Goal: Task Accomplishment & Management: Manage account settings

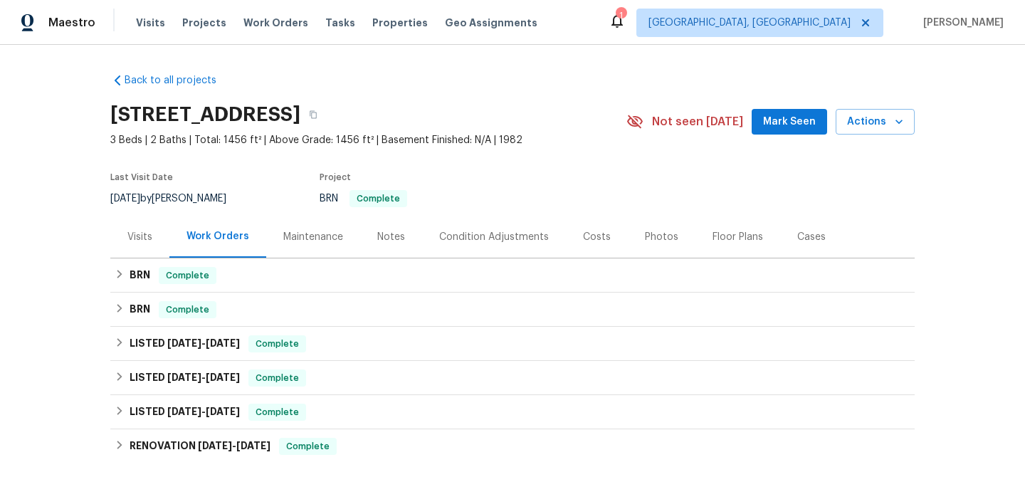
scroll to position [115, 0]
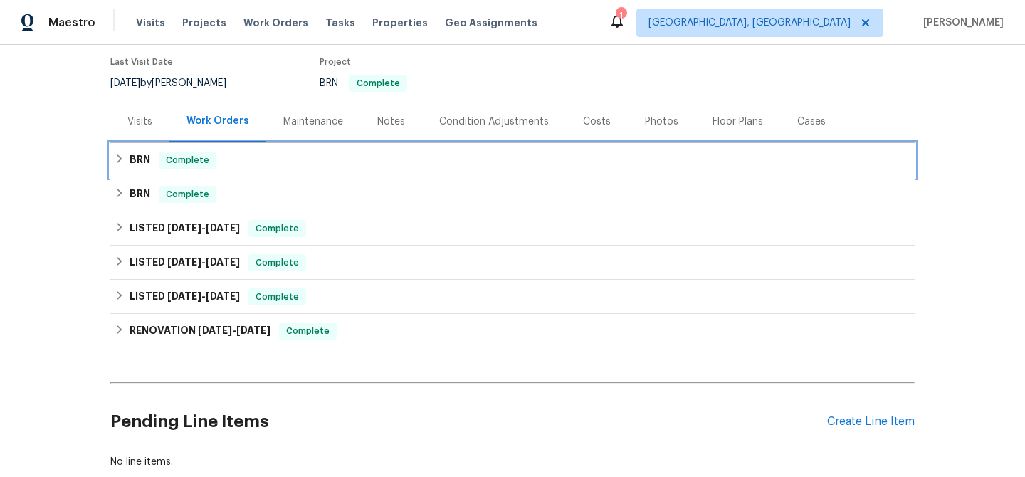
click at [176, 162] on span "Complete" at bounding box center [187, 160] width 55 height 14
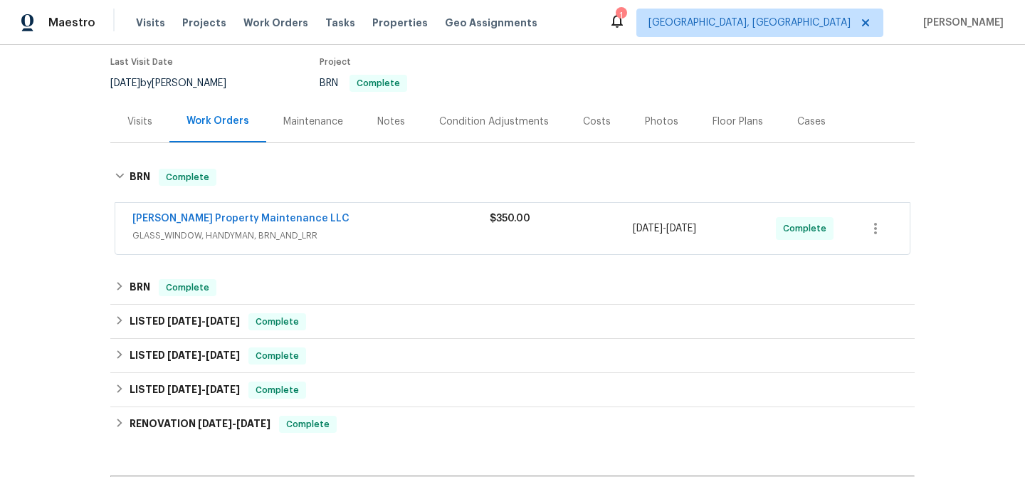
click at [179, 211] on span "Glen Property Maintenance LLC" at bounding box center [240, 218] width 217 height 14
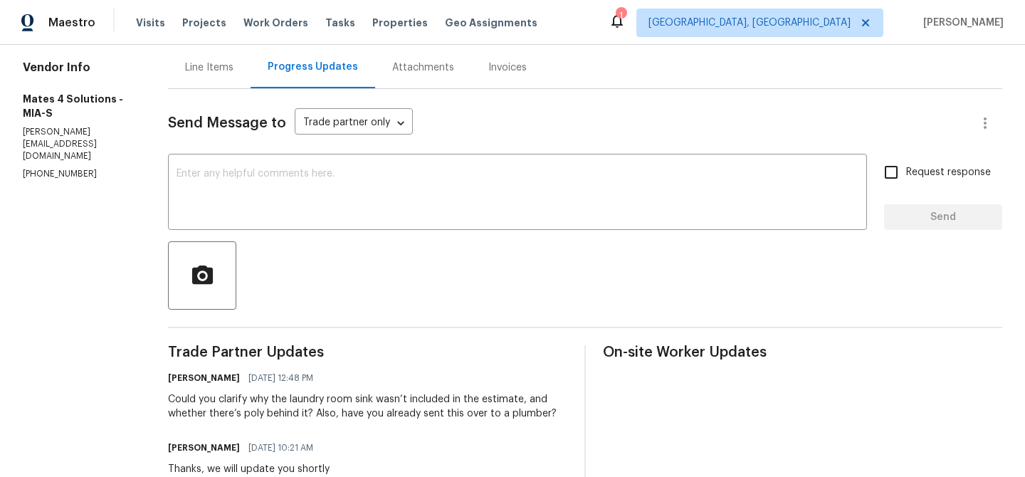
scroll to position [61, 0]
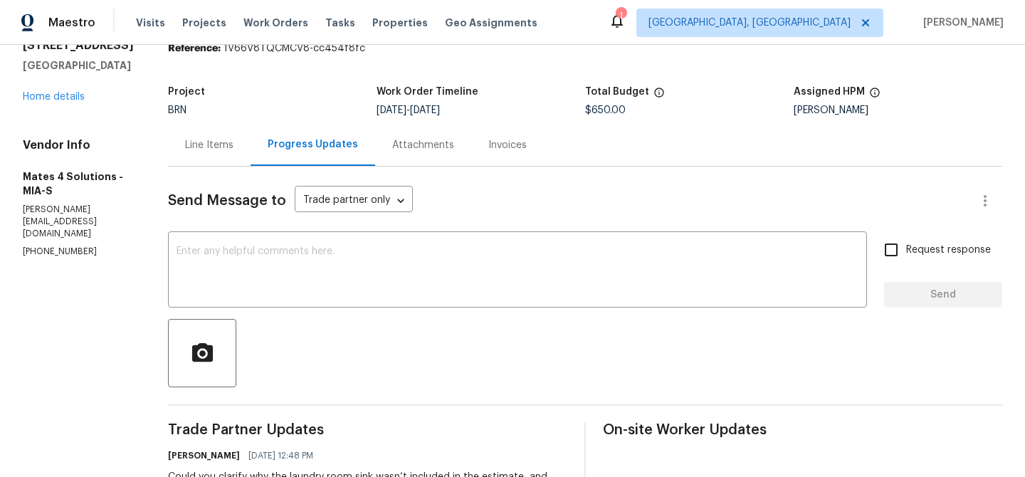
click at [65, 246] on p "(626) 977-4373" at bounding box center [78, 252] width 111 height 12
copy p "(626) 977-4373"
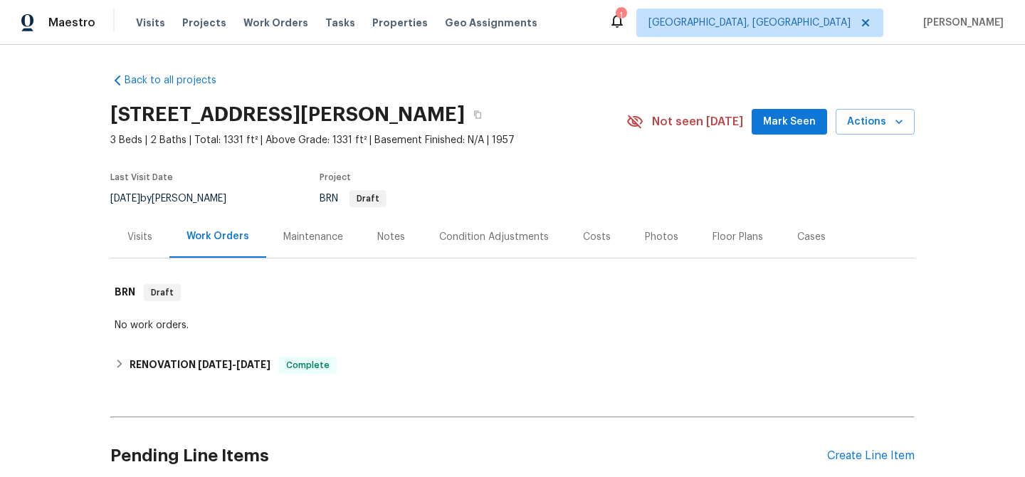
scroll to position [123, 0]
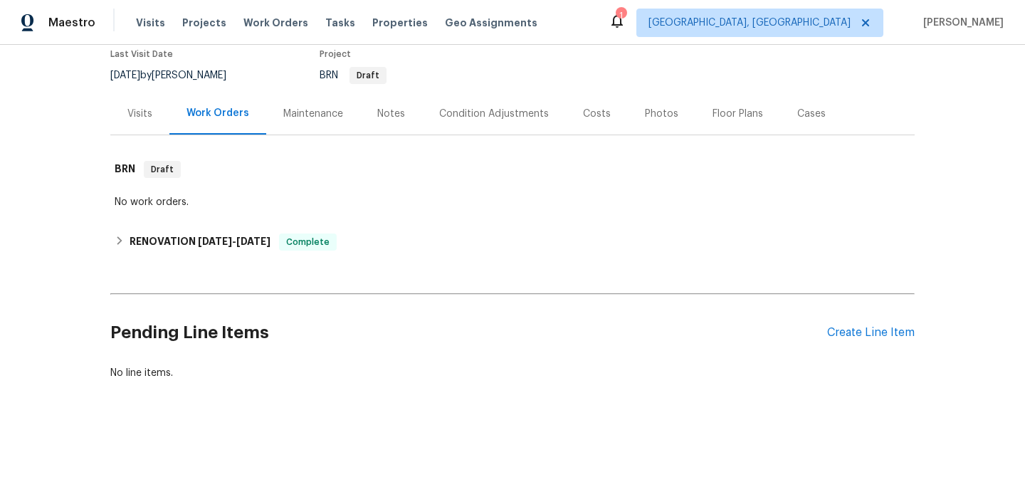
click at [842, 322] on div "Pending Line Items Create Line Item" at bounding box center [512, 333] width 804 height 66
click at [839, 333] on div "Create Line Item" at bounding box center [871, 333] width 88 height 14
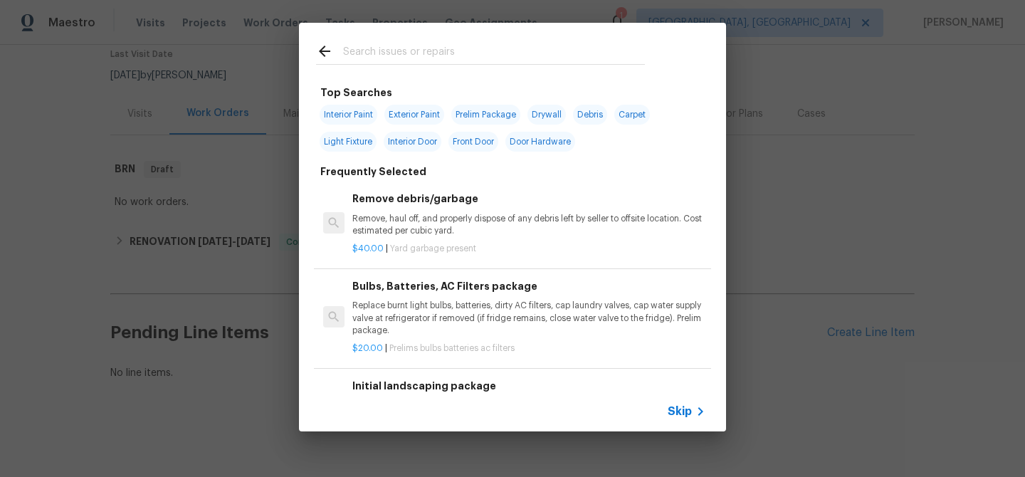
click at [673, 410] on span "Skip" at bounding box center [680, 411] width 24 height 14
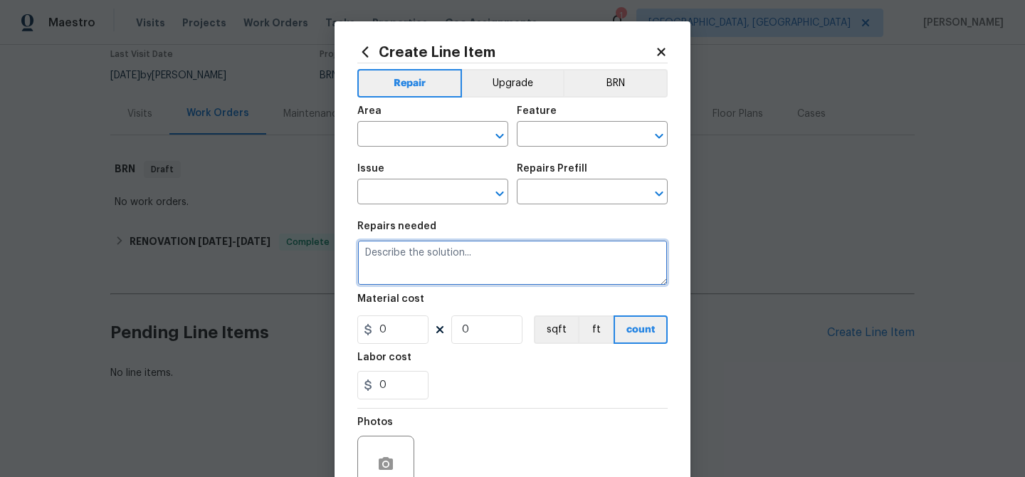
click at [498, 258] on textarea at bounding box center [512, 263] width 310 height 46
paste textarea "Seller to clean and rescope the main sewer line. Provide post cleaning video to…"
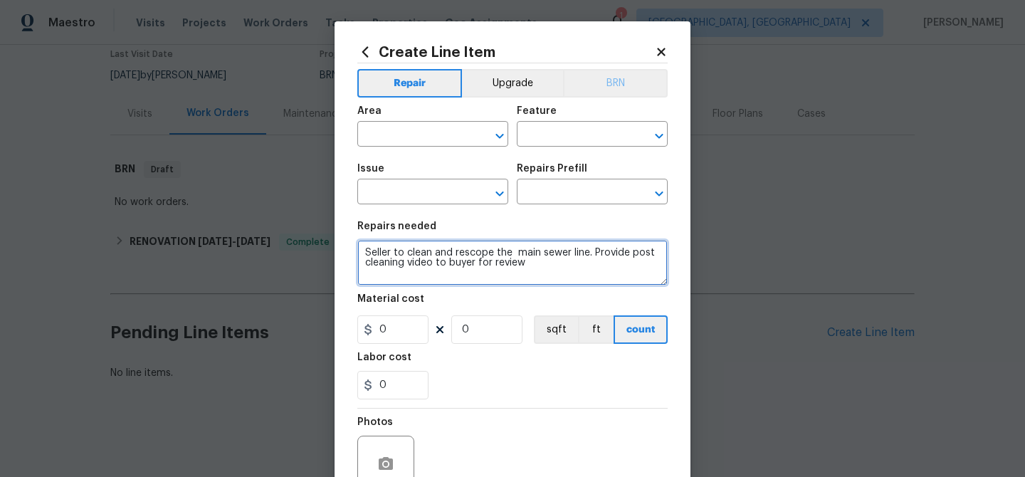
type textarea "Seller to clean and rescope the main sewer line. Provide post cleaning video to…"
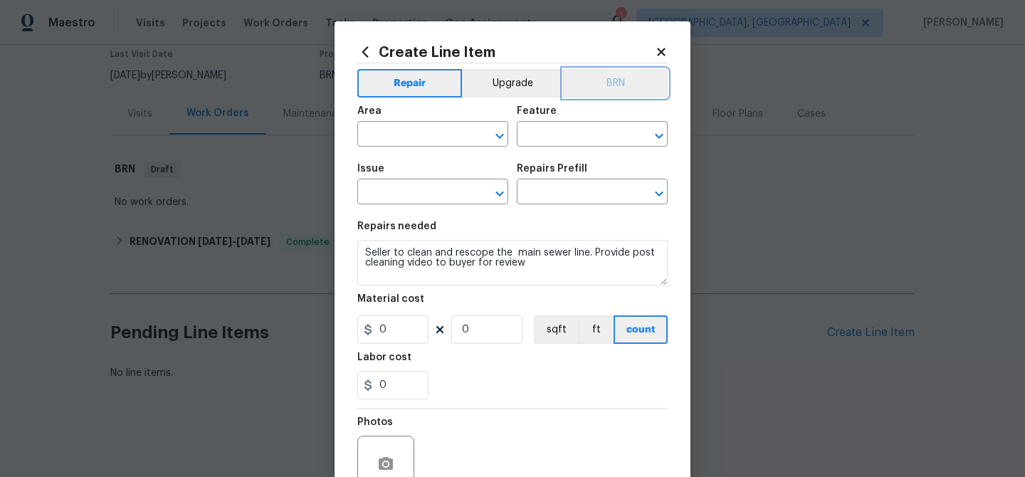
click at [607, 72] on button "BRN" at bounding box center [615, 83] width 105 height 28
click at [434, 129] on input "text" at bounding box center [412, 136] width 111 height 22
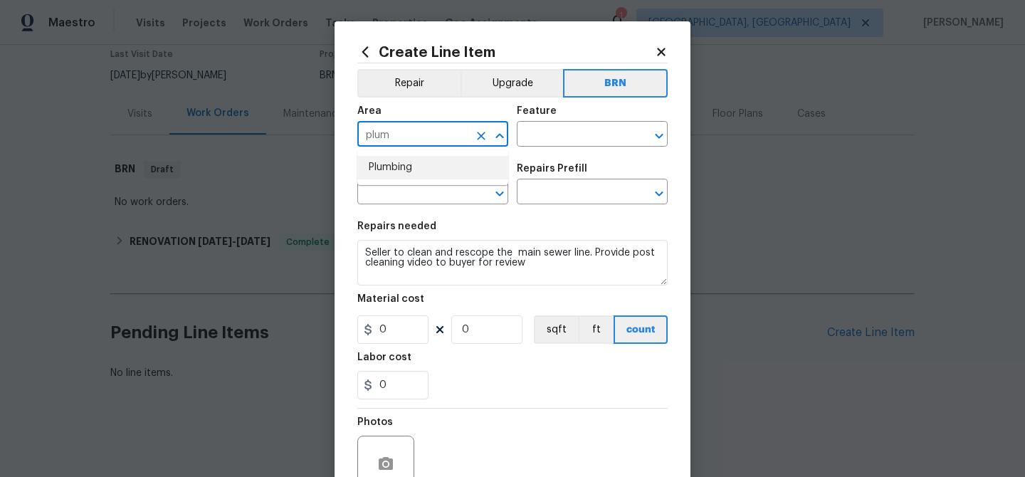
click at [427, 164] on li "Plumbing" at bounding box center [432, 167] width 151 height 23
type input "Plumbing"
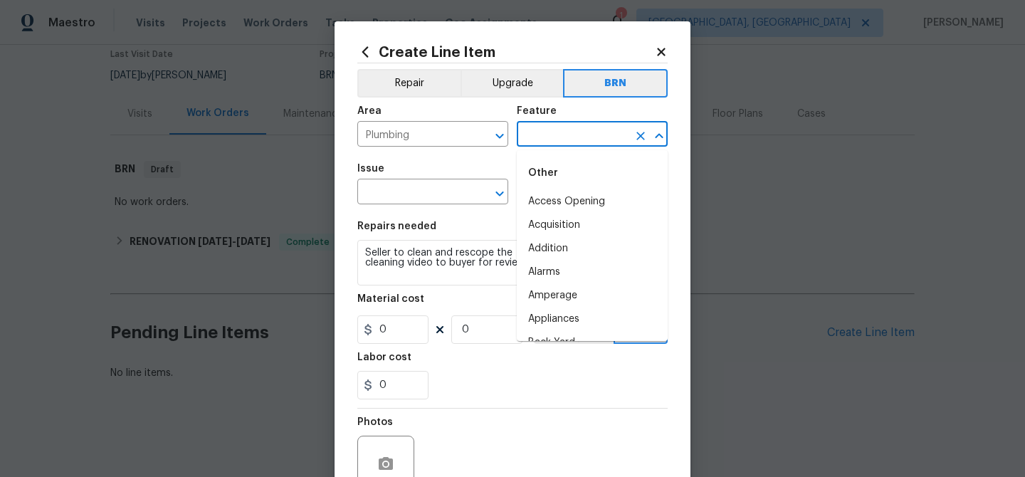
click at [544, 138] on input "text" at bounding box center [572, 136] width 111 height 22
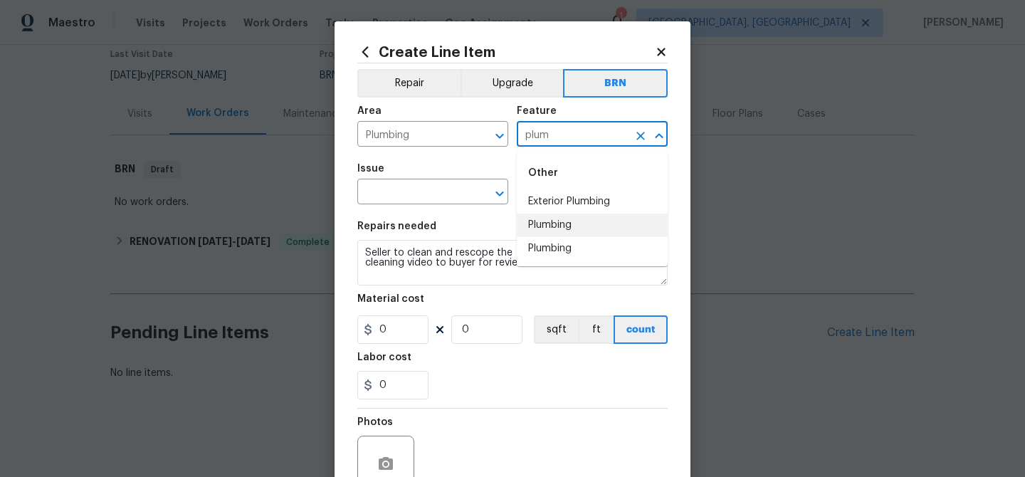
click at [540, 217] on li "Plumbing" at bounding box center [592, 225] width 151 height 23
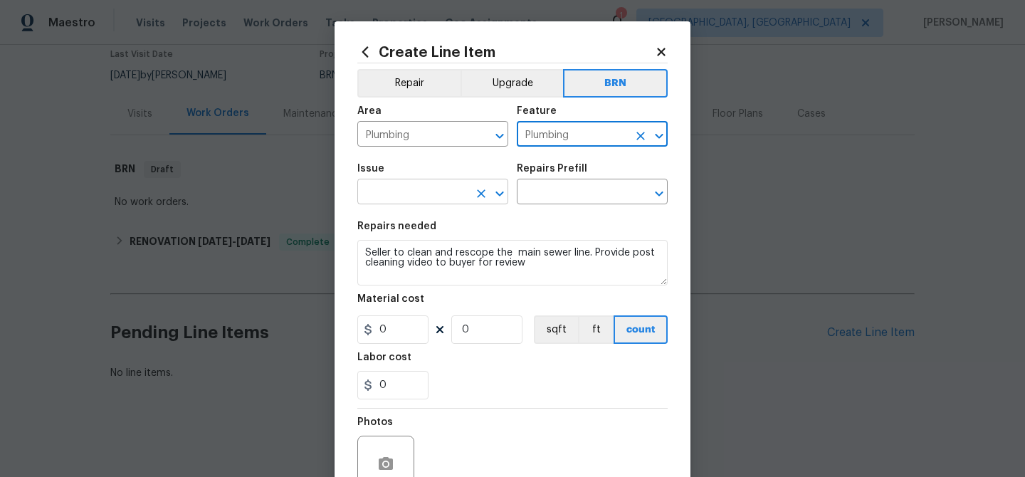
type input "Plumbing"
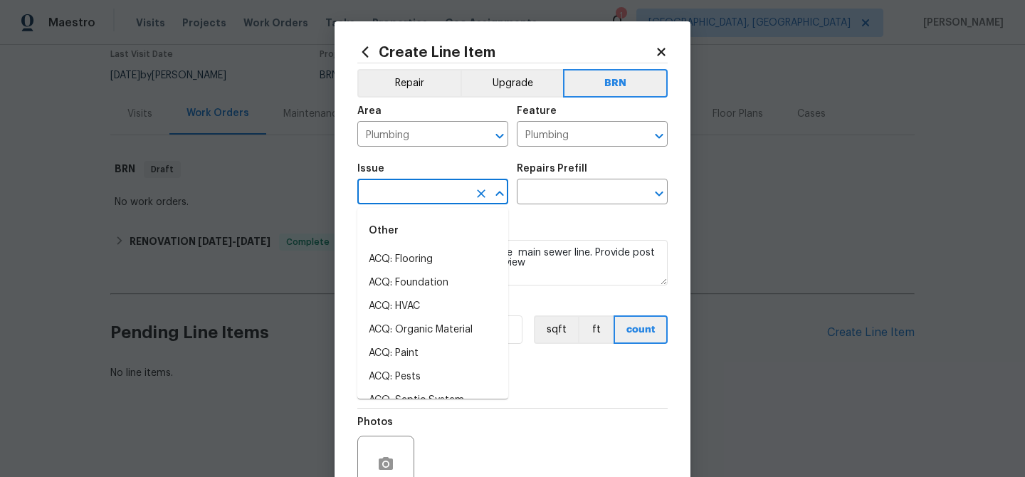
click at [441, 197] on input "text" at bounding box center [412, 193] width 111 height 22
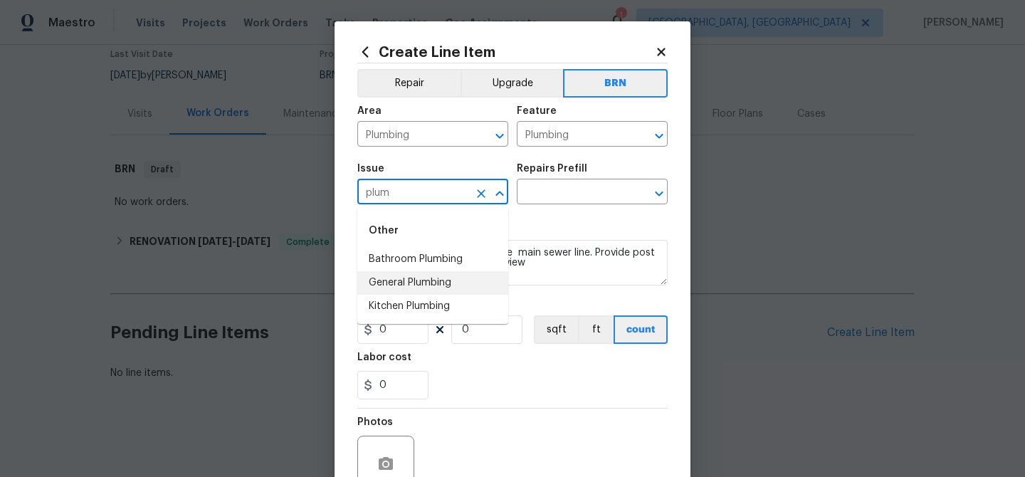
click at [408, 284] on li "General Plumbing" at bounding box center [432, 282] width 151 height 23
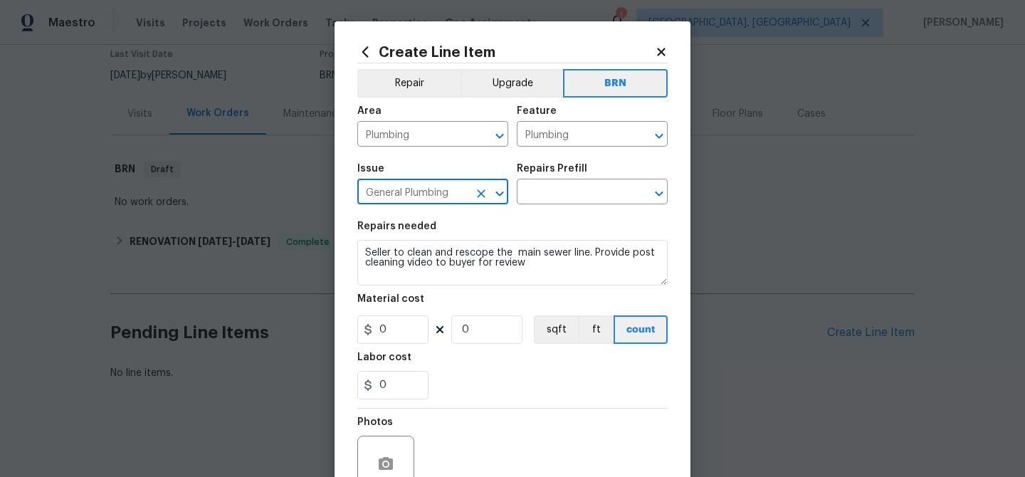
type input "General Plumbing"
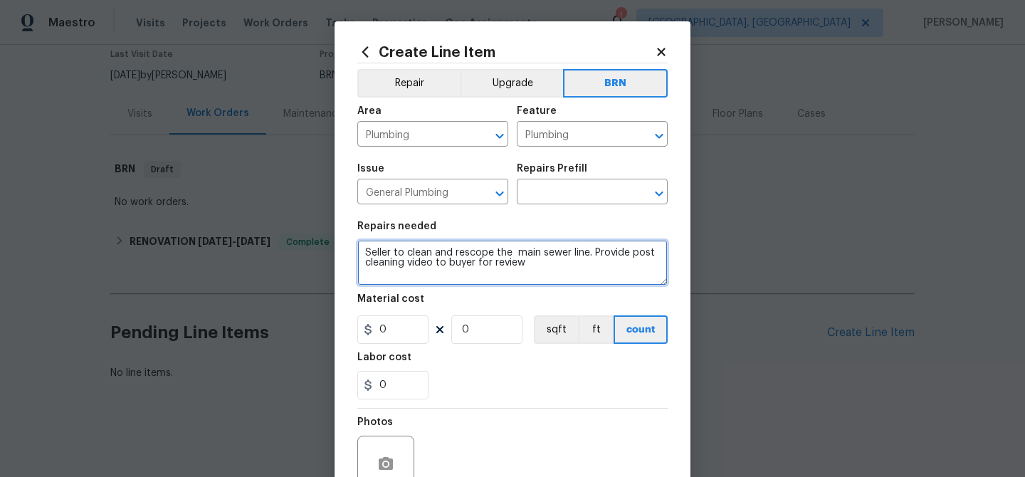
click at [448, 273] on textarea "Seller to clean and rescope the main sewer line. Provide post cleaning video to…" at bounding box center [512, 263] width 310 height 46
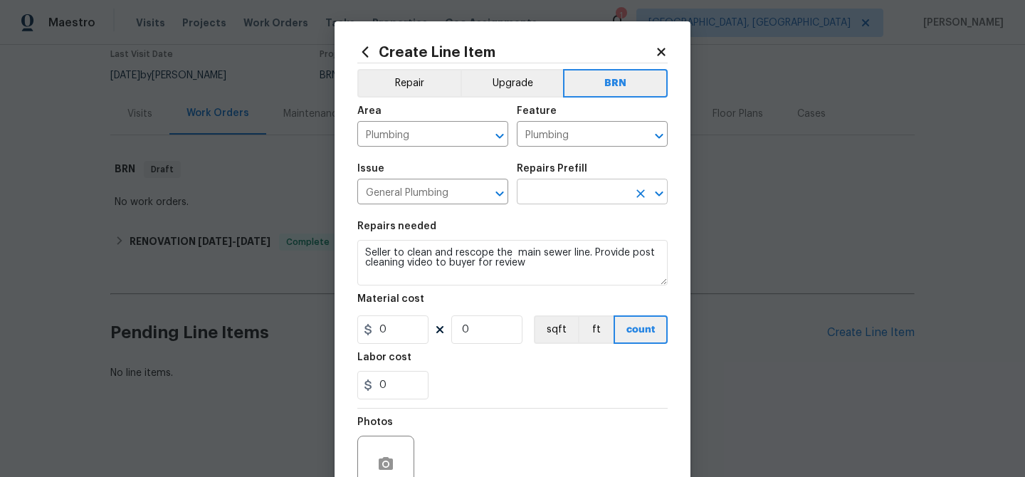
click at [530, 193] on input "text" at bounding box center [572, 193] width 111 height 22
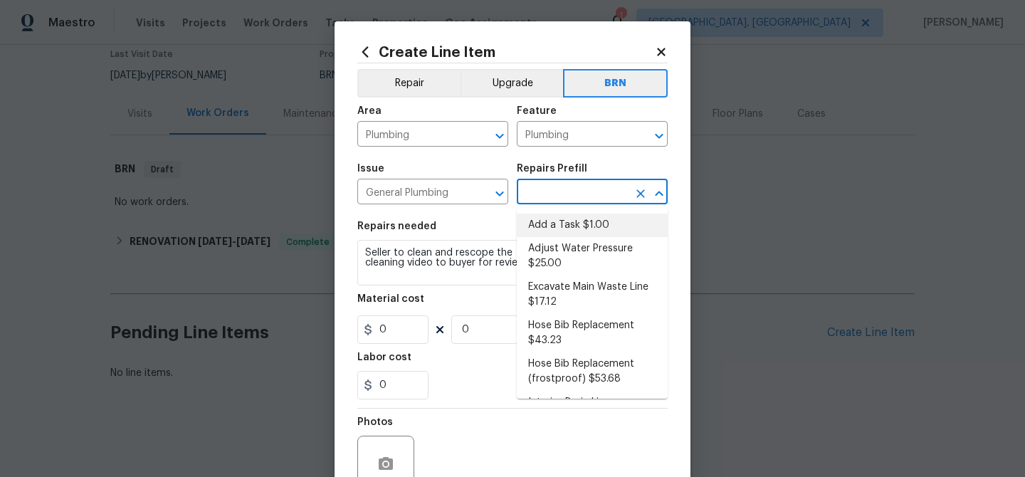
click at [542, 221] on li "Add a Task $1.00" at bounding box center [592, 225] width 151 height 23
type input "Add a Task $1.00"
type textarea "HPM to detail"
type input "1"
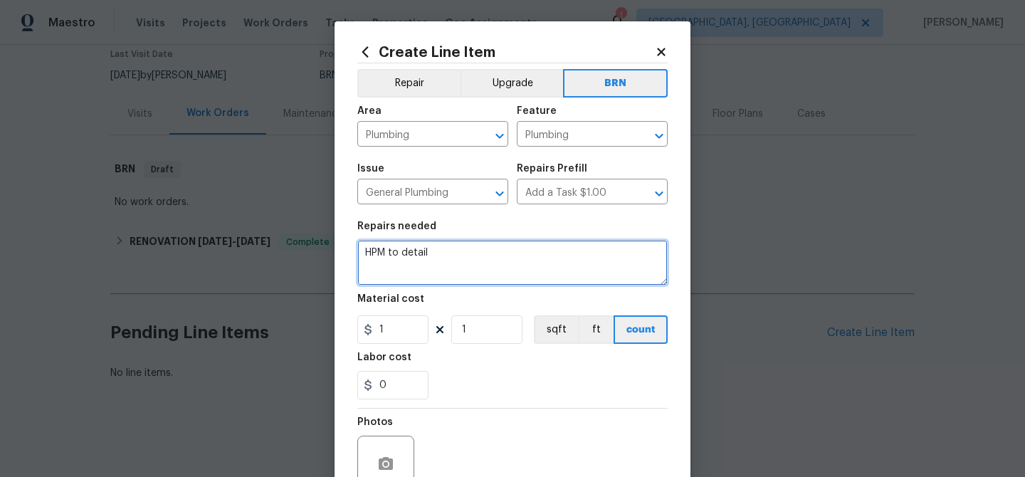
click at [459, 264] on textarea "HPM to detail" at bounding box center [512, 263] width 310 height 46
paste textarea "Seller to clean and rescope the main sewer line. Provide post cleaning video to…"
type textarea "Seller to clean and rescope the main sewer line. Provide post cleaning video to…"
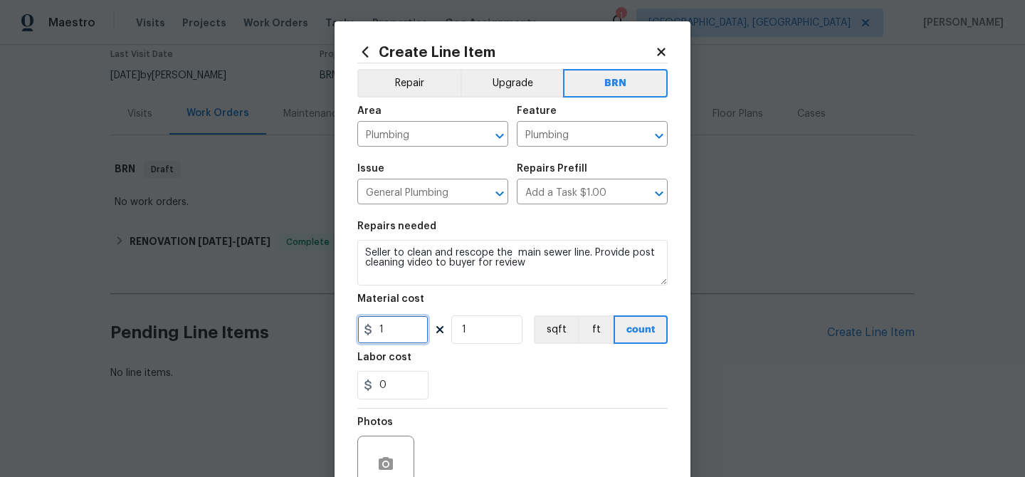
click at [411, 335] on input "1" at bounding box center [392, 329] width 71 height 28
type input "0"
click at [404, 386] on input "0" at bounding box center [392, 385] width 71 height 28
type input "500"
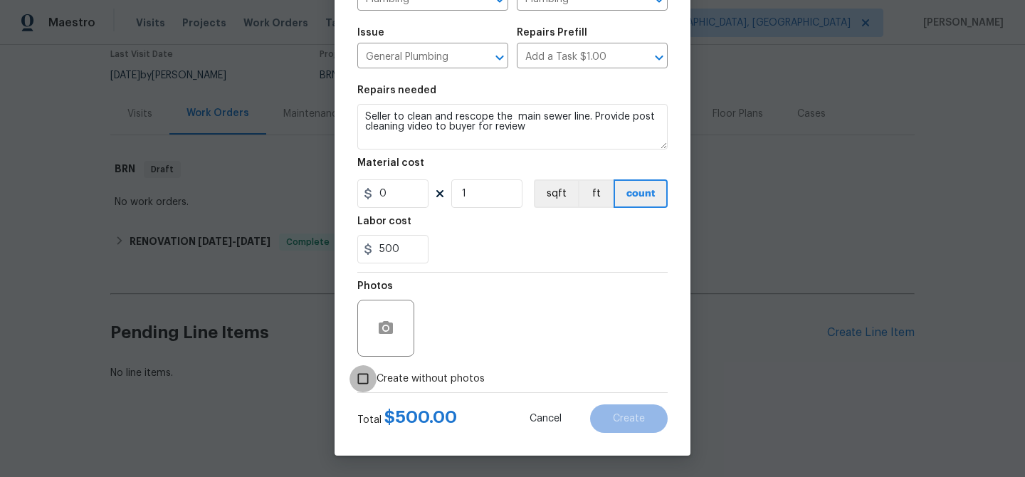
click at [364, 381] on input "Create without photos" at bounding box center [362, 378] width 27 height 27
checkbox input "true"
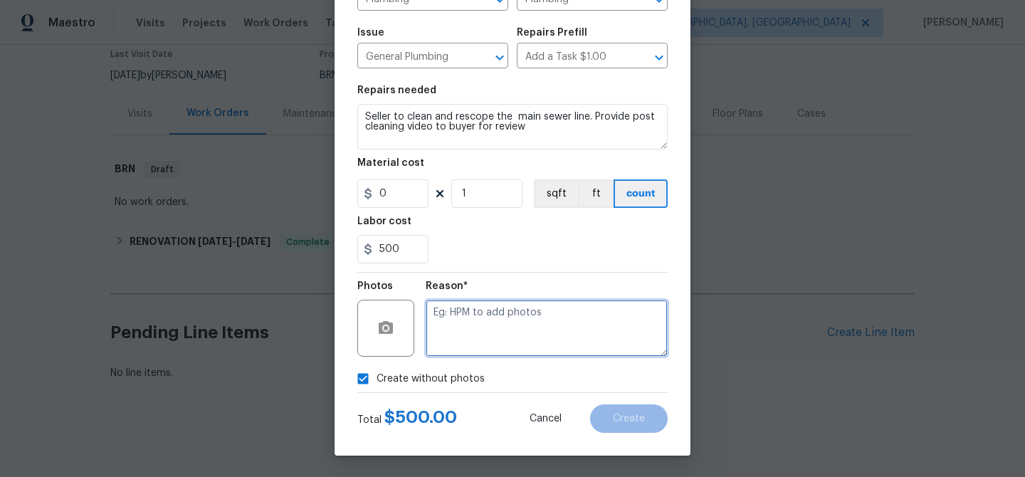
click at [504, 325] on textarea at bounding box center [547, 328] width 242 height 57
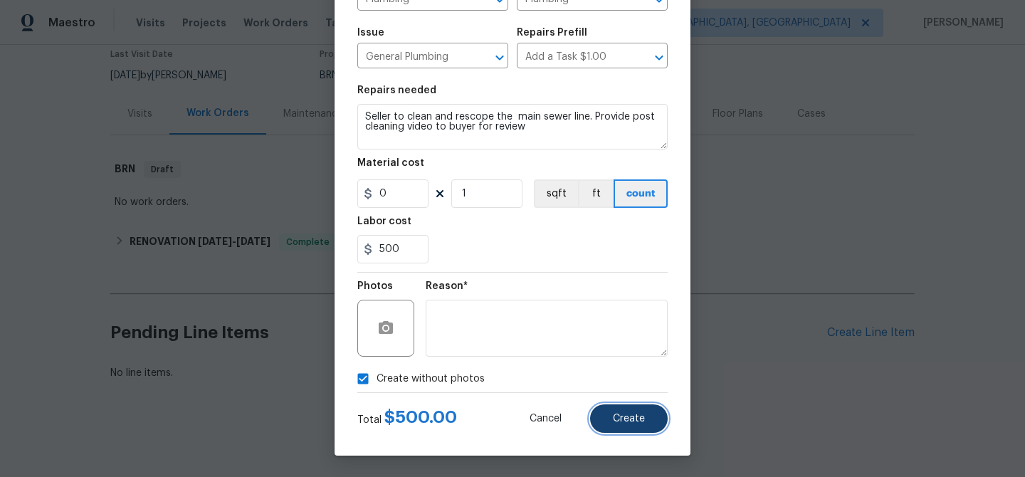
click at [622, 421] on span "Create" at bounding box center [629, 419] width 32 height 11
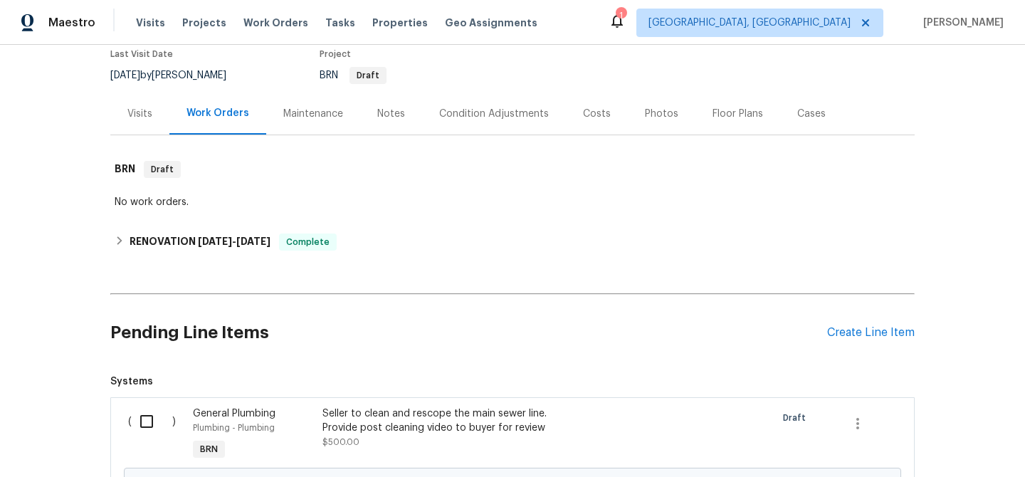
scroll to position [285, 0]
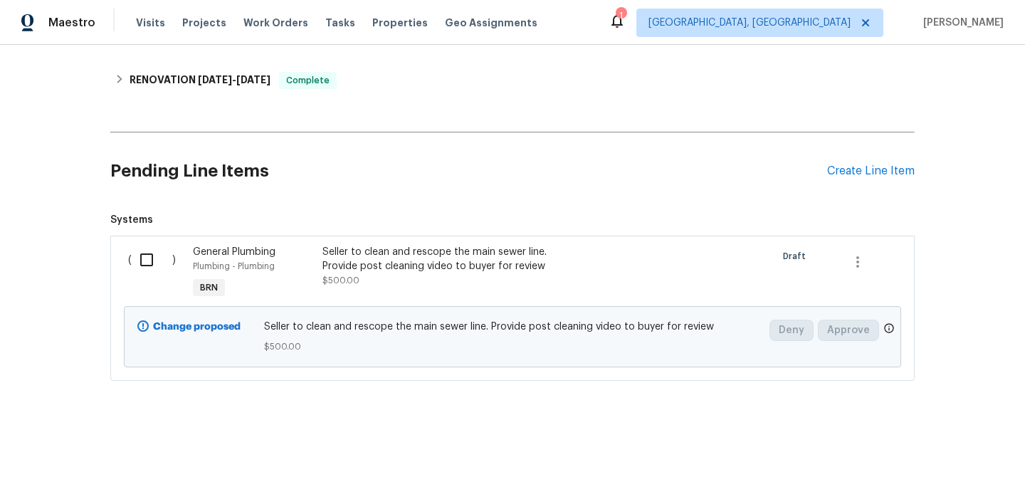
click at [135, 261] on input "checkbox" at bounding box center [152, 260] width 41 height 30
checkbox input "true"
click at [939, 436] on span "Create Work Order" at bounding box center [943, 442] width 95 height 18
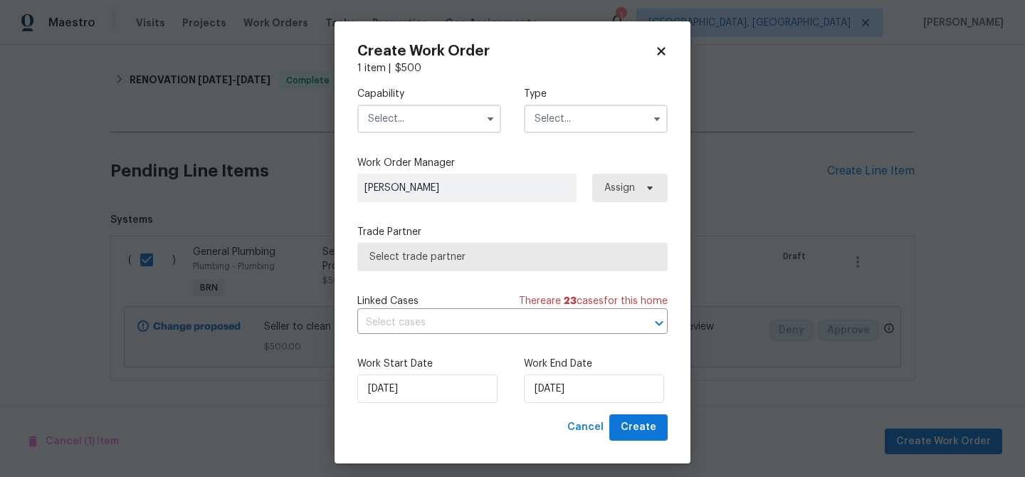
click at [458, 120] on input "text" at bounding box center [429, 119] width 144 height 28
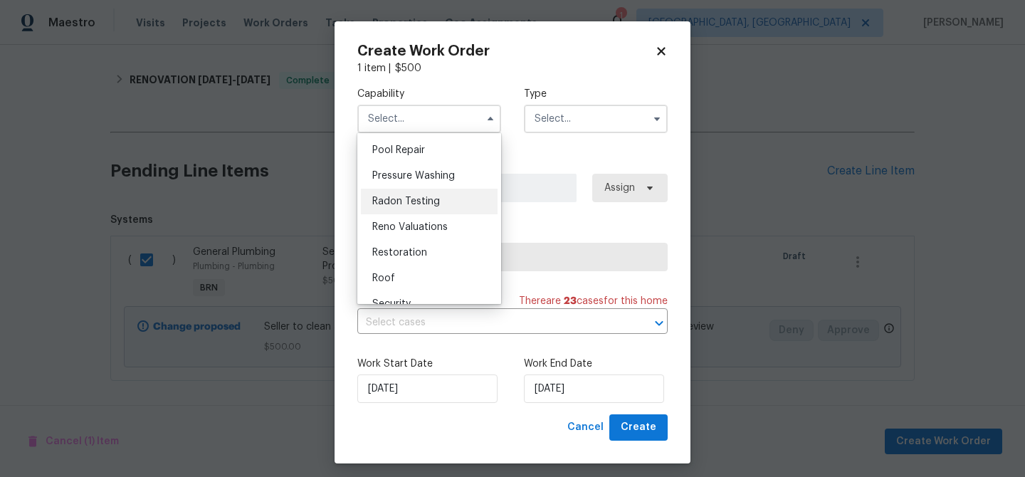
scroll to position [1268, 0]
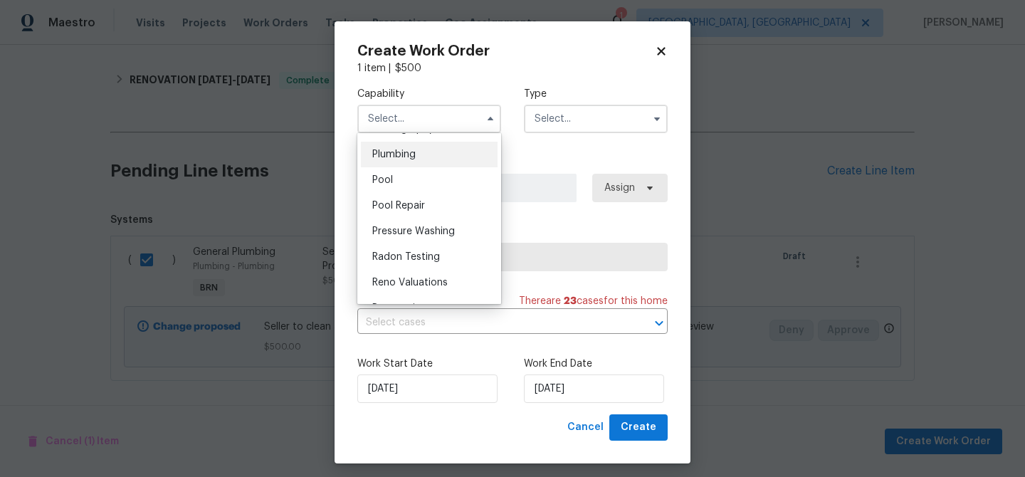
click at [412, 157] on span "Plumbing" at bounding box center [393, 154] width 43 height 10
type input "Plumbing"
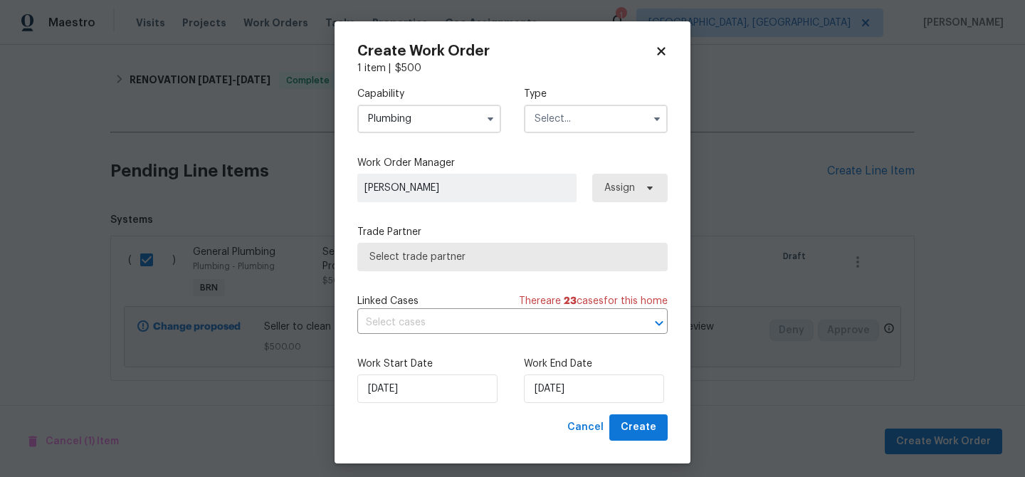
click at [530, 133] on div "Capability Plumbing Type" at bounding box center [512, 109] width 310 height 69
click at [559, 126] on input "text" at bounding box center [596, 119] width 144 height 28
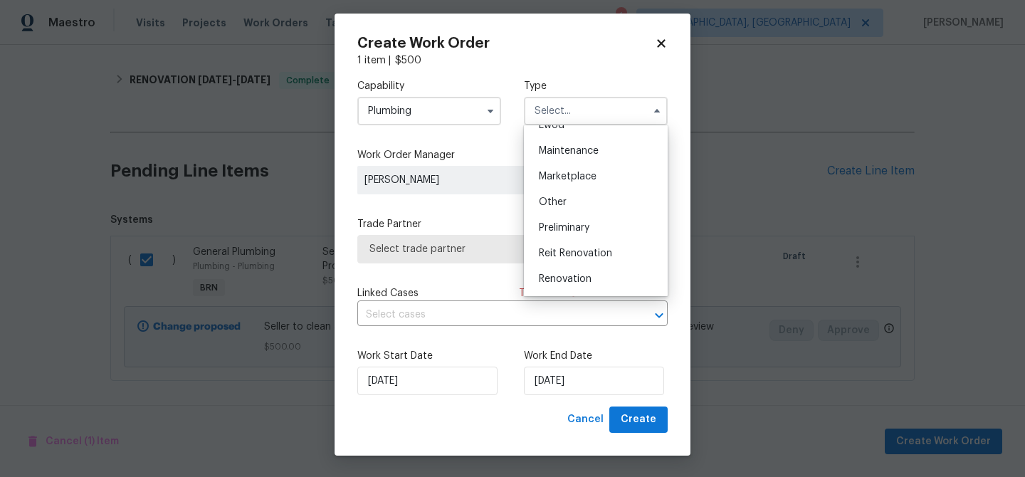
scroll to position [233, 0]
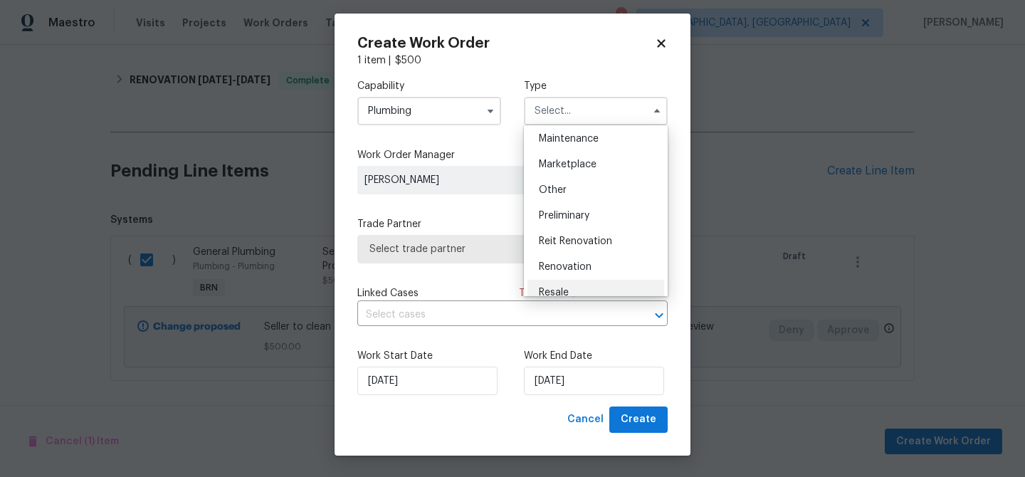
click at [571, 280] on div "Resale" at bounding box center [595, 293] width 137 height 26
type input "Resale"
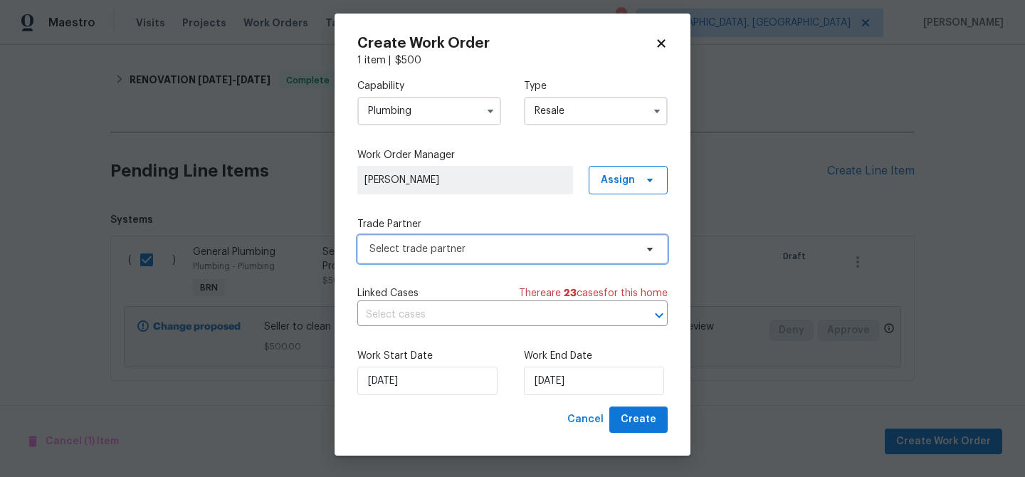
click at [485, 240] on span "Select trade partner" at bounding box center [512, 249] width 310 height 28
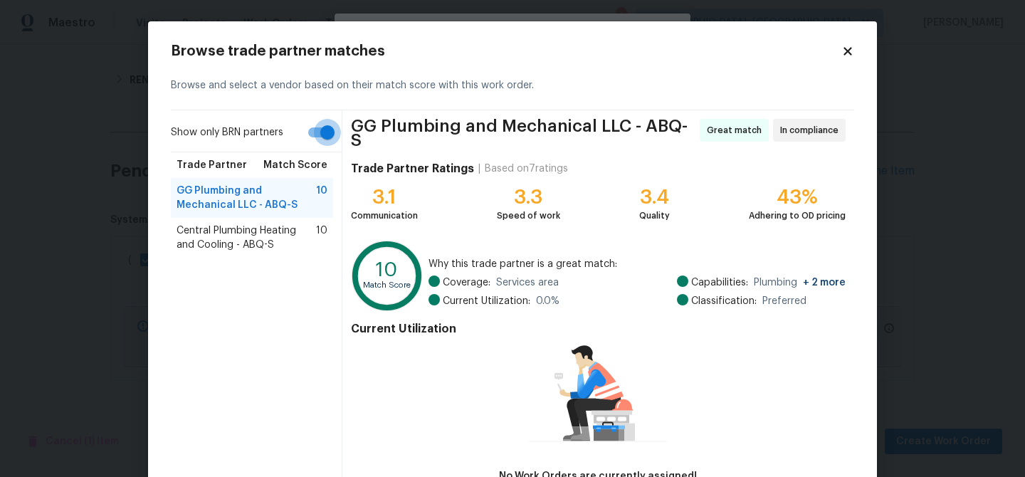
click at [312, 132] on input "Show only BRN partners" at bounding box center [327, 132] width 81 height 27
checkbox input "false"
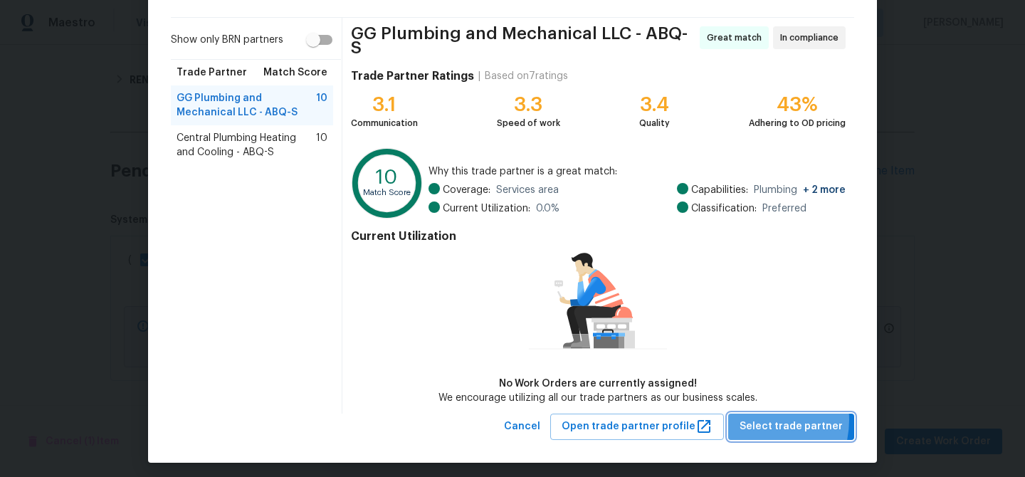
click at [759, 418] on span "Select trade partner" at bounding box center [791, 427] width 103 height 18
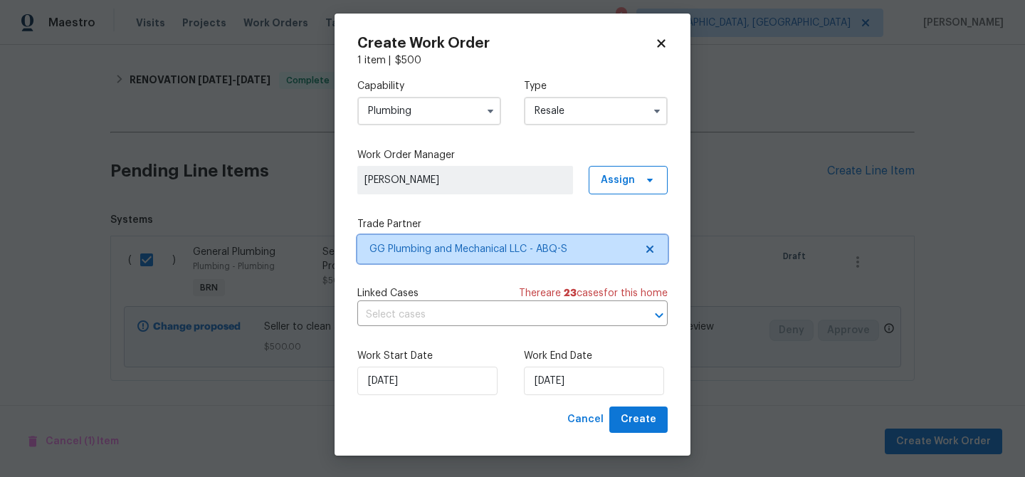
scroll to position [0, 0]
click at [532, 314] on input "text" at bounding box center [492, 315] width 270 height 22
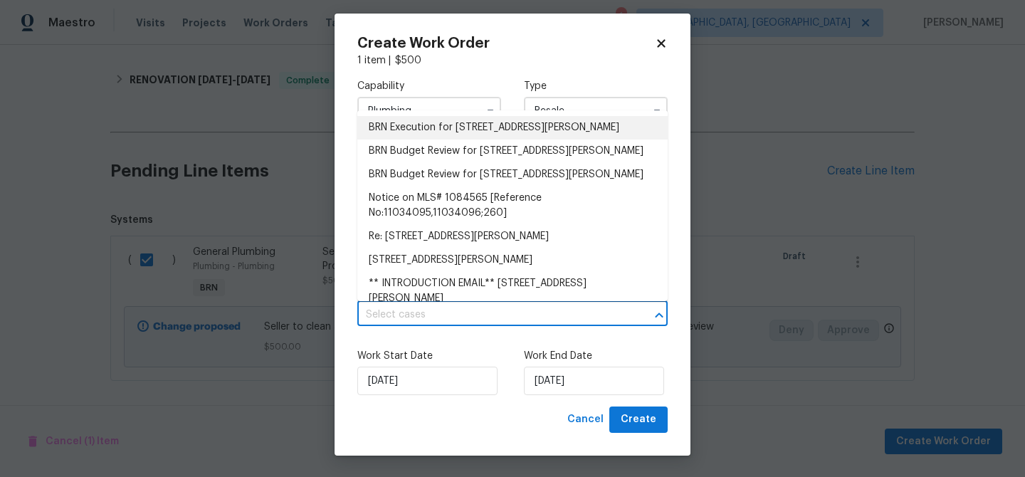
click at [446, 137] on li "BRN Execution for 10108 Matthew Ave NE, Albuquerque, NM 87112" at bounding box center [512, 127] width 310 height 23
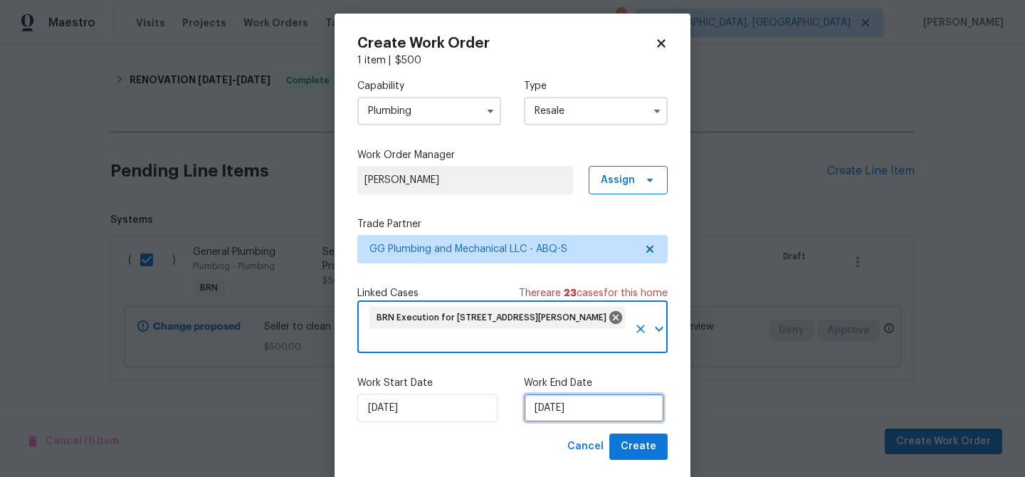
click at [547, 395] on input "22/08/2025" at bounding box center [594, 408] width 140 height 28
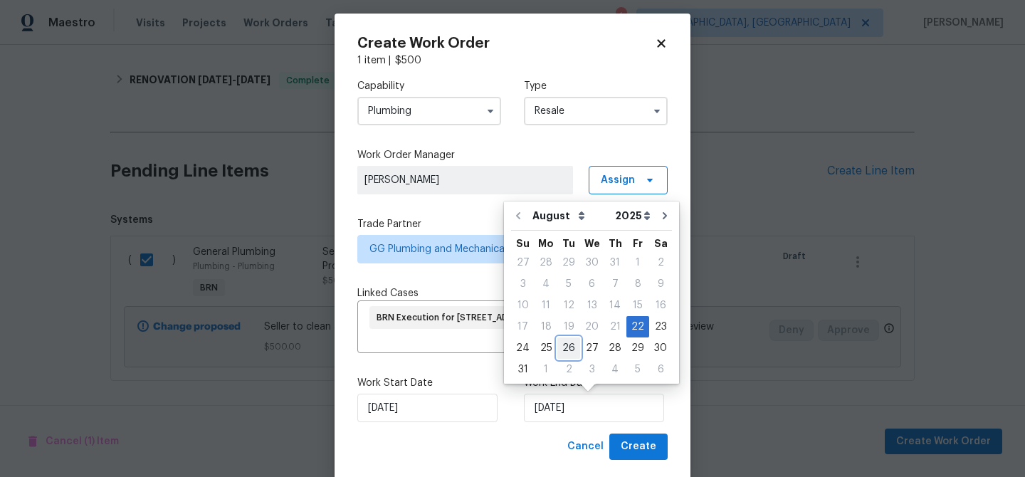
click at [565, 347] on div "26" at bounding box center [568, 348] width 23 height 20
type input "26/08/2025"
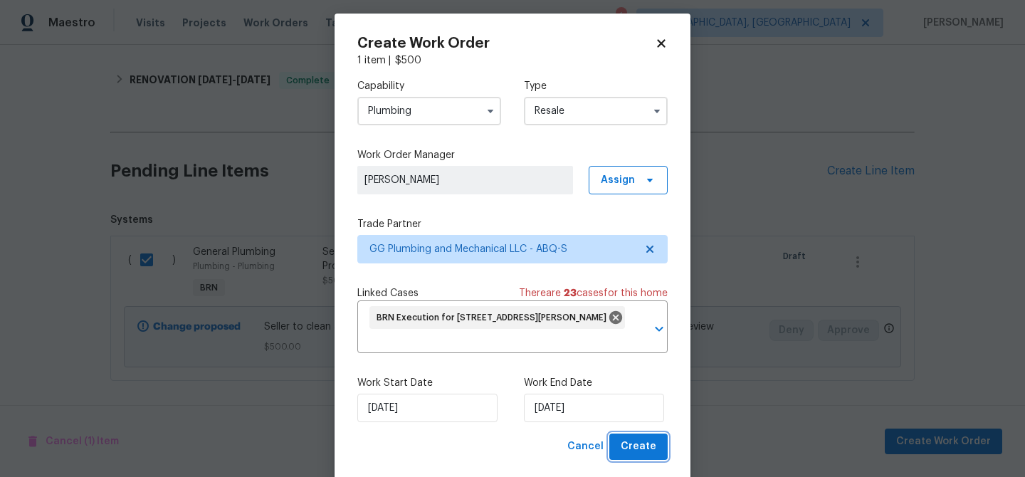
click at [634, 447] on span "Create" at bounding box center [639, 447] width 36 height 18
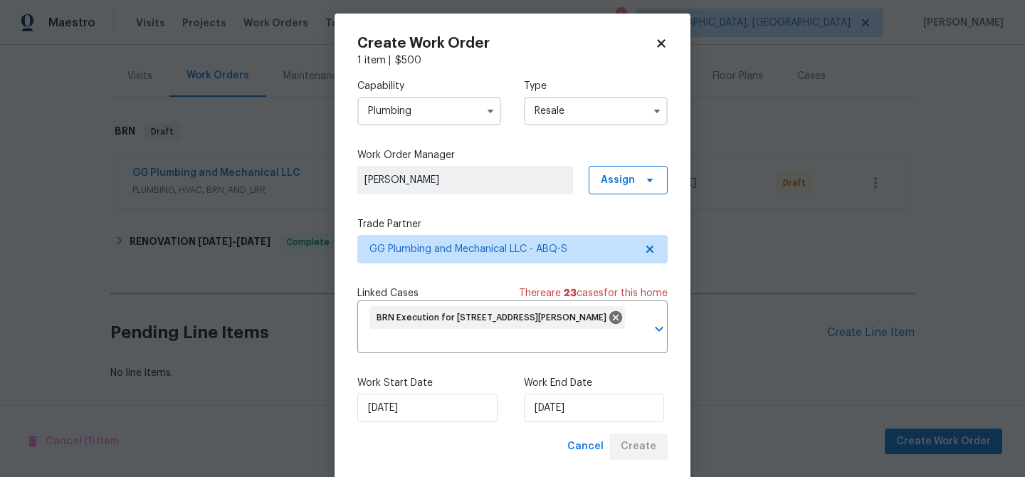
scroll to position [161, 0]
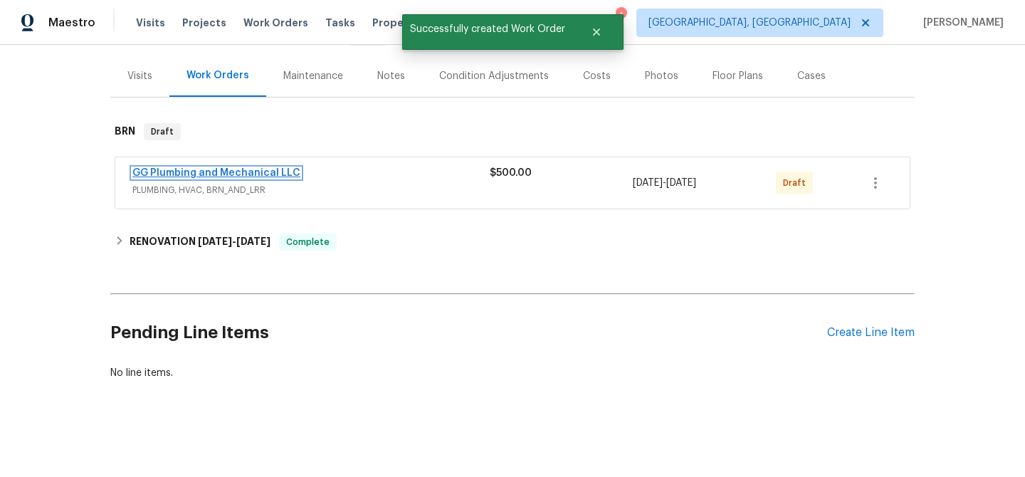
click at [203, 177] on link "GG Plumbing and Mechanical LLC" at bounding box center [216, 173] width 168 height 10
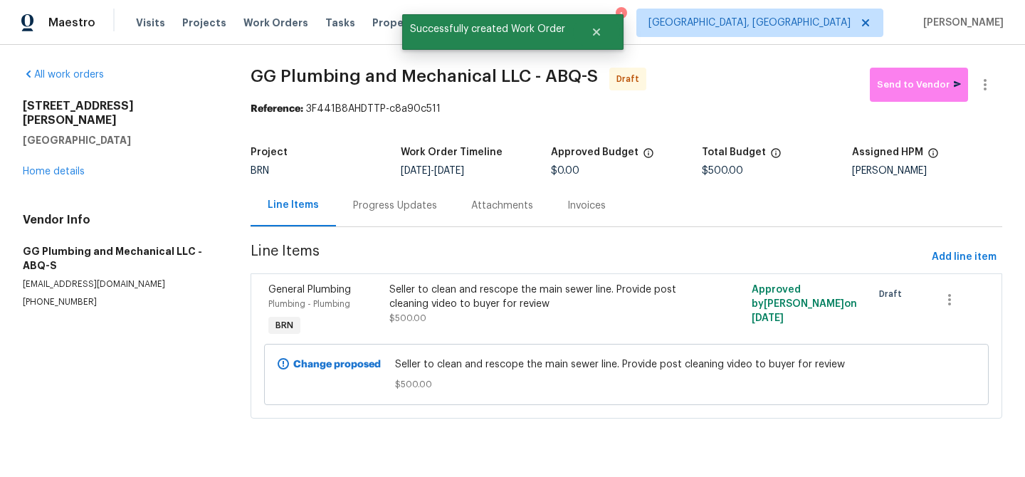
click at [389, 208] on div "Progress Updates" at bounding box center [395, 206] width 84 height 14
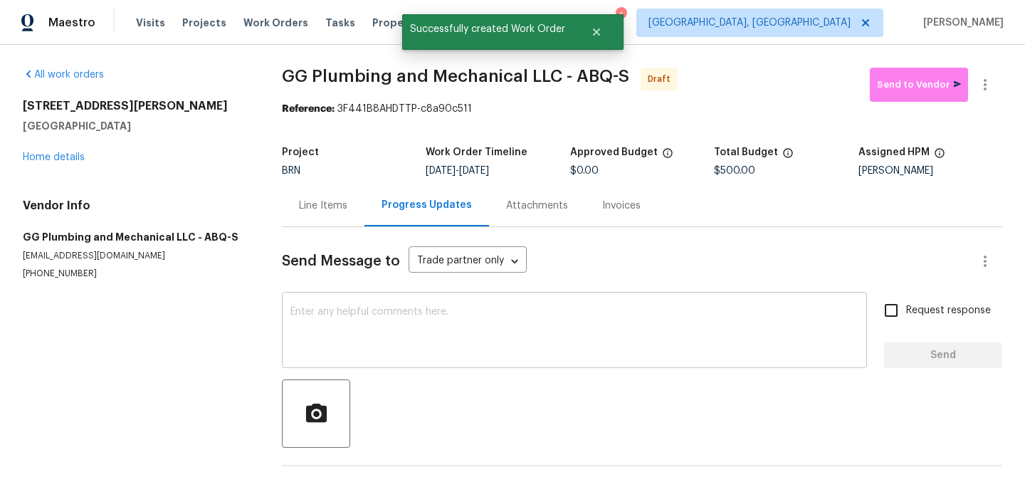
click at [385, 330] on textarea at bounding box center [574, 332] width 568 height 50
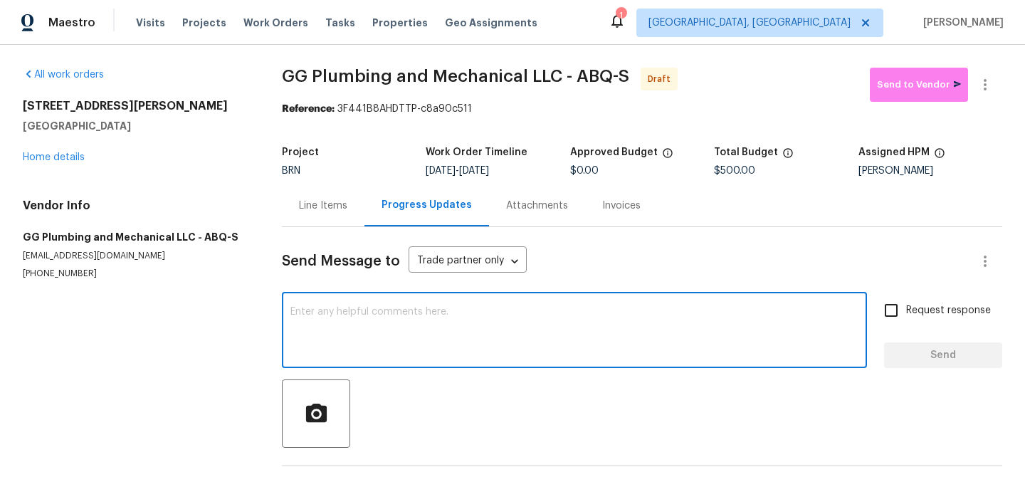
paste textarea "Hi, I'm Ananthi from Opendoor. Just wanted to check if you received the WO for …"
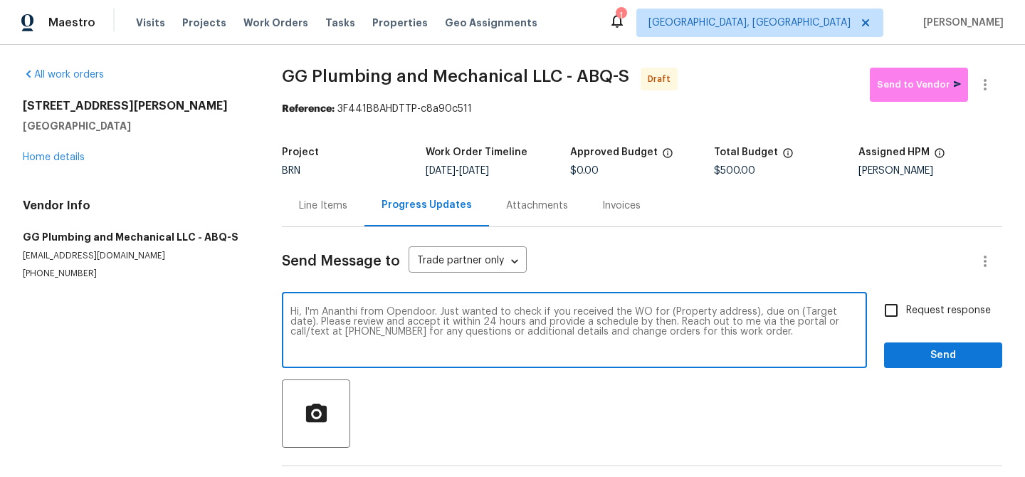
drag, startPoint x: 748, startPoint y: 312, endPoint x: 663, endPoint y: 312, distance: 84.7
click at [663, 312] on textarea "Hi, I'm Ananthi from Opendoor. Just wanted to check if you received the WO for …" at bounding box center [574, 332] width 568 height 50
paste textarea "10108 Matthew Ave NE, Albuquerque, NM 87112"
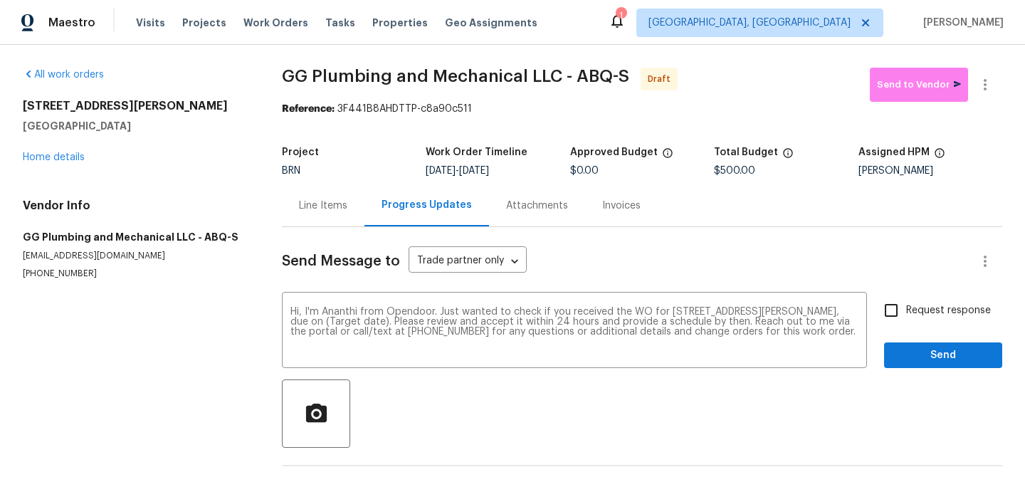
drag, startPoint x: 483, startPoint y: 173, endPoint x: 541, endPoint y: 173, distance: 57.7
click at [541, 173] on div "8/22/2025 - 8/26/2025" at bounding box center [498, 171] width 144 height 10
copy span "8/26/2025"
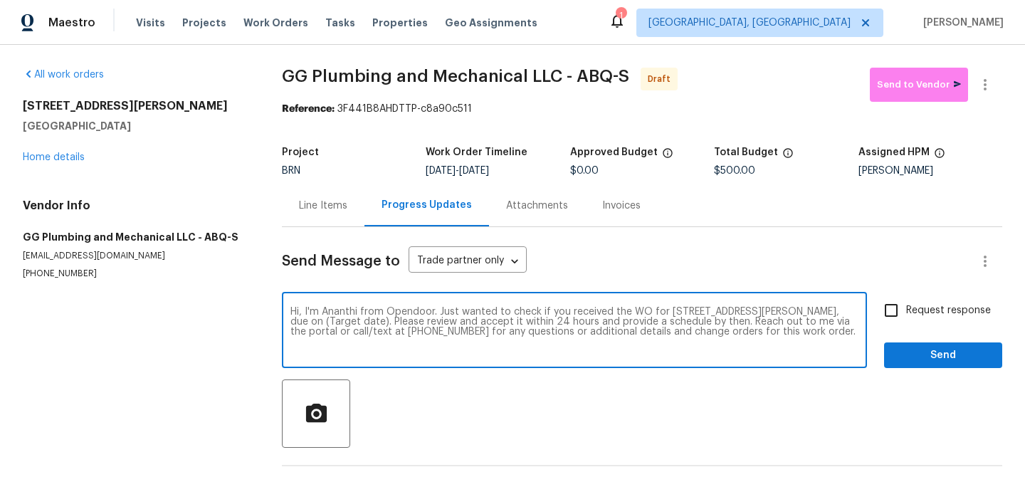
drag, startPoint x: 411, startPoint y: 322, endPoint x: 361, endPoint y: 322, distance: 50.5
click at [361, 322] on textarea "Hi, I'm Ananthi from Opendoor. Just wanted to check if you received the WO for …" at bounding box center [574, 332] width 568 height 50
paste textarea "8/26/2025"
type textarea "Hi, I'm Ananthi from Opendoor. Just wanted to check if you received the WO for …"
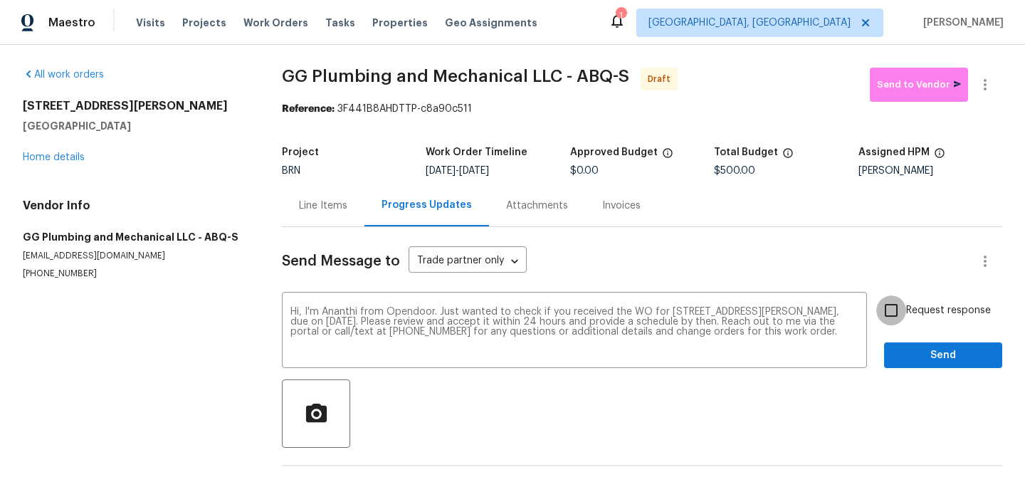
click at [899, 301] on input "Request response" at bounding box center [891, 310] width 30 height 30
checkbox input "true"
click at [905, 354] on span "Send" at bounding box center [942, 356] width 95 height 18
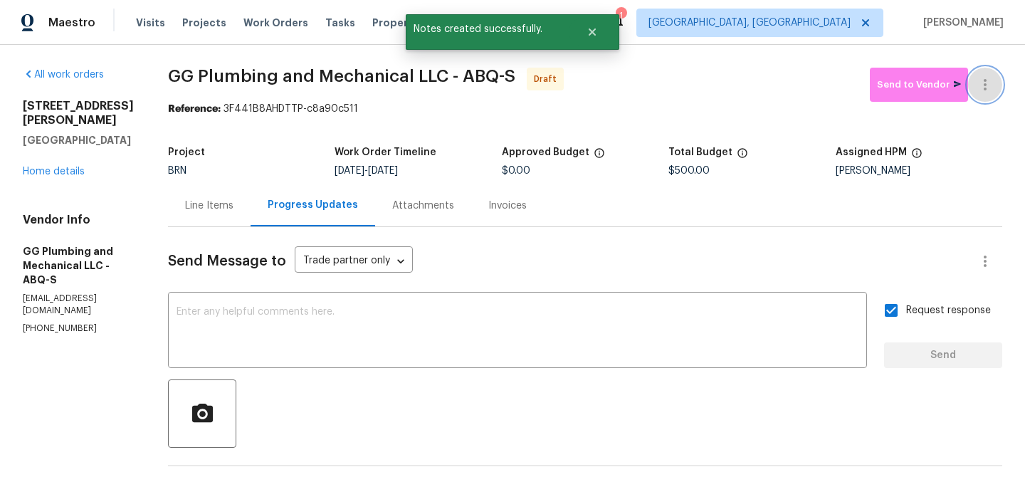
click at [987, 80] on icon "button" at bounding box center [985, 84] width 17 height 17
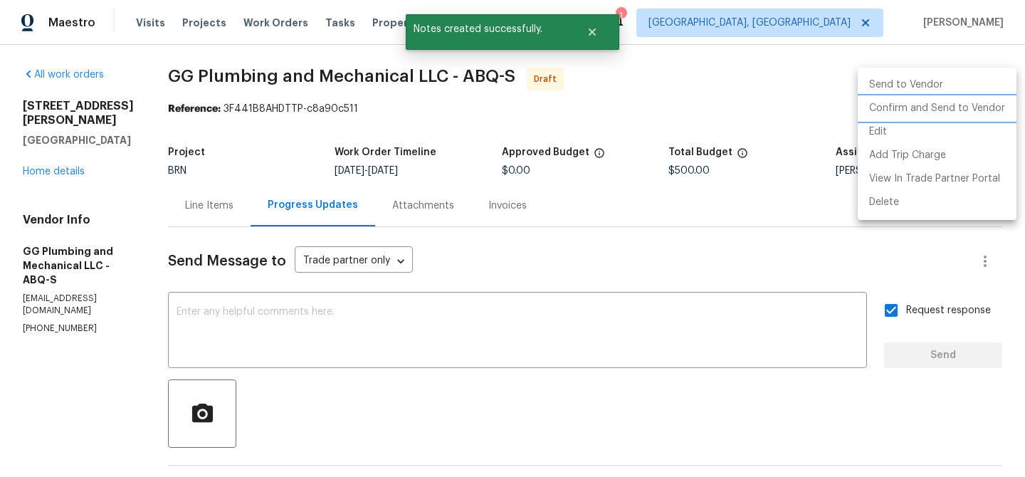
click at [943, 111] on li "Confirm and Send to Vendor" at bounding box center [937, 108] width 159 height 23
click at [293, 127] on div at bounding box center [512, 238] width 1025 height 477
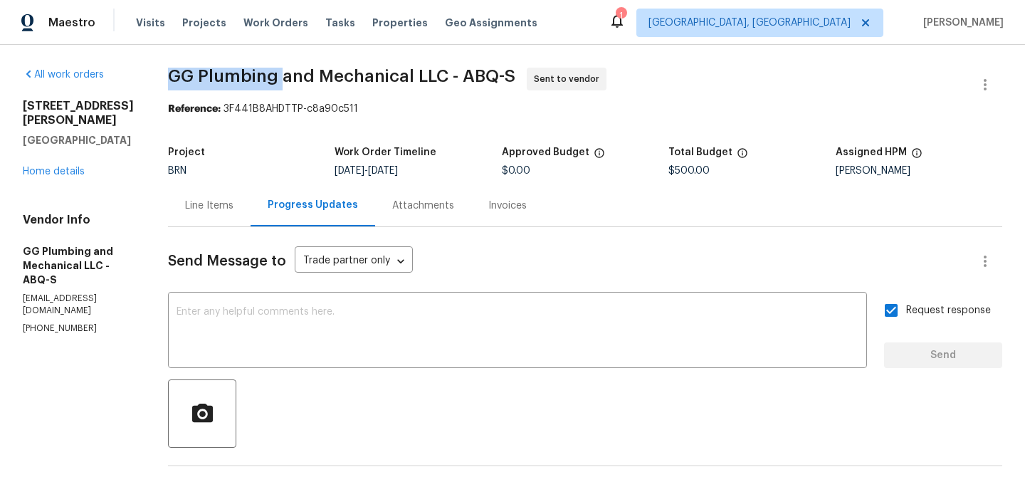
drag, startPoint x: 219, startPoint y: 83, endPoint x: 329, endPoint y: 80, distance: 110.4
click at [329, 80] on span "GG Plumbing and Mechanical LLC - ABQ-S" at bounding box center [341, 76] width 347 height 17
copy span "GG Plumbing"
click at [250, 98] on span "GG Plumbing and Mechanical LLC - ABQ-S Sent to vendor" at bounding box center [568, 85] width 800 height 34
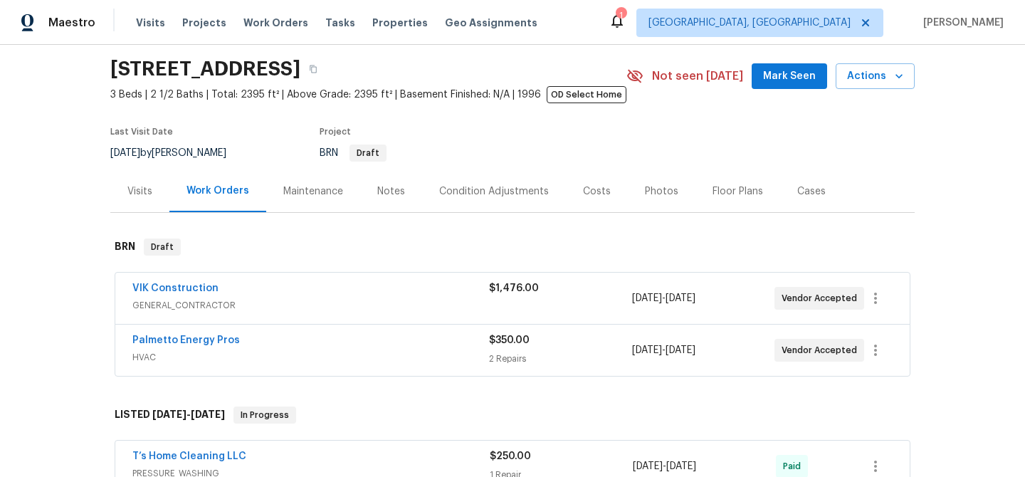
scroll to position [63, 0]
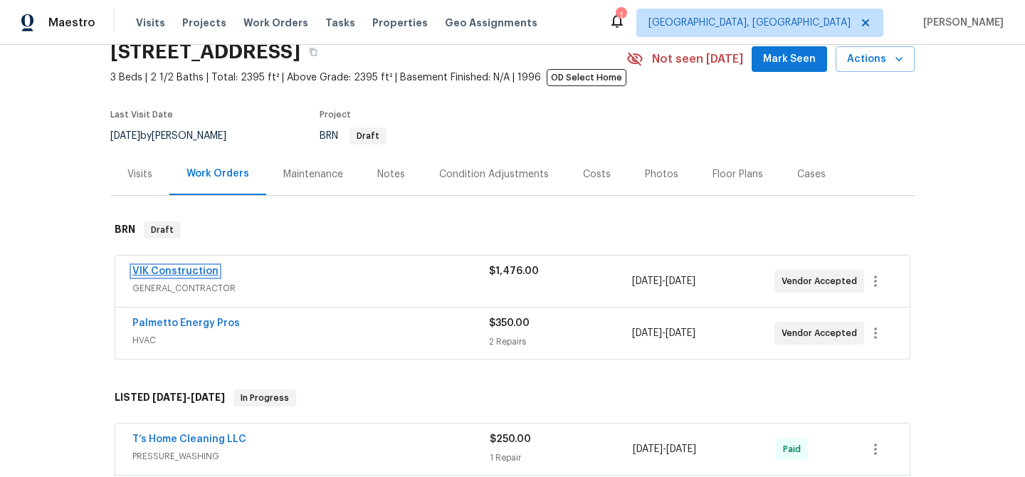
click at [150, 275] on link "VIK Construction" at bounding box center [175, 271] width 86 height 10
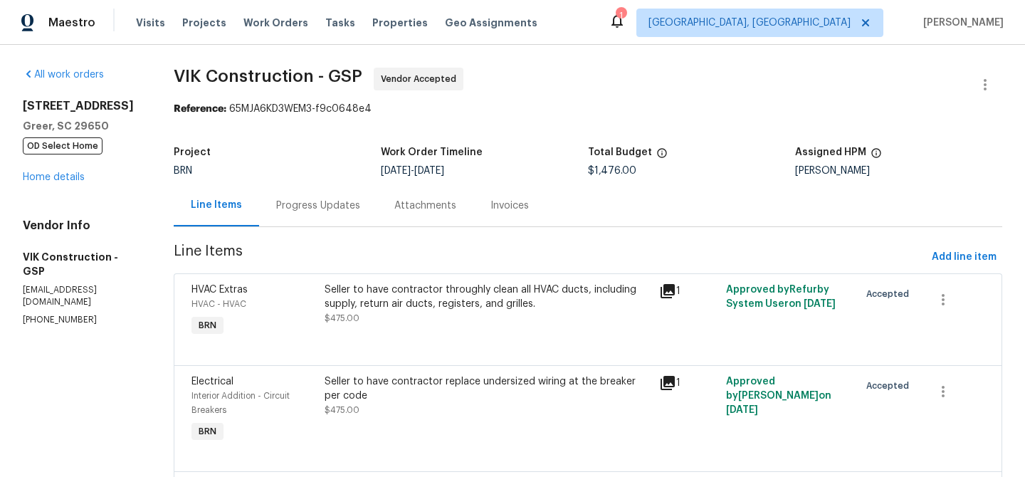
click at [354, 205] on div "Progress Updates" at bounding box center [318, 206] width 84 height 14
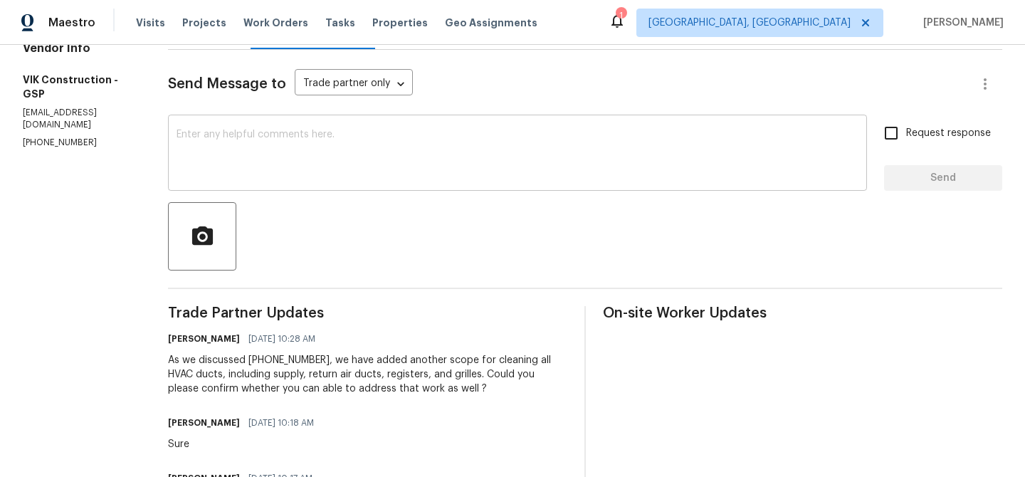
scroll to position [154, 0]
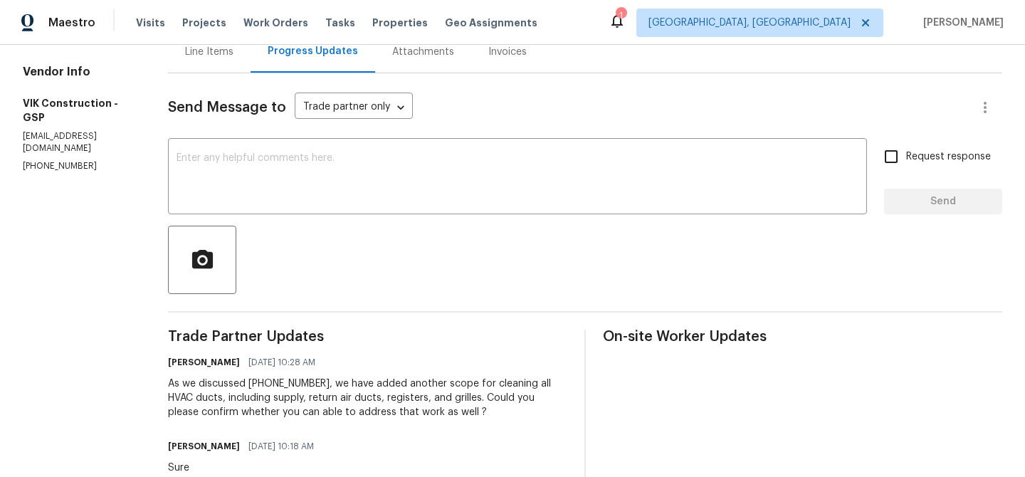
click at [68, 146] on section "All work orders 7 Riverton Ct Greer, SC 29650 OD Select Home Home details Vendo…" at bounding box center [78, 454] width 111 height 1081
copy p "(916) 804-9045"
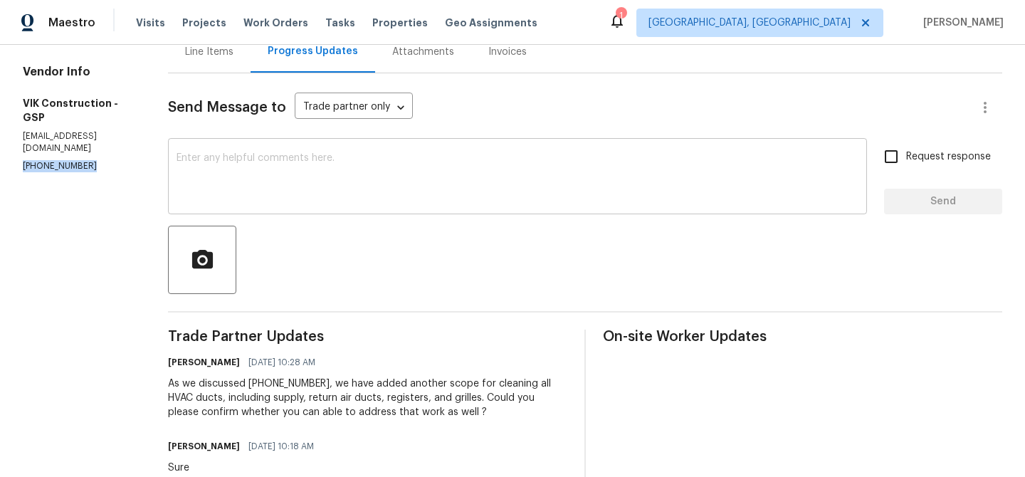
scroll to position [0, 0]
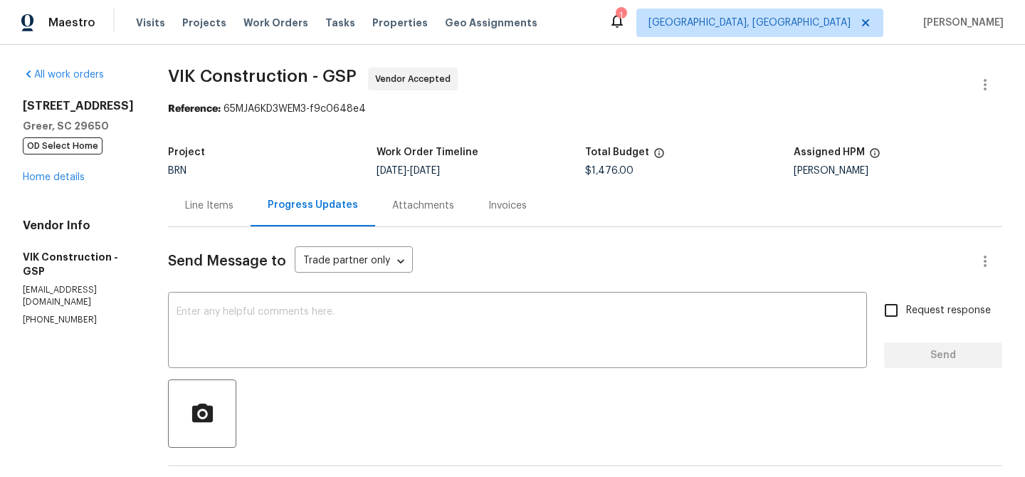
click at [233, 201] on div "Line Items" at bounding box center [209, 206] width 48 height 14
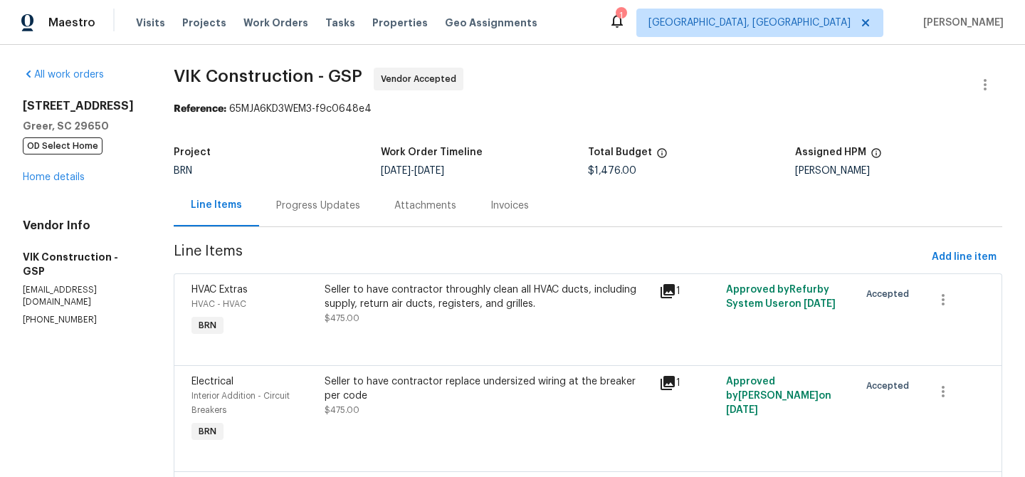
click at [346, 217] on div "Progress Updates" at bounding box center [318, 205] width 118 height 42
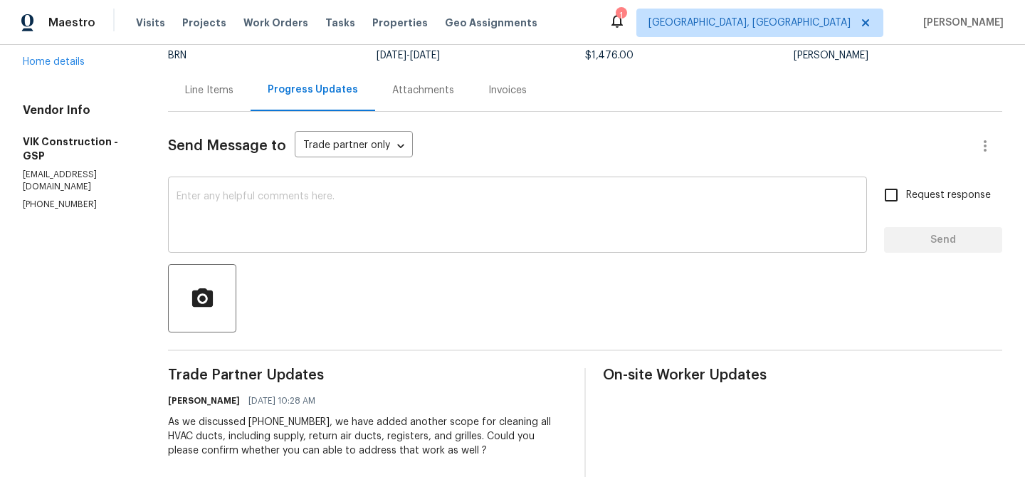
scroll to position [136, 0]
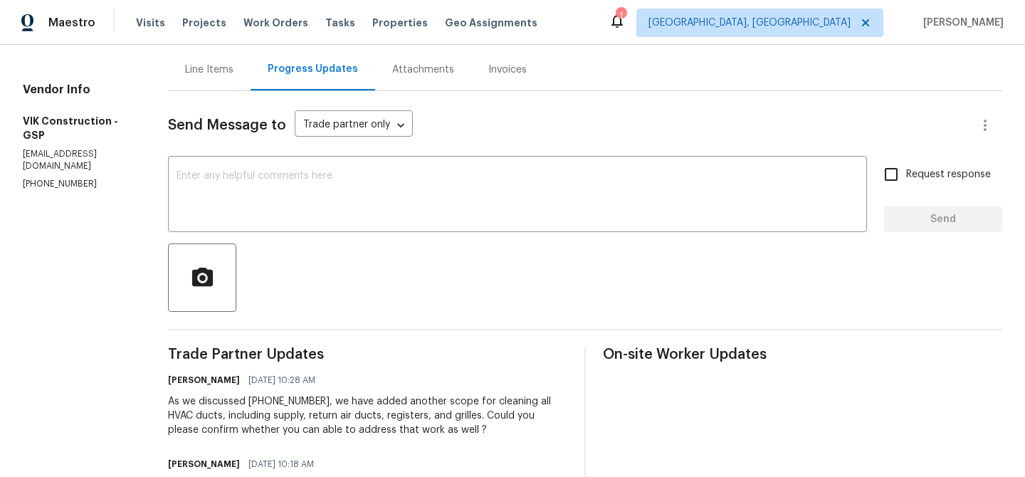
click at [237, 61] on div "Line Items" at bounding box center [209, 69] width 83 height 42
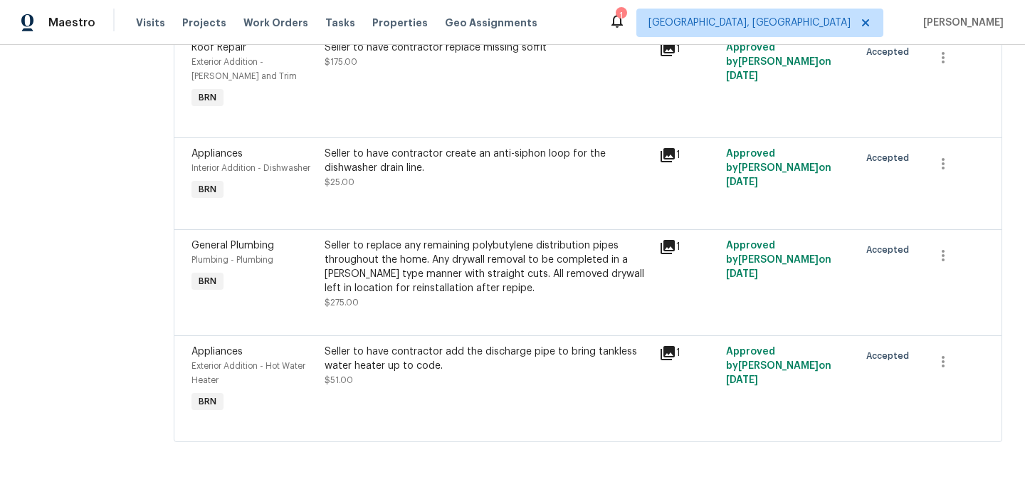
scroll to position [448, 0]
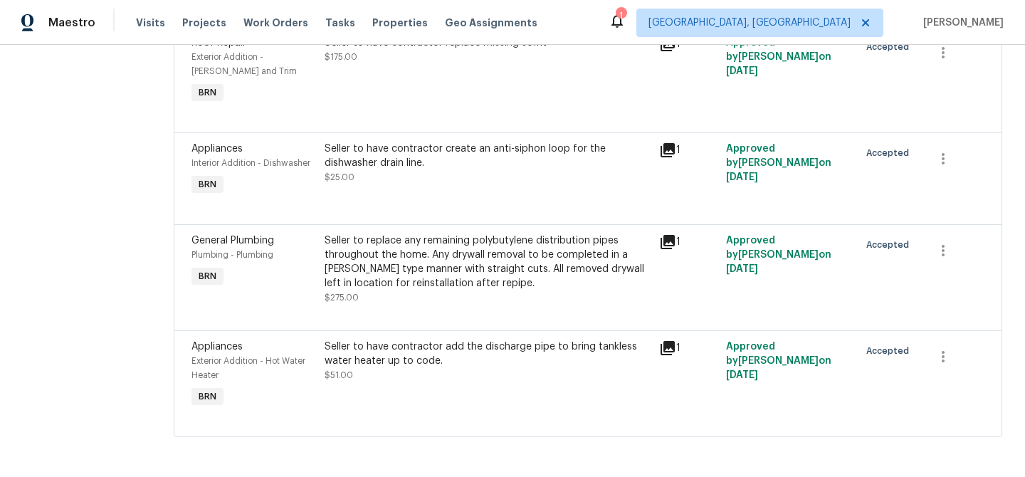
click at [406, 269] on div "Seller to replace any remaining polybutylene distribution pipes throughout the …" at bounding box center [487, 261] width 325 height 57
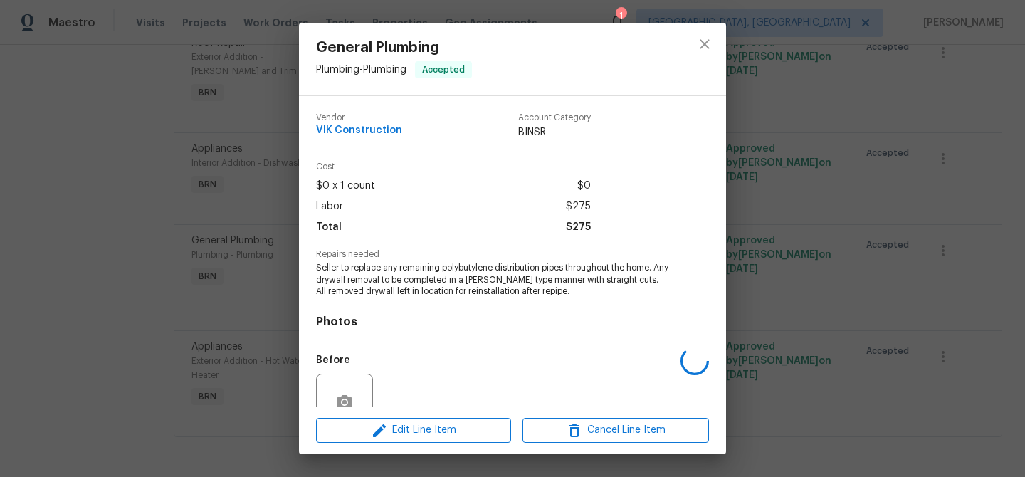
scroll to position [131, 0]
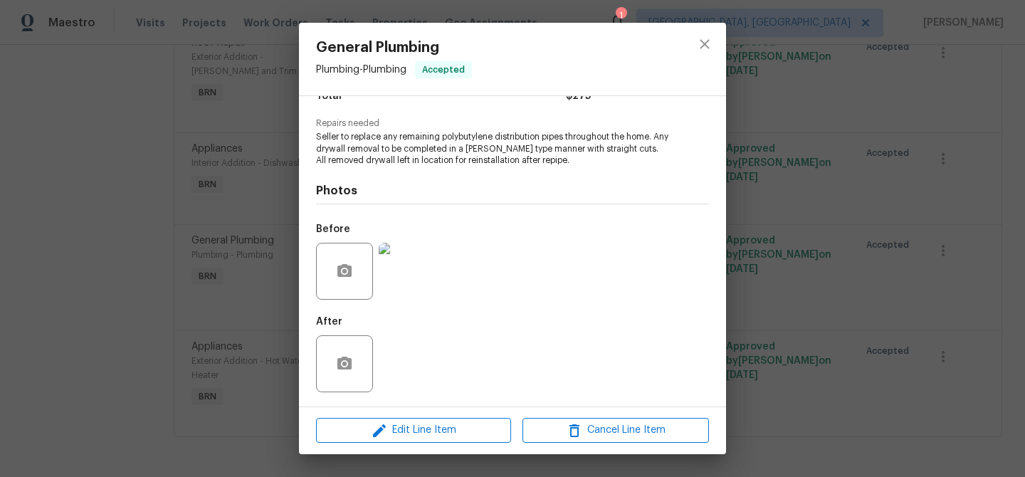
click at [396, 270] on img at bounding box center [407, 271] width 57 height 57
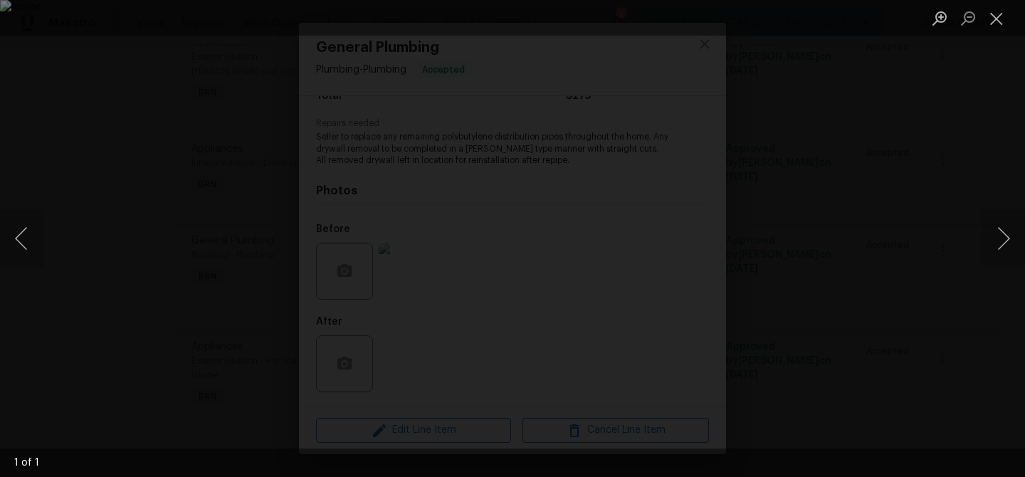
click at [99, 305] on div "Lightbox" at bounding box center [512, 238] width 1025 height 477
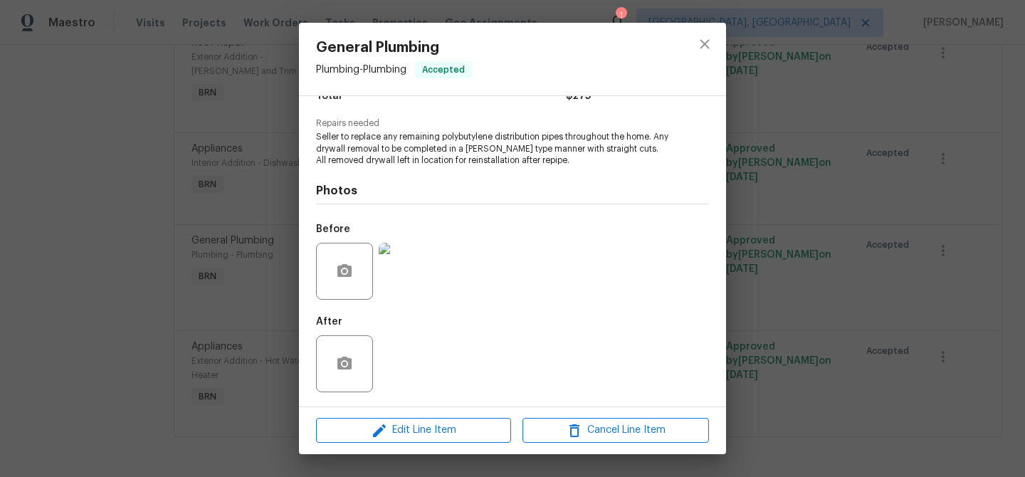
click at [125, 283] on div "General Plumbing Plumbing - Plumbing Accepted Vendor VIK Construction Account C…" at bounding box center [512, 238] width 1025 height 477
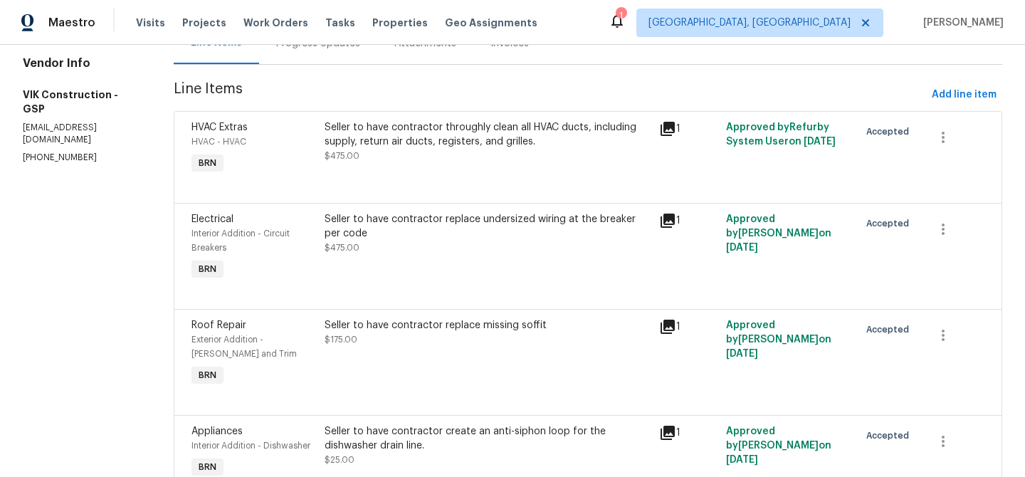
scroll to position [448, 0]
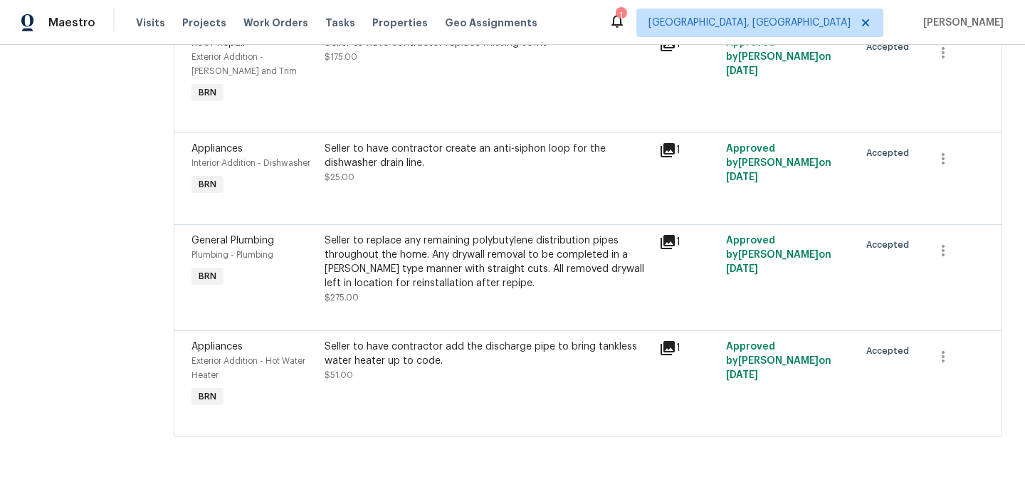
click at [453, 273] on div "Seller to replace any remaining polybutylene distribution pipes throughout the …" at bounding box center [487, 261] width 325 height 57
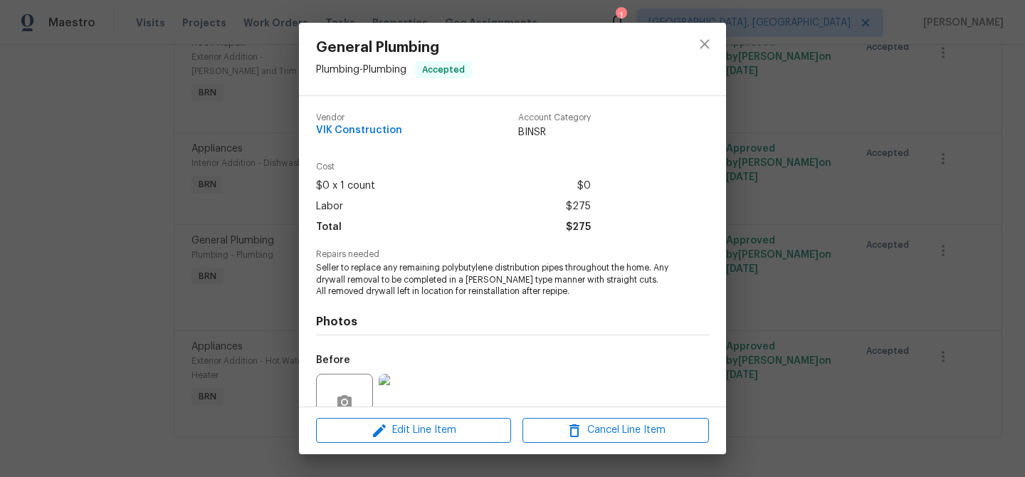
scroll to position [131, 0]
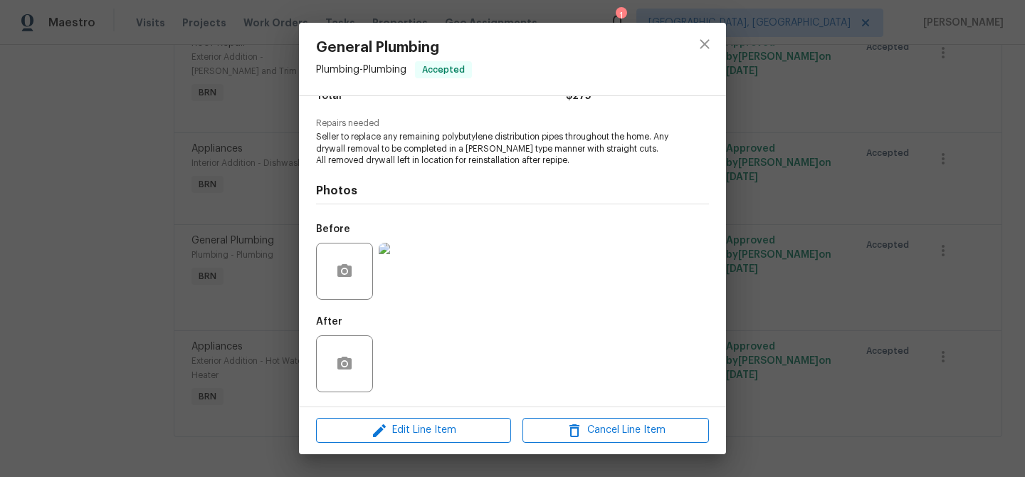
click at [179, 236] on div "General Plumbing Plumbing - Plumbing Accepted Vendor VIK Construction Account C…" at bounding box center [512, 238] width 1025 height 477
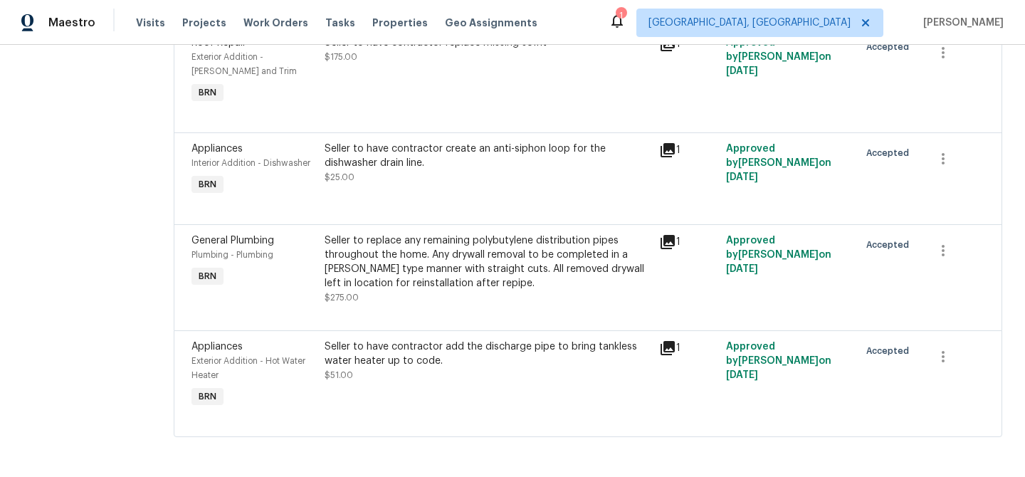
scroll to position [0, 0]
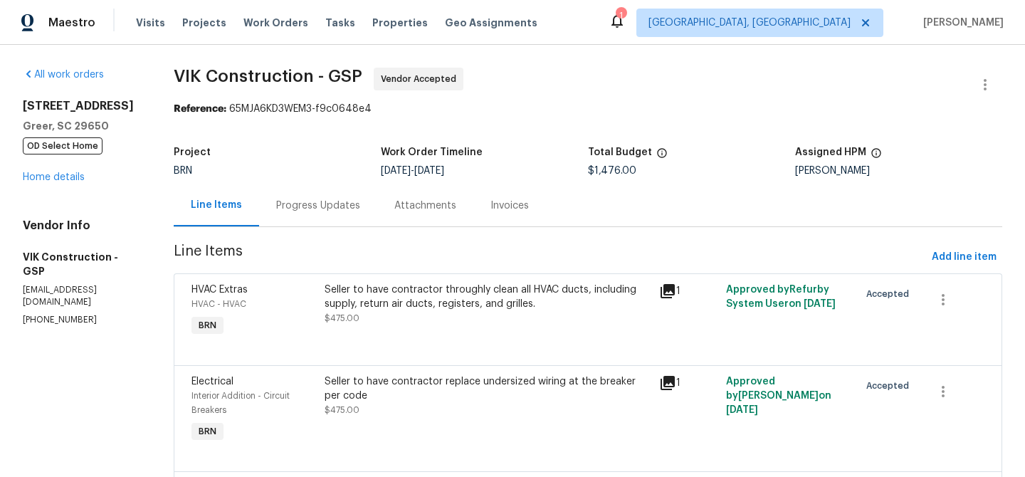
click at [340, 214] on div "Progress Updates" at bounding box center [318, 205] width 118 height 42
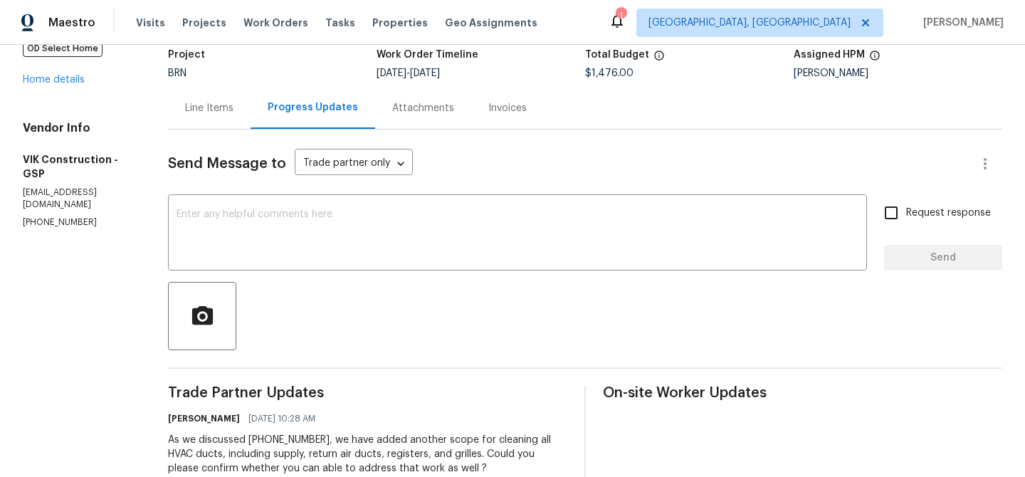
scroll to position [107, 0]
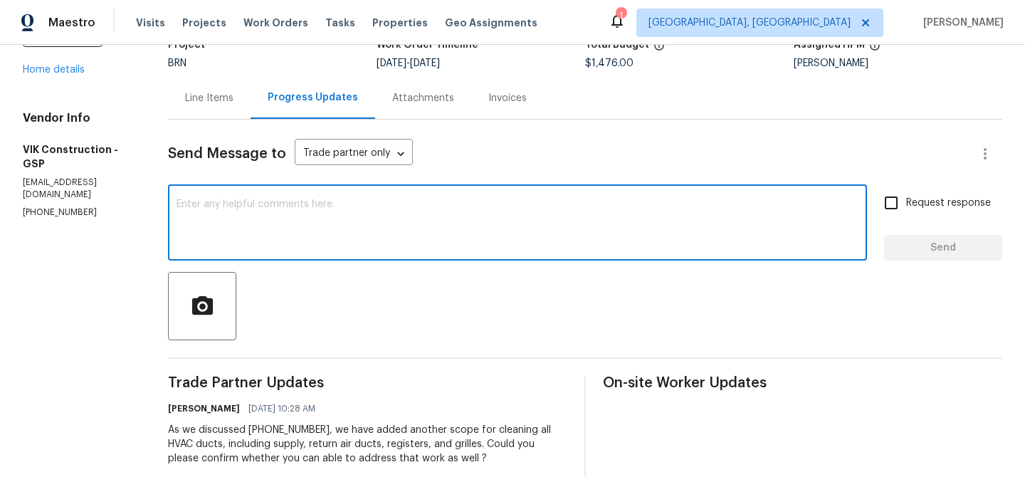
click at [340, 212] on textarea at bounding box center [518, 224] width 682 height 50
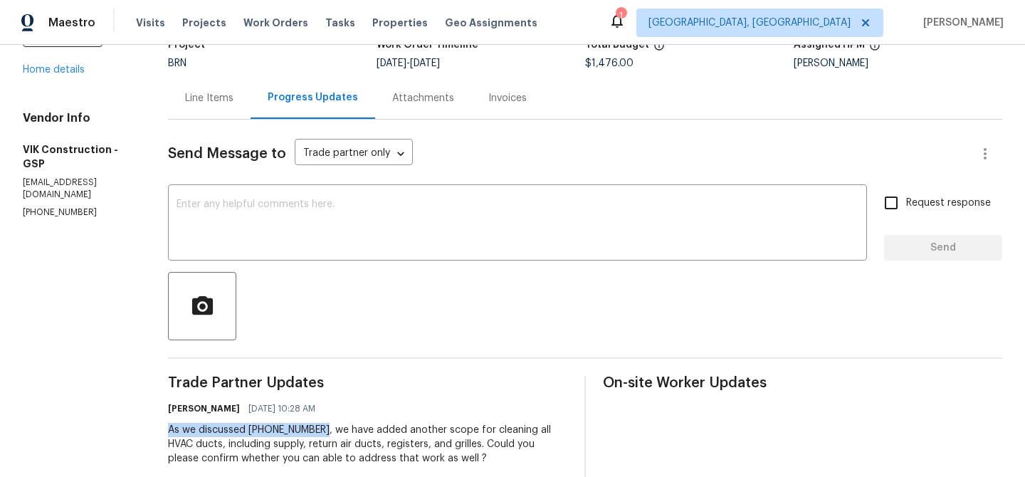
drag, startPoint x: 188, startPoint y: 430, endPoint x: 345, endPoint y: 430, distance: 157.3
copy div "As we discussed (916) 804-9045"
click at [317, 236] on textarea at bounding box center [518, 224] width 682 height 50
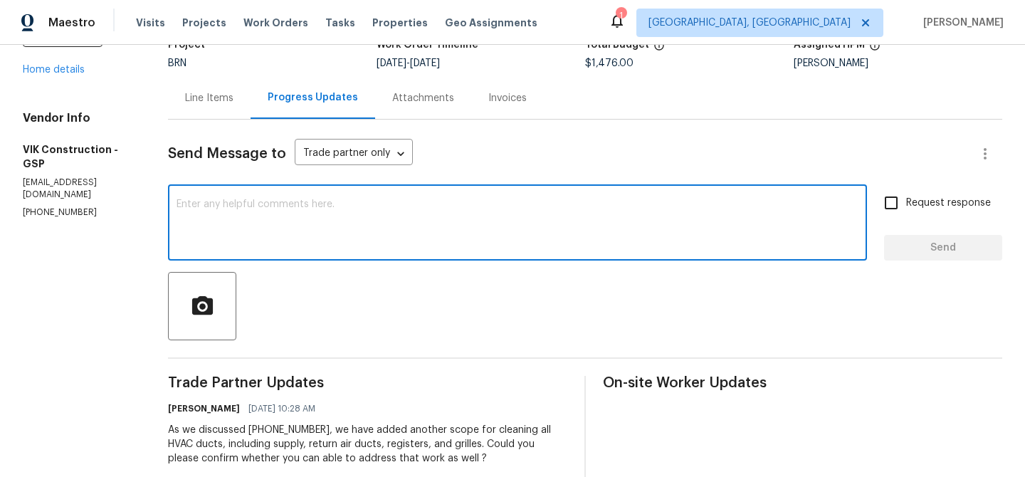
paste textarea "As we discussed (916) 804-9045"
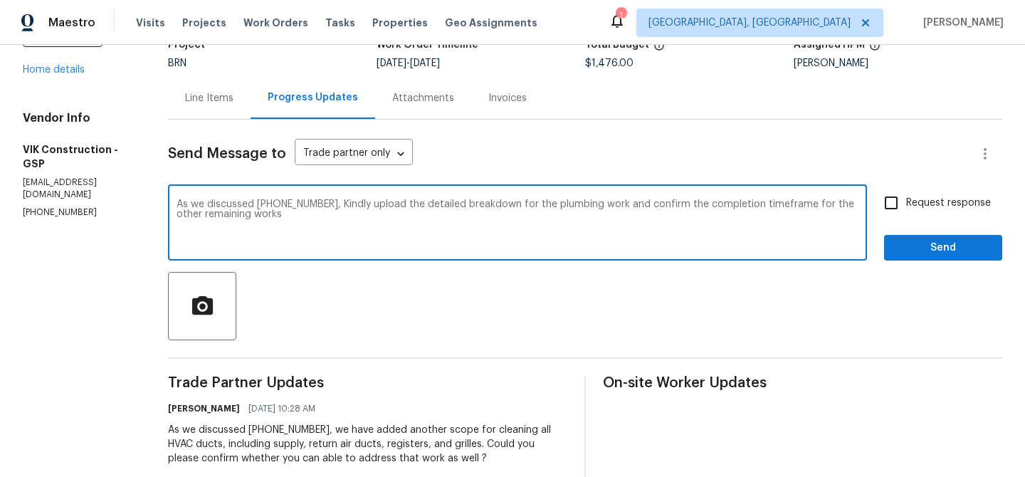
type textarea "As we discussed (916) 804-9045, Kindly upload the detailed breakdown for the pl…"
click at [873, 214] on div "As we discussed (916) 804-9045, Kindly upload the detailed breakdown for the pl…" at bounding box center [585, 224] width 834 height 73
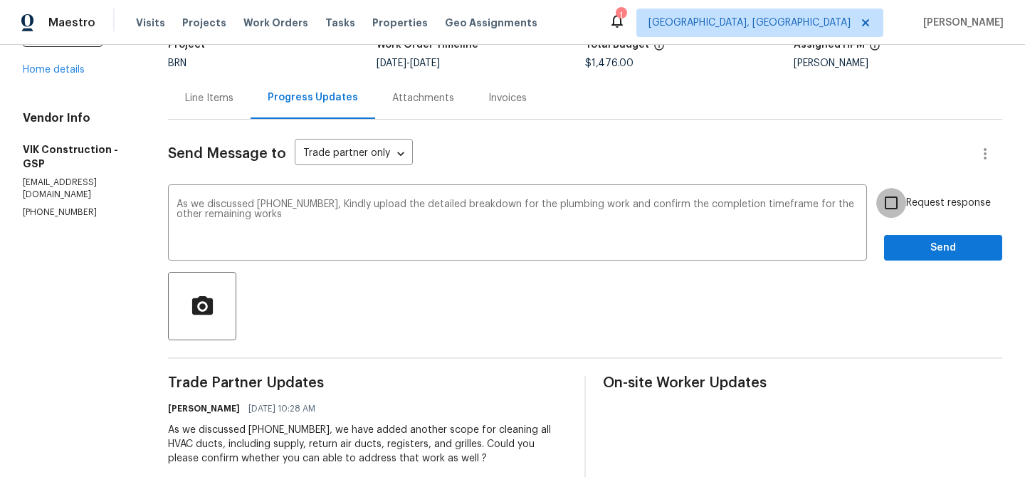
click at [900, 203] on input "Request response" at bounding box center [891, 203] width 30 height 30
checkbox input "true"
click at [922, 254] on span "Send" at bounding box center [942, 248] width 95 height 18
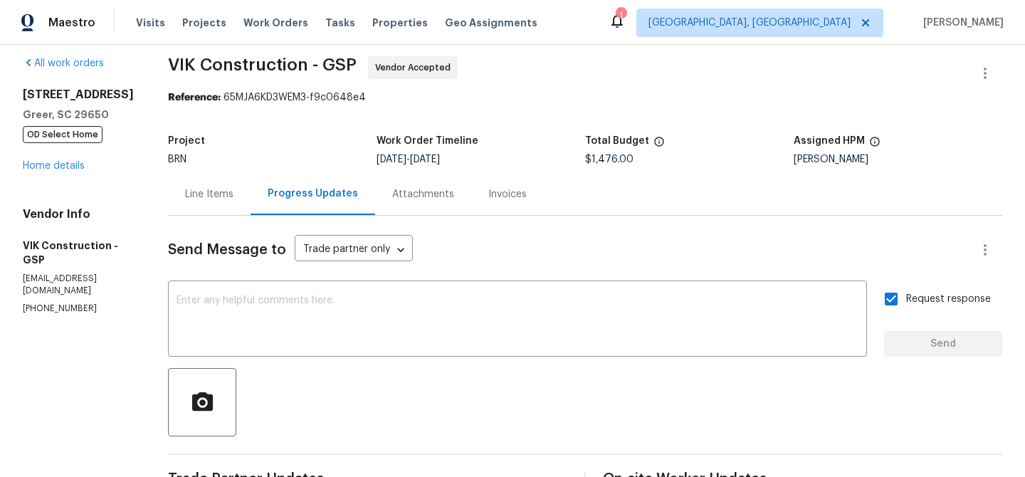
scroll to position [0, 0]
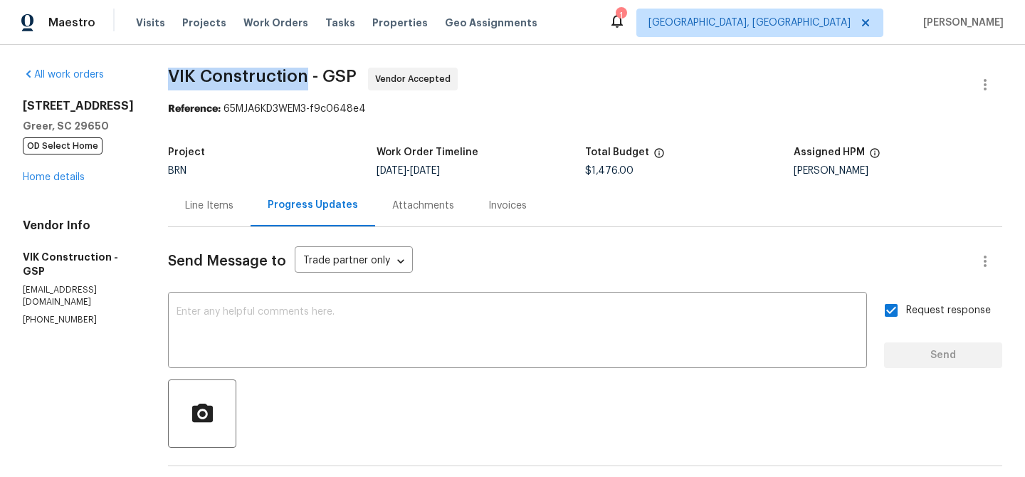
drag, startPoint x: 188, startPoint y: 80, endPoint x: 335, endPoint y: 78, distance: 146.6
copy span "VIK Construction"
click at [68, 184] on div "7 Riverton Ct Greer, SC 29650 OD Select Home Home details" at bounding box center [78, 141] width 111 height 85
click at [64, 176] on link "Home details" at bounding box center [54, 177] width 62 height 10
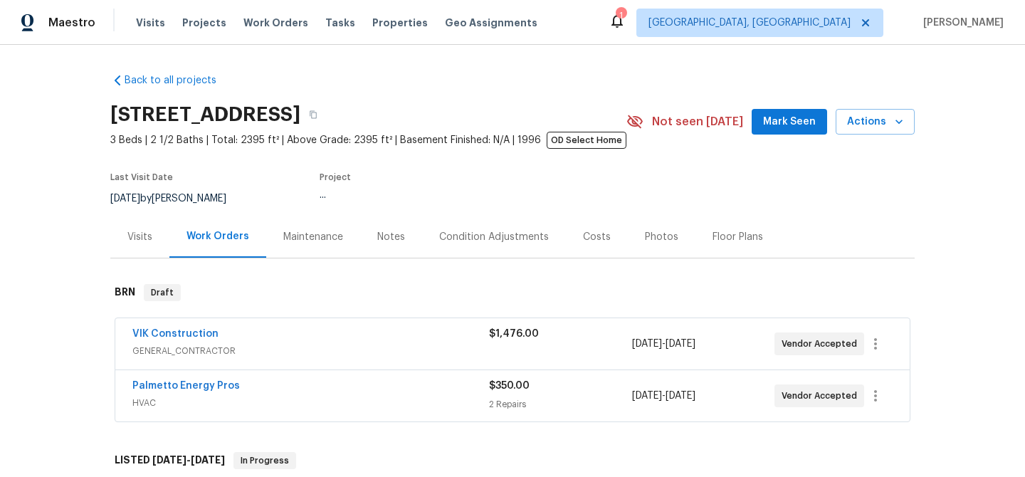
scroll to position [130, 0]
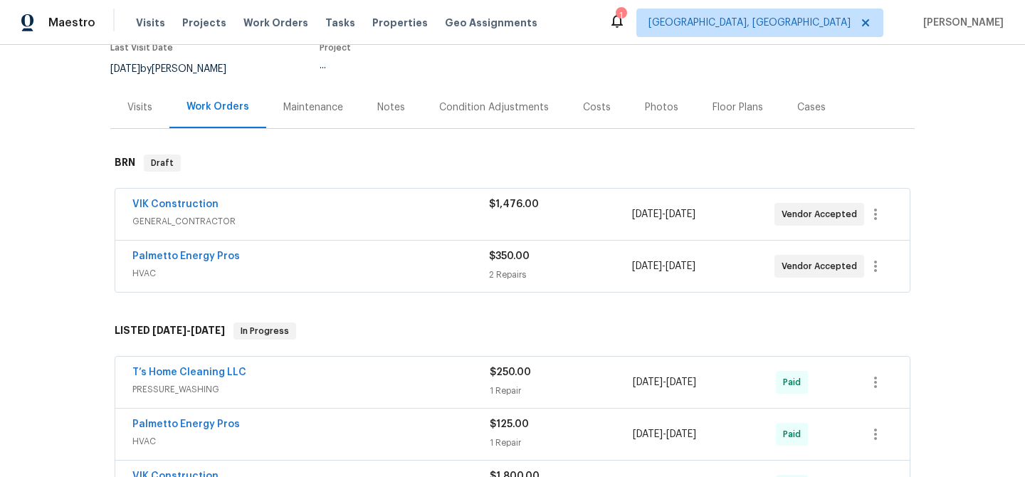
click at [154, 261] on span "Palmetto Energy Pros" at bounding box center [185, 256] width 107 height 14
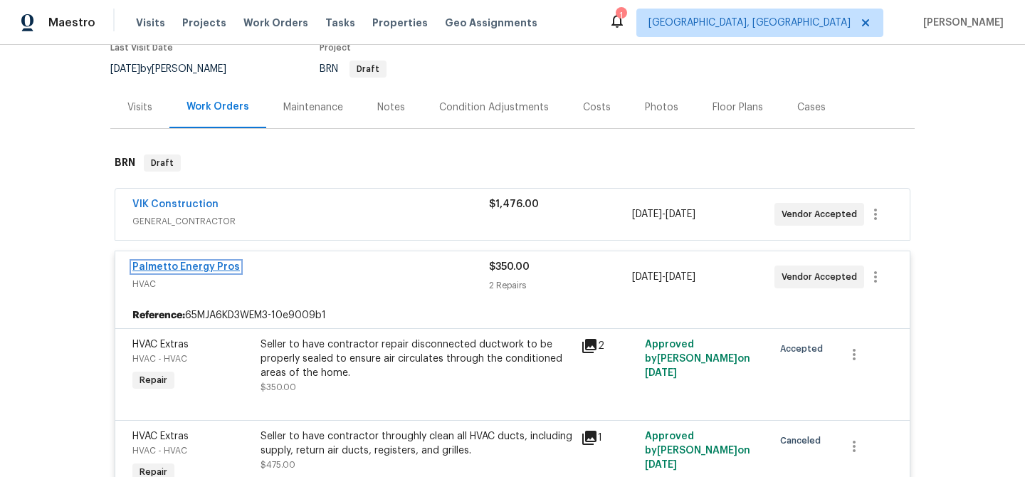
click at [155, 266] on link "Palmetto Energy Pros" at bounding box center [185, 267] width 107 height 10
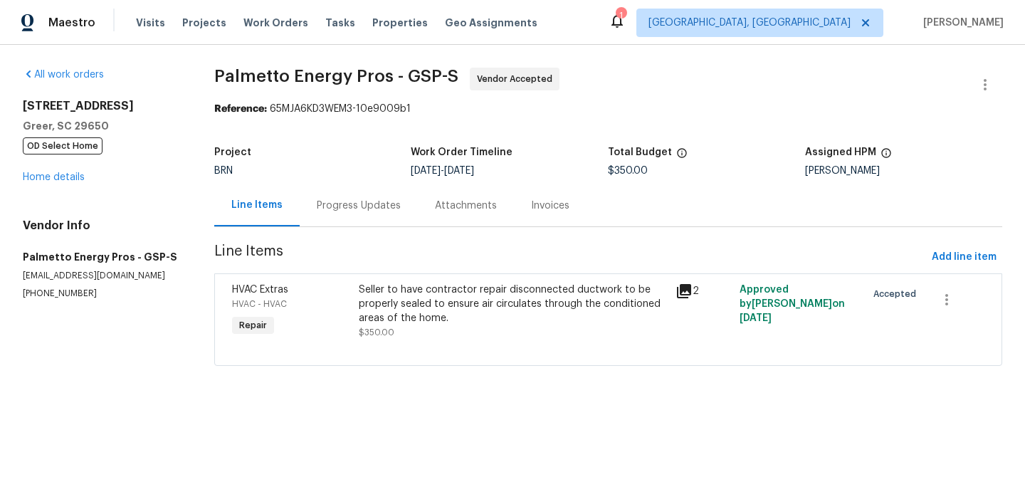
click at [386, 204] on div "Progress Updates" at bounding box center [359, 206] width 84 height 14
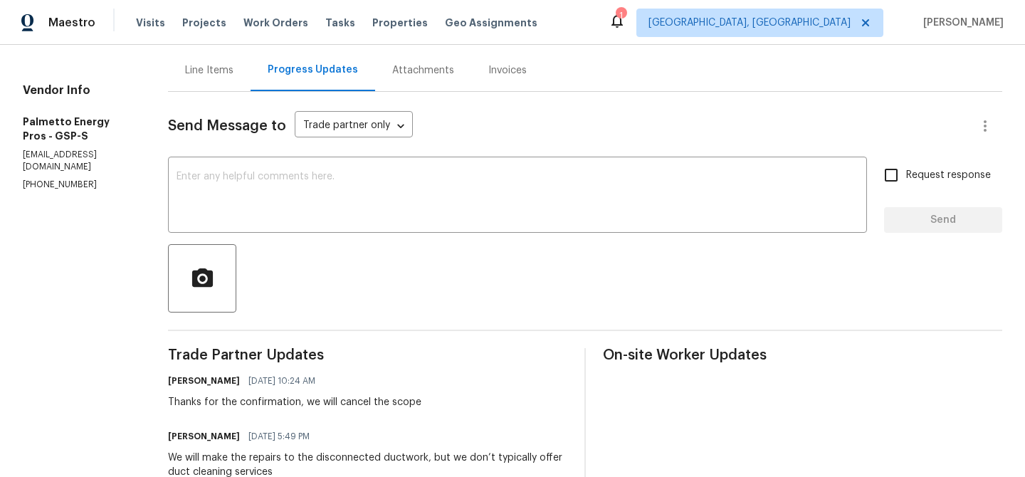
scroll to position [143, 0]
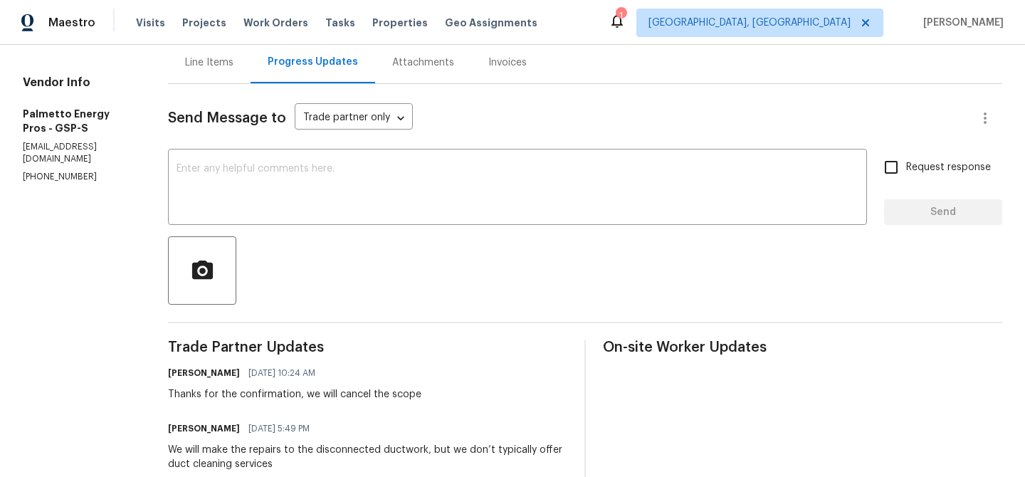
click at [69, 171] on p "(864) 380-8678" at bounding box center [78, 177] width 111 height 12
copy p "(864) 380-8678"
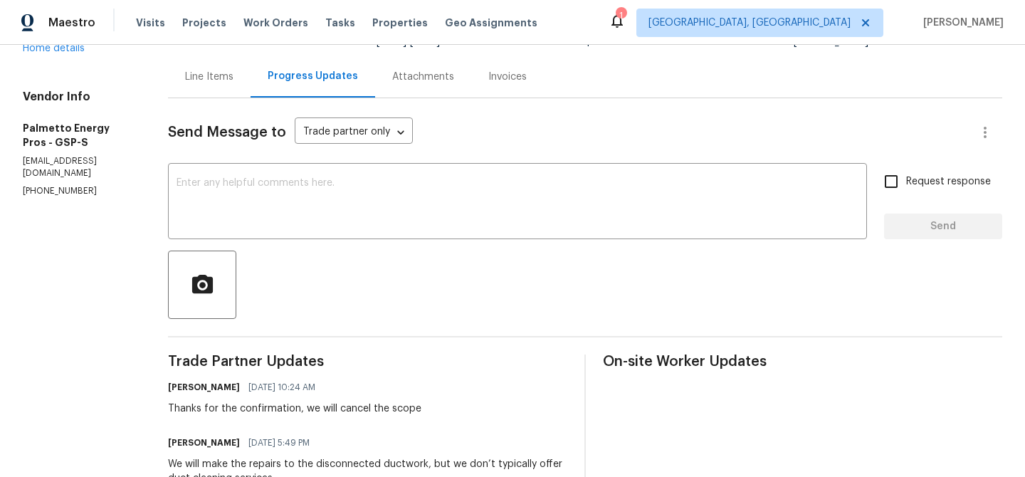
click at [208, 78] on div "Line Items" at bounding box center [209, 77] width 48 height 14
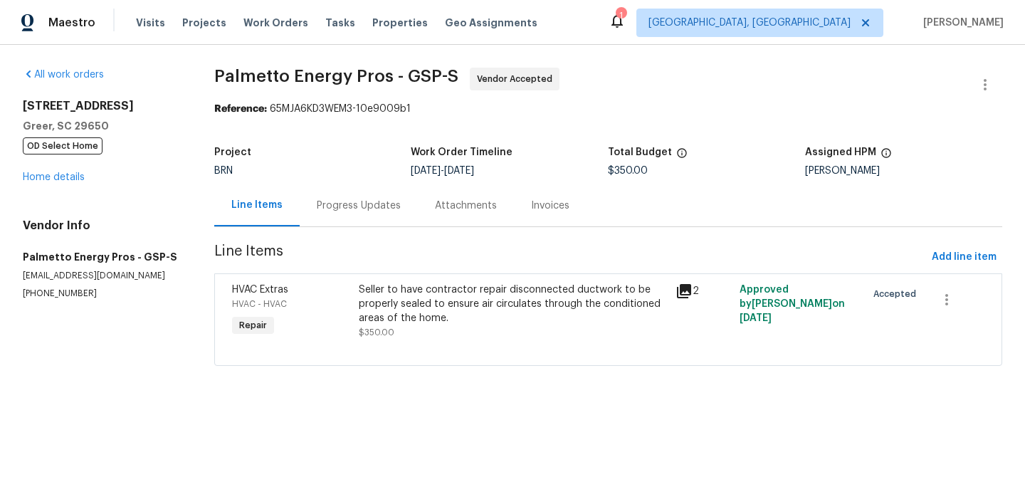
click at [475, 317] on div "Seller to have contractor repair disconnected ductwork to be properly sealed to…" at bounding box center [513, 304] width 309 height 43
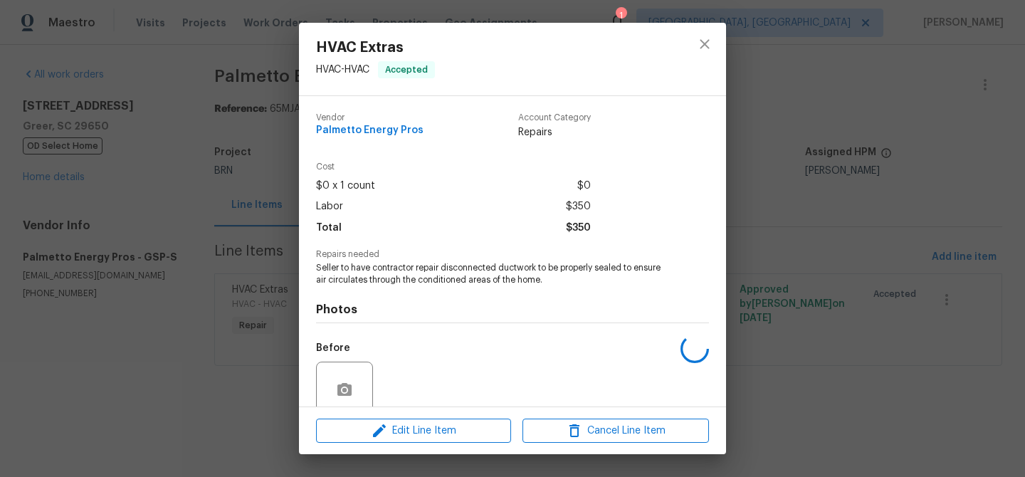
scroll to position [119, 0]
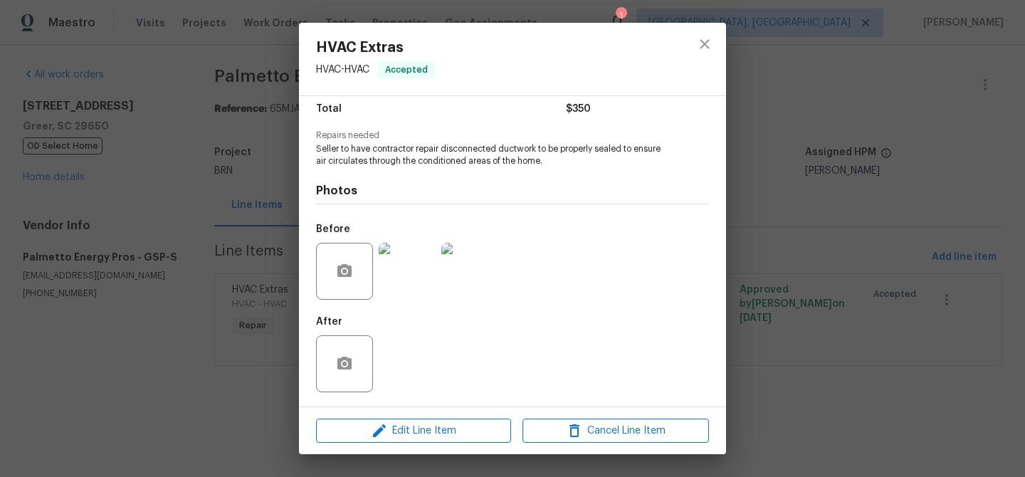
click at [411, 271] on img at bounding box center [407, 271] width 57 height 57
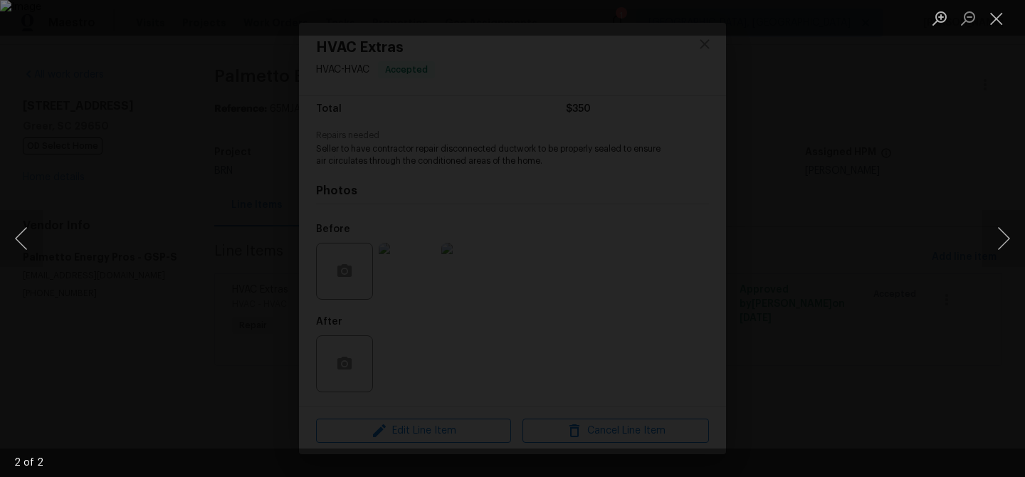
click at [85, 308] on div "Lightbox" at bounding box center [512, 238] width 1025 height 477
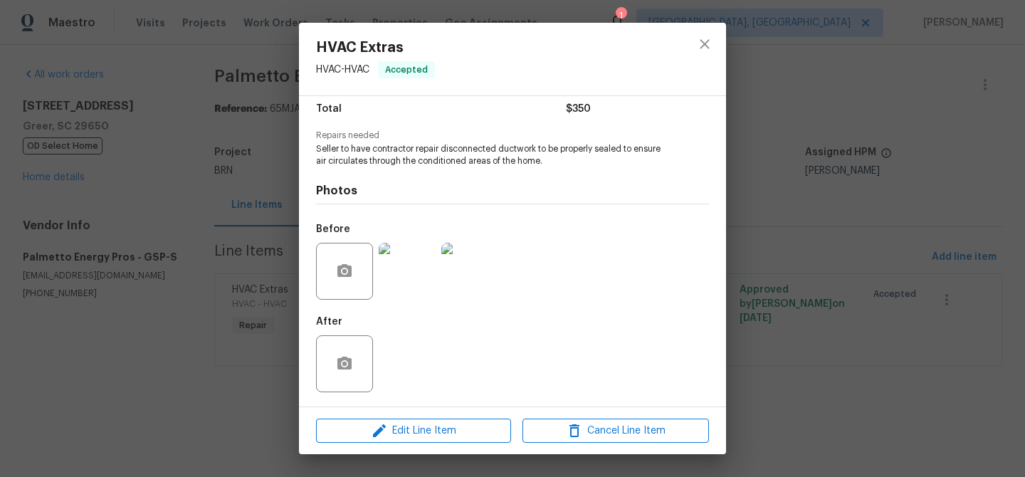
click at [158, 306] on div "HVAC Extras HVAC - HVAC Accepted Vendor Palmetto Energy Pros Account Category R…" at bounding box center [512, 238] width 1025 height 477
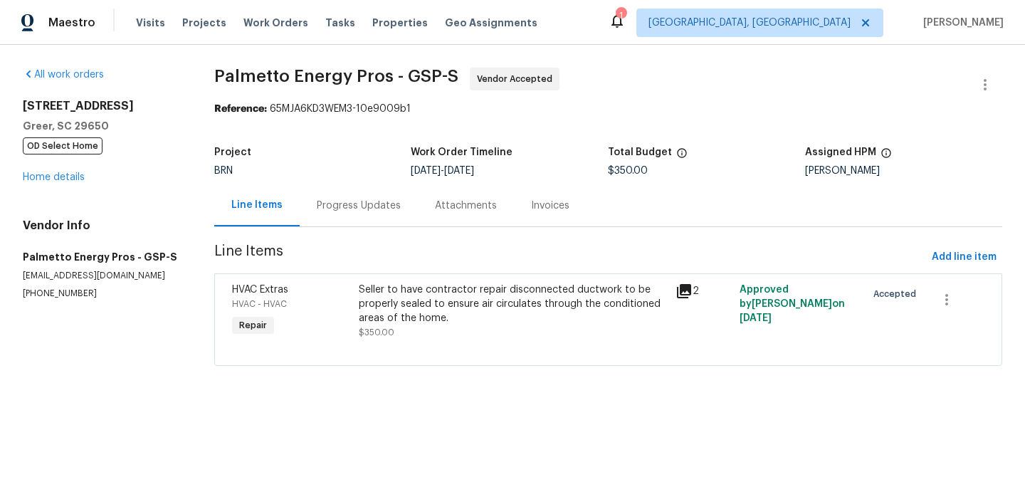
click at [323, 208] on div "Progress Updates" at bounding box center [359, 206] width 84 height 14
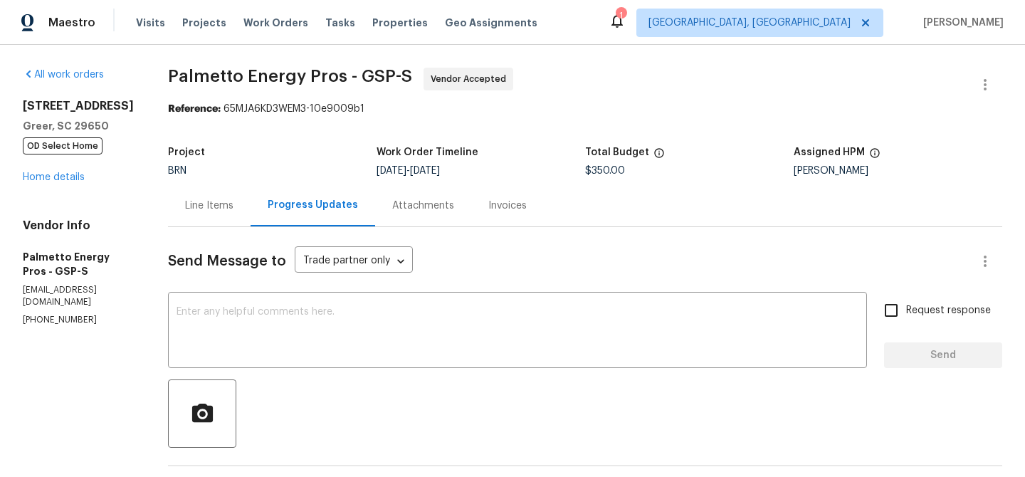
click at [265, 197] on div "Progress Updates" at bounding box center [313, 205] width 125 height 42
click at [216, 210] on div "Line Items" at bounding box center [209, 206] width 48 height 14
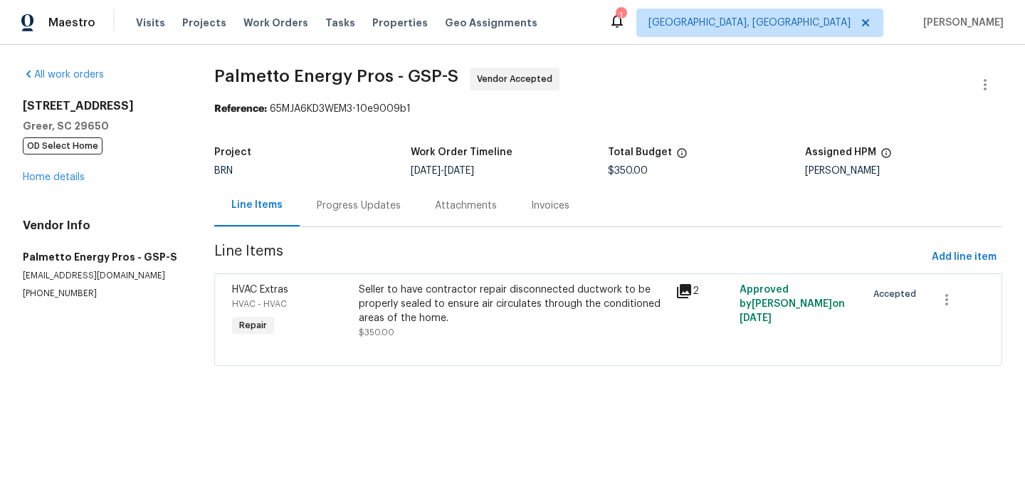
click at [342, 196] on div "Progress Updates" at bounding box center [359, 205] width 118 height 42
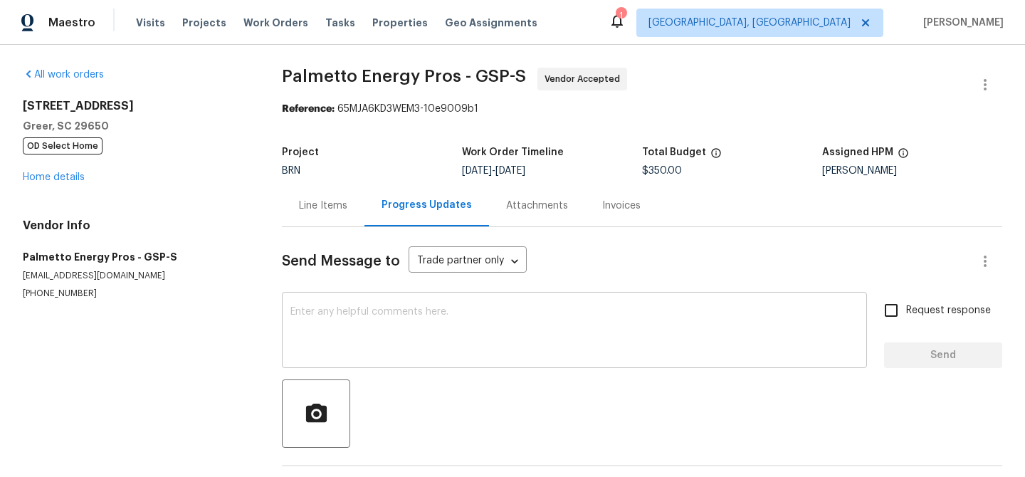
scroll to position [34, 0]
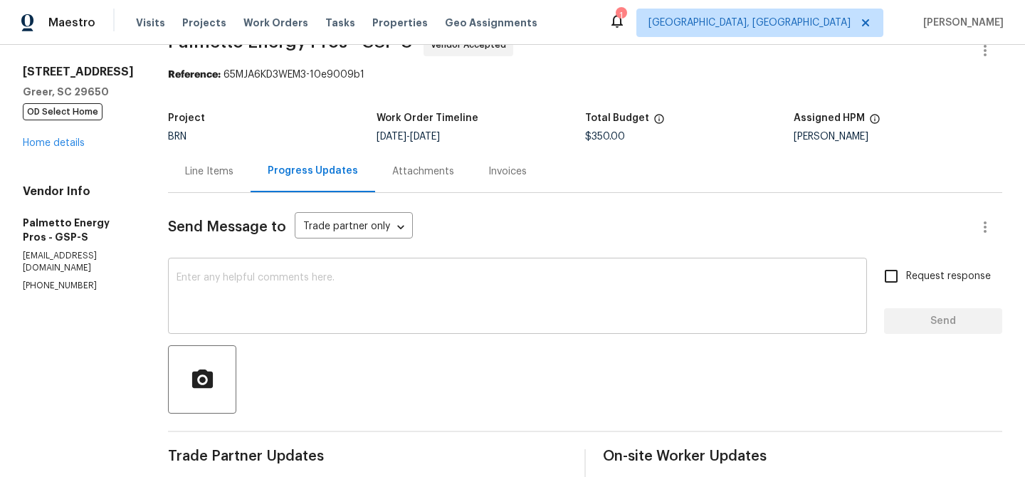
click at [295, 310] on textarea at bounding box center [518, 298] width 682 height 50
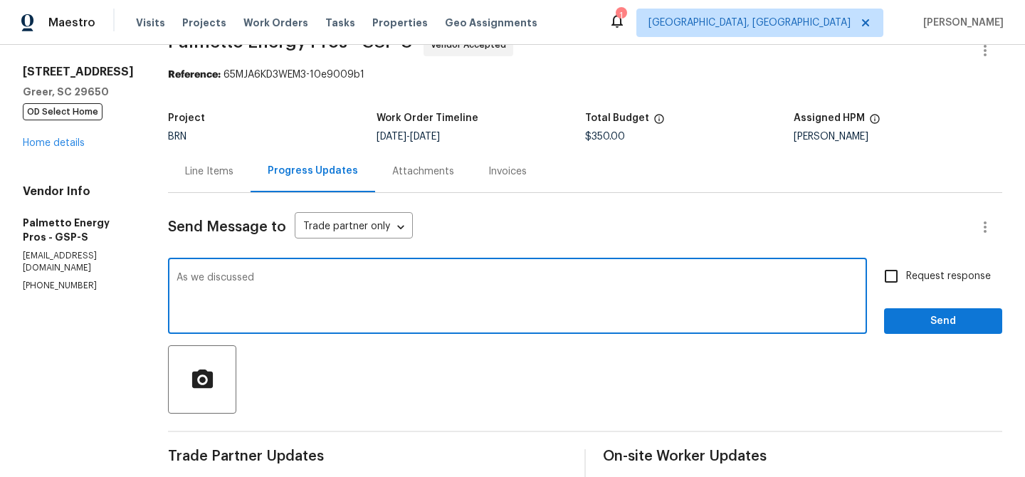
click at [62, 280] on p "(864) 380-8678" at bounding box center [78, 286] width 111 height 12
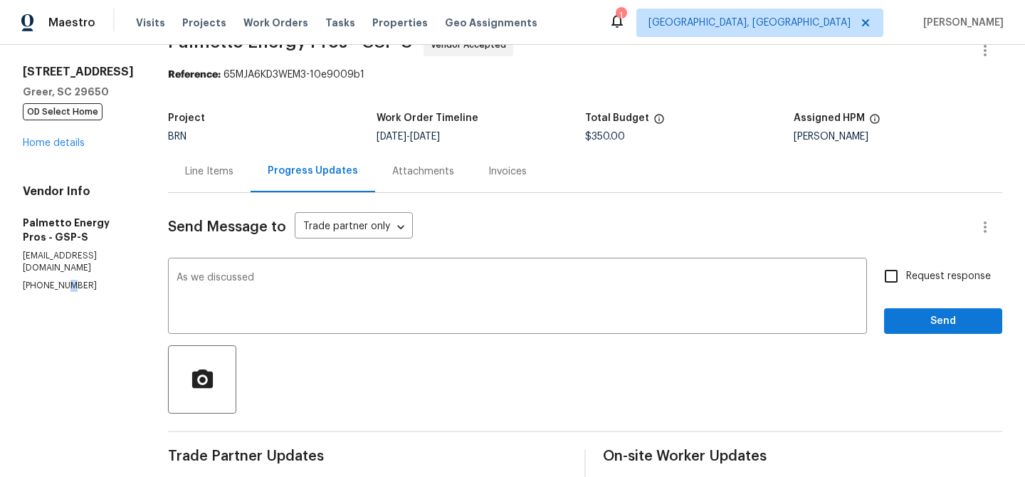
click at [62, 280] on p "(864) 380-8678" at bounding box center [78, 286] width 111 height 12
copy p "(864) 380-8678"
click at [295, 283] on textarea "As we discussed" at bounding box center [518, 298] width 682 height 50
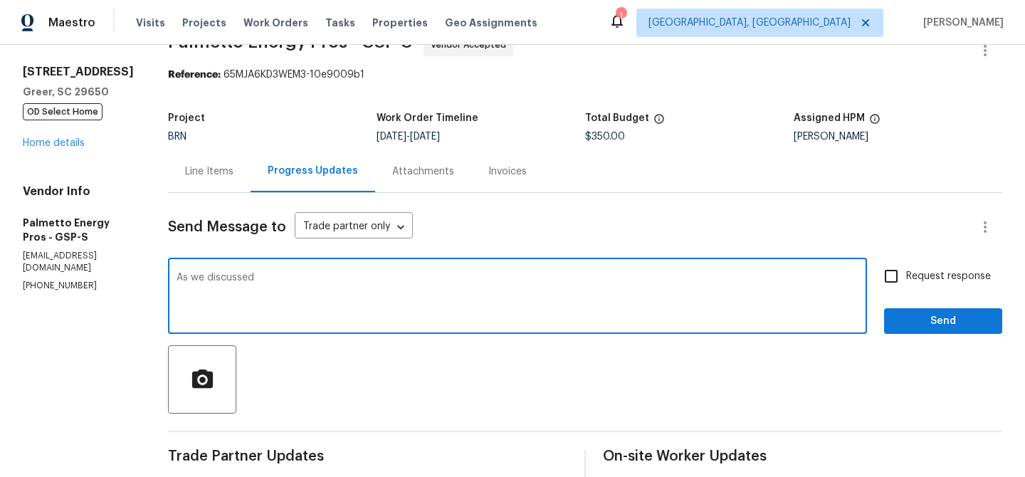
paste textarea "(864) 380-8678"
type textarea "As we discussed (864) 380-8678 , Kindly ensure to complete the ductwork by Today"
click at [898, 253] on div "Send Message to Trade partner only Trade partner only ​ As we discussed (864) 3…" at bounding box center [585, 486] width 834 height 587
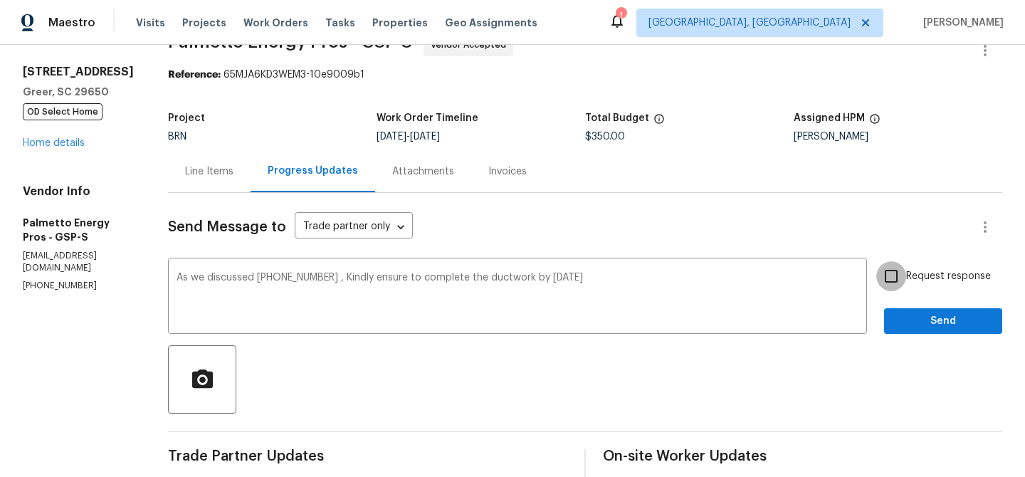
click at [896, 266] on input "Request response" at bounding box center [891, 276] width 30 height 30
checkbox input "true"
click at [899, 319] on span "Send" at bounding box center [942, 321] width 95 height 18
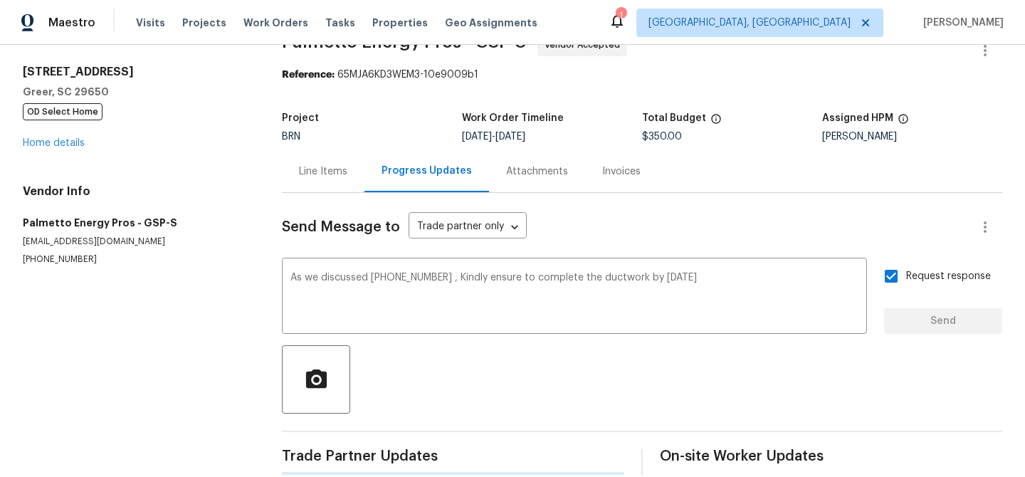
scroll to position [0, 0]
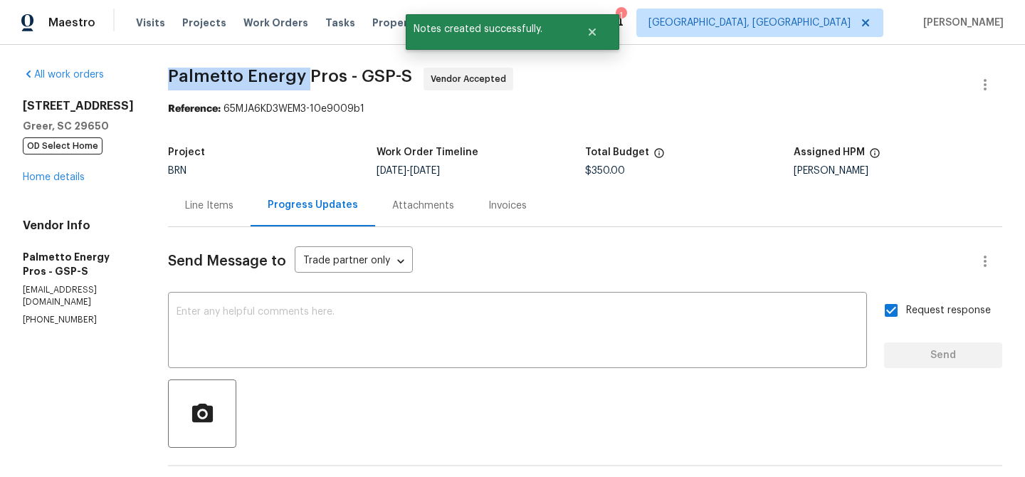
drag, startPoint x: 164, startPoint y: 75, endPoint x: 316, endPoint y: 74, distance: 152.3
click at [316, 74] on div "All work orders 7 Riverton Ct Greer, SC 29650 OD Select Home Home details Vendo…" at bounding box center [512, 475] width 1025 height 861
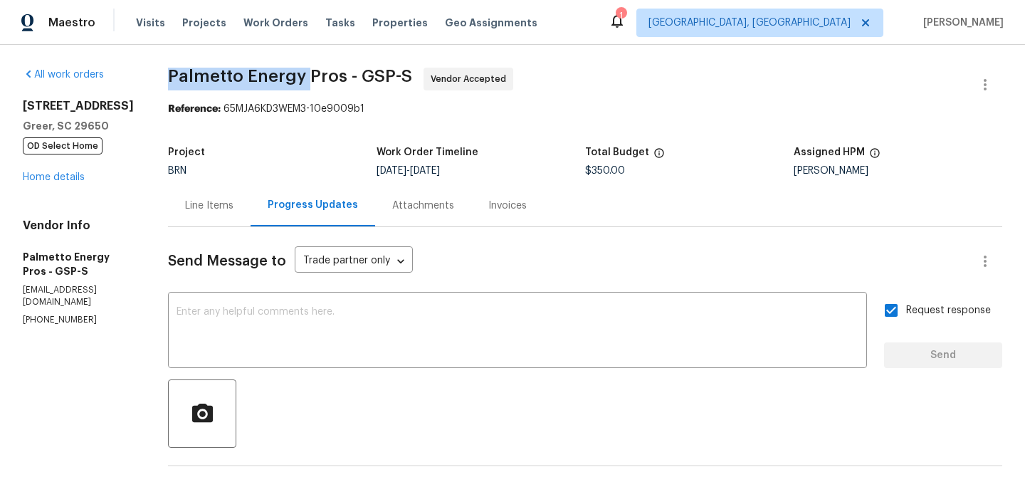
copy span "Palmetto Energy"
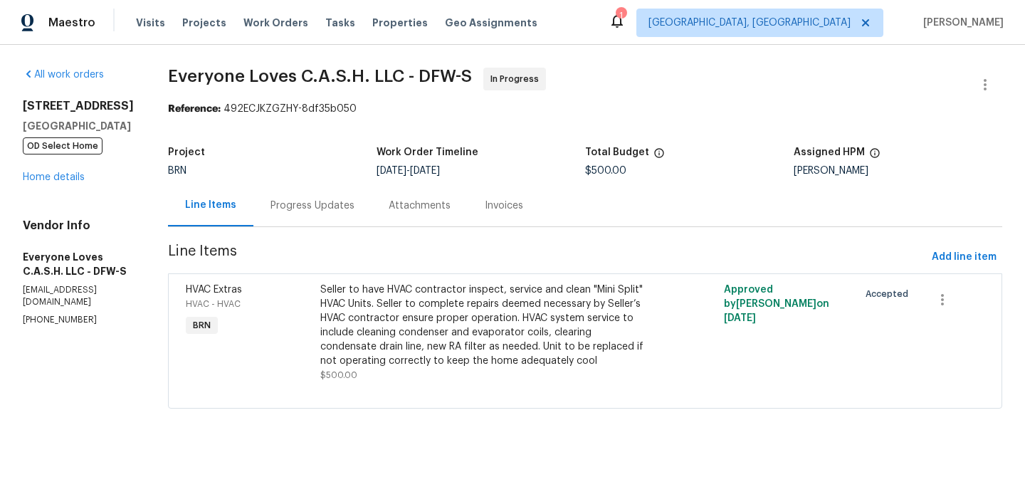
click at [327, 170] on div "BRN" at bounding box center [272, 171] width 209 height 10
click at [327, 211] on div "Progress Updates" at bounding box center [312, 206] width 84 height 14
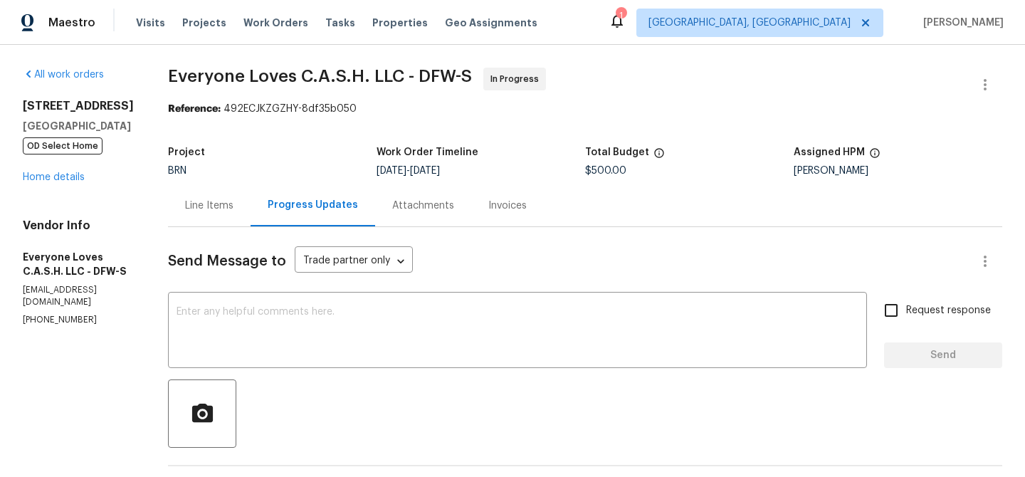
click at [48, 314] on p "[PHONE_NUMBER]" at bounding box center [78, 320] width 111 height 12
copy p "[PHONE_NUMBER]"
click at [248, 191] on div "Line Items" at bounding box center [209, 205] width 83 height 42
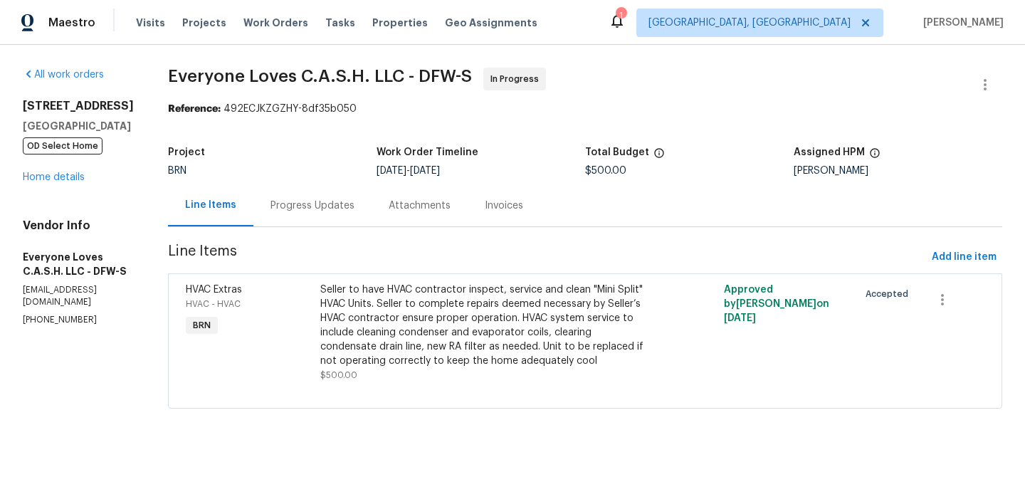
click at [303, 228] on section "Everyone Loves C.A.S.H. LLC - DFW-S In Progress Reference: 492ECJKZGZHY-8df35b0…" at bounding box center [585, 247] width 834 height 358
click at [342, 204] on div "Progress Updates" at bounding box center [312, 206] width 84 height 14
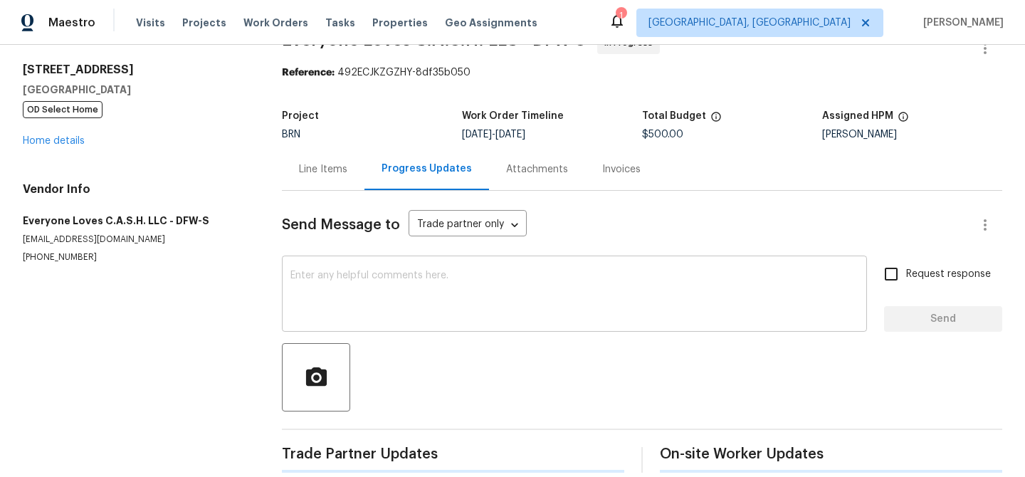
scroll to position [55, 0]
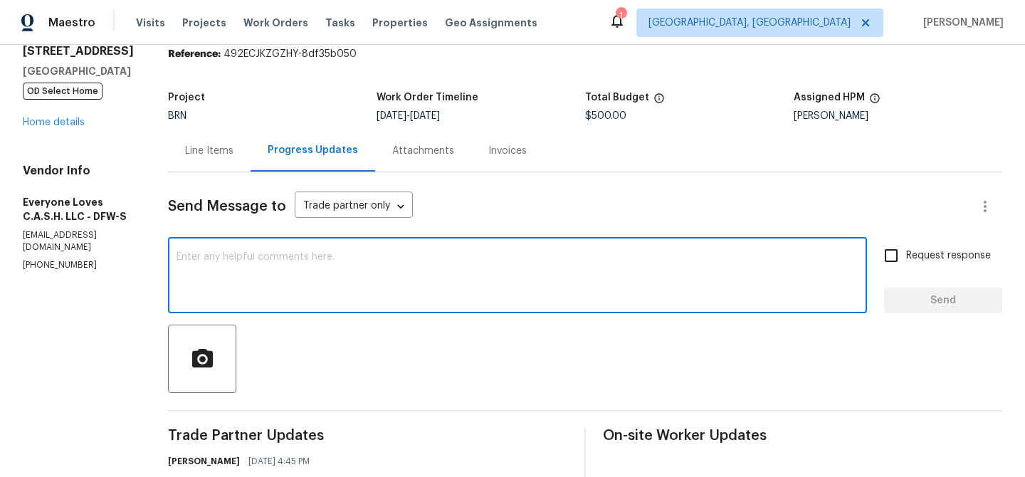
click at [305, 297] on textarea at bounding box center [518, 277] width 682 height 50
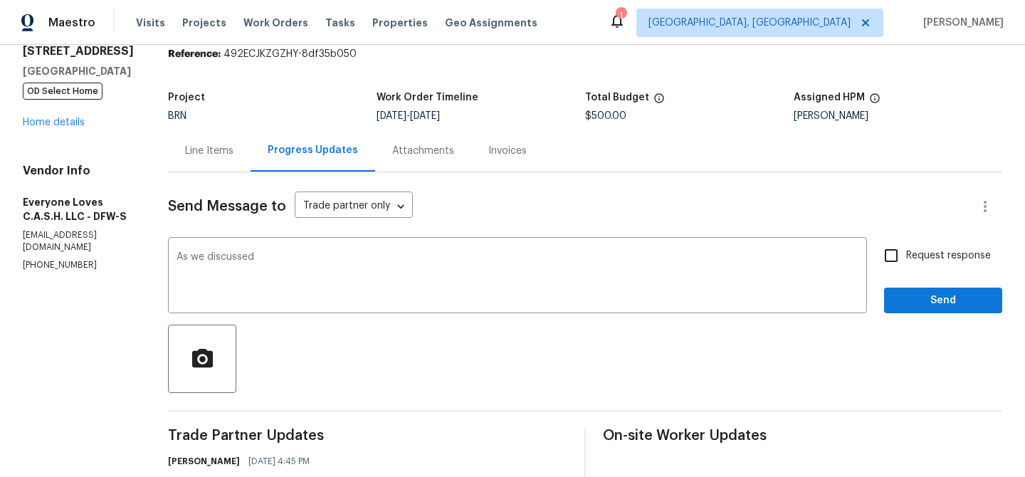
click at [86, 259] on section "All work orders [STREET_ADDRESS] OD Select Home Home details Vendor Info Everyo…" at bounding box center [78, 379] width 111 height 732
click at [86, 259] on section "All work orders 408 Granada Calle Ct Granbury, TX 76049 OD Select Home Home det…" at bounding box center [78, 379] width 111 height 732
copy p "(469) 905-2274"
click at [347, 261] on textarea "As we discussed" at bounding box center [518, 277] width 682 height 50
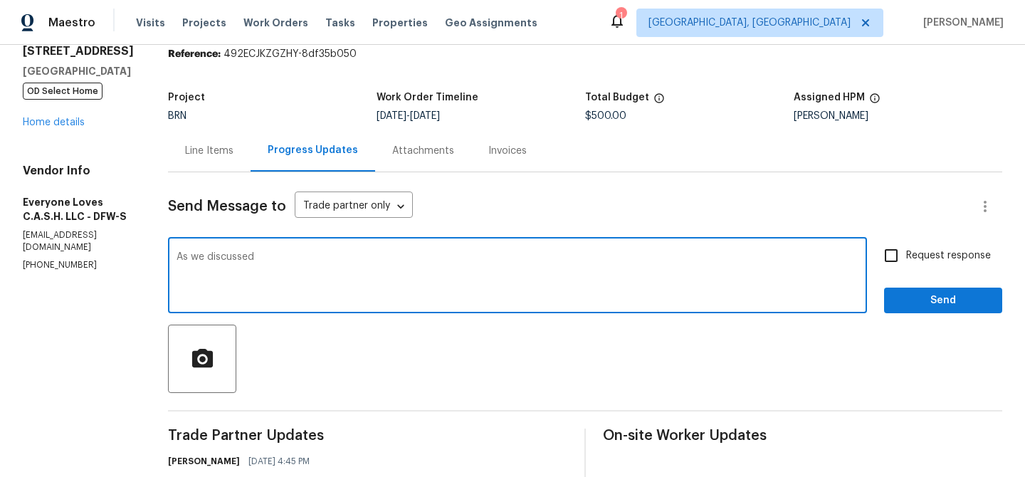
paste textarea "(469) 905-2274"
type textarea "As we discussed (469) 905-2274, Kindly ensure to keep us posted here with the d…"
click at [908, 252] on span "Request response" at bounding box center [948, 255] width 85 height 15
click at [906, 252] on input "Request response" at bounding box center [891, 256] width 30 height 30
checkbox input "true"
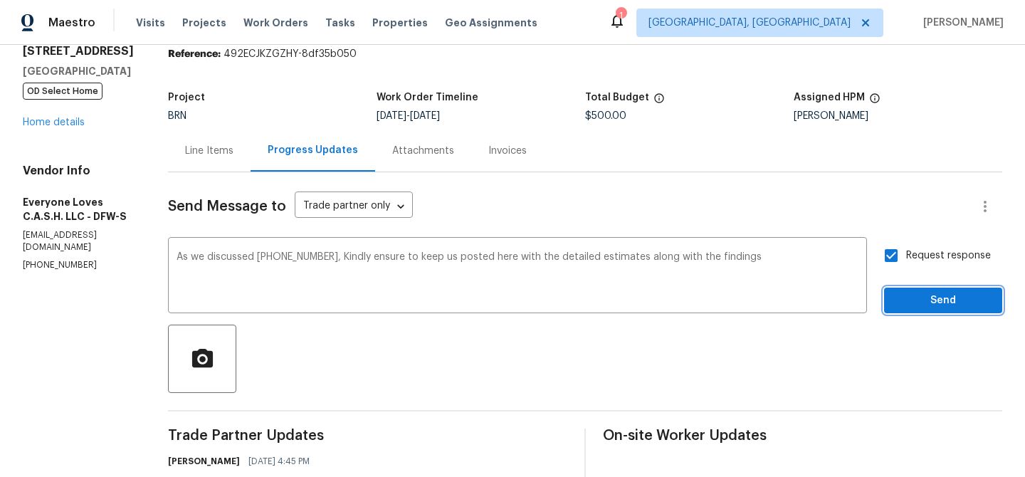
click at [899, 306] on span "Send" at bounding box center [942, 301] width 95 height 18
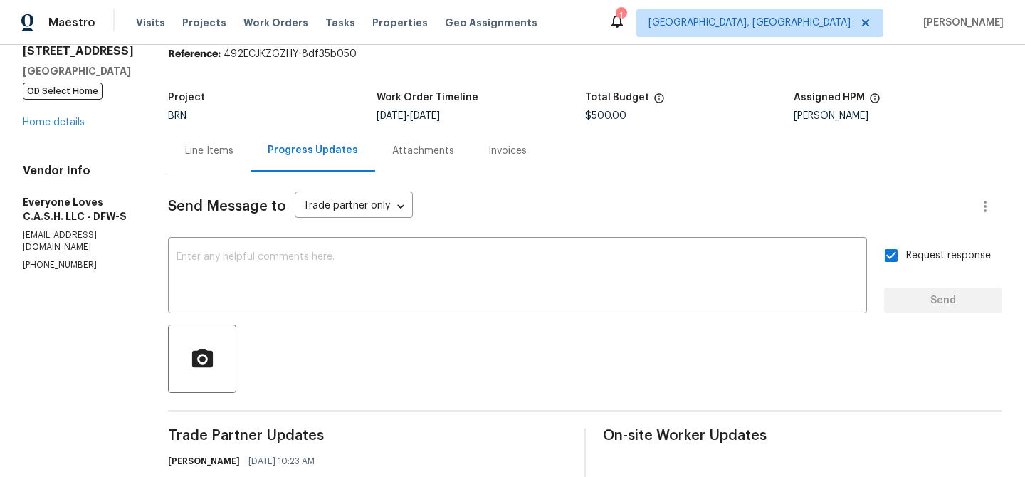
scroll to position [0, 0]
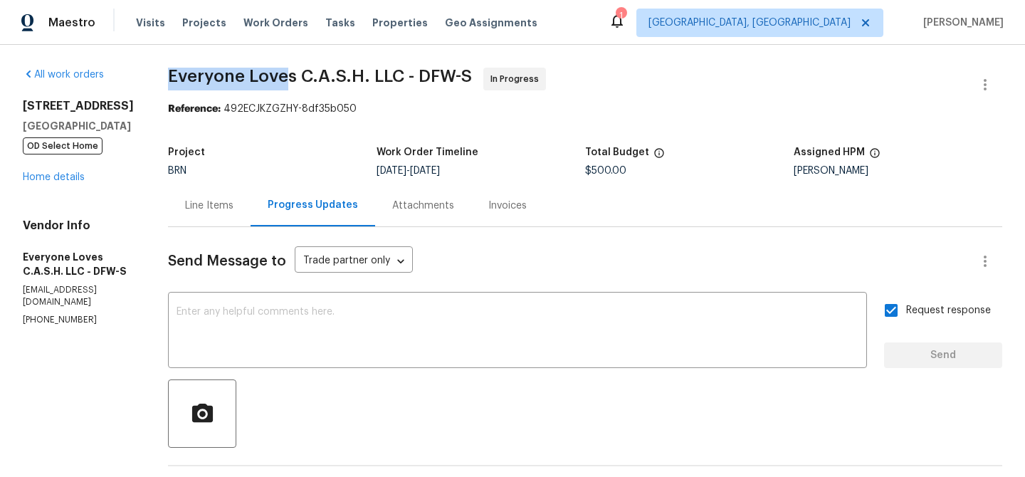
drag, startPoint x: 187, startPoint y: 73, endPoint x: 315, endPoint y: 70, distance: 127.4
click at [315, 70] on div "All work orders 408 Granada Calle Ct Granbury, TX 76049 OD Select Home Home det…" at bounding box center [512, 468] width 1025 height 847
copy span "Everyone Love"
drag, startPoint x: 318, startPoint y: 73, endPoint x: 192, endPoint y: 73, distance: 126.0
click at [192, 73] on div "All work orders 408 Granada Calle Ct Granbury, TX 76049 OD Select Home Home det…" at bounding box center [512, 468] width 1025 height 847
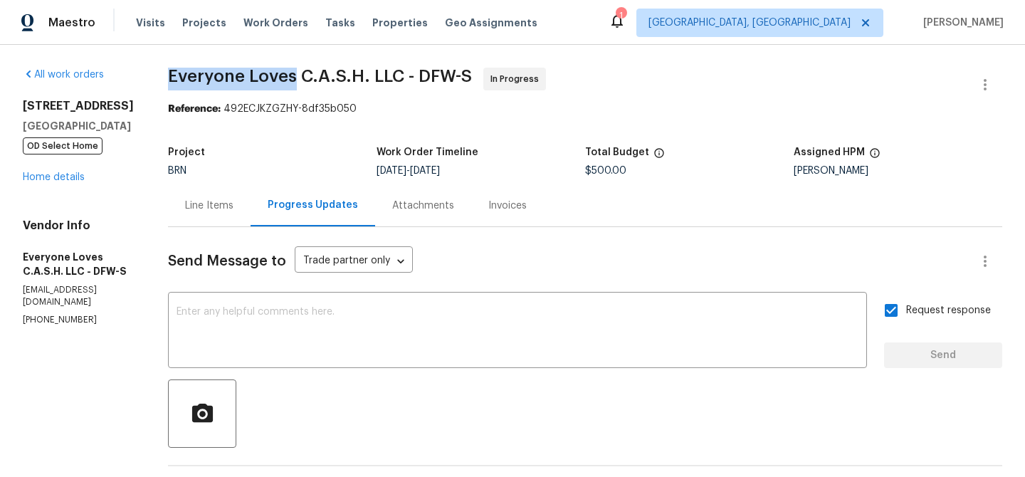
copy span "Everyone Loves"
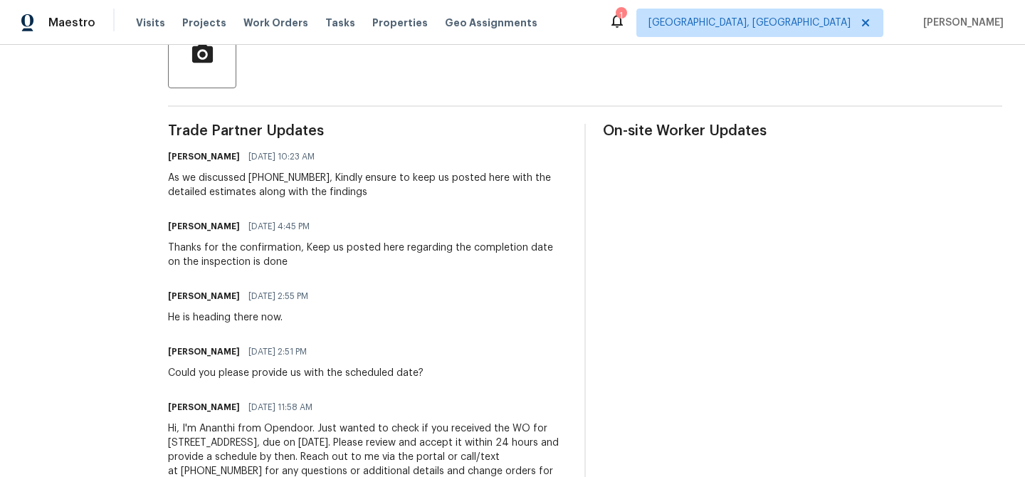
scroll to position [370, 0]
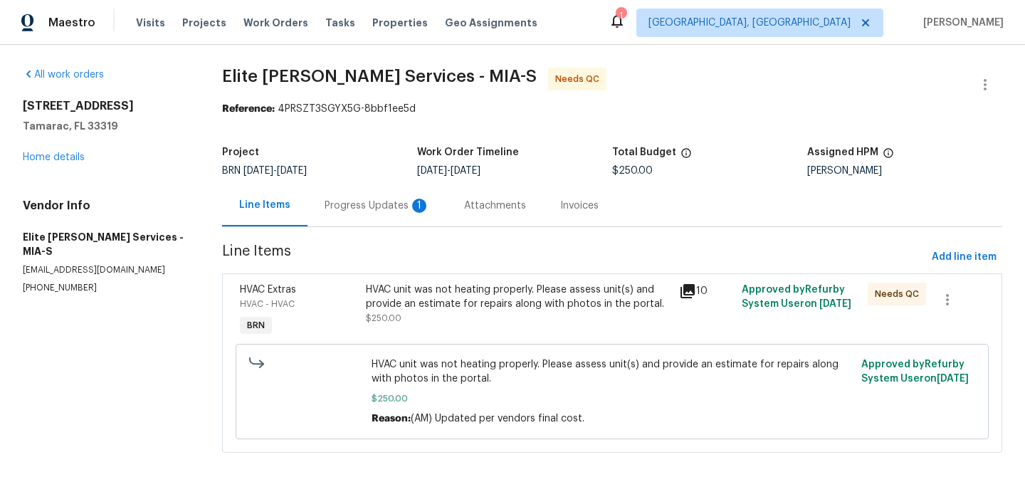
click at [370, 186] on div "Progress Updates 1" at bounding box center [378, 205] width 140 height 42
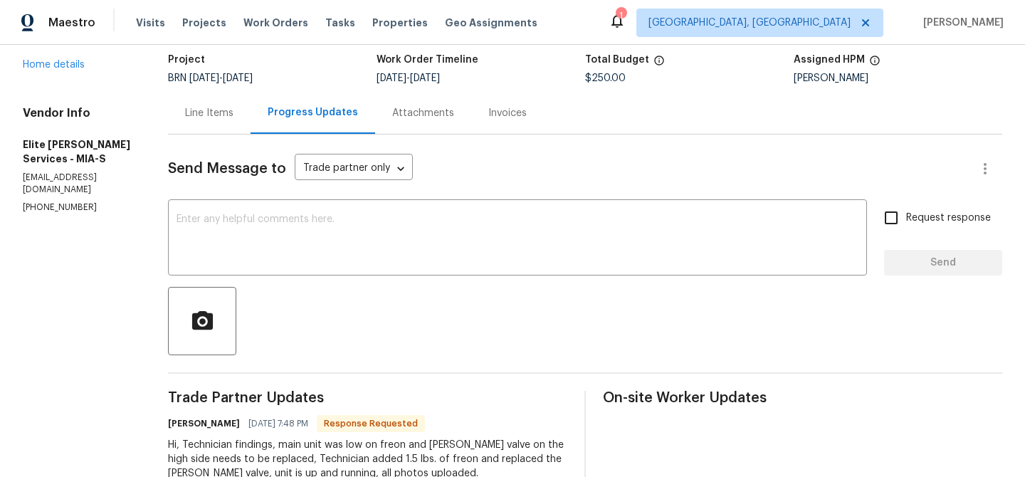
click at [251, 130] on div "Line Items" at bounding box center [209, 113] width 83 height 42
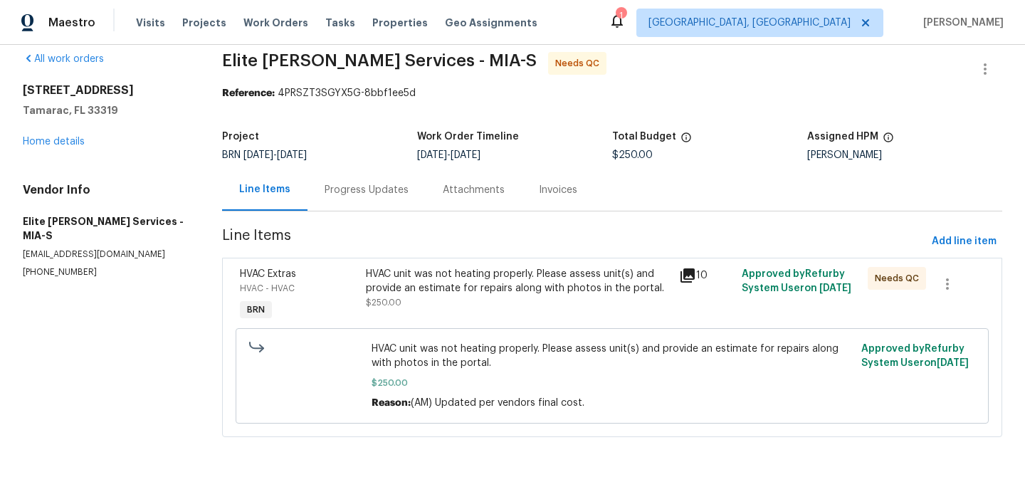
click at [342, 185] on div "Progress Updates" at bounding box center [367, 190] width 84 height 14
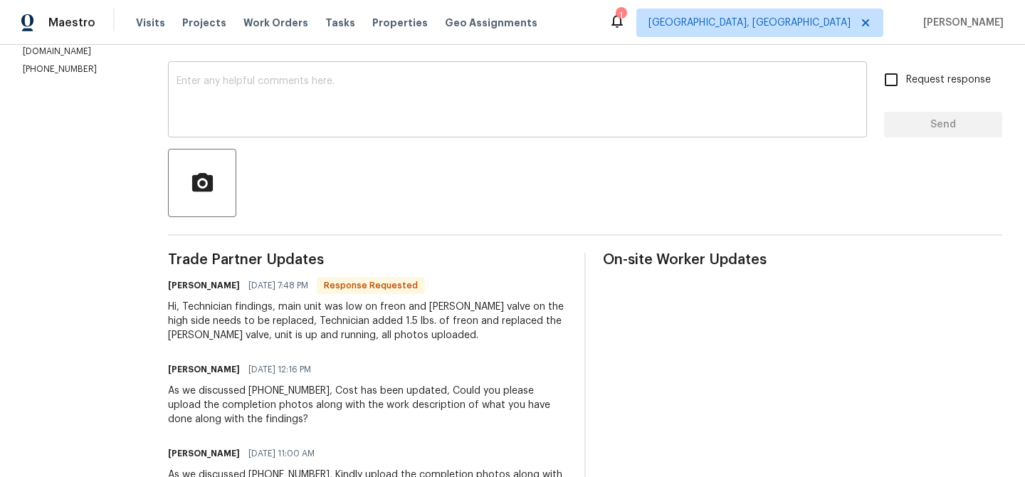
scroll to position [245, 0]
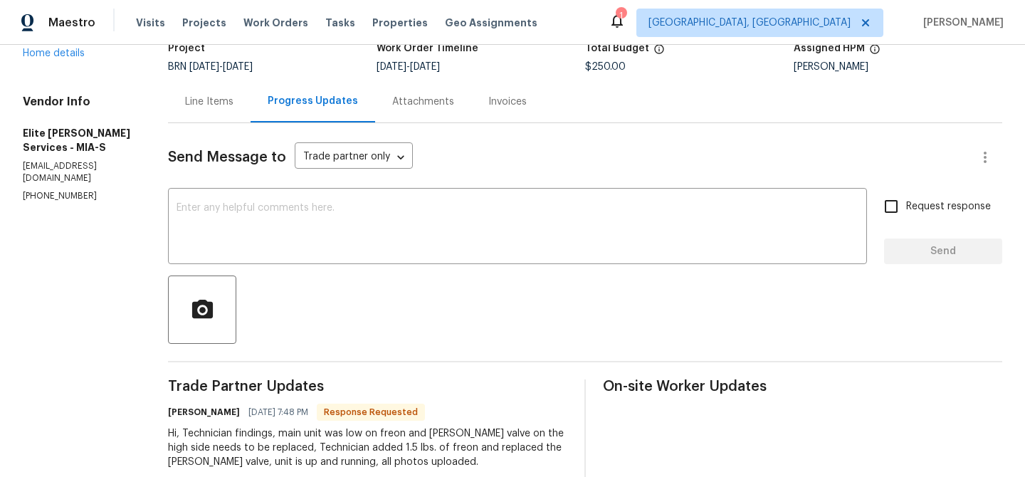
click at [231, 112] on div "Line Items" at bounding box center [209, 101] width 83 height 42
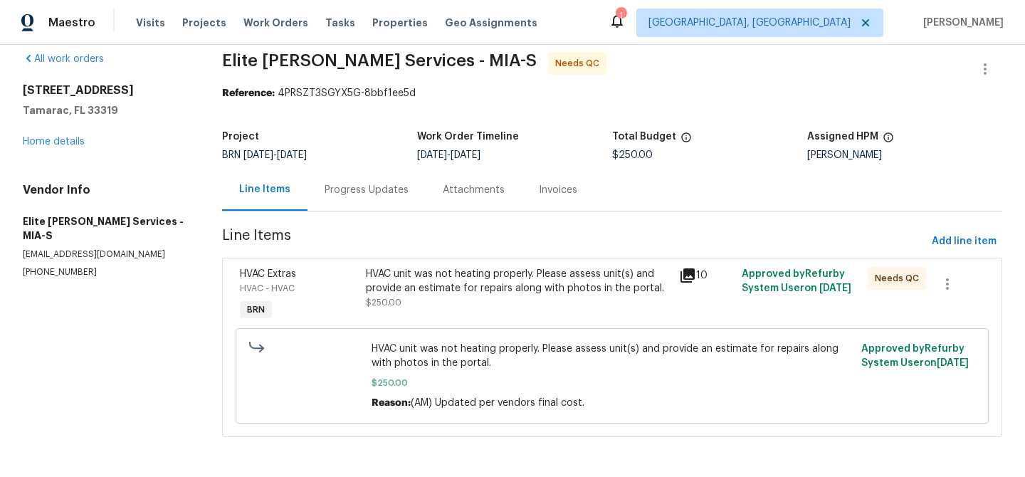
scroll to position [16, 0]
click at [441, 303] on div "HVAC unit was not heating properly. Please assess unit(s) and provide an estima…" at bounding box center [518, 288] width 305 height 43
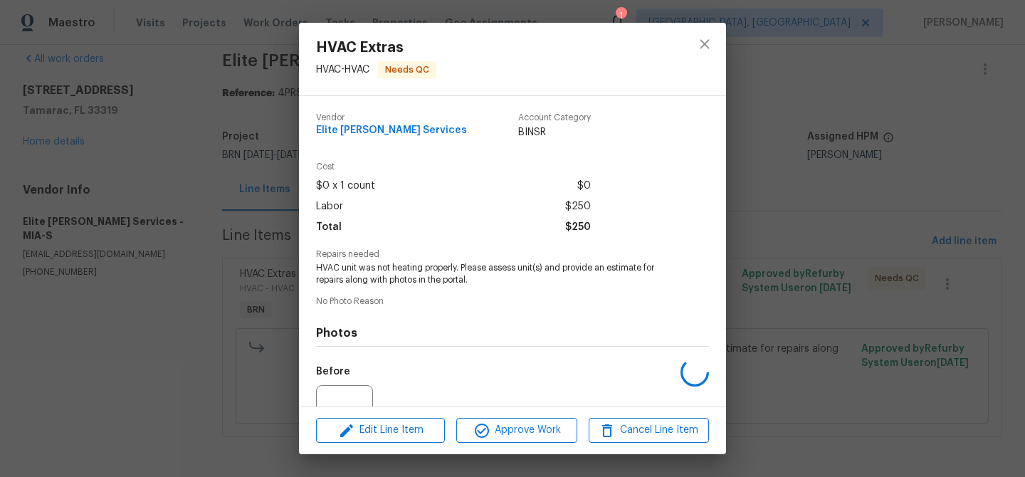
scroll to position [142, 0]
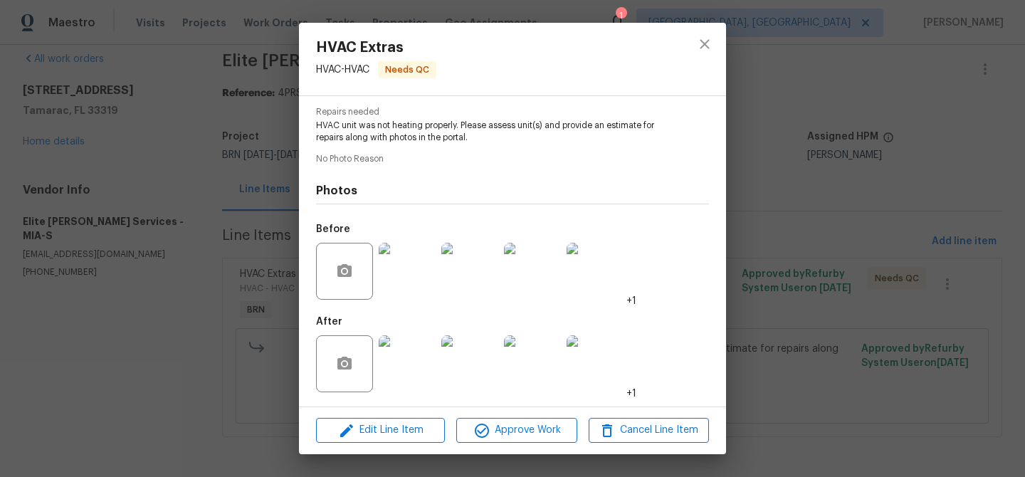
click at [410, 276] on img at bounding box center [407, 271] width 57 height 57
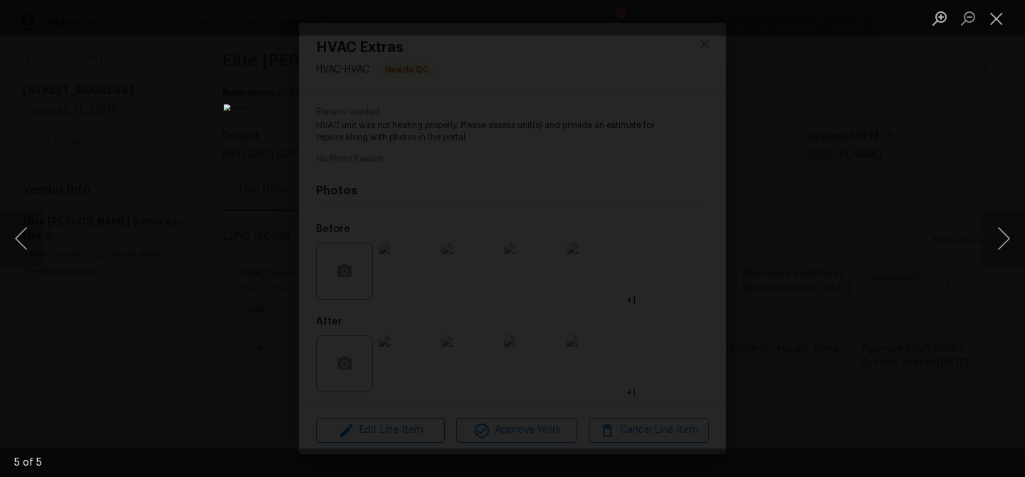
click at [231, 216] on div "Lightbox" at bounding box center [512, 238] width 1025 height 477
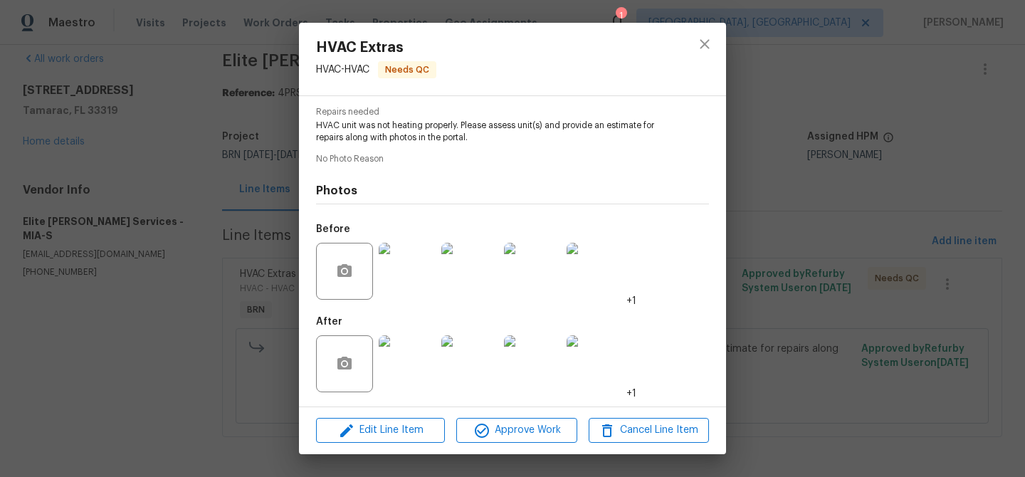
click at [384, 342] on img at bounding box center [407, 363] width 57 height 57
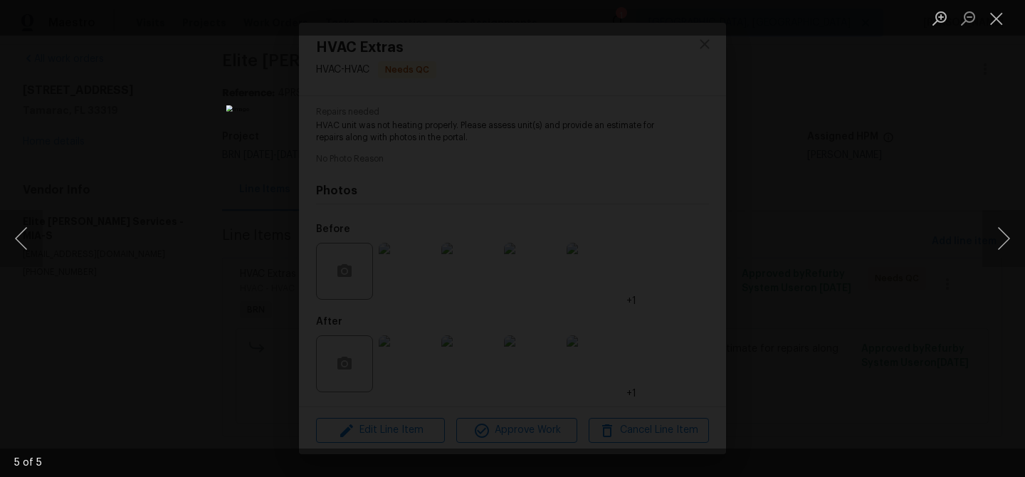
click at [162, 226] on div "Lightbox" at bounding box center [512, 238] width 1025 height 477
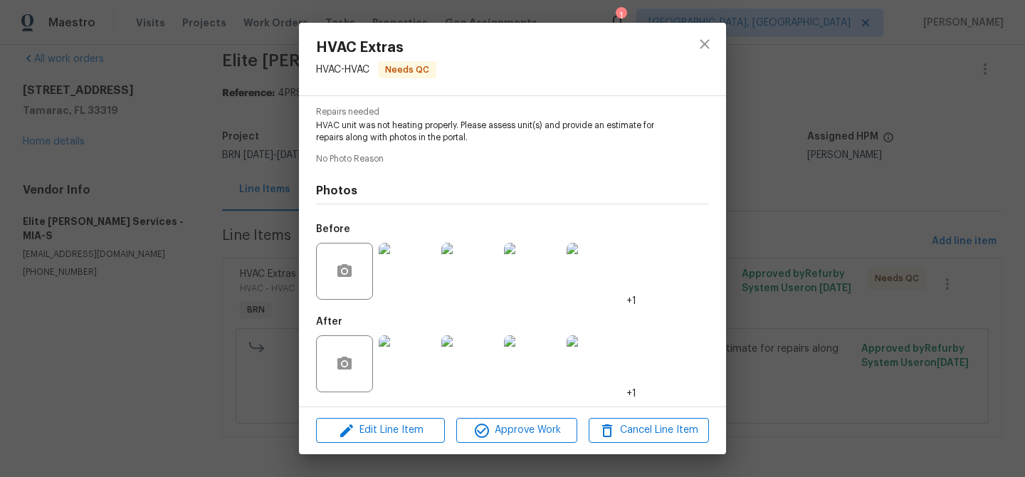
click at [209, 241] on div "HVAC Extras HVAC - HVAC Needs QC Vendor Elite Manning Services Account Category…" at bounding box center [512, 238] width 1025 height 477
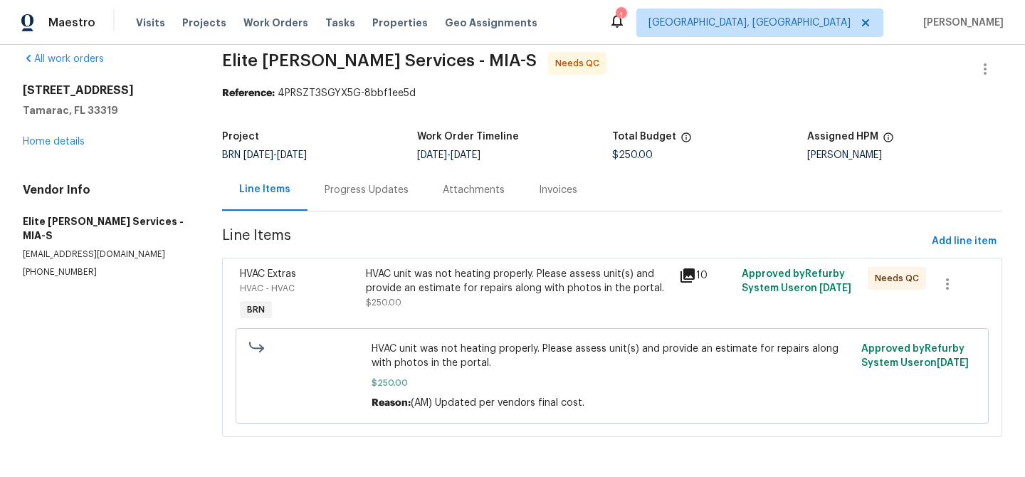
click at [364, 173] on div "Progress Updates" at bounding box center [367, 190] width 118 height 42
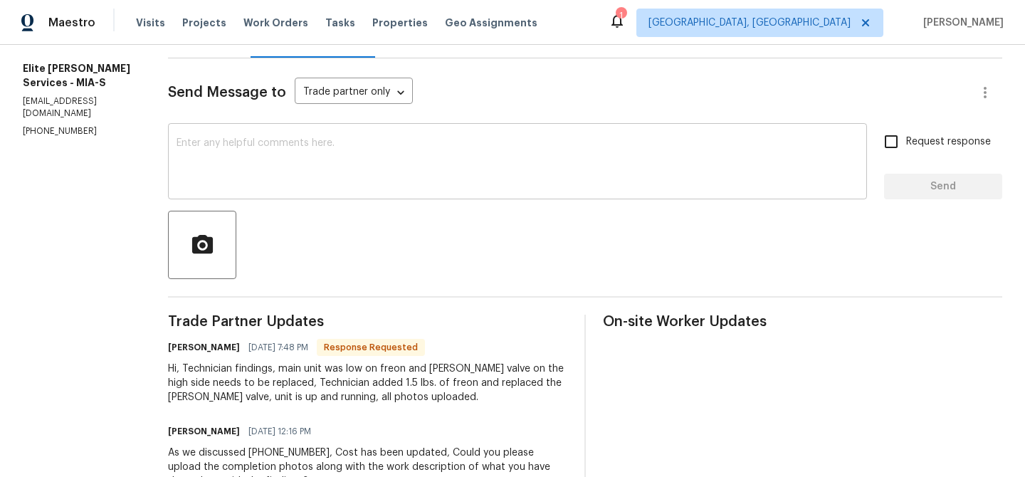
scroll to position [195, 0]
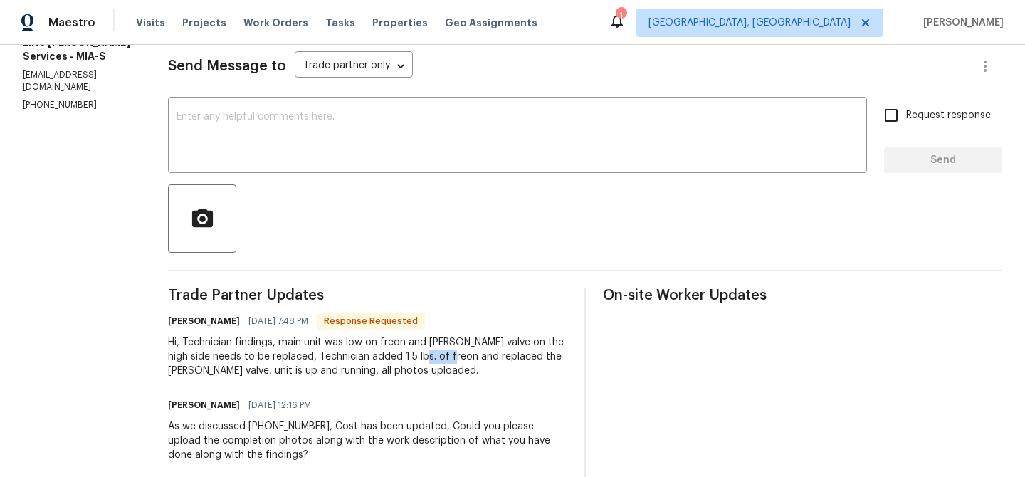
drag, startPoint x: 451, startPoint y: 358, endPoint x: 480, endPoint y: 357, distance: 29.9
click at [480, 357] on div "Hi, Technician findings, main unit was low on freon and Schrader valve on the h…" at bounding box center [367, 356] width 399 height 43
copy div "freon"
click at [496, 377] on div "Hi, Technician findings, main unit was low on freon and Schrader valve on the h…" at bounding box center [367, 356] width 399 height 43
drag, startPoint x: 191, startPoint y: 373, endPoint x: 263, endPoint y: 374, distance: 71.2
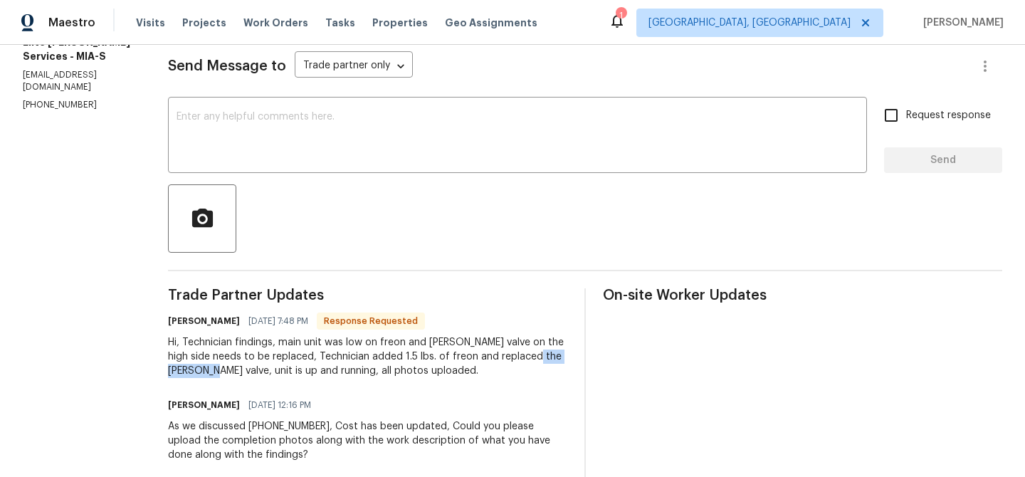
click at [263, 374] on div "All work orders 5305 W Palm Cir Tamarac, FL 33319 Home details Vendor Info Elit…" at bounding box center [512, 399] width 1025 height 1099
copy div "Schrader valve"
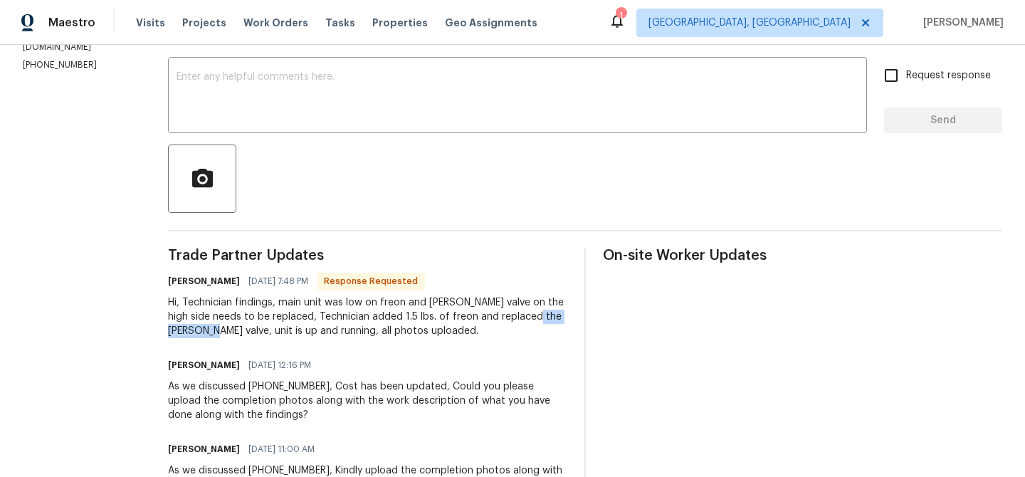
scroll to position [65, 0]
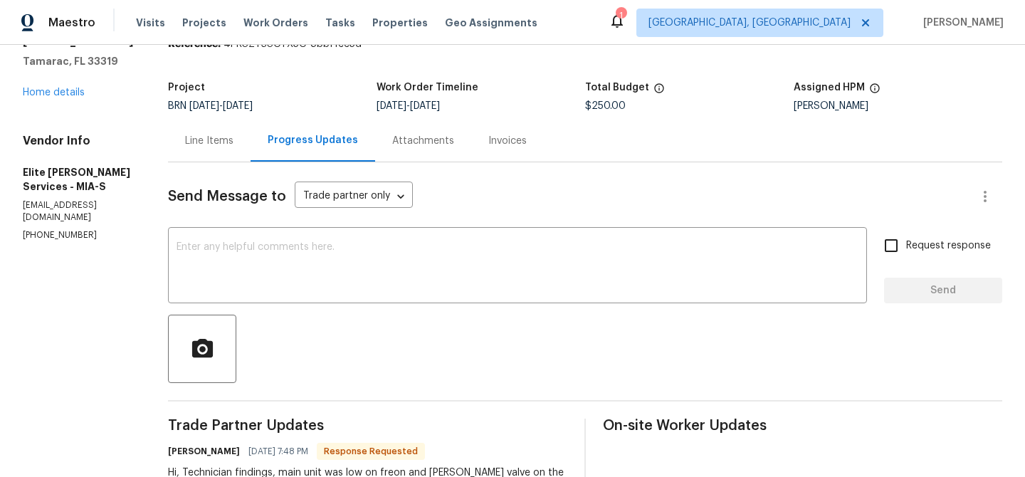
click at [61, 229] on p "(954) 839-4259" at bounding box center [78, 235] width 111 height 12
copy p "(954) 839-4259"
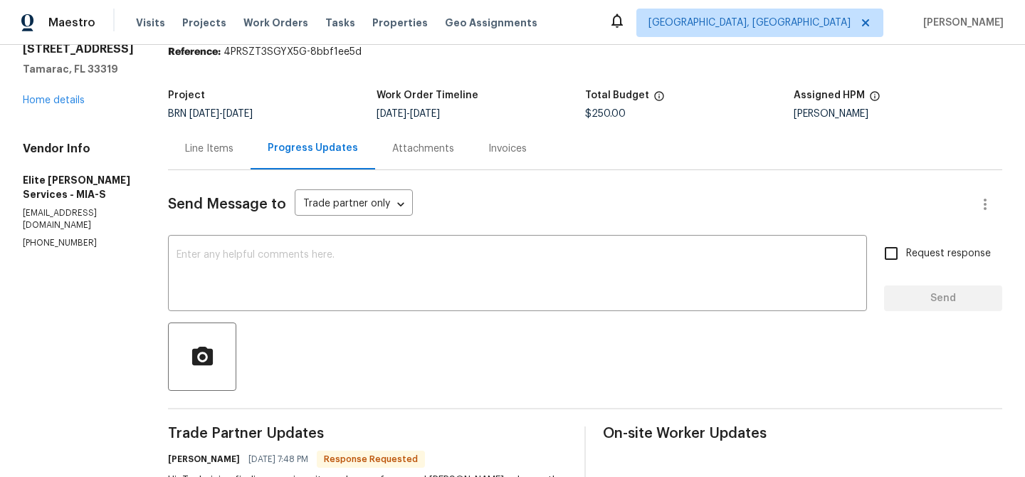
click at [235, 134] on div "Line Items" at bounding box center [209, 148] width 83 height 42
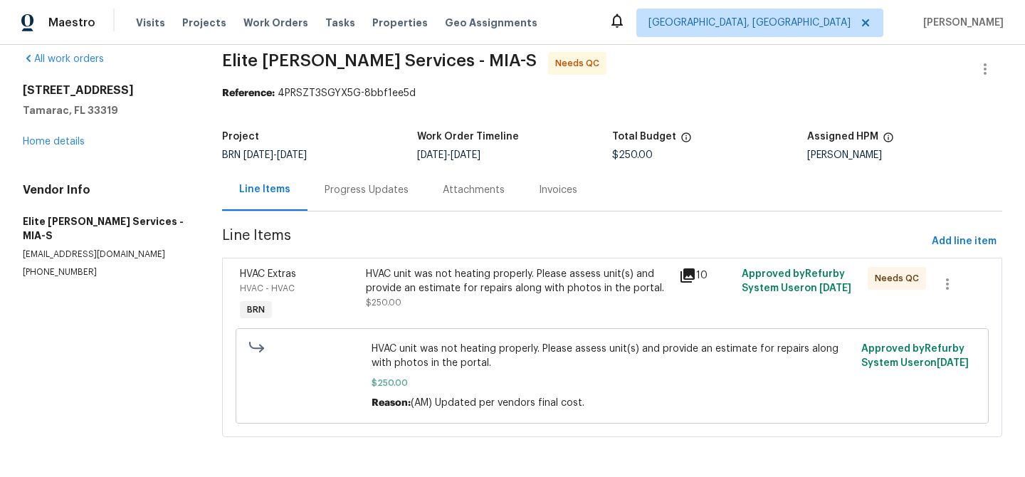
click at [461, 271] on div "HVAC unit was not heating properly. Please assess unit(s) and provide an estima…" at bounding box center [518, 281] width 305 height 28
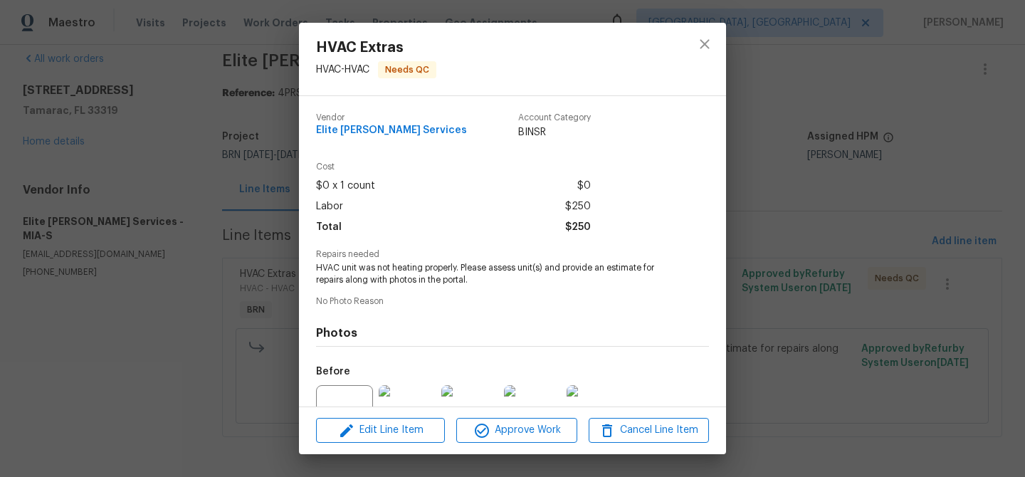
scroll to position [142, 0]
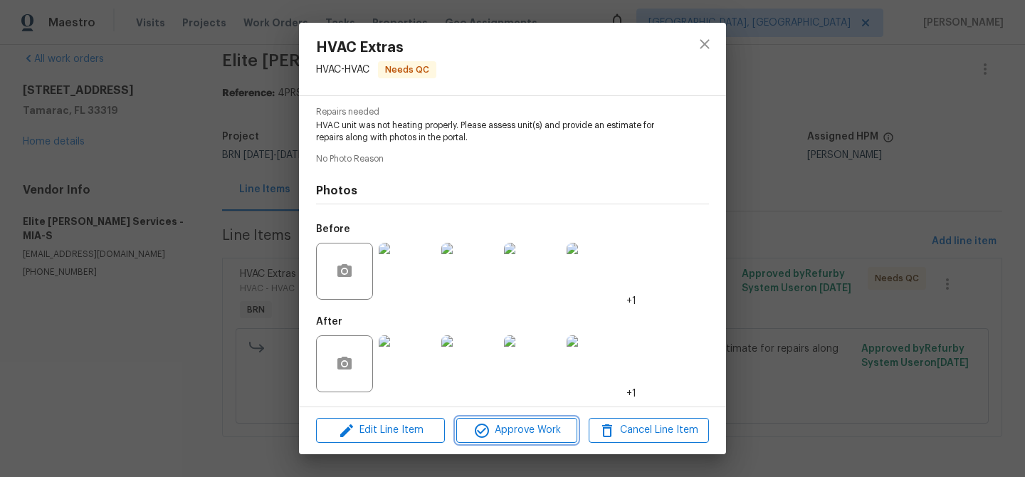
click at [495, 424] on span "Approve Work" at bounding box center [517, 430] width 112 height 18
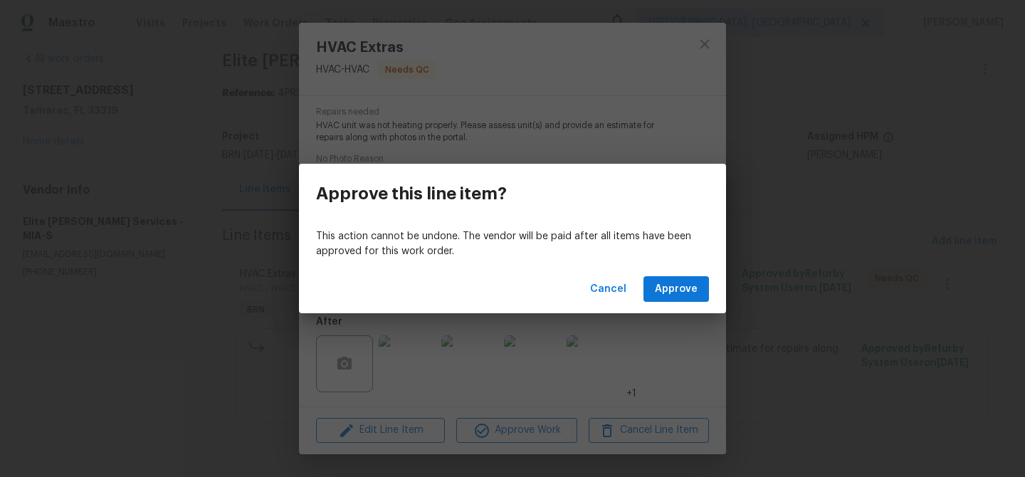
click at [666, 303] on div "Cancel Approve" at bounding box center [512, 289] width 427 height 49
click at [662, 294] on span "Approve" at bounding box center [676, 289] width 43 height 18
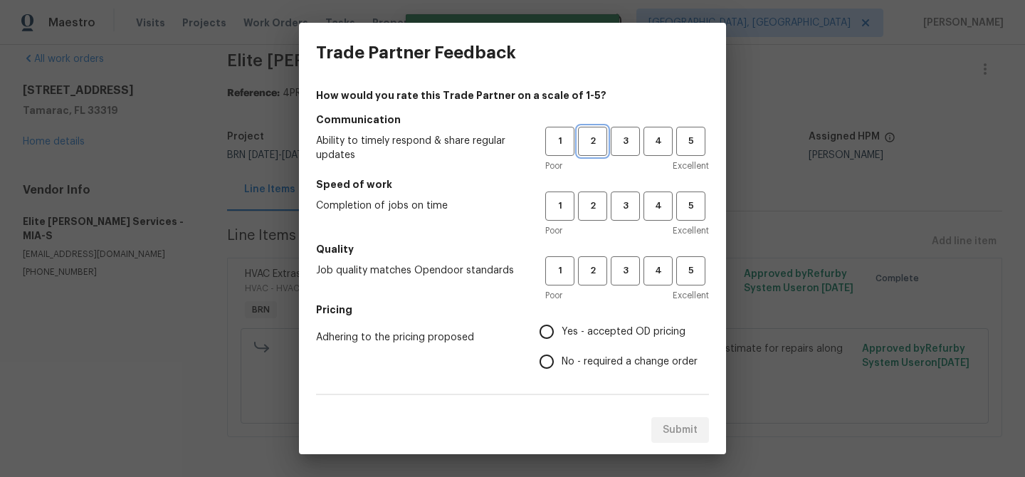
click at [589, 143] on span "2" at bounding box center [592, 141] width 26 height 16
click at [597, 216] on button "2" at bounding box center [592, 205] width 29 height 29
click at [593, 263] on span "2" at bounding box center [592, 271] width 26 height 16
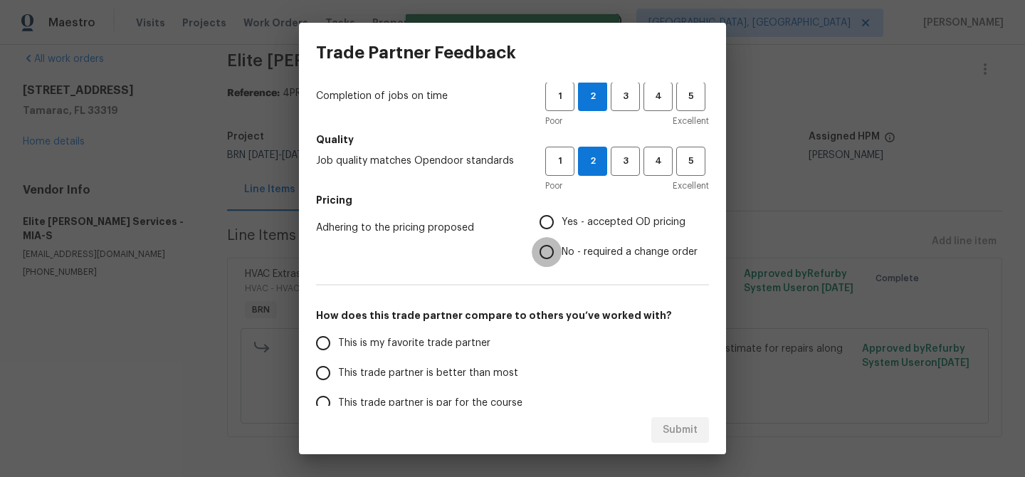
click at [539, 256] on input "No - required a change order" at bounding box center [547, 252] width 30 height 30
radio input "true"
click at [372, 368] on span "This trade partner is better than most" at bounding box center [428, 373] width 180 height 15
click at [338, 368] on input "This trade partner is better than most" at bounding box center [323, 373] width 30 height 30
click at [677, 427] on span "Submit" at bounding box center [680, 430] width 35 height 18
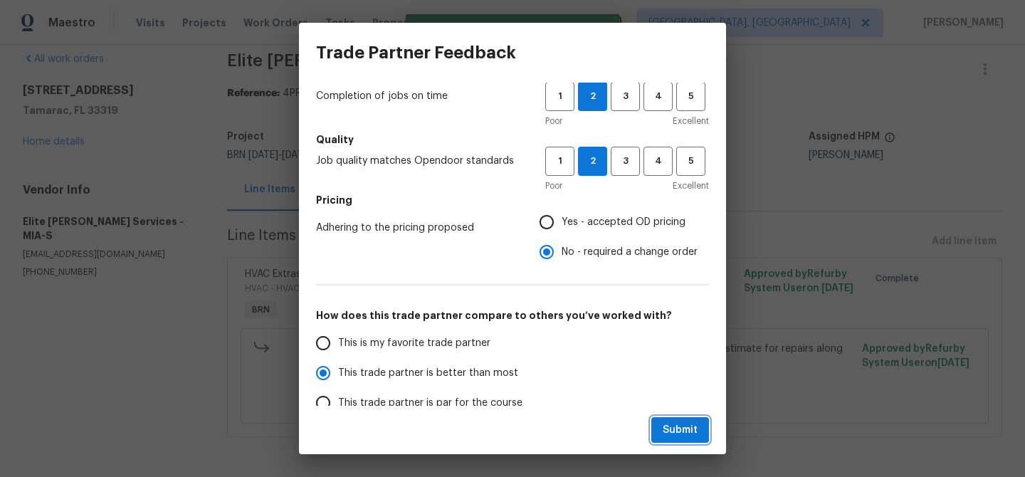
radio input "true"
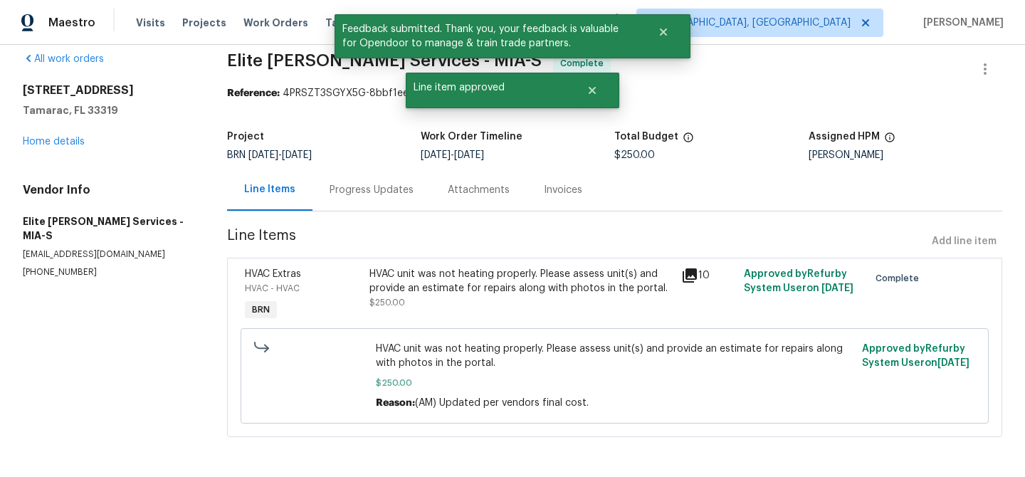
click at [376, 191] on div "Progress Updates" at bounding box center [372, 190] width 84 height 14
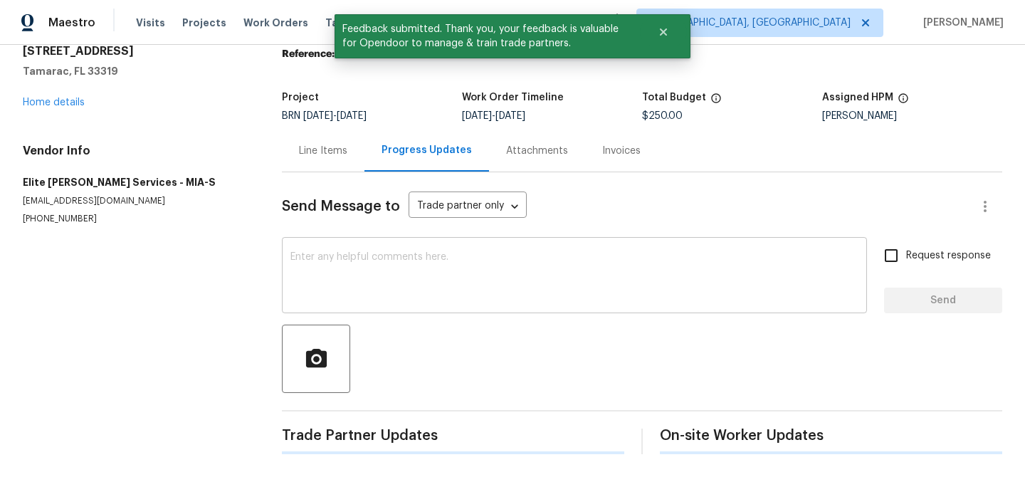
click at [404, 305] on div "x ​" at bounding box center [574, 277] width 585 height 73
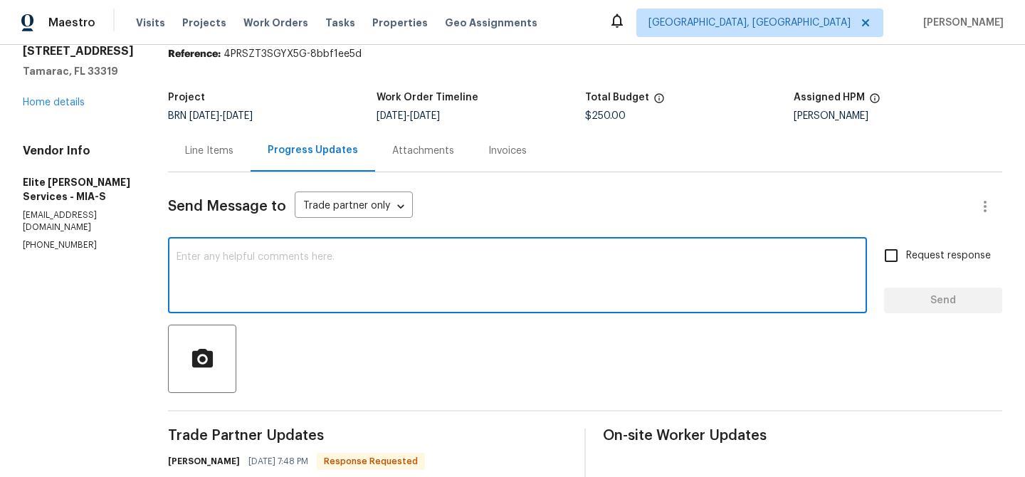
paste textarea "WO is approved, Please upload the invoice under the invoice section.Thanks"
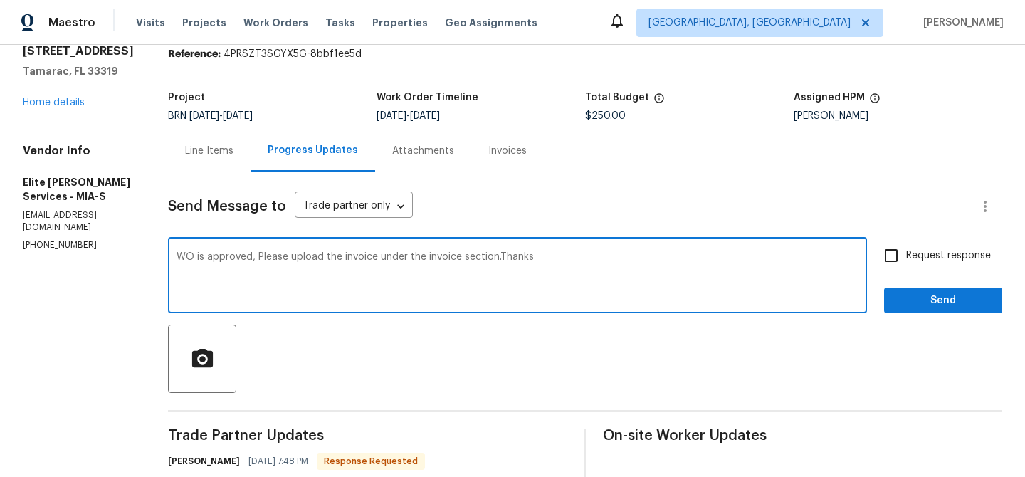
click at [364, 258] on textarea "WO is approved, Please upload the invoice under the invoice section.Thanks" at bounding box center [518, 277] width 682 height 50
type textarea "WO is approved, Please upload the detailed invoice under the invoice section.Th…"
click at [899, 254] on input "Request response" at bounding box center [891, 256] width 30 height 30
checkbox input "true"
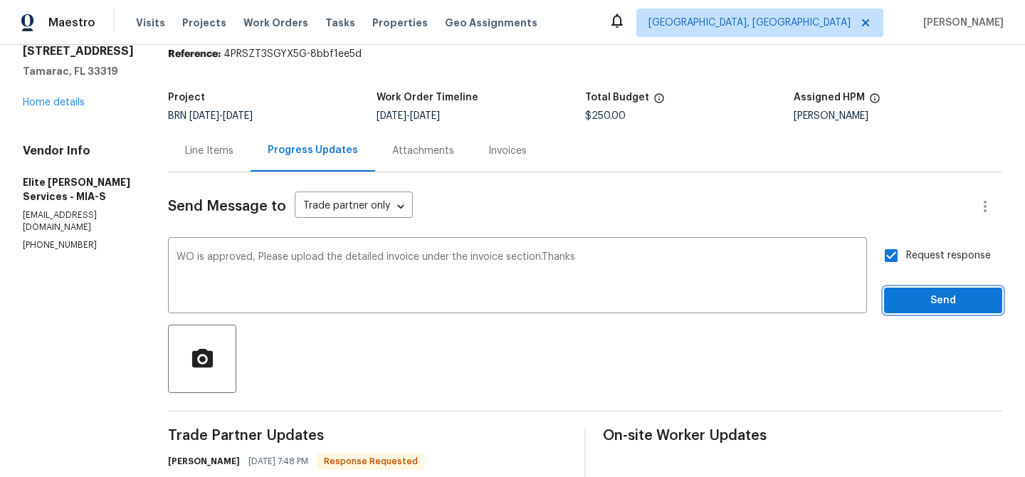
click at [905, 300] on span "Send" at bounding box center [942, 301] width 95 height 18
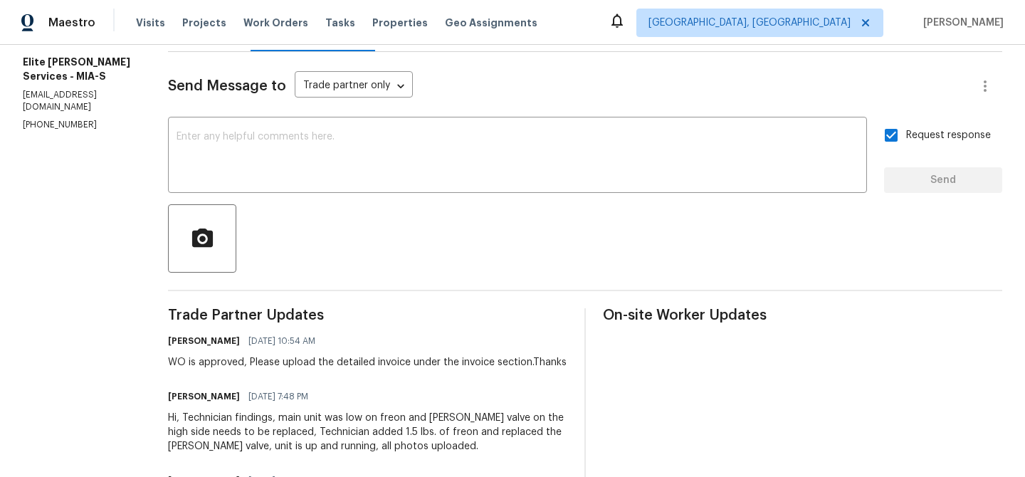
scroll to position [0, 0]
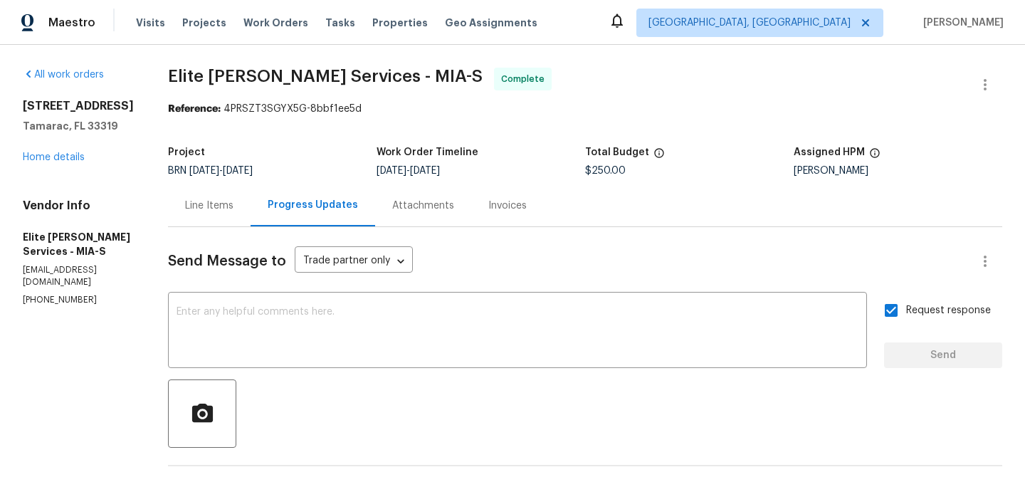
click at [233, 210] on div "Line Items" at bounding box center [209, 206] width 48 height 14
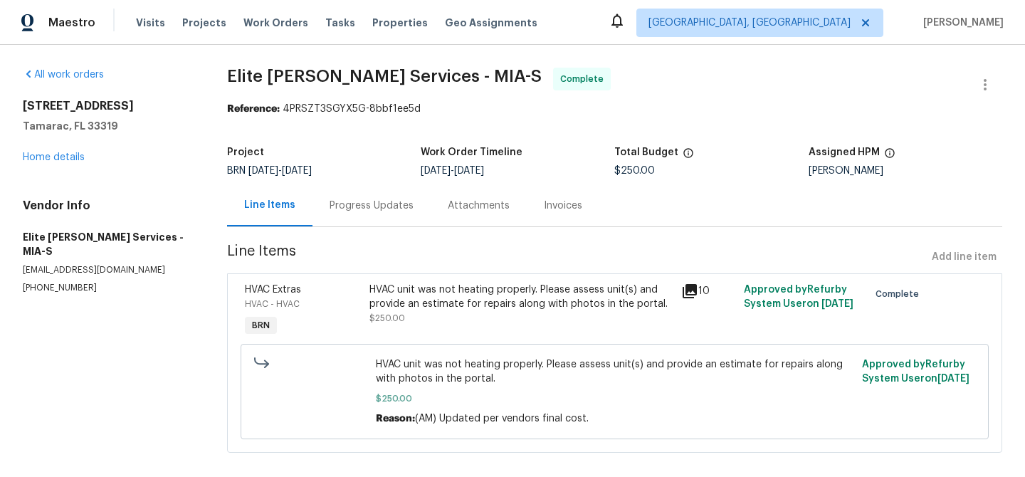
click at [399, 293] on div "HVAC unit was not heating properly. Please assess unit(s) and provide an estima…" at bounding box center [520, 297] width 303 height 28
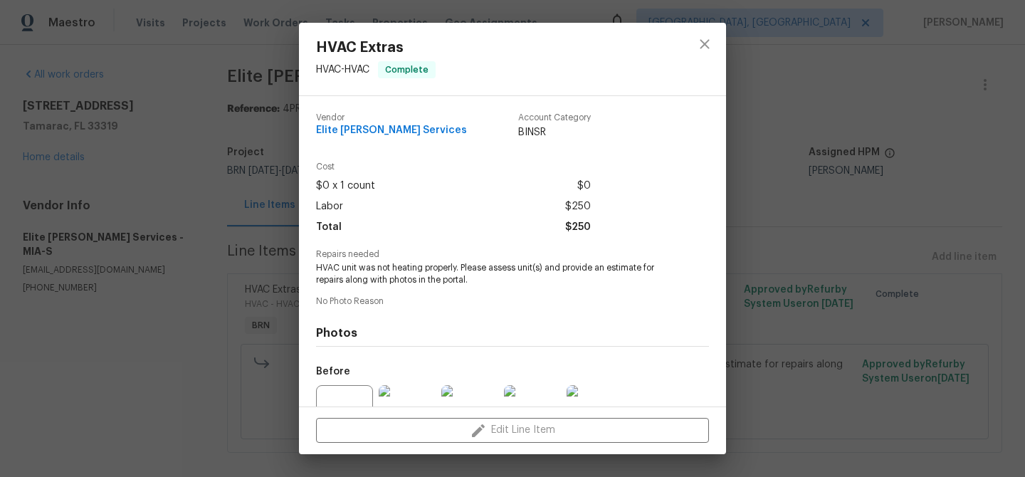
click at [369, 272] on span "HVAC unit was not heating properly. Please assess unit(s) and provide an estima…" at bounding box center [493, 274] width 354 height 24
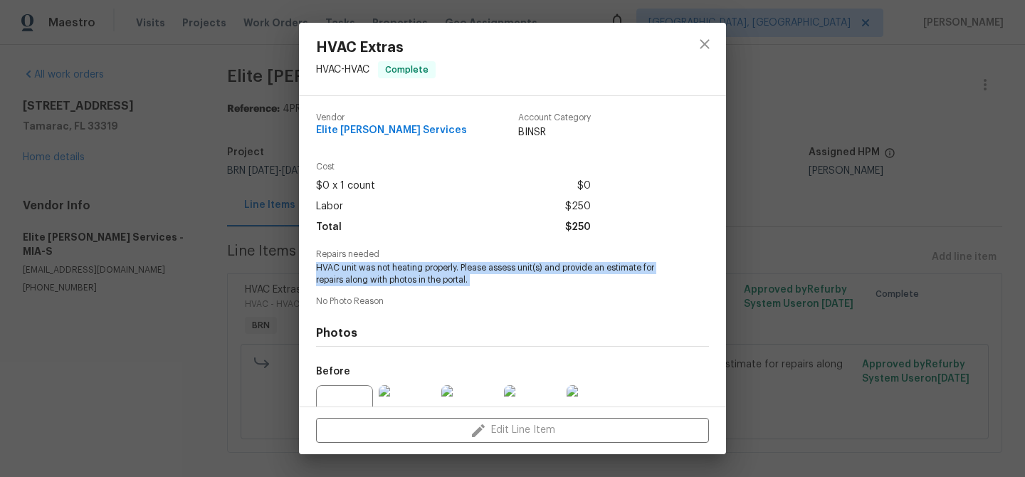
click at [369, 272] on span "HVAC unit was not heating properly. Please assess unit(s) and provide an estima…" at bounding box center [493, 274] width 354 height 24
copy span "HVAC unit was not heating properly. Please assess unit(s) and provide an estima…"
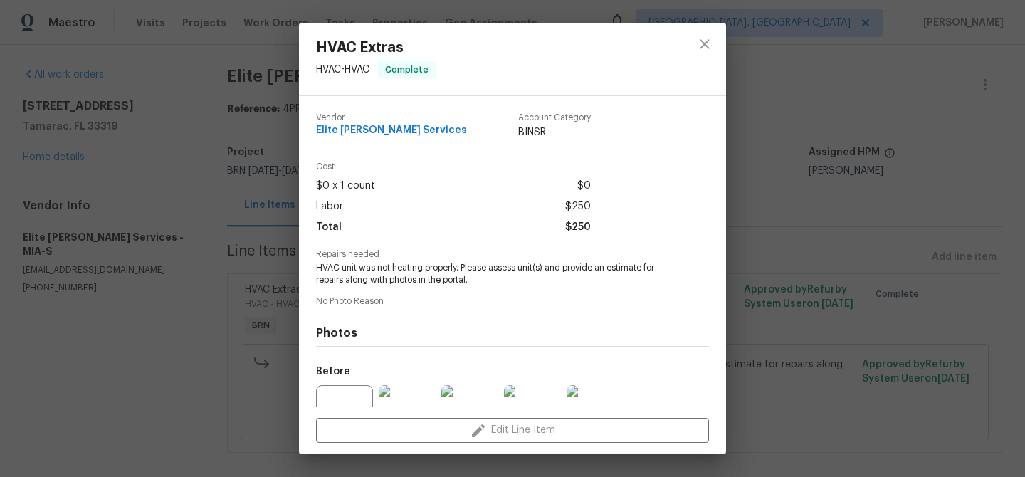
click at [156, 87] on div "HVAC Extras HVAC - HVAC Complete Vendor Elite Manning Services Account Category…" at bounding box center [512, 238] width 1025 height 477
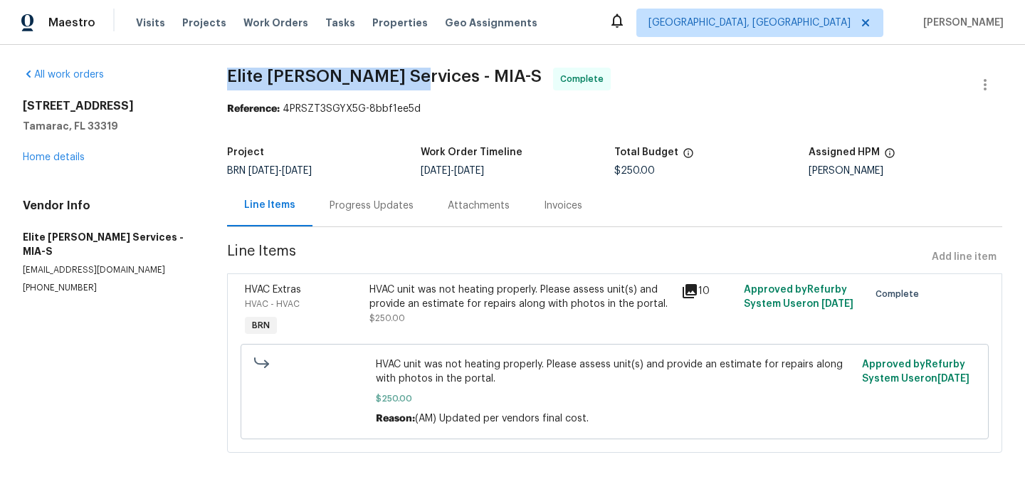
drag, startPoint x: 214, startPoint y: 76, endPoint x: 413, endPoint y: 76, distance: 199.3
click at [413, 76] on div "All work orders 5305 W Palm Cir Tamarac, FL 33319 Home details Vendor Info Elit…" at bounding box center [512, 269] width 1025 height 448
copy span "Elite Manning Services"
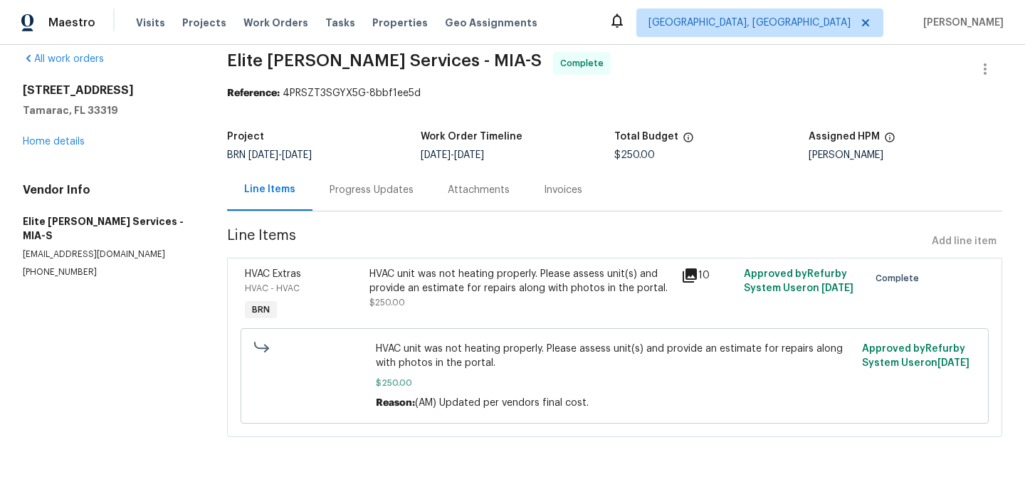
click at [401, 306] on div "HVAC unit was not heating properly. Please assess unit(s) and provide an estima…" at bounding box center [520, 288] width 303 height 43
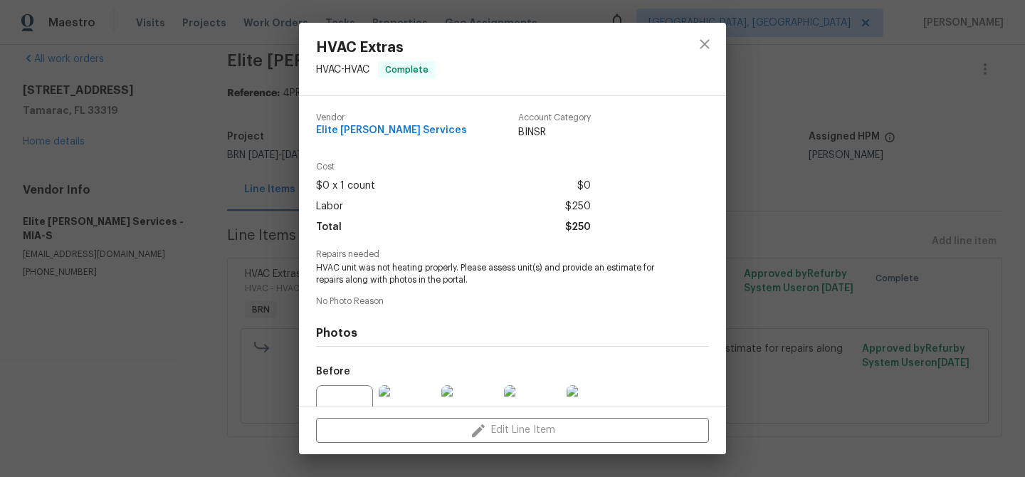
scroll to position [142, 0]
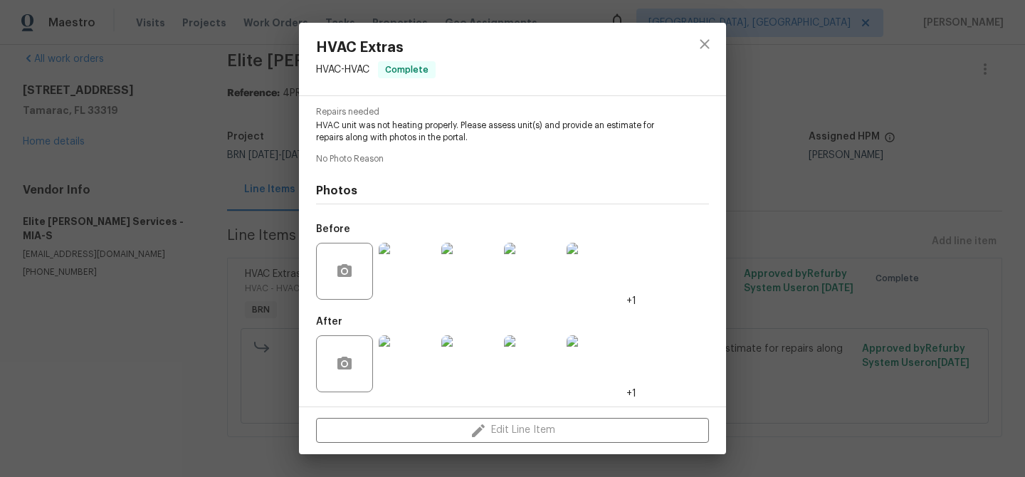
click at [412, 374] on img at bounding box center [407, 363] width 57 height 57
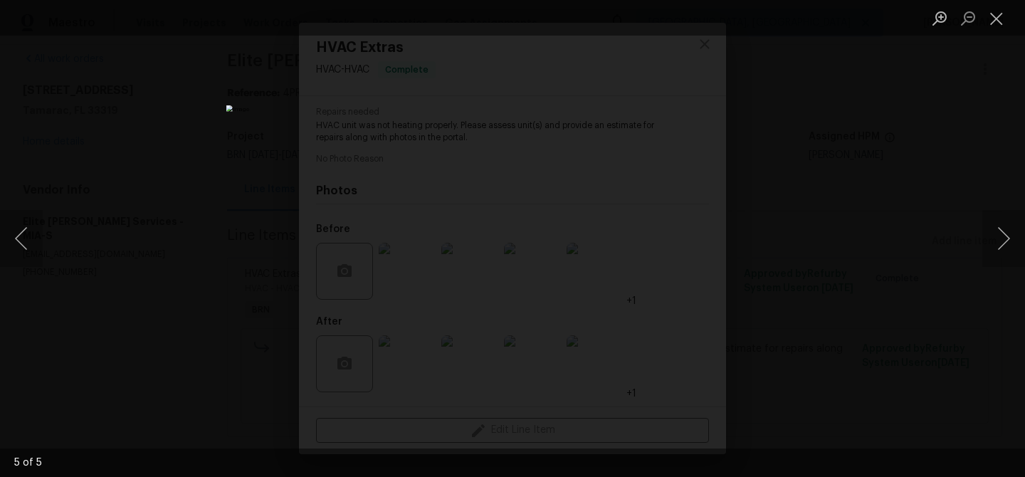
click at [163, 162] on div "Lightbox" at bounding box center [512, 238] width 1025 height 477
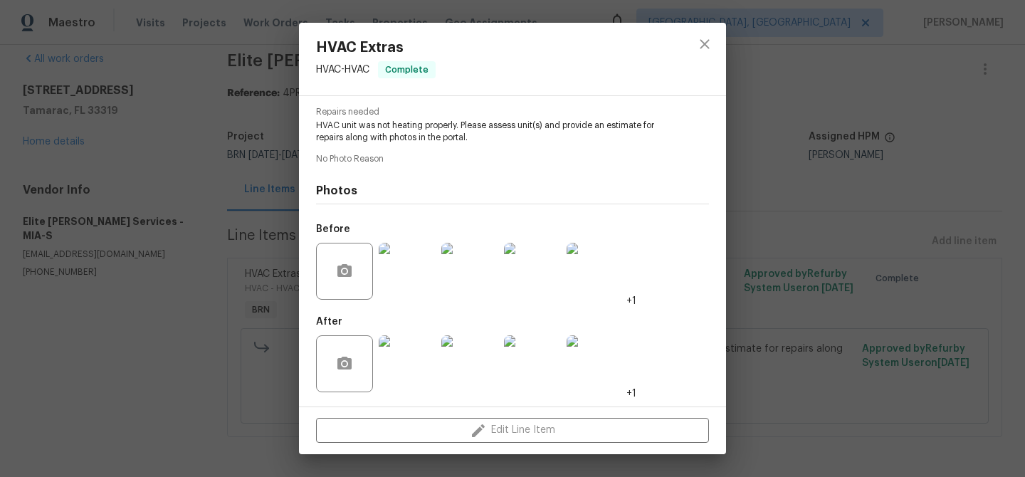
click at [224, 169] on div "HVAC Extras HVAC - HVAC Complete Vendor Elite Manning Services Account Category…" at bounding box center [512, 238] width 1025 height 477
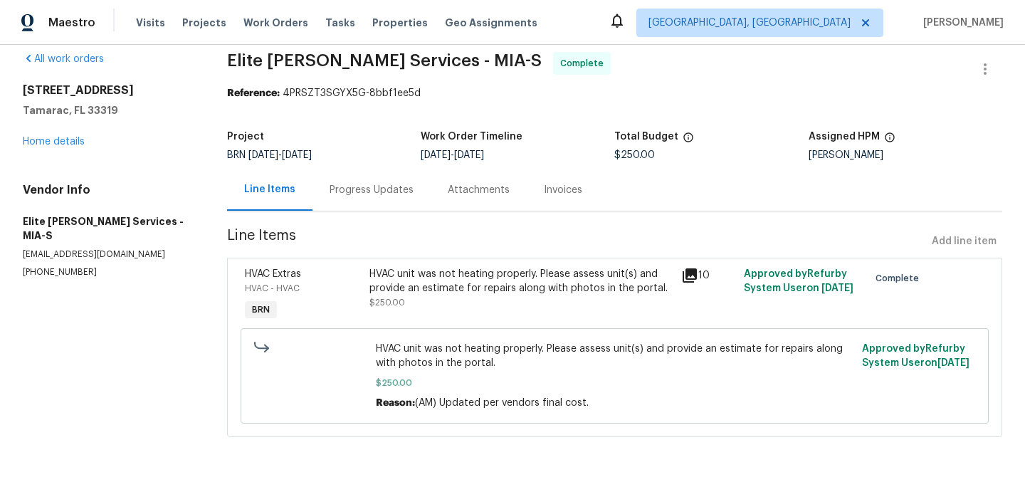
click at [527, 197] on div "Invoices" at bounding box center [563, 190] width 73 height 42
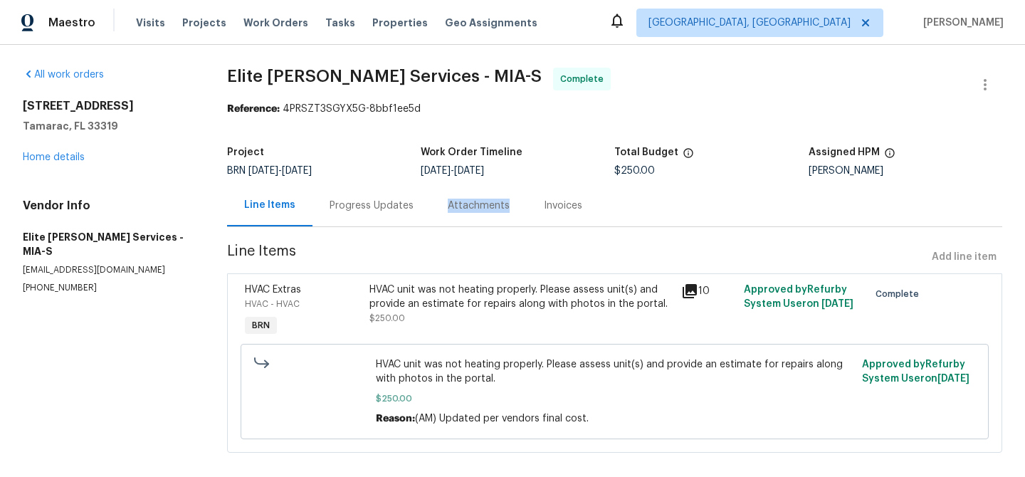
click at [527, 197] on div "Attachments" at bounding box center [479, 205] width 96 height 42
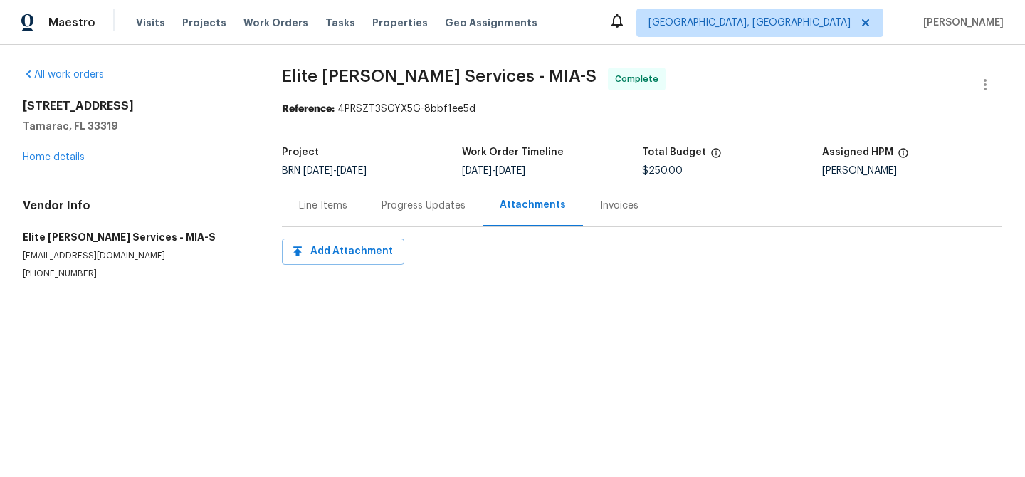
click at [573, 215] on div "Attachments" at bounding box center [533, 205] width 100 height 42
click at [600, 205] on div "Invoices" at bounding box center [619, 206] width 38 height 14
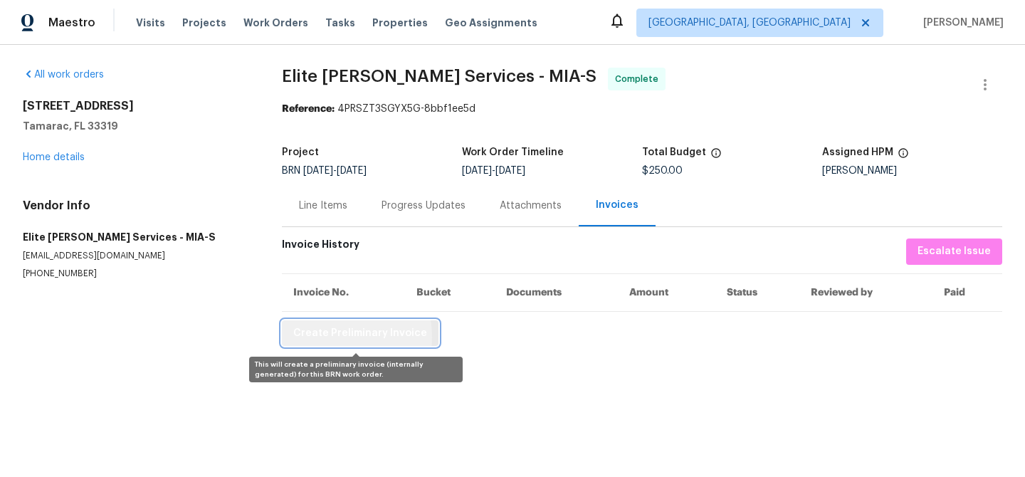
click at [320, 337] on span "Create Preliminary Invoice" at bounding box center [360, 334] width 134 height 18
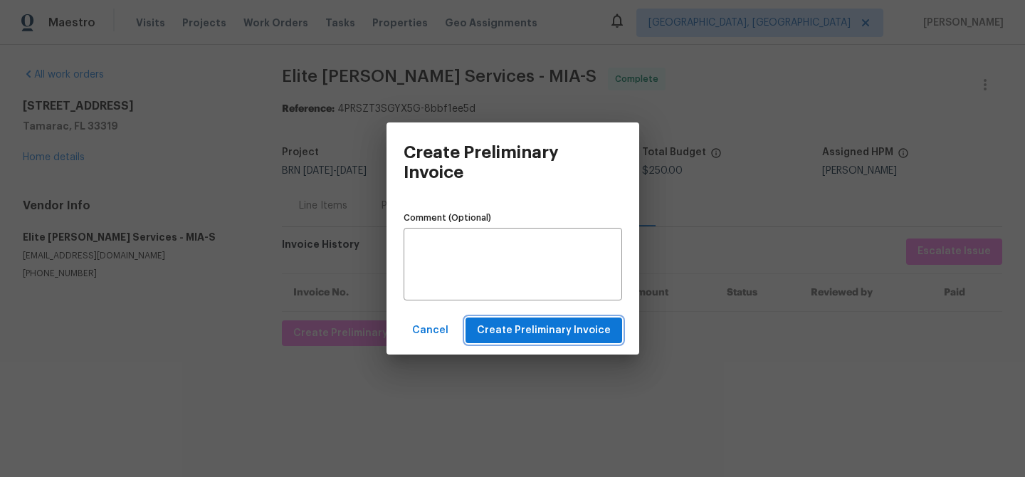
click at [485, 325] on span "Create Preliminary Invoice" at bounding box center [544, 331] width 134 height 18
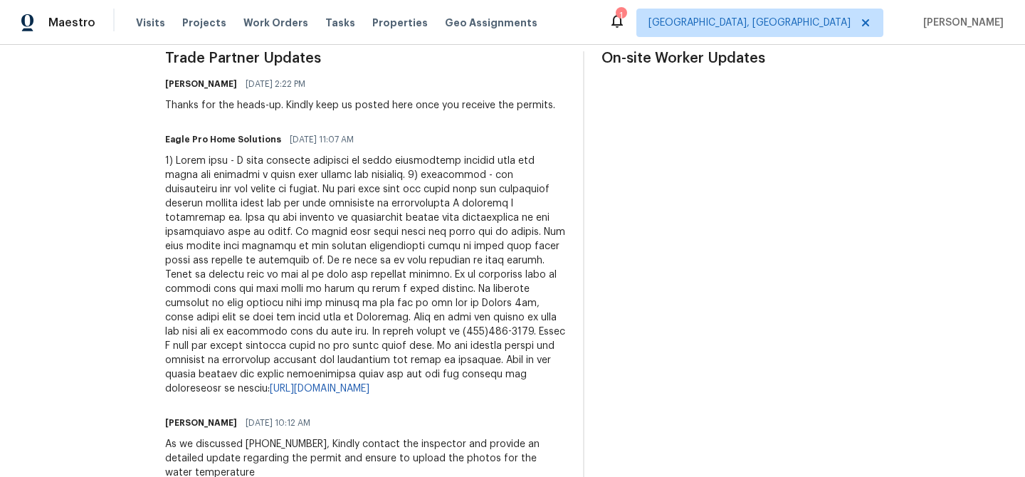
scroll to position [438, 0]
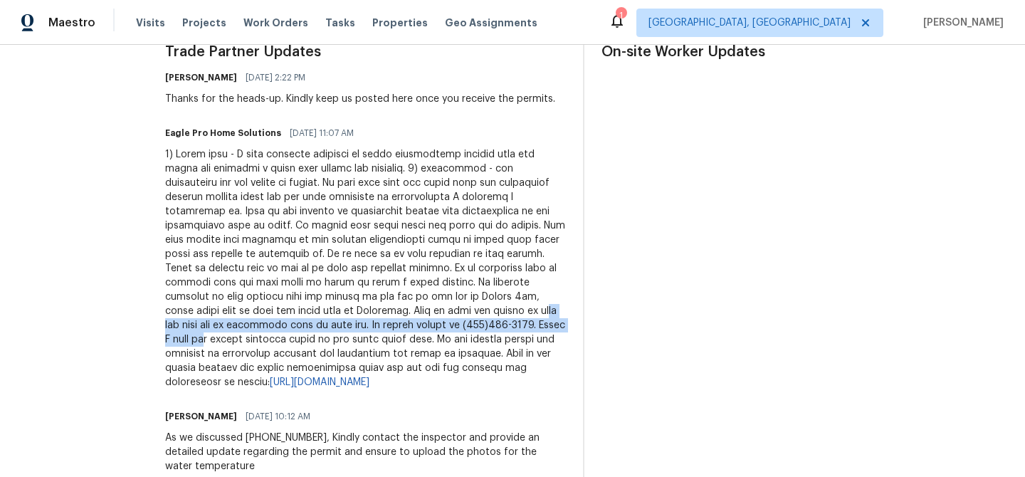
drag, startPoint x: 300, startPoint y: 342, endPoint x: 382, endPoint y: 349, distance: 82.9
click at [382, 349] on div "[URL][DOMAIN_NAME]" at bounding box center [365, 268] width 401 height 242
click at [350, 345] on div "[URL][DOMAIN_NAME]" at bounding box center [365, 268] width 401 height 242
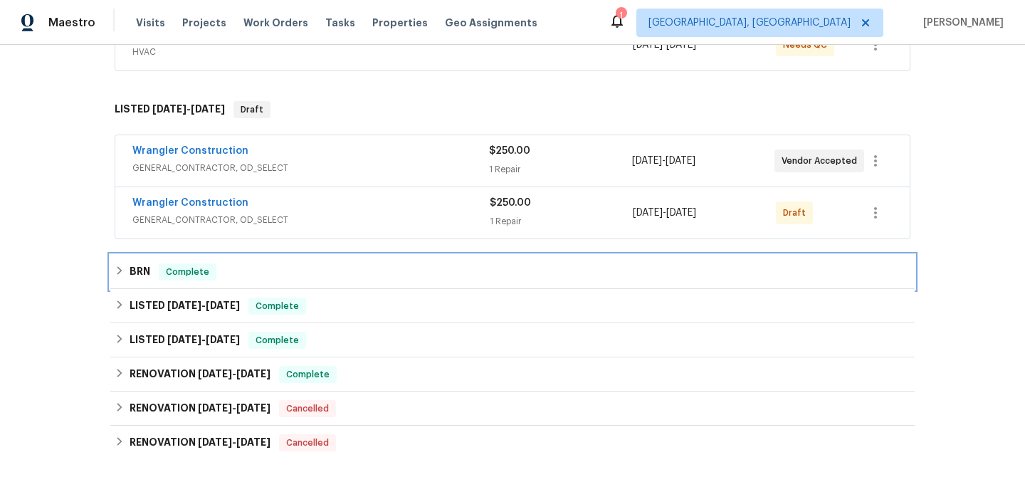
click at [224, 266] on div "BRN Complete" at bounding box center [513, 271] width 796 height 17
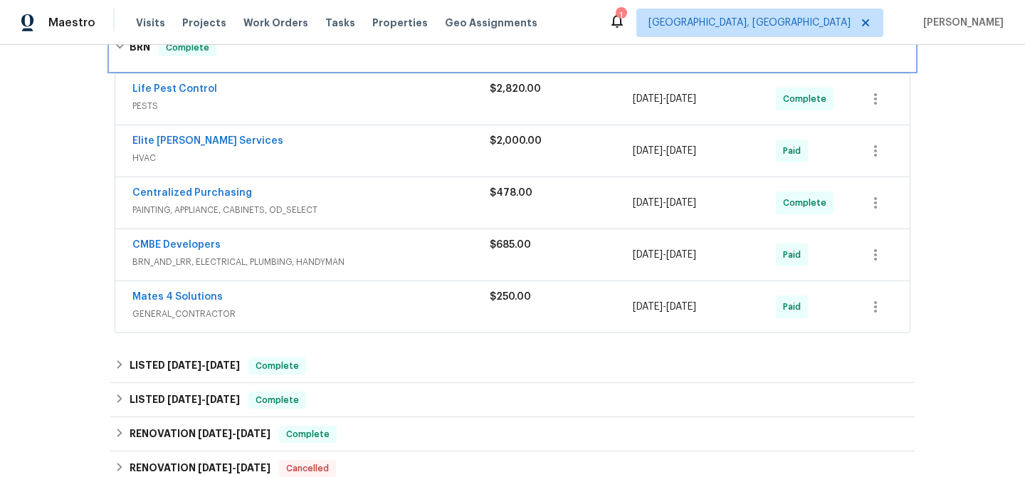
scroll to position [550, 0]
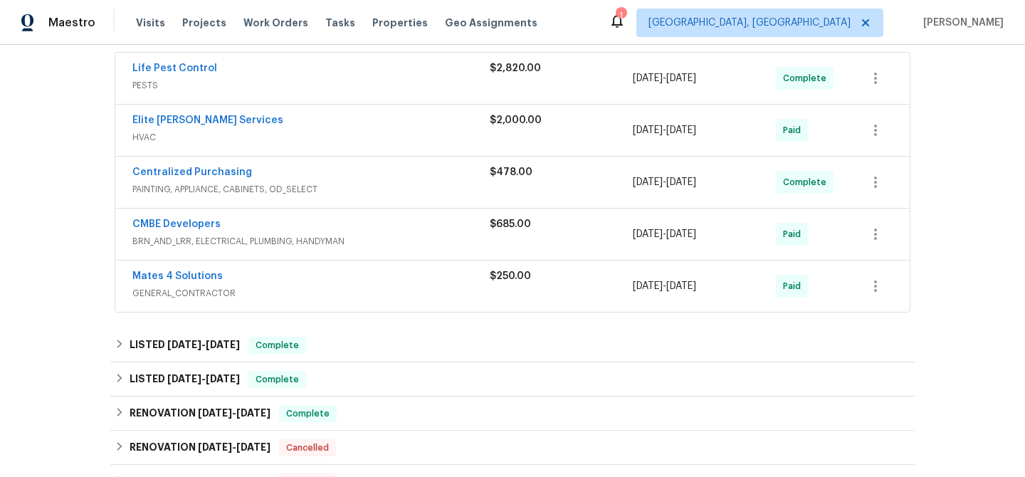
click at [267, 231] on div "CMBE Developers" at bounding box center [310, 225] width 357 height 17
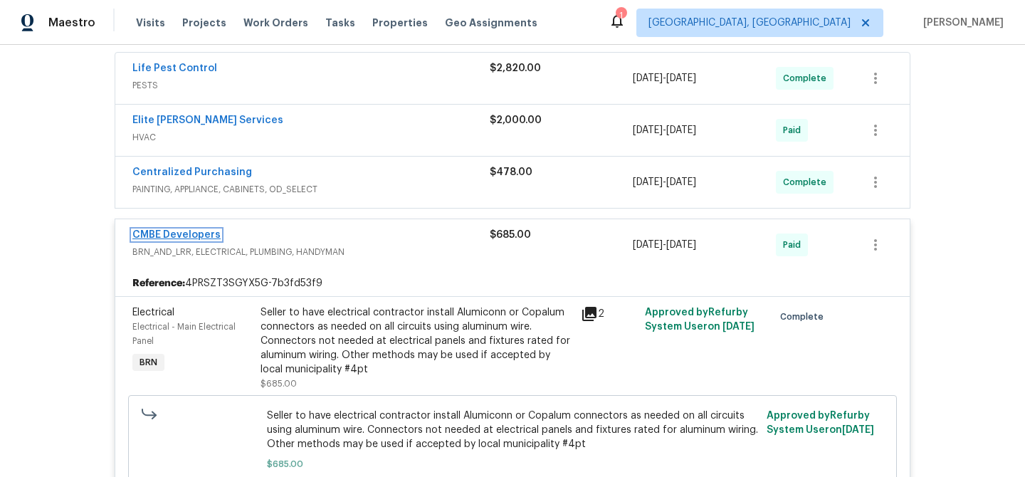
click at [181, 231] on link "CMBE Developers" at bounding box center [176, 235] width 88 height 10
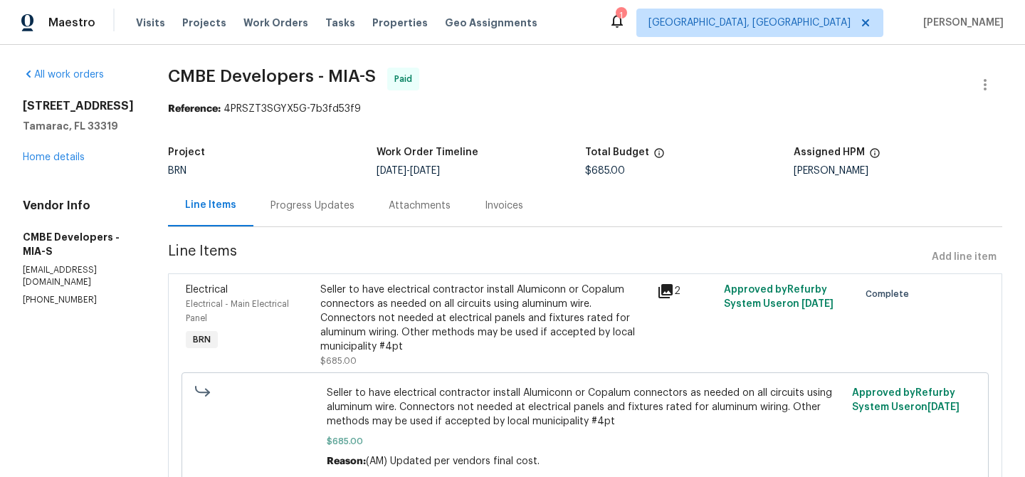
scroll to position [59, 0]
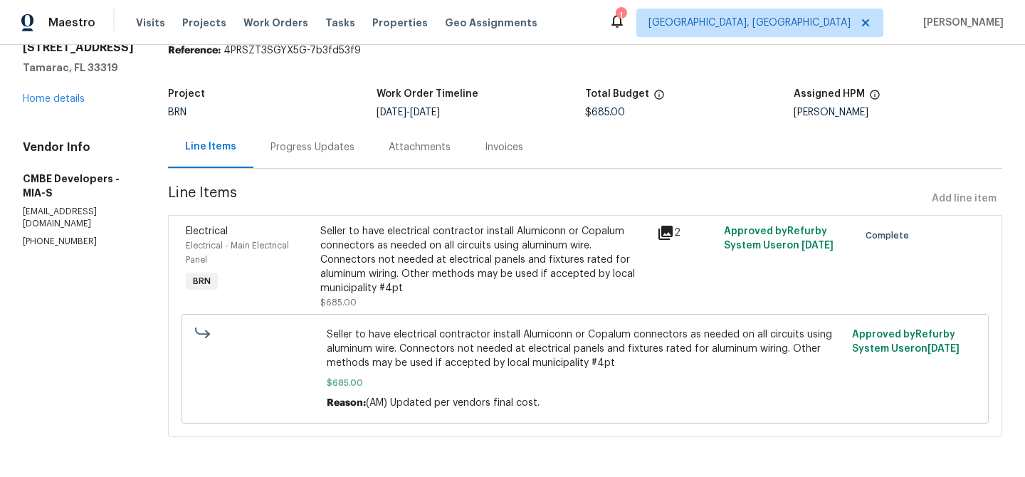
click at [492, 258] on div "Seller to have electrical contractor install Alumiconn or Copalum connectors as…" at bounding box center [484, 259] width 328 height 71
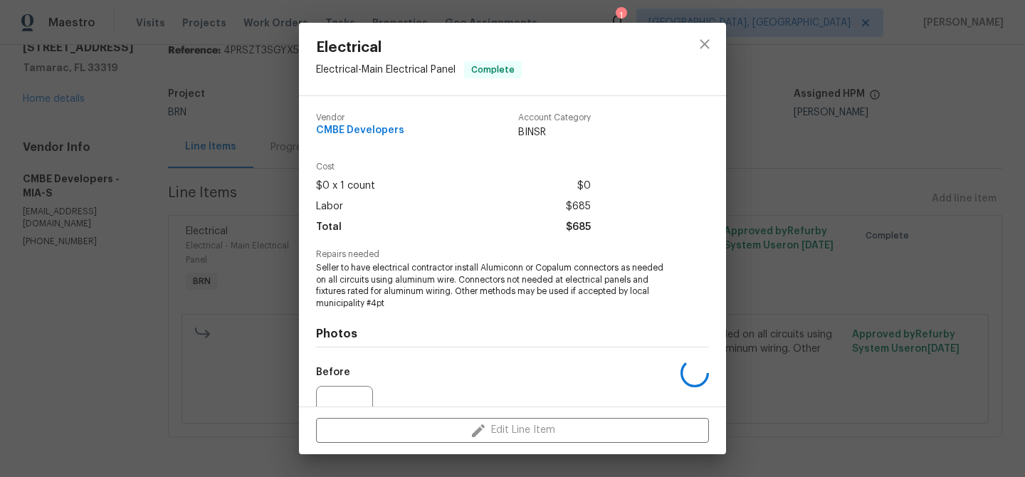
scroll to position [143, 0]
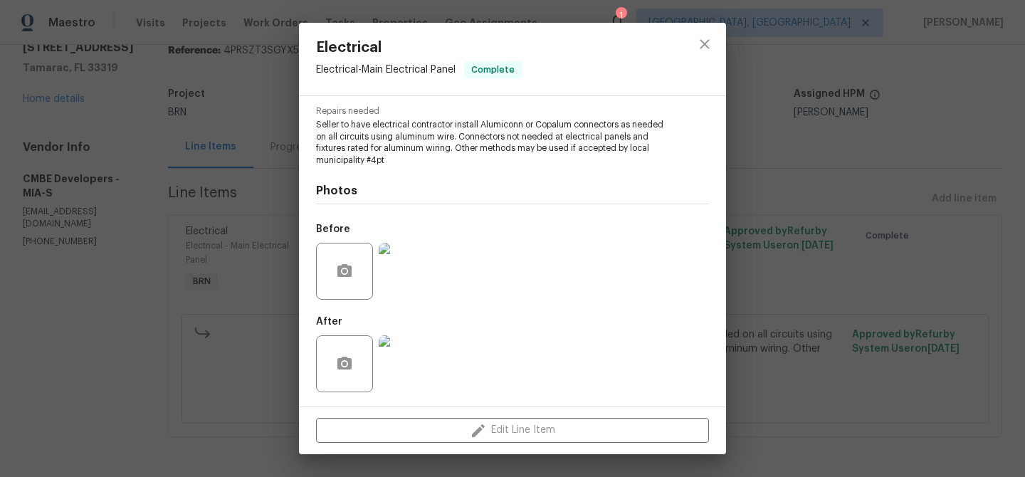
click at [409, 364] on img at bounding box center [407, 363] width 57 height 57
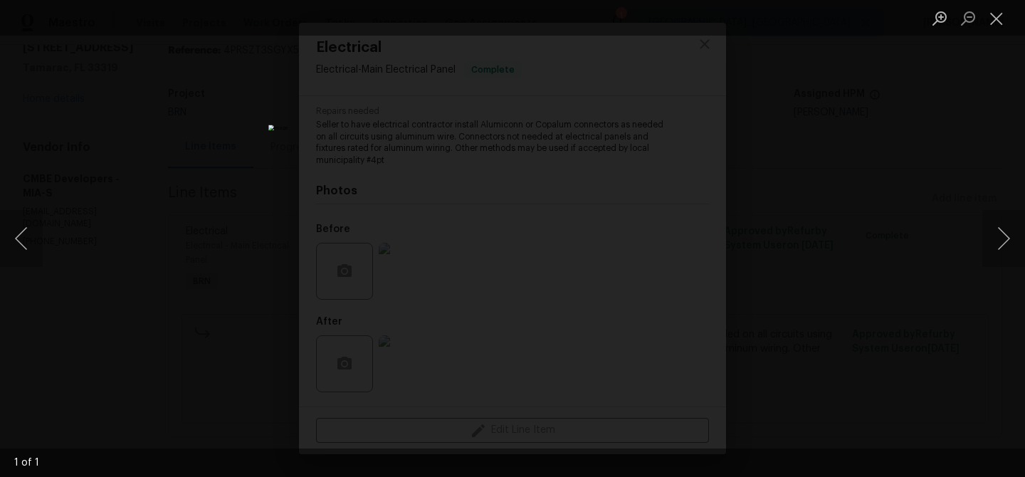
click at [114, 324] on div "Lightbox" at bounding box center [512, 238] width 1025 height 477
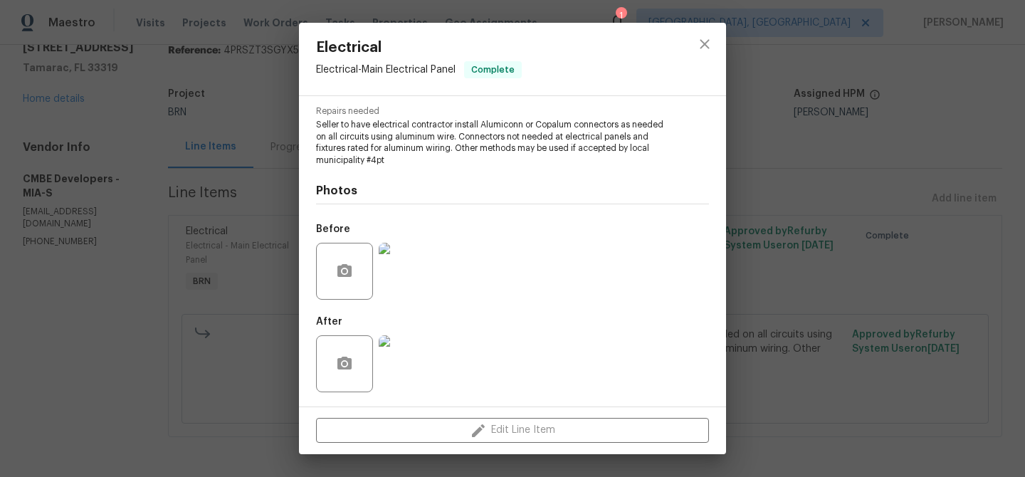
click at [201, 286] on div "Electrical Electrical - Main Electrical Panel Complete Vendor CMBE Developers A…" at bounding box center [512, 238] width 1025 height 477
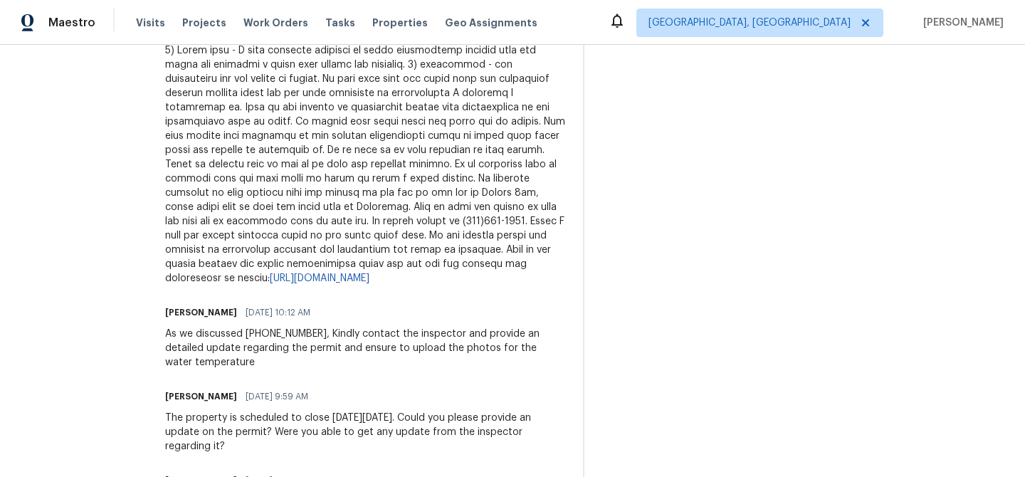
scroll to position [537, 0]
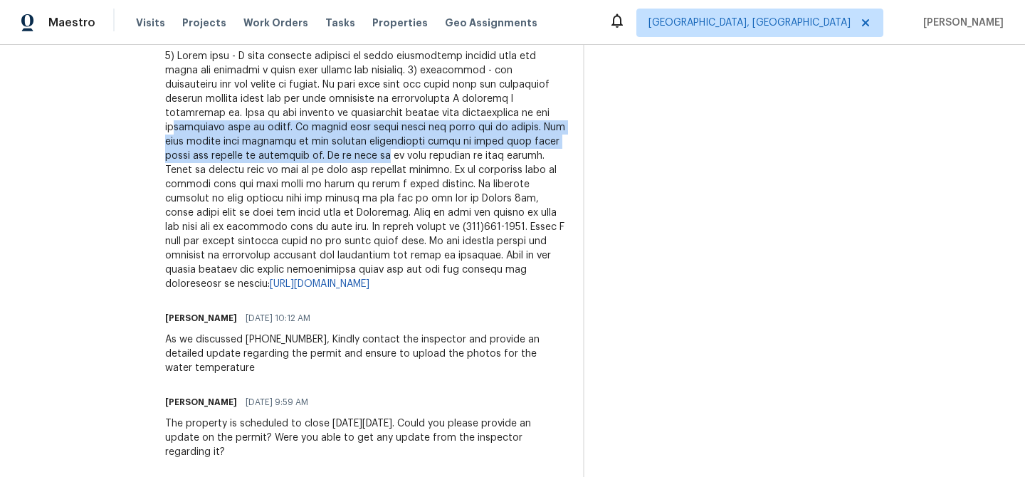
drag, startPoint x: 232, startPoint y: 147, endPoint x: 479, endPoint y: 172, distance: 248.2
click at [479, 173] on div "[URL][DOMAIN_NAME]" at bounding box center [365, 170] width 401 height 242
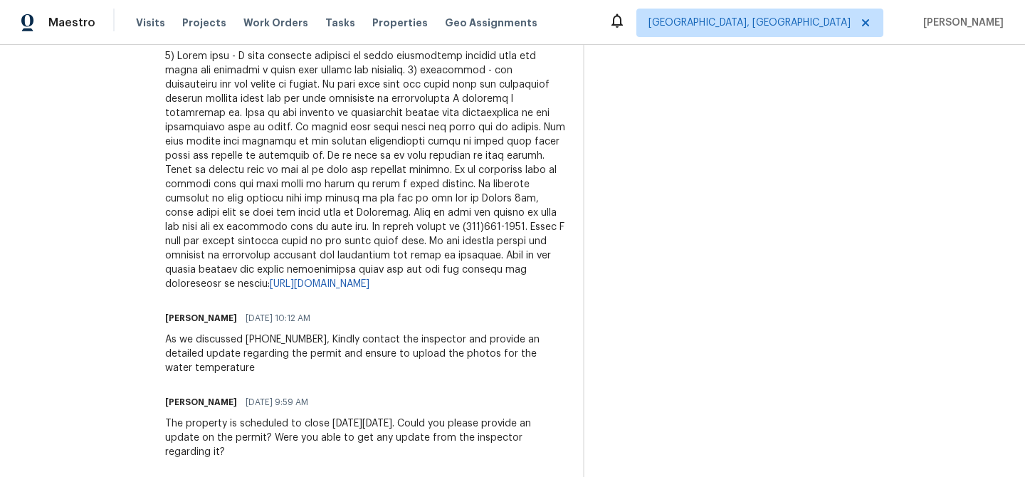
click at [288, 219] on div "[URL][DOMAIN_NAME]" at bounding box center [365, 170] width 401 height 242
drag, startPoint x: 199, startPoint y: 141, endPoint x: 344, endPoint y: 141, distance: 145.2
click at [315, 169] on div "[URL][DOMAIN_NAME]" at bounding box center [365, 170] width 401 height 242
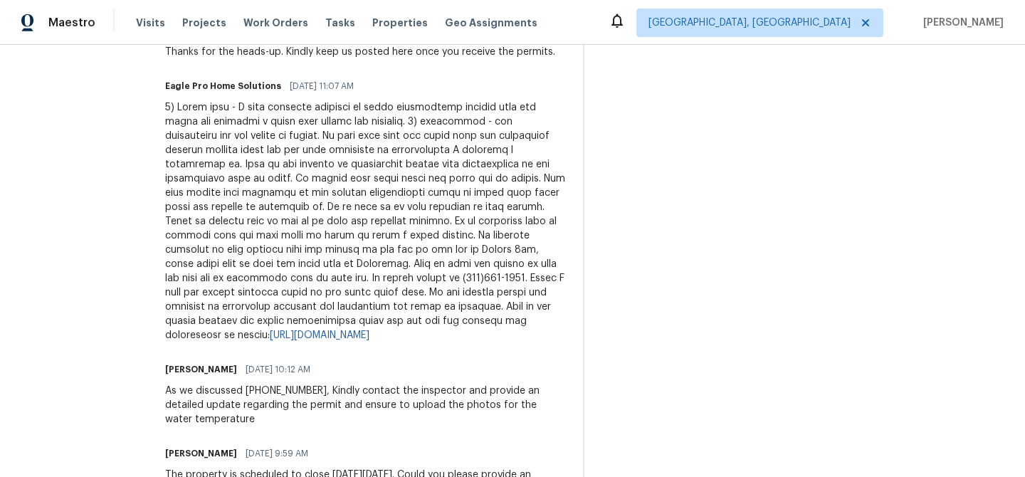
scroll to position [483, 0]
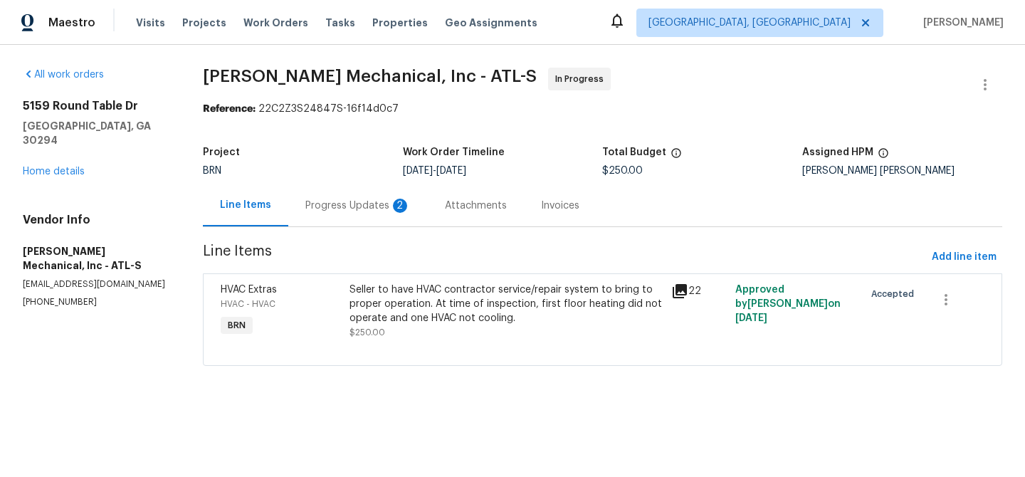
click at [357, 215] on div "Progress Updates 2" at bounding box center [358, 205] width 140 height 42
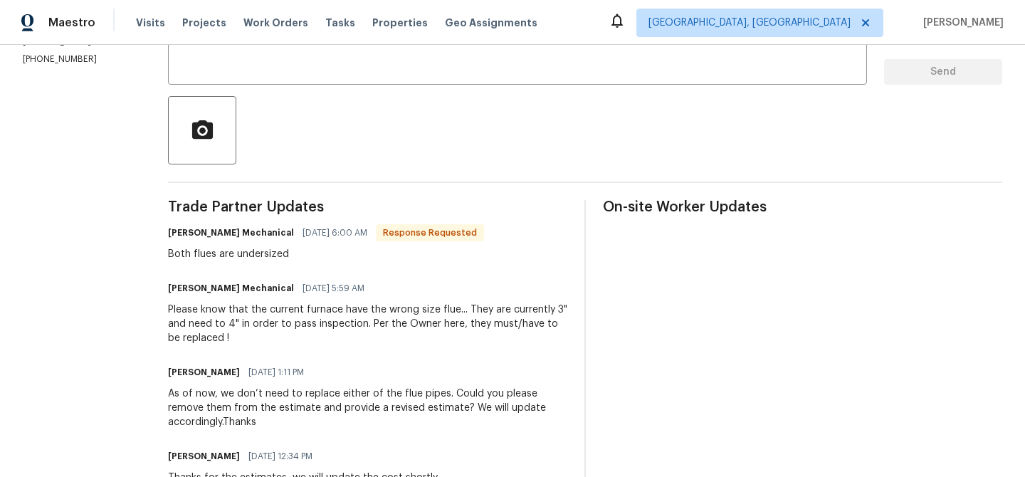
scroll to position [285, 0]
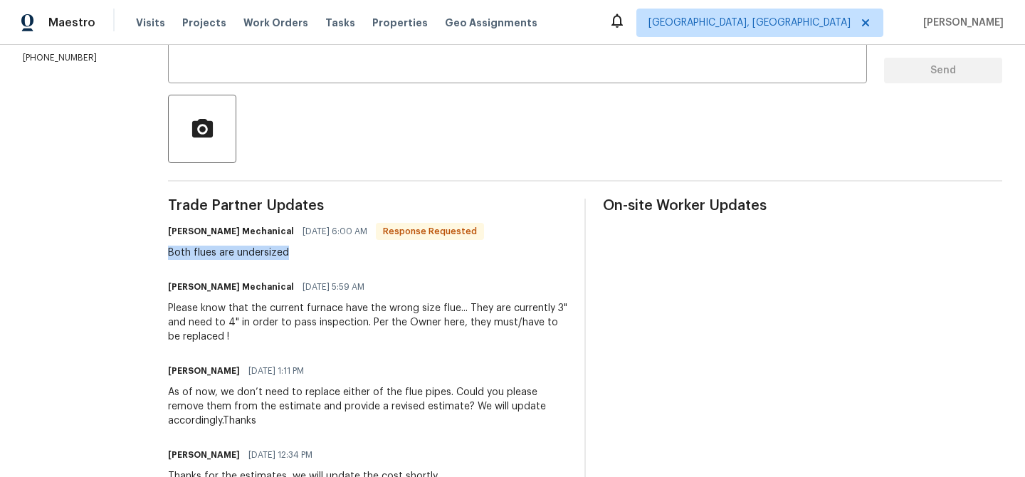
drag, startPoint x: 192, startPoint y: 249, endPoint x: 359, endPoint y: 248, distance: 167.3
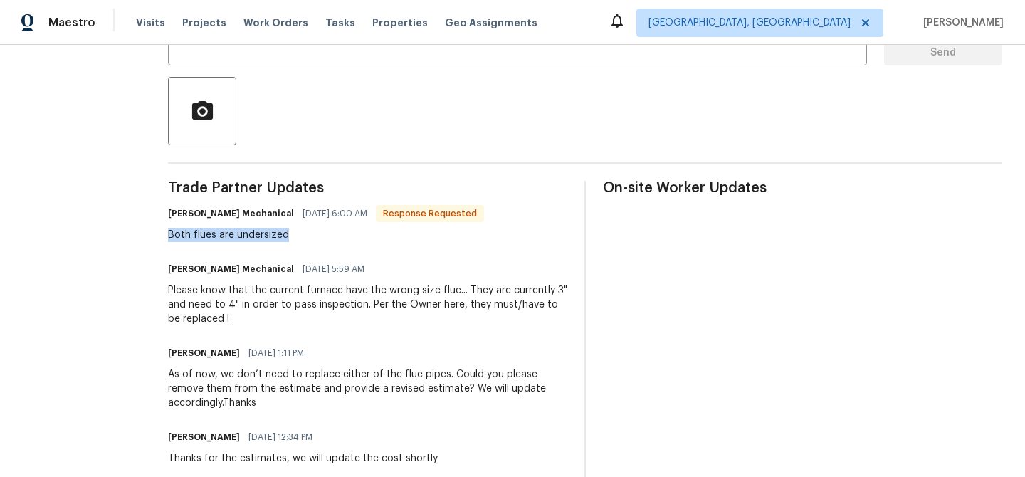
scroll to position [304, 0]
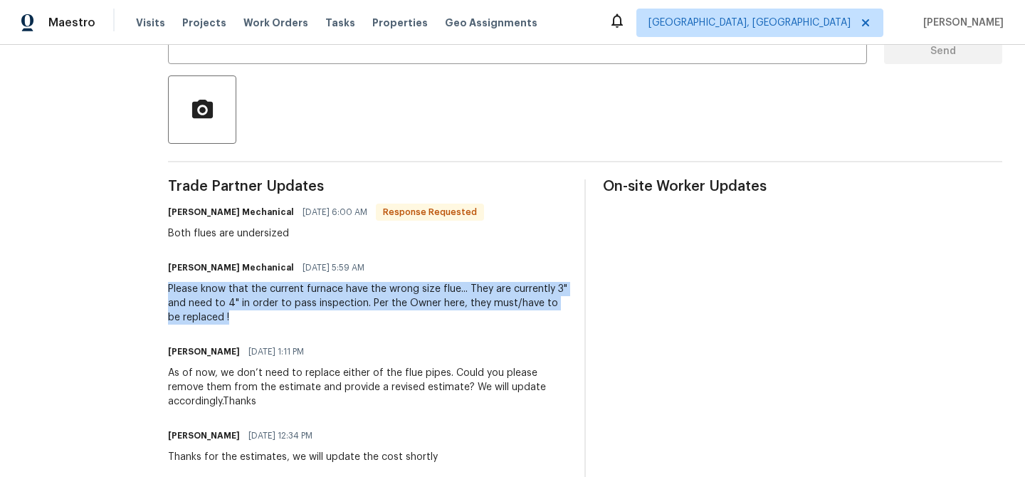
drag, startPoint x: 180, startPoint y: 292, endPoint x: 368, endPoint y: 310, distance: 188.8
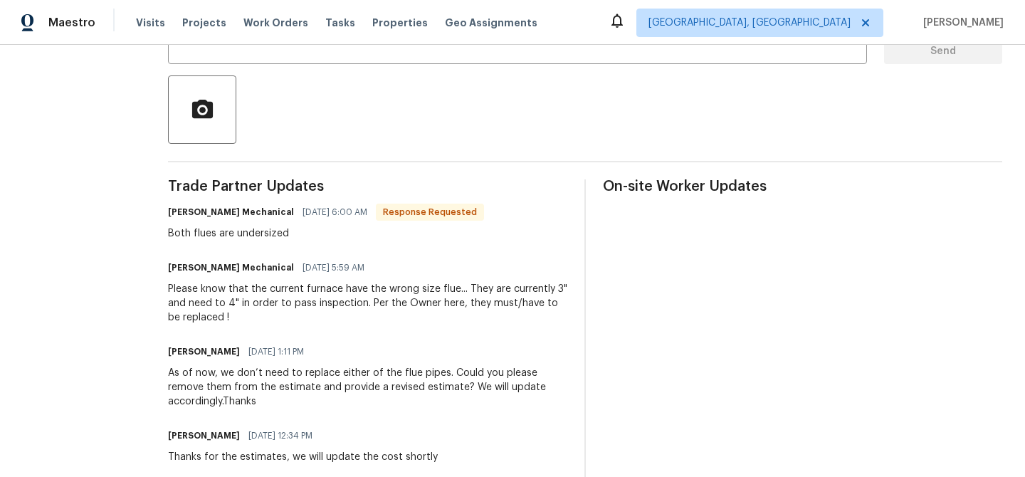
click at [360, 310] on div "Please know that the current furnace have the wrong size flue... They are curre…" at bounding box center [367, 303] width 399 height 43
drag, startPoint x: 188, startPoint y: 300, endPoint x: 241, endPoint y: 300, distance: 53.4
click at [285, 306] on div "Please know that the current furnace have the wrong size flue... They are curre…" at bounding box center [367, 303] width 399 height 43
drag, startPoint x: 179, startPoint y: 300, endPoint x: 379, endPoint y: 298, distance: 200.0
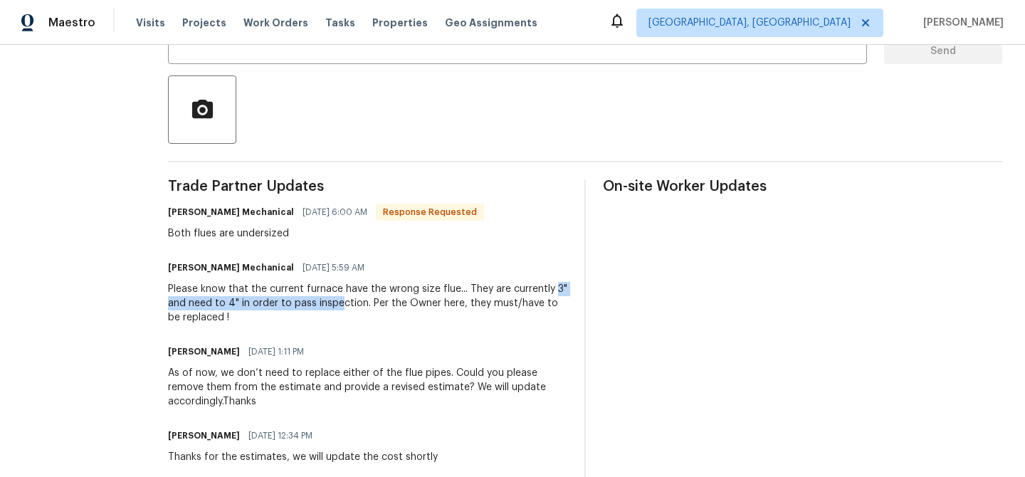
click at [333, 298] on div "Please know that the current furnace have the wrong size flue... They are curre…" at bounding box center [367, 303] width 399 height 43
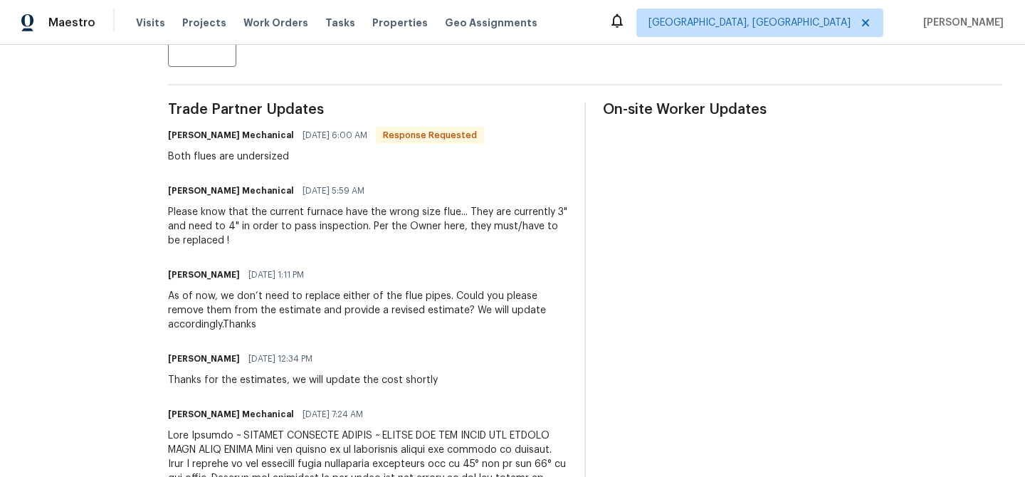
scroll to position [383, 0]
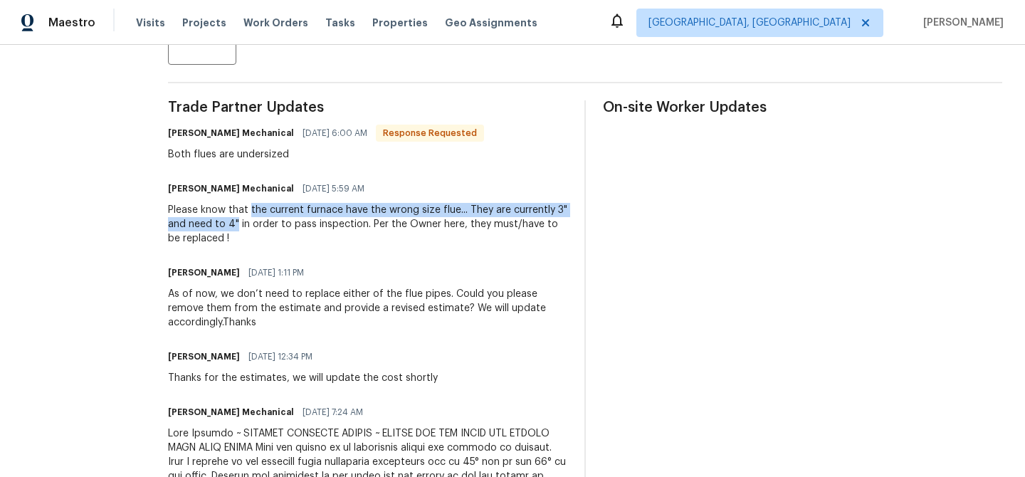
drag, startPoint x: 274, startPoint y: 209, endPoint x: 270, endPoint y: 226, distance: 17.6
click at [272, 226] on div "Please know that the current furnace have the wrong size flue... They are curre…" at bounding box center [367, 224] width 399 height 43
click at [268, 226] on div "Please know that the current furnace have the wrong size flue... They are curre…" at bounding box center [367, 224] width 399 height 43
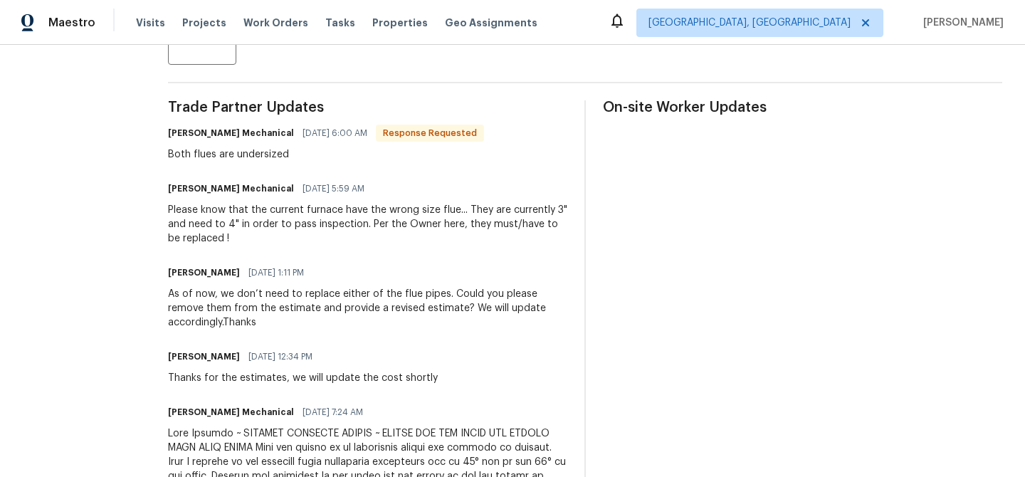
click at [268, 226] on div "Please know that the current furnace have the wrong size flue... They are curre…" at bounding box center [367, 224] width 399 height 43
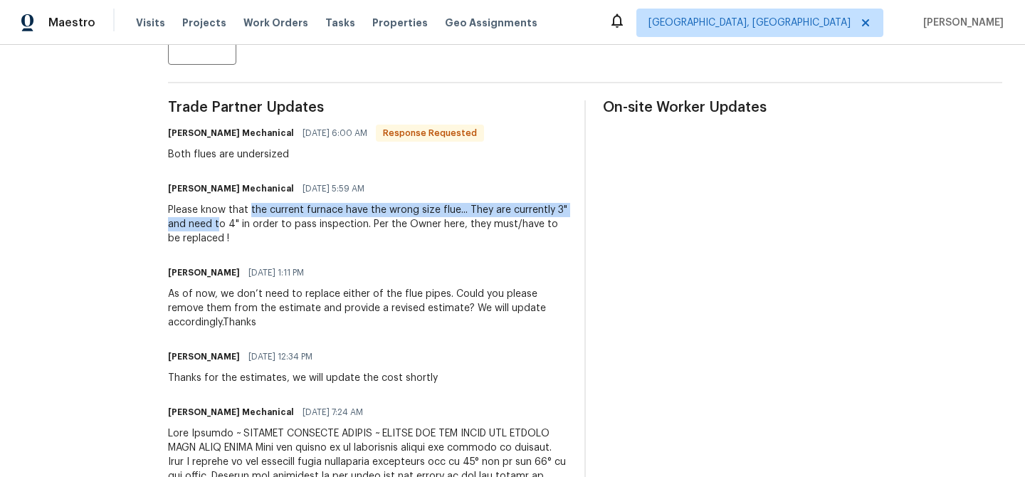
drag, startPoint x: 273, startPoint y: 208, endPoint x: 256, endPoint y: 226, distance: 25.2
click at [256, 226] on div "Please know that the current furnace have the wrong size flue... They are curre…" at bounding box center [367, 224] width 399 height 43
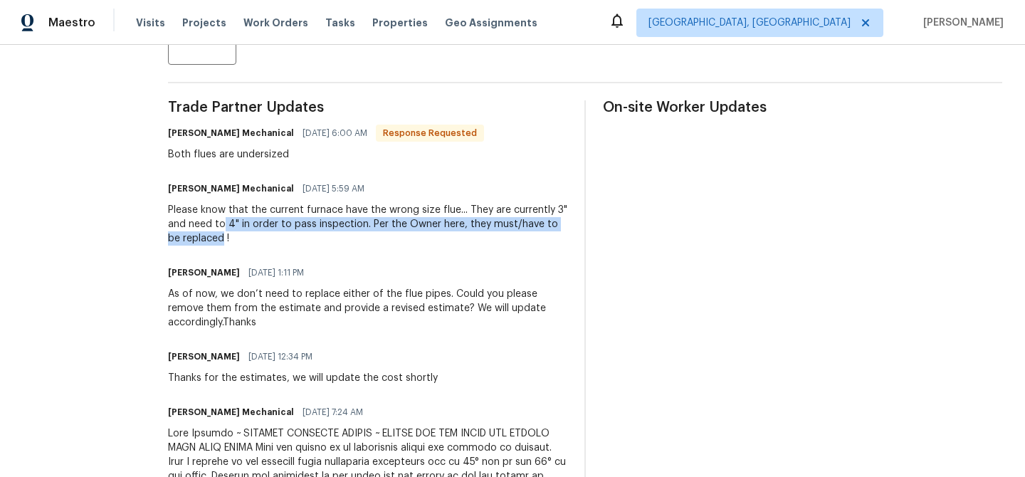
click at [261, 231] on div "Please know that the current furnace have the wrong size flue... They are curre…" at bounding box center [367, 224] width 399 height 43
copy div "4" in order to pass inspection. Per the Owner here, they must/have to be replac…"
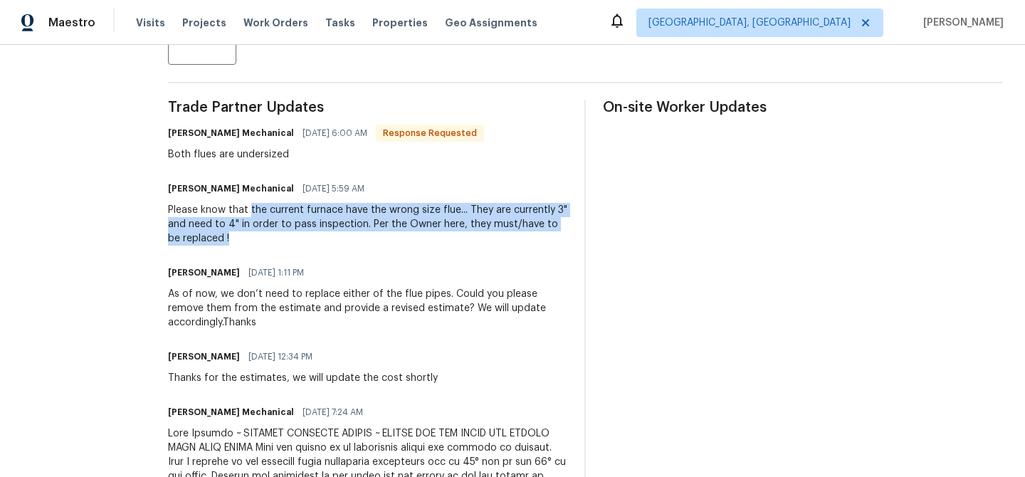
drag, startPoint x: 273, startPoint y: 209, endPoint x: 273, endPoint y: 238, distance: 29.2
click at [273, 238] on div "Please know that the current furnace have the wrong size flue... They are curre…" at bounding box center [367, 224] width 399 height 43
copy div "the current furnace have the wrong size flue... They are currently 3" and need …"
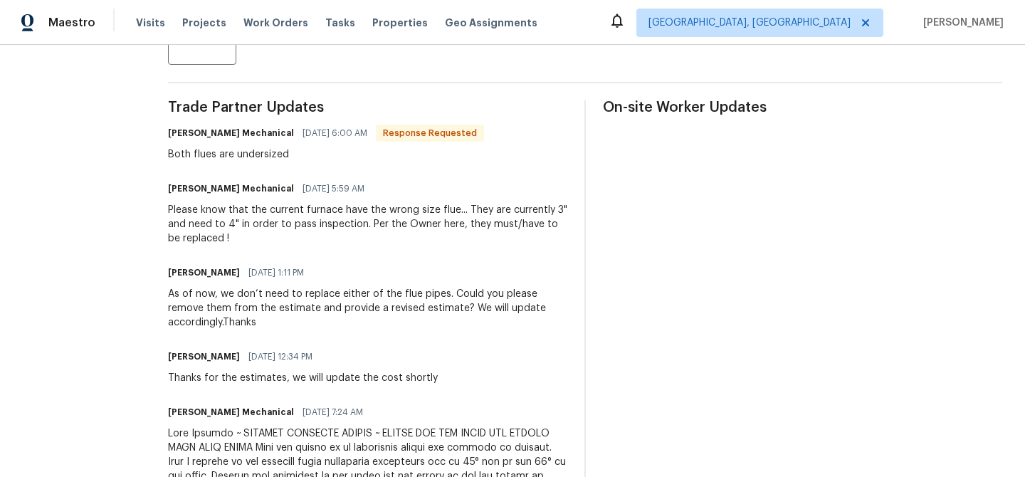
click at [177, 156] on div "All work orders 5159 Round Table Dr Ellenwood, GA 30294 Home details Vendor Inf…" at bounding box center [512, 423] width 1025 height 1523
drag, startPoint x: 177, startPoint y: 151, endPoint x: 353, endPoint y: 150, distance: 175.8
click at [353, 150] on div "All work orders 5159 Round Table Dr Ellenwood, GA 30294 Home details Vendor Inf…" at bounding box center [512, 423] width 1025 height 1523
copy div "Both flues are undersized"
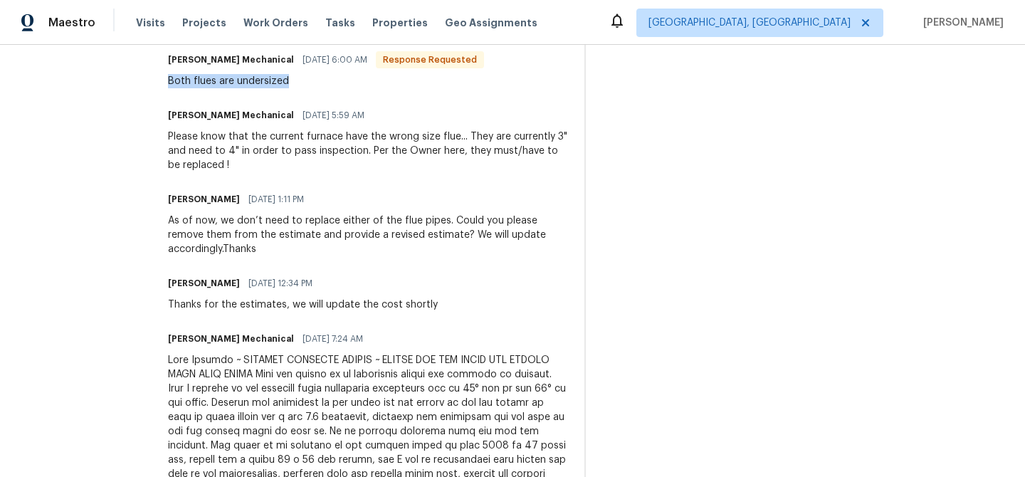
scroll to position [467, 0]
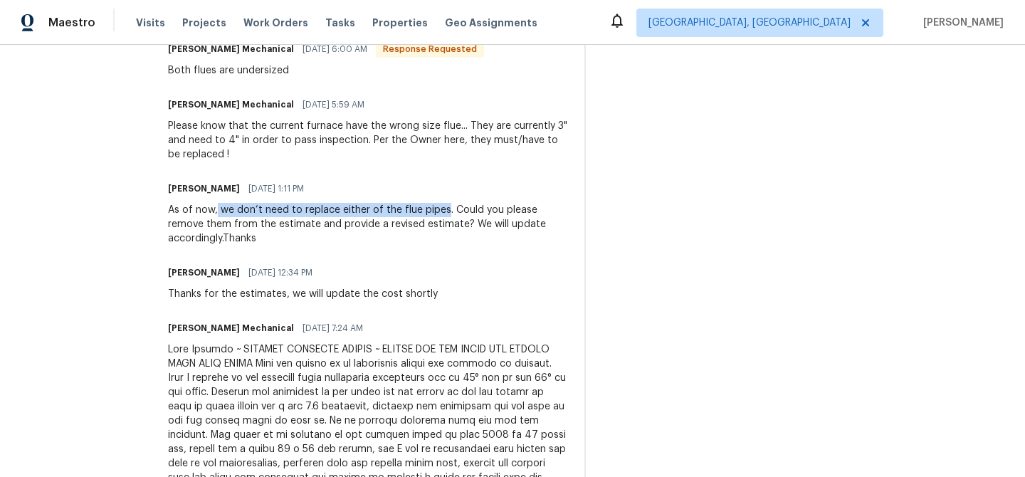
drag, startPoint x: 241, startPoint y: 212, endPoint x: 467, endPoint y: 204, distance: 226.5
click at [467, 204] on div "As of now, we don’t need to replace either of the flue pipes. Could you please …" at bounding box center [367, 224] width 399 height 43
copy div "we don’t need to replace either of the flue pipes"
click at [333, 221] on div "As of now, we don’t need to replace either of the flue pipes. Could you please …" at bounding box center [367, 224] width 399 height 43
drag, startPoint x: 184, startPoint y: 228, endPoint x: 488, endPoint y: 224, distance: 304.0
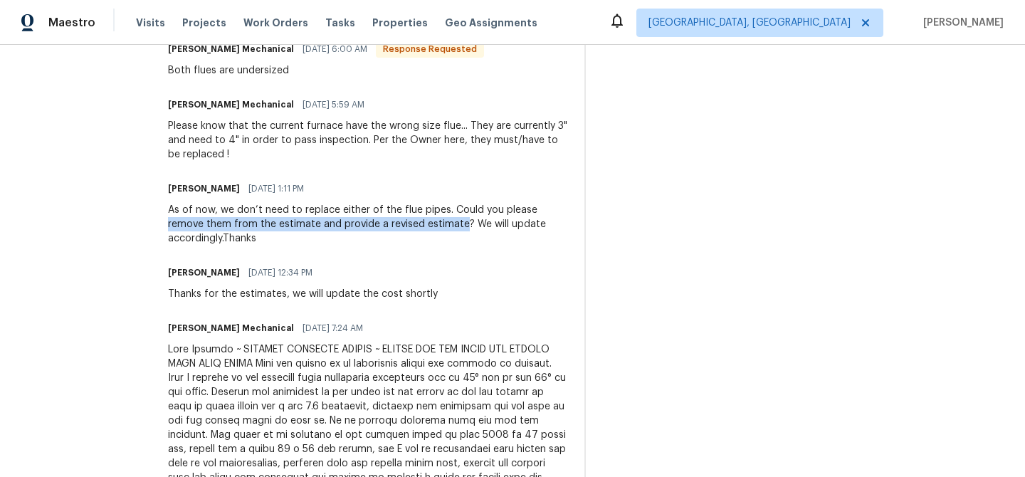
click at [488, 224] on div "All work orders 5159 Round Table Dr Ellenwood, GA 30294 Home details Vendor Inf…" at bounding box center [512, 339] width 1025 height 1523
copy div "remove them from the estimate and provide a revised estimate"
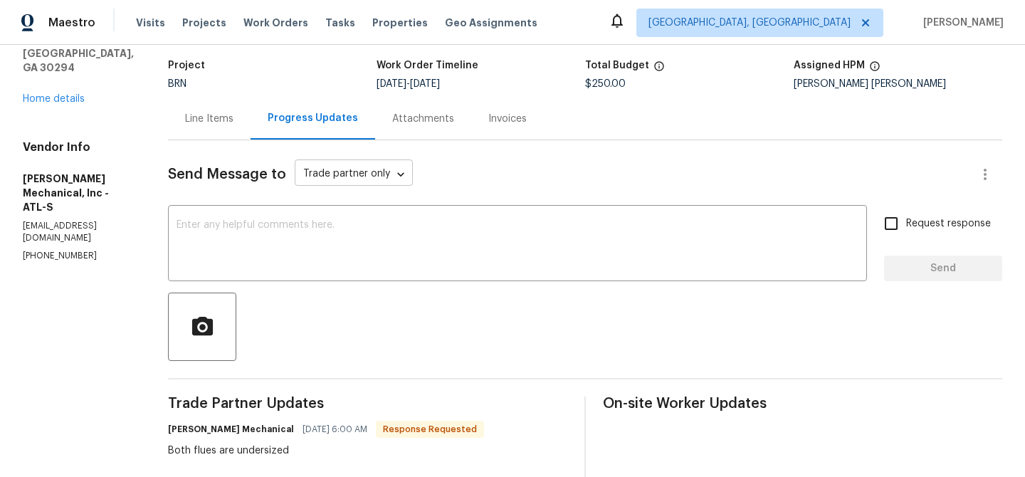
scroll to position [56, 0]
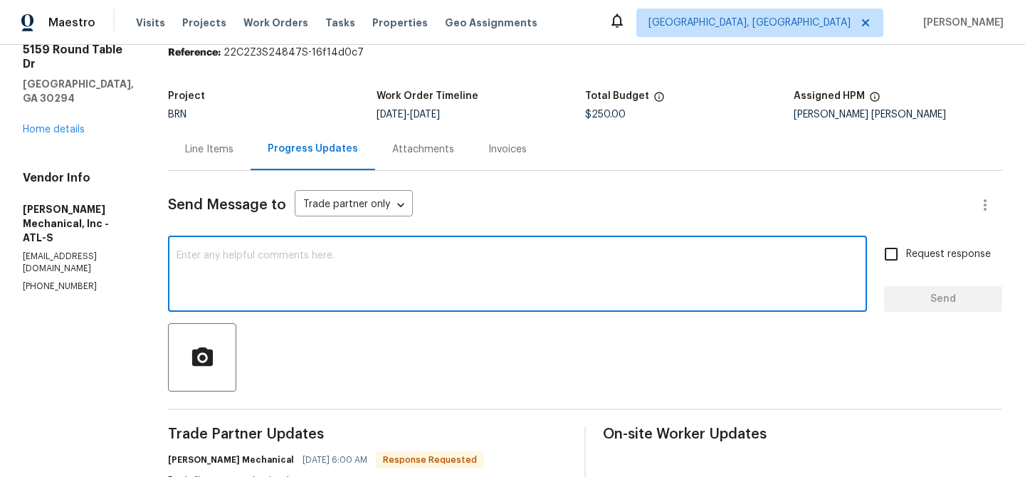
click at [270, 287] on textarea at bounding box center [518, 276] width 682 height 50
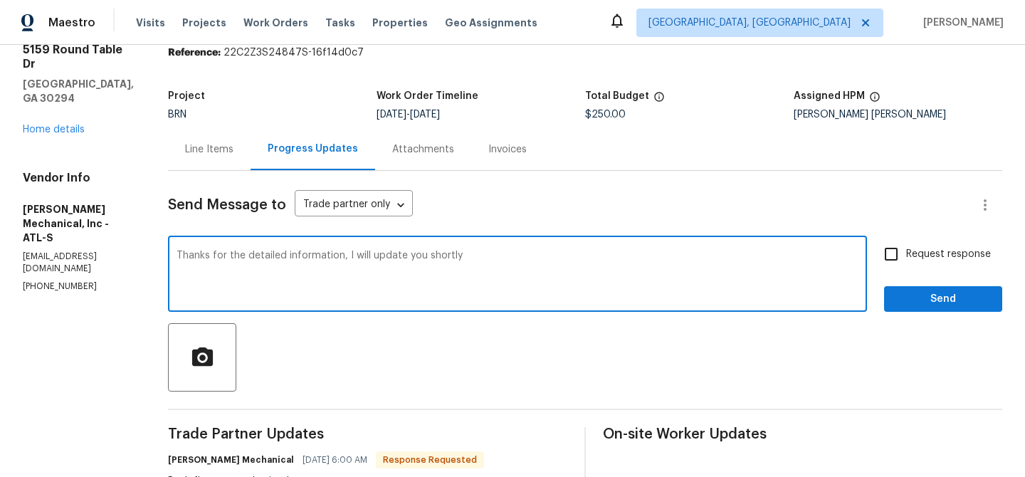
type textarea "Thanks for the detailed information, I will update you shortly"
click at [920, 256] on span "Request response" at bounding box center [948, 254] width 85 height 15
click at [906, 256] on input "Request response" at bounding box center [891, 254] width 30 height 30
checkbox input "true"
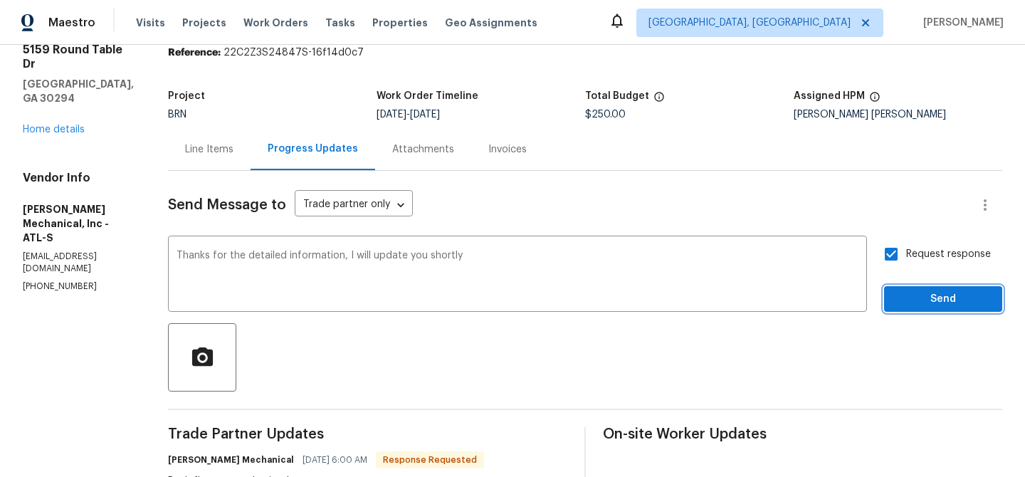
click at [913, 288] on button "Send" at bounding box center [943, 299] width 118 height 26
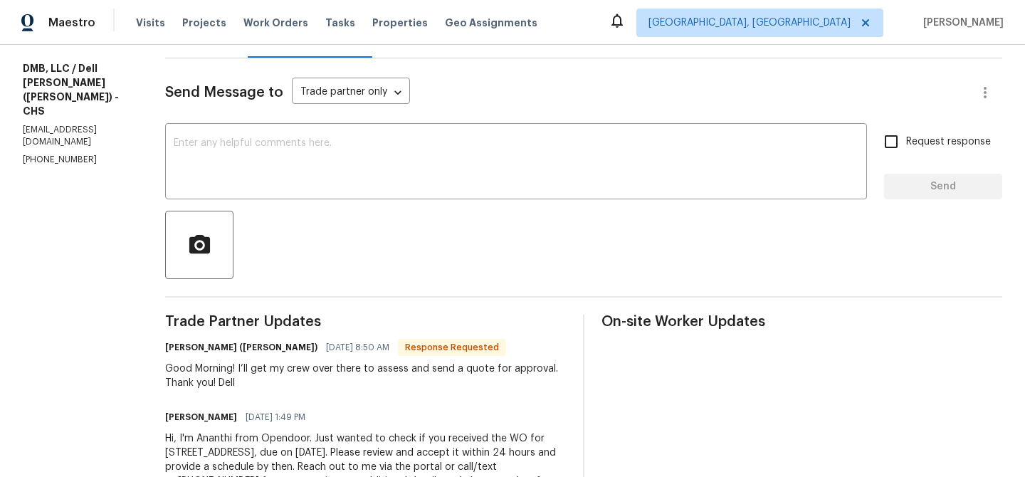
scroll to position [174, 0]
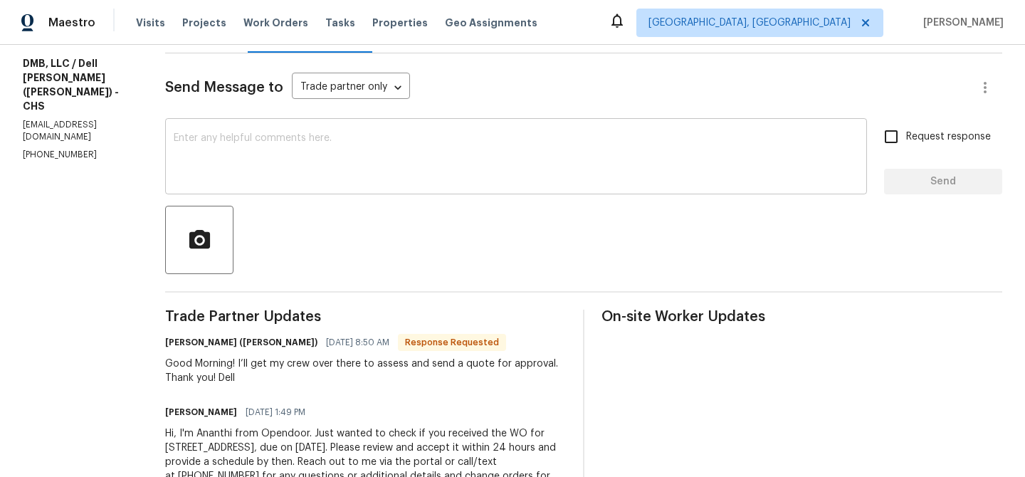
click at [252, 183] on textarea at bounding box center [516, 158] width 685 height 50
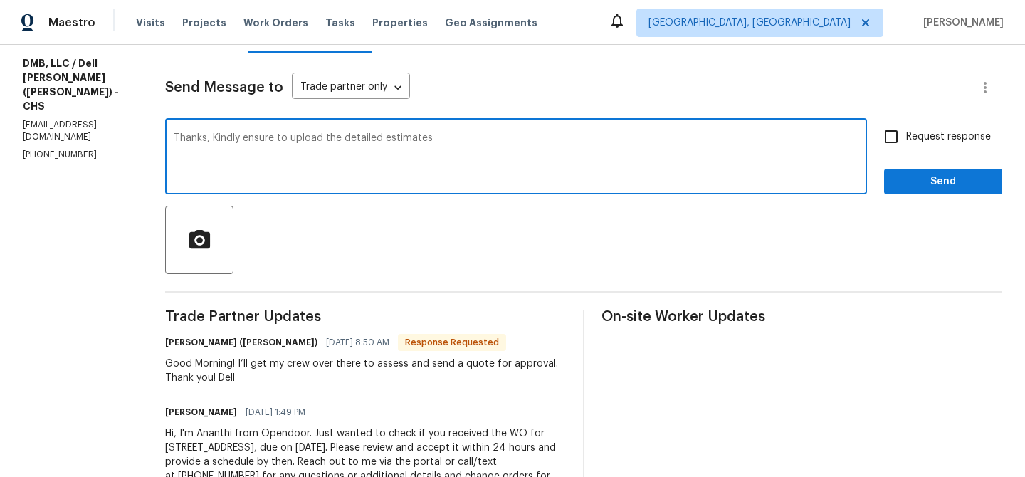
type textarea "Thanks, Kindly ensure to upload the detailed estimates"
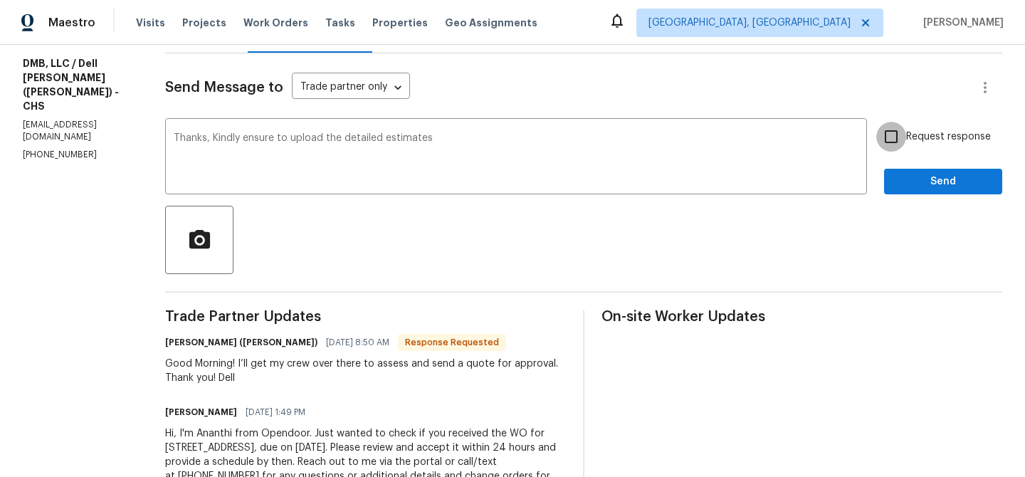
click at [906, 145] on input "Request response" at bounding box center [891, 137] width 30 height 30
checkbox input "true"
click at [903, 215] on div at bounding box center [583, 240] width 837 height 68
click at [907, 194] on button "Send" at bounding box center [943, 182] width 118 height 26
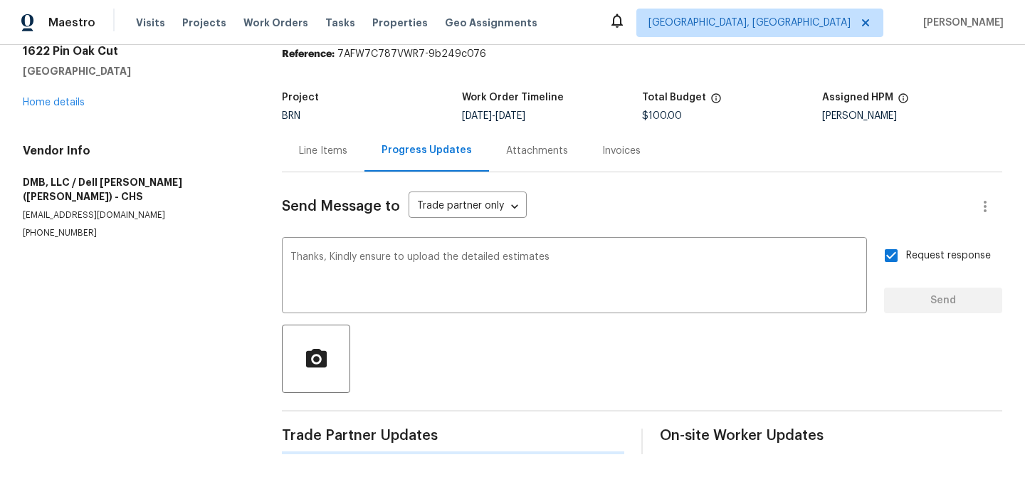
scroll to position [0, 0]
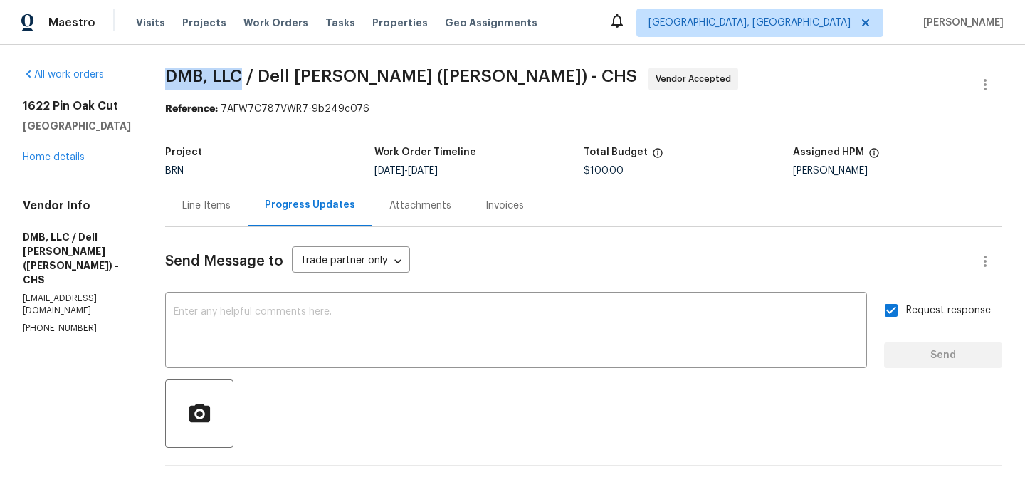
drag, startPoint x: 151, startPoint y: 81, endPoint x: 238, endPoint y: 78, distance: 86.9
click at [238, 78] on div "All work orders 1622 Pin Oak Cut Mount Pleasant, SC 29466 Home details Vendor I…" at bounding box center [512, 406] width 1025 height 722
copy span "DMB, LLC"
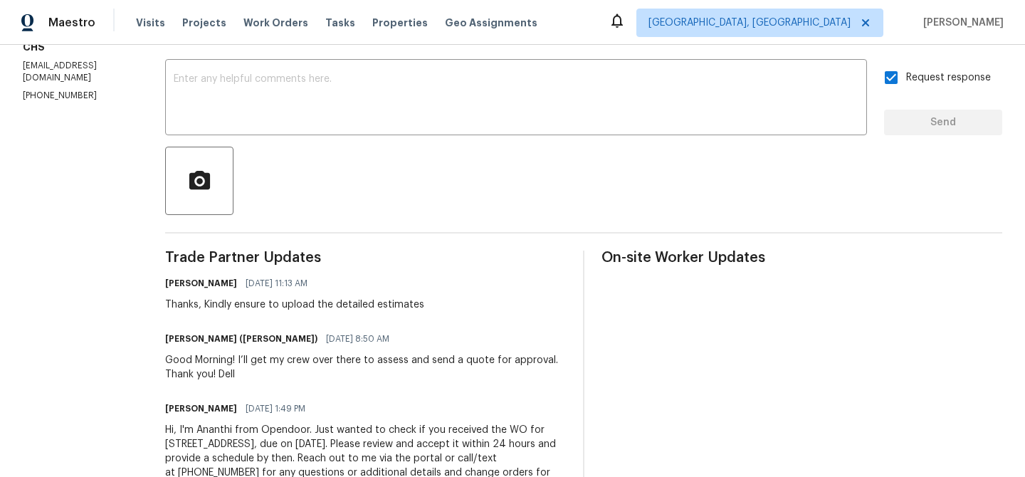
scroll to position [236, 0]
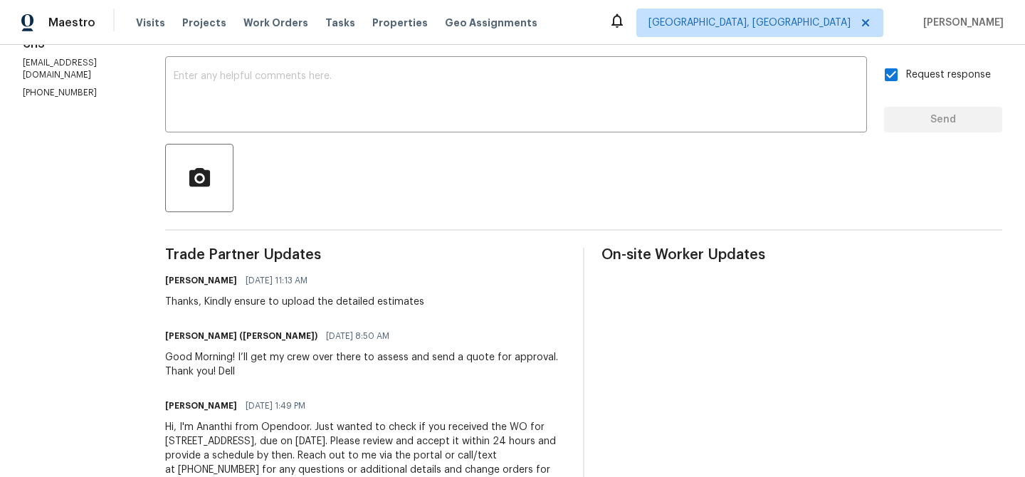
click at [310, 359] on div "Good Morning! I’ll get my crew over there to assess and send a quote for approv…" at bounding box center [365, 364] width 401 height 28
drag, startPoint x: 224, startPoint y: 356, endPoint x: 426, endPoint y: 354, distance: 202.9
click at [427, 354] on div "Good Morning! I’ll get my crew over there to assess and send a quote for approv…" at bounding box center [365, 364] width 401 height 28
click at [340, 362] on div "Good Morning! I’ll get my crew over there to assess and send a quote for approv…" at bounding box center [365, 364] width 401 height 28
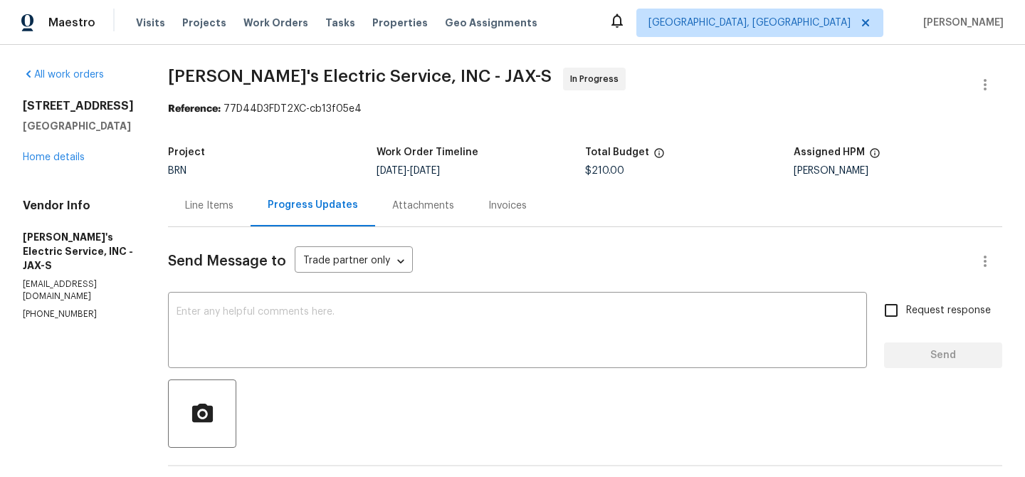
click at [198, 181] on div "Project BRN Work Order Timeline [DATE] - [DATE] Total Budget $210.00 Assigned H…" at bounding box center [585, 162] width 834 height 46
click at [189, 204] on div "Line Items" at bounding box center [209, 206] width 48 height 14
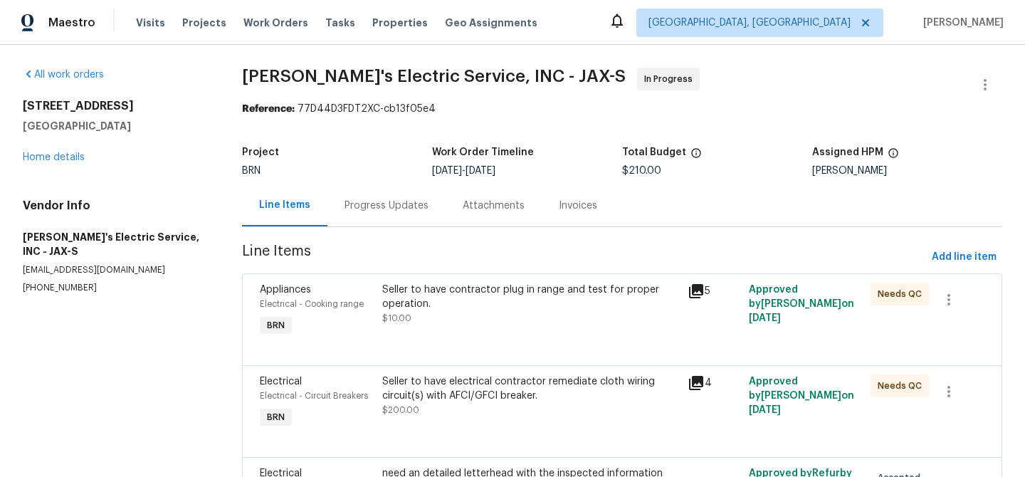
scroll to position [128, 0]
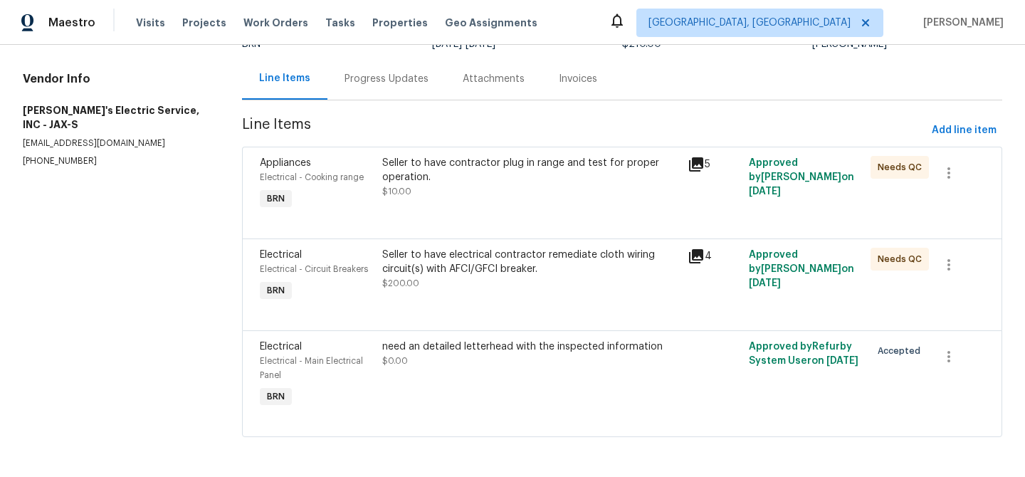
click at [483, 256] on div "Seller to have electrical contractor remediate cloth wiring circuit(s) with AFC…" at bounding box center [530, 262] width 297 height 28
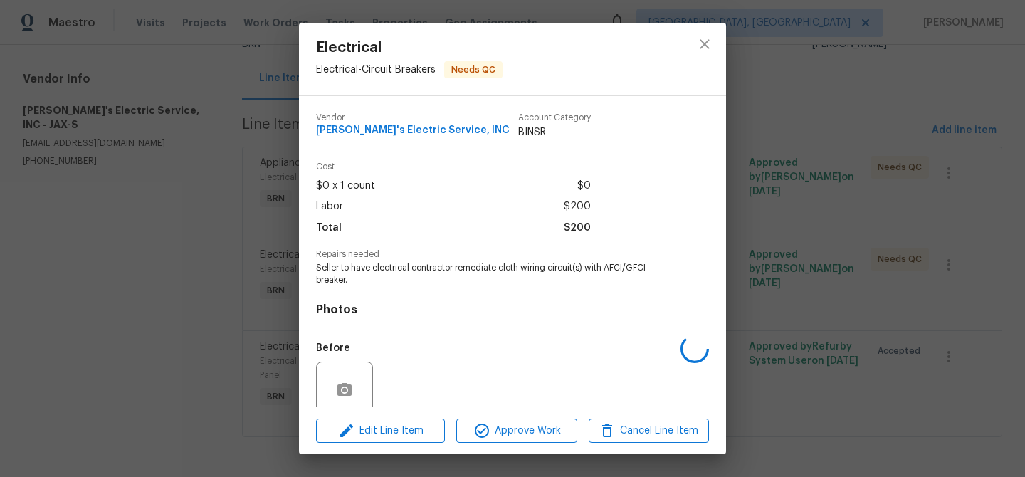
scroll to position [119, 0]
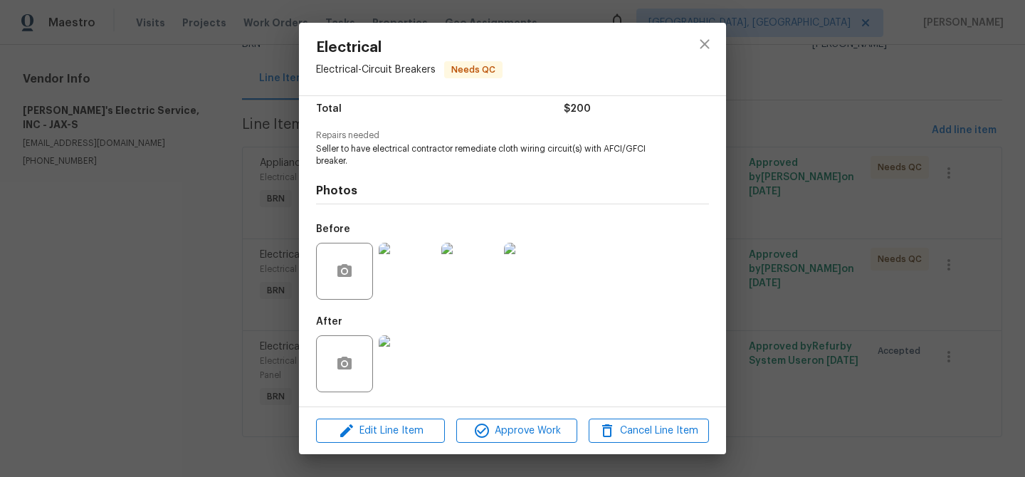
click at [179, 224] on div "Electrical Electrical - Circuit Breakers Needs QC Vendor Jack's Electric Servic…" at bounding box center [512, 238] width 1025 height 477
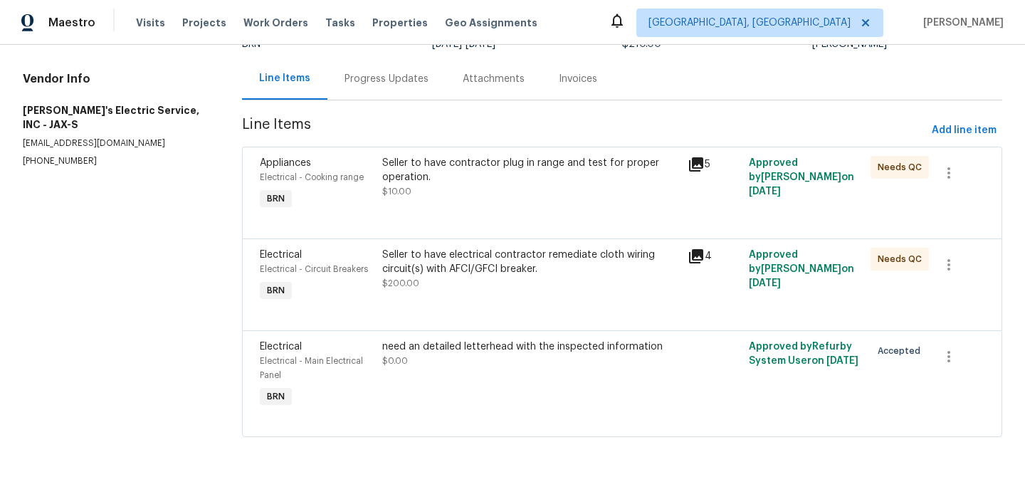
click at [61, 155] on p "(904) 874-6702" at bounding box center [115, 161] width 185 height 12
copy p "(904) 874-6702"
click at [112, 119] on div "Vendor Info Jack's Electric Service, INC - JAX-S all3pappys@gmail.com (904) 874…" at bounding box center [115, 119] width 185 height 95
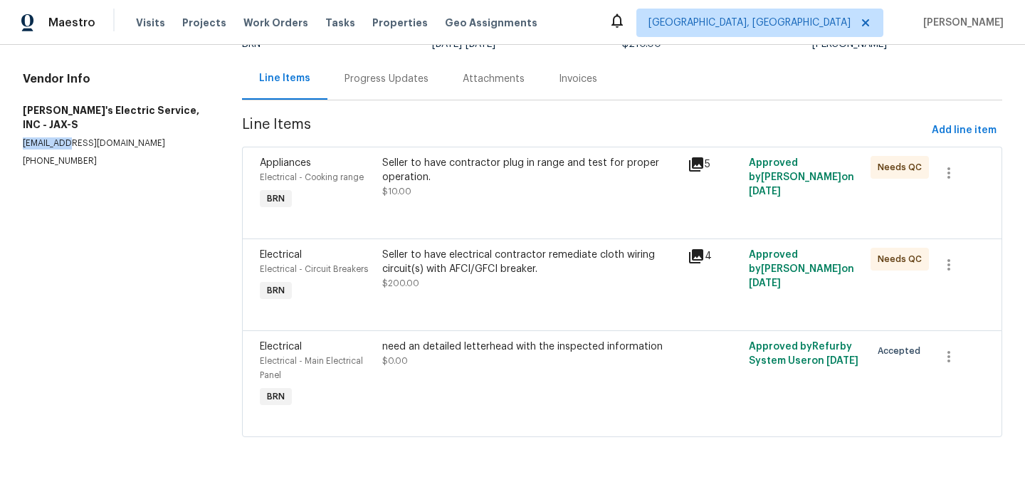
click at [112, 119] on div "Vendor Info Jack's Electric Service, INC - JAX-S all3pappys@gmail.com (904) 874…" at bounding box center [115, 119] width 185 height 95
copy p "all3pappys@gmail.com"
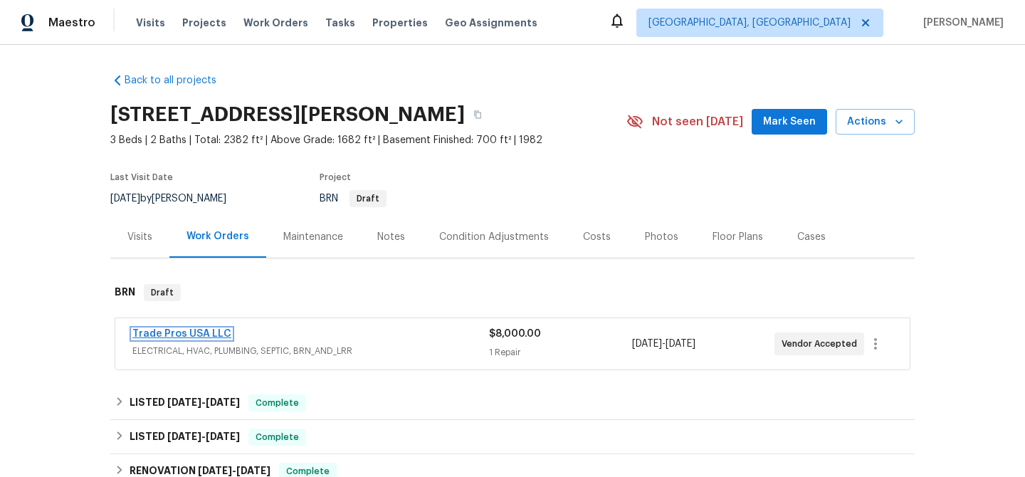
click at [178, 330] on link "Trade Pros USA LLC" at bounding box center [181, 334] width 99 height 10
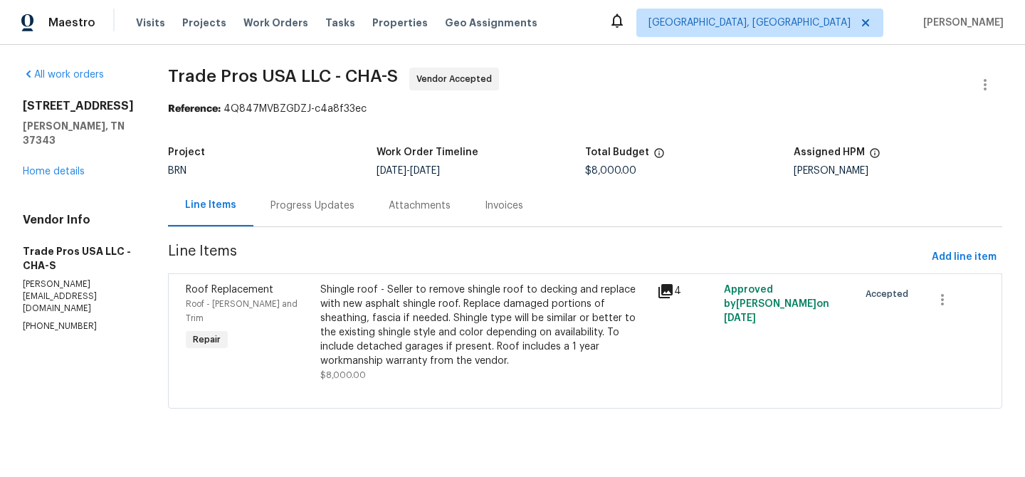
click at [311, 214] on div "Progress Updates" at bounding box center [312, 205] width 118 height 42
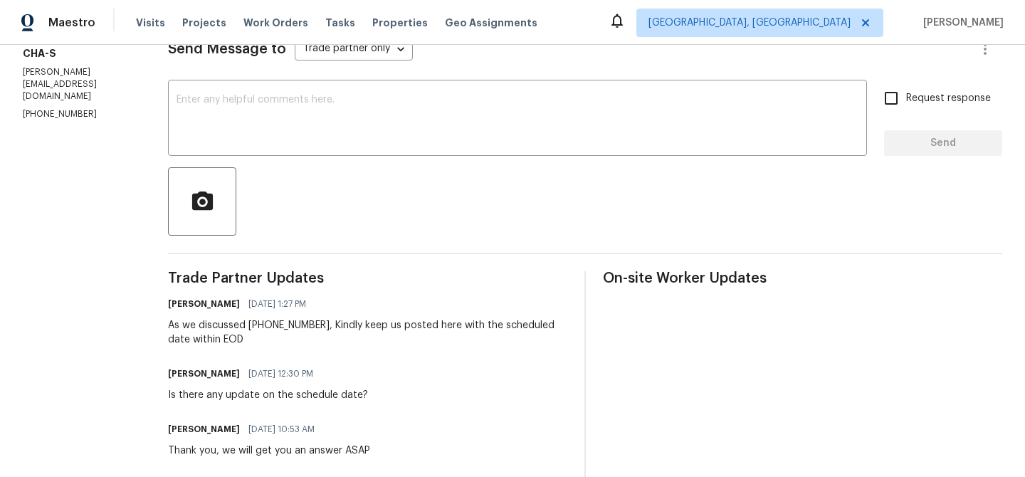
scroll to position [225, 0]
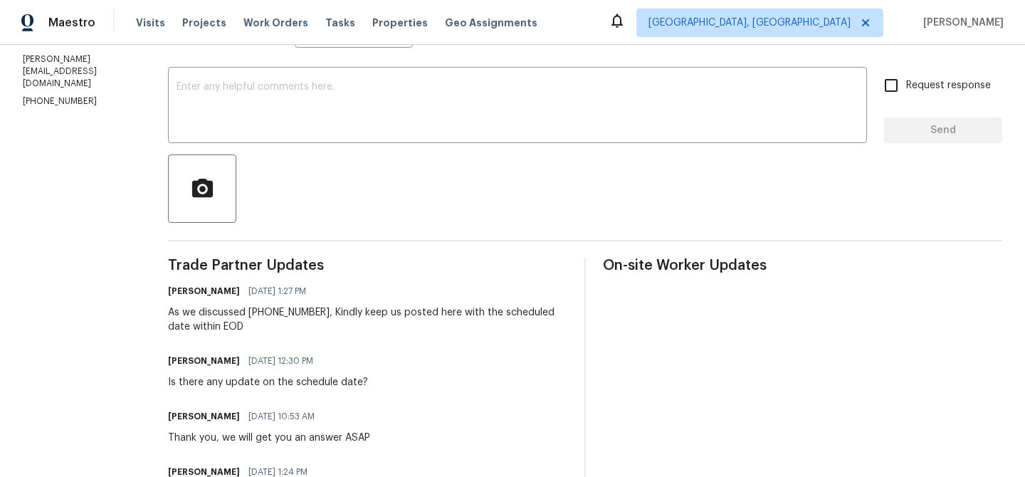
click at [53, 95] on p "[PHONE_NUMBER]" at bounding box center [78, 101] width 111 height 12
copy p "[PHONE_NUMBER]"
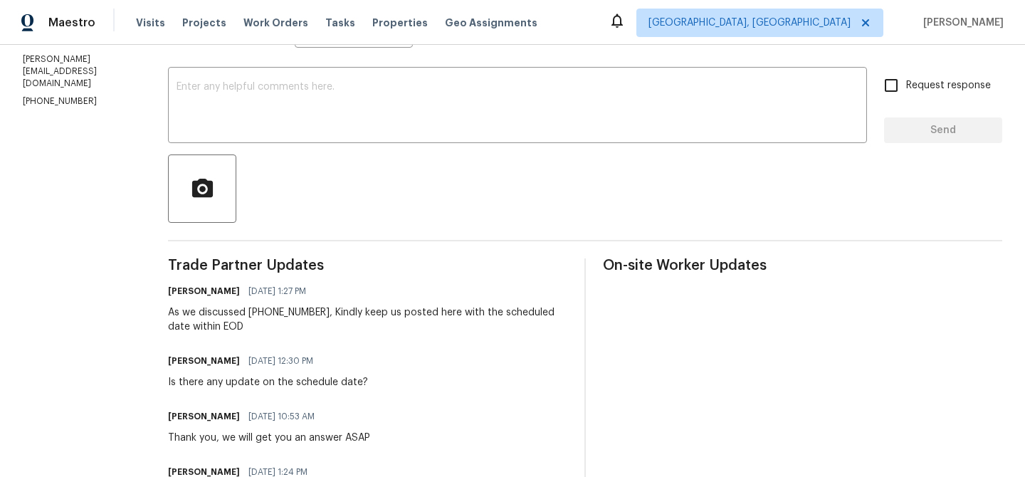
click at [104, 59] on p "[PERSON_NAME][EMAIL_ADDRESS][DOMAIN_NAME]" at bounding box center [78, 71] width 111 height 36
copy p "[PERSON_NAME][EMAIL_ADDRESS][DOMAIN_NAME]"
click at [61, 95] on p "[PHONE_NUMBER]" at bounding box center [78, 101] width 111 height 12
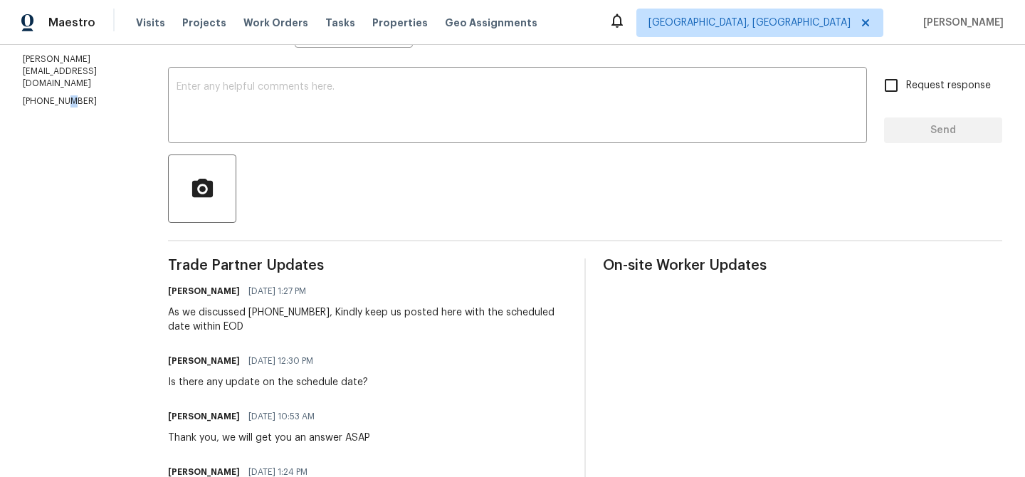
click at [61, 95] on p "[PHONE_NUMBER]" at bounding box center [78, 101] width 111 height 12
copy p "[PHONE_NUMBER]"
click at [300, 113] on textarea at bounding box center [518, 107] width 682 height 50
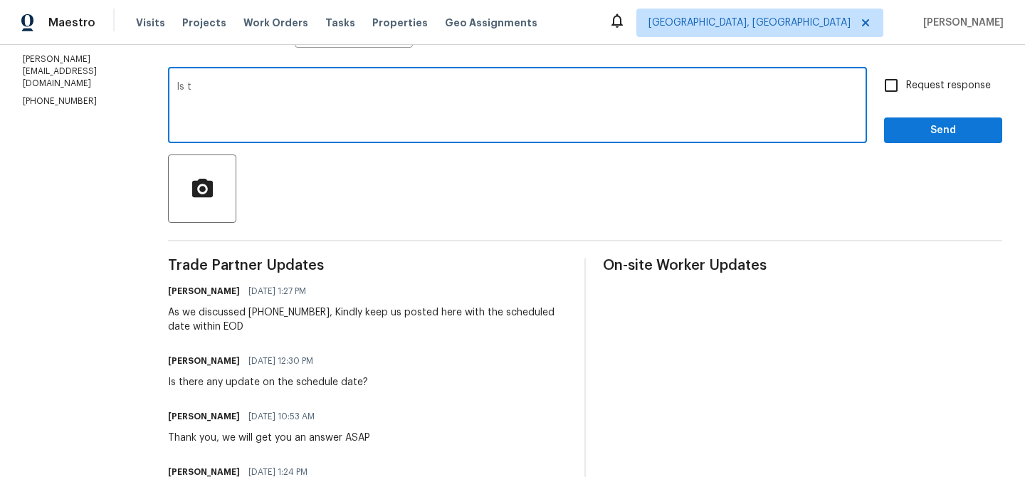
click at [65, 95] on p "[PHONE_NUMBER]" at bounding box center [78, 101] width 111 height 12
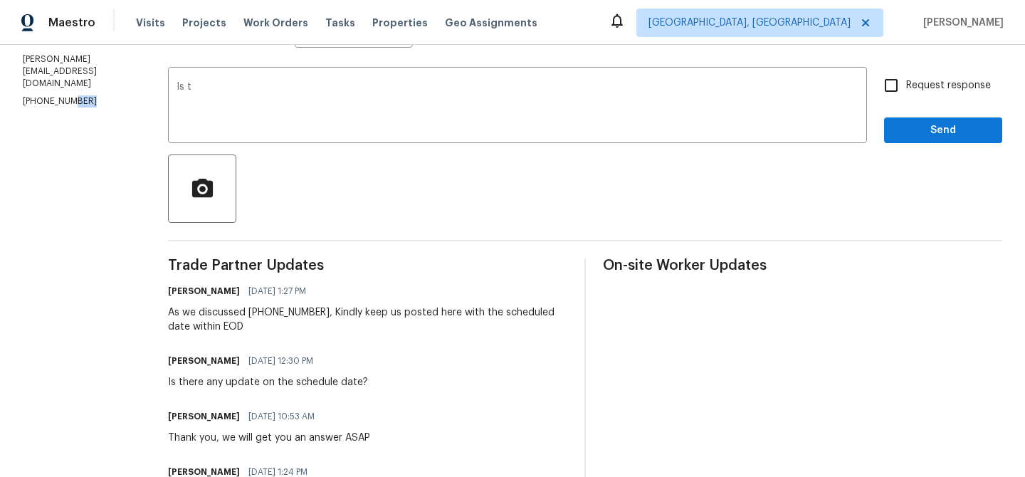
click at [65, 95] on p "[PHONE_NUMBER]" at bounding box center [78, 101] width 111 height 12
copy p "[PHONE_NUMBER]"
click at [295, 84] on textarea "Is t" at bounding box center [518, 107] width 682 height 50
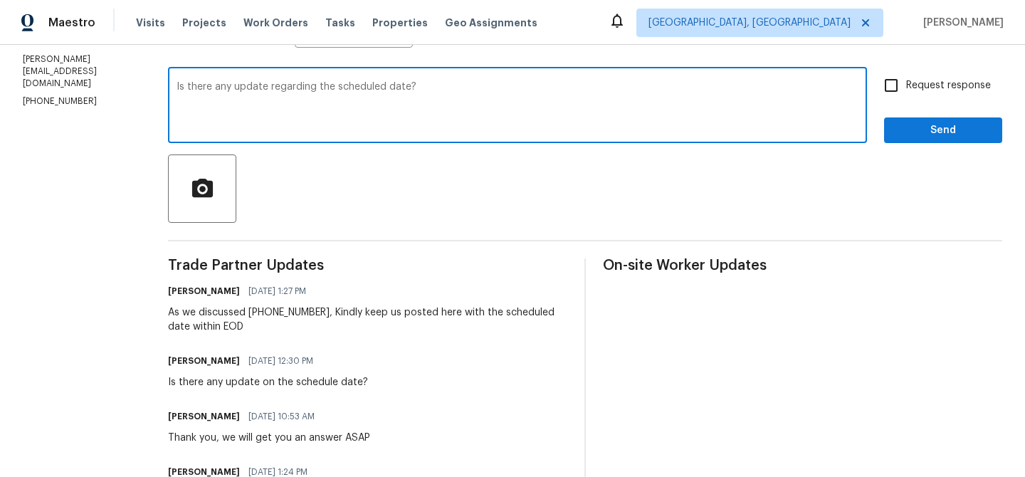
click at [373, 86] on textarea "Is there any update regarding the scheduled date?" at bounding box center [518, 107] width 682 height 50
type textarea "Is there any update regarding the schedule date?"
click at [895, 84] on input "Request response" at bounding box center [891, 85] width 30 height 30
checkbox input "true"
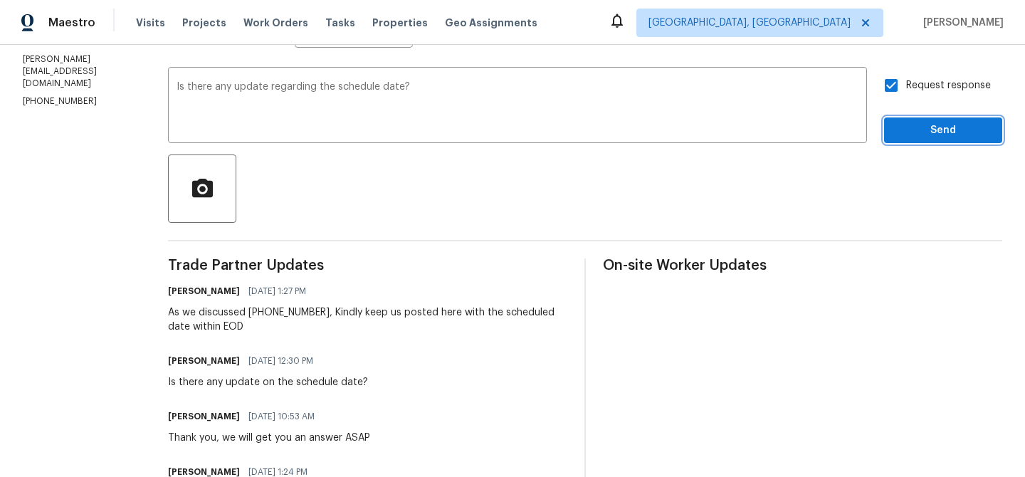
click at [900, 125] on span "Send" at bounding box center [942, 131] width 95 height 18
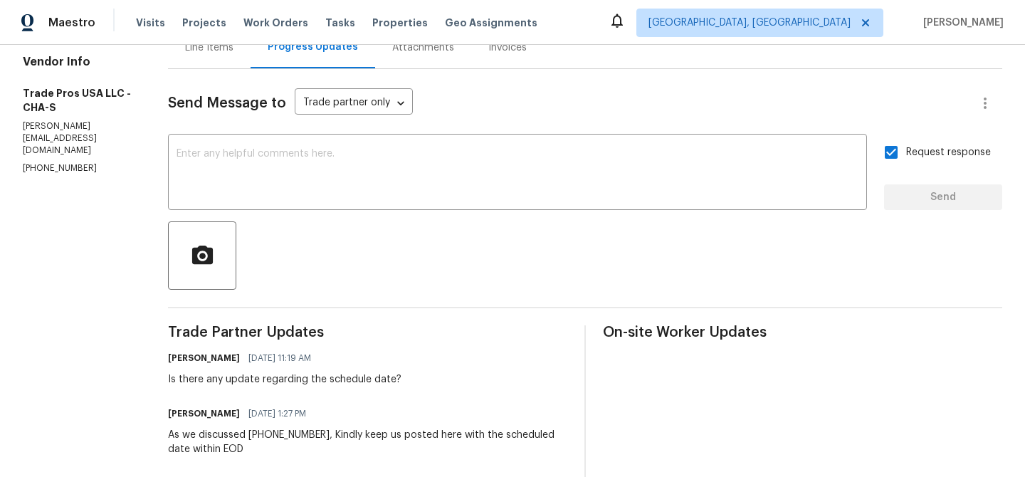
scroll to position [0, 0]
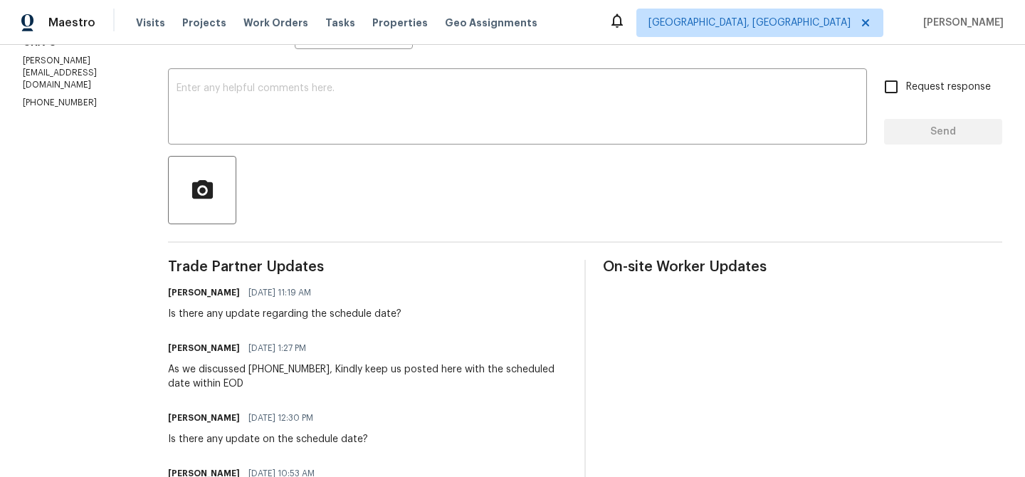
scroll to position [238, 0]
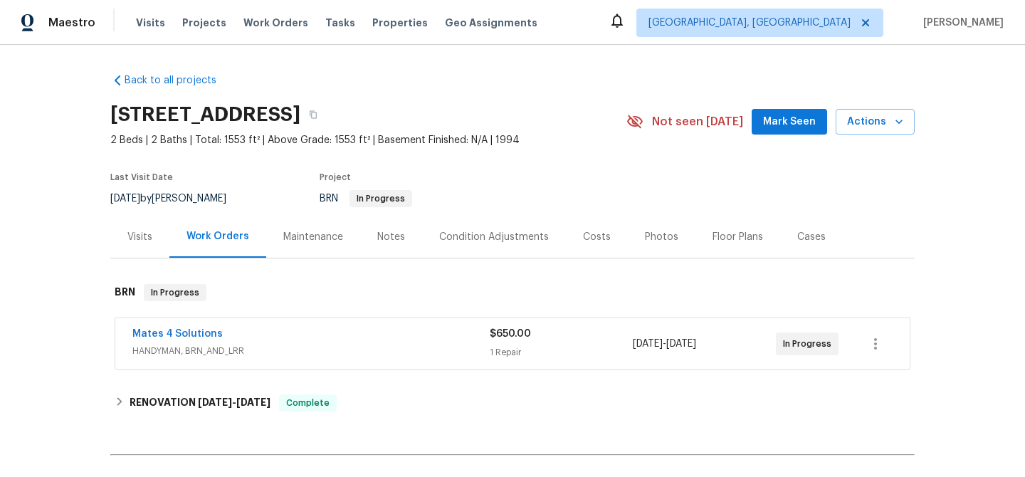
click at [164, 339] on span "Mates 4 Solutions" at bounding box center [177, 334] width 90 height 14
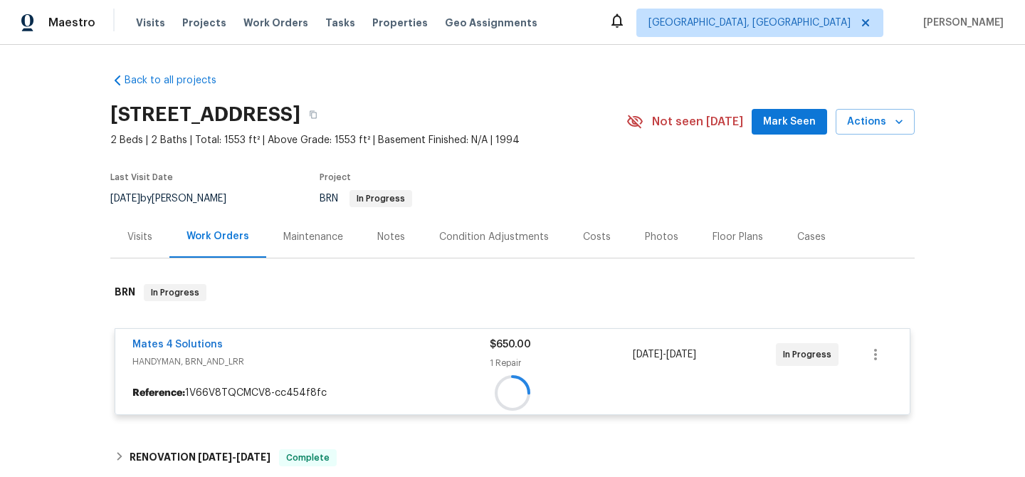
click at [162, 380] on div at bounding box center [512, 393] width 794 height 26
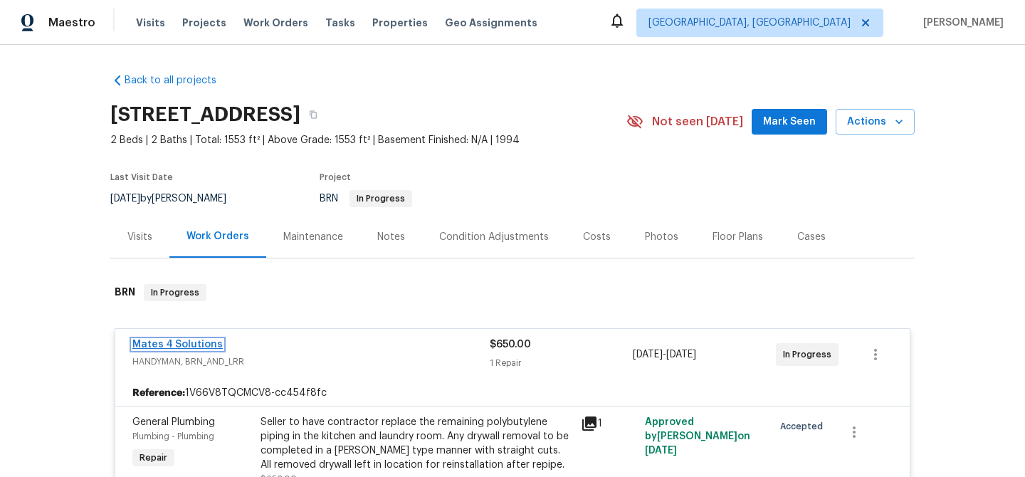
click at [161, 341] on link "Mates 4 Solutions" at bounding box center [177, 345] width 90 height 10
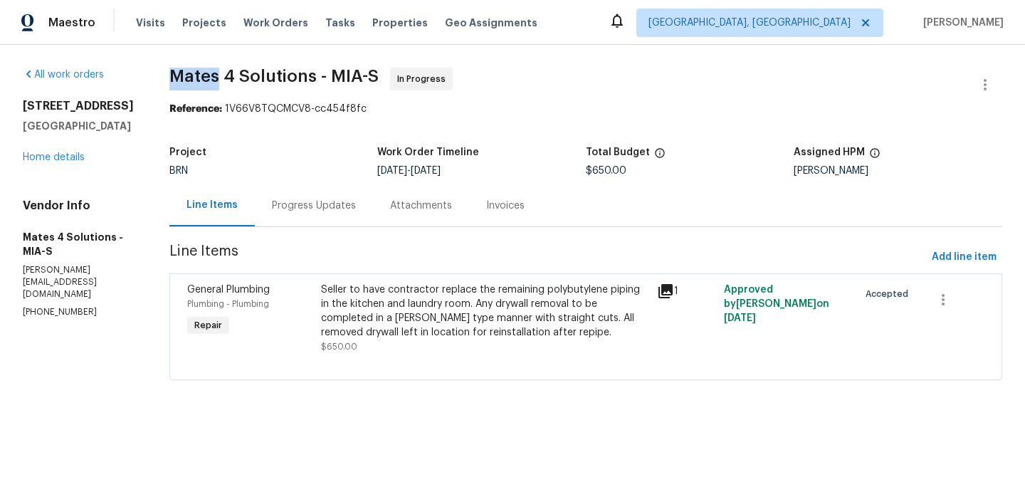
drag, startPoint x: 175, startPoint y: 73, endPoint x: 236, endPoint y: 73, distance: 61.2
click at [236, 73] on div "All work orders 7789 SE Spicewood Cir Hobe Sound, FL 33455 Home details Vendor …" at bounding box center [512, 232] width 1025 height 375
click at [240, 73] on span "Mates 4 Solutions - MIA-S" at bounding box center [273, 76] width 209 height 17
drag, startPoint x: 244, startPoint y: 74, endPoint x: 173, endPoint y: 73, distance: 71.2
click at [173, 73] on div "All work orders 7789 SE Spicewood Cir Hobe Sound, FL 33455 Home details Vendor …" at bounding box center [512, 232] width 1025 height 375
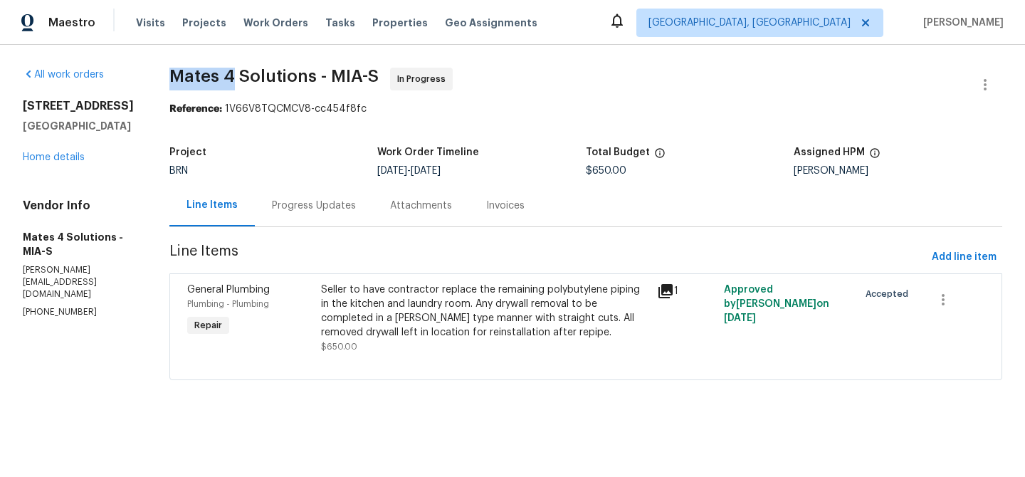
copy span "Mates 4"
click at [293, 189] on div "Progress Updates" at bounding box center [314, 205] width 118 height 42
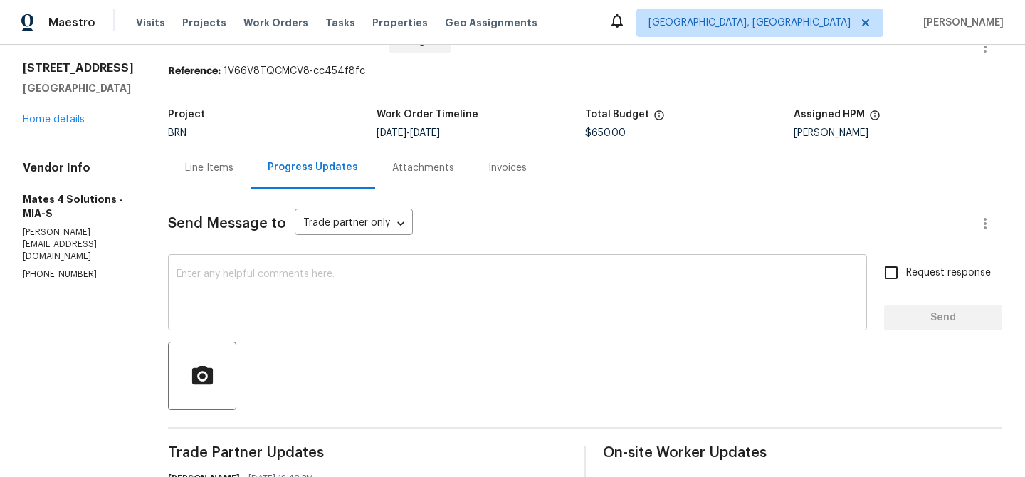
scroll to position [45, 0]
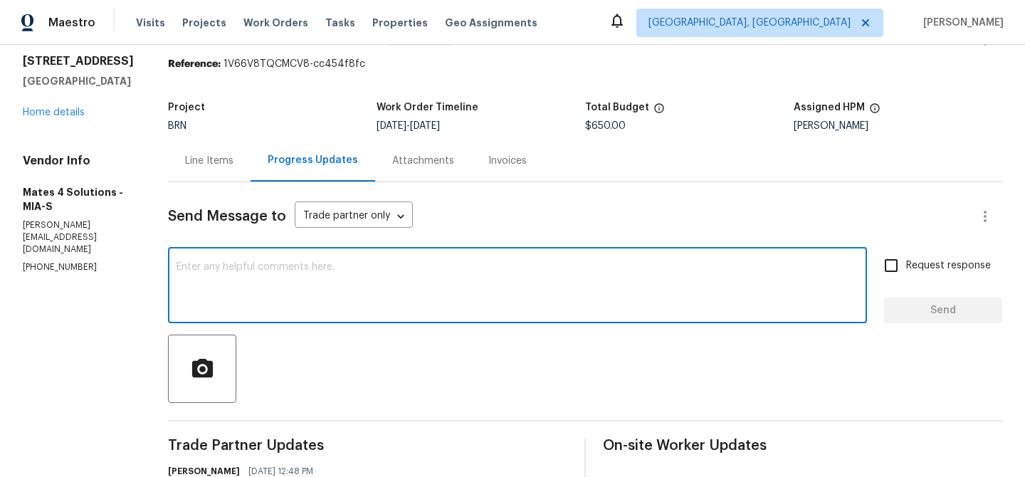
click at [321, 308] on textarea at bounding box center [518, 287] width 682 height 50
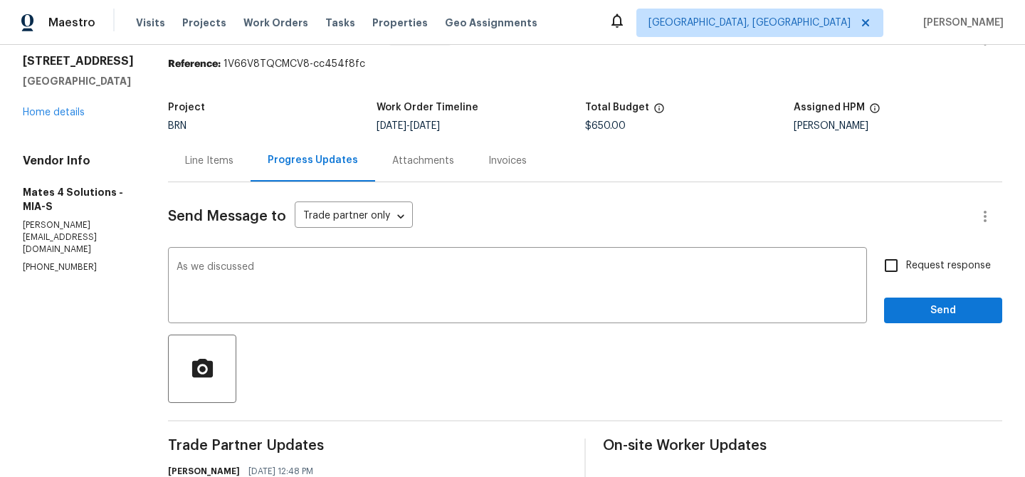
copy p "(626) 977-4373"
click at [352, 278] on textarea "As we discussed" at bounding box center [518, 287] width 682 height 50
paste textarea "(626) 977-4373"
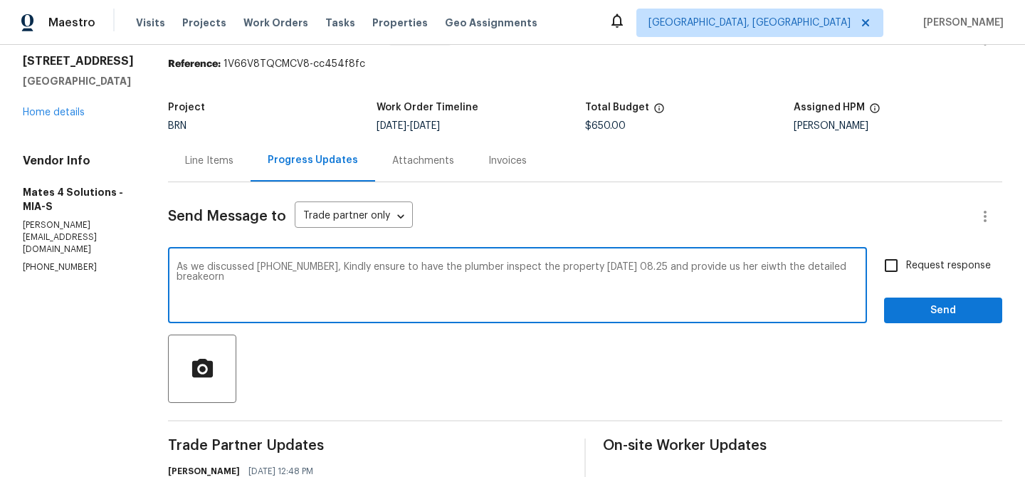
drag, startPoint x: 343, startPoint y: 267, endPoint x: 474, endPoint y: 289, distance: 132.8
click at [480, 289] on textarea "As we discussed (626) 977-4373, Kindly ensure to have the plumber inspect the p…" at bounding box center [518, 287] width 682 height 50
paste textarea "hat the plumber inspects the property on Monday, 08/25, and provides us with th…"
type textarea "As we discussed (626) 977-4373, Kindly ensure that the plumber inspects the pro…"
click at [885, 267] on input "Request response" at bounding box center [891, 266] width 30 height 30
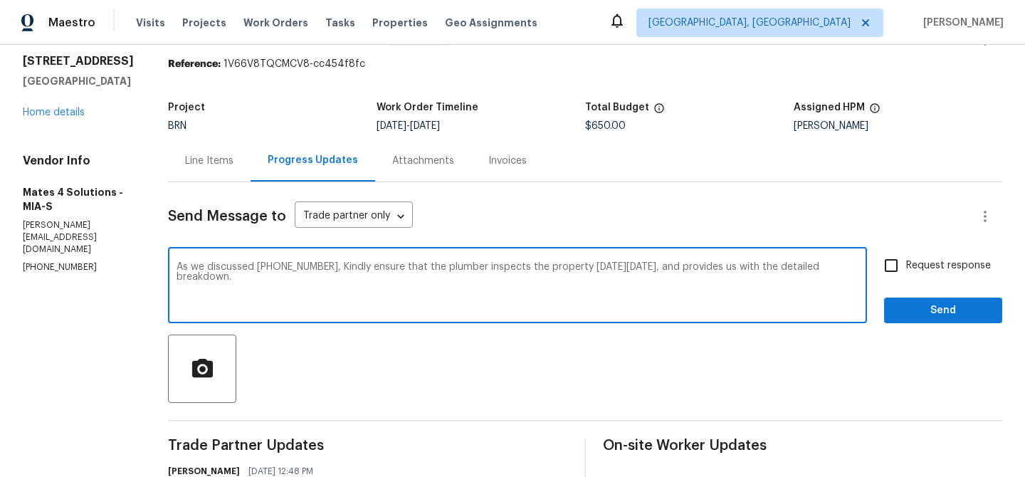
checkbox input "true"
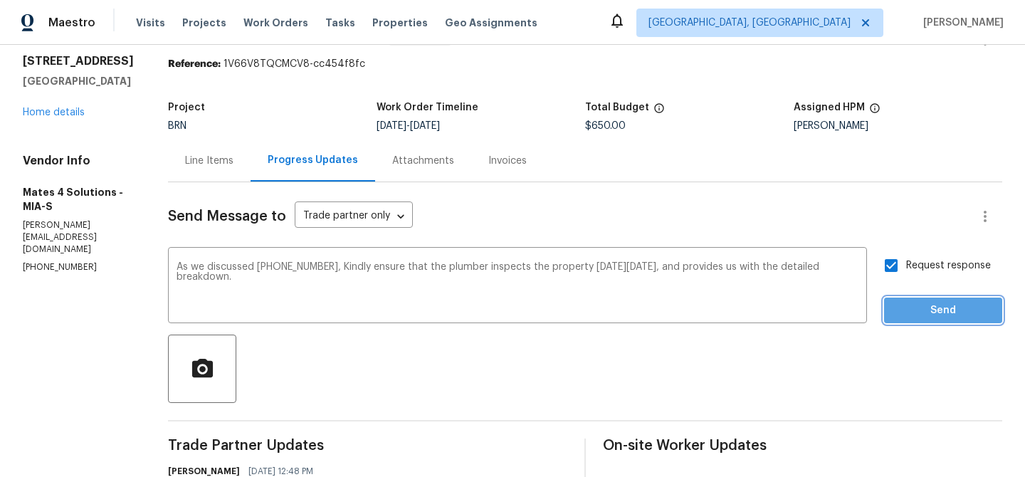
click at [911, 301] on button "Send" at bounding box center [943, 311] width 118 height 26
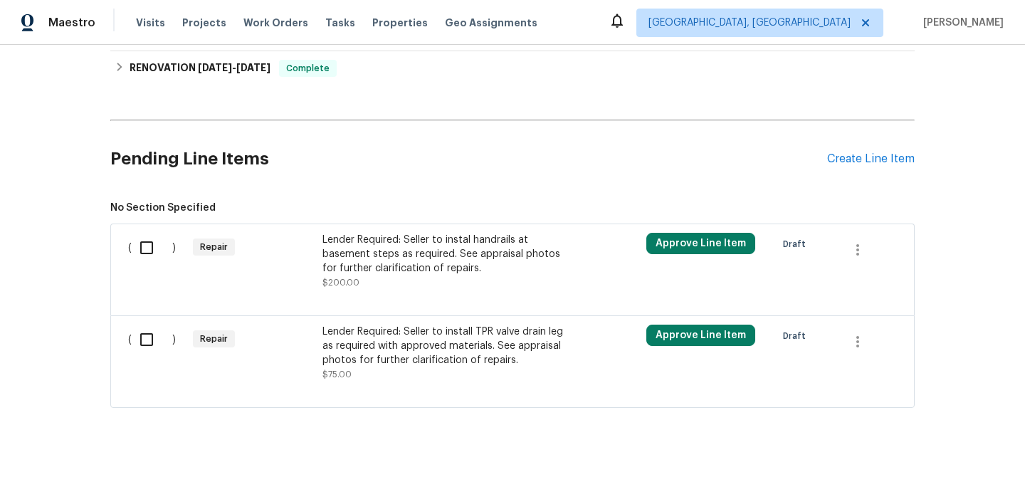
scroll to position [564, 0]
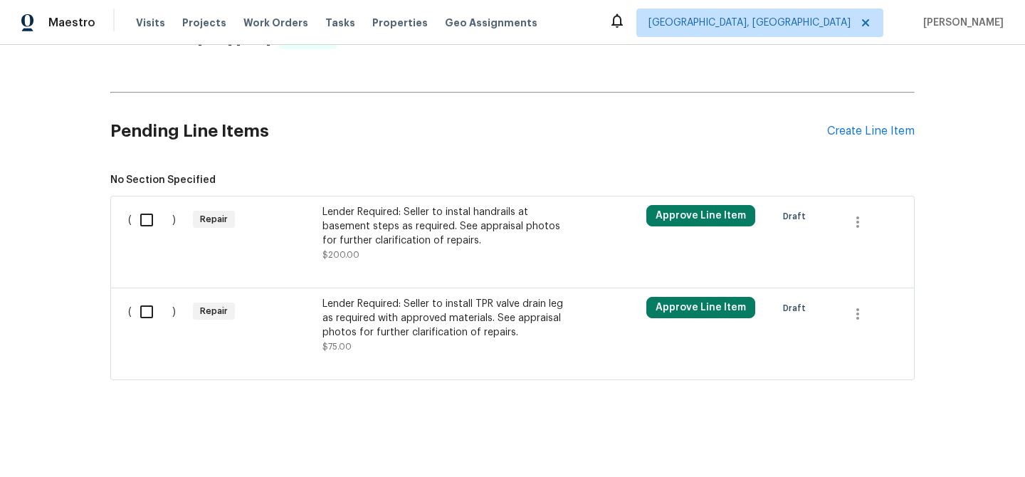
click at [426, 212] on div "Lender Required: Seller to instal handrails at basement steps as required. See …" at bounding box center [447, 226] width 251 height 43
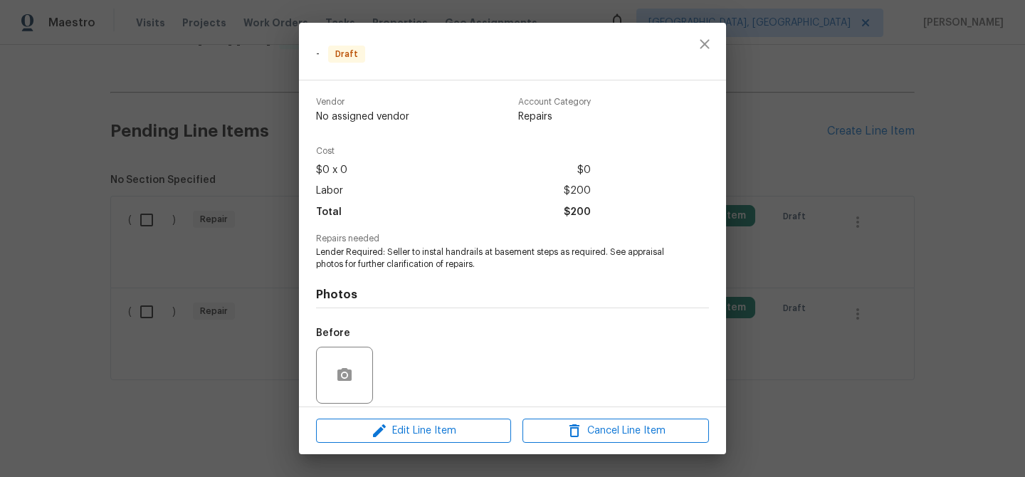
scroll to position [104, 0]
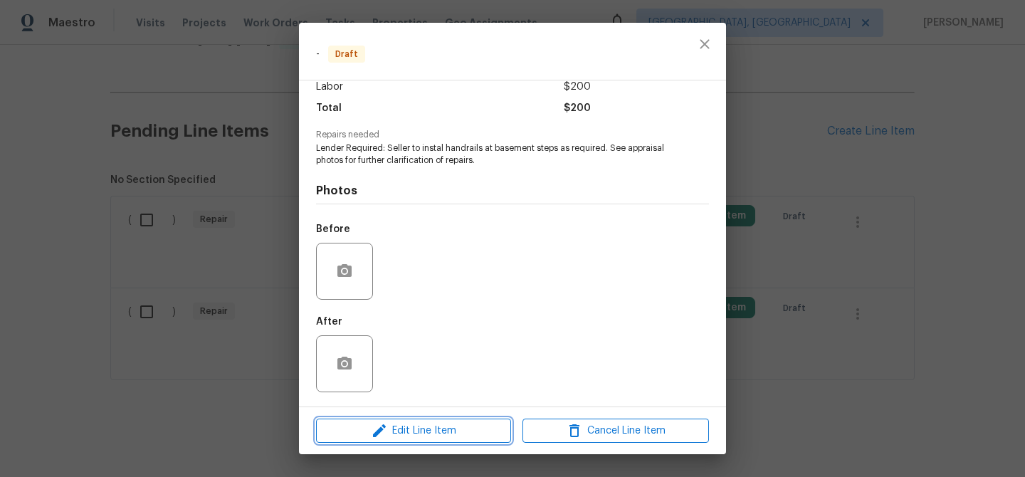
click at [394, 424] on span "Edit Line Item" at bounding box center [413, 431] width 186 height 18
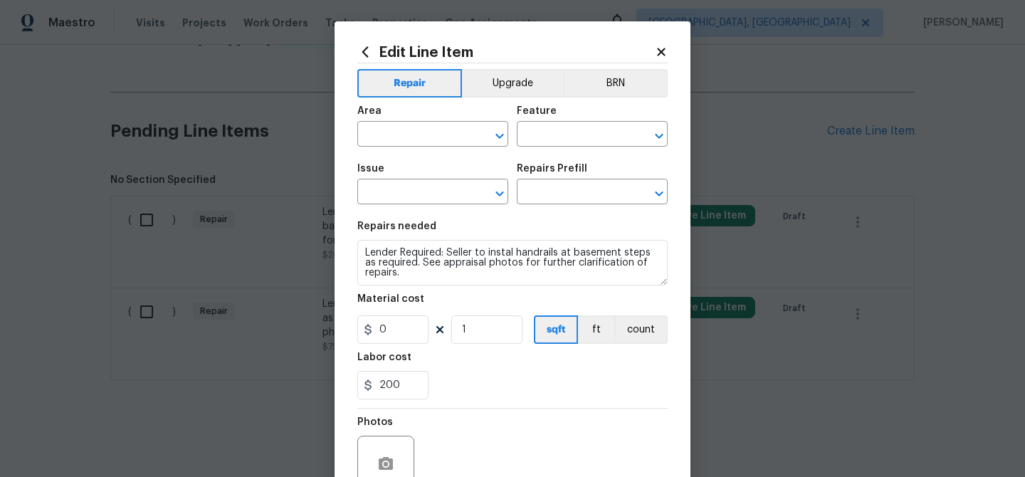
click at [601, 98] on div "Area ​ Feature ​" at bounding box center [512, 127] width 310 height 58
click at [602, 91] on button "BRN" at bounding box center [615, 83] width 105 height 28
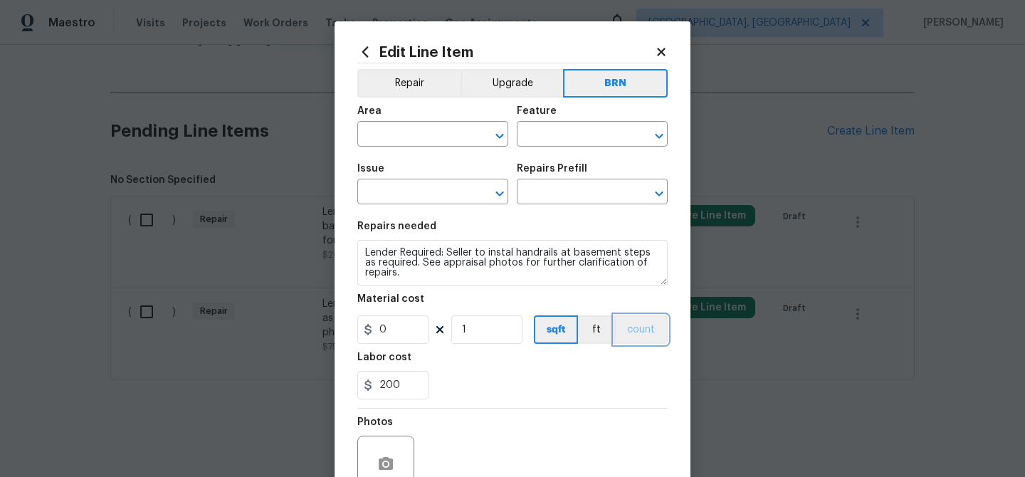
click at [644, 322] on button "count" at bounding box center [640, 329] width 53 height 28
click at [411, 135] on input "text" at bounding box center [412, 136] width 111 height 22
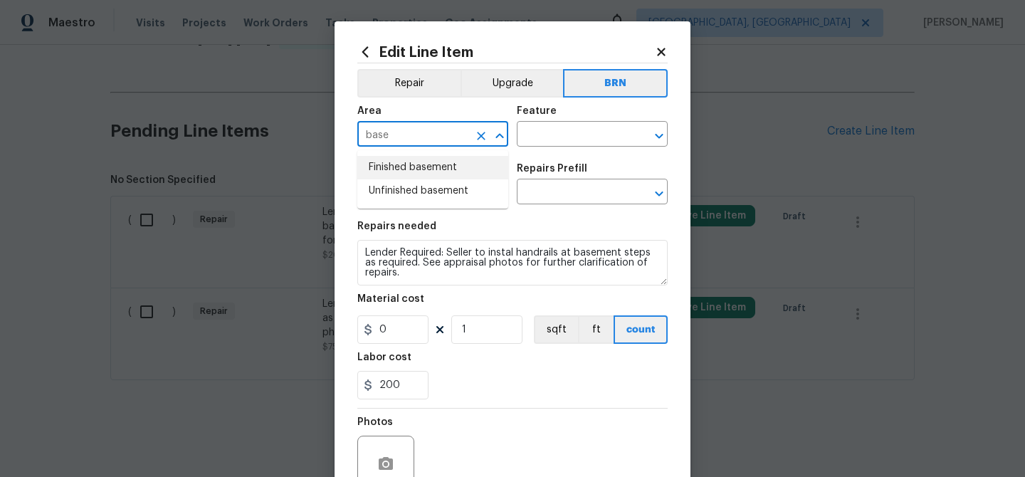
click at [425, 164] on li "Finished basement" at bounding box center [432, 167] width 151 height 23
type input "Finished basement"
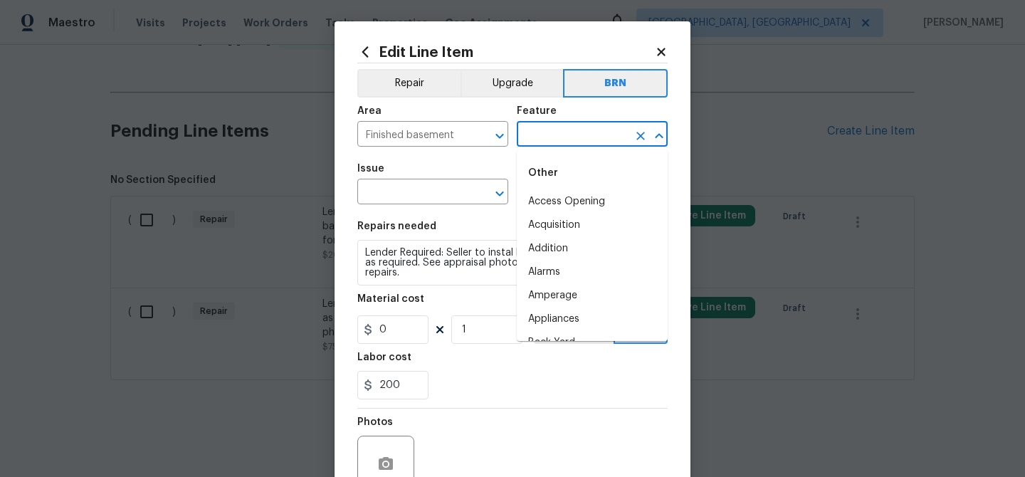
click at [532, 138] on input "text" at bounding box center [572, 136] width 111 height 22
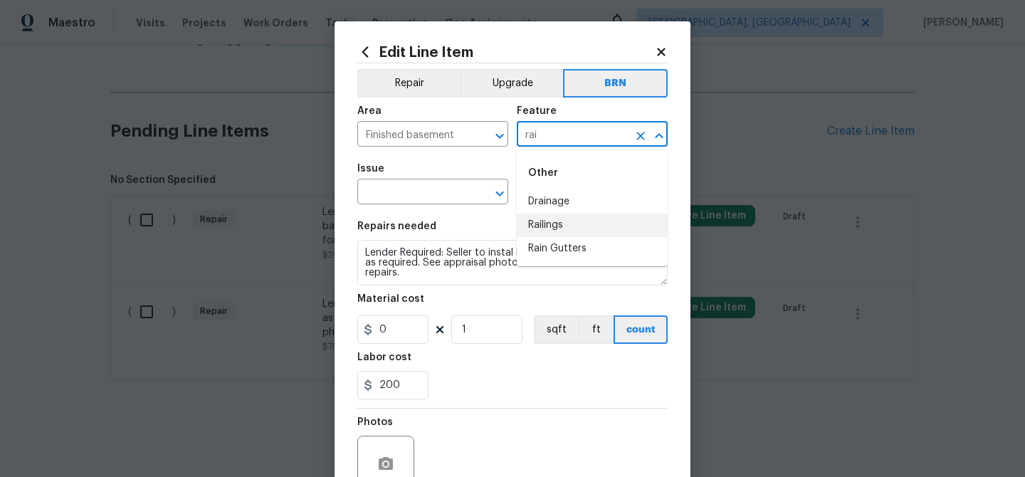
click at [554, 220] on li "Railings" at bounding box center [592, 225] width 151 height 23
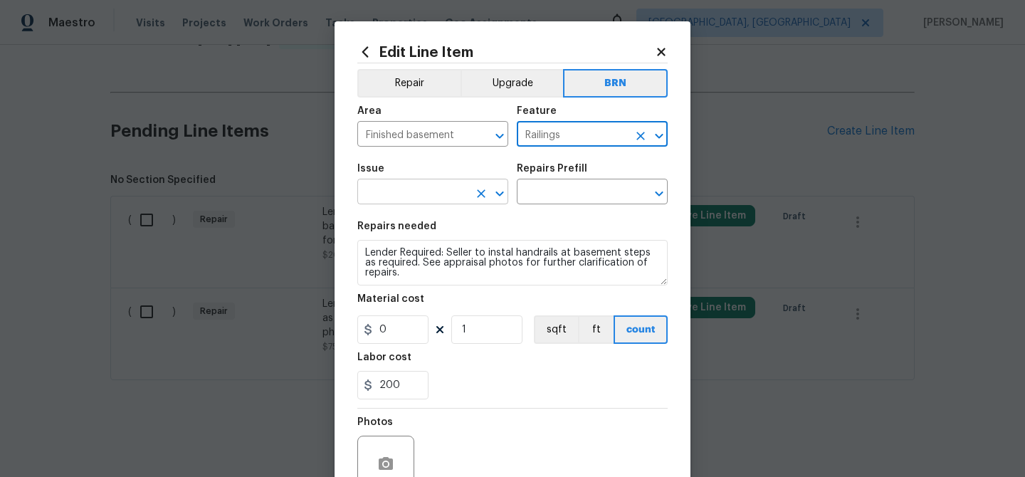
type input "Railings"
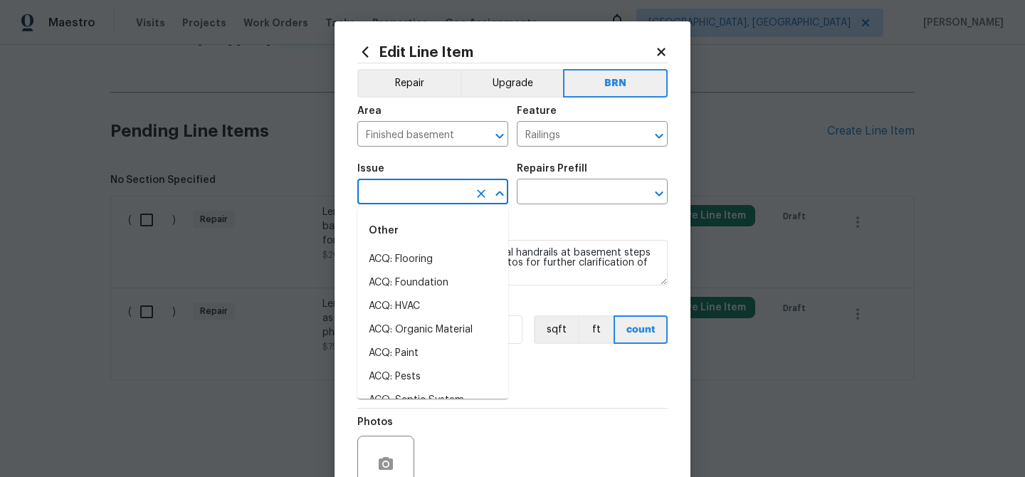
click at [417, 194] on input "text" at bounding box center [412, 193] width 111 height 22
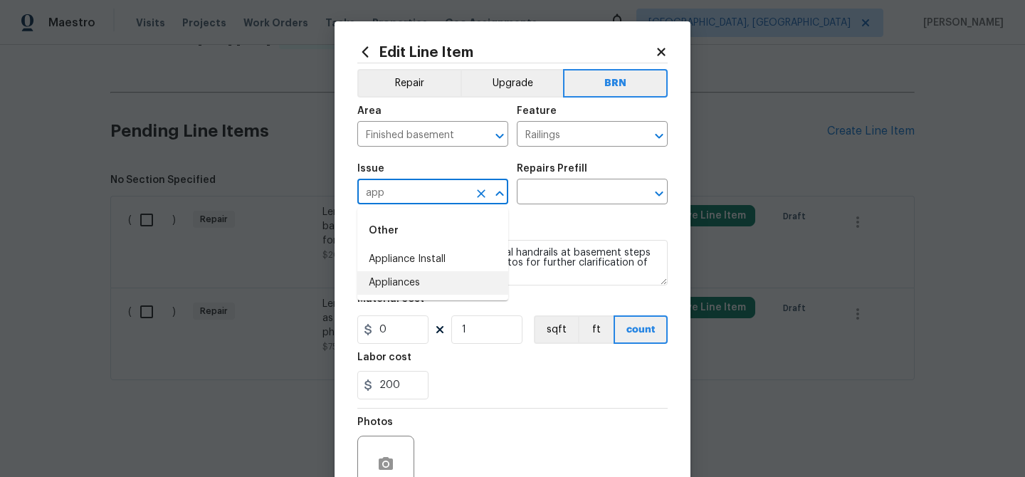
click at [441, 283] on li "Appliances" at bounding box center [432, 282] width 151 height 23
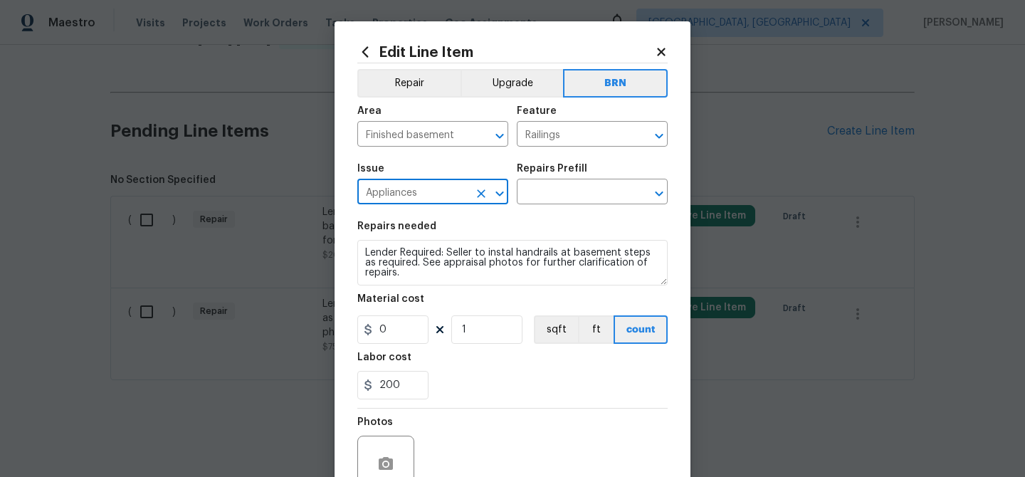
type input "Appliances"
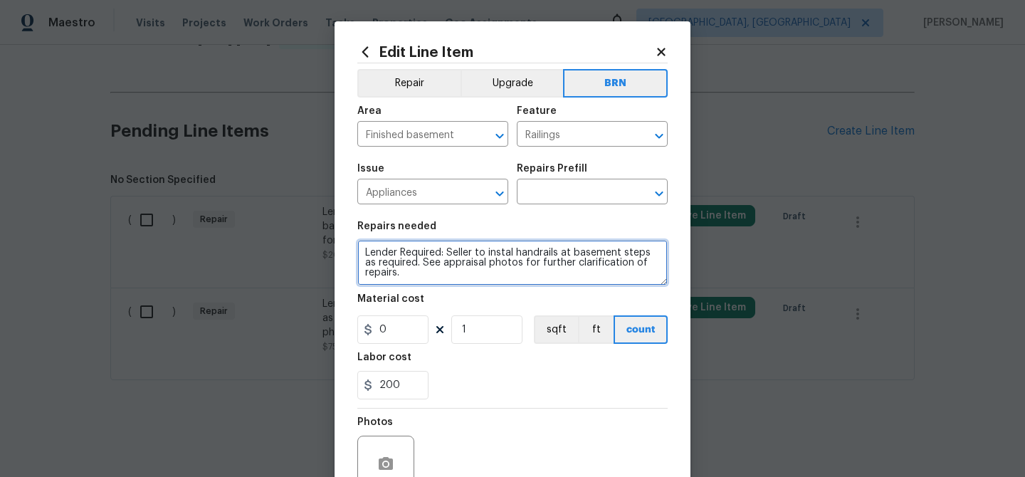
click at [441, 263] on textarea "Lender Required: Seller to instal handrails at basement steps as required. See …" at bounding box center [512, 263] width 310 height 46
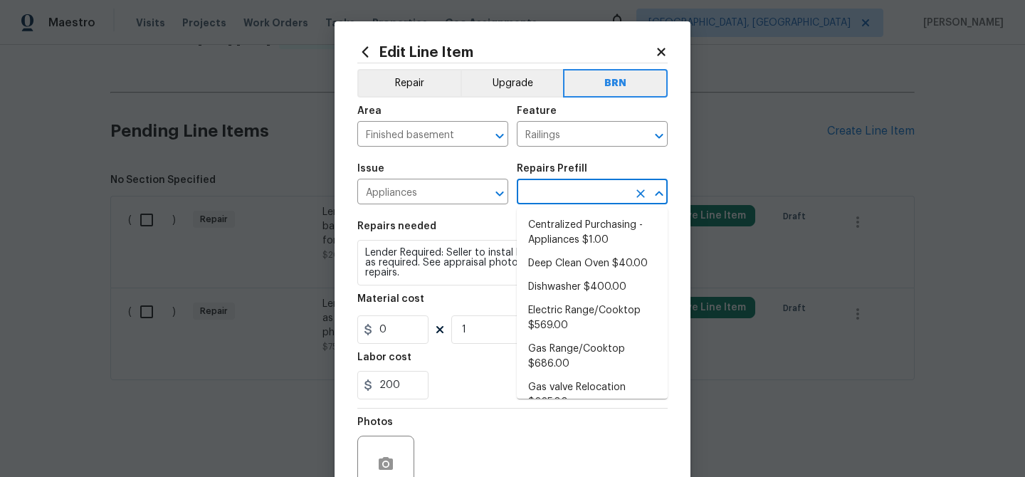
click at [552, 185] on input "text" at bounding box center [572, 193] width 111 height 22
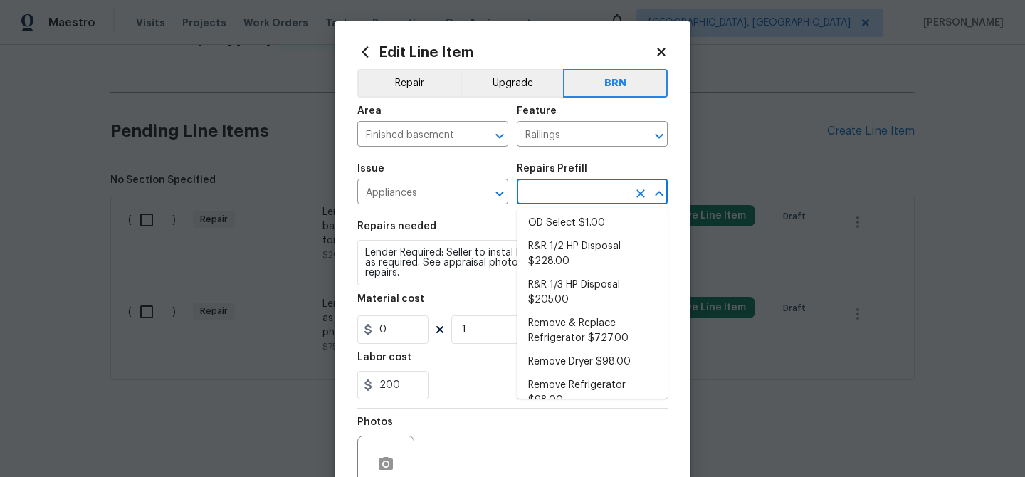
scroll to position [0, 0]
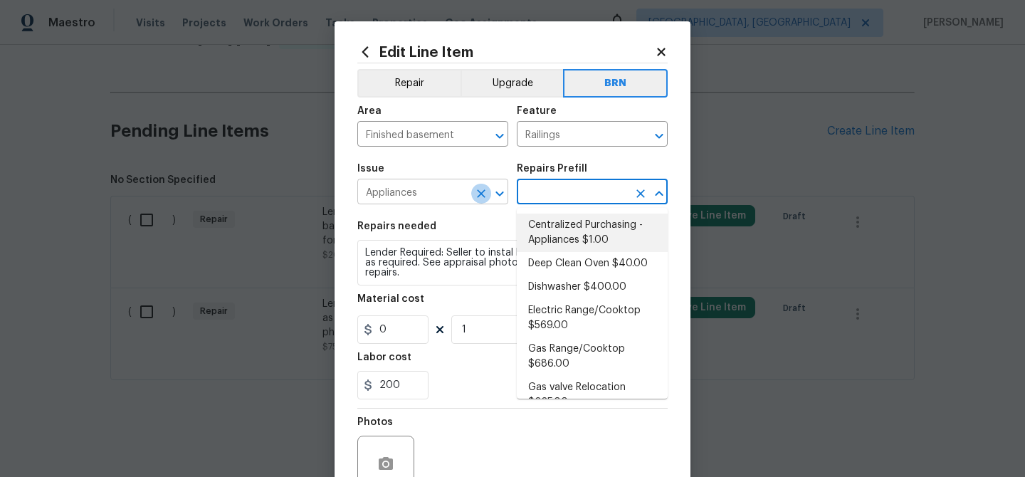
click at [483, 190] on icon "Clear" at bounding box center [481, 193] width 14 height 14
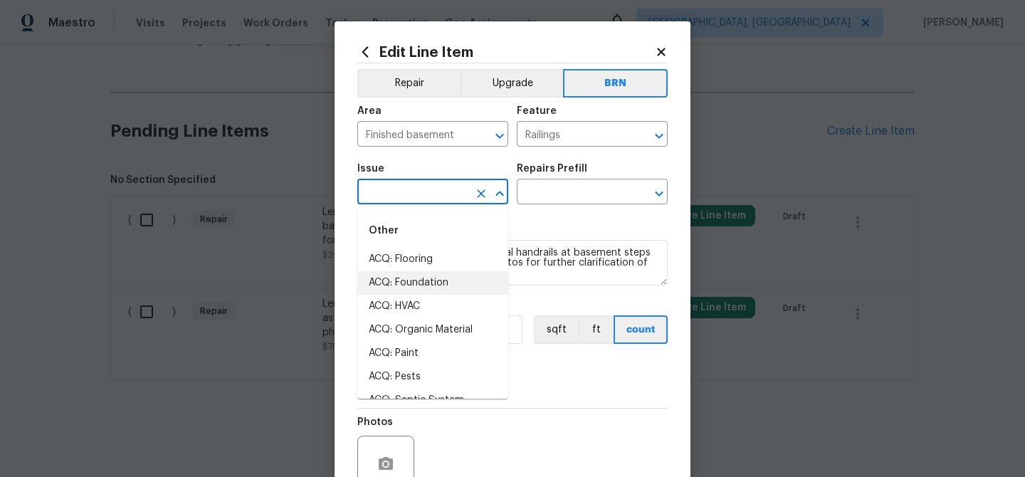
click at [424, 190] on input "text" at bounding box center [412, 193] width 111 height 22
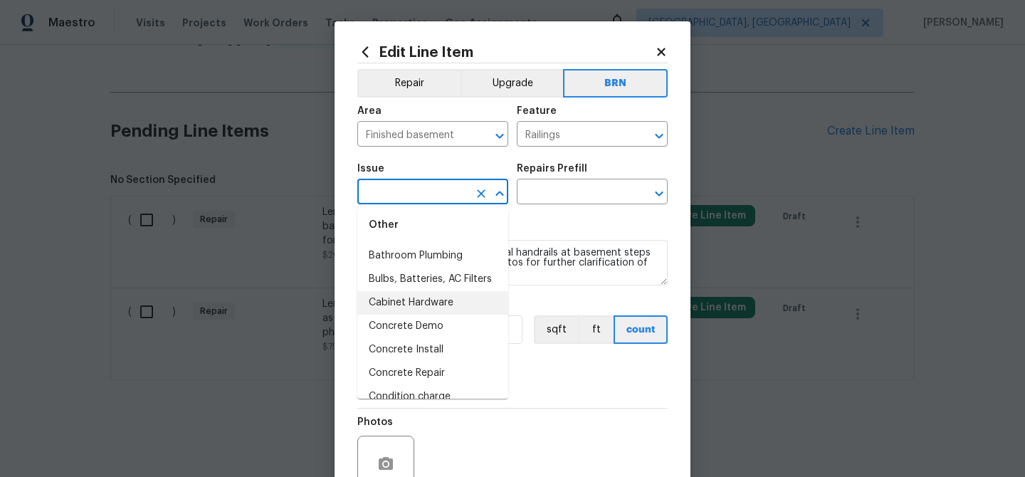
scroll to position [382, 0]
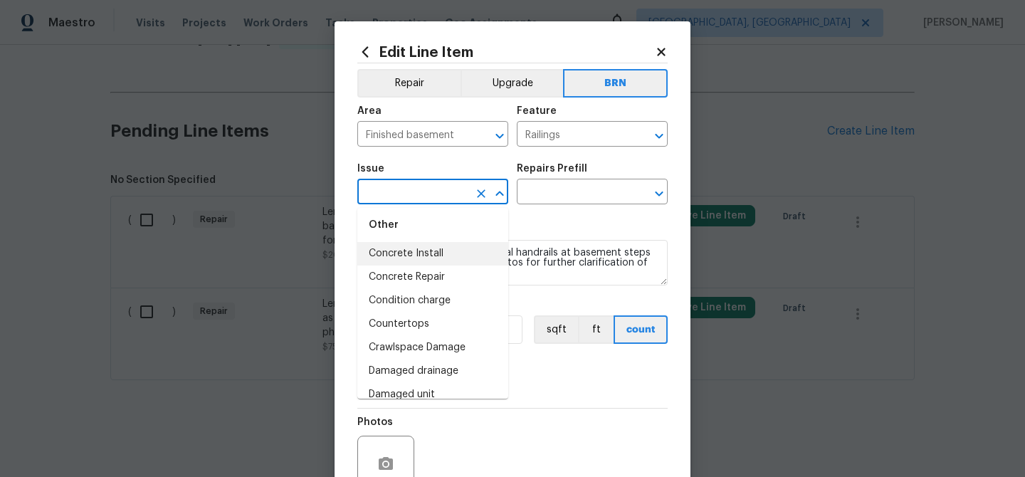
click at [419, 256] on li "Concrete Install" at bounding box center [432, 253] width 151 height 23
type input "Concrete Install"
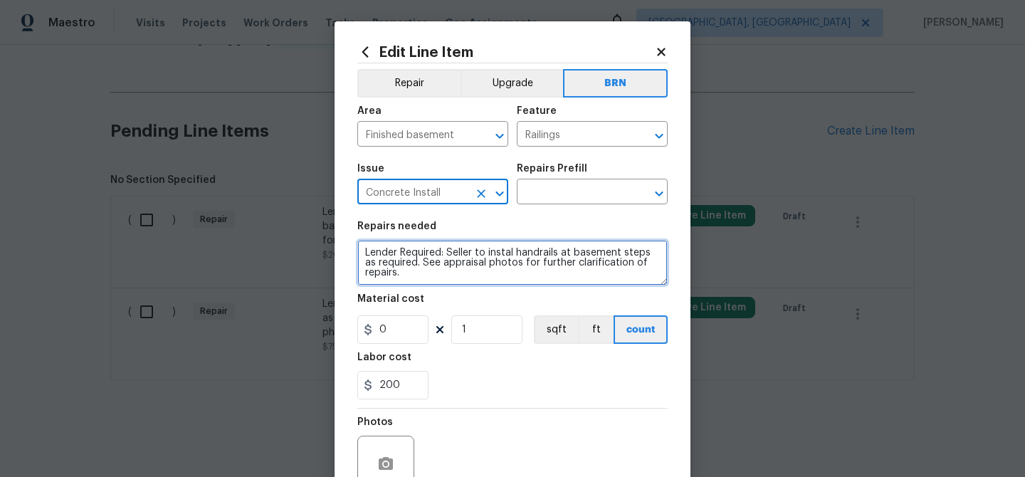
click at [419, 256] on textarea "Lender Required: Seller to instal handrails at basement steps as required. See …" at bounding box center [512, 263] width 310 height 46
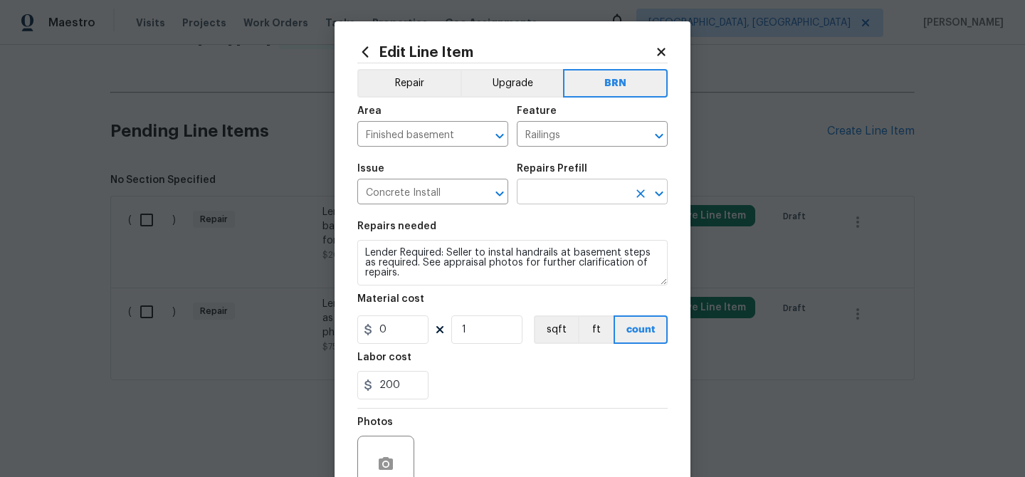
click at [545, 196] on input "text" at bounding box center [572, 193] width 111 height 22
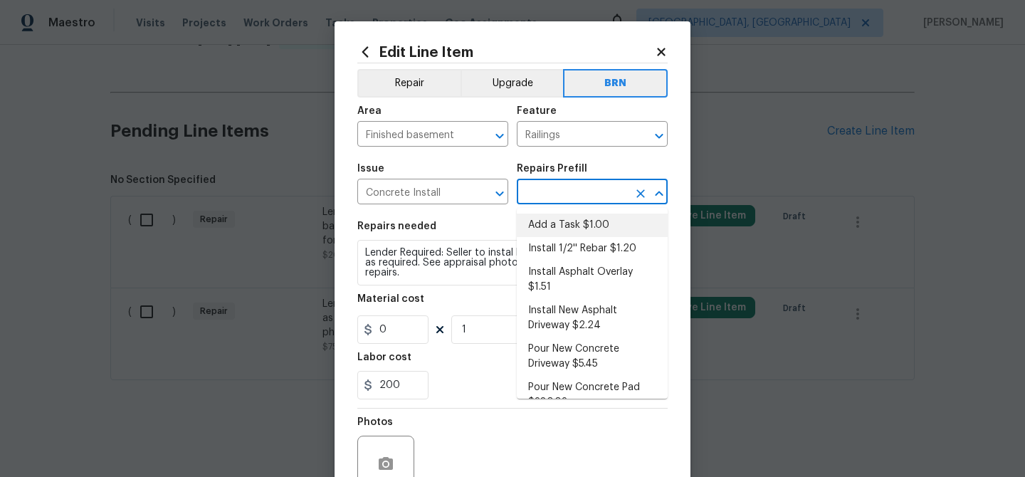
click at [550, 219] on li "Add a Task $1.00" at bounding box center [592, 225] width 151 height 23
type input "Flatwork"
type input "Add a Task $1.00"
type textarea "HPM to detail"
type input "1"
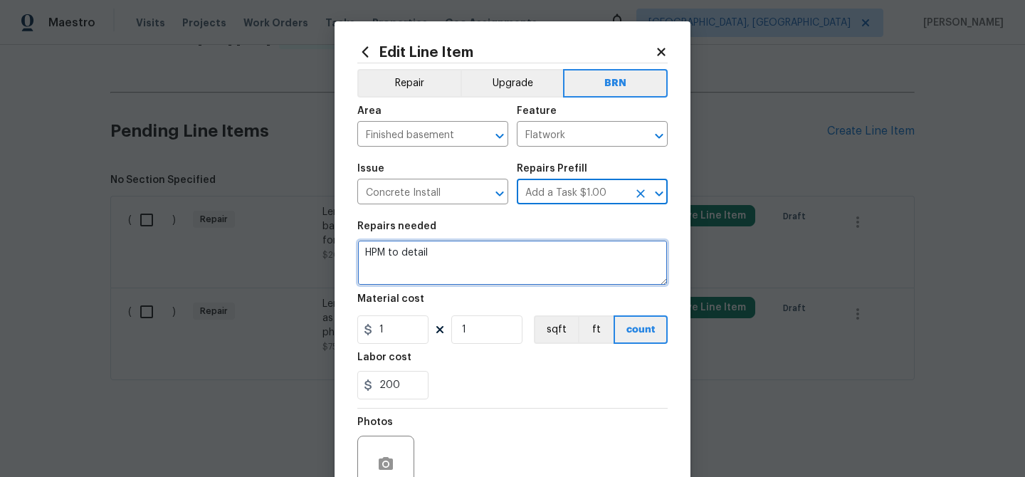
click at [465, 273] on textarea "HPM to detail" at bounding box center [512, 263] width 310 height 46
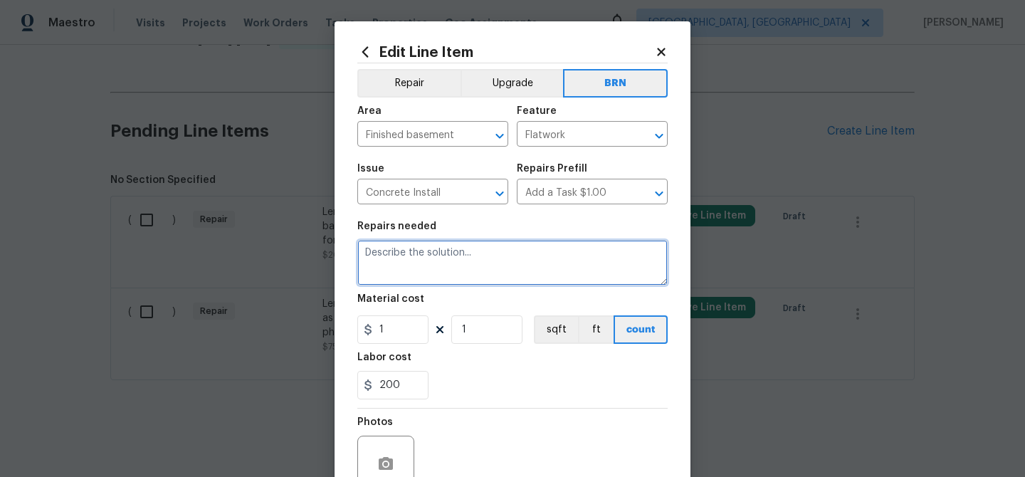
paste textarea "Lender Required: Seller to instal handrails at basement steps as required. See …"
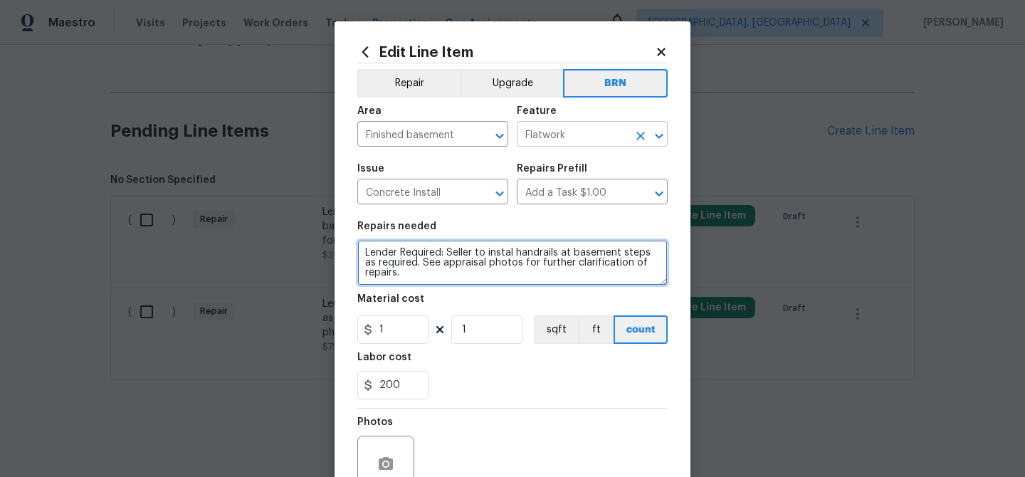
type textarea "Lender Required: Seller to instal handrails at basement steps as required. See …"
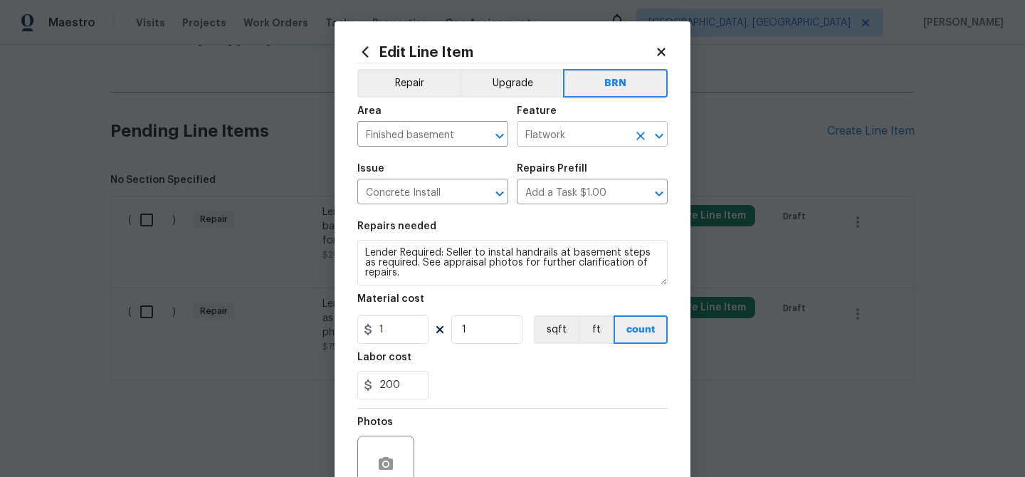
click at [526, 136] on input "Flatwork" at bounding box center [572, 136] width 111 height 22
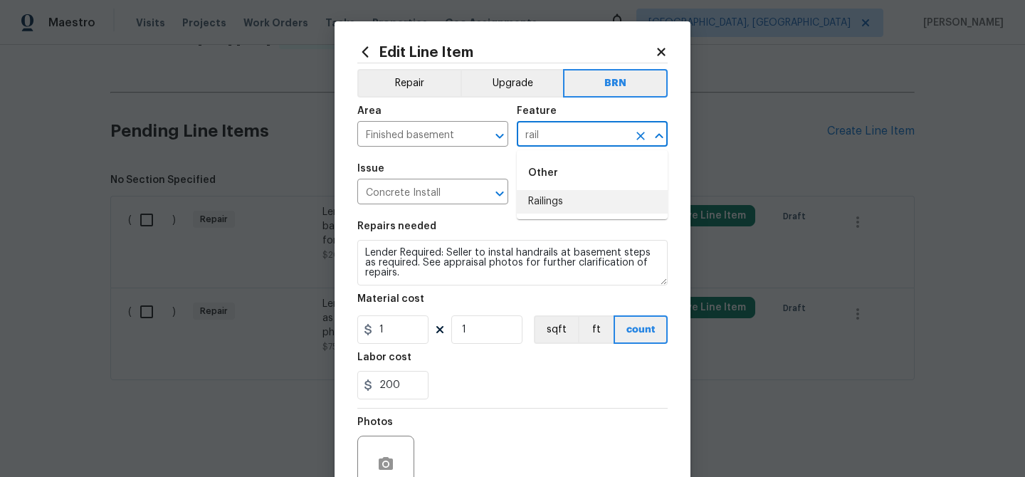
click at [532, 201] on li "Railings" at bounding box center [592, 201] width 151 height 23
type input "Railings"
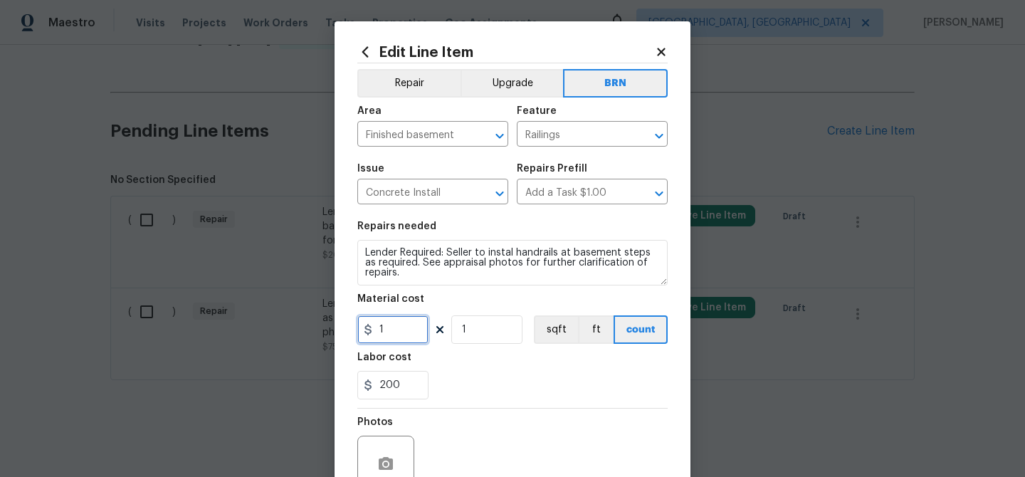
click at [413, 340] on input "1" at bounding box center [392, 329] width 71 height 28
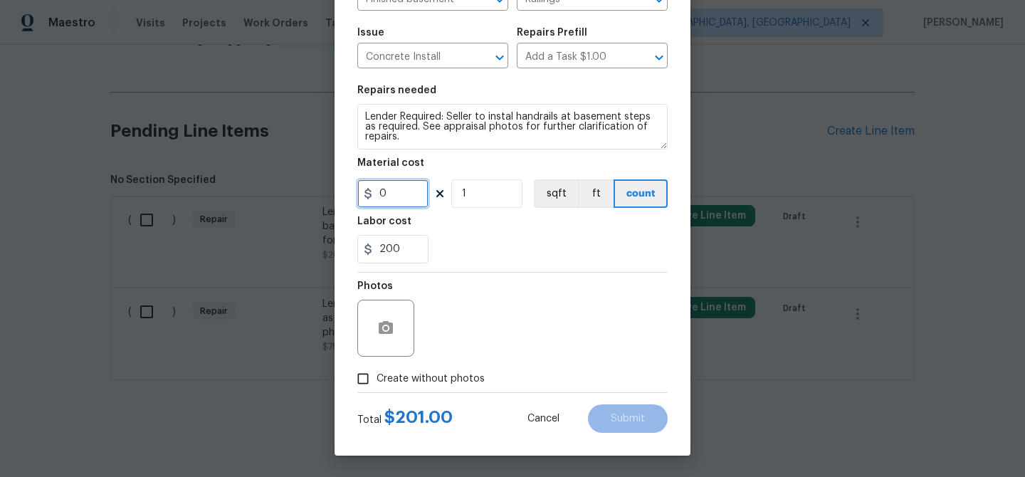
type input "0"
click at [387, 322] on icon "button" at bounding box center [386, 327] width 14 height 13
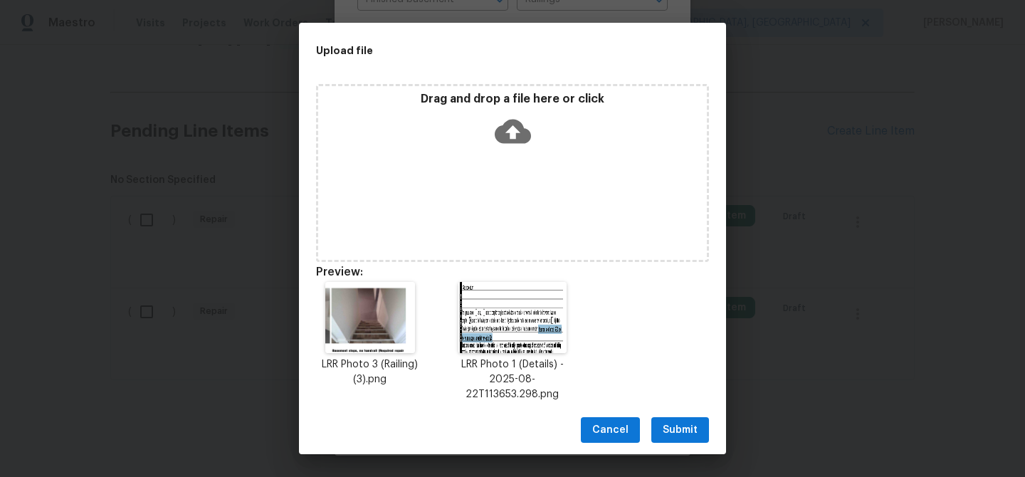
click at [668, 419] on button "Submit" at bounding box center [680, 430] width 58 height 26
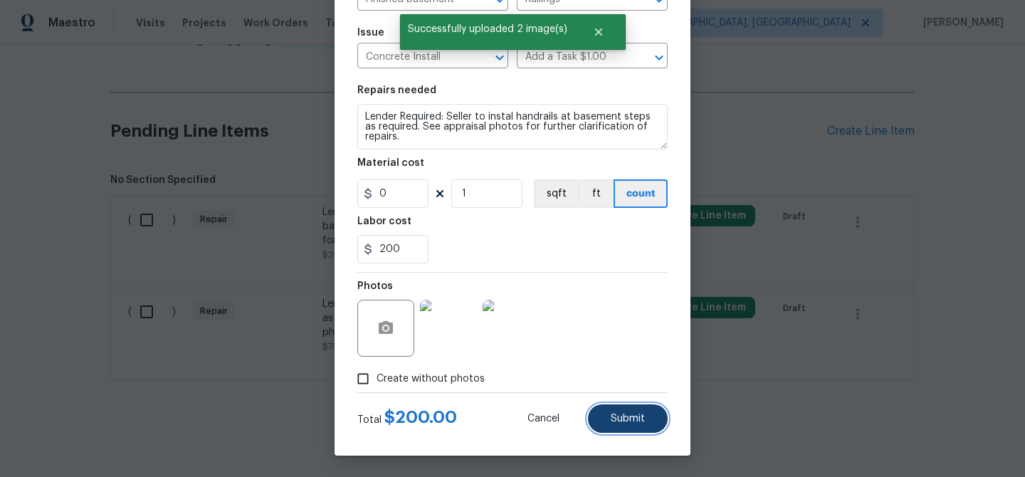
click at [621, 419] on span "Submit" at bounding box center [628, 419] width 34 height 11
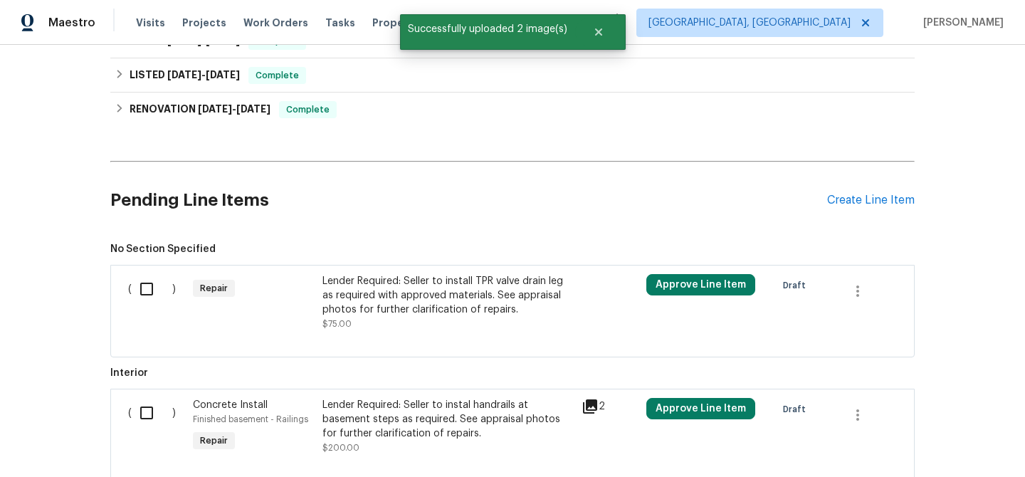
scroll to position [564, 0]
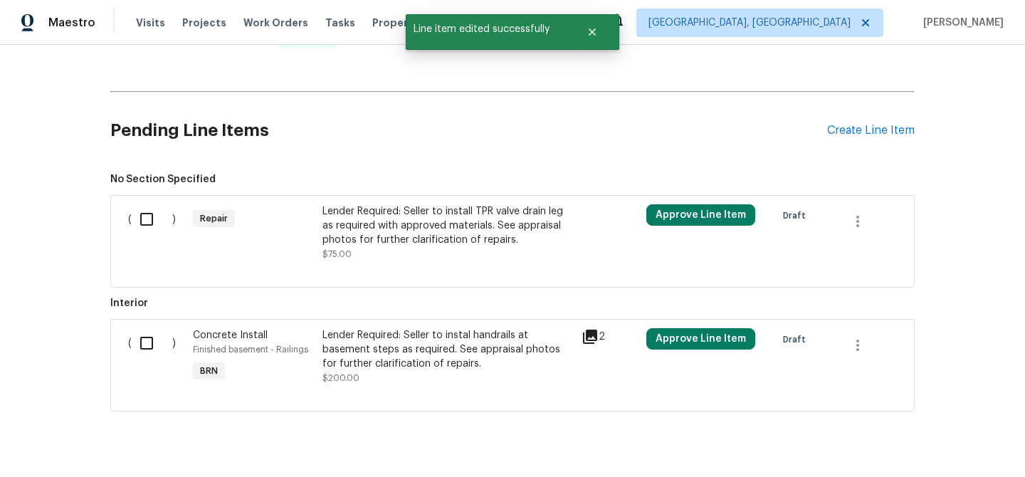
click at [406, 221] on div "Lender Required: Seller to install TPR valve drain leg as required with approve…" at bounding box center [447, 225] width 251 height 43
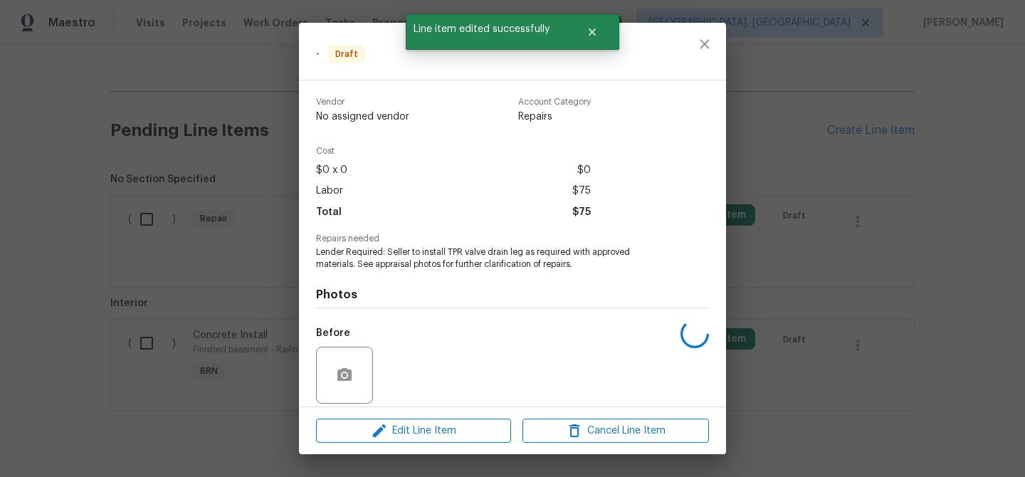
scroll to position [104, 0]
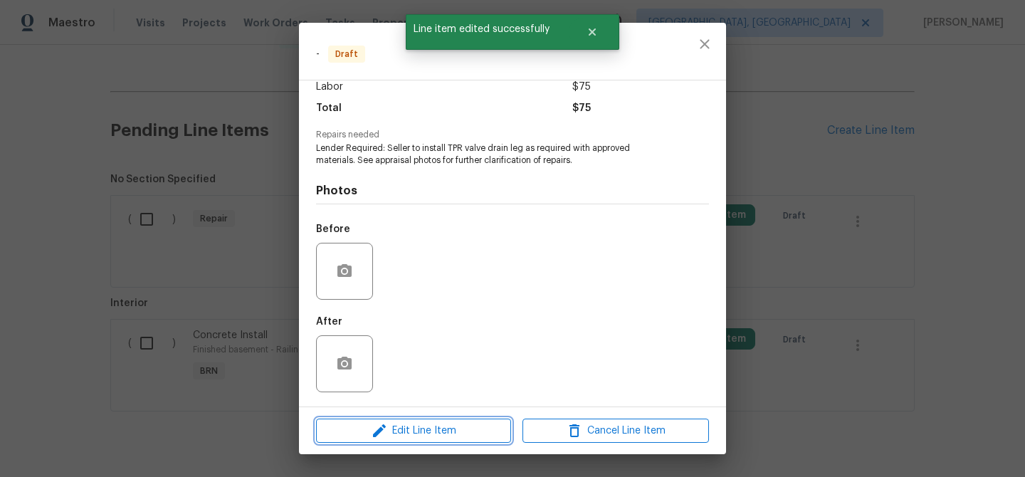
click at [399, 422] on span "Edit Line Item" at bounding box center [413, 431] width 186 height 18
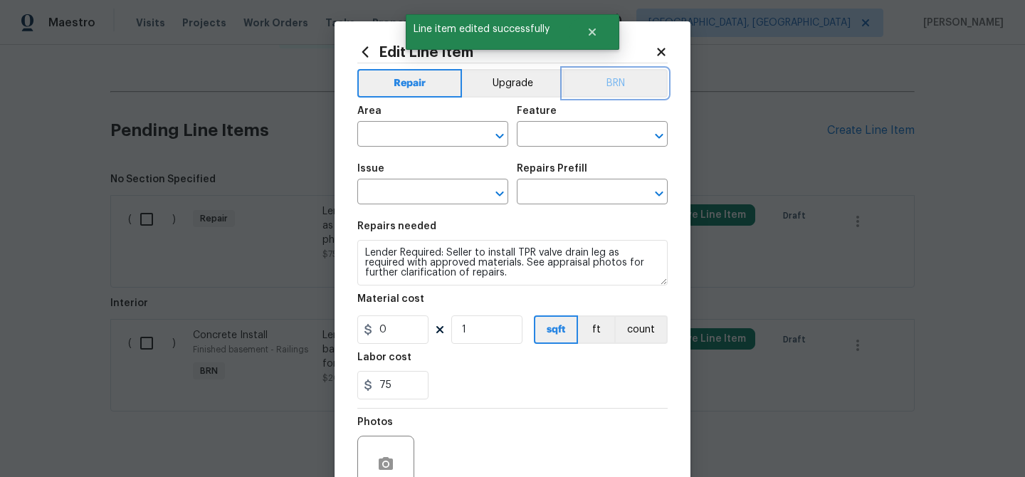
click at [616, 93] on button "BRN" at bounding box center [615, 83] width 105 height 28
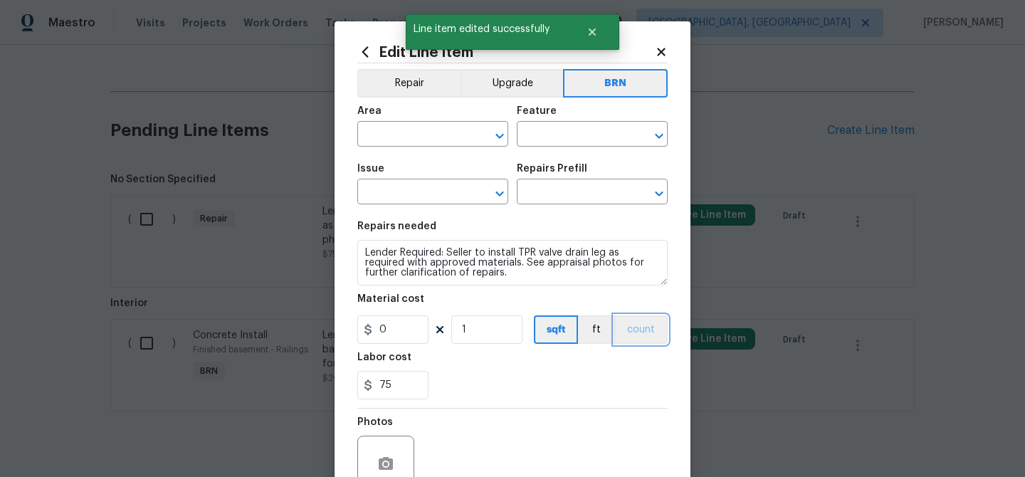
click at [640, 322] on button "count" at bounding box center [640, 329] width 53 height 28
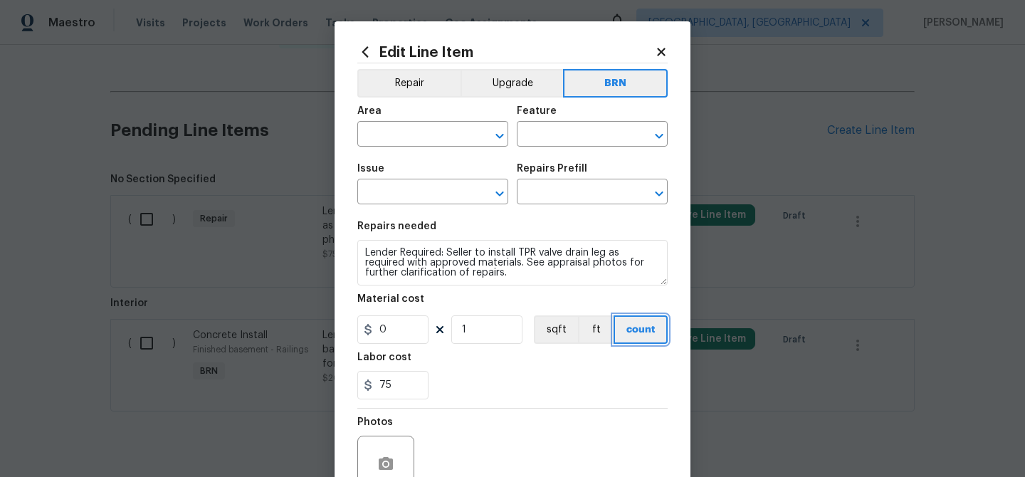
scroll to position [137, 0]
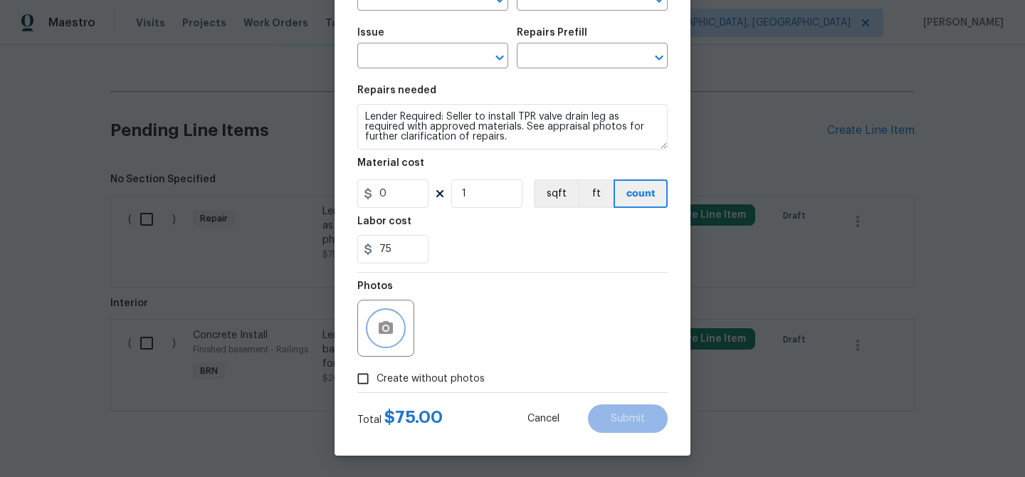
click at [382, 323] on icon "button" at bounding box center [386, 327] width 14 height 13
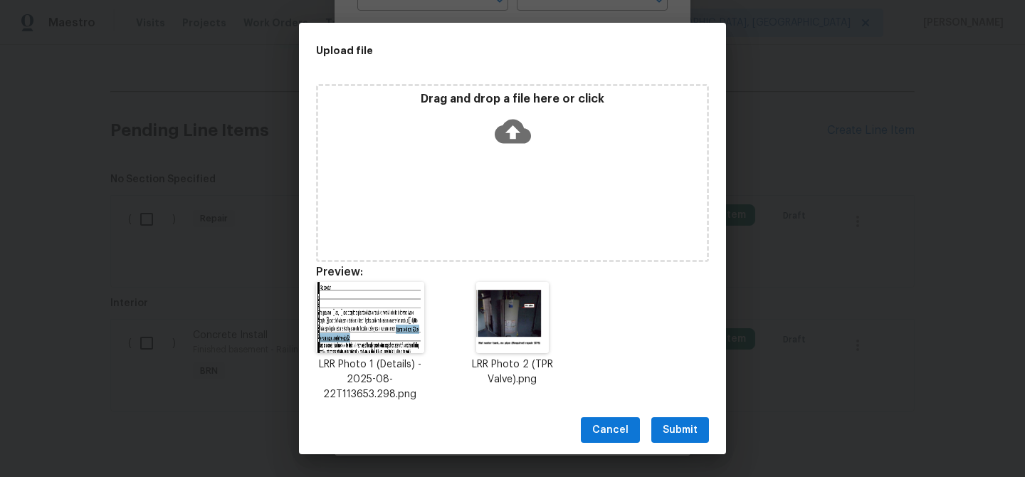
click at [678, 424] on span "Submit" at bounding box center [680, 430] width 35 height 18
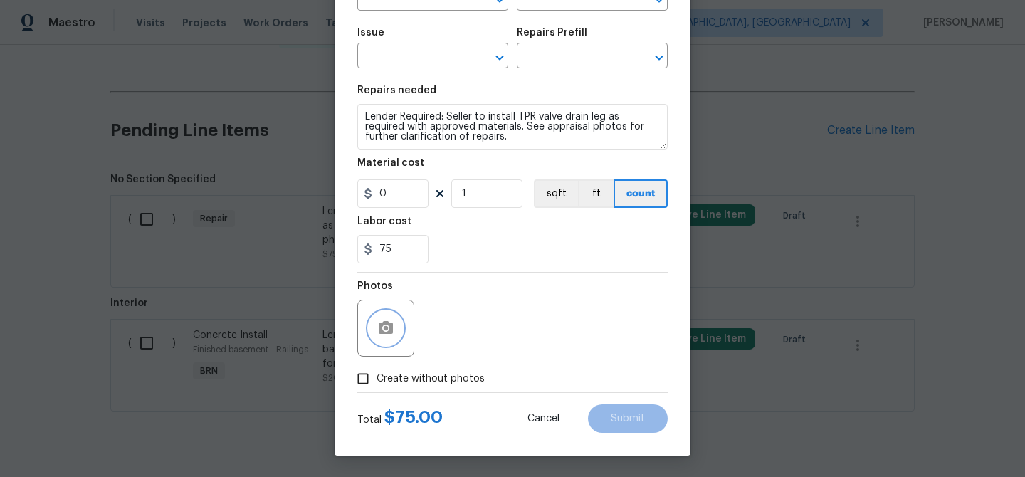
scroll to position [0, 0]
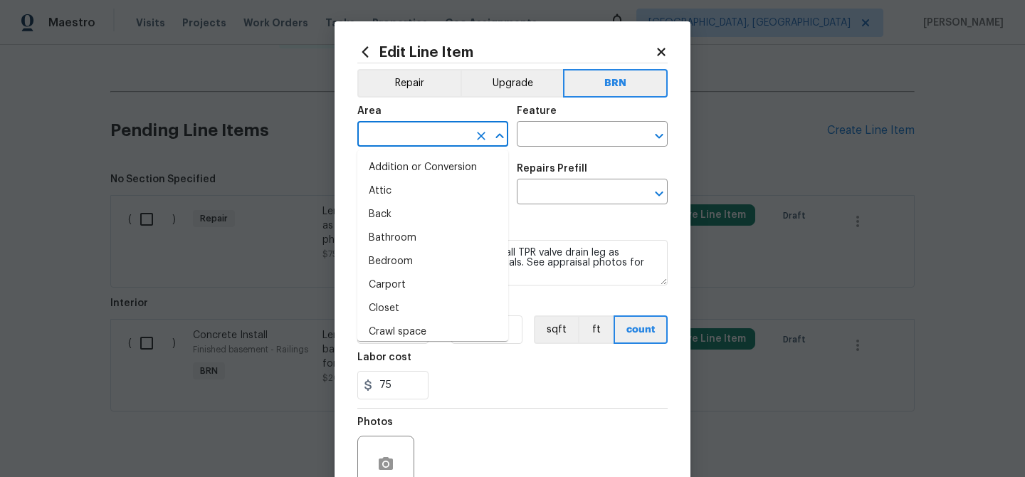
click at [399, 137] on input "text" at bounding box center [412, 136] width 111 height 22
type input "in"
type input "te"
type input "r"
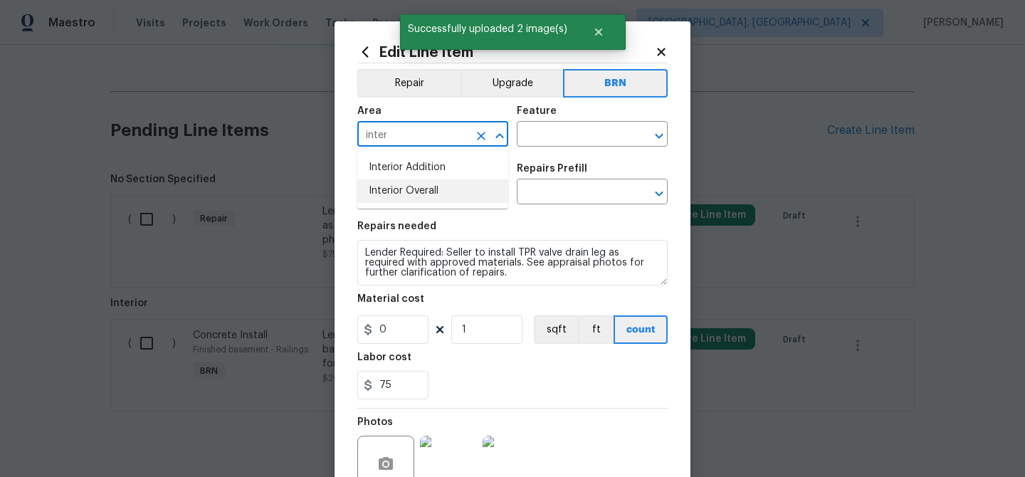
click at [440, 182] on li "Interior Overall" at bounding box center [432, 190] width 151 height 23
type input "Interior Overall"
click at [440, 181] on div "Issue" at bounding box center [432, 173] width 151 height 19
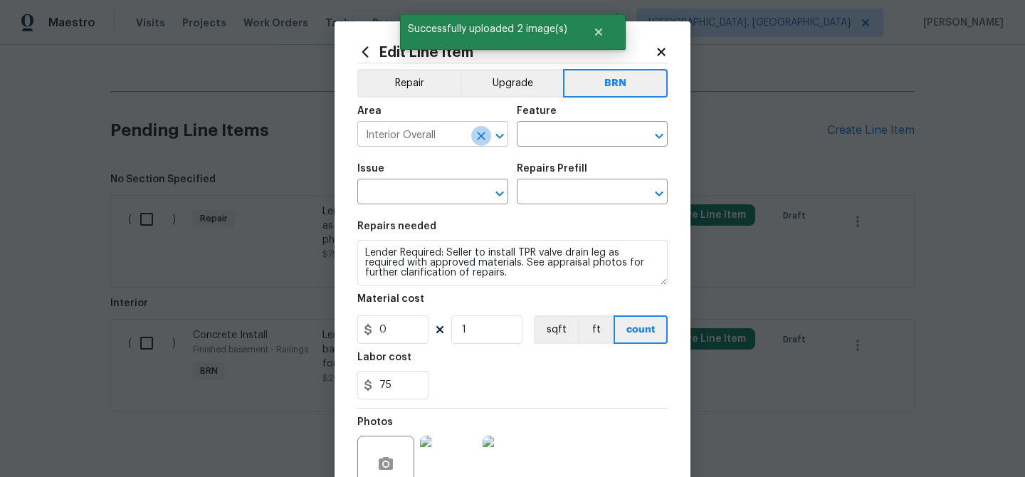
click at [481, 127] on button "Clear" at bounding box center [481, 136] width 20 height 20
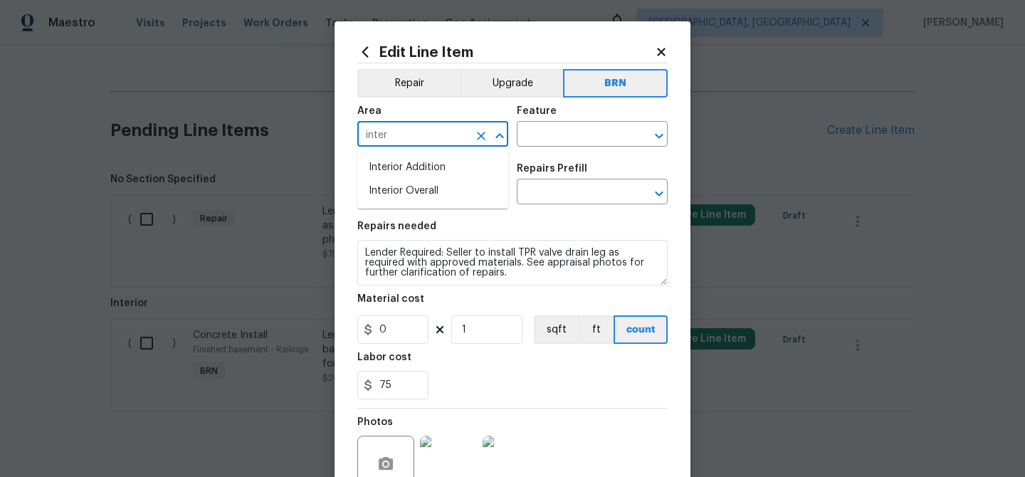
click at [463, 162] on li "Interior Addition" at bounding box center [432, 167] width 151 height 23
type input "Interior Addition"
click at [575, 105] on div "Area Interior Addition ​ Feature ​" at bounding box center [512, 127] width 310 height 58
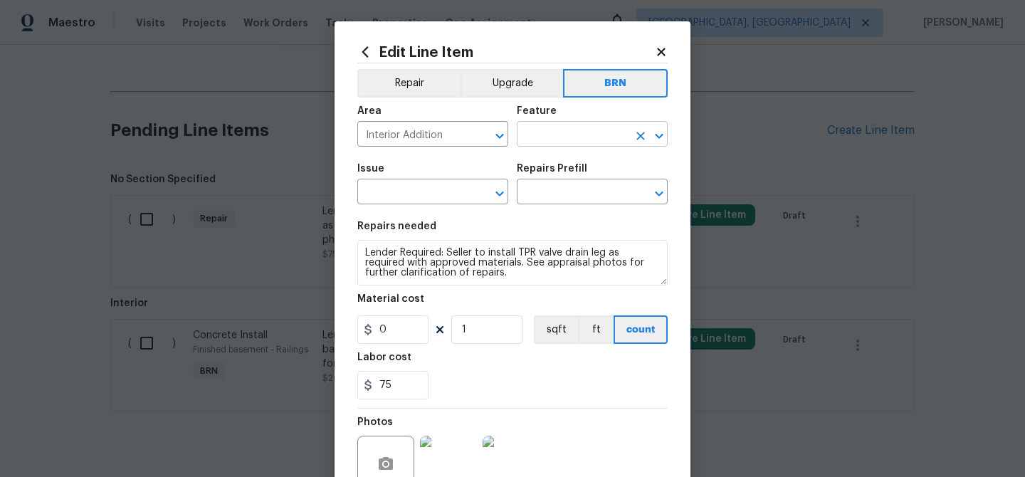
click at [550, 127] on input "text" at bounding box center [572, 136] width 111 height 22
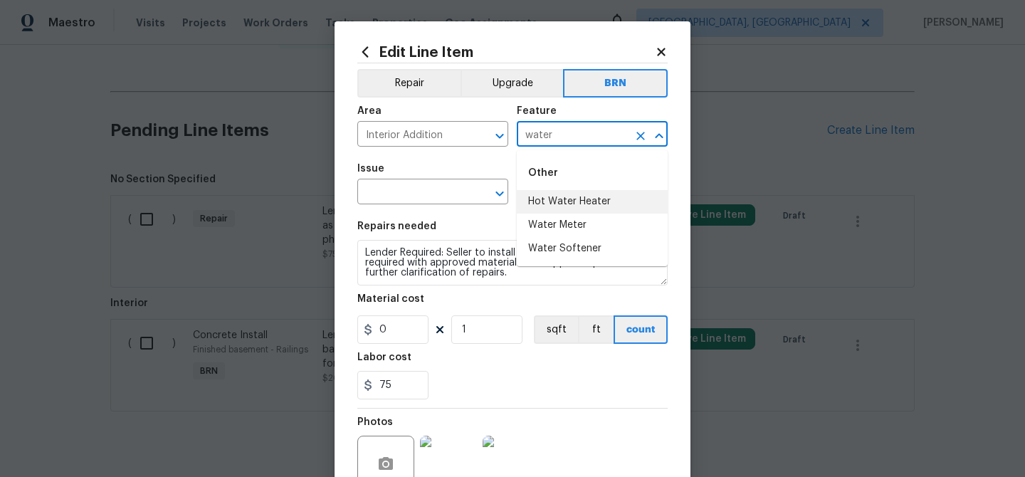
click at [546, 201] on li "Hot Water Heater" at bounding box center [592, 201] width 151 height 23
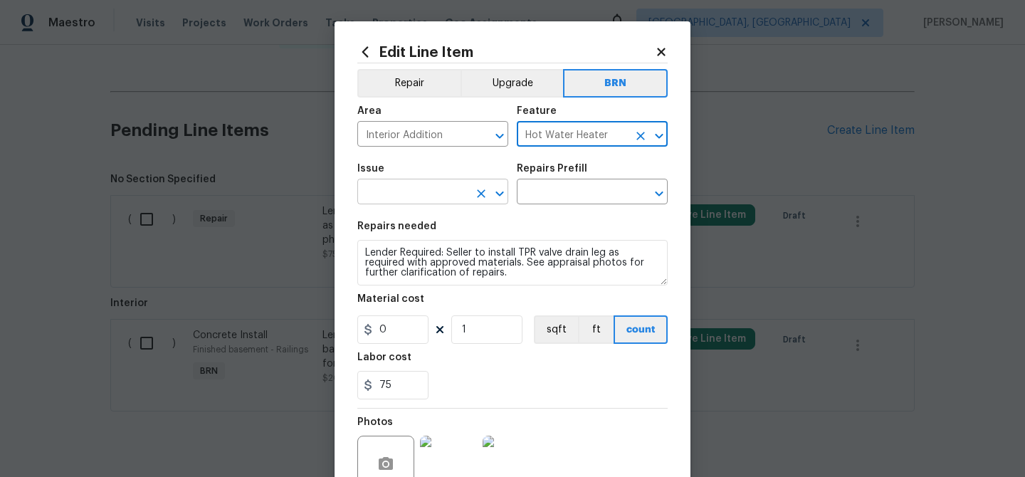
type input "Hot Water Heater"
click at [420, 187] on input "text" at bounding box center [412, 193] width 111 height 22
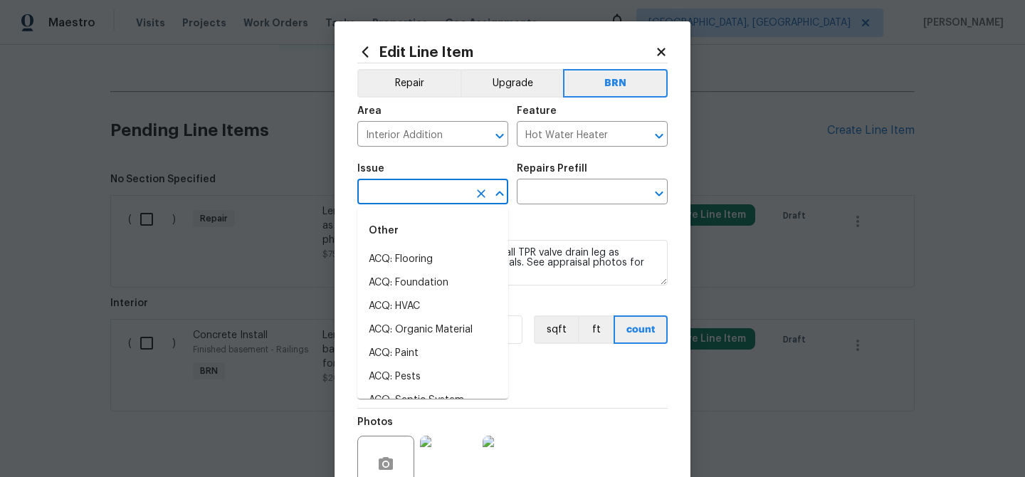
type input "s"
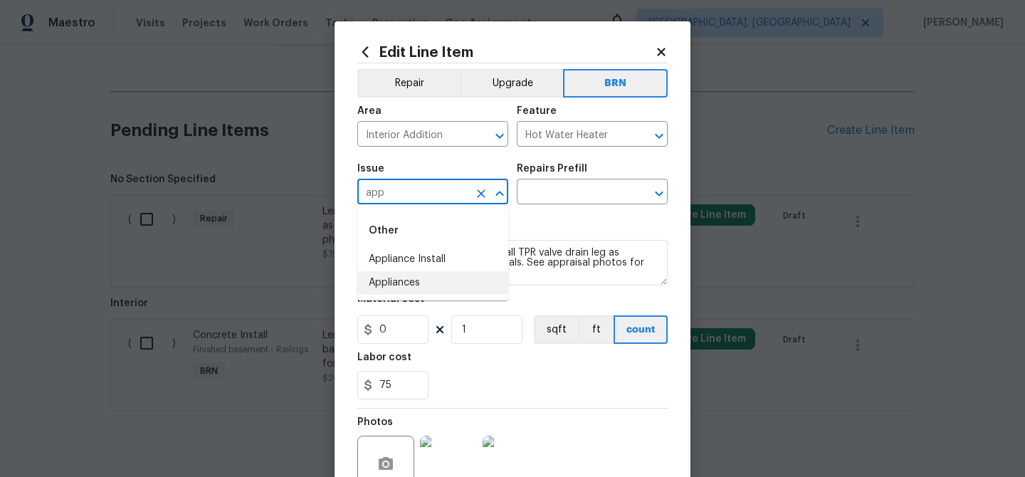
click at [411, 283] on li "Appliances" at bounding box center [432, 282] width 151 height 23
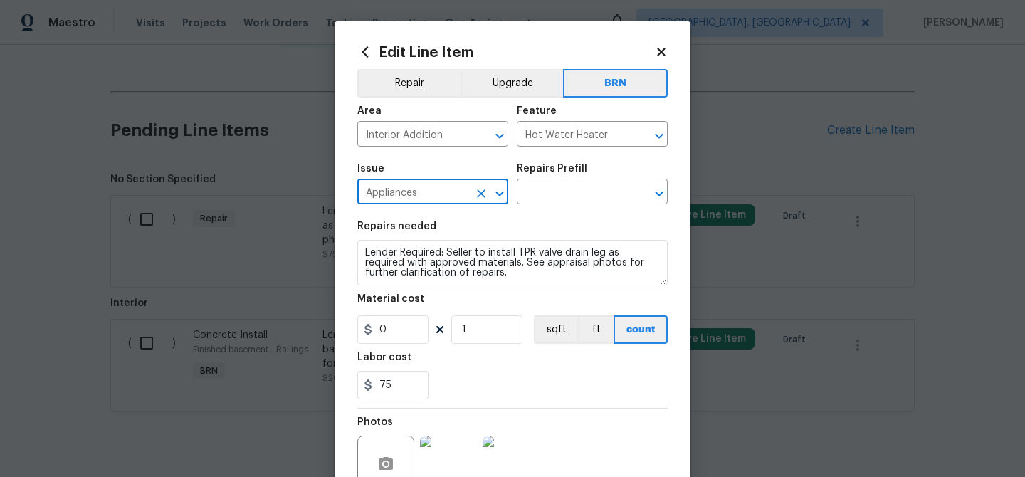
type input "Appliances"
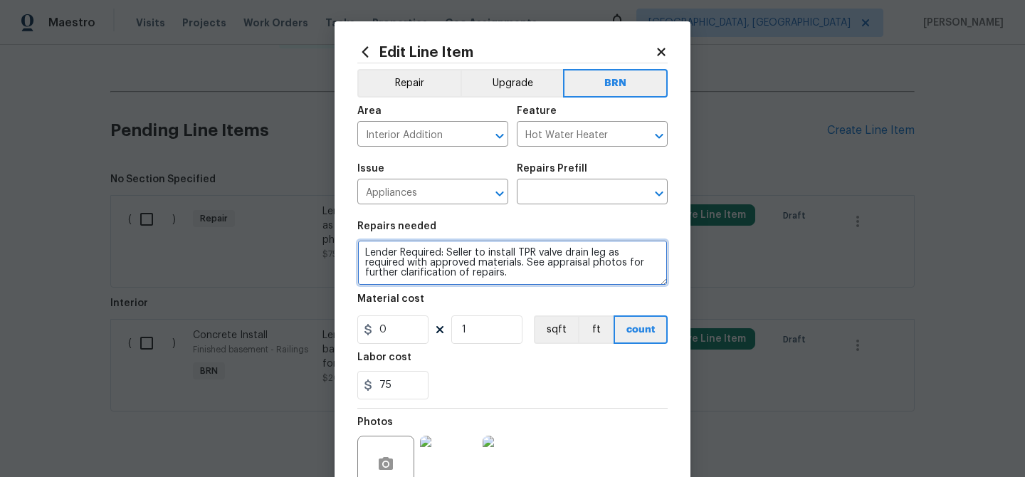
click at [410, 259] on textarea "Lender Required: Seller to install TPR valve drain leg as required with approve…" at bounding box center [512, 263] width 310 height 46
click at [434, 261] on textarea "Lender Required: Seller to install TPR valve drain leg as required with approve…" at bounding box center [512, 263] width 310 height 46
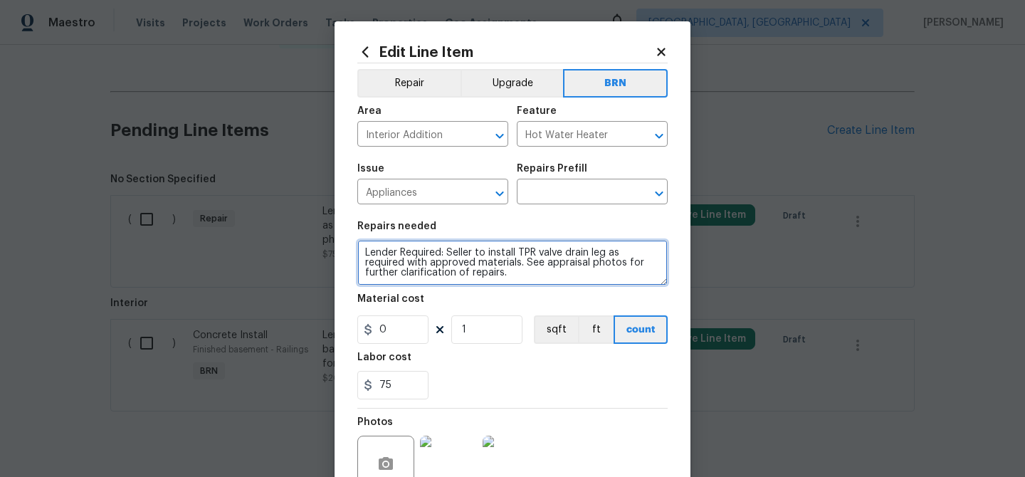
click at [434, 261] on textarea "Lender Required: Seller to install TPR valve drain leg as required with approve…" at bounding box center [512, 263] width 310 height 46
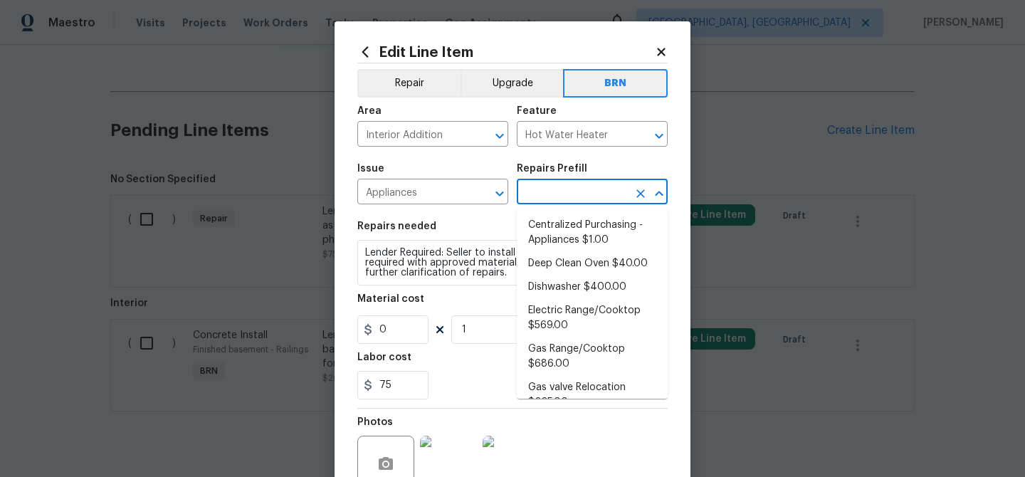
click at [531, 193] on input "text" at bounding box center [572, 193] width 111 height 22
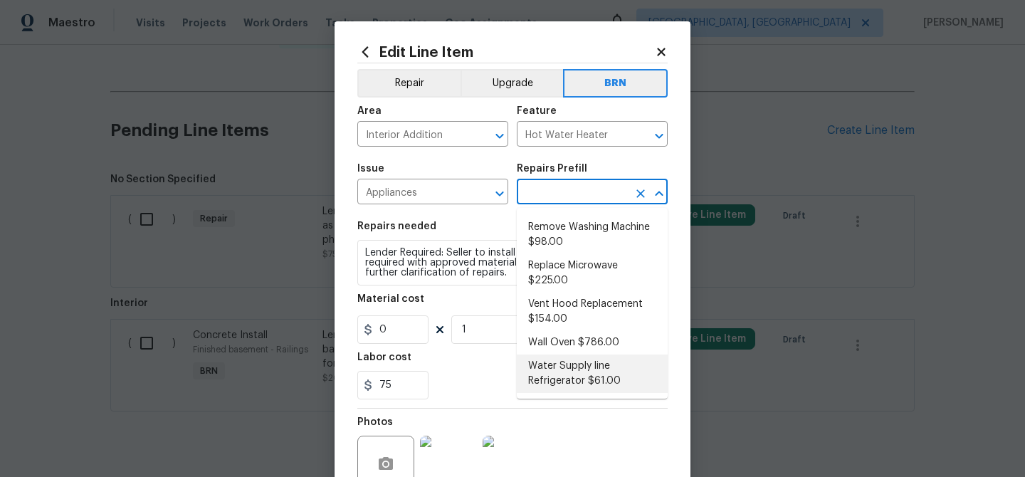
click at [564, 372] on li "Water Supply line Refrigerator $61.00" at bounding box center [592, 373] width 151 height 38
type input "Appliances"
type input "Water Supply line Refrigerator $61.00"
type textarea "Remove the existing water supply line for the refrigerator and replace with new…"
type input "61"
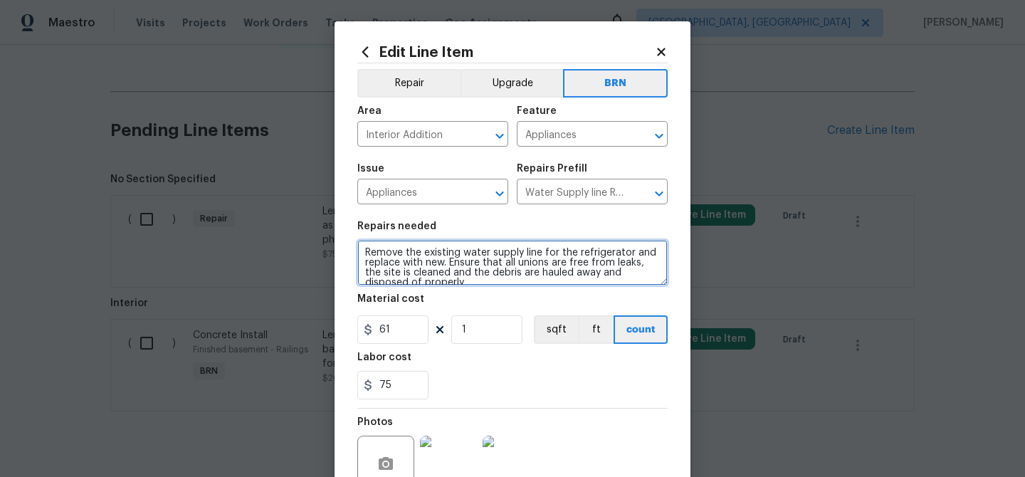
click at [463, 269] on textarea "Remove the existing water supply line for the refrigerator and replace with new…" at bounding box center [512, 263] width 310 height 46
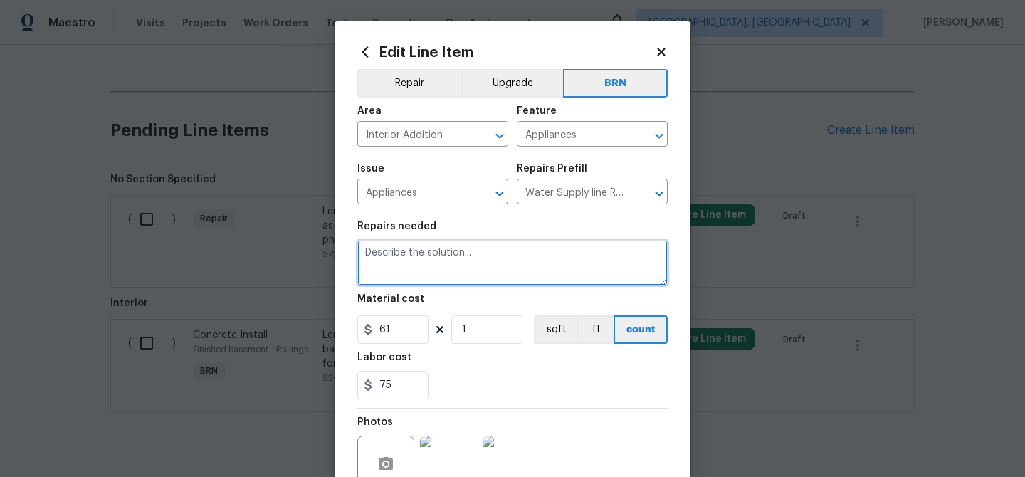
paste textarea "Lender Required: Seller to install TPR valve drain leg as required with approve…"
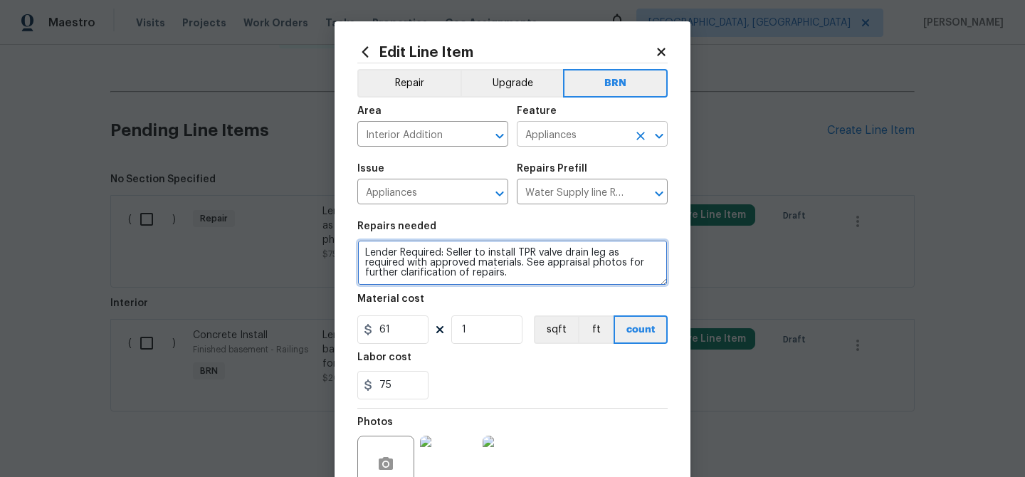
type textarea "Lender Required: Seller to install TPR valve drain leg as required with approve…"
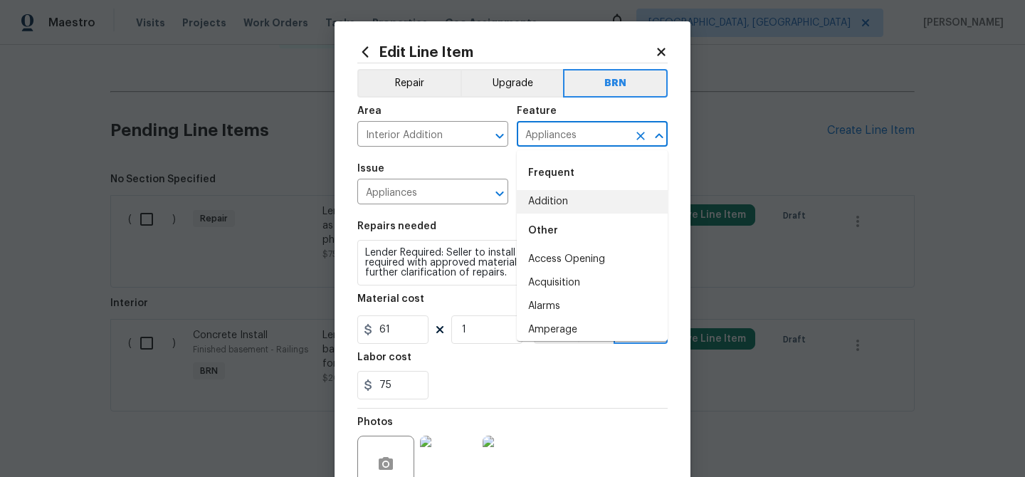
click at [542, 128] on input "Appliances" at bounding box center [572, 136] width 111 height 22
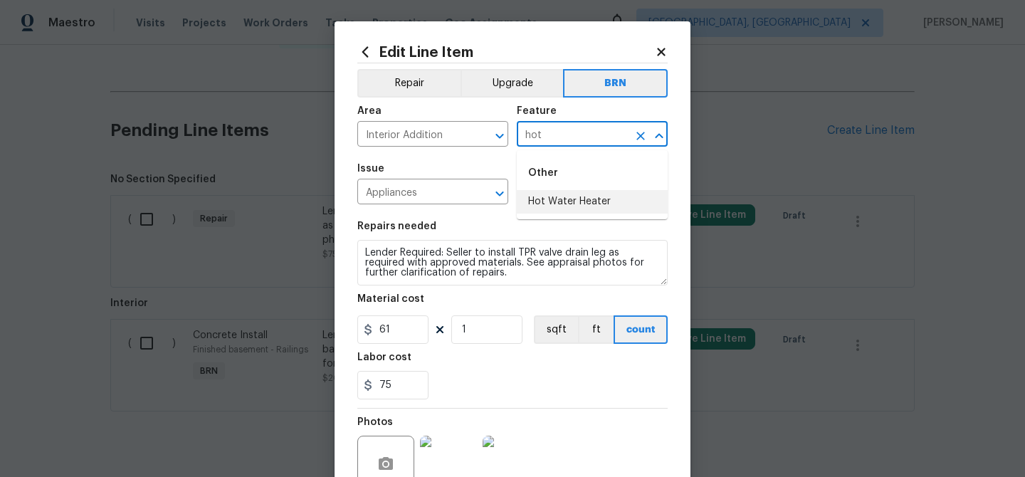
click at [550, 194] on li "Hot Water Heater" at bounding box center [592, 201] width 151 height 23
type input "Hot Water Heater"
click at [408, 331] on input "61" at bounding box center [392, 329] width 71 height 28
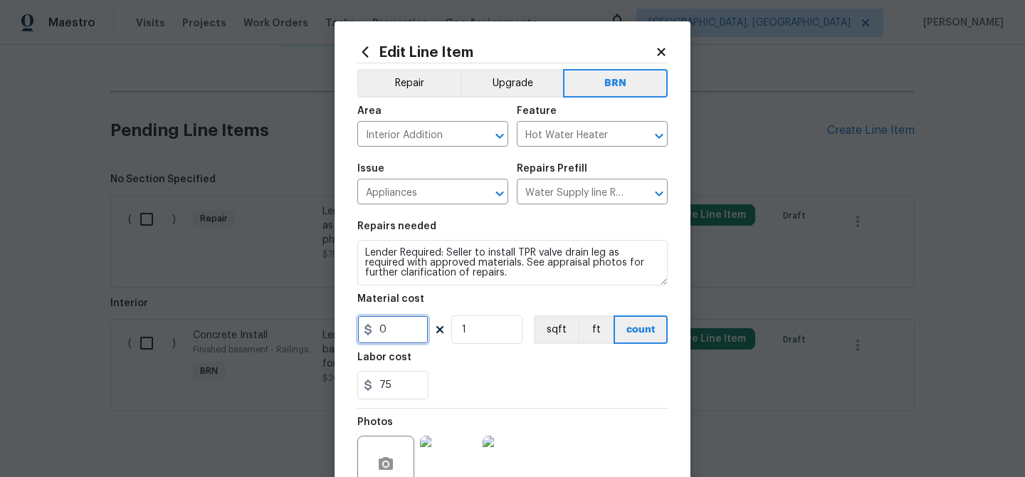
scroll to position [137, 0]
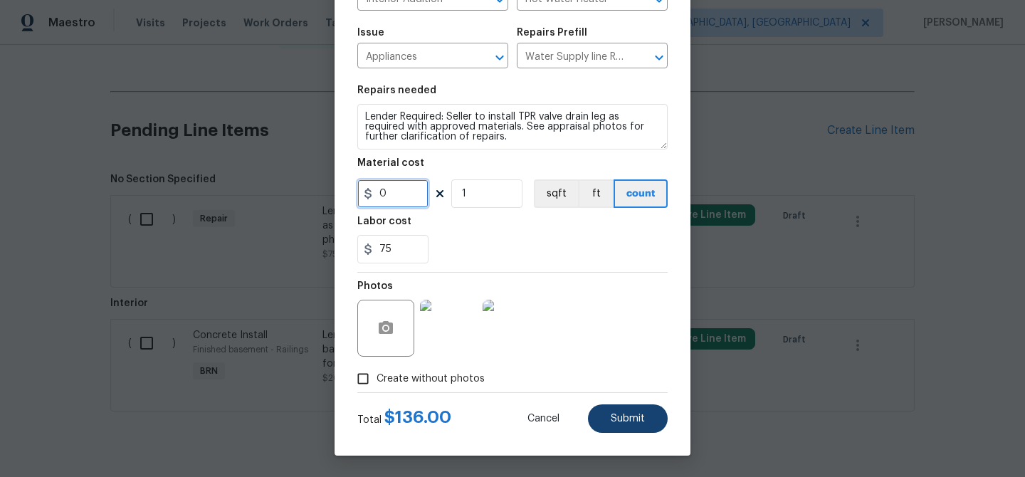
type input "0"
click at [615, 425] on button "Submit" at bounding box center [628, 418] width 80 height 28
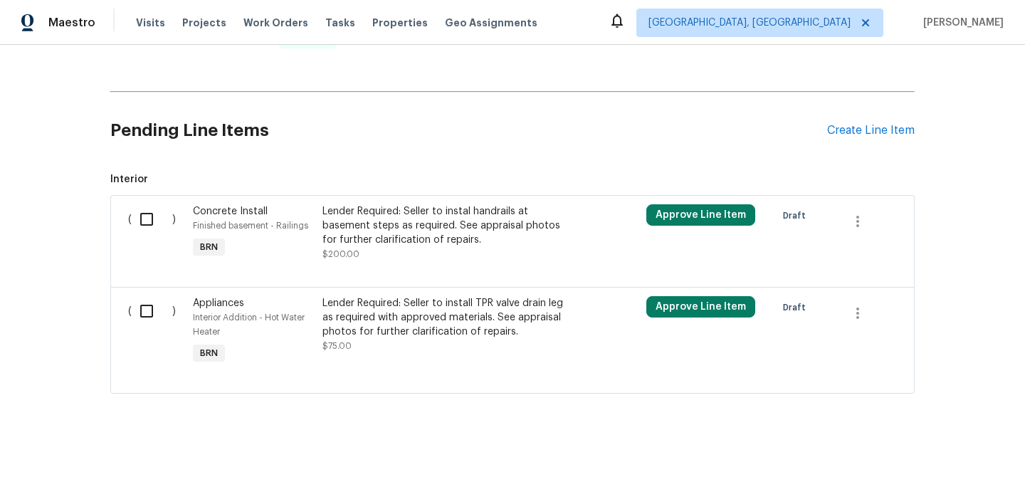
click at [163, 216] on input "checkbox" at bounding box center [152, 219] width 41 height 30
checkbox input "true"
click at [150, 321] on input "checkbox" at bounding box center [152, 311] width 41 height 30
checkbox input "true"
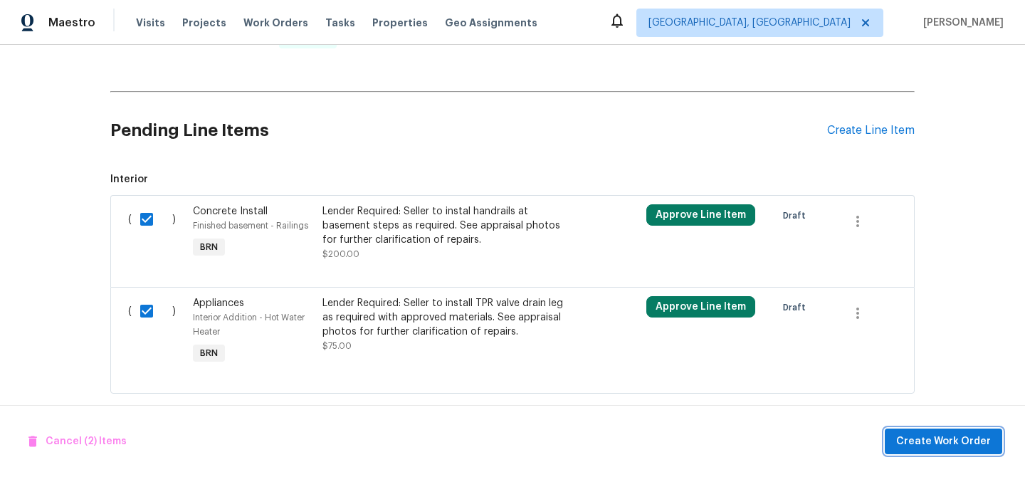
click at [927, 436] on span "Create Work Order" at bounding box center [943, 442] width 95 height 18
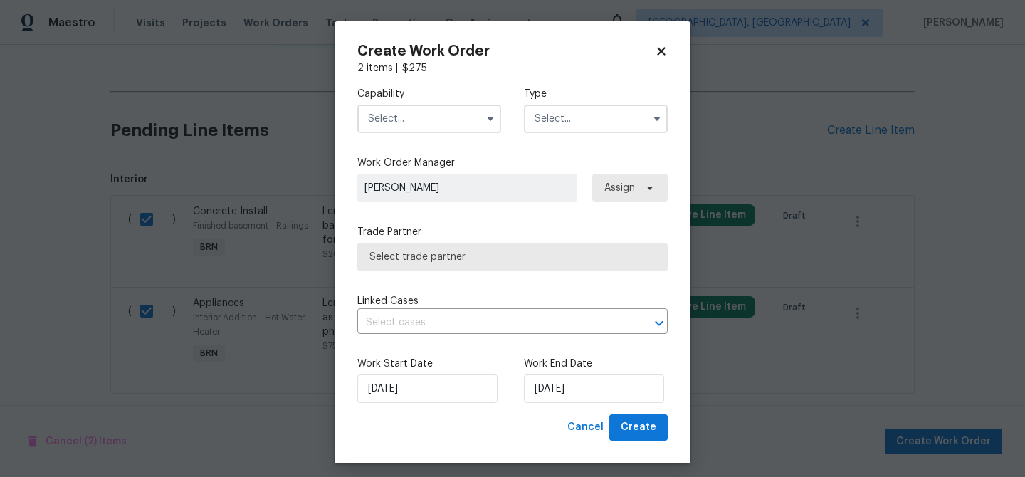
click at [429, 120] on input "text" at bounding box center [429, 119] width 144 height 28
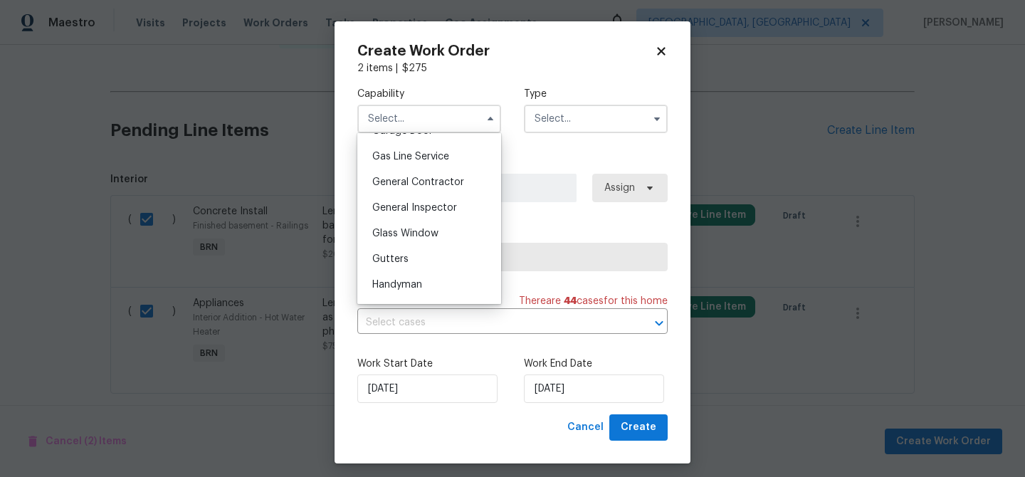
scroll to position [669, 0]
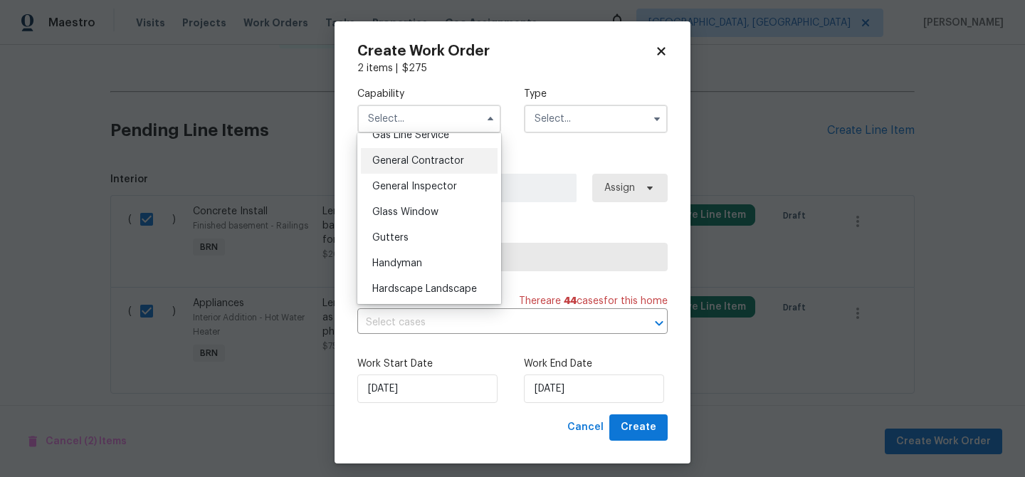
click at [431, 163] on span "General Contractor" at bounding box center [418, 161] width 92 height 10
type input "General Contractor"
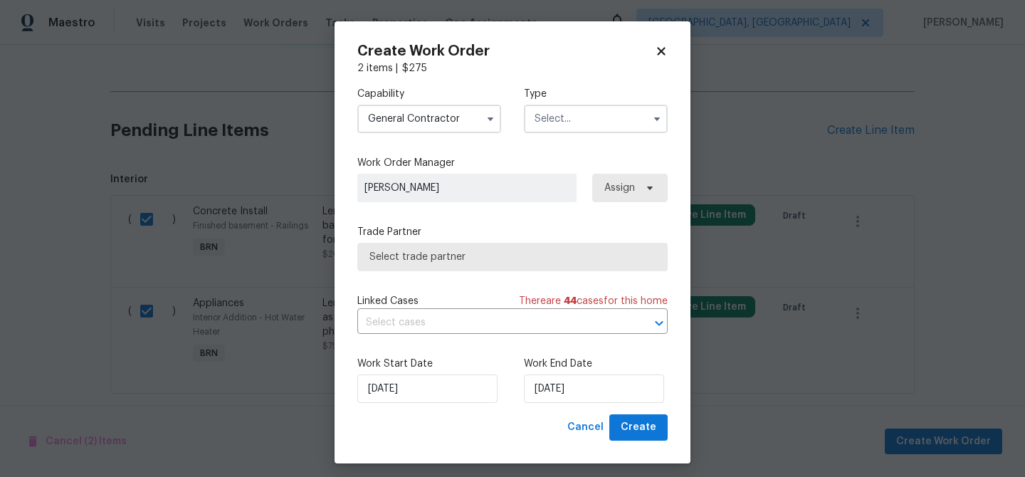
click at [552, 123] on input "text" at bounding box center [596, 119] width 144 height 28
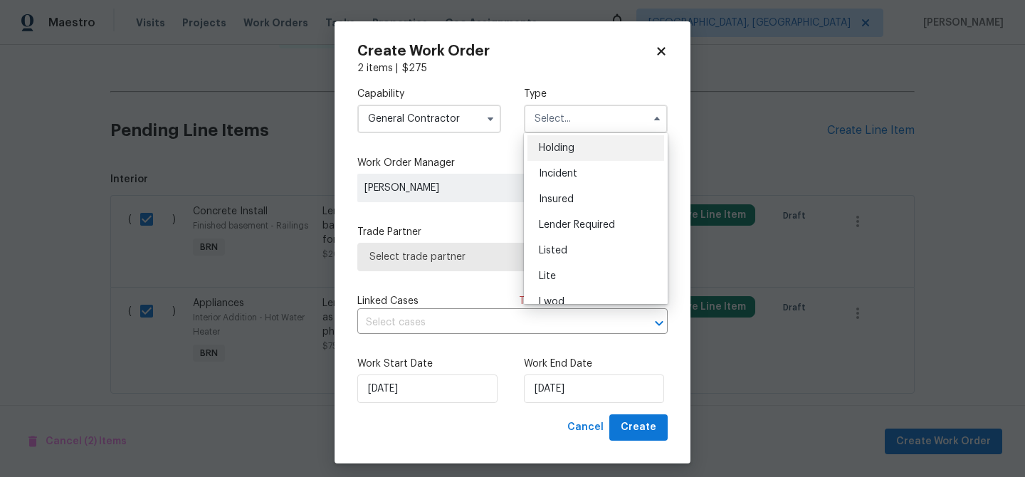
scroll to position [74, 0]
click at [568, 202] on span "Lender Required" at bounding box center [577, 204] width 76 height 10
type input "Lender Required"
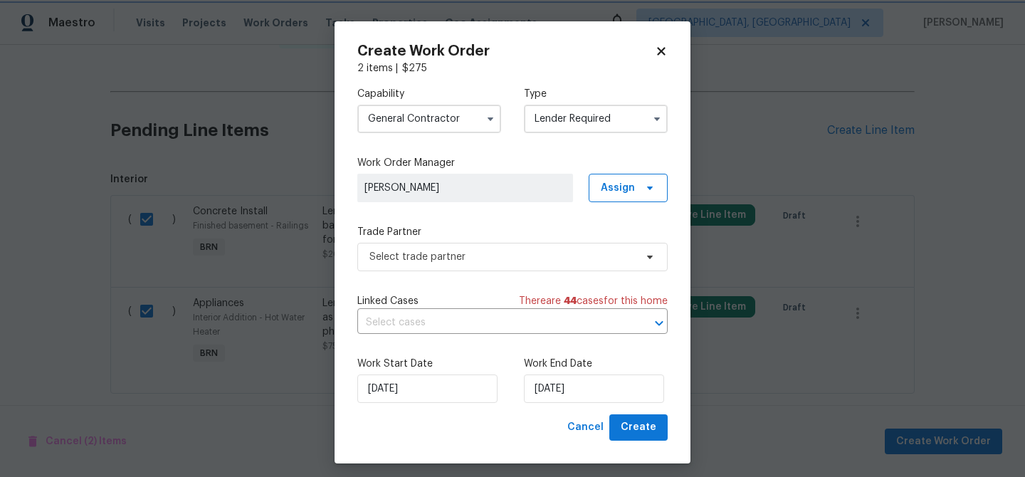
scroll to position [0, 0]
click at [461, 254] on span "Select trade partner" at bounding box center [502, 257] width 266 height 14
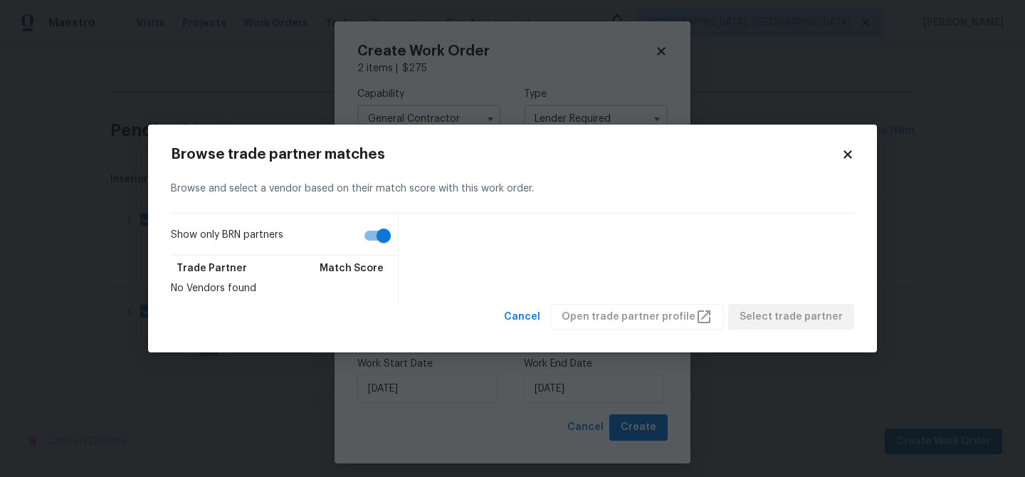
click at [396, 253] on label "Show only BRN partners" at bounding box center [284, 238] width 226 height 33
click at [396, 249] on input "Show only BRN partners" at bounding box center [383, 235] width 81 height 27
checkbox input "false"
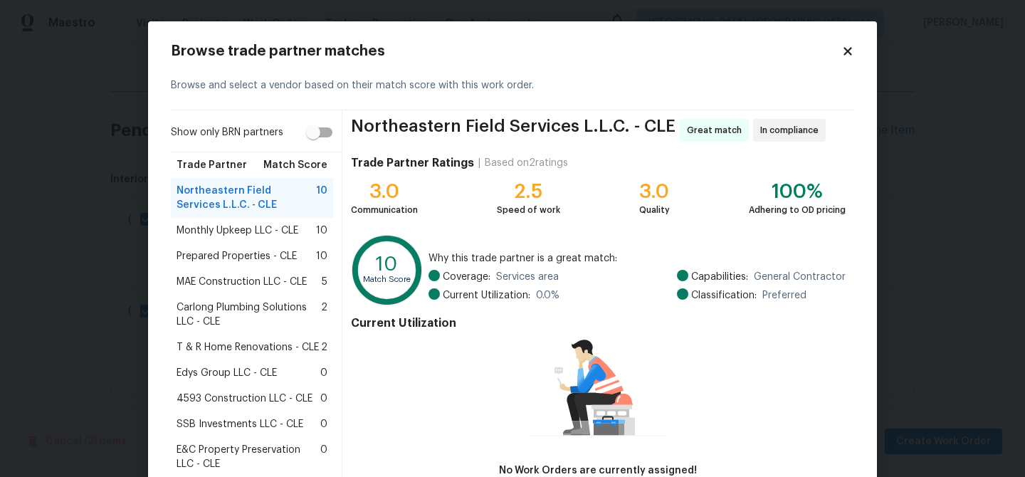
scroll to position [27, 0]
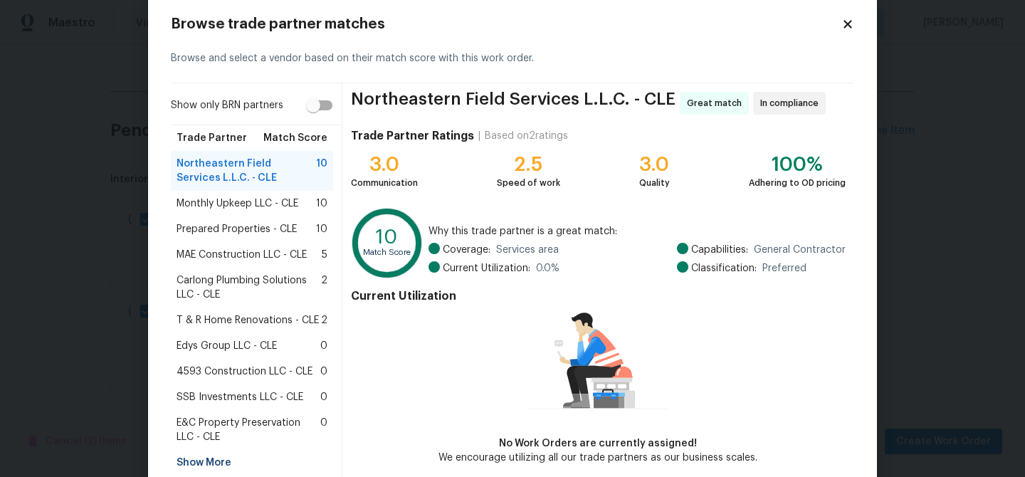
click at [223, 211] on div "Monthly Upkeep LLC - CLE 10" at bounding box center [252, 204] width 162 height 26
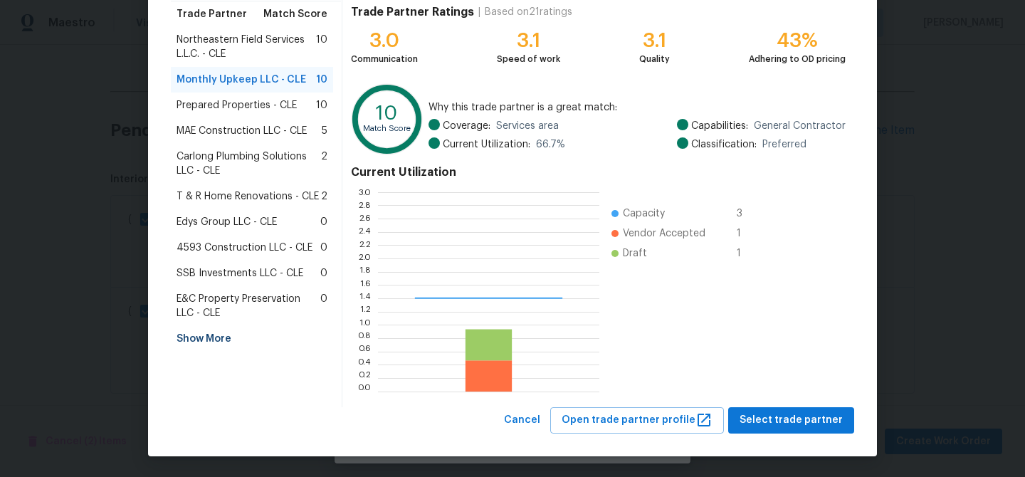
scroll to position [199, 221]
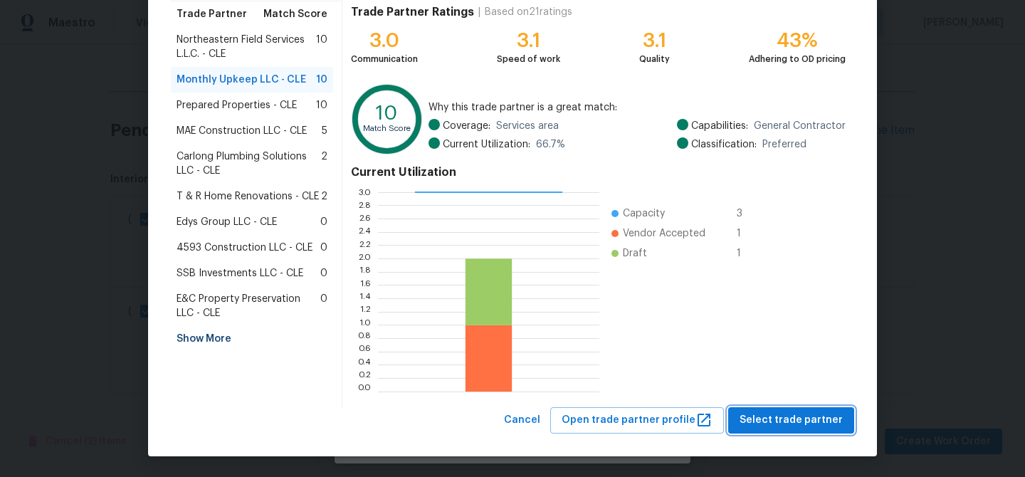
click at [759, 416] on span "Select trade partner" at bounding box center [791, 420] width 103 height 18
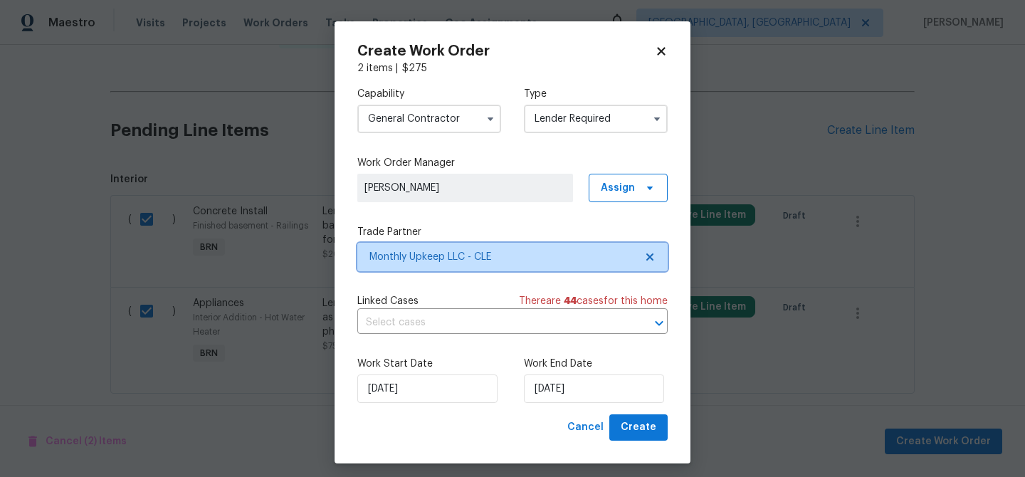
scroll to position [0, 0]
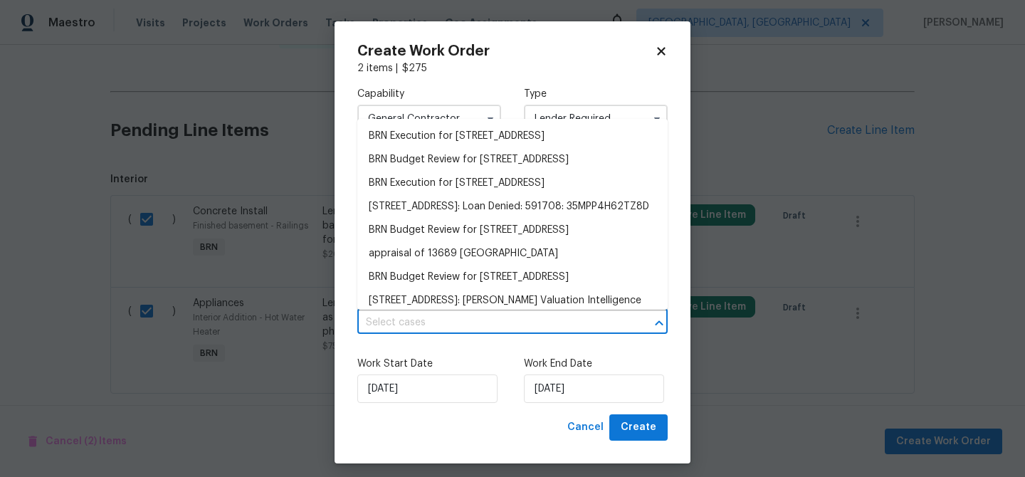
click at [445, 327] on input "text" at bounding box center [492, 323] width 270 height 22
click at [411, 142] on li "BRN Execution for 13689 Pineview Ct, Cleveland, OH 44130" at bounding box center [512, 136] width 310 height 23
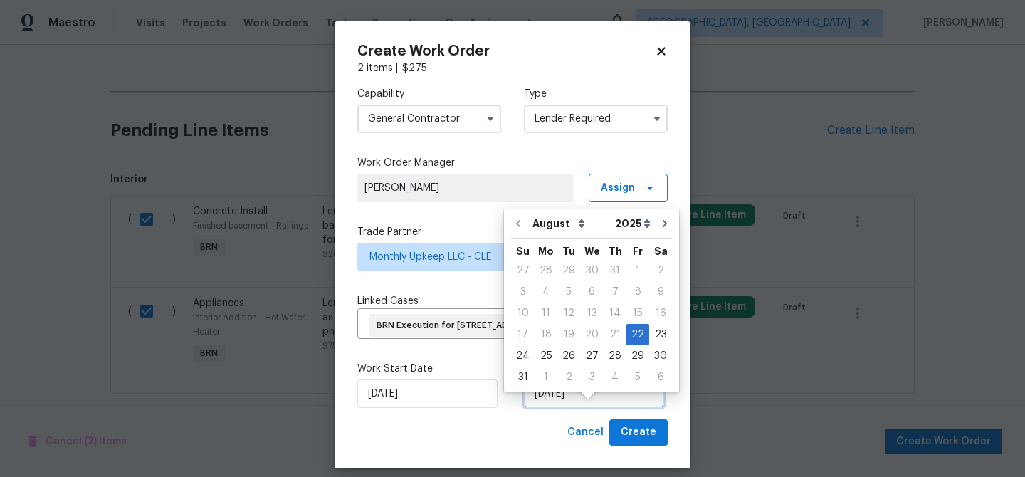
click at [574, 408] on input "[DATE]" at bounding box center [594, 393] width 140 height 28
click at [560, 357] on div "26" at bounding box center [568, 356] width 23 height 20
type input "[DATE]"
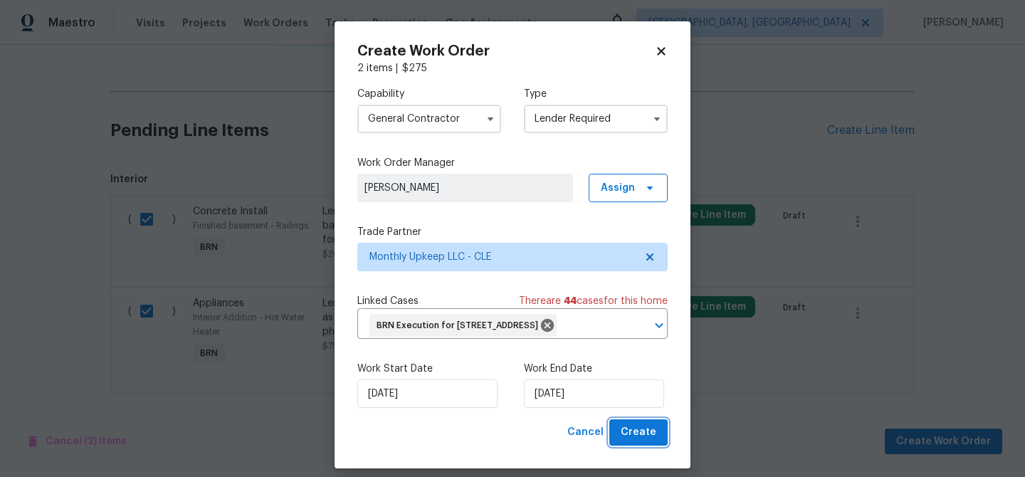
click at [646, 441] on span "Create" at bounding box center [639, 433] width 36 height 18
checkbox input "false"
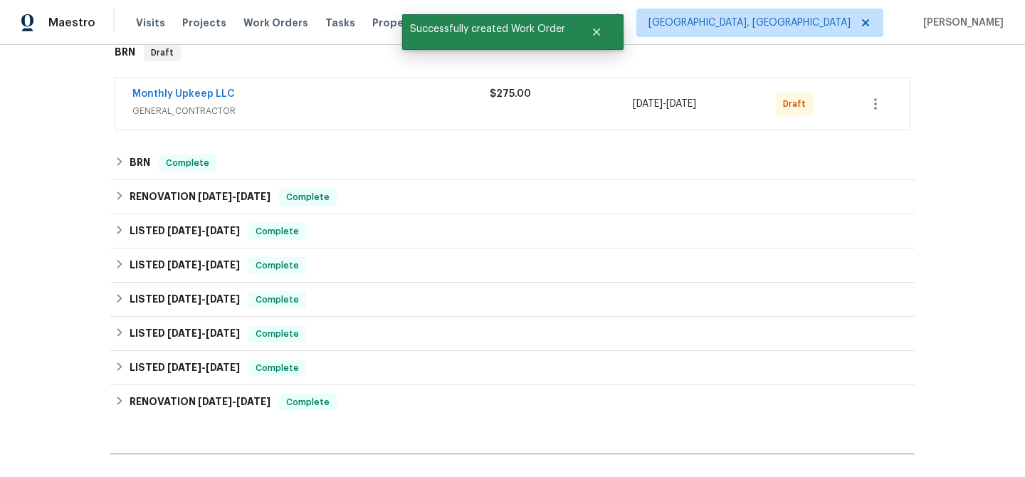
scroll to position [230, 0]
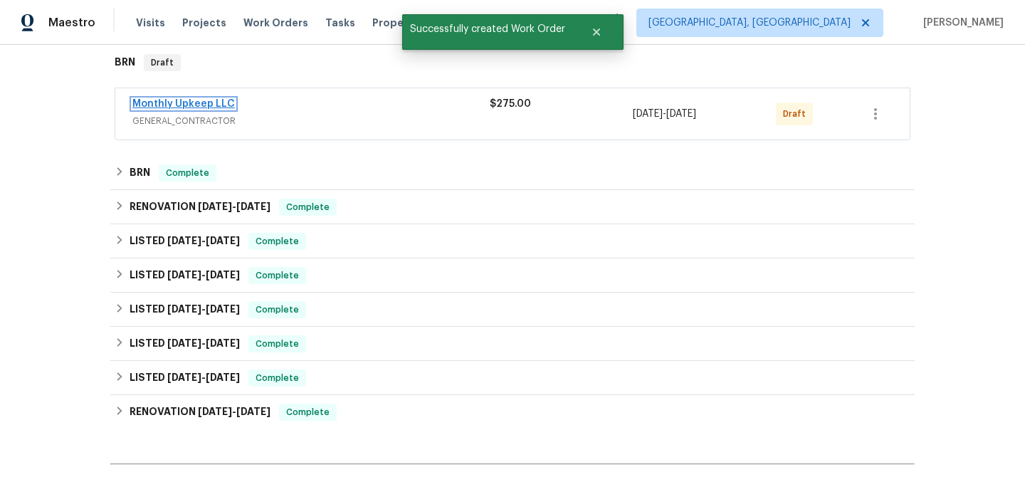
click at [174, 100] on link "Monthly Upkeep LLC" at bounding box center [183, 104] width 103 height 10
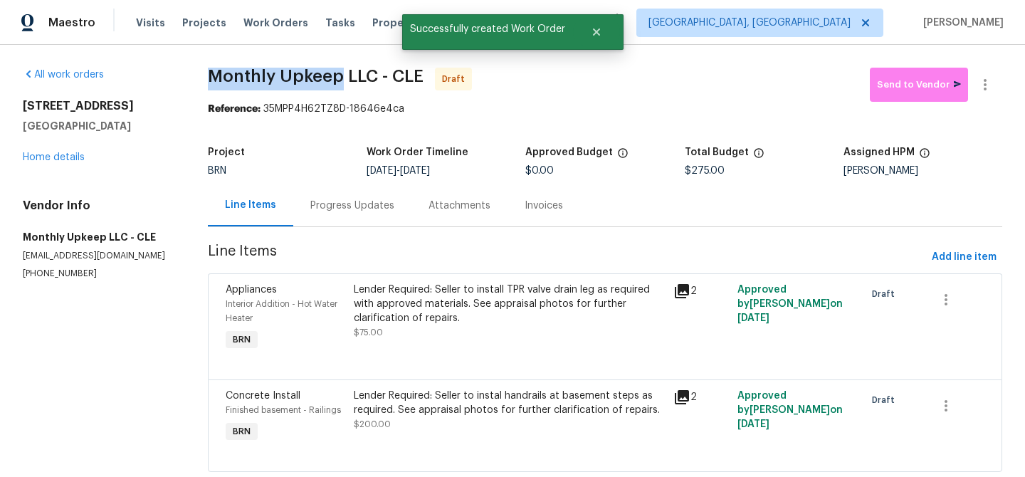
drag, startPoint x: 201, startPoint y: 73, endPoint x: 338, endPoint y: 75, distance: 137.4
click at [338, 74] on div "All work orders 13689 Pineview Ct Cleveland, OH 44130 Home details Vendor Info …" at bounding box center [512, 278] width 1025 height 467
copy span "Monthly Upkeep"
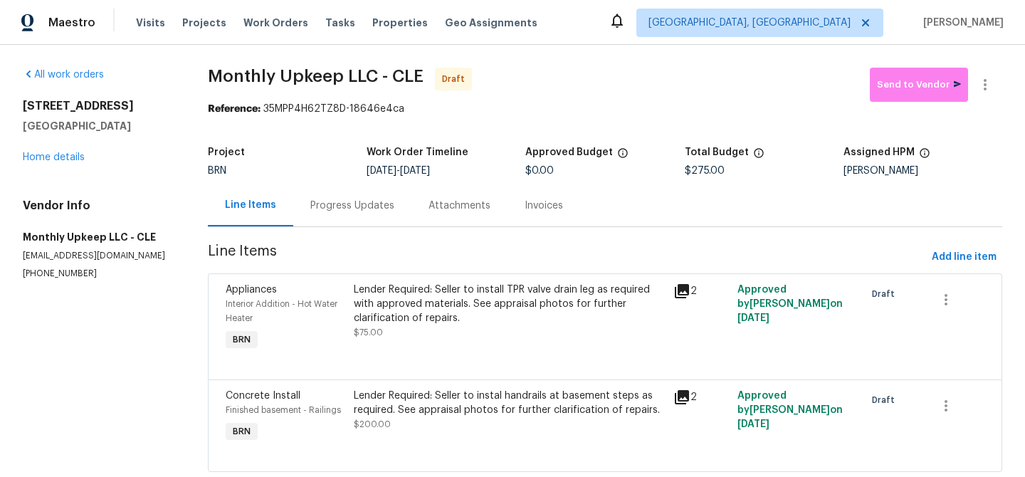
click at [338, 202] on div "Progress Updates" at bounding box center [352, 206] width 84 height 14
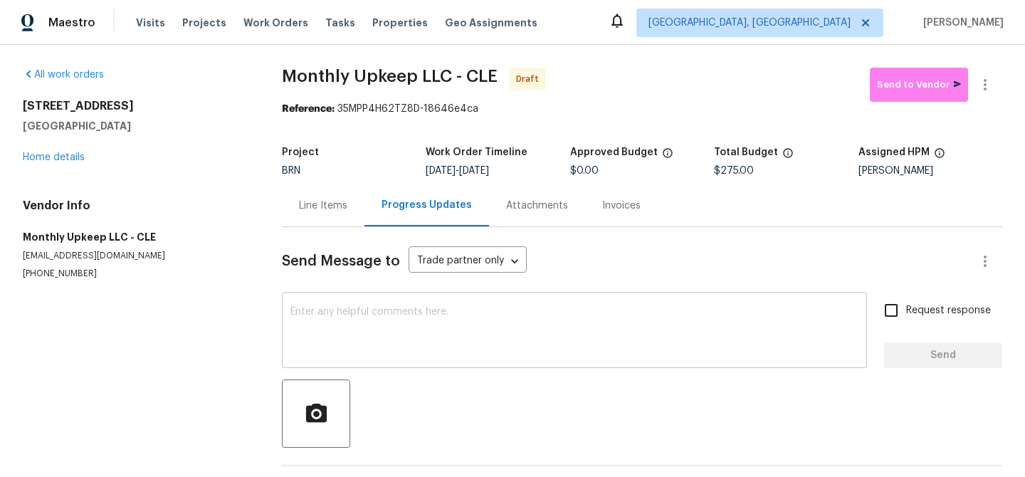
click at [374, 352] on textarea at bounding box center [574, 332] width 568 height 50
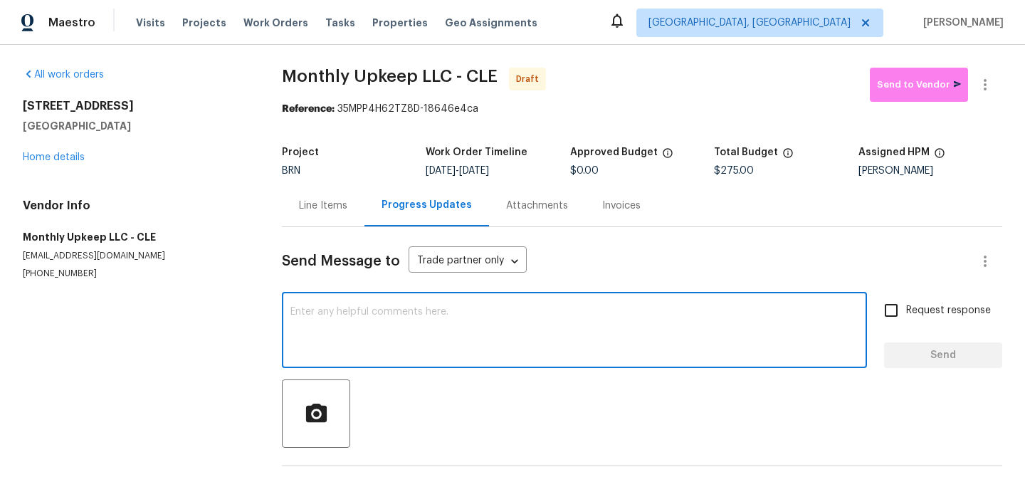
paste textarea "Hi, I'm Ananthi from Opendoor. Just wanted to check if you received the WO for …"
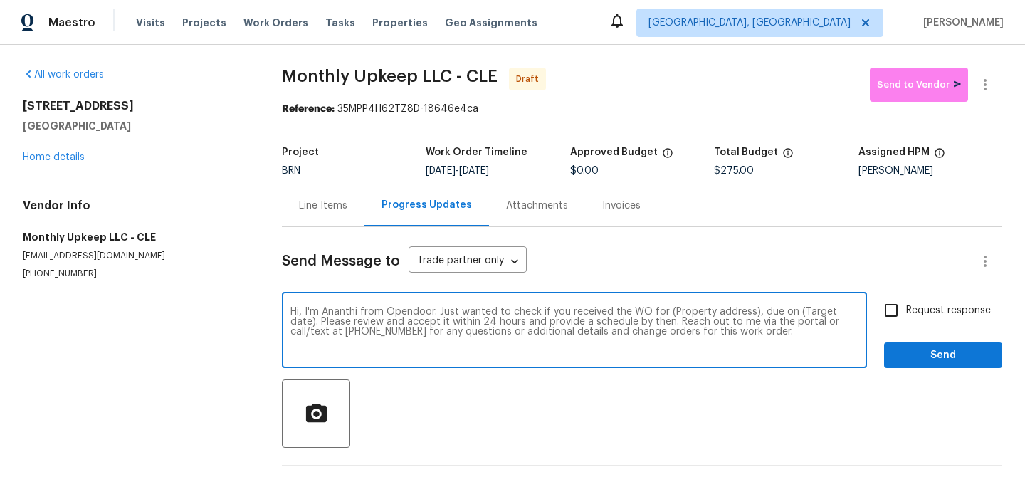
drag, startPoint x: 752, startPoint y: 307, endPoint x: 688, endPoint y: 313, distance: 63.7
click at [688, 313] on textarea "Hi, I'm Ananthi from Opendoor. Just wanted to check if you received the WO for …" at bounding box center [574, 332] width 568 height 50
drag, startPoint x: 748, startPoint y: 313, endPoint x: 668, endPoint y: 313, distance: 80.4
click at [668, 313] on textarea "Hi, I'm Ananthi from Opendoor. Just wanted to check if you received the WO for …" at bounding box center [574, 332] width 568 height 50
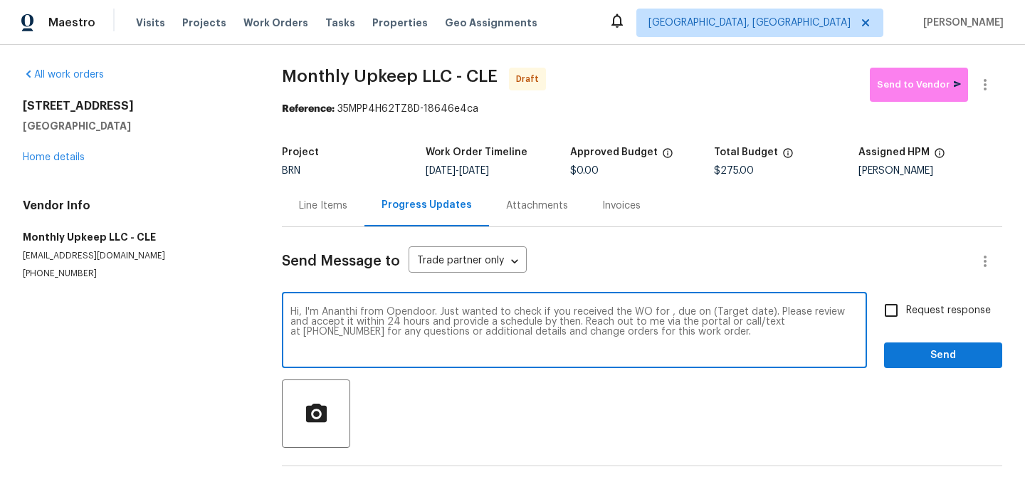
paste textarea "13689 Pineview Ct, Cleveland, OH 44130"
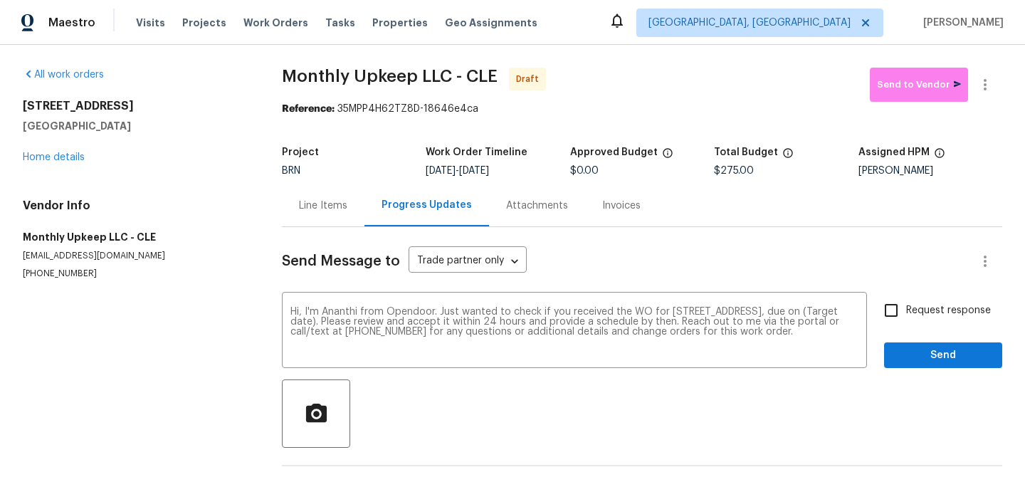
drag, startPoint x: 480, startPoint y: 171, endPoint x: 532, endPoint y: 171, distance: 51.3
click at [531, 171] on div "[DATE] - [DATE]" at bounding box center [498, 171] width 144 height 10
drag, startPoint x: 532, startPoint y: 171, endPoint x: 484, endPoint y: 171, distance: 47.7
click at [484, 171] on div "[DATE] - [DATE]" at bounding box center [498, 171] width 144 height 10
copy span "[DATE]"
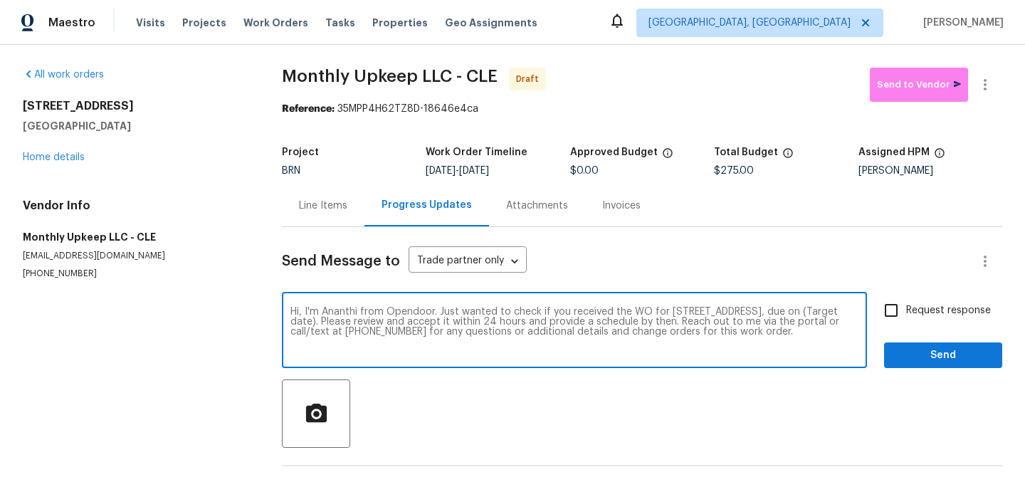
drag, startPoint x: 384, startPoint y: 322, endPoint x: 325, endPoint y: 319, distance: 58.4
click at [325, 320] on textarea "Hi, I'm Ananthi from Opendoor. Just wanted to check if you received the WO for …" at bounding box center [574, 332] width 568 height 50
paste textarea "[DATE]"
type textarea "Hi, I'm Ananthi from Opendoor. Just wanted to check if you received the WO for …"
click at [899, 302] on input "Request response" at bounding box center [891, 310] width 30 height 30
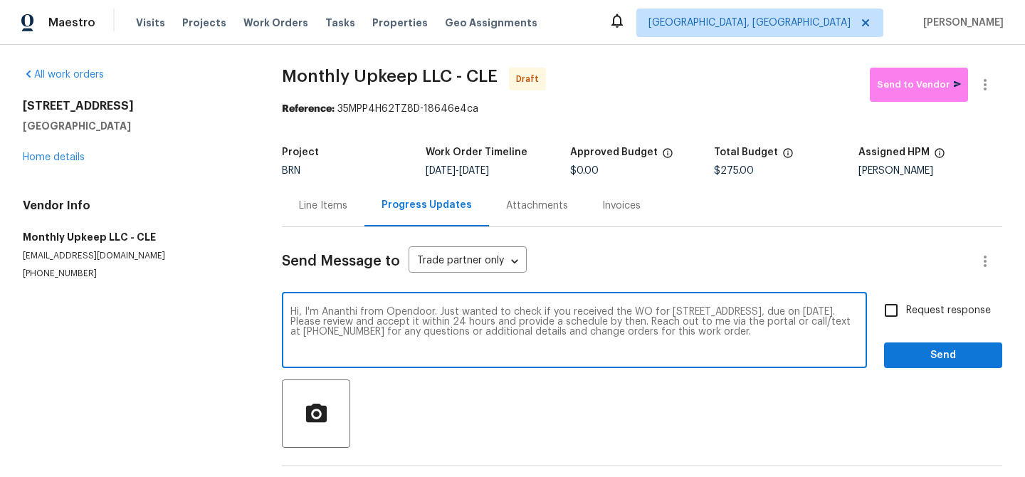
checkbox input "true"
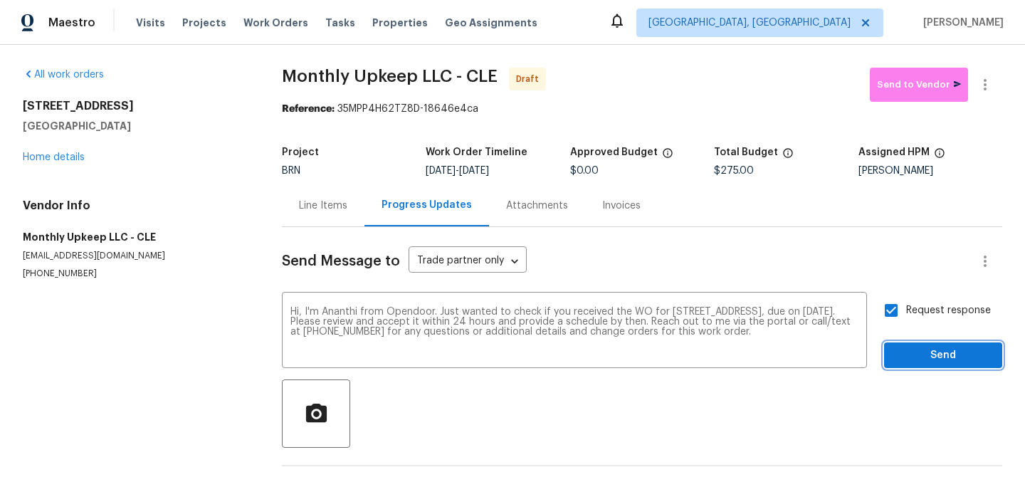
click at [915, 355] on span "Send" at bounding box center [942, 356] width 95 height 18
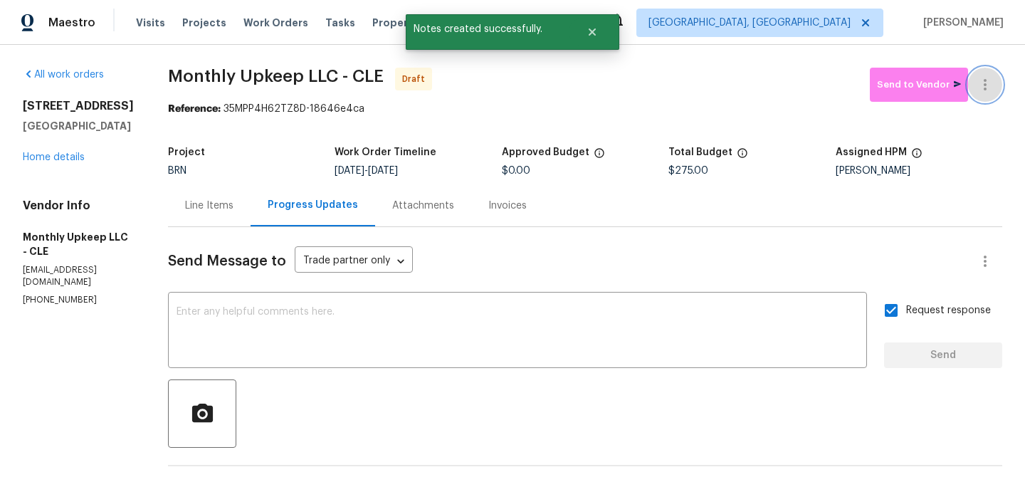
click at [973, 86] on button "button" at bounding box center [985, 85] width 34 height 34
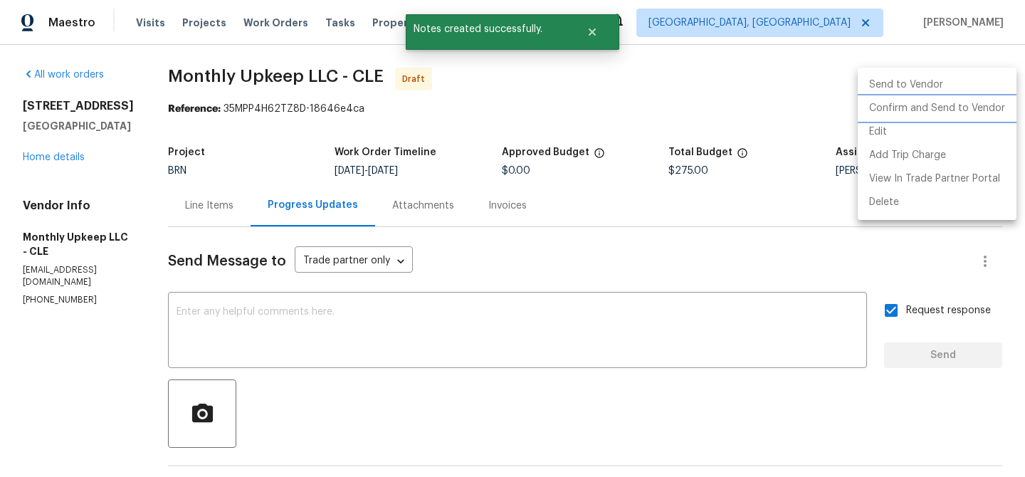
click at [923, 111] on li "Confirm and Send to Vendor" at bounding box center [937, 108] width 159 height 23
click at [648, 153] on div at bounding box center [512, 238] width 1025 height 477
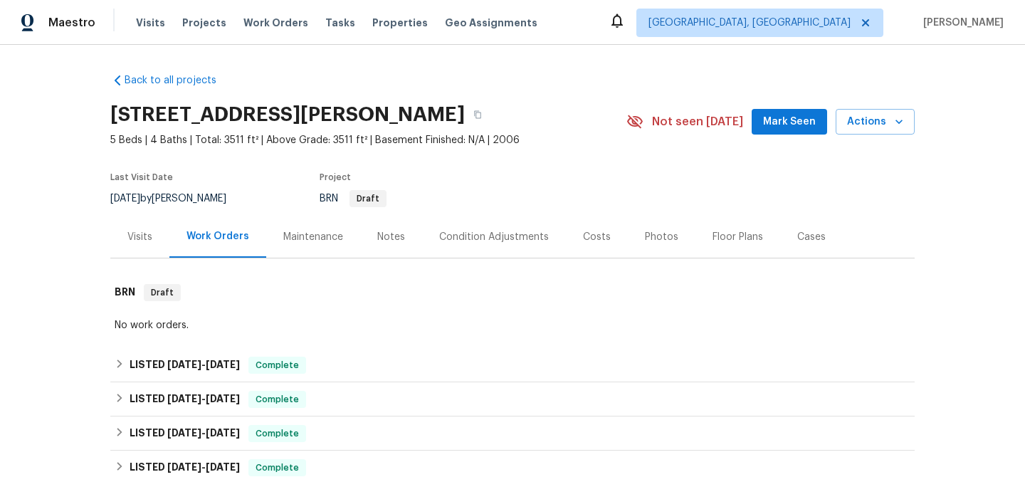
scroll to position [362, 0]
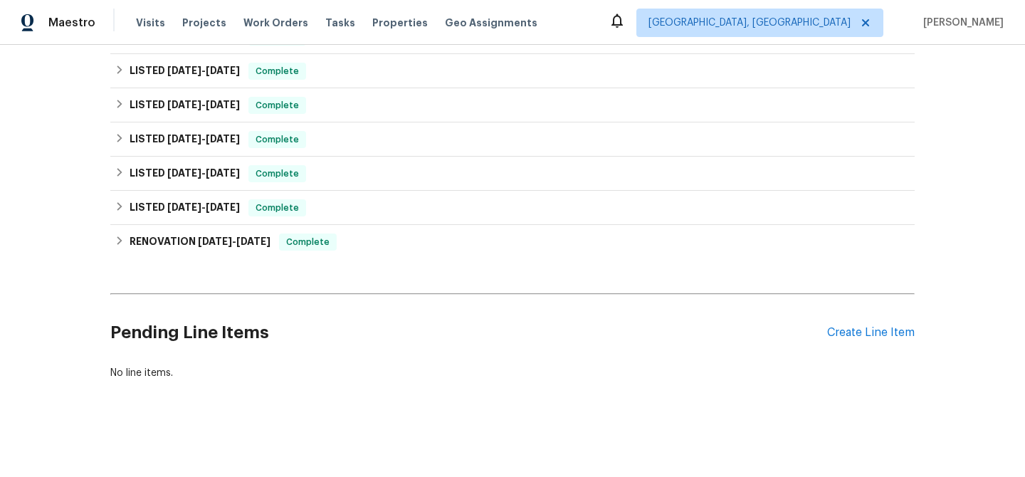
click at [862, 320] on div "Pending Line Items Create Line Item" at bounding box center [512, 333] width 804 height 66
click at [856, 328] on div "Create Line Item" at bounding box center [871, 333] width 88 height 14
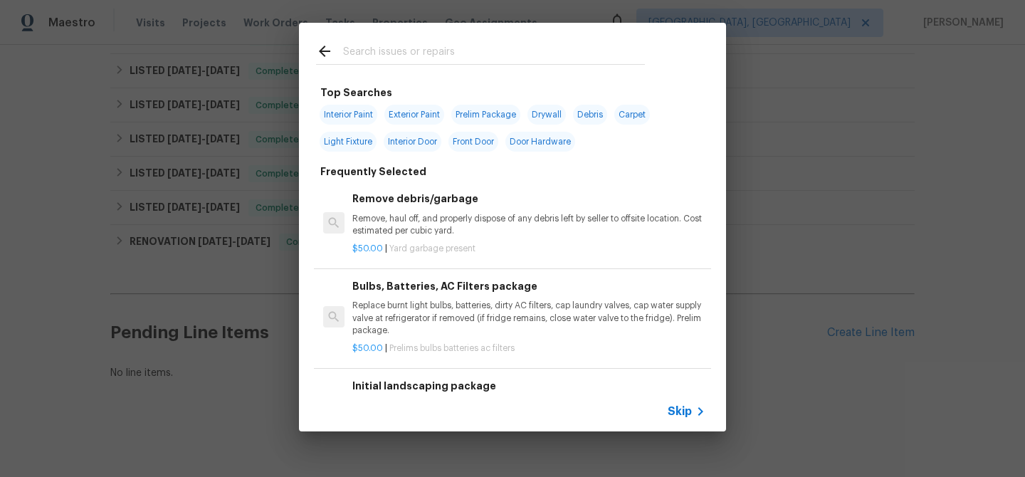
click at [675, 408] on span "Skip" at bounding box center [680, 411] width 24 height 14
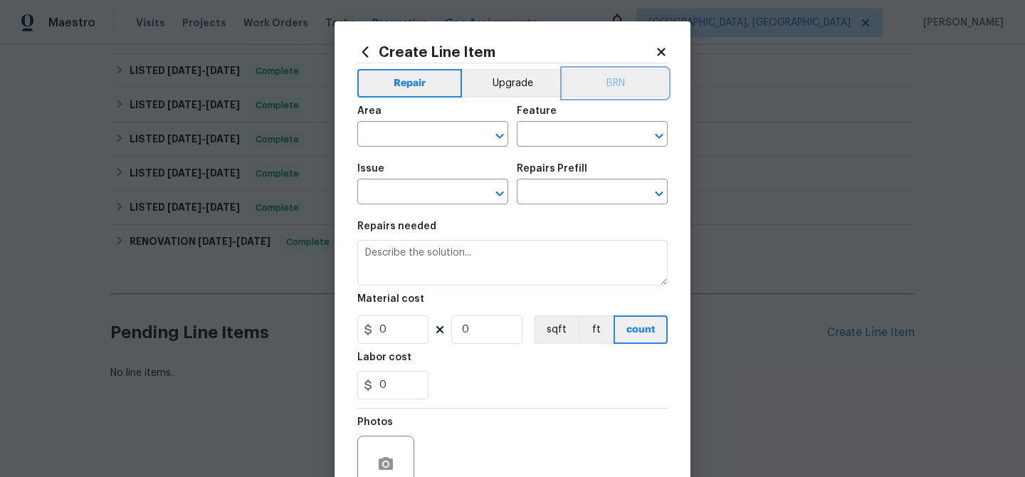
click at [611, 73] on button "BRN" at bounding box center [615, 83] width 105 height 28
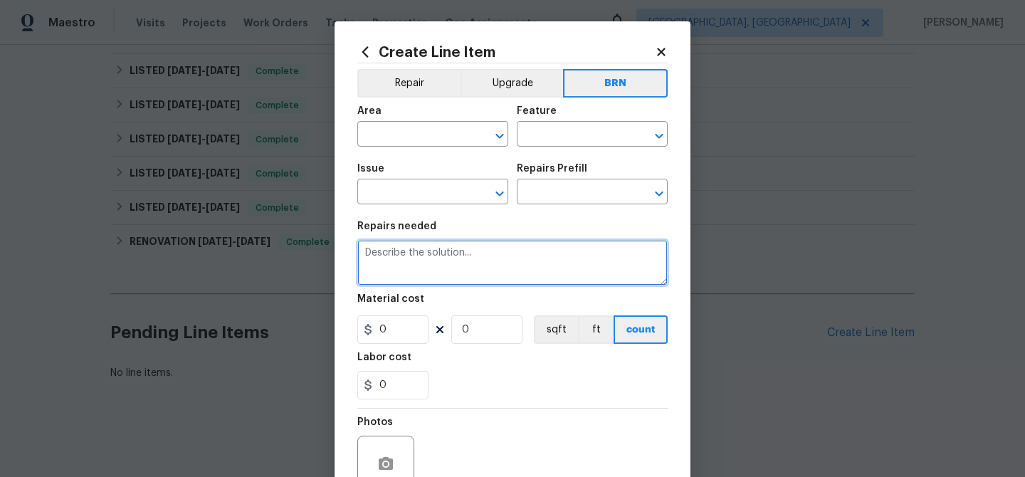
click at [475, 257] on textarea at bounding box center [512, 263] width 310 height 46
paste textarea "Please provide an estimate to repair the bulge and joint separation in the main…"
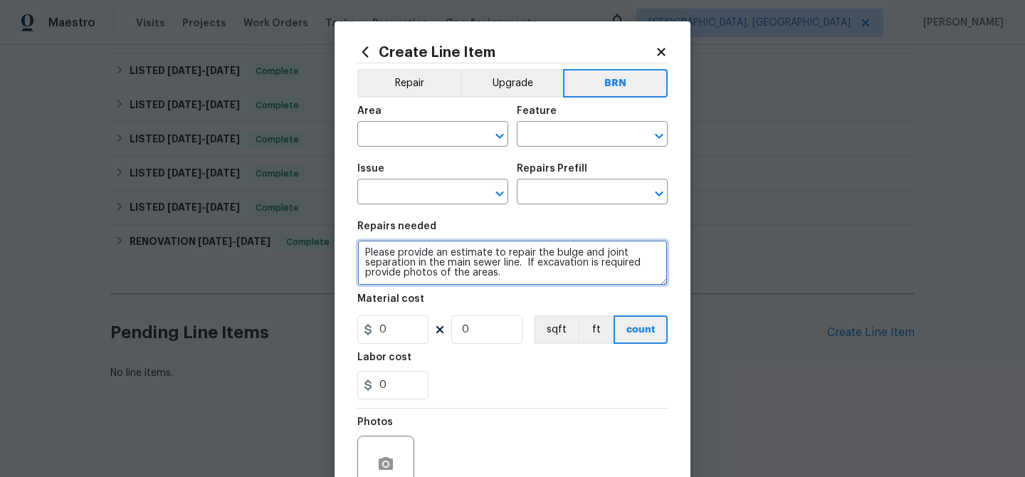
type textarea "Please provide an estimate to repair the bulge and joint separation in the main…"
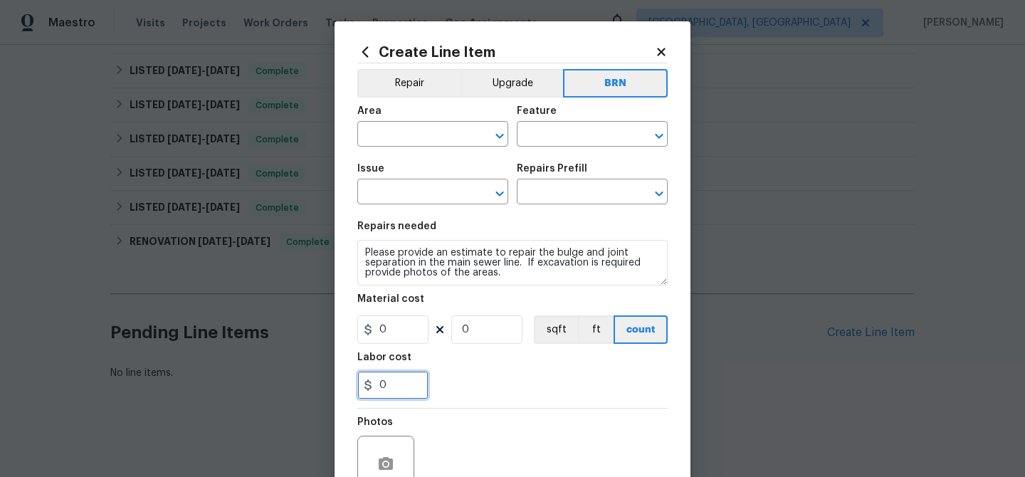
click at [404, 377] on input "0" at bounding box center [392, 385] width 71 height 28
type input "75"
click at [469, 336] on input "0" at bounding box center [486, 329] width 71 height 28
type input "1"
click at [404, 132] on input "text" at bounding box center [412, 136] width 111 height 22
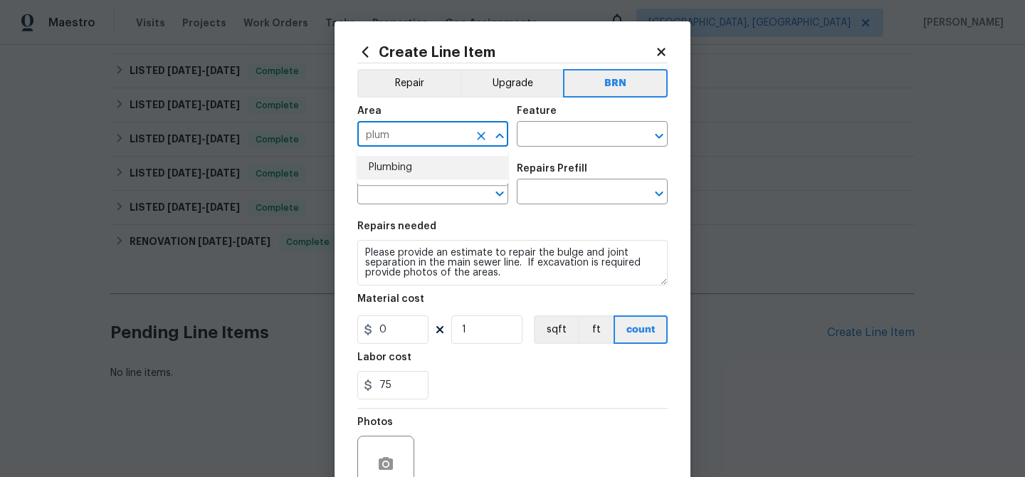
click at [402, 168] on li "Plumbing" at bounding box center [432, 167] width 151 height 23
type input "Plumbing"
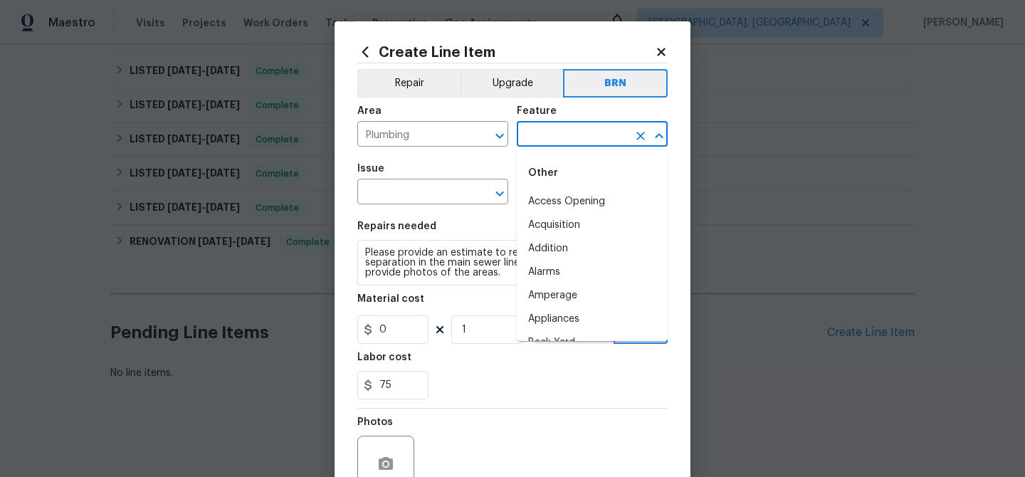
click at [537, 132] on input "text" at bounding box center [572, 136] width 111 height 22
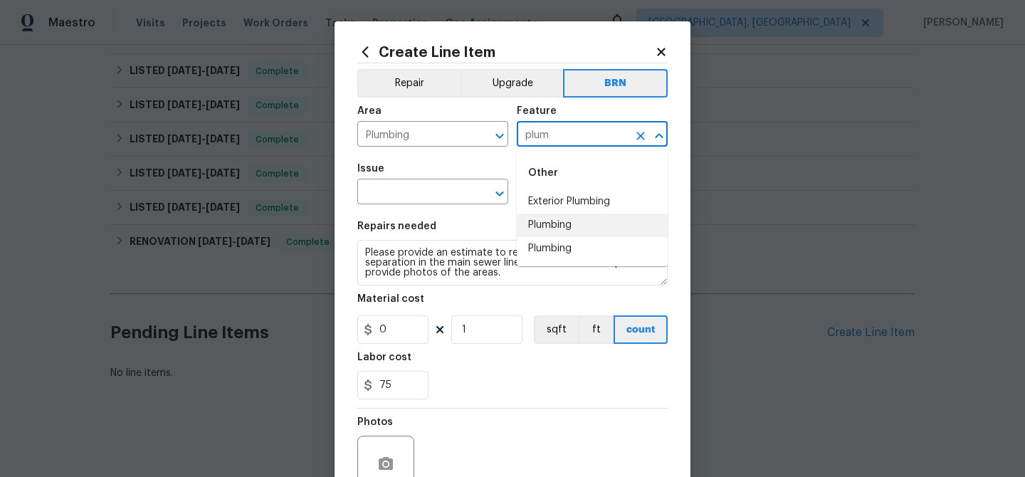
click at [542, 225] on li "Plumbing" at bounding box center [592, 225] width 151 height 23
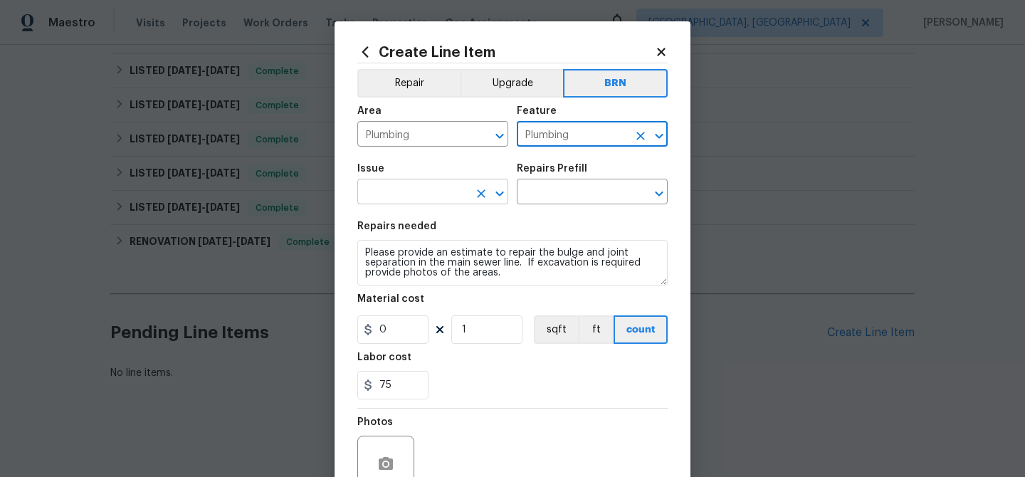
type input "Plumbing"
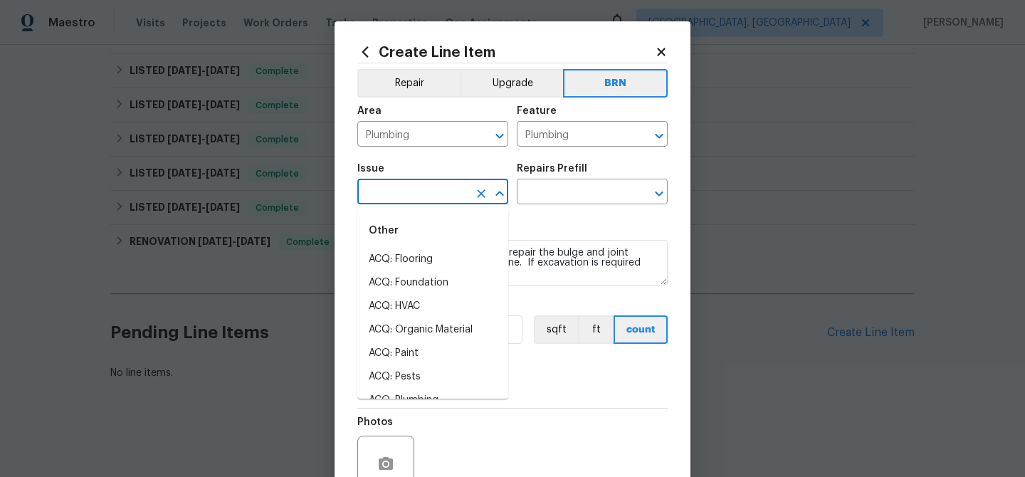
click at [451, 199] on input "text" at bounding box center [412, 193] width 111 height 22
click at [436, 314] on li "General Plumbing" at bounding box center [432, 306] width 151 height 23
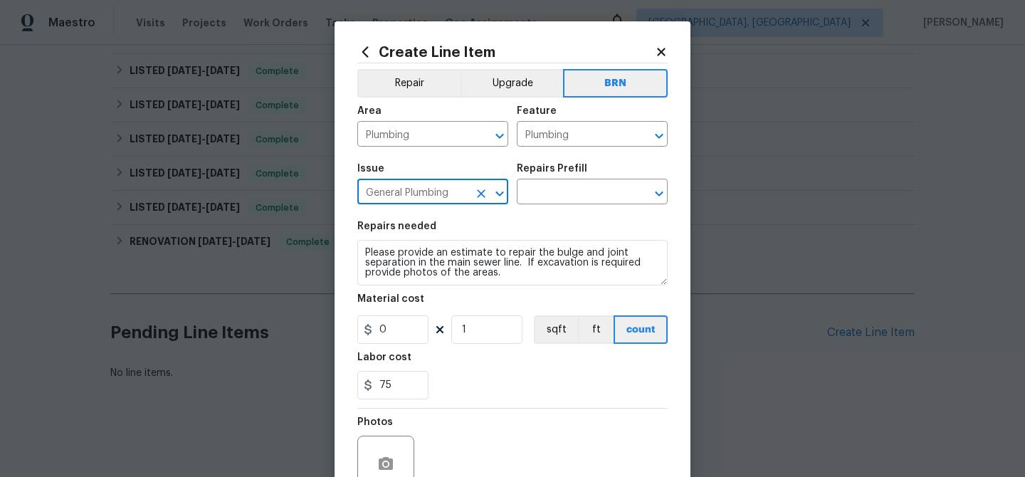
type input "General Plumbing"
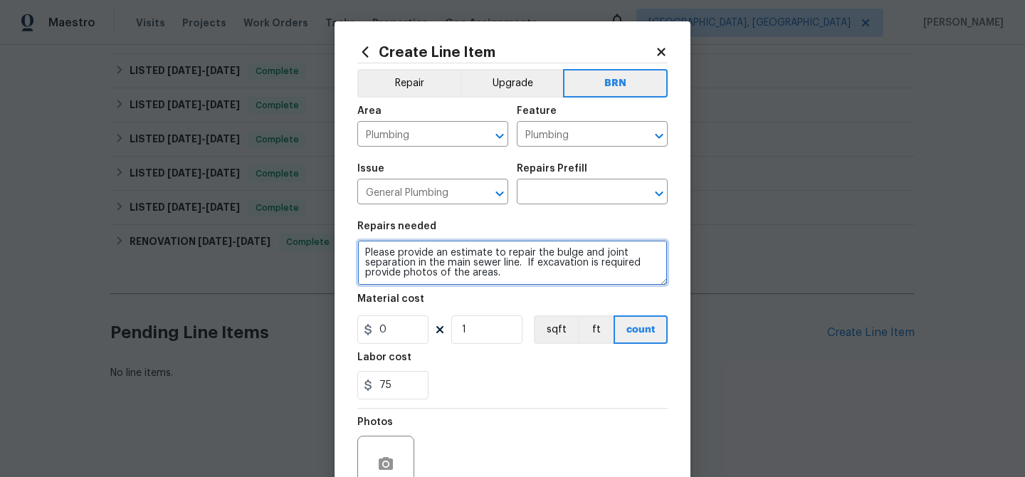
click at [436, 264] on textarea "Please provide an estimate to repair the bulge and joint separation in the main…" at bounding box center [512, 263] width 310 height 46
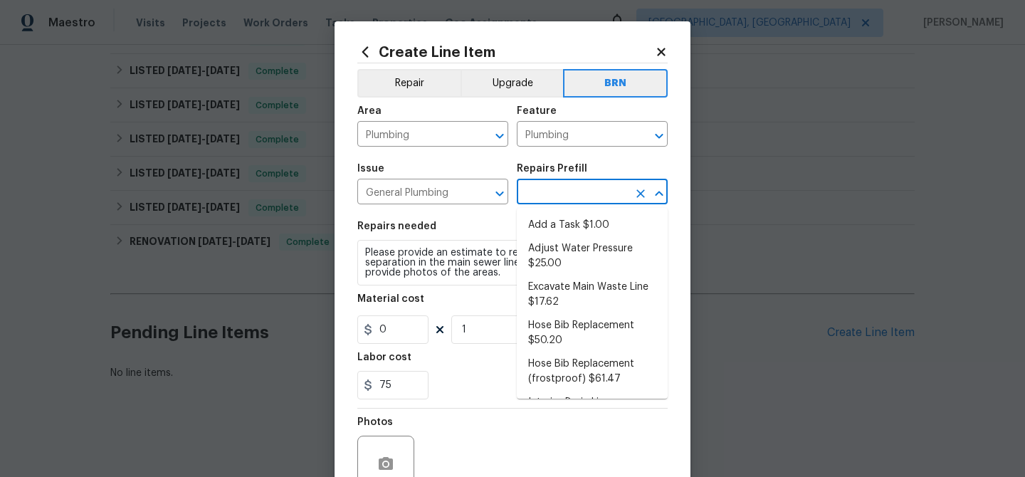
click at [541, 191] on input "text" at bounding box center [572, 193] width 111 height 22
click at [546, 219] on li "Add a Task $1.00" at bounding box center [592, 225] width 151 height 23
type input "Add a Task $1.00"
type textarea "HPM to detail"
type input "1"
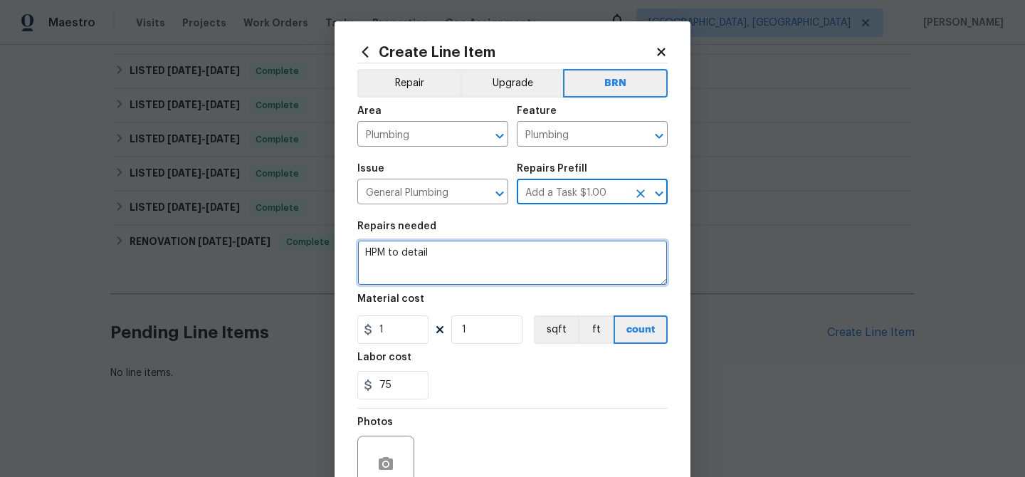
click at [459, 268] on textarea "HPM to detail" at bounding box center [512, 263] width 310 height 46
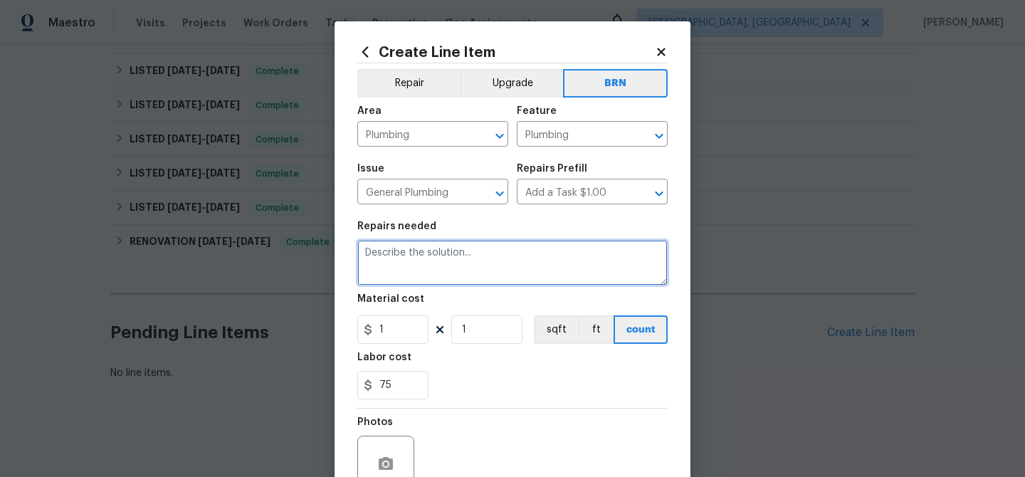
paste textarea "Please provide an estimate to repair the bulge and joint separation in the main…"
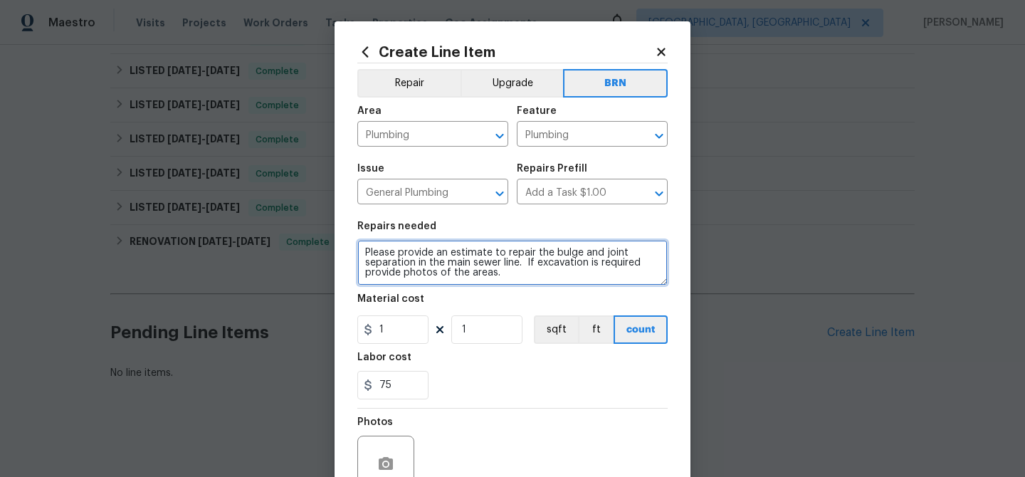
type textarea "Please provide an estimate to repair the bulge and joint separation in the main…"
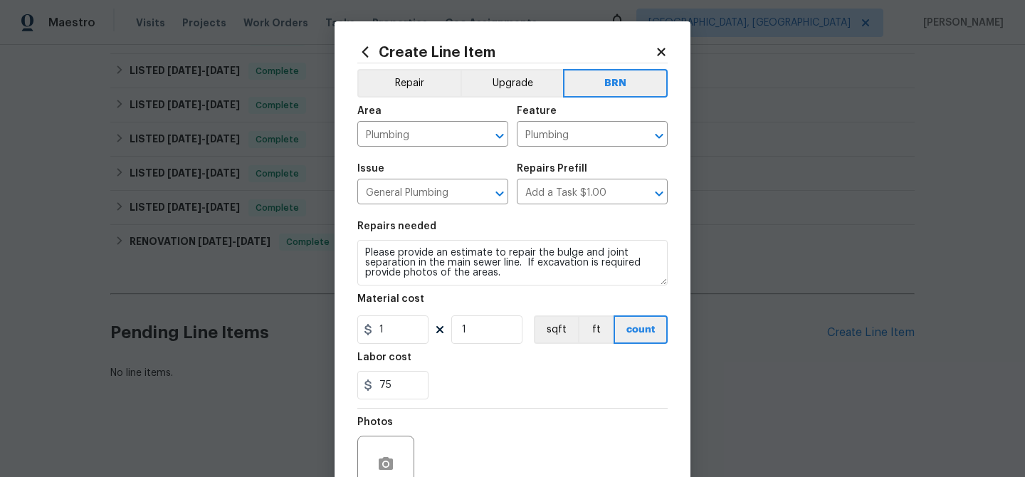
click at [406, 345] on section "Repairs needed Please provide an estimate to repair the bulge and joint separat…" at bounding box center [512, 310] width 310 height 195
click at [403, 323] on input "1" at bounding box center [392, 329] width 71 height 28
type input "0"
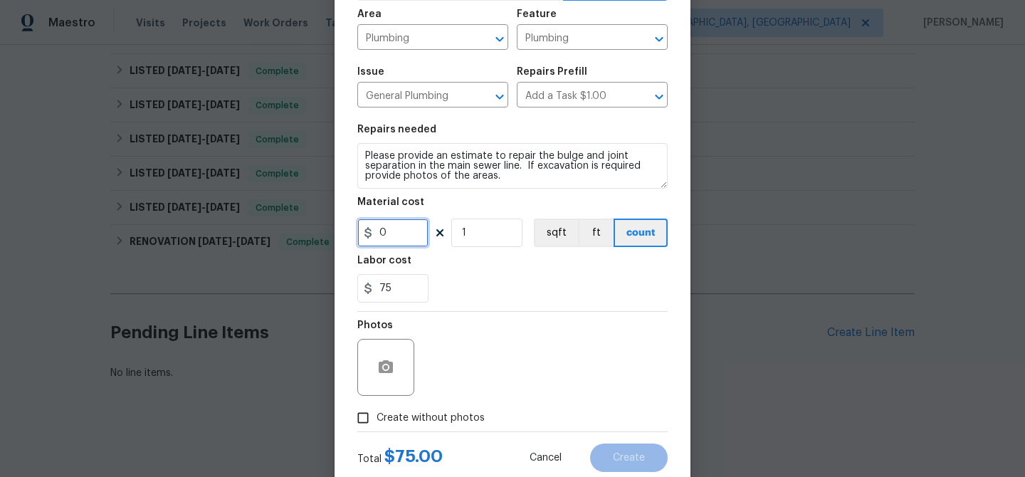
scroll to position [137, 0]
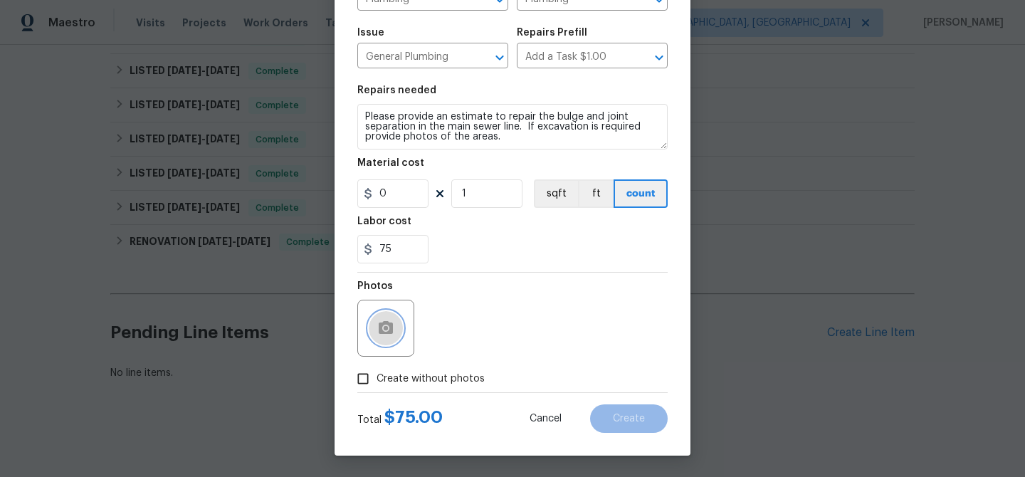
click at [392, 338] on button "button" at bounding box center [386, 328] width 34 height 34
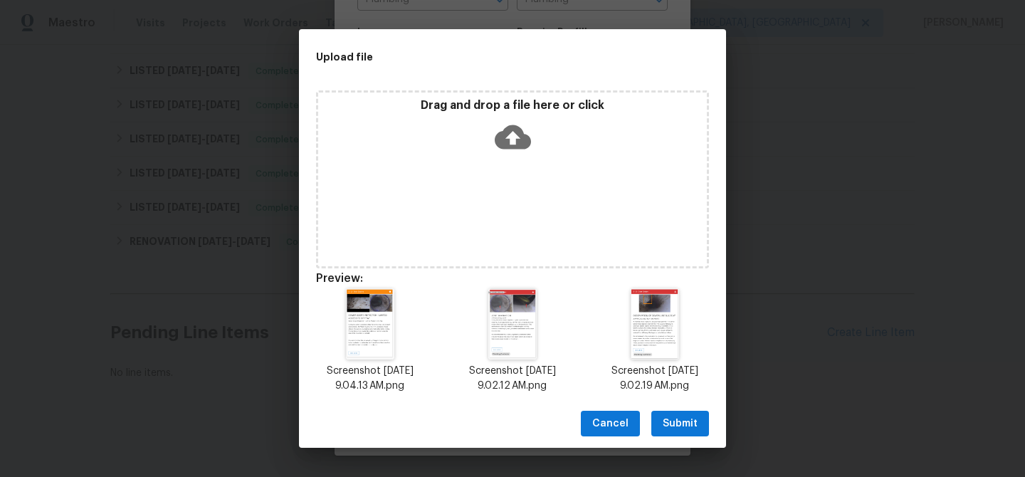
click at [675, 425] on span "Submit" at bounding box center [680, 424] width 35 height 18
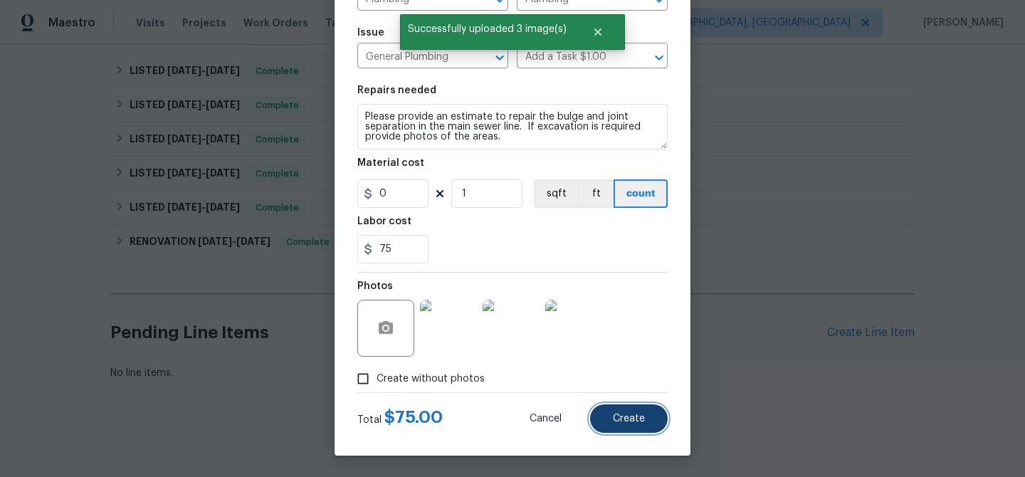
click at [616, 416] on span "Create" at bounding box center [629, 419] width 32 height 11
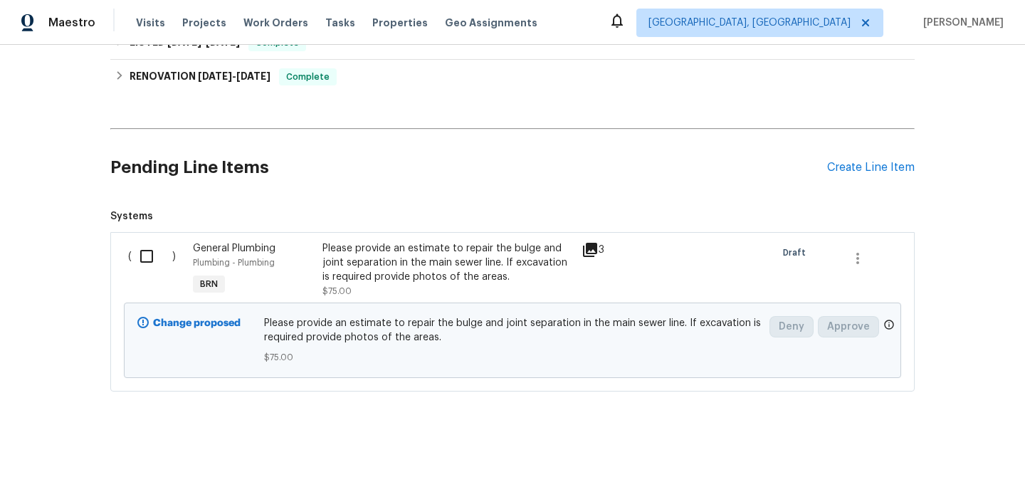
scroll to position [539, 0]
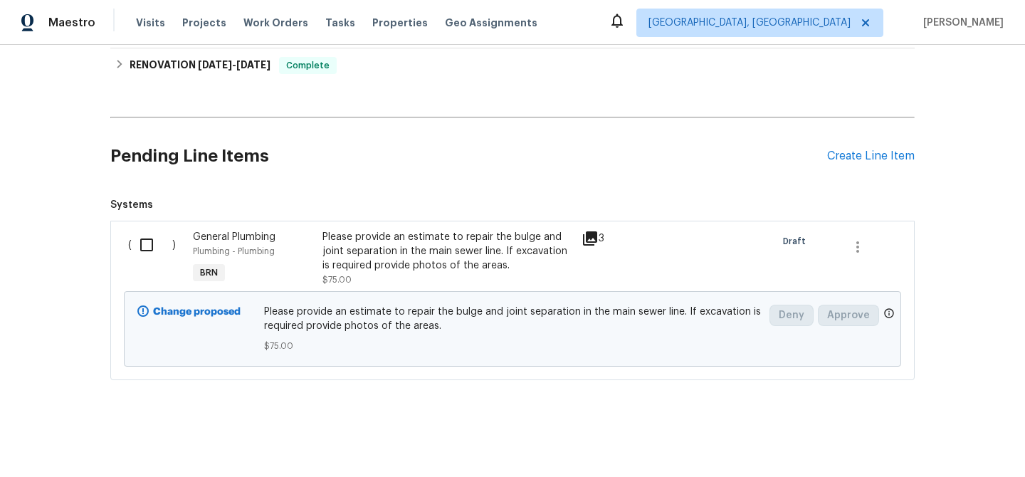
click at [134, 242] on input "checkbox" at bounding box center [152, 245] width 41 height 30
checkbox input "true"
click at [930, 443] on span "Create Work Order" at bounding box center [943, 442] width 95 height 18
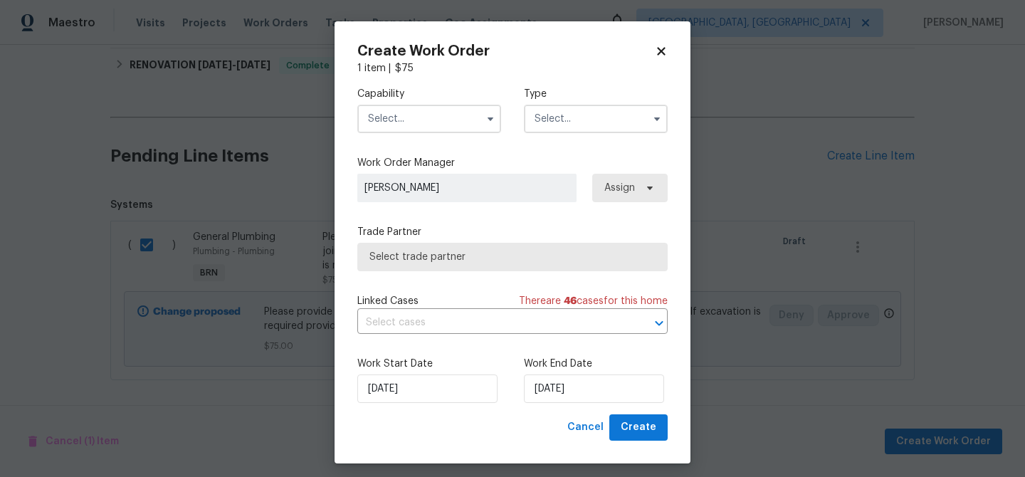
click at [453, 104] on div "Capability" at bounding box center [429, 110] width 144 height 46
click at [434, 116] on input "text" at bounding box center [429, 119] width 144 height 28
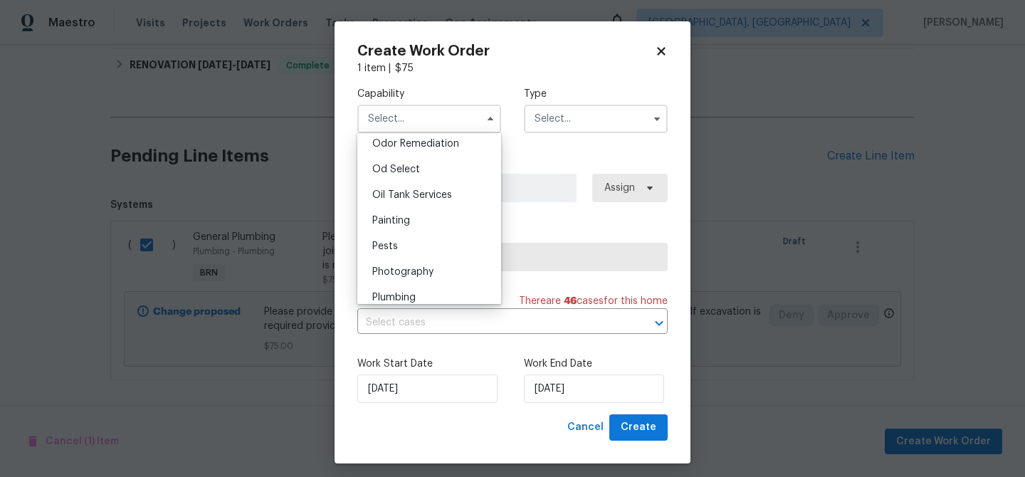
scroll to position [1155, 0]
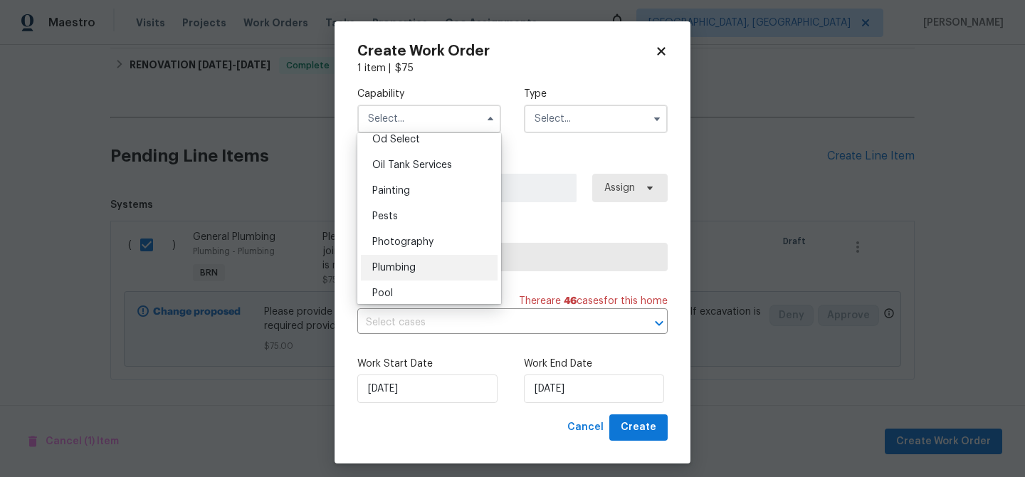
click at [410, 264] on span "Plumbing" at bounding box center [393, 268] width 43 height 10
type input "Plumbing"
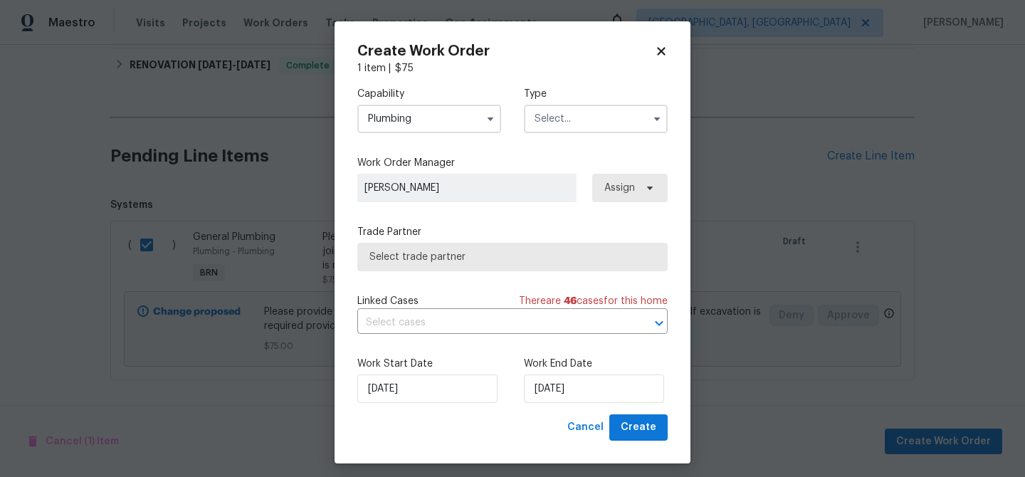
click at [562, 122] on input "text" at bounding box center [596, 119] width 144 height 28
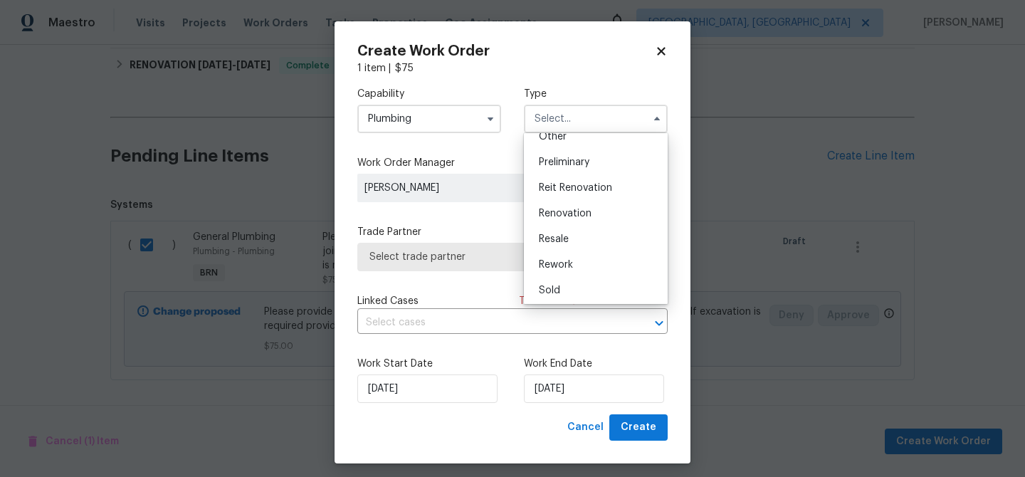
scroll to position [308, 0]
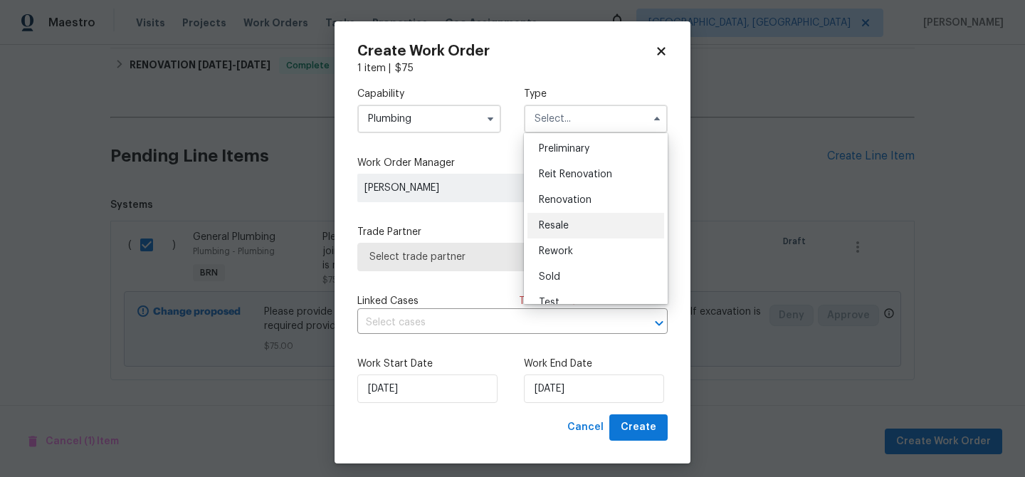
click at [570, 226] on div "Resale" at bounding box center [595, 226] width 137 height 26
type input "Resale"
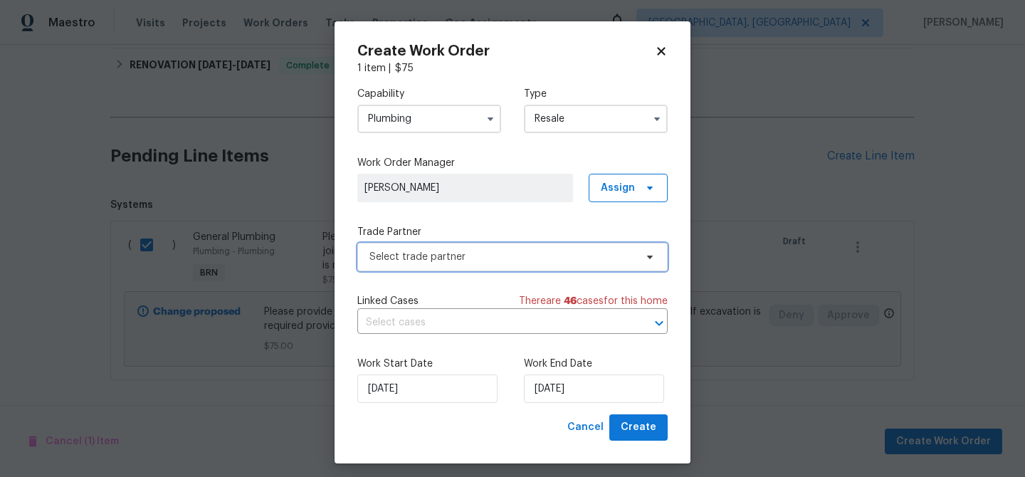
click at [480, 253] on span "Select trade partner" at bounding box center [502, 257] width 266 height 14
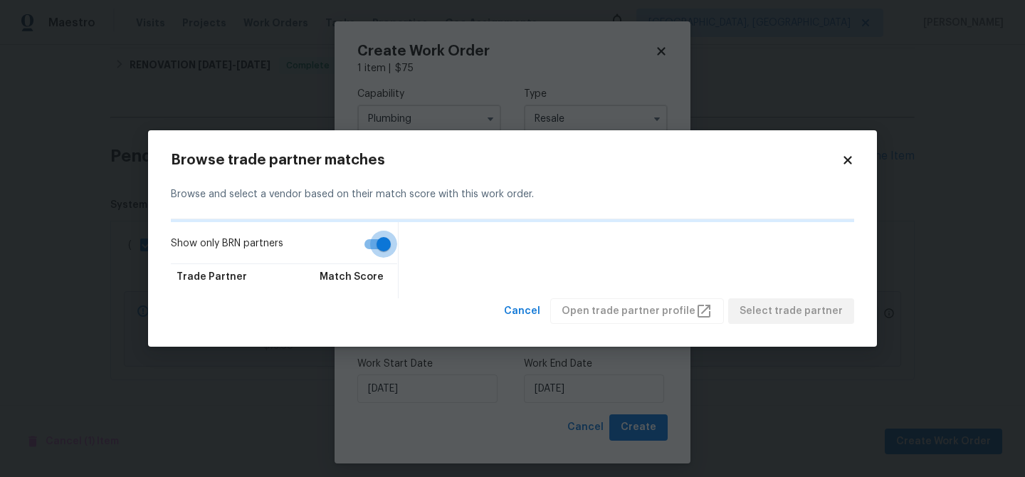
click at [384, 243] on input "Show only BRN partners" at bounding box center [383, 244] width 81 height 27
checkbox input "false"
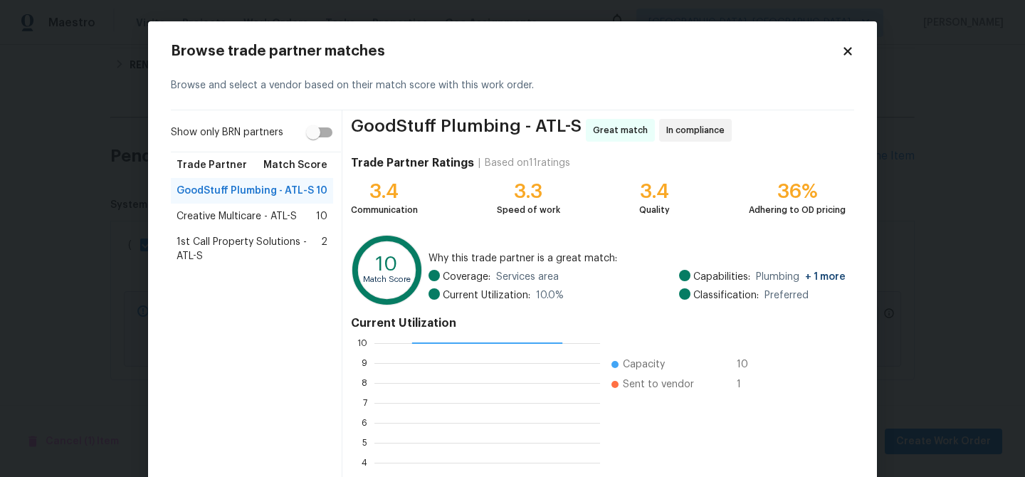
scroll to position [151, 0]
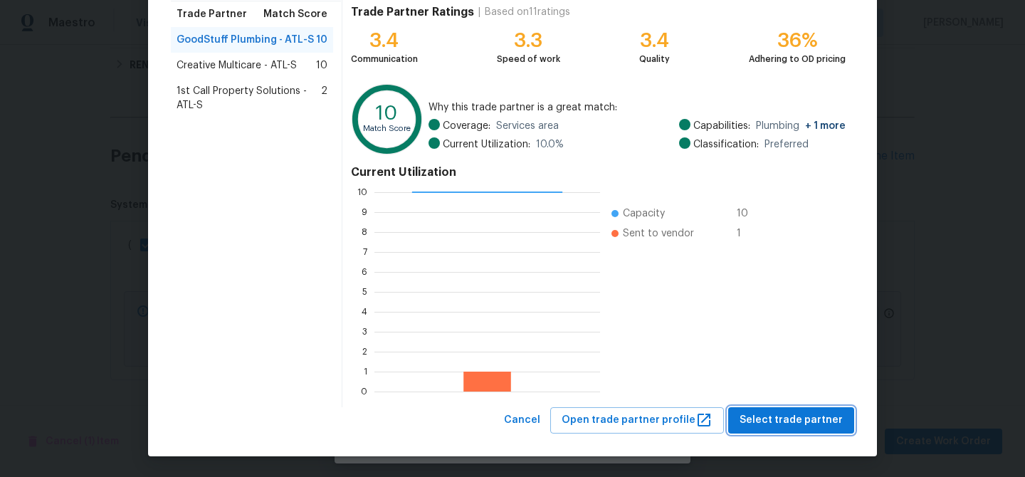
click at [762, 419] on span "Select trade partner" at bounding box center [791, 420] width 103 height 18
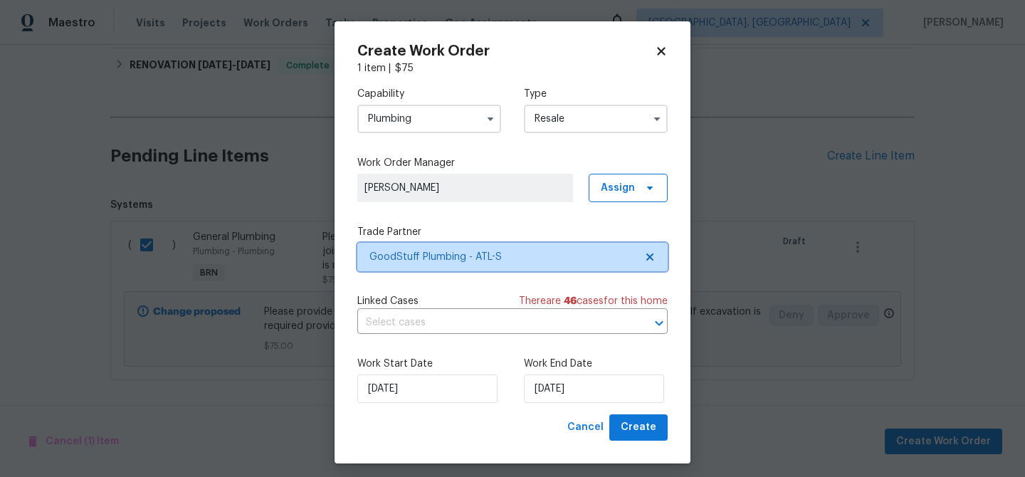
scroll to position [0, 0]
click at [489, 321] on input "text" at bounding box center [492, 323] width 270 height 22
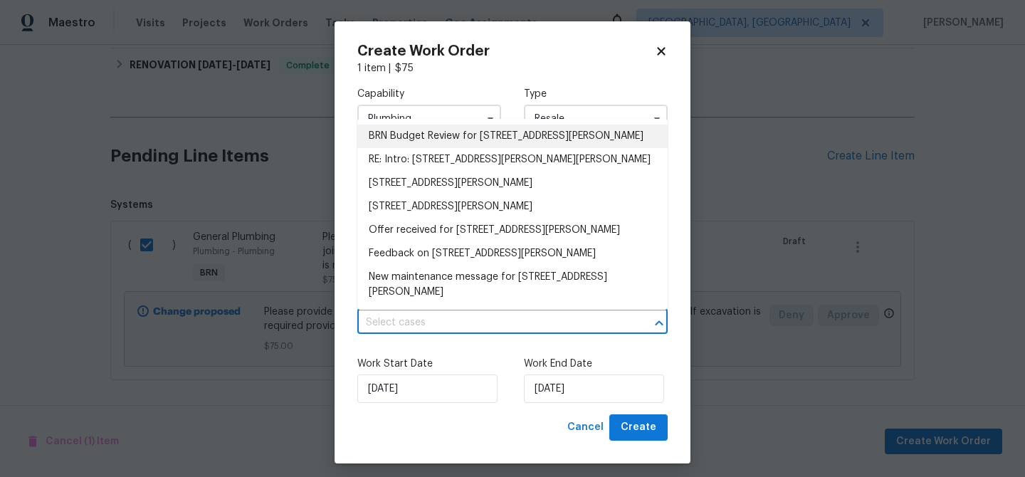
click at [389, 140] on li "BRN Budget Review for 2669 Saint Paul Dr SW, Atlanta, GA 30331" at bounding box center [512, 136] width 310 height 23
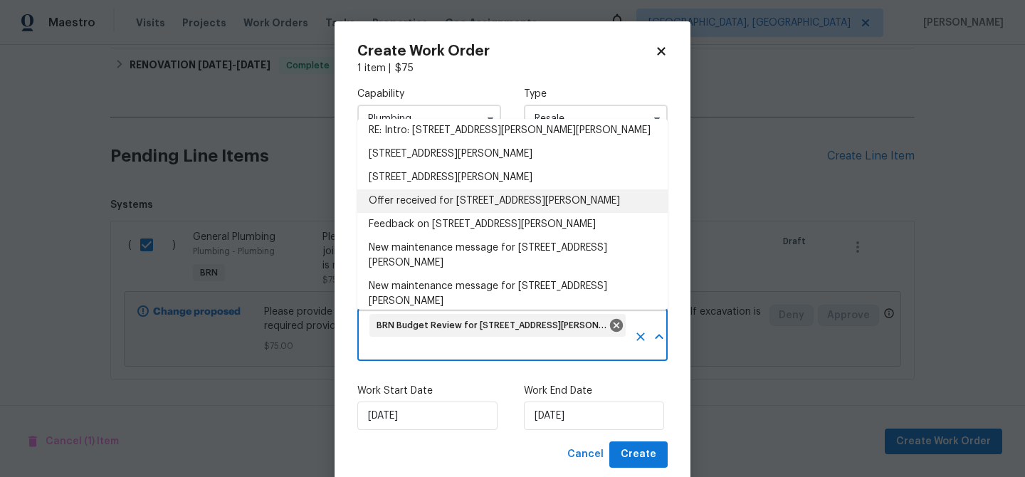
scroll to position [65, 0]
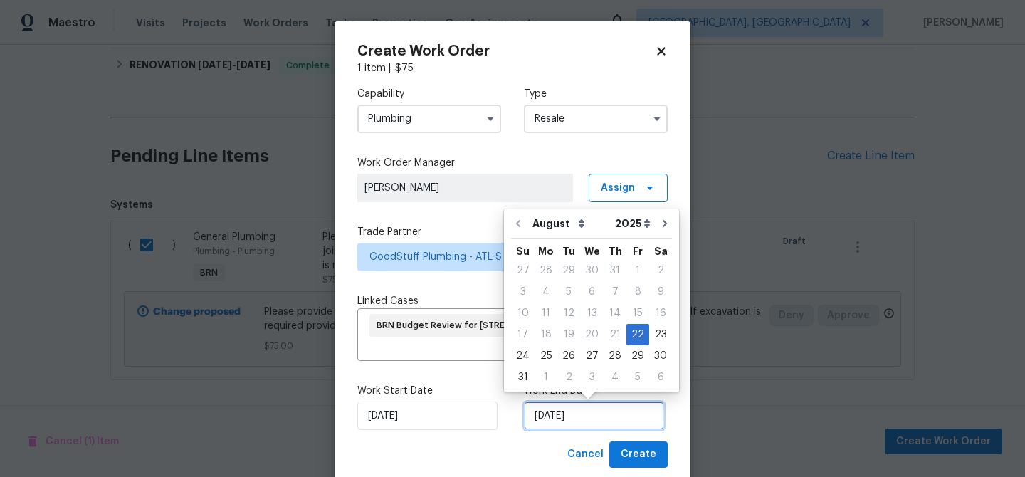
click at [554, 406] on input "[DATE]" at bounding box center [594, 415] width 140 height 28
click at [559, 359] on div "26" at bounding box center [568, 356] width 23 height 20
type input "[DATE]"
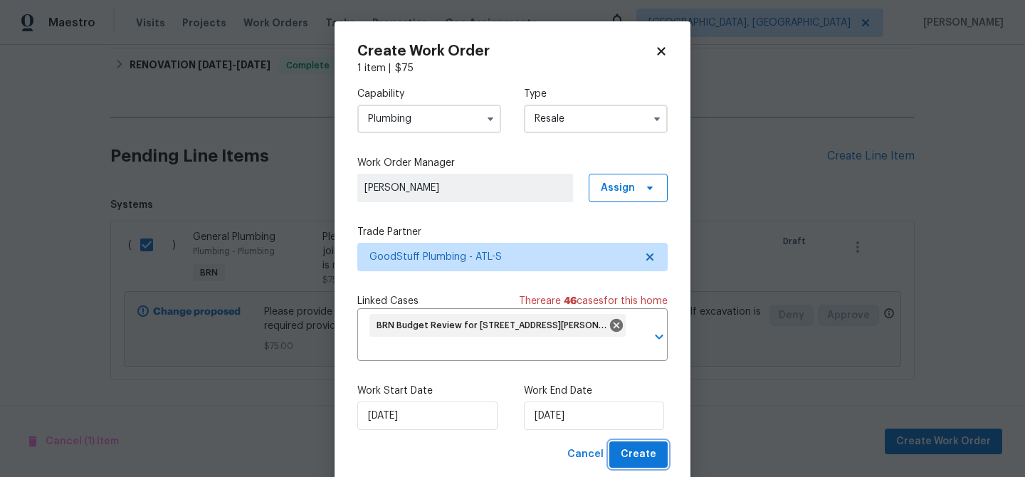
click at [636, 457] on span "Create" at bounding box center [639, 455] width 36 height 18
checkbox input "false"
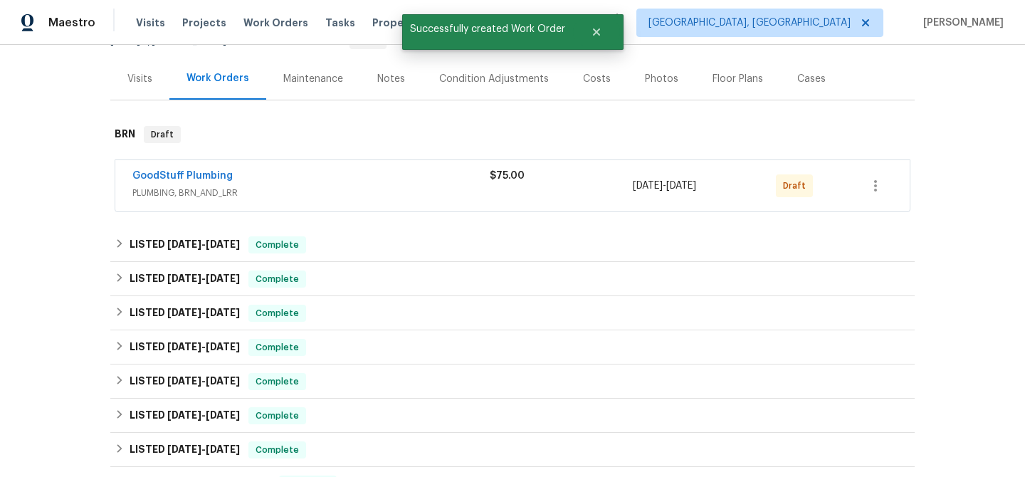
scroll to position [147, 0]
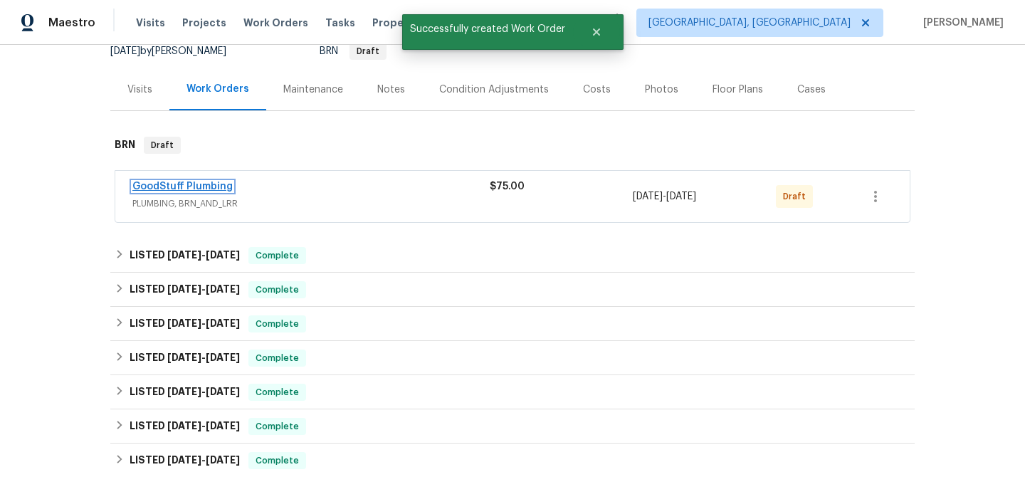
click at [203, 189] on link "GoodStuff Plumbing" at bounding box center [182, 187] width 100 height 10
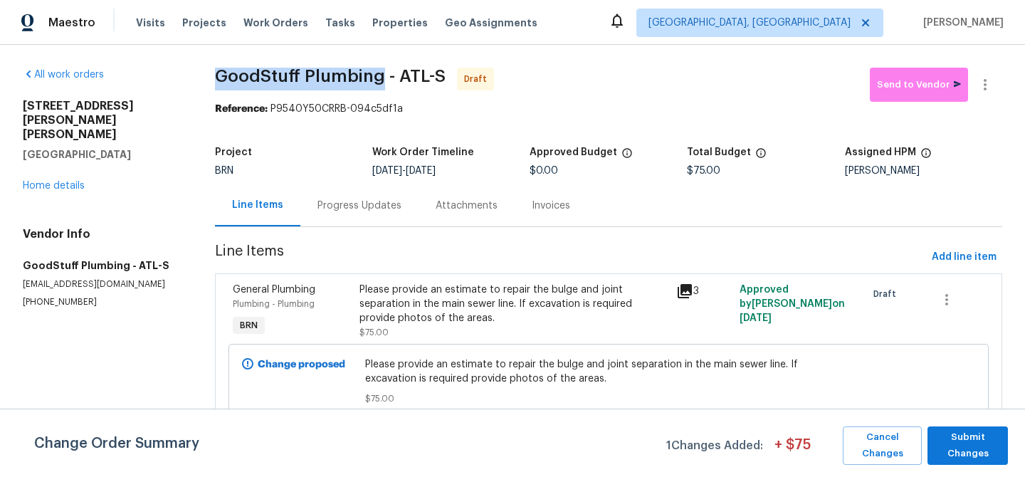
drag, startPoint x: 209, startPoint y: 69, endPoint x: 379, endPoint y: 73, distance: 170.2
click at [379, 73] on div "All work orders 2669 Saint Paul Dr SW Atlanta, GA 30331 Home details Vendor Inf…" at bounding box center [512, 259] width 1025 height 428
copy span "GoodStuff Plumbing"
click at [202, 74] on div "All work orders 2669 Saint Paul Dr SW Atlanta, GA 30331 Home details Vendor Inf…" at bounding box center [512, 259] width 1025 height 428
click at [345, 203] on div "Progress Updates" at bounding box center [359, 206] width 84 height 14
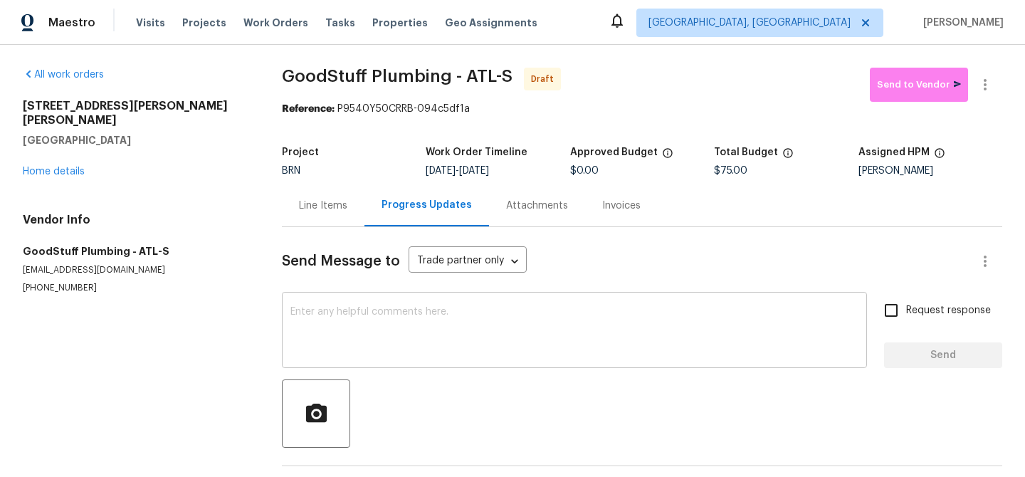
click at [389, 301] on div "x ​" at bounding box center [574, 331] width 585 height 73
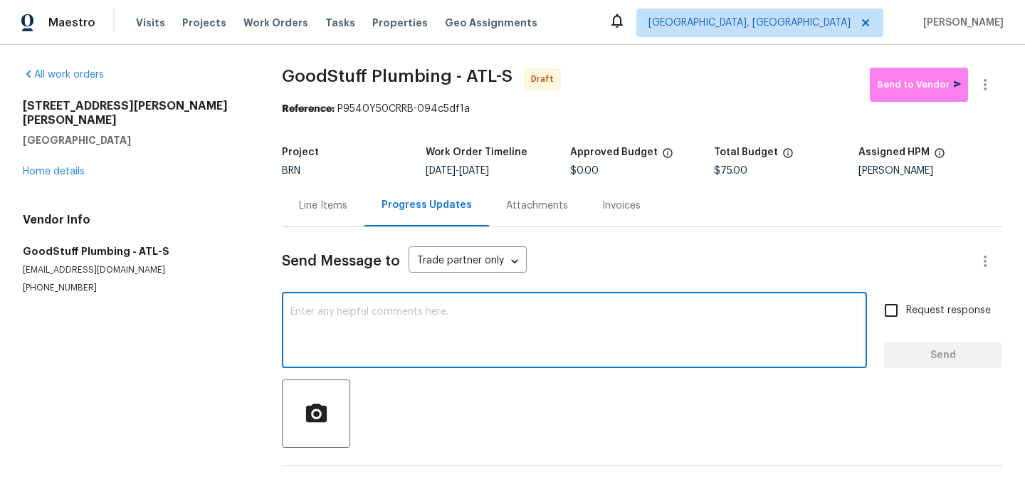
paste textarea "Hi, I'm Ananthi from Opendoor. Just wanted to check if you received the WO for …"
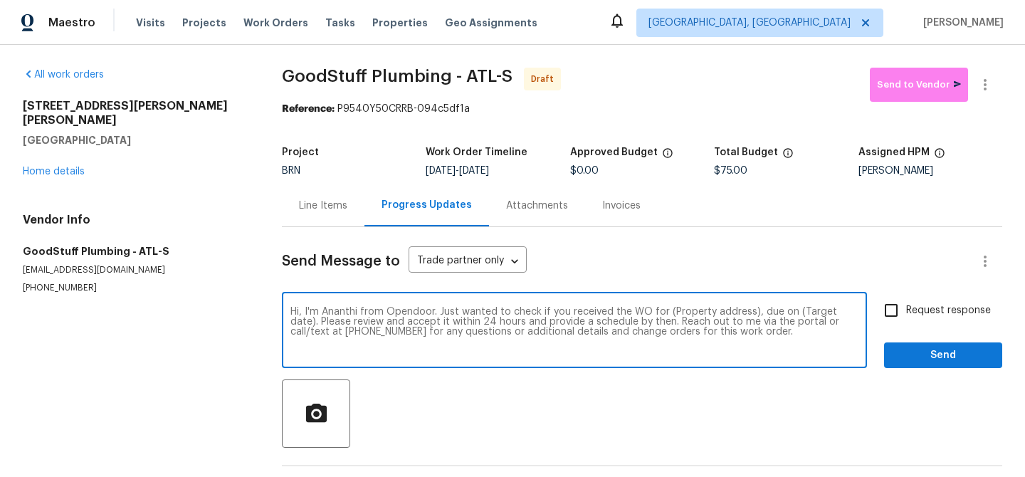
drag, startPoint x: 750, startPoint y: 312, endPoint x: 665, endPoint y: 313, distance: 85.4
click at [666, 312] on textarea "Hi, I'm Ananthi from Opendoor. Just wanted to check if you received the WO for …" at bounding box center [574, 332] width 568 height 50
paste textarea "2669 Saint Paul Dr SW, Atlanta, GA 30331"
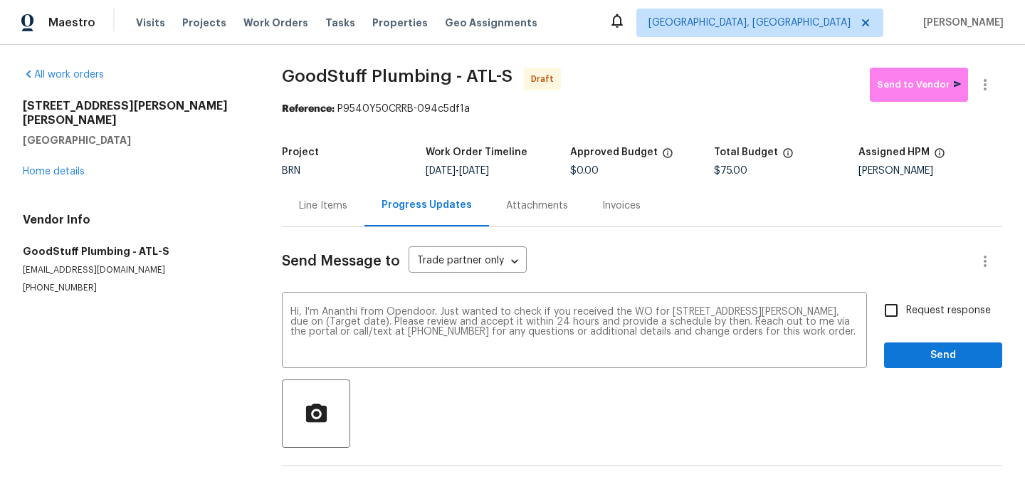
drag, startPoint x: 482, startPoint y: 172, endPoint x: 537, endPoint y: 172, distance: 54.8
click at [537, 172] on div "[DATE] - [DATE]" at bounding box center [498, 171] width 144 height 10
copy span "[DATE]"
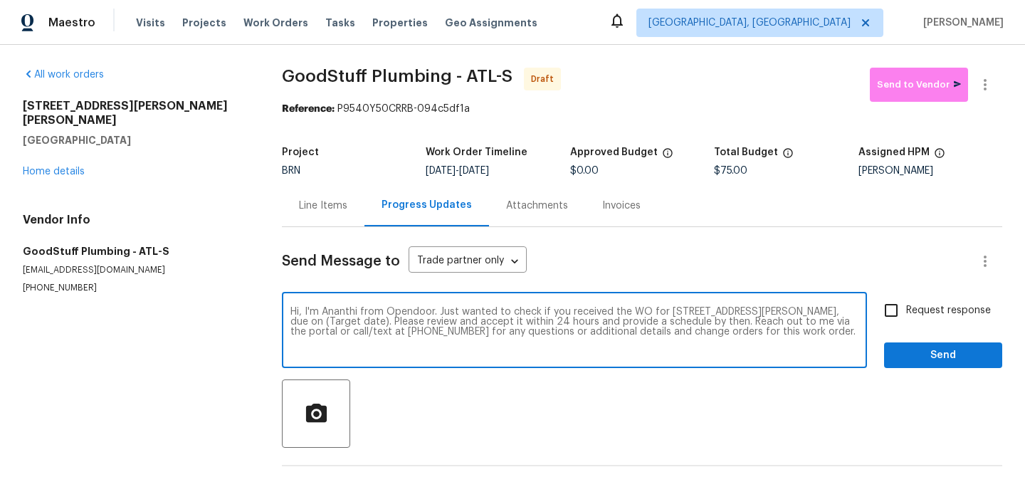
drag, startPoint x: 384, startPoint y: 324, endPoint x: 329, endPoint y: 322, distance: 55.6
click at [329, 322] on textarea "Hi, I'm Ananthi from Opendoor. Just wanted to check if you received the WO for …" at bounding box center [574, 332] width 568 height 50
paste textarea "[DATE]"
type textarea "Hi, I'm Ananthi from Opendoor. Just wanted to check if you received the WO for …"
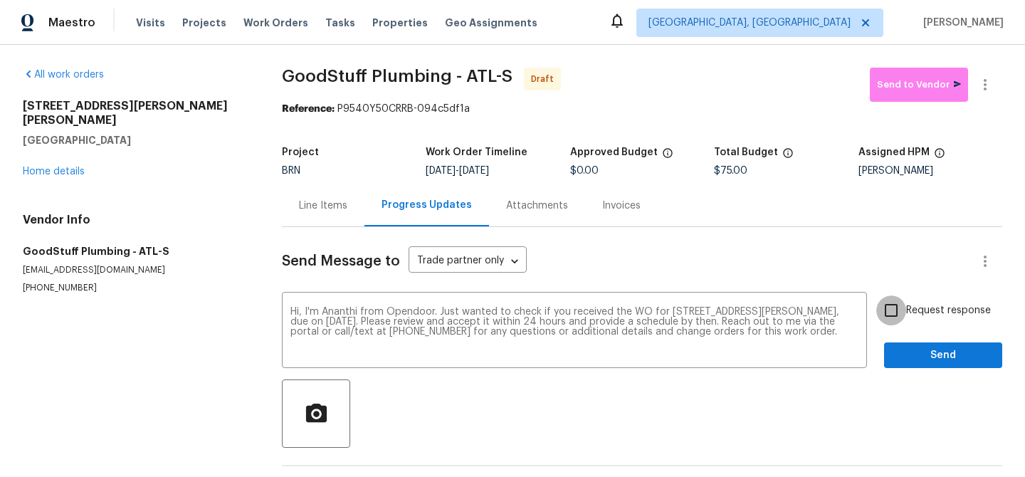
click at [885, 304] on input "Request response" at bounding box center [891, 310] width 30 height 30
checkbox input "true"
click at [900, 349] on span "Send" at bounding box center [942, 356] width 95 height 18
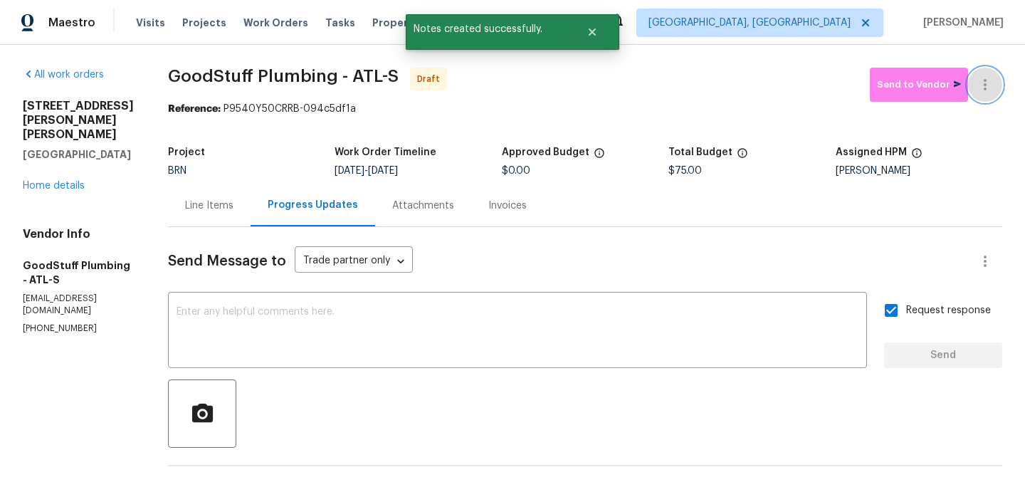
click at [989, 76] on icon "button" at bounding box center [985, 84] width 17 height 17
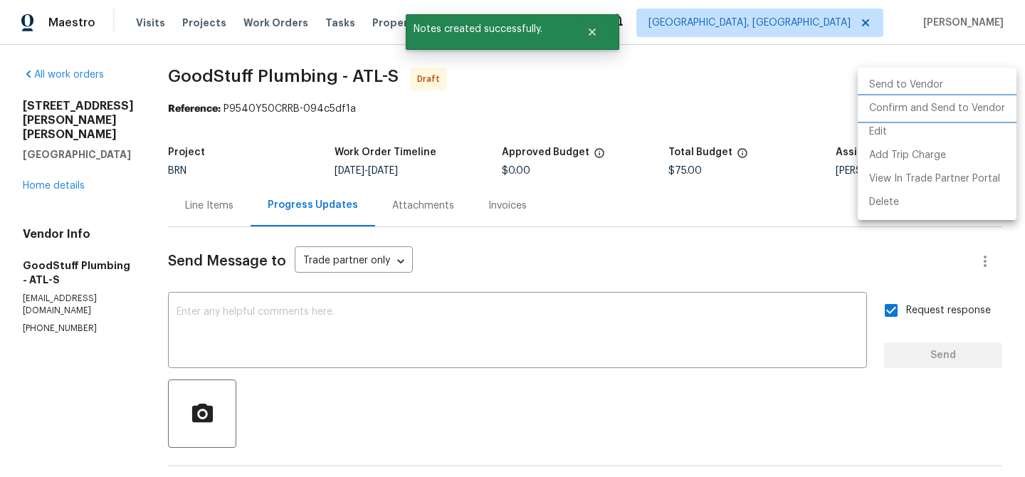
click at [920, 112] on li "Confirm and Send to Vendor" at bounding box center [937, 108] width 159 height 23
click at [225, 88] on div at bounding box center [512, 238] width 1025 height 477
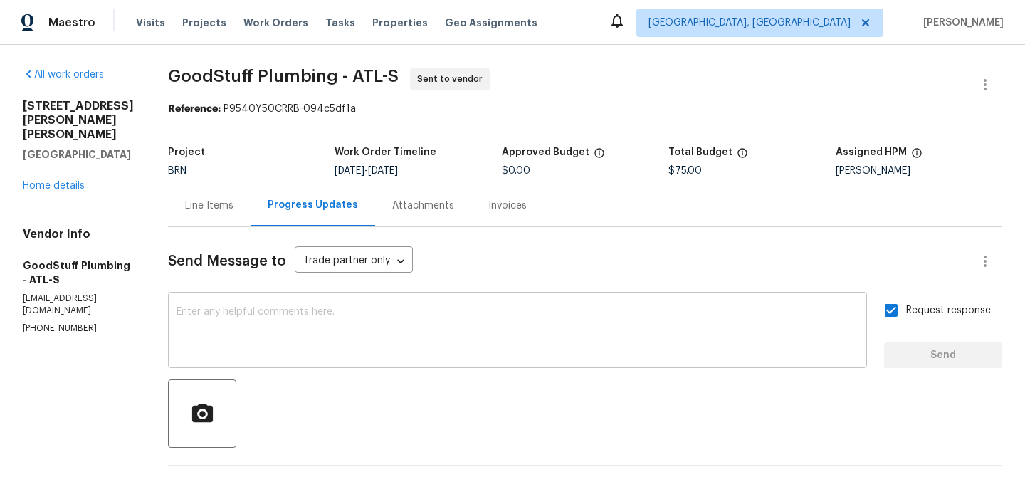
click at [248, 304] on div "x ​" at bounding box center [517, 331] width 699 height 73
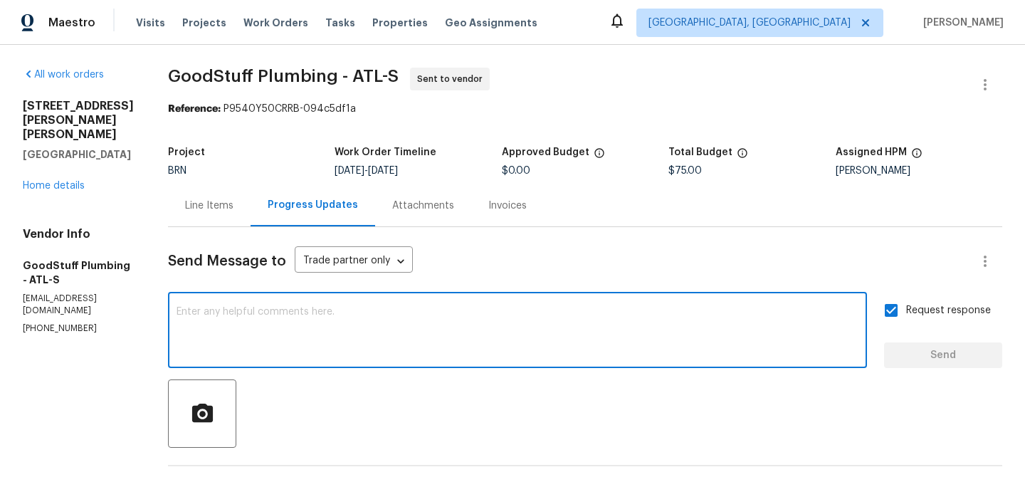
type textarea "J"
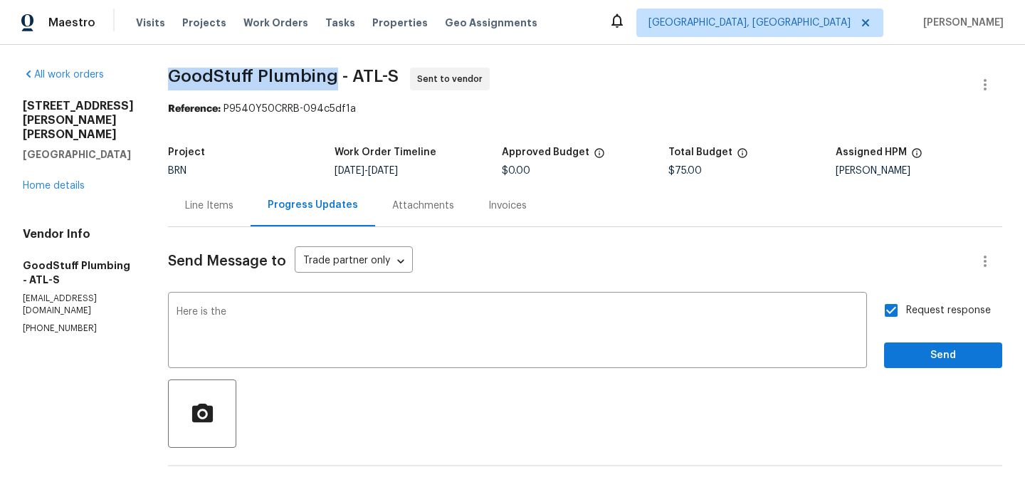
drag, startPoint x: 197, startPoint y: 73, endPoint x: 370, endPoint y: 75, distance: 173.0
click at [370, 75] on div "All work orders 2669 Saint Paul Dr SW Atlanta, GA 30331 Home details Vendor Inf…" at bounding box center [512, 343] width 1025 height 596
copy span "GoodStuff Plumbing"
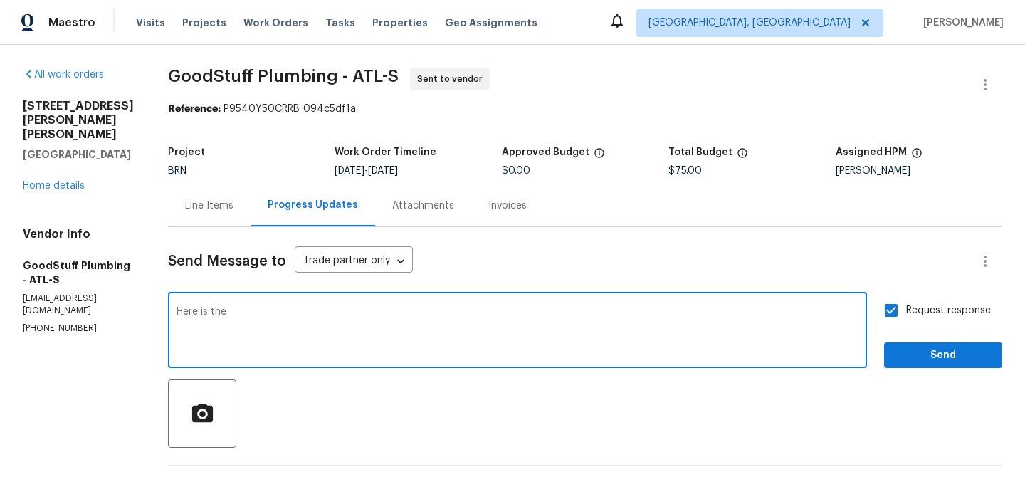
click at [257, 313] on textarea "Here is the" at bounding box center [518, 332] width 682 height 50
type textarea "H"
click at [222, 68] on span "GoodStuff Plumbing - ATL-S" at bounding box center [283, 76] width 231 height 17
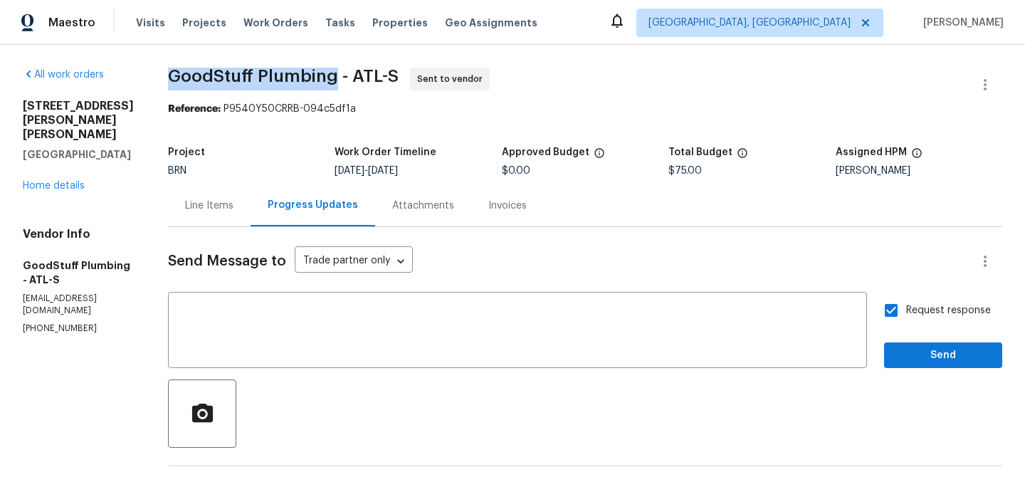
drag, startPoint x: 200, startPoint y: 81, endPoint x: 369, endPoint y: 81, distance: 168.7
click at [369, 81] on div "All work orders 2669 Saint Paul Dr SW Atlanta, GA 30331 Home details Vendor Inf…" at bounding box center [512, 343] width 1025 height 596
copy span "GoodStuff Plumbing"
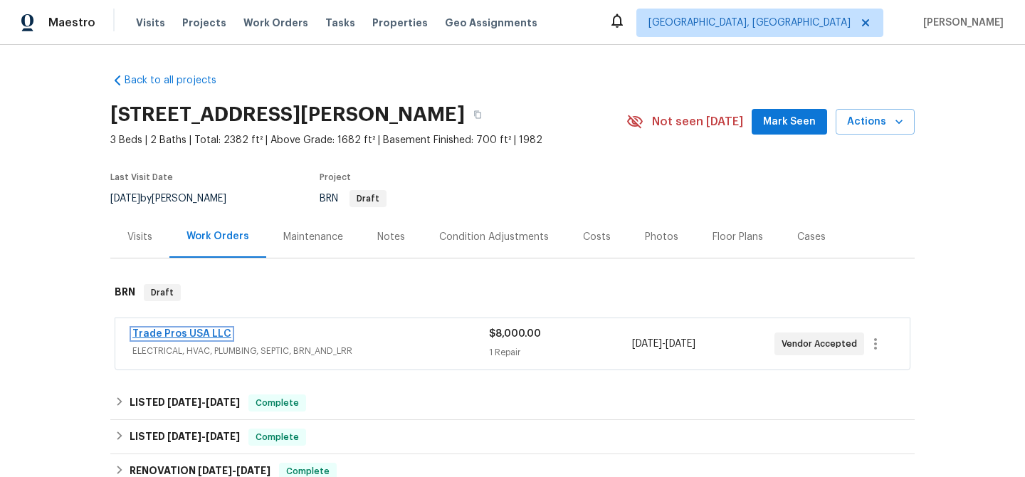
click at [177, 335] on link "Trade Pros USA LLC" at bounding box center [181, 334] width 99 height 10
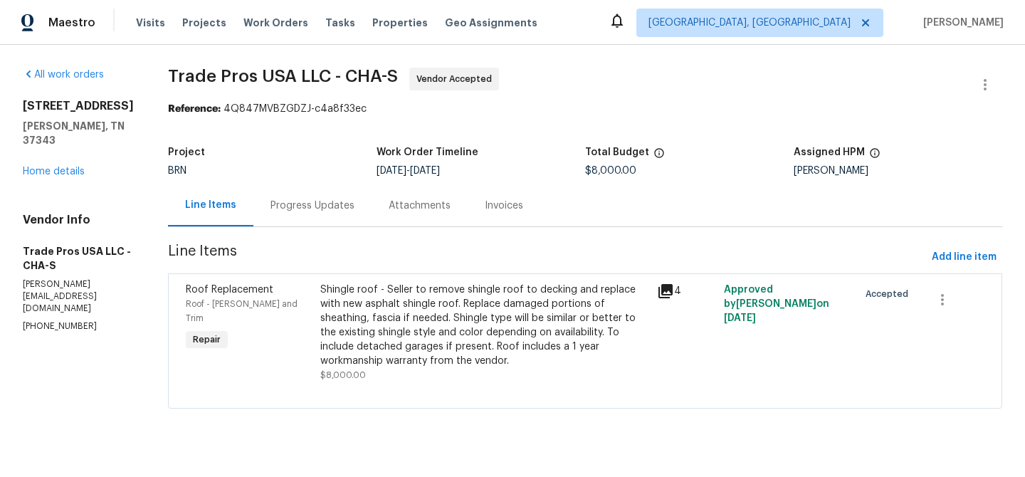
click at [301, 207] on div "Progress Updates" at bounding box center [312, 206] width 84 height 14
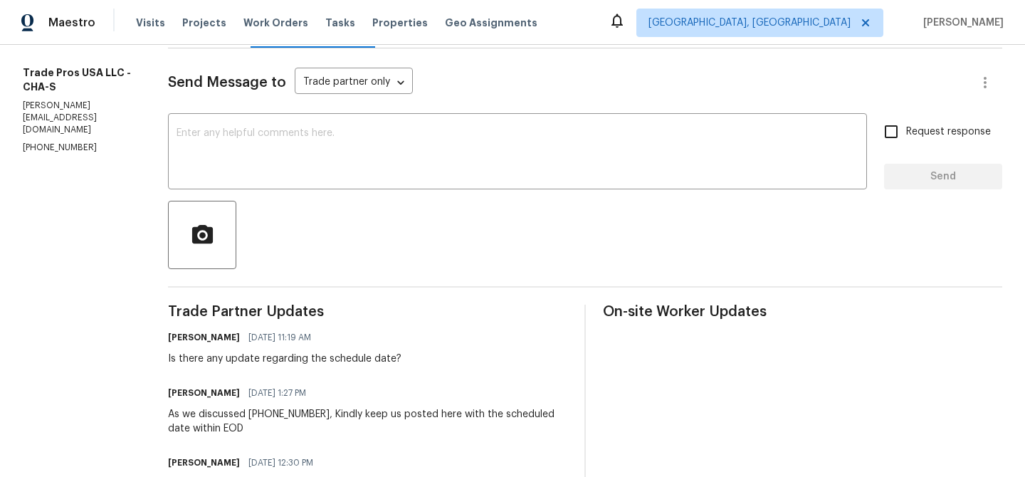
scroll to position [216, 0]
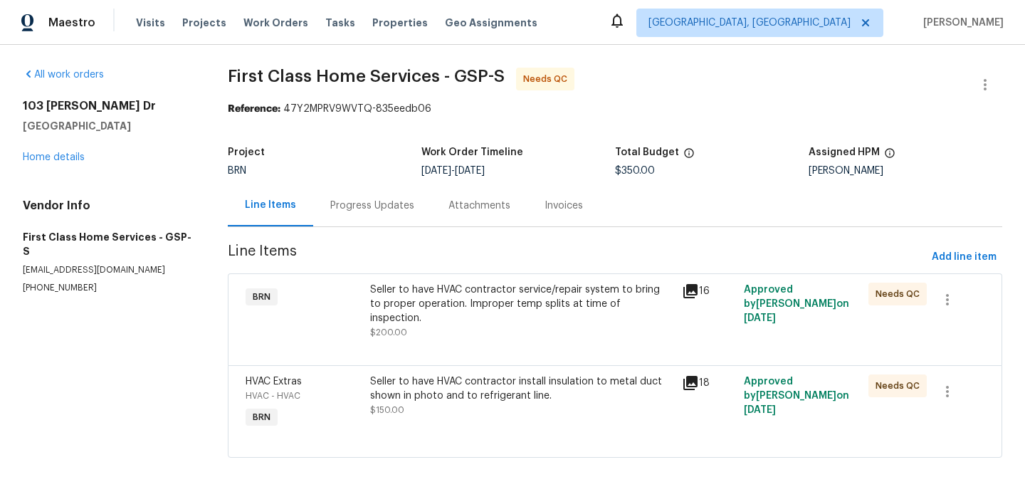
click at [448, 312] on div "Seller to have HVAC contractor service/repair system to bring to proper operati…" at bounding box center [521, 311] width 303 height 57
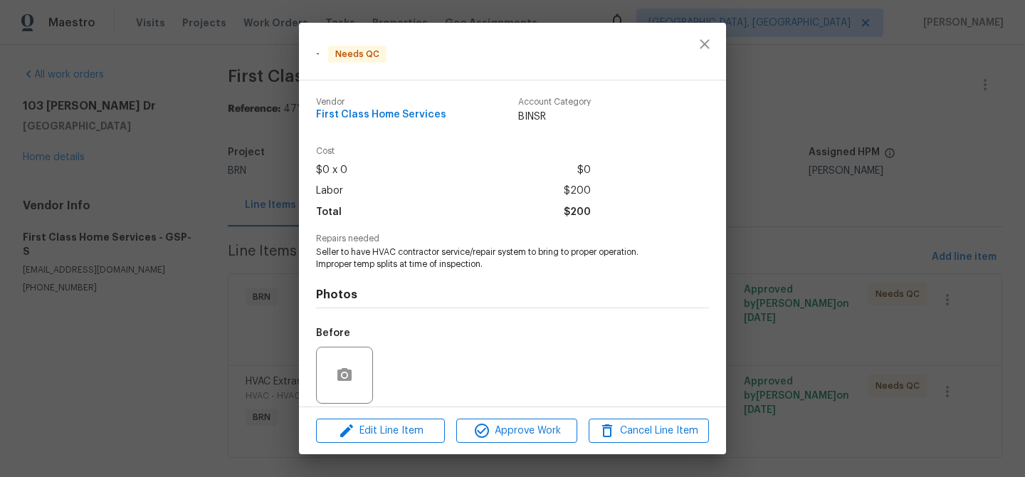
click at [137, 159] on div "- Needs QC Vendor First Class Home Services Account Category BINSR Cost $0 x 0 …" at bounding box center [512, 238] width 1025 height 477
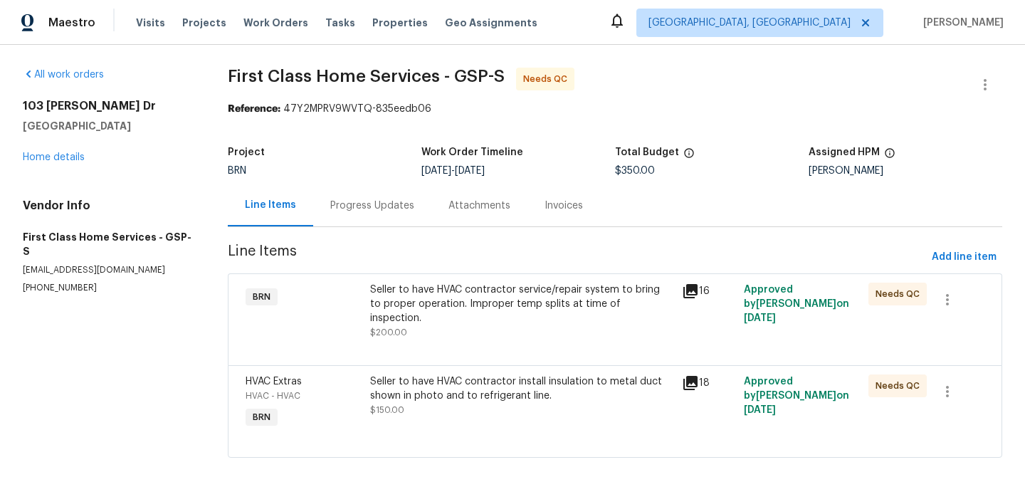
click at [153, 211] on h4 "Vendor Info" at bounding box center [108, 206] width 171 height 14
click at [433, 377] on div "Seller to have HVAC contractor install insulation to metal duct shown in photo …" at bounding box center [521, 388] width 303 height 28
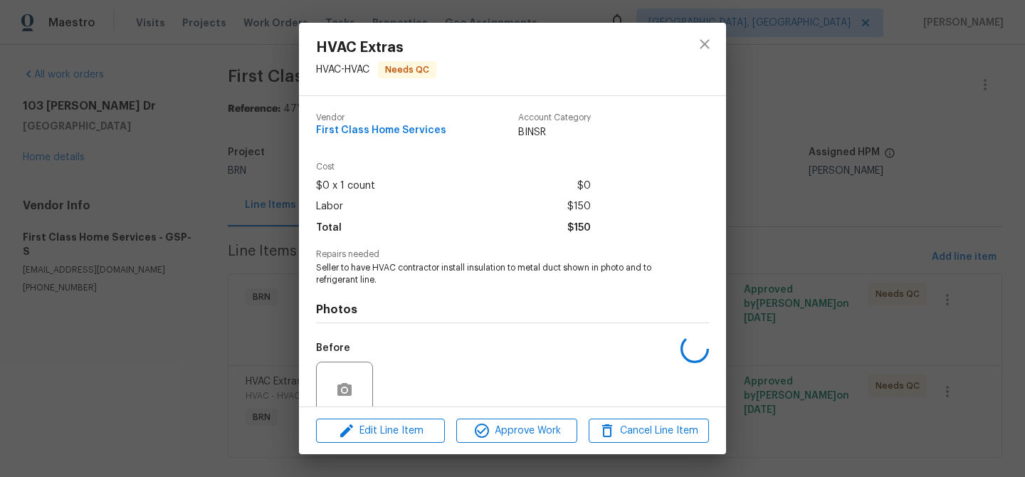
scroll to position [119, 0]
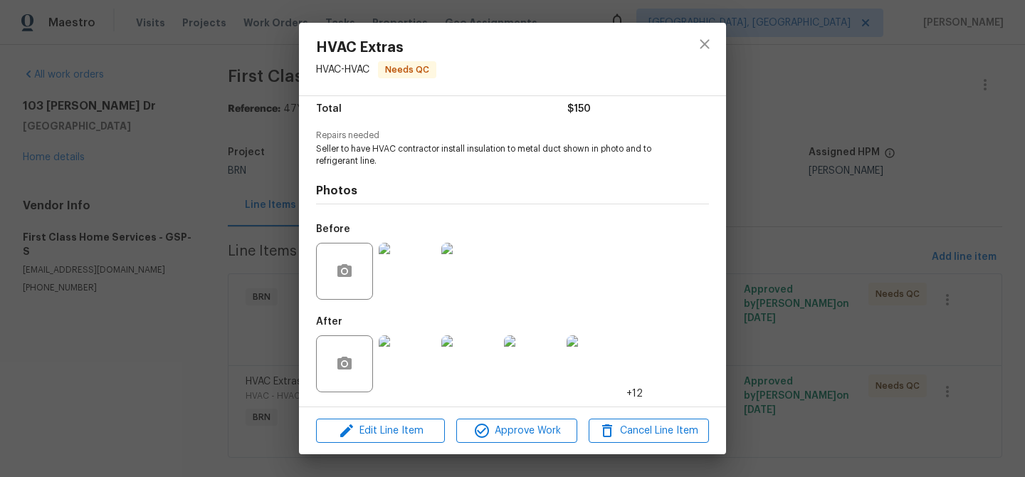
click at [394, 278] on img at bounding box center [407, 271] width 57 height 57
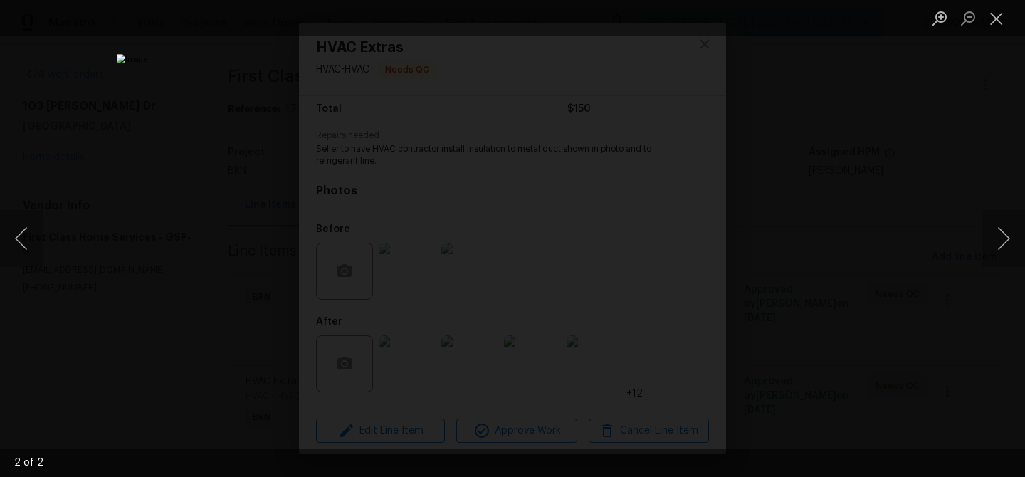
click at [227, 37] on div "Lightbox" at bounding box center [512, 238] width 1025 height 477
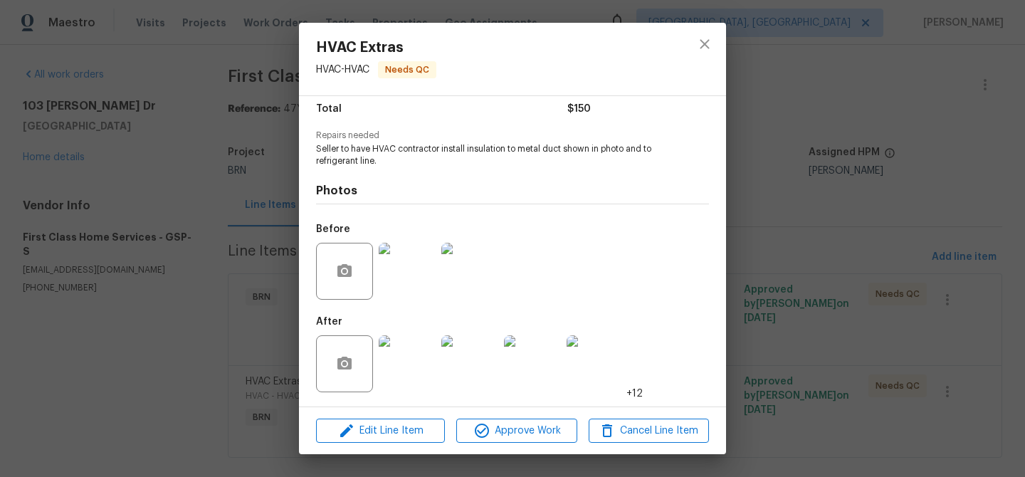
click at [409, 273] on img at bounding box center [407, 271] width 57 height 57
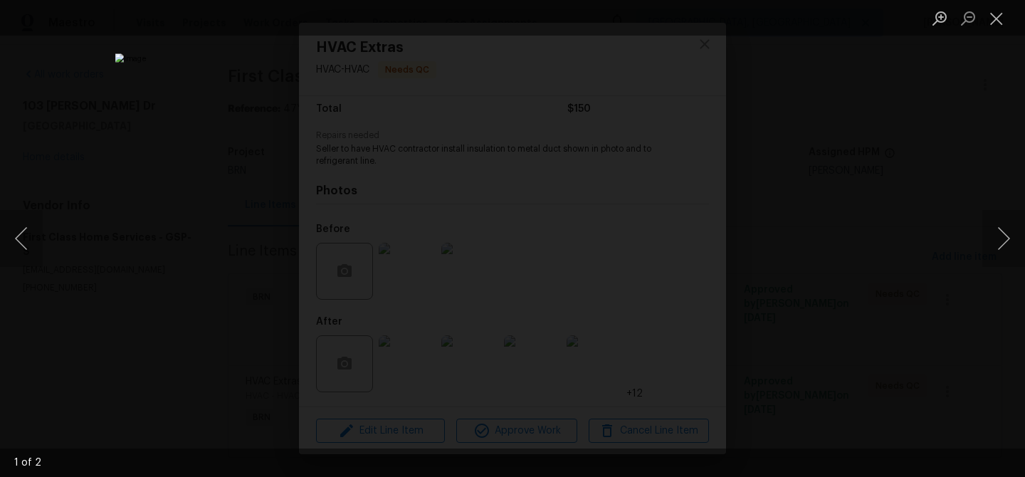
click at [165, 127] on div "Lightbox" at bounding box center [512, 238] width 1025 height 477
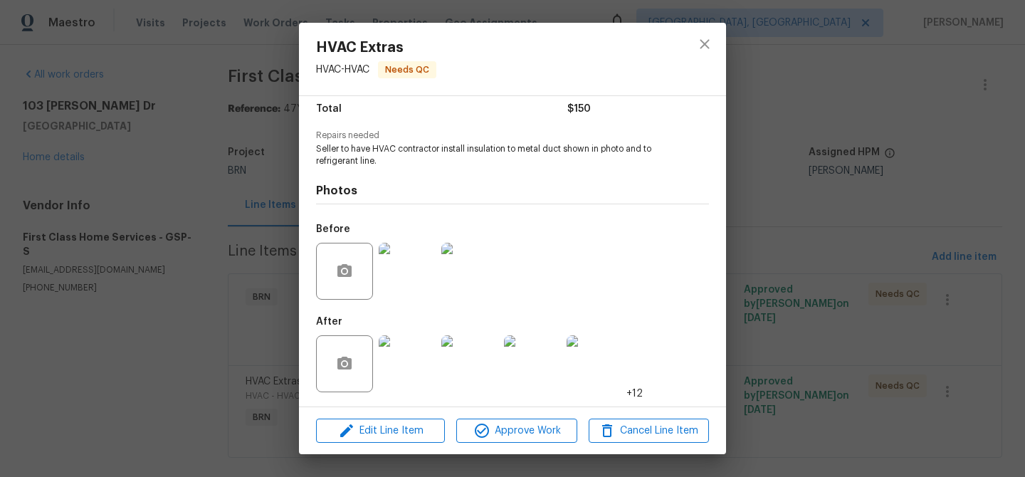
click at [474, 150] on span "Seller to have HVAC contractor install insulation to metal duct shown in photo …" at bounding box center [493, 155] width 354 height 24
copy span "insulation"
click at [474, 150] on span "Seller to have HVAC contractor install insulation to metal duct shown in photo …" at bounding box center [493, 155] width 354 height 24
drag, startPoint x: 467, startPoint y: 149, endPoint x: 564, endPoint y: 148, distance: 97.5
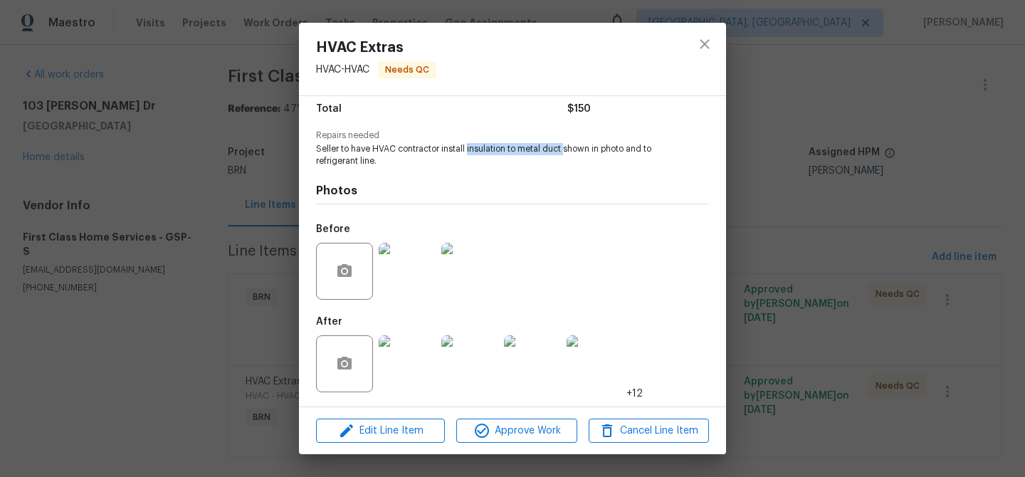
click at [564, 148] on span "Seller to have HVAC contractor install insulation to metal duct shown in photo …" at bounding box center [493, 155] width 354 height 24
copy span "insulation to metal duct"
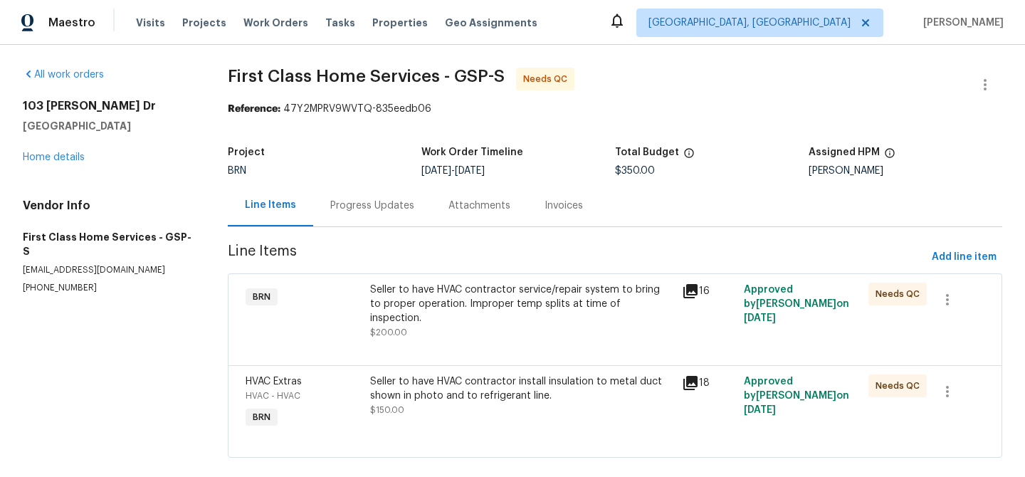
click at [356, 214] on div "Progress Updates" at bounding box center [372, 205] width 118 height 42
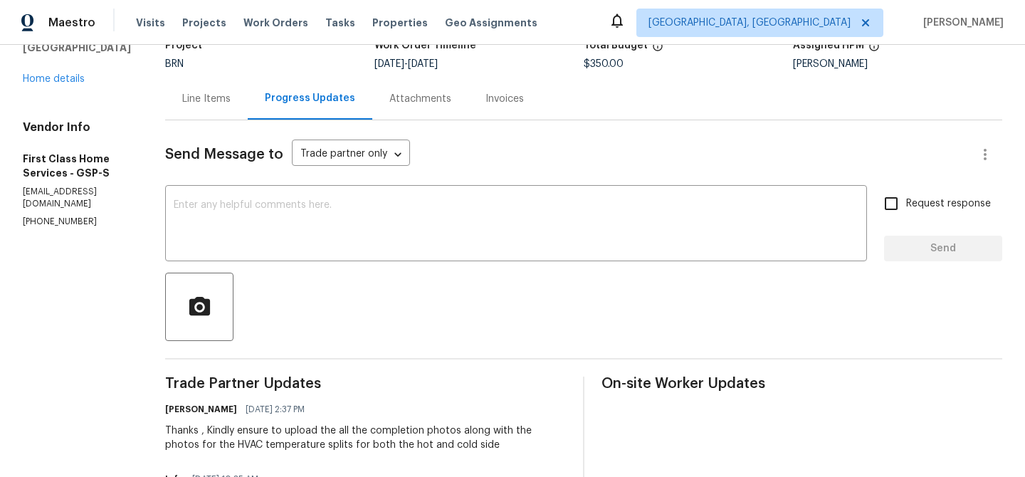
click at [221, 111] on div "Line Items" at bounding box center [206, 99] width 83 height 42
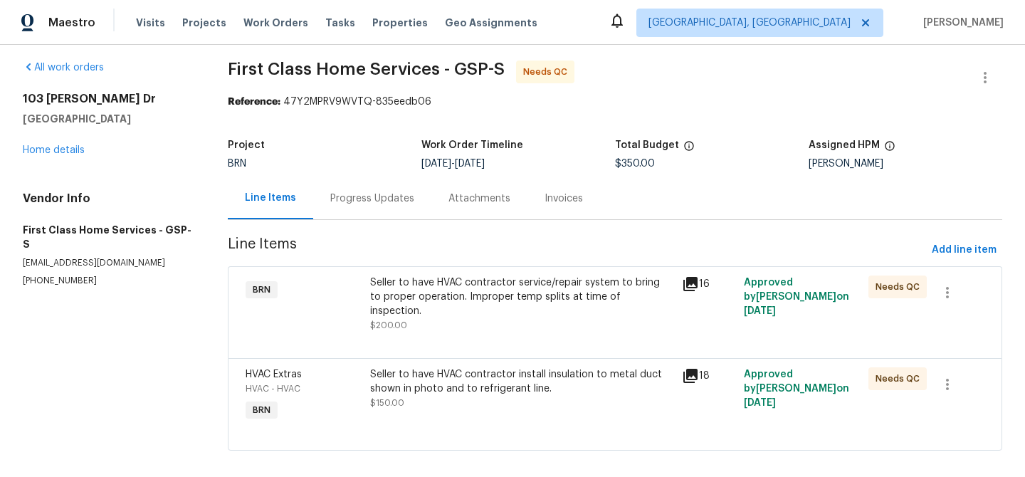
click at [399, 288] on div "Seller to have HVAC contractor service/repair system to bring to proper operati…" at bounding box center [521, 296] width 303 height 43
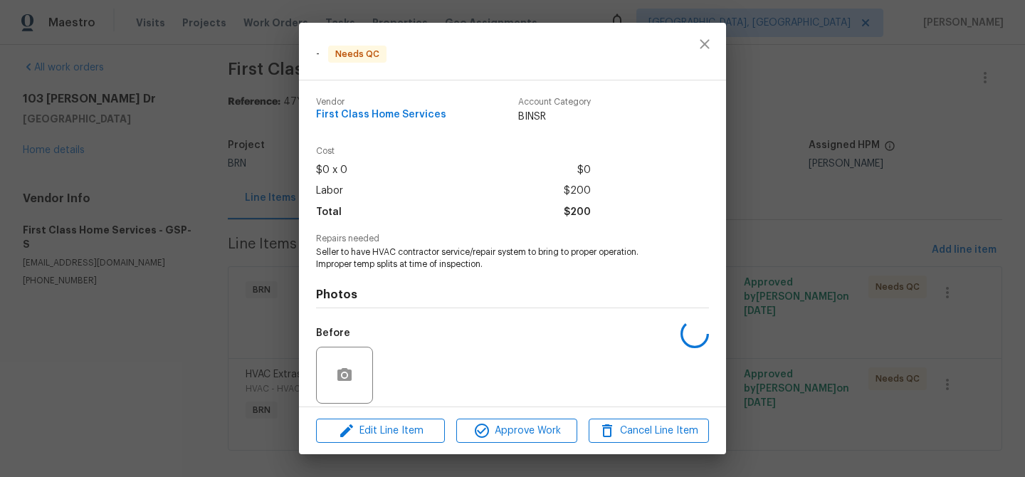
scroll to position [104, 0]
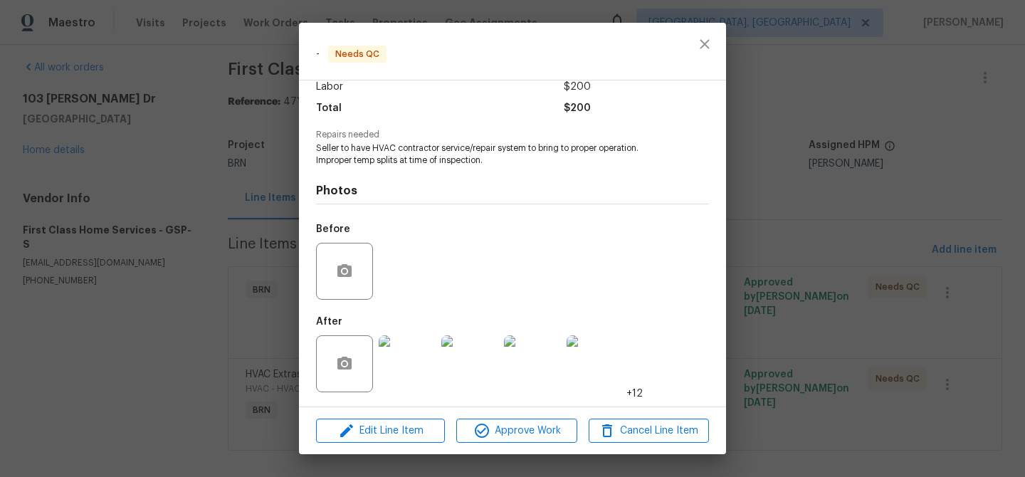
click at [406, 347] on img at bounding box center [407, 363] width 57 height 57
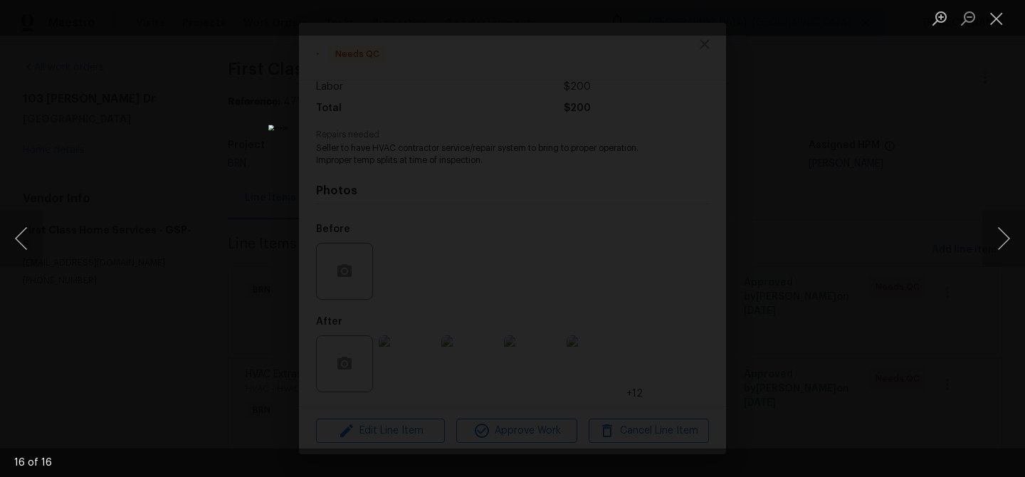
click at [251, 243] on div "Lightbox" at bounding box center [512, 238] width 1025 height 477
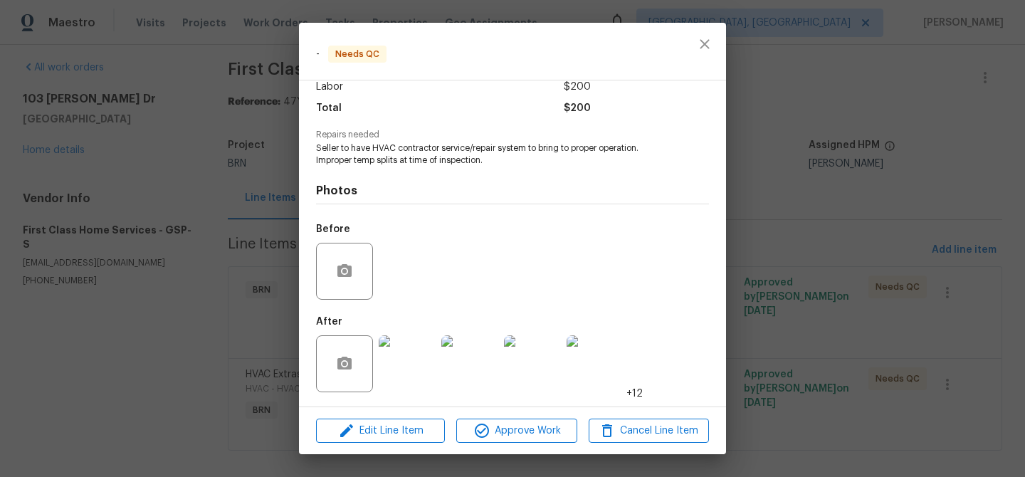
click at [194, 280] on div "- Needs QC Vendor First Class Home Services Account Category BINSR Cost $0 x 0 …" at bounding box center [512, 238] width 1025 height 477
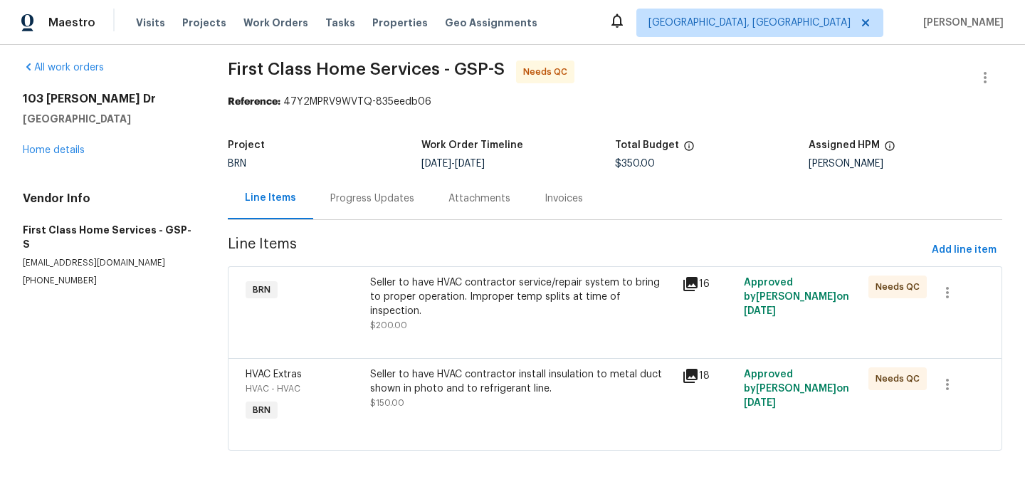
click at [438, 367] on div "Seller to have HVAC contractor install insulation to metal duct shown in photo …" at bounding box center [521, 381] width 303 height 28
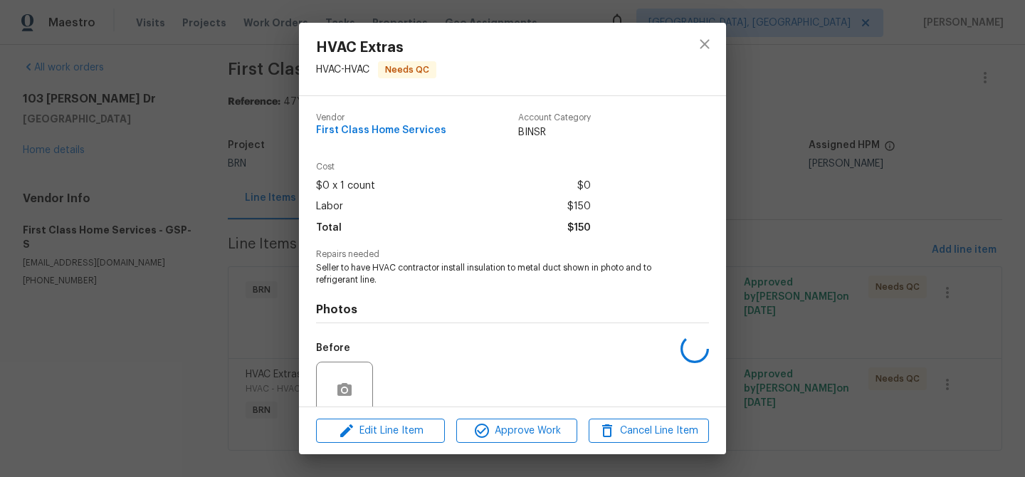
scroll to position [119, 0]
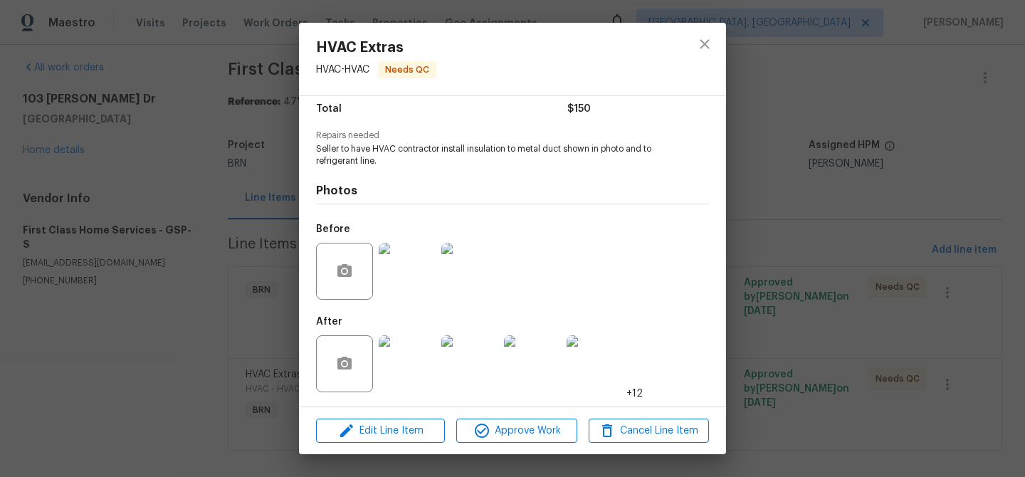
click at [400, 266] on img at bounding box center [407, 271] width 57 height 57
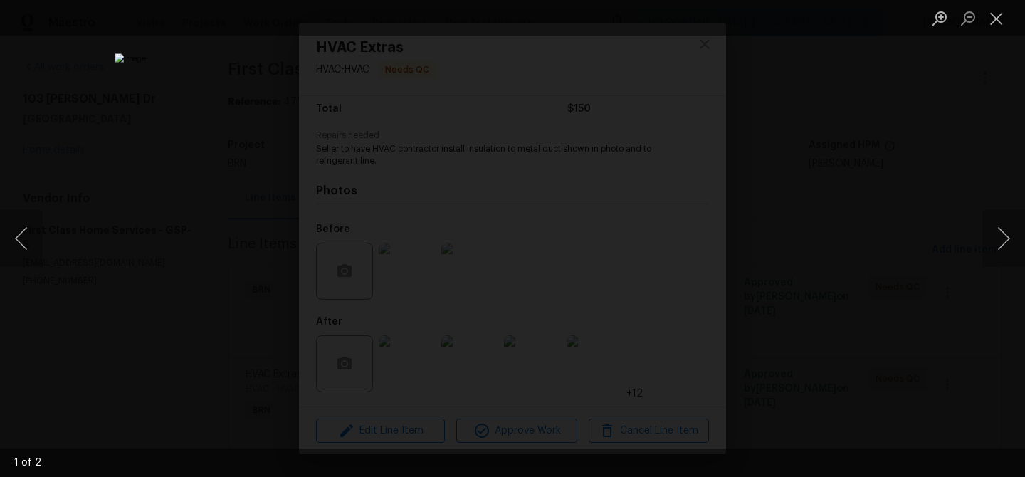
click at [150, 169] on div "Lightbox" at bounding box center [512, 238] width 1025 height 477
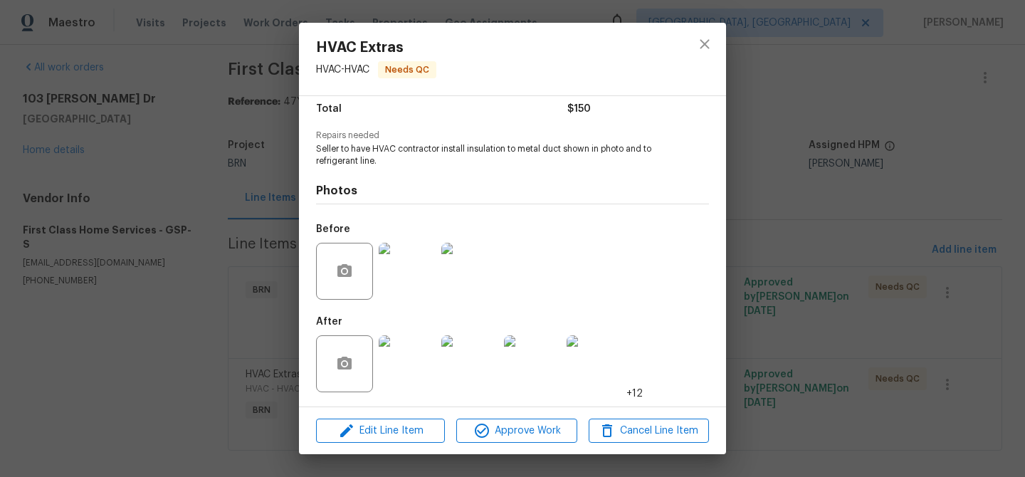
click at [236, 368] on div "HVAC Extras HVAC - HVAC Needs QC Vendor First Class Home Services Account Categ…" at bounding box center [512, 238] width 1025 height 477
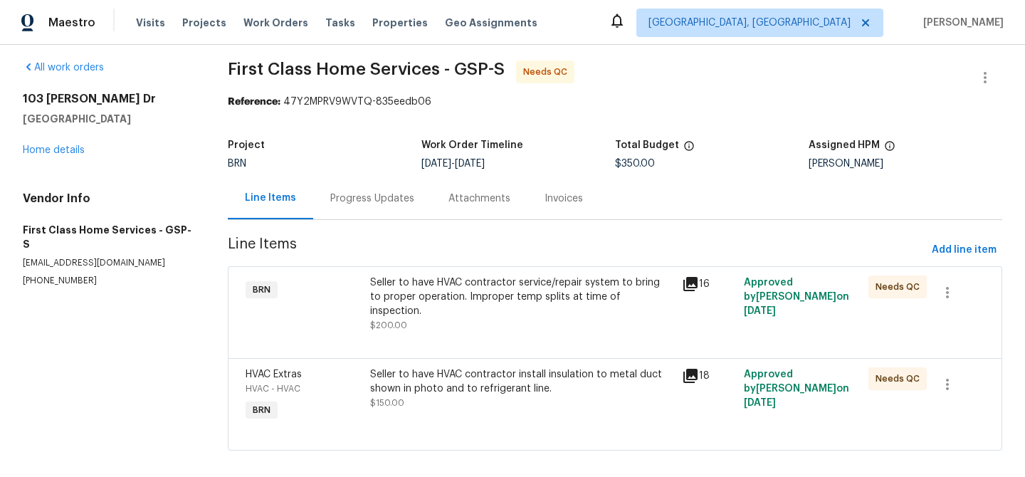
click at [417, 367] on div "Seller to have HVAC contractor install insulation to metal duct shown in photo …" at bounding box center [521, 381] width 303 height 28
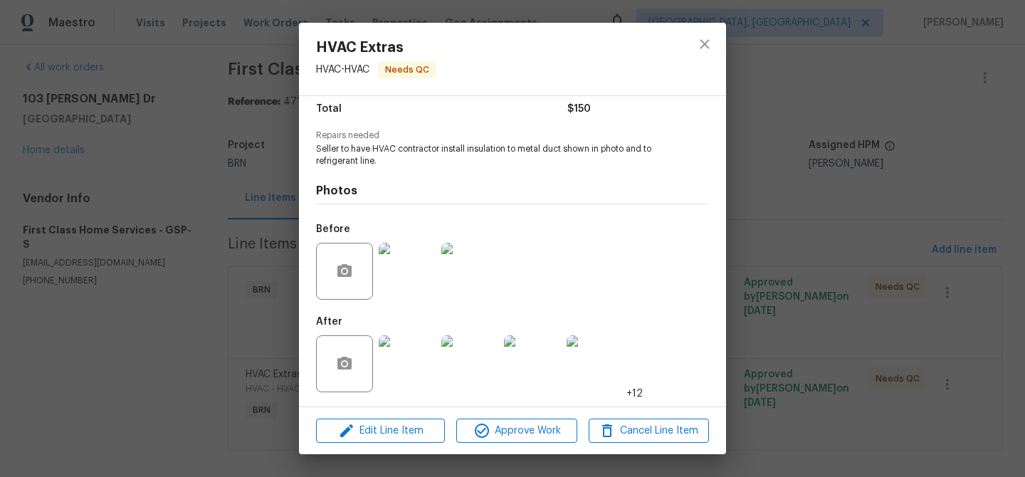
click at [410, 340] on img at bounding box center [407, 363] width 57 height 57
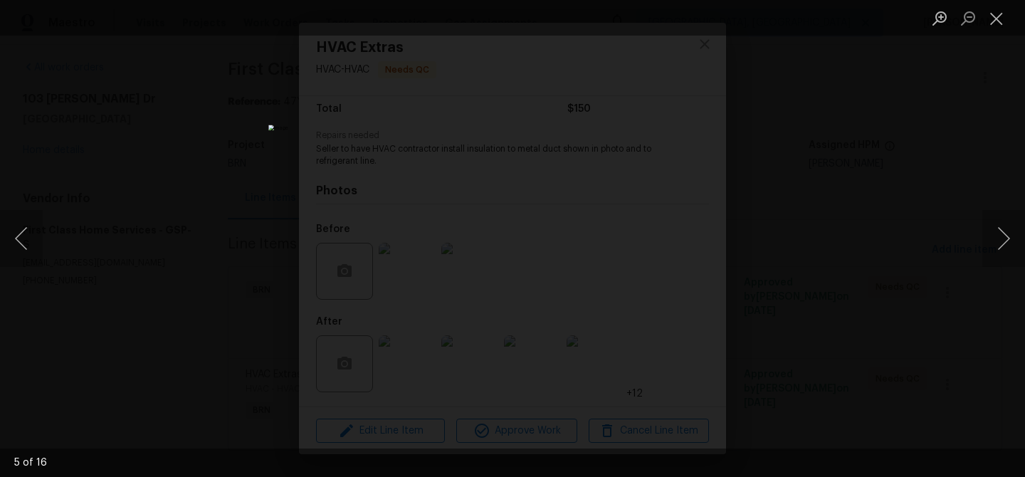
click at [427, 154] on img "Lightbox" at bounding box center [512, 238] width 488 height 227
click at [224, 70] on div "Lightbox" at bounding box center [512, 238] width 1025 height 477
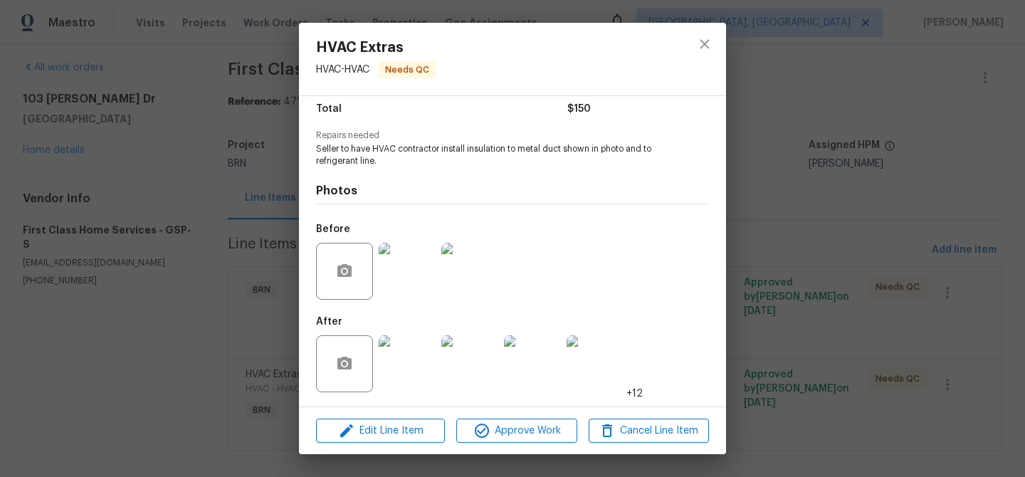
click at [175, 105] on div "HVAC Extras HVAC - HVAC Needs QC Vendor First Class Home Services Account Categ…" at bounding box center [512, 238] width 1025 height 477
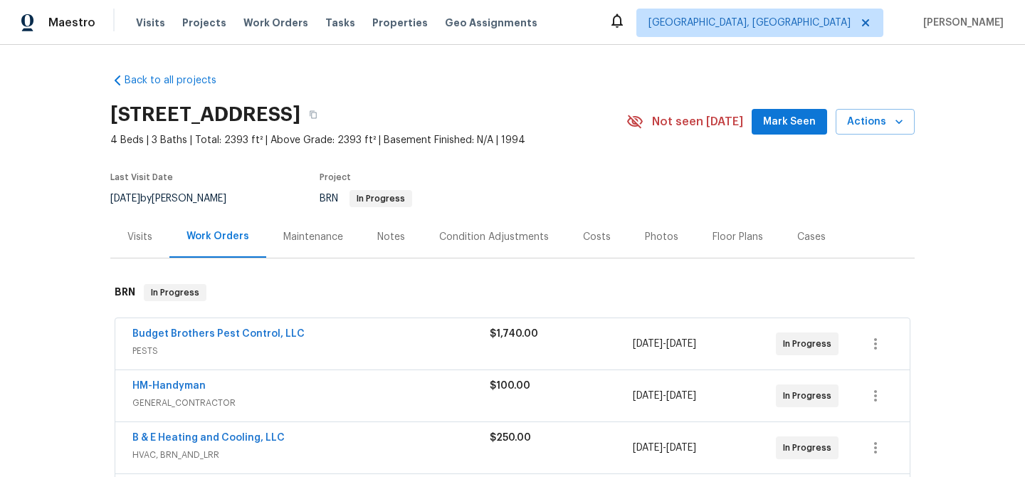
scroll to position [105, 0]
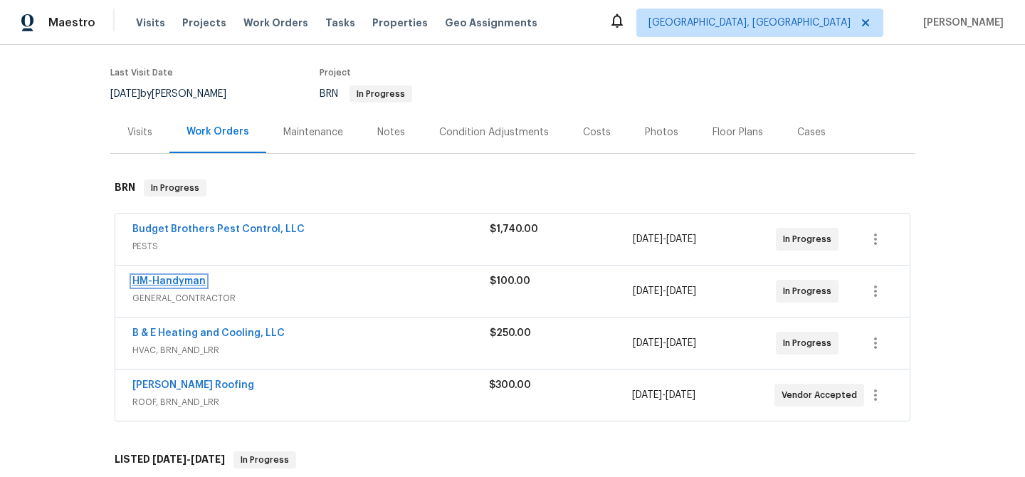
click at [182, 280] on link "HM-Handyman" at bounding box center [168, 281] width 73 height 10
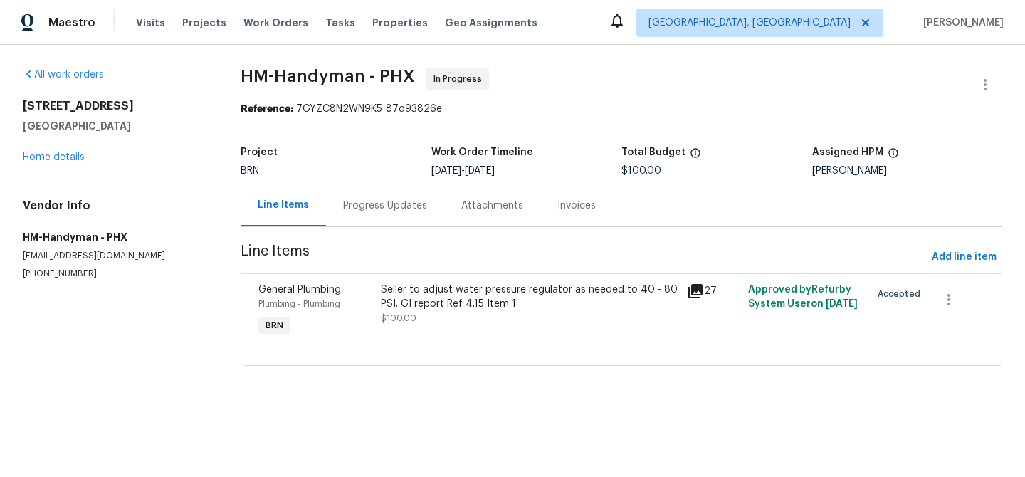
click at [378, 211] on div "Progress Updates" at bounding box center [385, 206] width 84 height 14
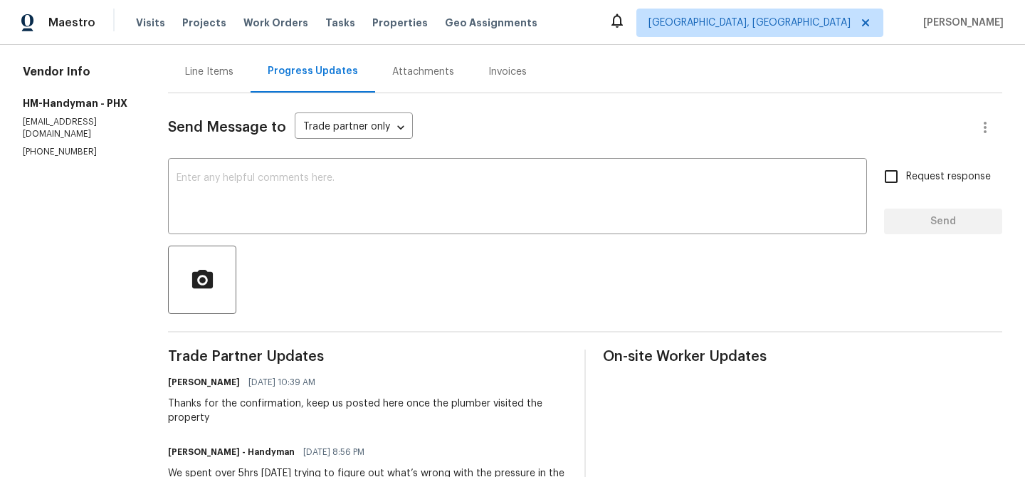
scroll to position [162, 0]
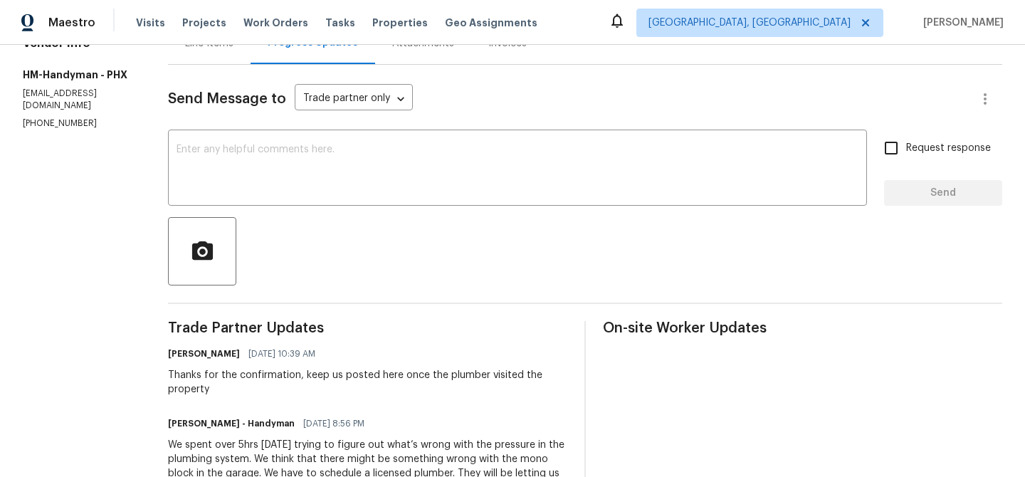
click at [63, 117] on p "[PHONE_NUMBER]" at bounding box center [78, 123] width 111 height 12
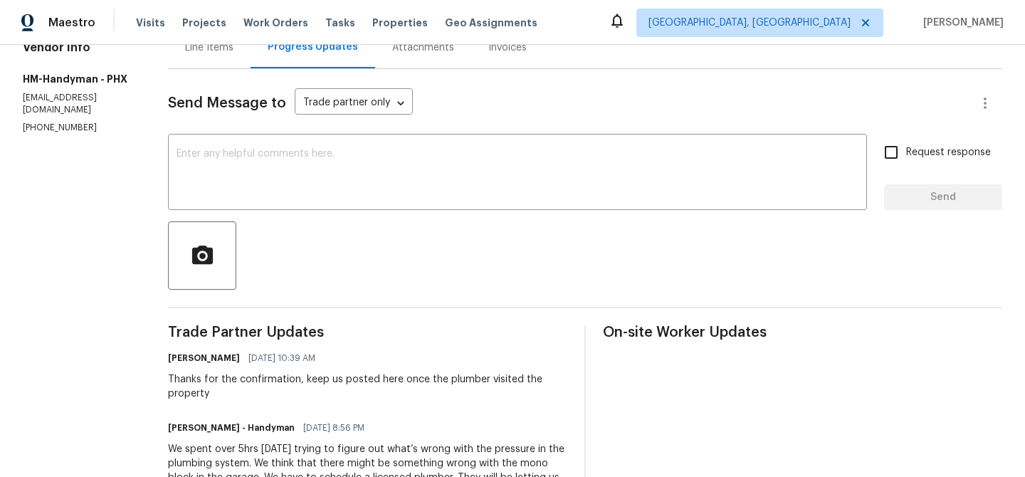
click at [299, 215] on div "Send Message to Trade partner only Trade partner only ​ x ​ Request response Se…" at bounding box center [585, 446] width 834 height 755
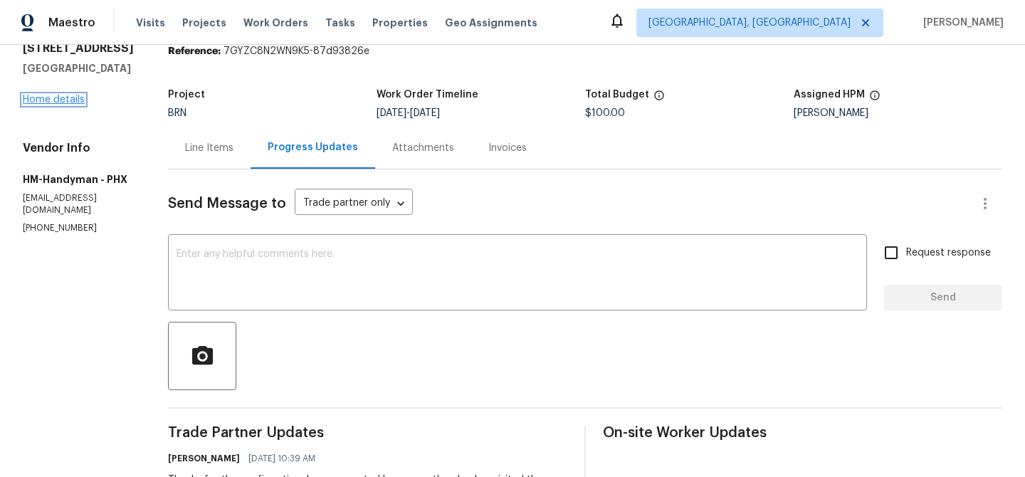
click at [62, 95] on link "Home details" at bounding box center [54, 100] width 62 height 10
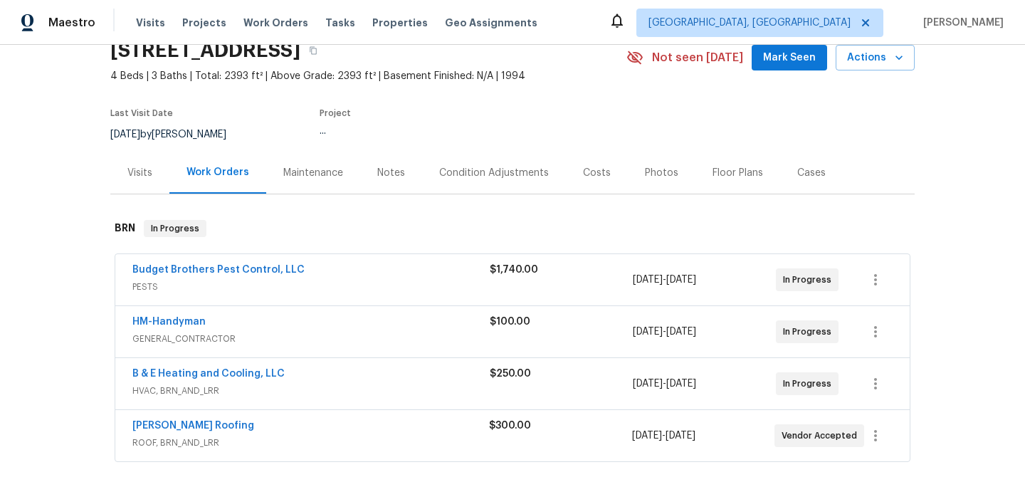
scroll to position [98, 0]
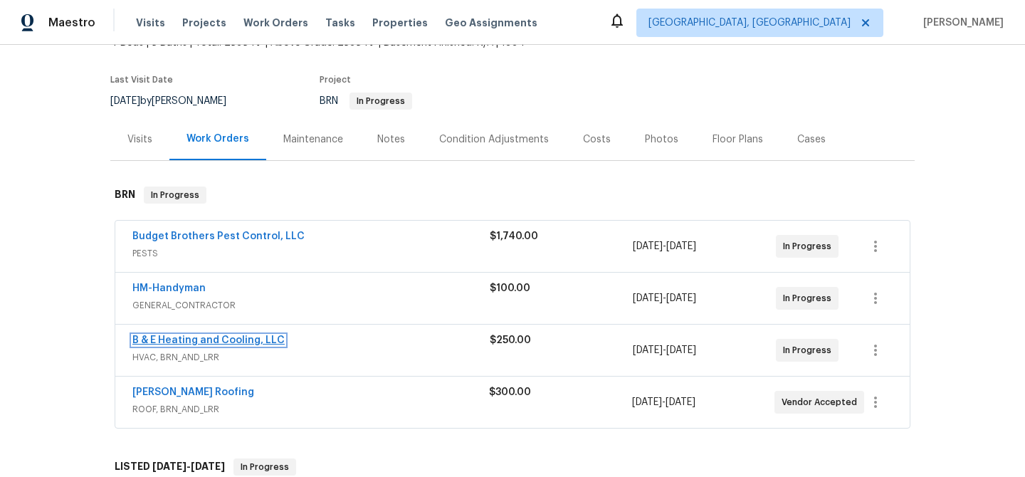
click at [215, 340] on link "B & E Heating and Cooling, LLC" at bounding box center [208, 340] width 152 height 10
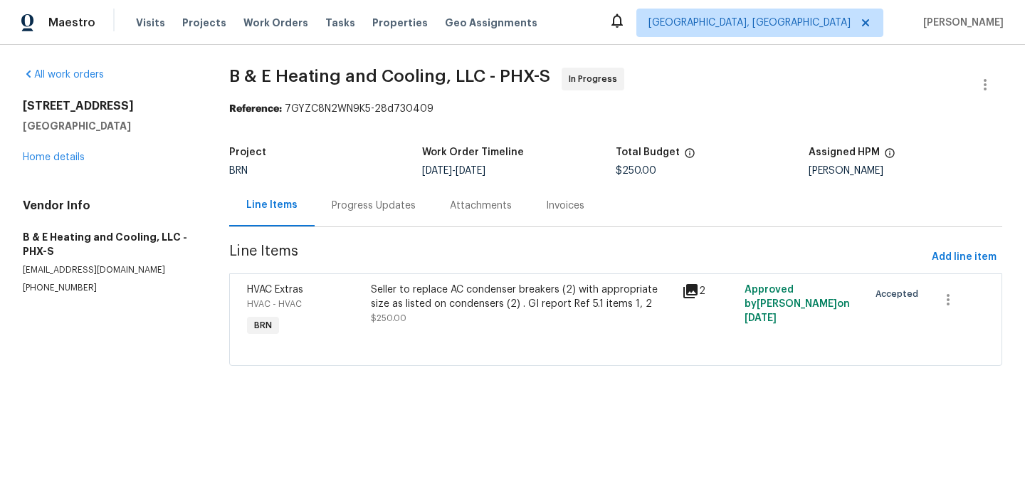
click at [373, 208] on div "Progress Updates" at bounding box center [374, 206] width 84 height 14
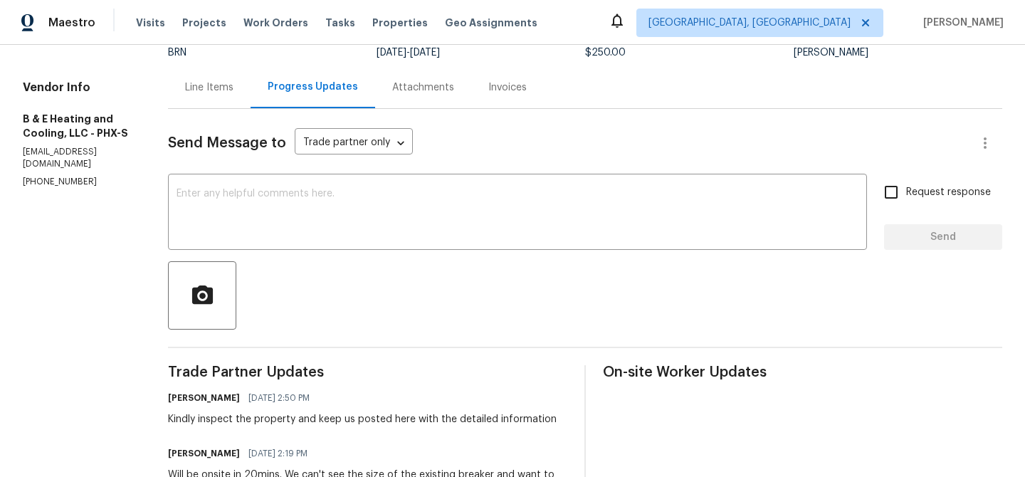
scroll to position [73, 0]
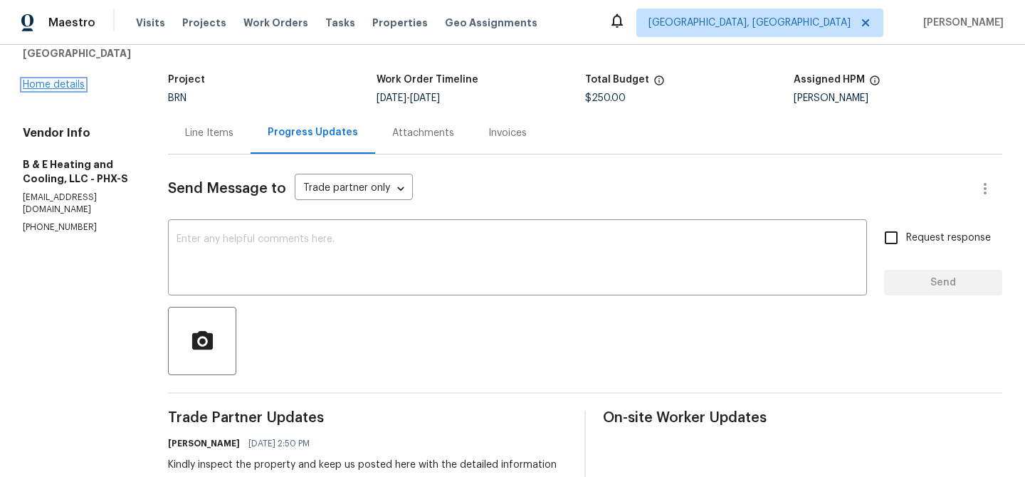
click at [61, 82] on link "Home details" at bounding box center [54, 85] width 62 height 10
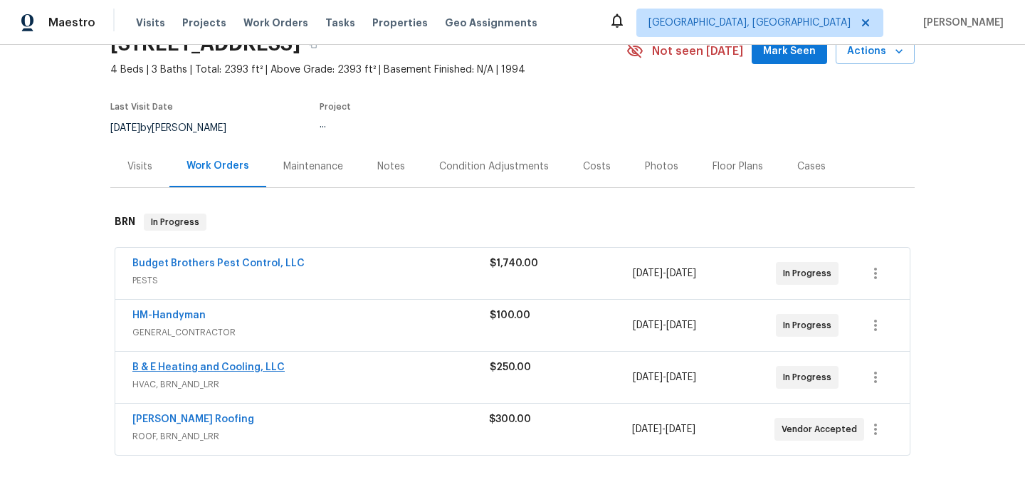
scroll to position [83, 0]
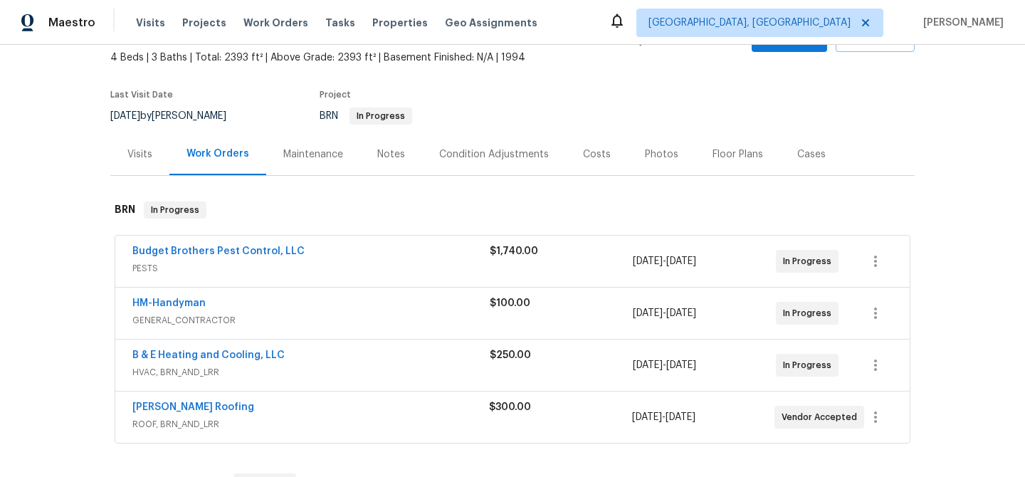
click at [183, 401] on span "[PERSON_NAME] Roofing" at bounding box center [193, 407] width 122 height 14
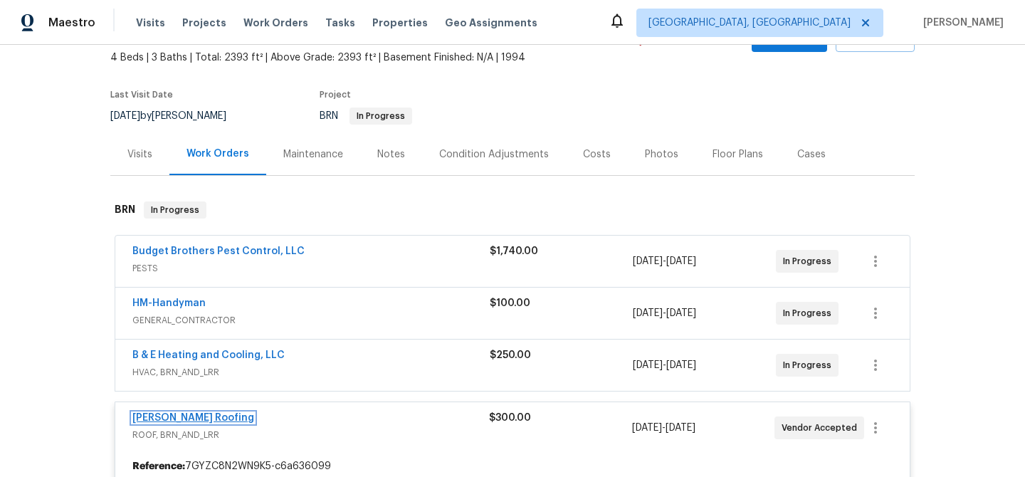
click at [172, 417] on link "[PERSON_NAME] Roofing" at bounding box center [193, 418] width 122 height 10
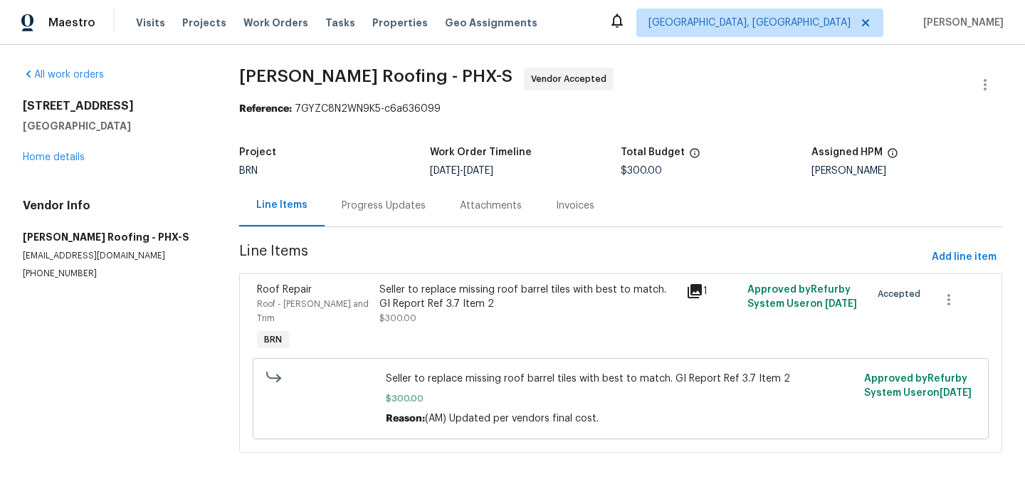
click at [368, 209] on div "Progress Updates" at bounding box center [384, 206] width 84 height 14
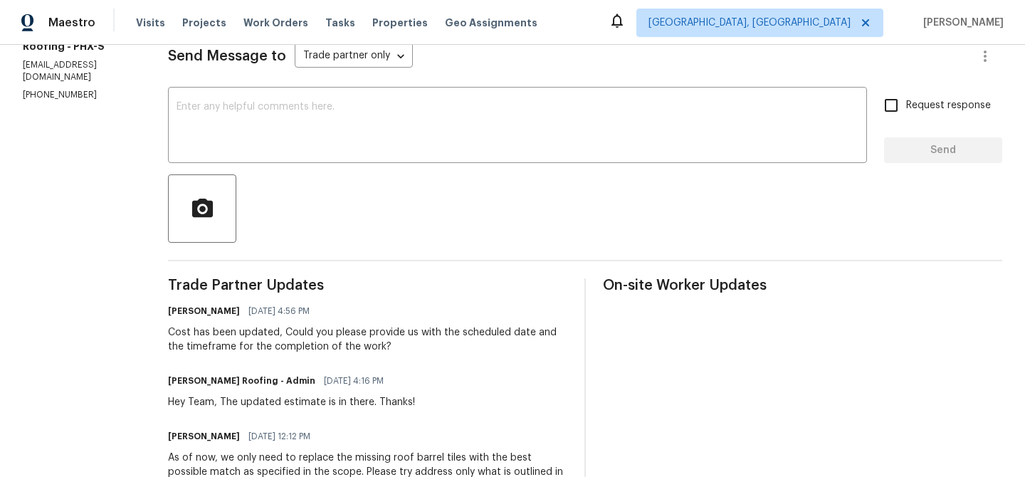
scroll to position [219, 0]
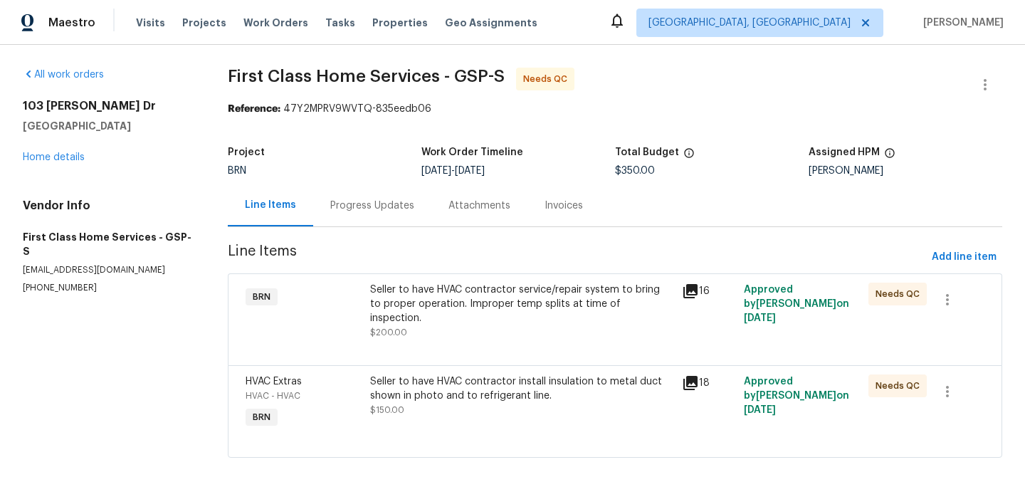
click at [472, 365] on div "HVAC Extras HVAC - HVAC BRN Seller to have HVAC contractor install insulation t…" at bounding box center [615, 411] width 774 height 93
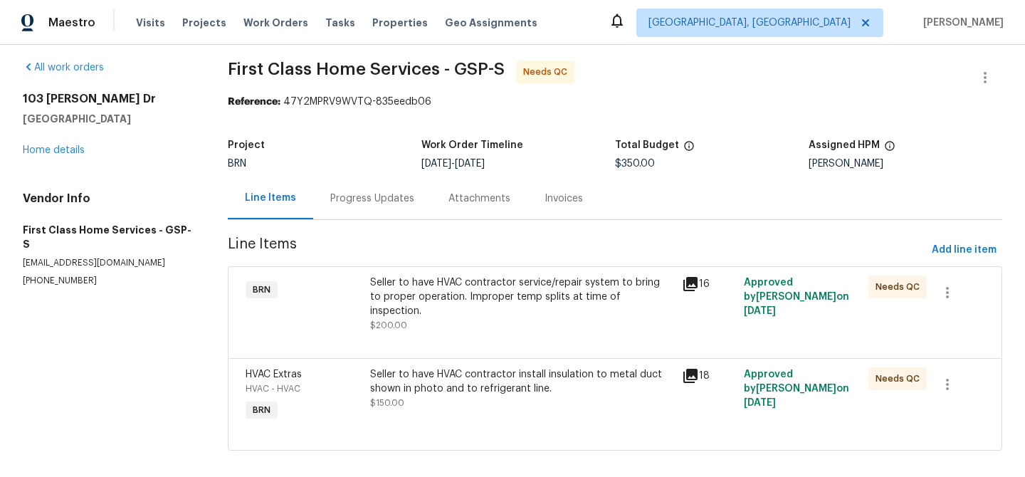
click at [439, 358] on div "HVAC Extras HVAC - HVAC BRN Seller to have HVAC contractor install insulation t…" at bounding box center [615, 404] width 774 height 93
click at [421, 367] on div "Seller to have HVAC contractor install insulation to metal duct shown in photo …" at bounding box center [521, 381] width 303 height 28
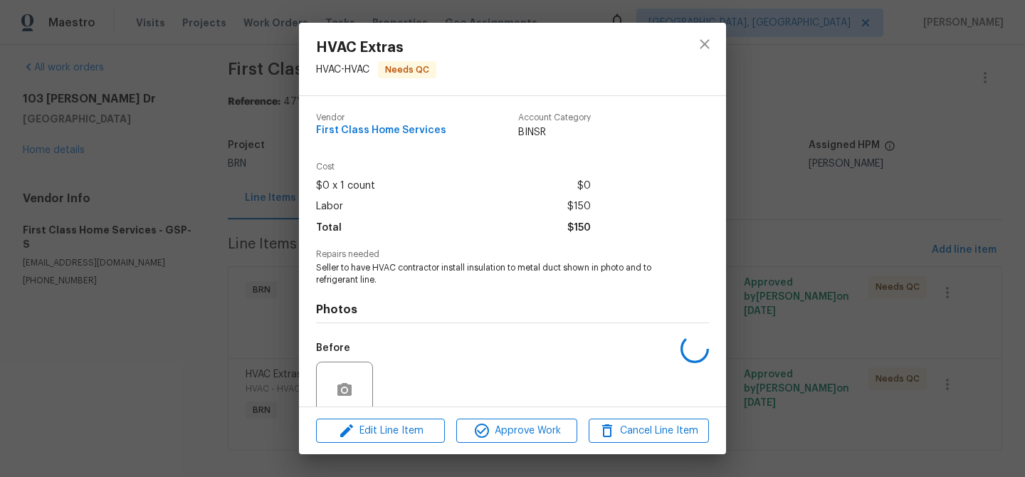
scroll to position [119, 0]
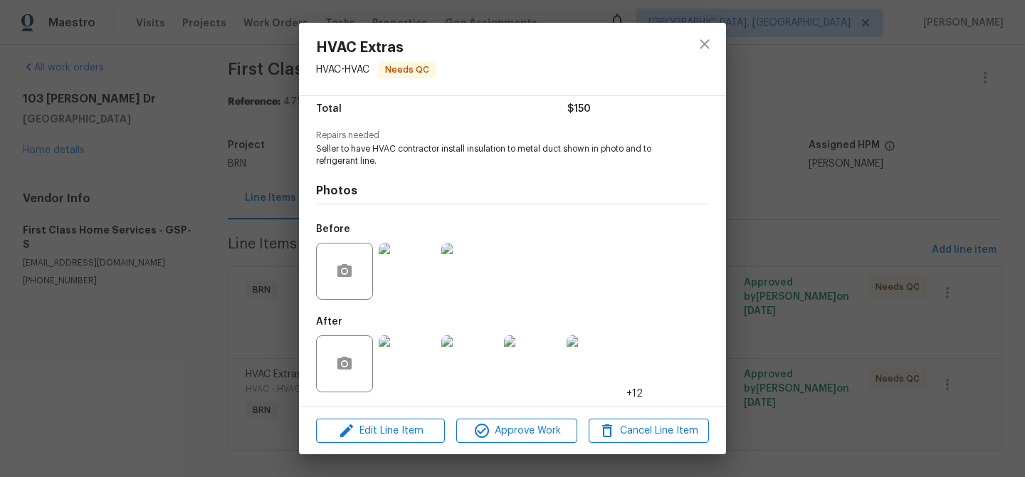
click at [405, 275] on img at bounding box center [407, 271] width 57 height 57
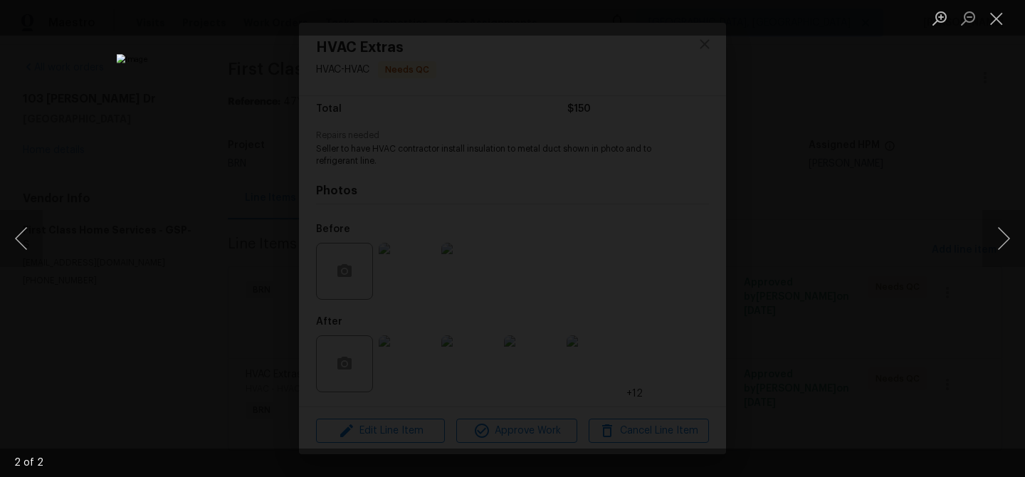
click at [191, 244] on div "Lightbox" at bounding box center [512, 238] width 1025 height 477
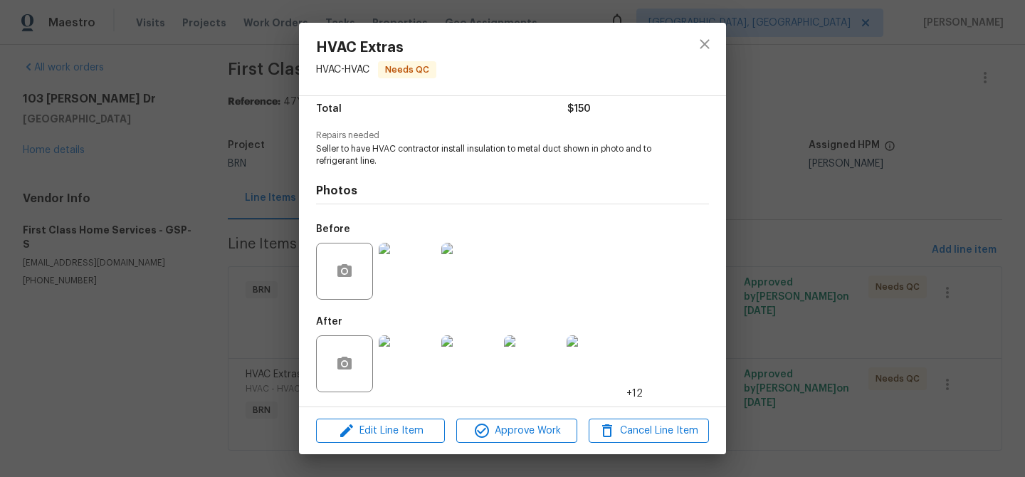
click at [228, 228] on div "HVAC Extras HVAC - HVAC Needs QC Vendor First Class Home Services Account Categ…" at bounding box center [512, 238] width 1025 height 477
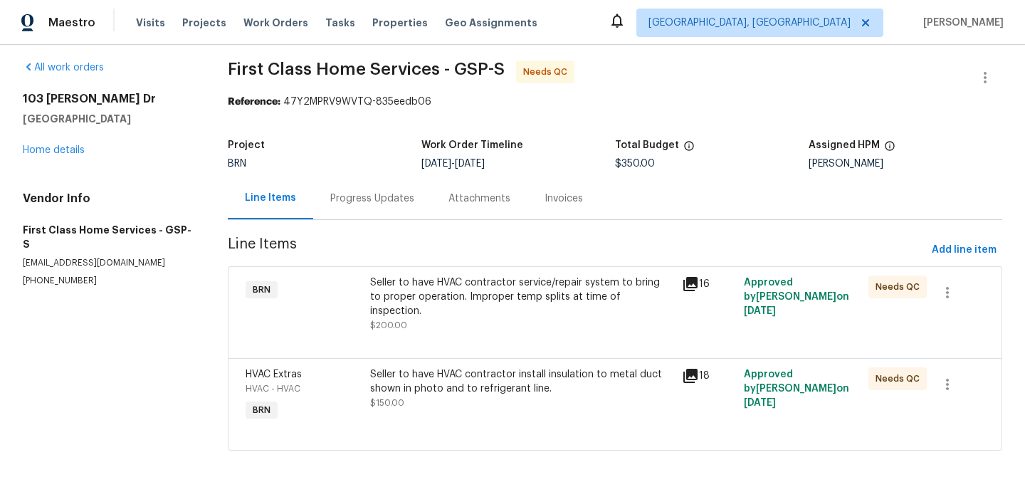
click at [349, 206] on div "Progress Updates" at bounding box center [372, 198] width 118 height 42
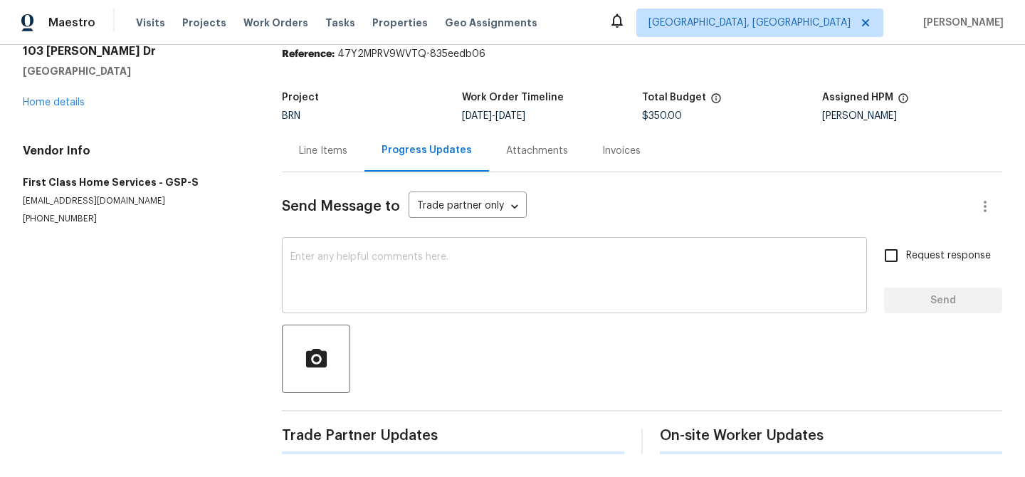
scroll to position [90, 0]
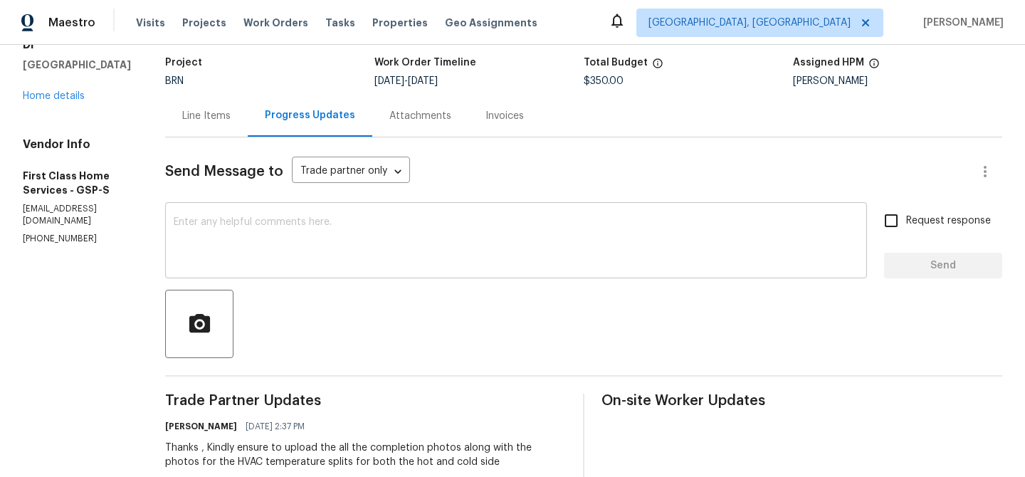
click at [322, 231] on textarea at bounding box center [516, 242] width 685 height 50
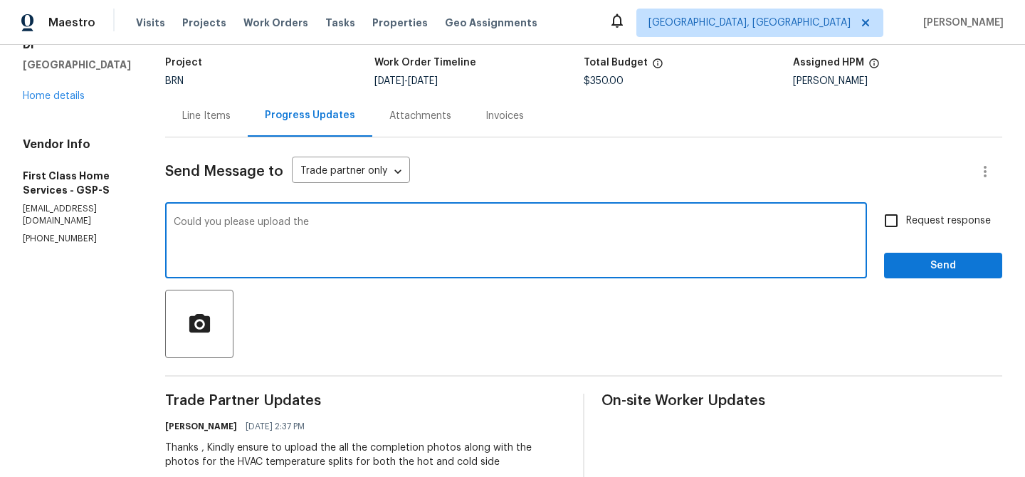
type textarea "Could you please upload the"
click at [204, 104] on div "Line Items" at bounding box center [206, 116] width 83 height 42
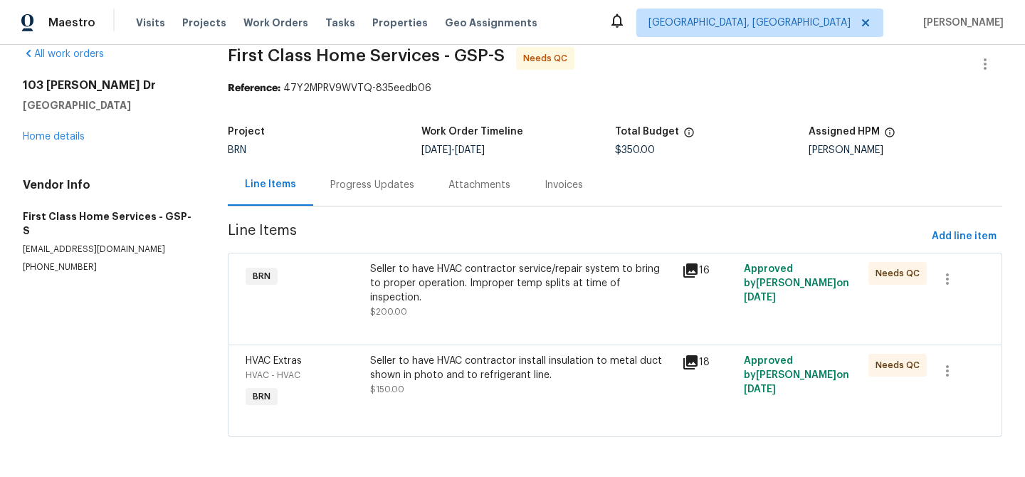
scroll to position [7, 0]
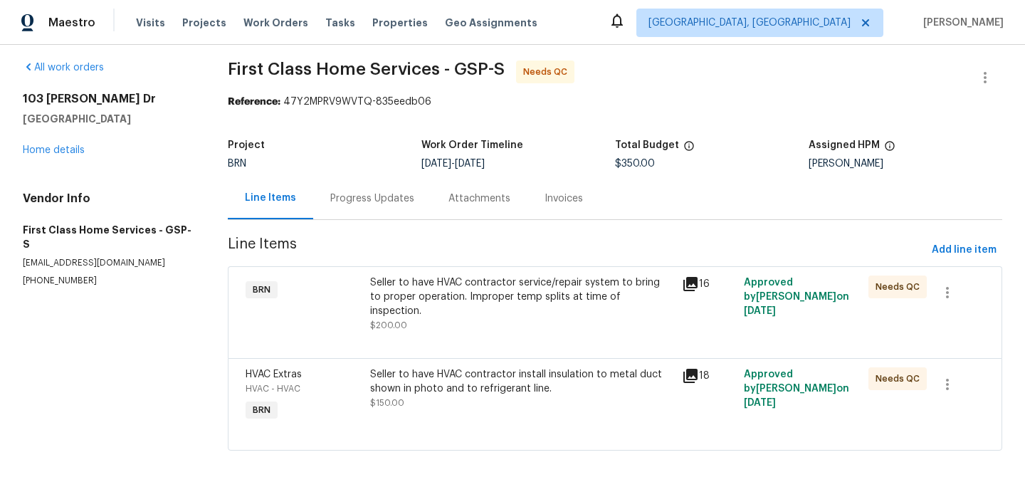
click at [453, 280] on div "Seller to have HVAC contractor service/repair system to bring to proper operati…" at bounding box center [521, 296] width 303 height 43
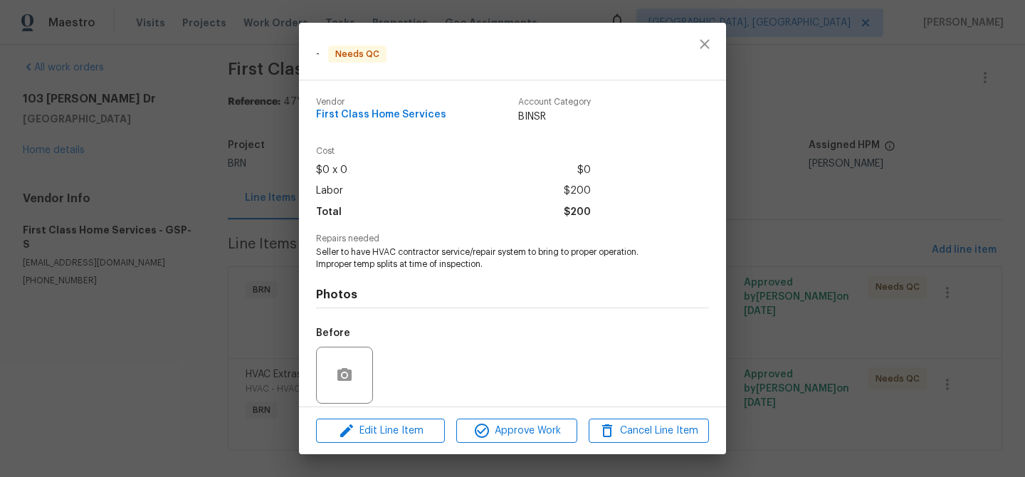
click at [152, 303] on div "- Needs QC Vendor First Class Home Services Account Category BINSR Cost $0 x 0 …" at bounding box center [512, 238] width 1025 height 477
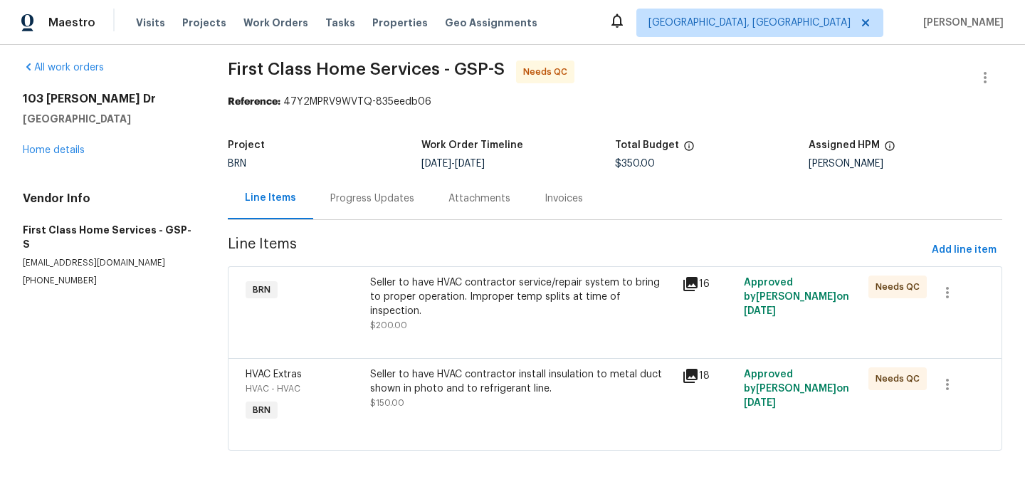
click at [525, 389] on div "Seller to have HVAC contractor install insulation to metal duct shown in photo …" at bounding box center [521, 388] width 303 height 43
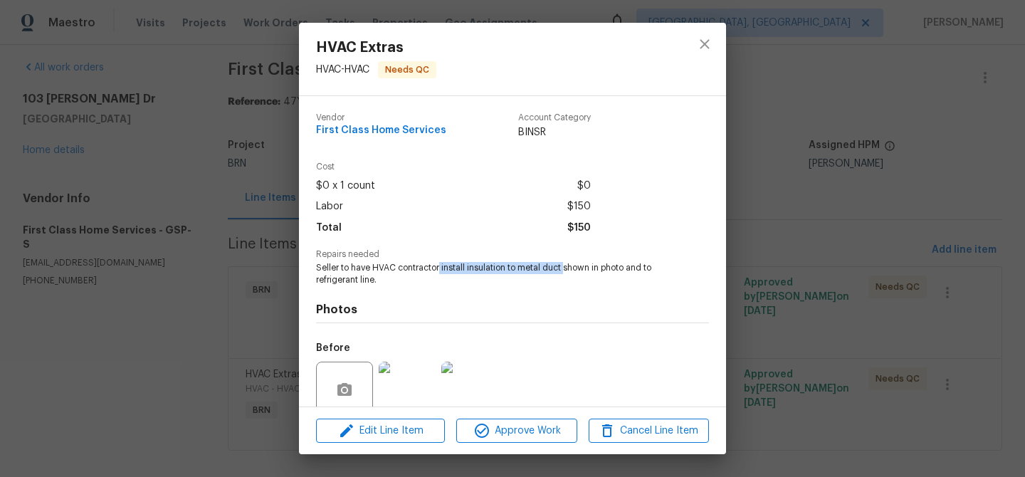
drag, startPoint x: 438, startPoint y: 268, endPoint x: 564, endPoint y: 266, distance: 125.3
click at [564, 266] on span "Seller to have HVAC contractor install insulation to metal duct shown in photo …" at bounding box center [493, 274] width 354 height 24
copy span "install insulation to metal duct"
click at [249, 174] on div "HVAC Extras HVAC - HVAC Needs QC Vendor First Class Home Services Account Categ…" at bounding box center [512, 238] width 1025 height 477
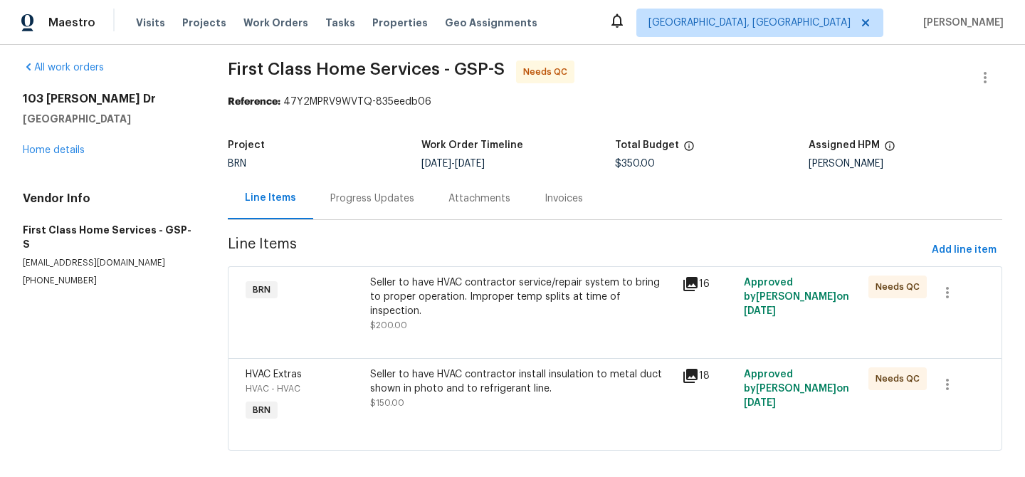
click at [376, 221] on section "First Class Home Services - GSP-S Needs QC Reference: 47Y2MPRV9WVTQ-835eedb06 P…" at bounding box center [615, 264] width 774 height 407
click at [375, 205] on div "Progress Updates" at bounding box center [372, 198] width 84 height 14
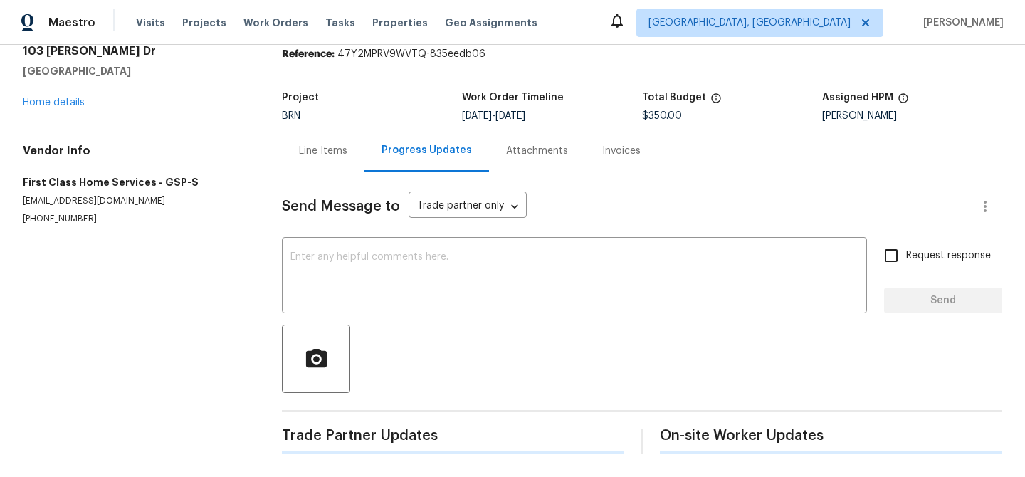
scroll to position [55, 0]
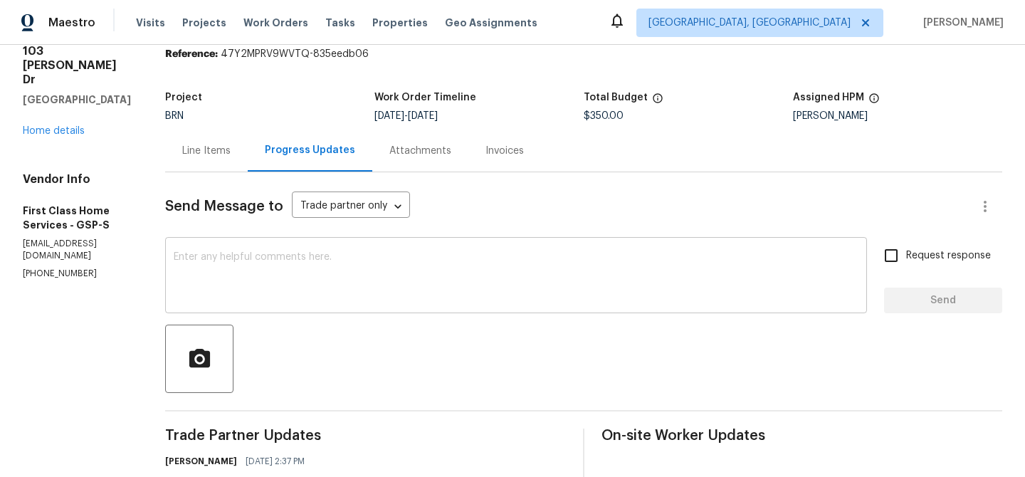
click at [281, 253] on textarea at bounding box center [516, 277] width 685 height 50
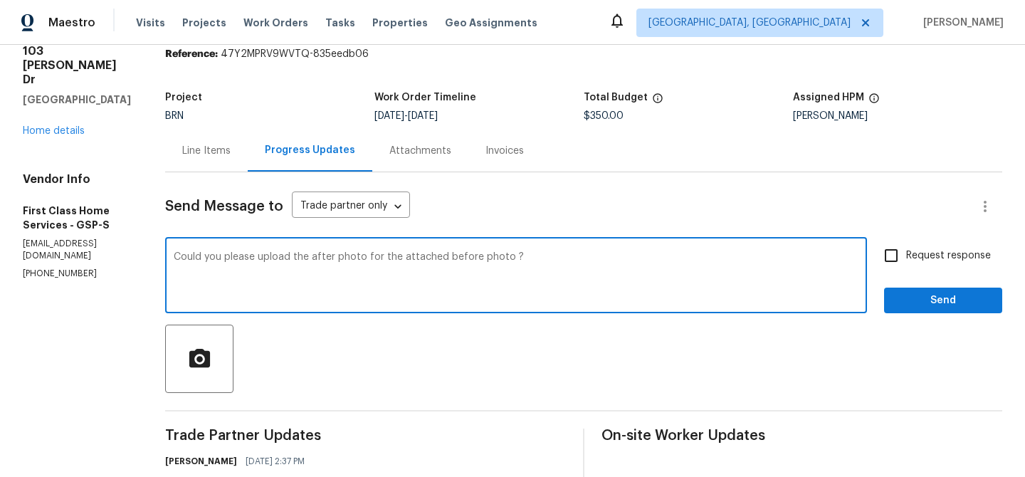
type textarea "Could you please upload the after photo for the attached before photo ?"
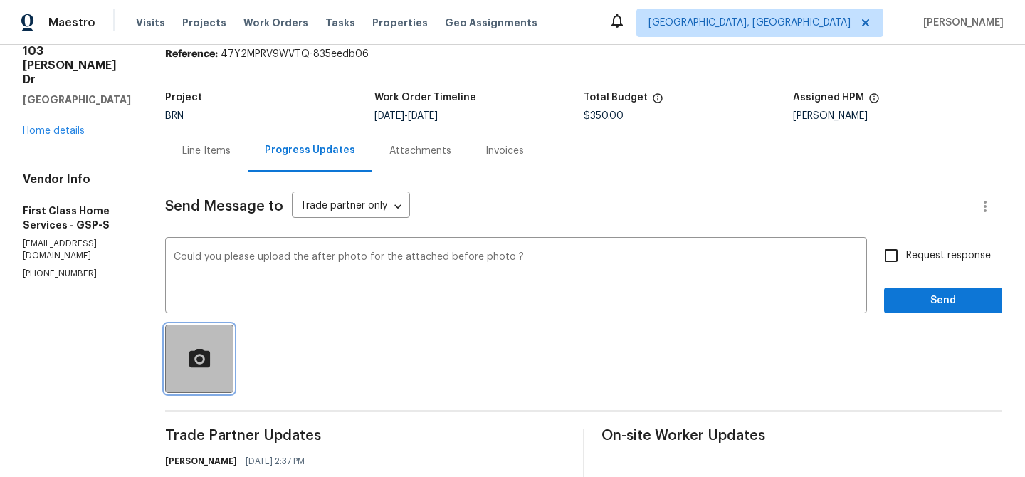
click at [196, 348] on icon "button" at bounding box center [199, 359] width 25 height 25
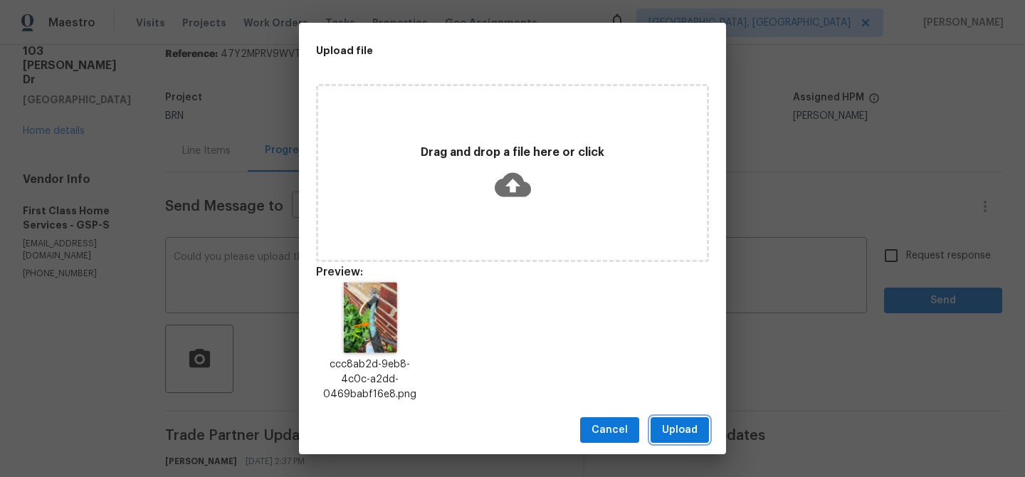
click at [670, 431] on span "Upload" at bounding box center [680, 430] width 36 height 18
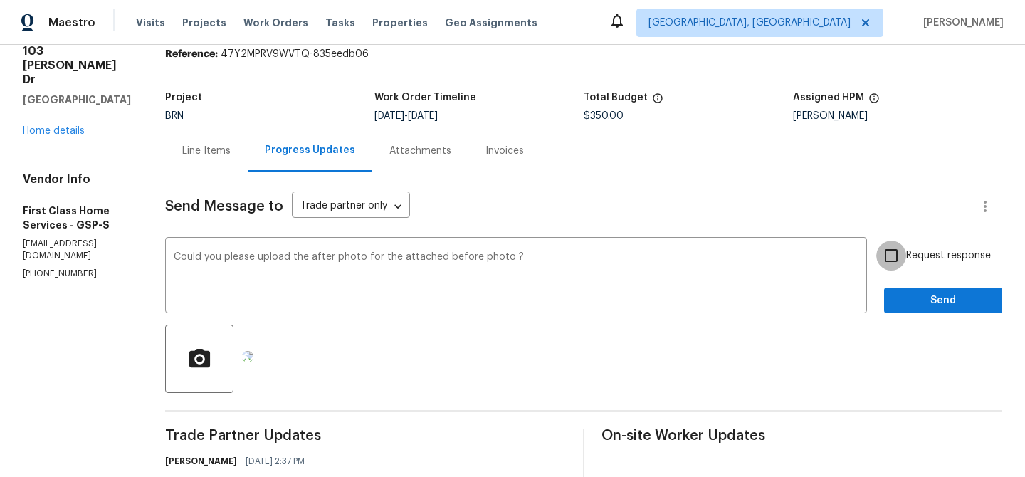
click at [905, 256] on input "Request response" at bounding box center [891, 256] width 30 height 30
checkbox input "true"
click at [908, 297] on span "Send" at bounding box center [942, 301] width 95 height 18
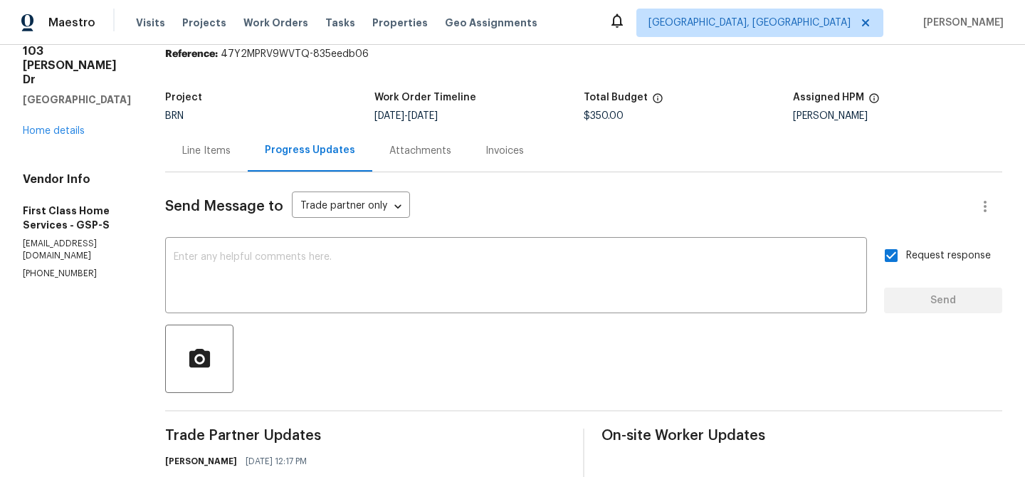
scroll to position [0, 0]
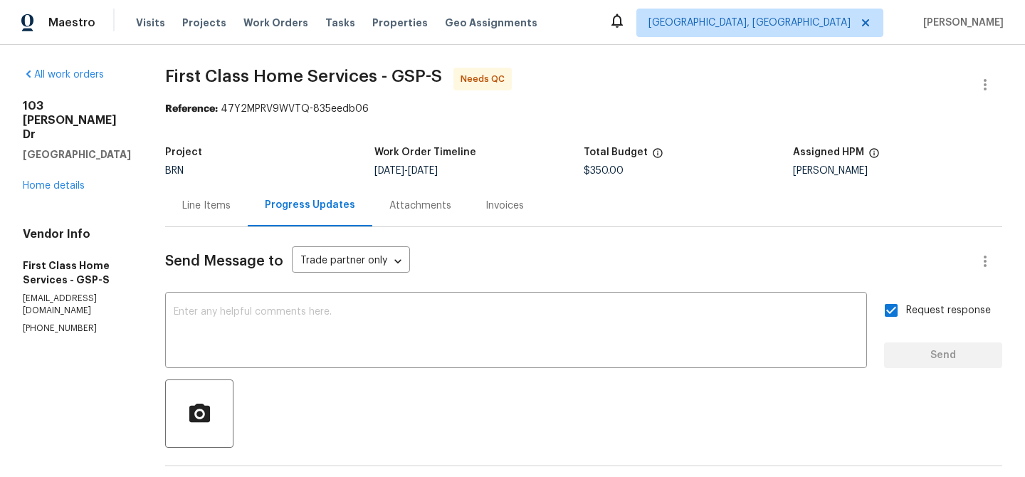
click at [211, 210] on div "Line Items" at bounding box center [206, 206] width 48 height 14
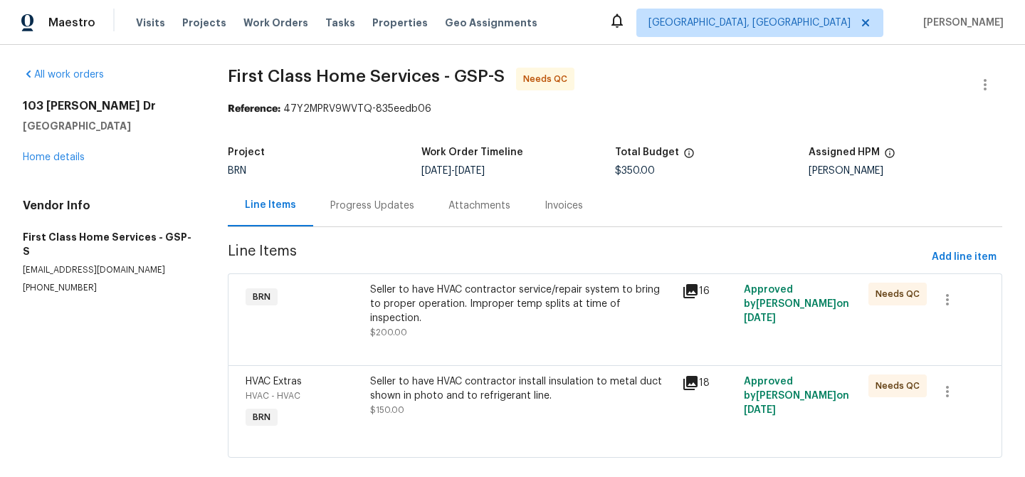
scroll to position [7, 0]
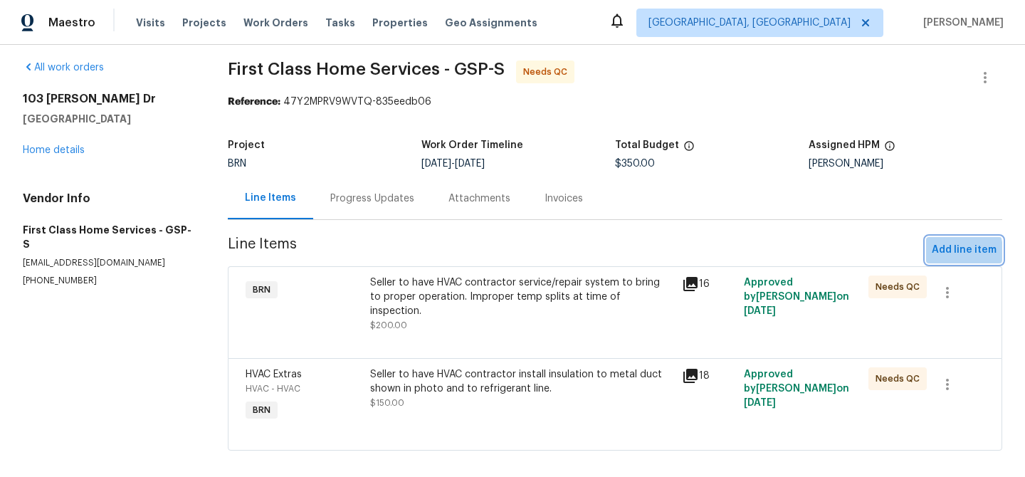
click at [947, 251] on span "Add line item" at bounding box center [964, 250] width 65 height 18
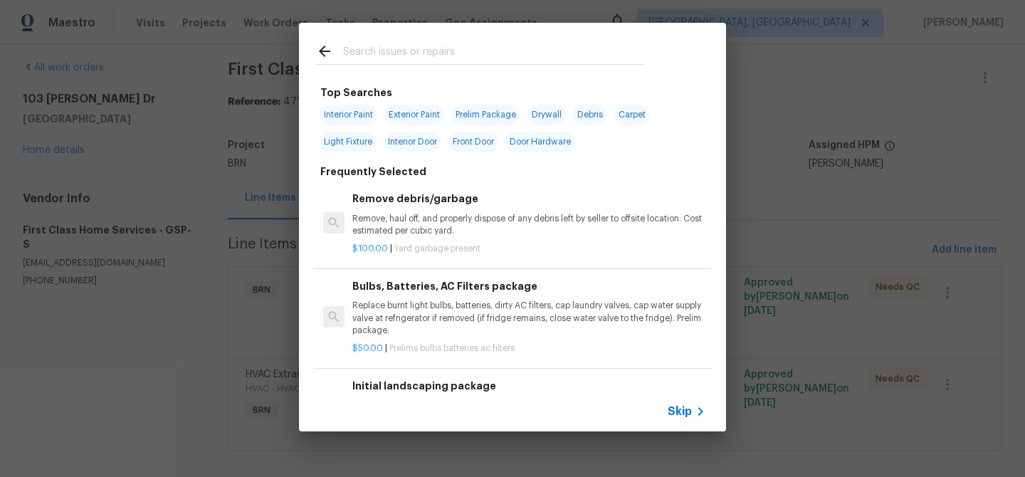
click at [679, 404] on span "Skip" at bounding box center [680, 411] width 24 height 14
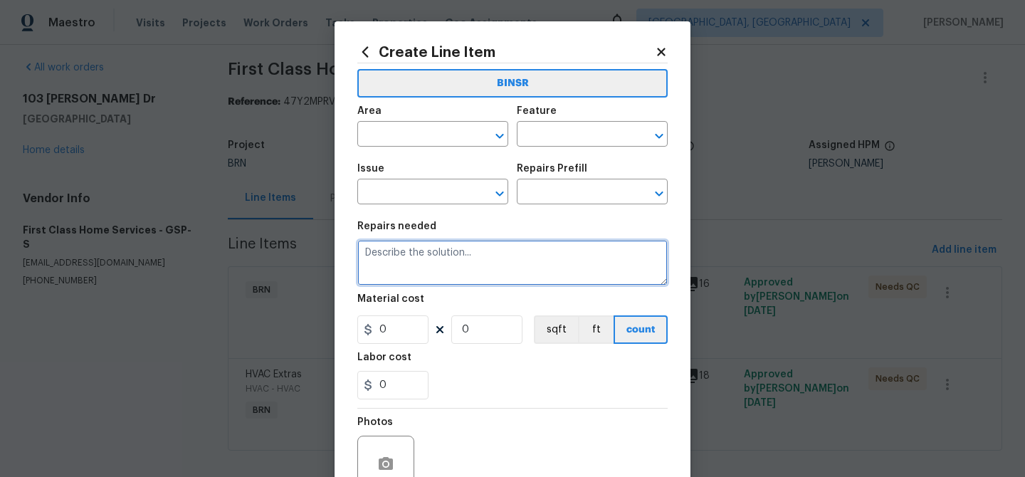
click at [433, 274] on textarea at bounding box center [512, 263] width 310 height 46
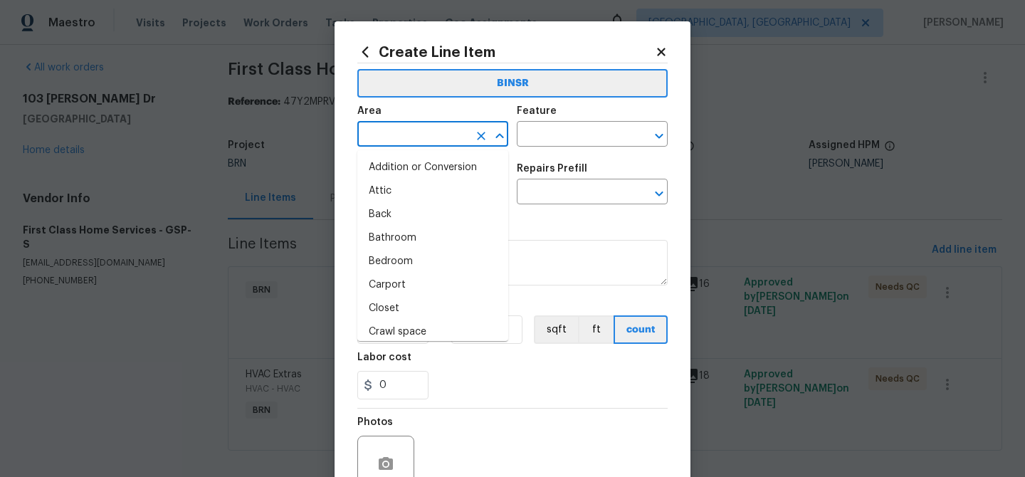
click at [392, 137] on input "text" at bounding box center [412, 136] width 111 height 22
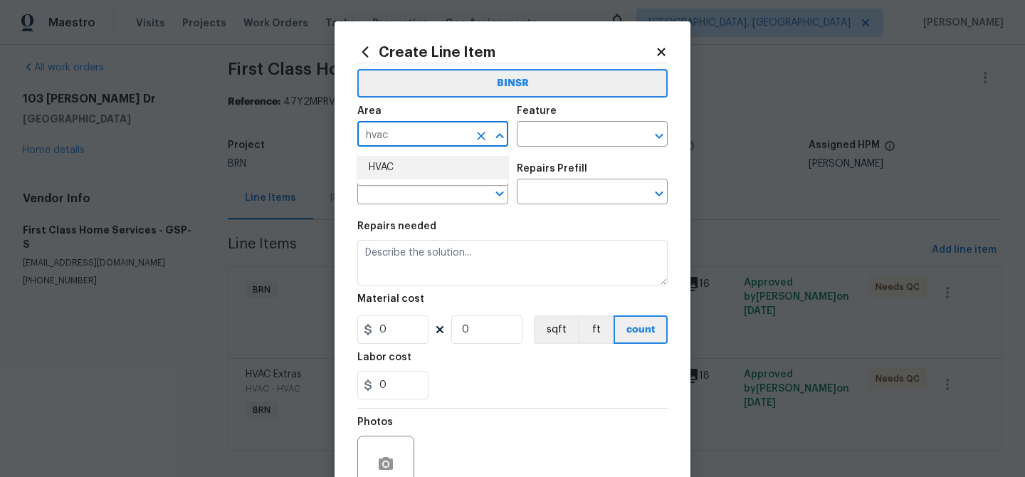
click at [400, 173] on li "HVAC" at bounding box center [432, 167] width 151 height 23
type input "HVAC"
click at [554, 125] on input "text" at bounding box center [572, 136] width 111 height 22
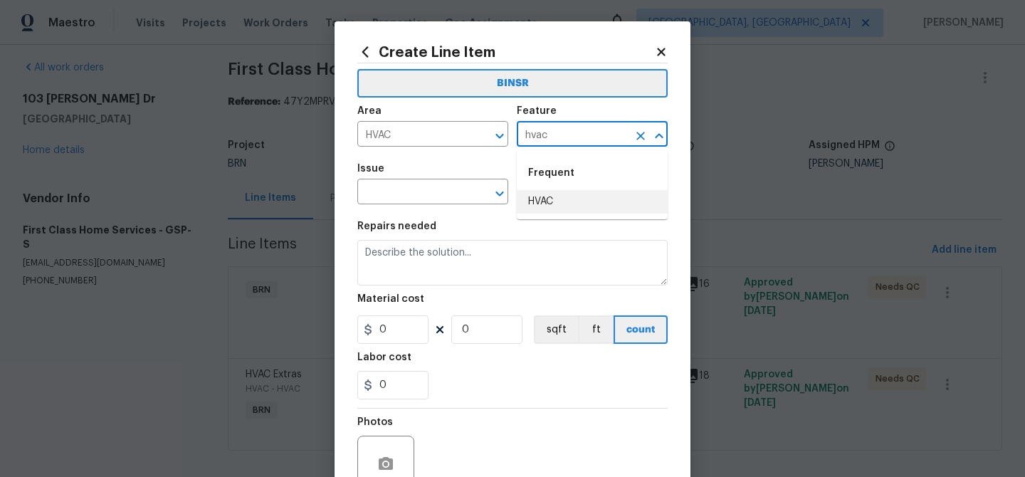
click at [549, 196] on li "HVAC" at bounding box center [592, 201] width 151 height 23
type input "HVAC"
click at [419, 199] on input "text" at bounding box center [412, 193] width 111 height 22
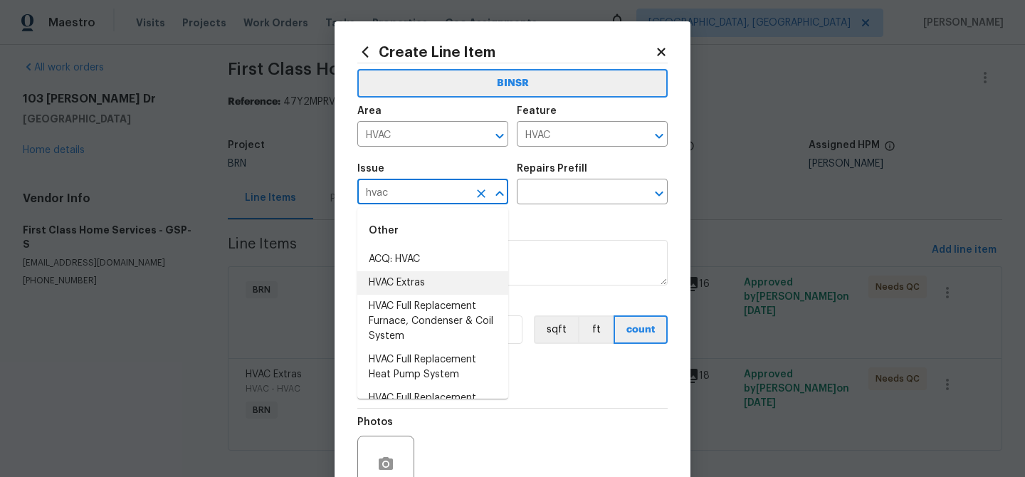
click at [412, 280] on li "HVAC Extras" at bounding box center [432, 282] width 151 height 23
type input "HVAC Extras"
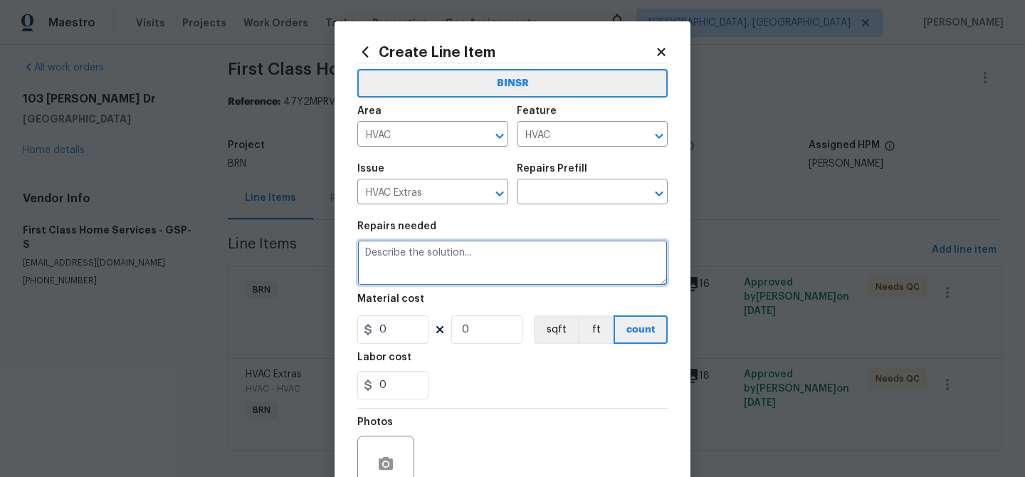
click at [412, 280] on textarea at bounding box center [512, 263] width 310 height 46
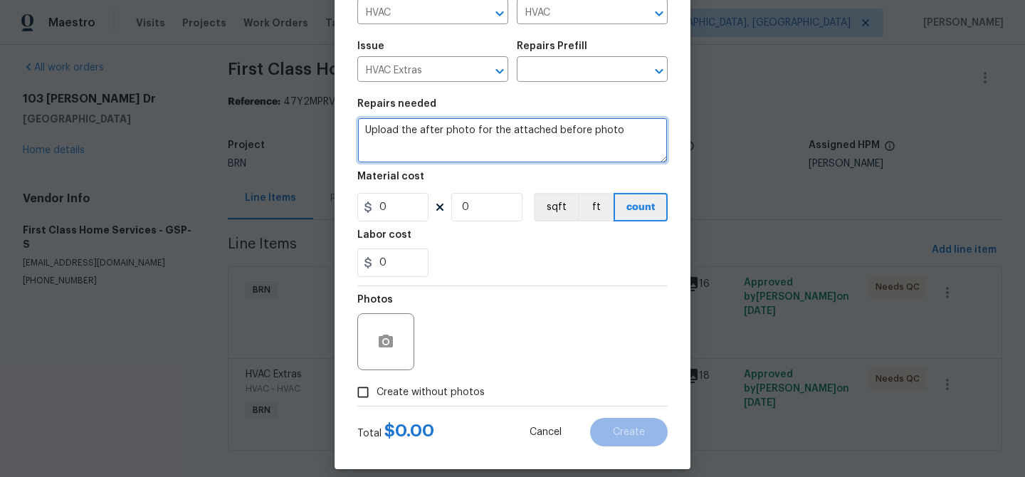
scroll to position [137, 0]
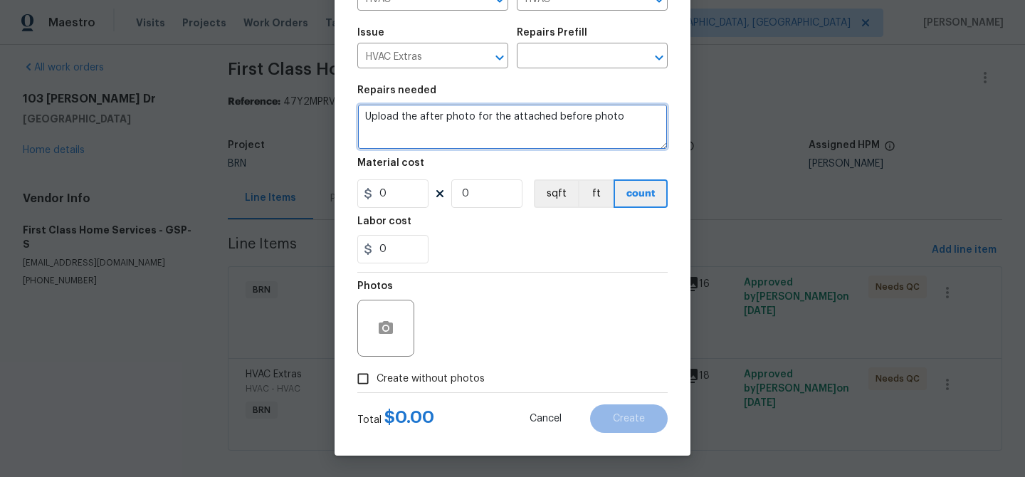
type textarea "Upload the after photo for the attached before photo"
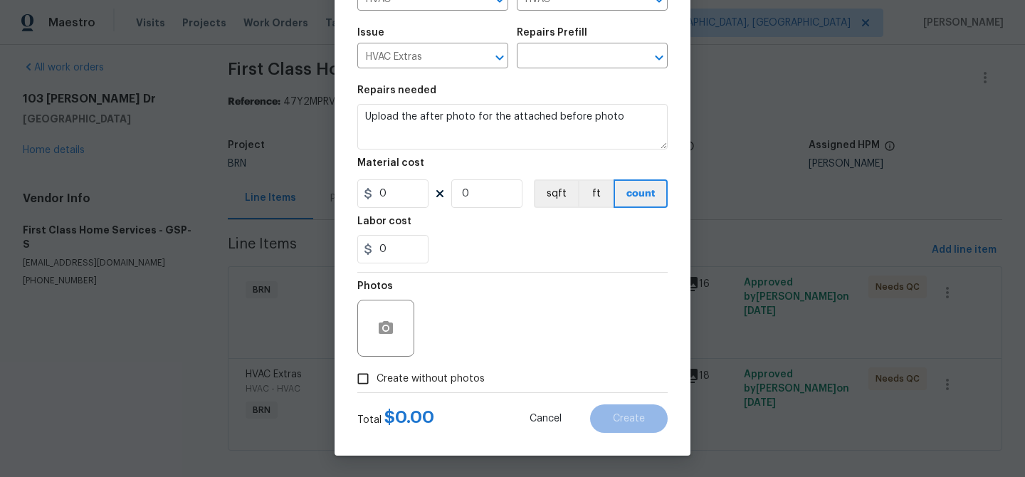
click at [391, 346] on div at bounding box center [385, 328] width 57 height 57
click at [387, 340] on button "button" at bounding box center [386, 328] width 34 height 34
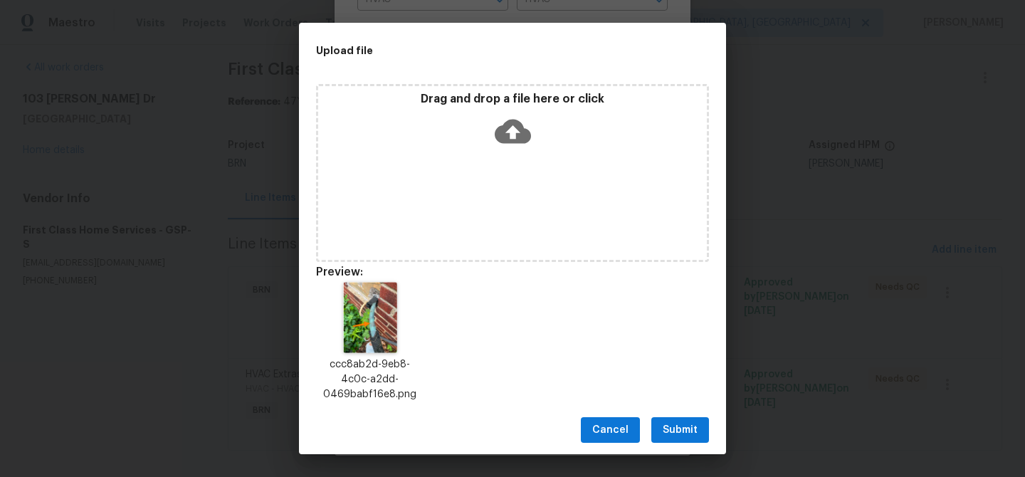
click at [670, 431] on span "Submit" at bounding box center [680, 430] width 35 height 18
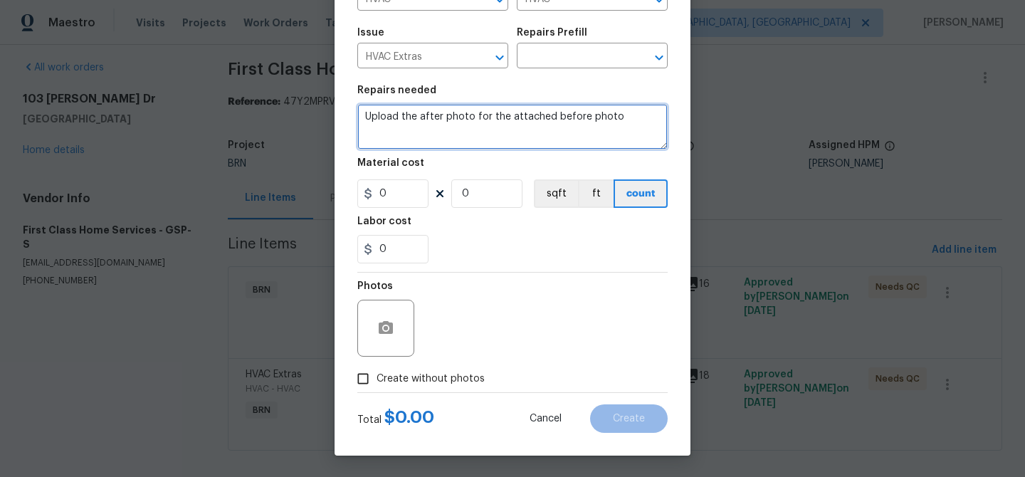
click at [490, 143] on textarea "Upload the after photo for the attached before photo" at bounding box center [512, 127] width 310 height 46
click at [492, 143] on textarea "Upload the after photo for the attached before photo" at bounding box center [512, 127] width 310 height 46
click at [483, 126] on textarea "Upload the after photo for the attached before photo" at bounding box center [512, 127] width 310 height 46
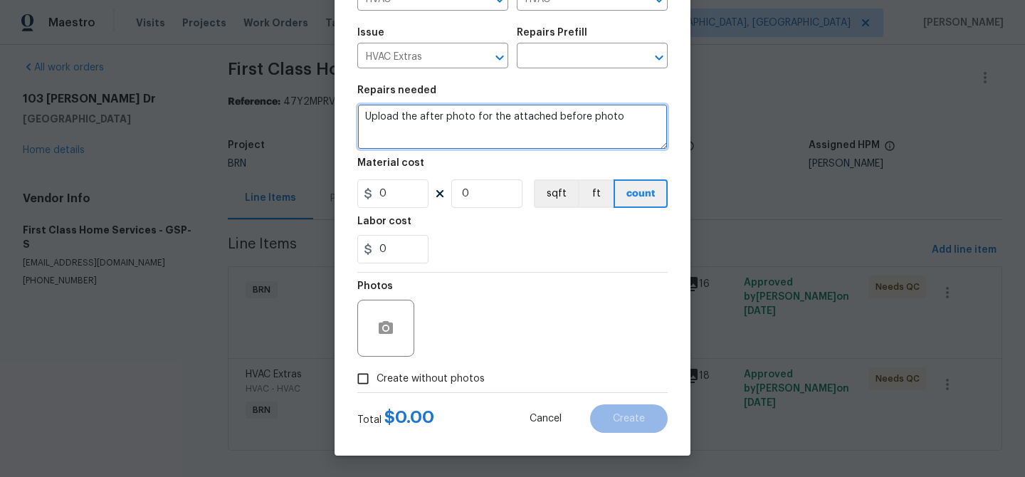
click at [483, 126] on textarea "Upload the after photo for the attached before photo" at bounding box center [512, 127] width 310 height 46
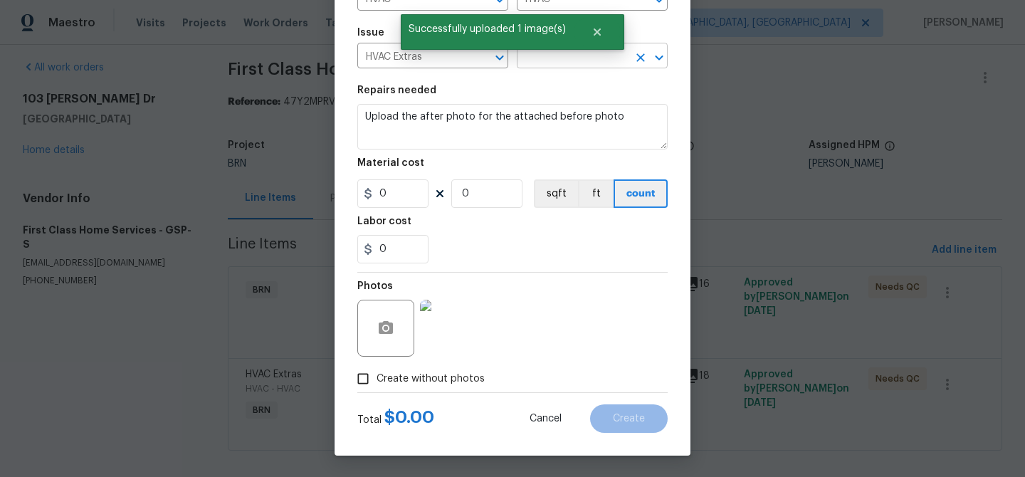
click at [544, 56] on input "text" at bounding box center [572, 57] width 111 height 22
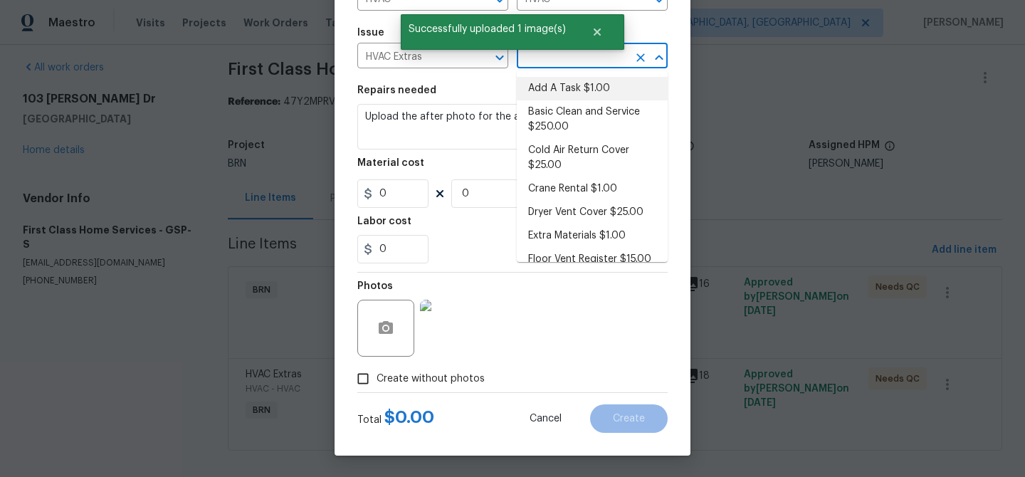
click at [549, 91] on li "Add A Task $1.00" at bounding box center [592, 88] width 151 height 23
type input "Add A Task $1.00"
type textarea "HPM to detail"
type input "1"
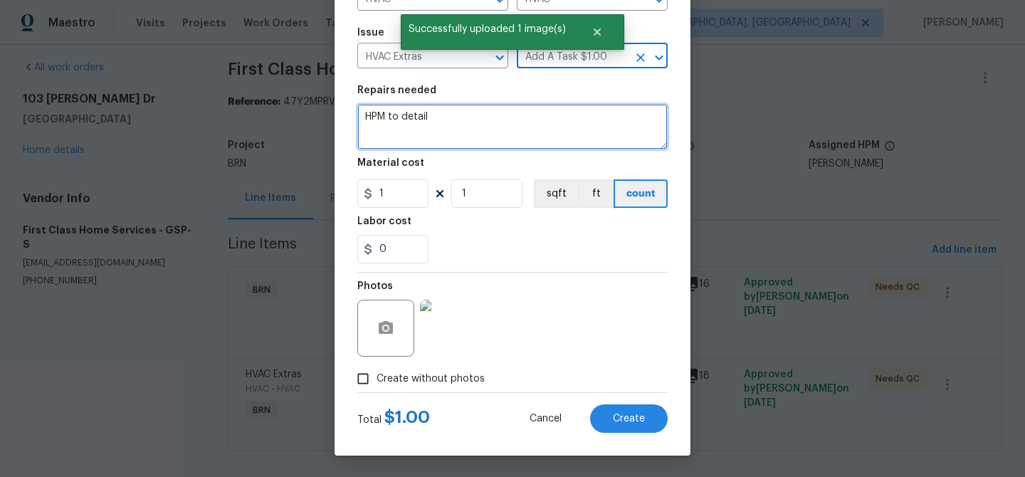
click at [471, 130] on textarea "HPM to detail" at bounding box center [512, 127] width 310 height 46
paste textarea "Upload the after photo for the attached before photo"
type textarea "Upload the after photo for the attached before photo"
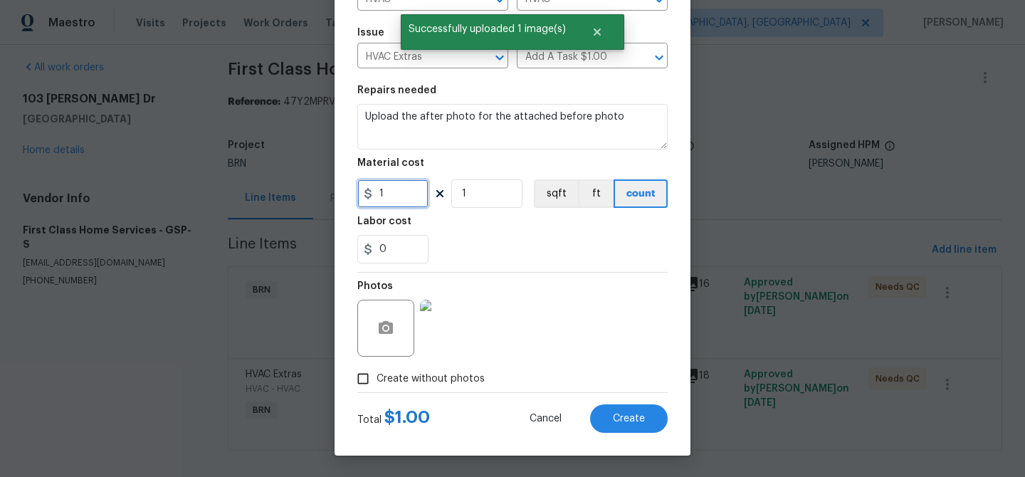
click at [407, 202] on input "1" at bounding box center [392, 193] width 71 height 28
type input "0"
click at [478, 199] on input "1" at bounding box center [486, 193] width 71 height 28
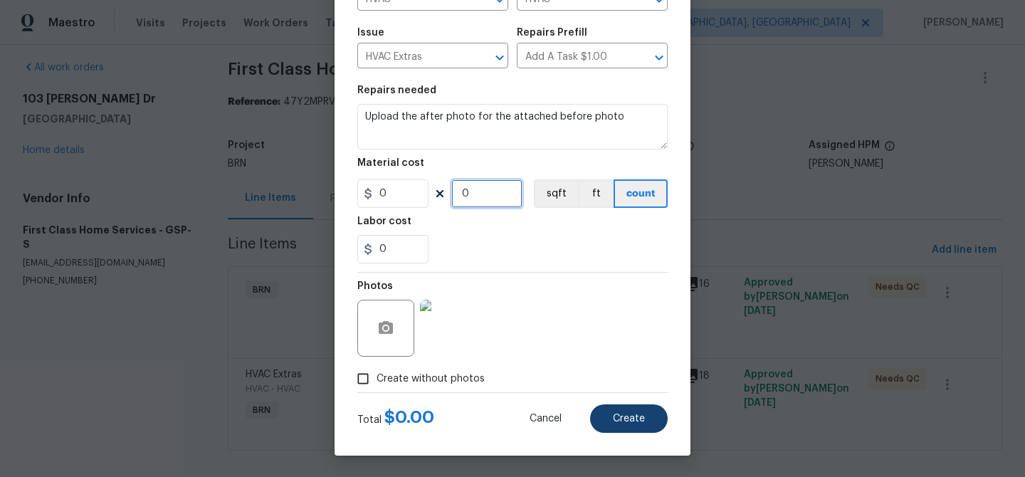
type input "0"
click at [623, 416] on span "Create" at bounding box center [629, 419] width 32 height 11
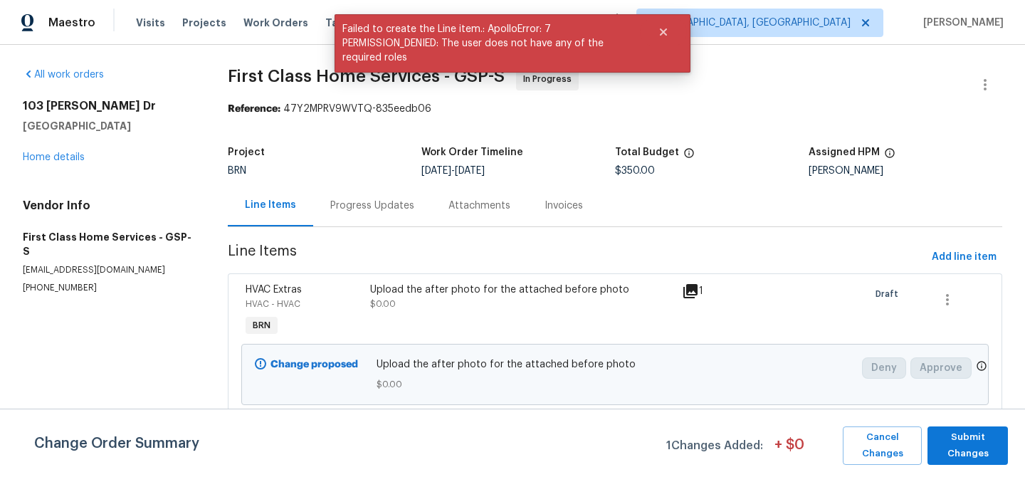
scroll to position [152, 0]
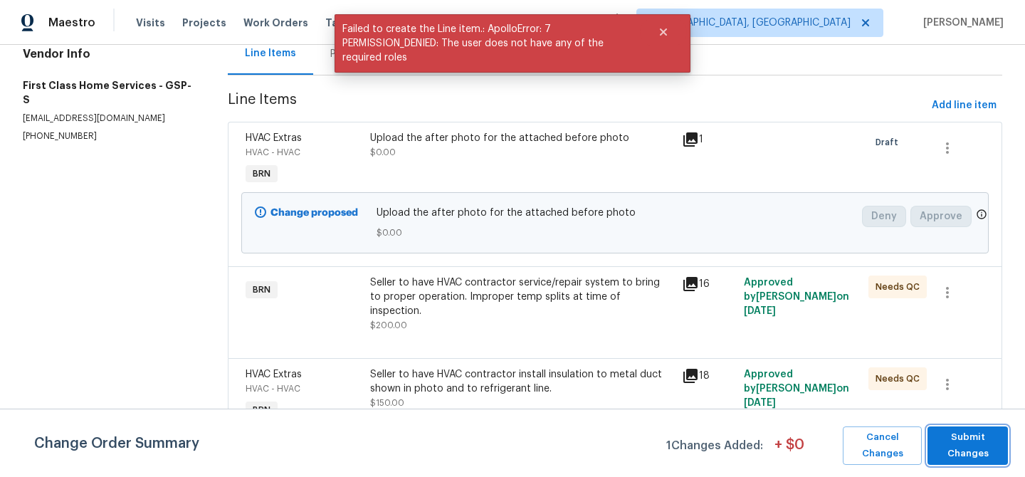
click at [972, 442] on span "Submit Changes" at bounding box center [968, 445] width 66 height 33
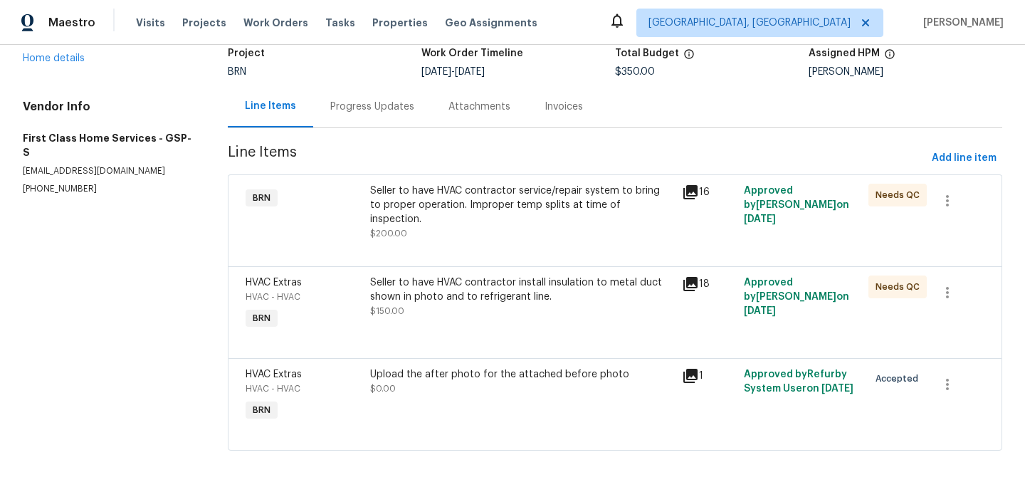
scroll to position [0, 0]
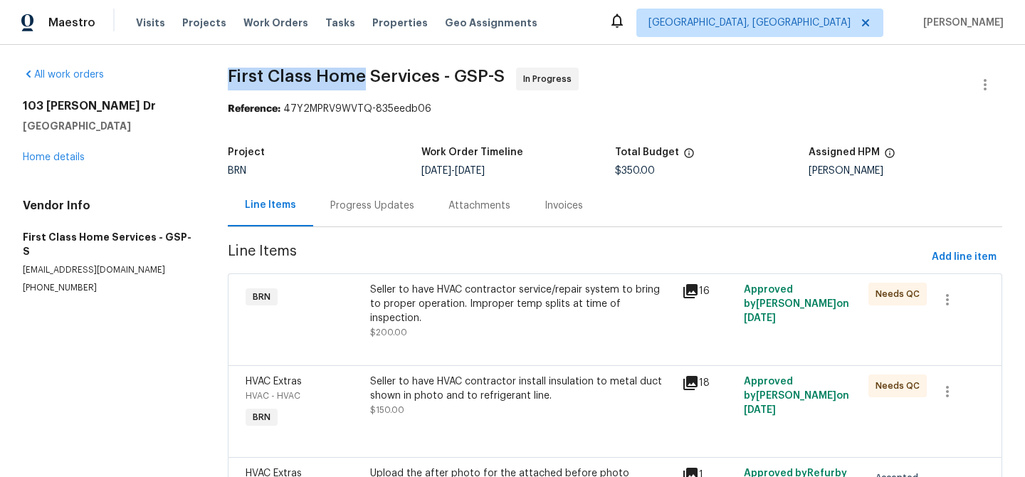
drag, startPoint x: 224, startPoint y: 78, endPoint x: 362, endPoint y: 73, distance: 138.2
click at [362, 73] on div "All work orders [STREET_ADDRESS][PERSON_NAME][PERSON_NAME] Home details Vendor …" at bounding box center [512, 317] width 1025 height 545
copy span "First Class Home"
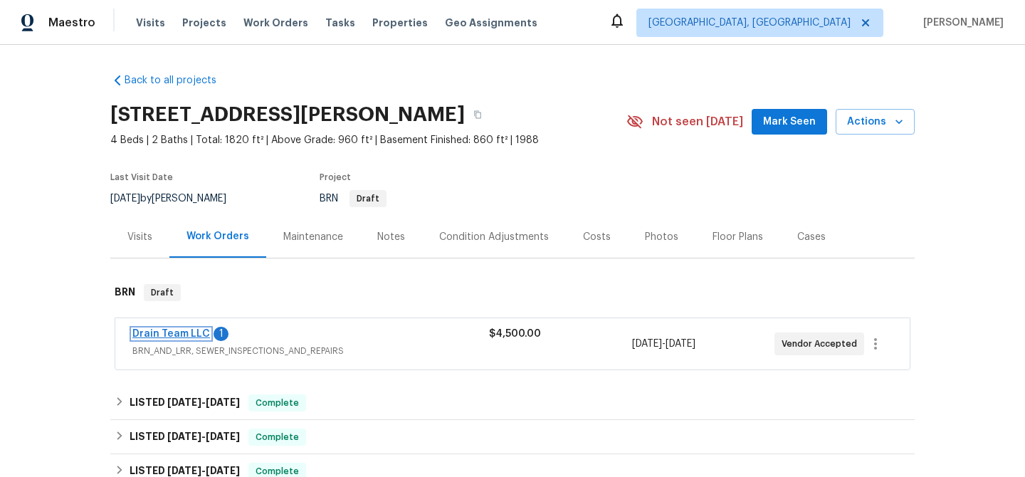
click at [153, 331] on link "Drain Team LLC" at bounding box center [171, 334] width 78 height 10
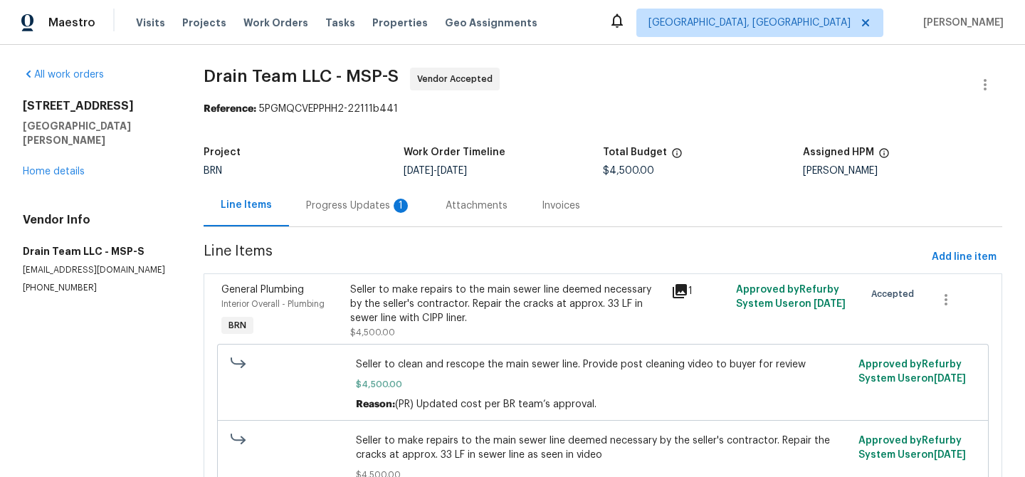
click at [374, 200] on div "Progress Updates 1" at bounding box center [358, 206] width 105 height 14
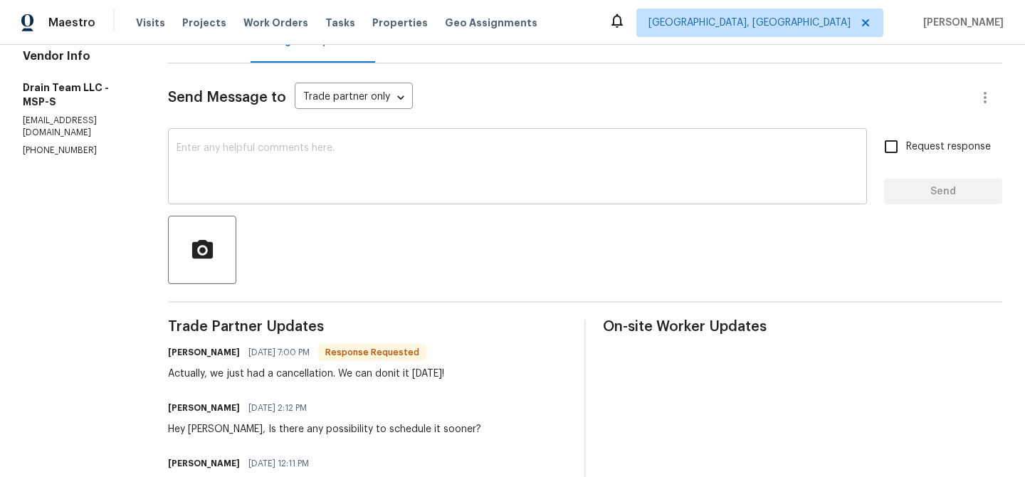
scroll to position [164, 0]
click at [300, 179] on textarea at bounding box center [518, 167] width 682 height 50
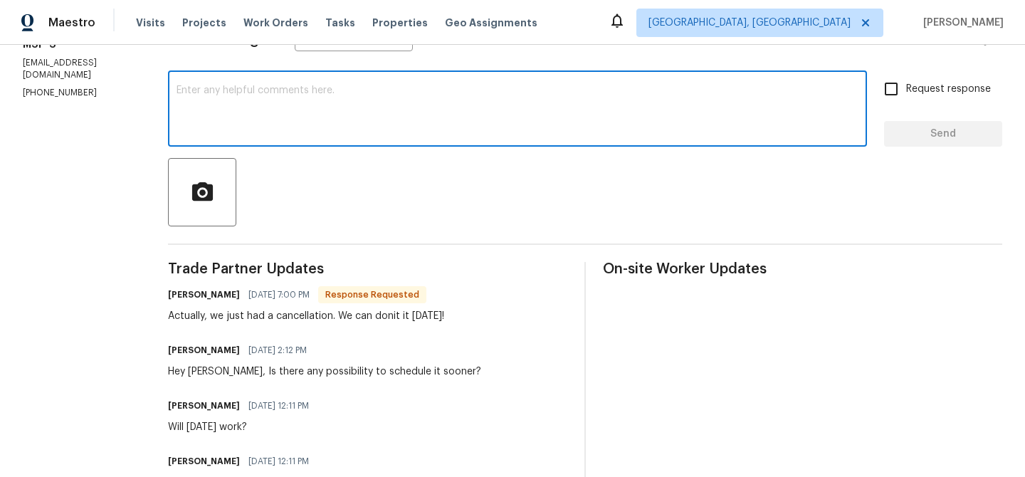
scroll to position [174, 0]
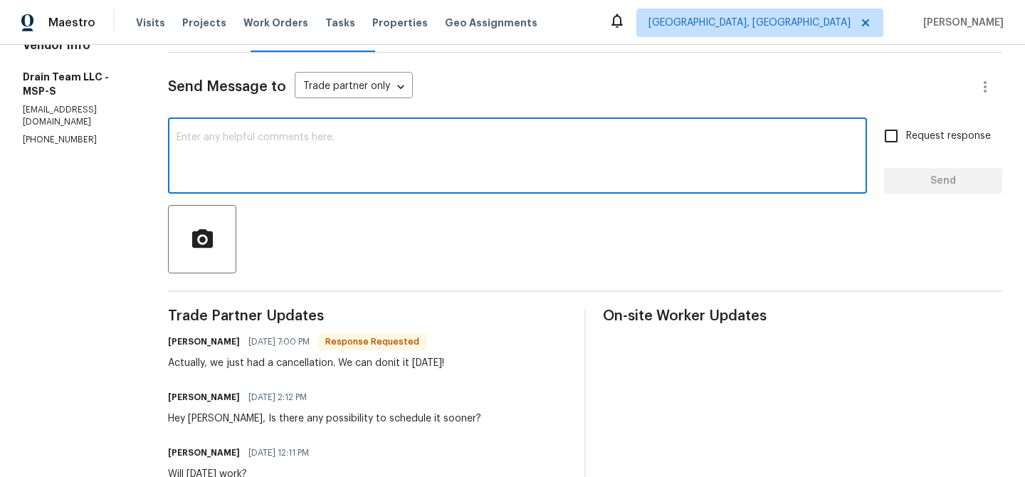
click at [266, 146] on textarea at bounding box center [518, 157] width 682 height 50
type textarea "Thanks for the confirmation,"
click at [915, 137] on span "Request response" at bounding box center [948, 136] width 85 height 15
click at [906, 137] on input "Request response" at bounding box center [891, 136] width 30 height 30
checkbox input "true"
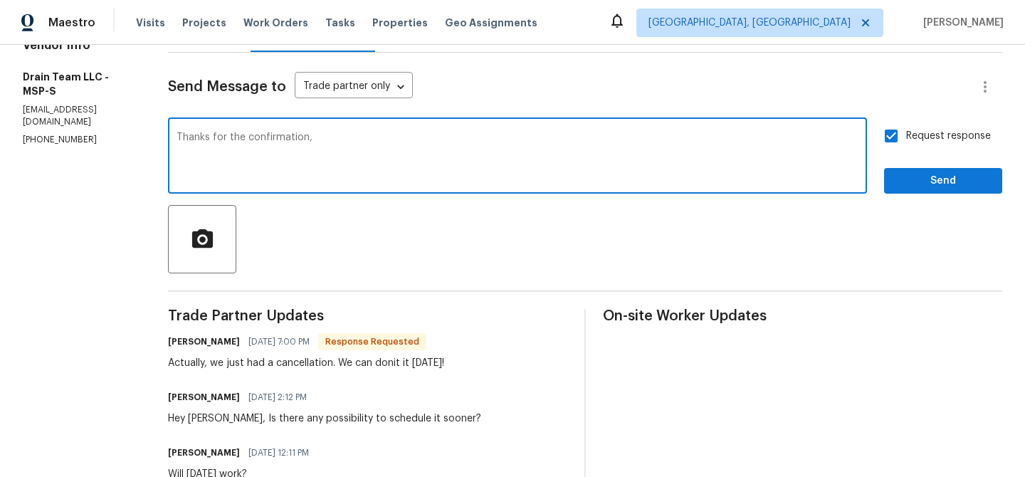
drag, startPoint x: 240, startPoint y: 137, endPoint x: 547, endPoint y: 147, distance: 306.9
click at [547, 147] on textarea "Thanks for the confirmation," at bounding box center [518, 157] width 682 height 50
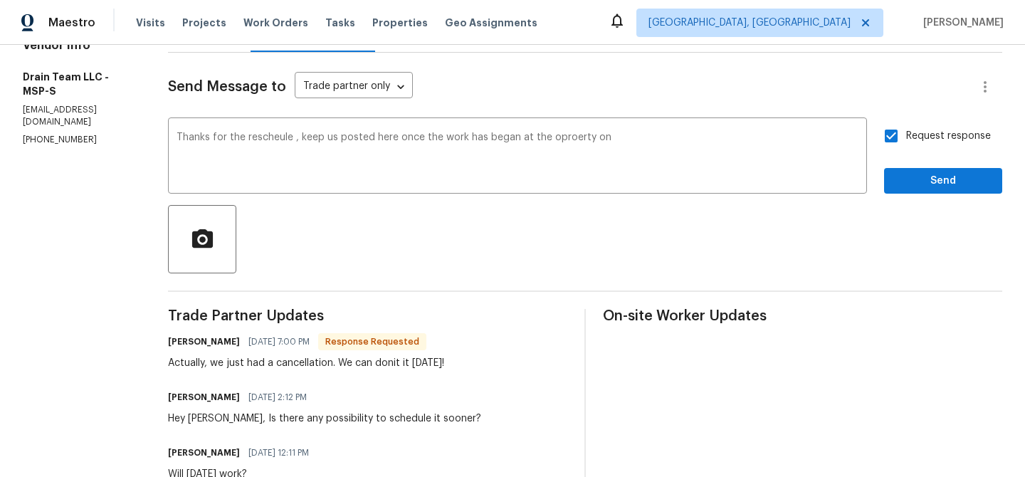
click at [426, 359] on div "Actually, we just had a cancellation. We can donit it [DATE]!" at bounding box center [306, 363] width 276 height 14
copy div "[DATE]"
click at [642, 152] on textarea "Thanks for the rescheule , keep us posted here once the work has began at the o…" at bounding box center [518, 157] width 682 height 50
paste textarea "[DATE]"
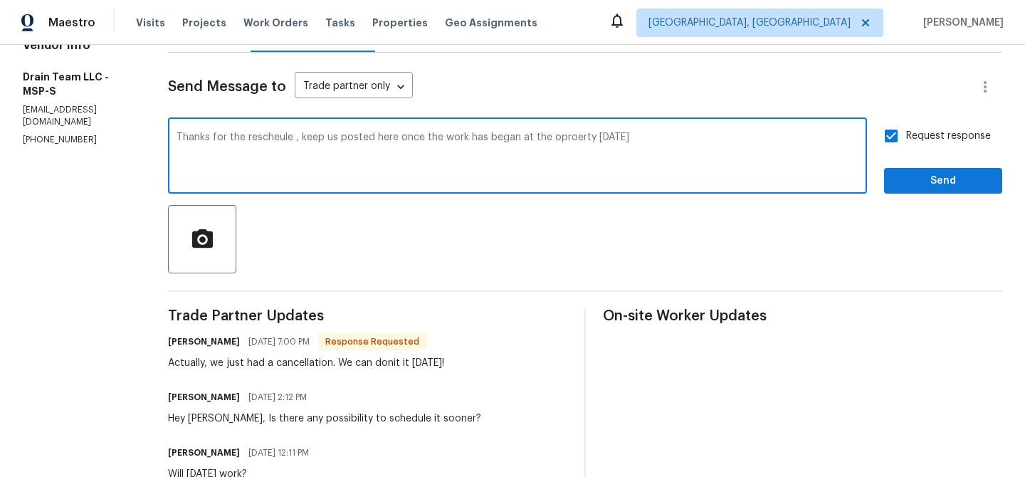
type textarea "Thanks for the rescheule , keep us posted here once the work has began at the o…"
click at [509, 122] on div "Thanks for the rescheule , keep us posted here once the work has began at the o…" at bounding box center [517, 157] width 699 height 73
click at [470, 143] on textarea "Thanks for the rescheule , keep us posted here once the work has began at the o…" at bounding box center [518, 157] width 682 height 50
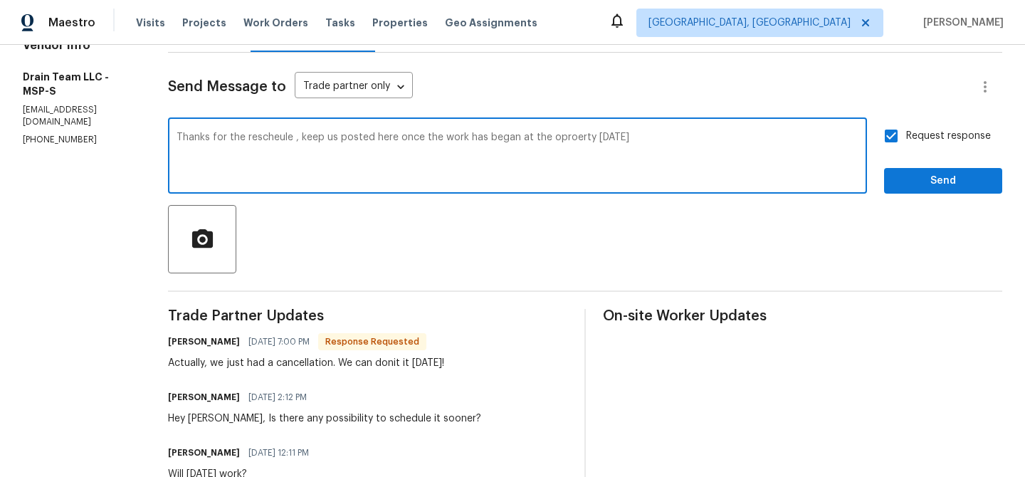
click at [470, 143] on textarea "Thanks for the rescheule , keep us posted here once the work has began at the o…" at bounding box center [518, 157] width 682 height 50
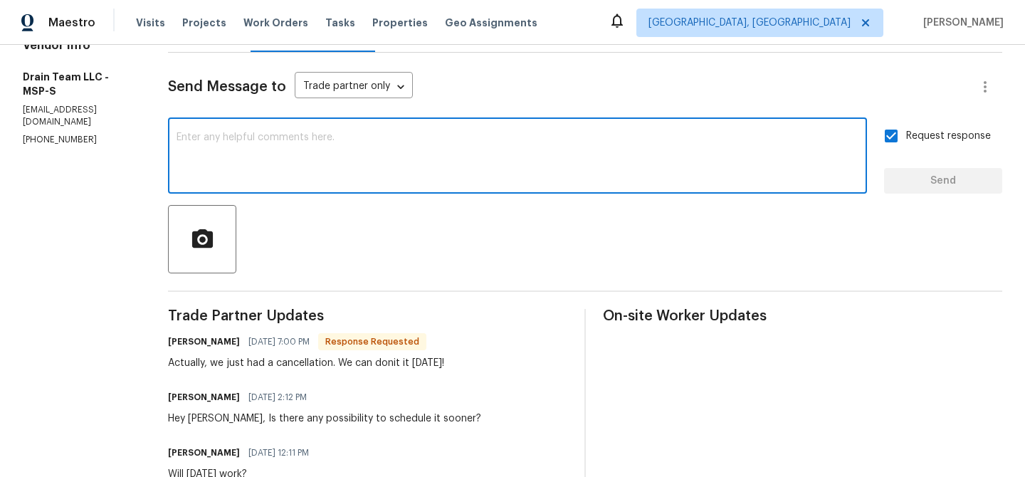
paste textarea "Thanks for rescheduling. Please keep us updated here once the work begins at th…"
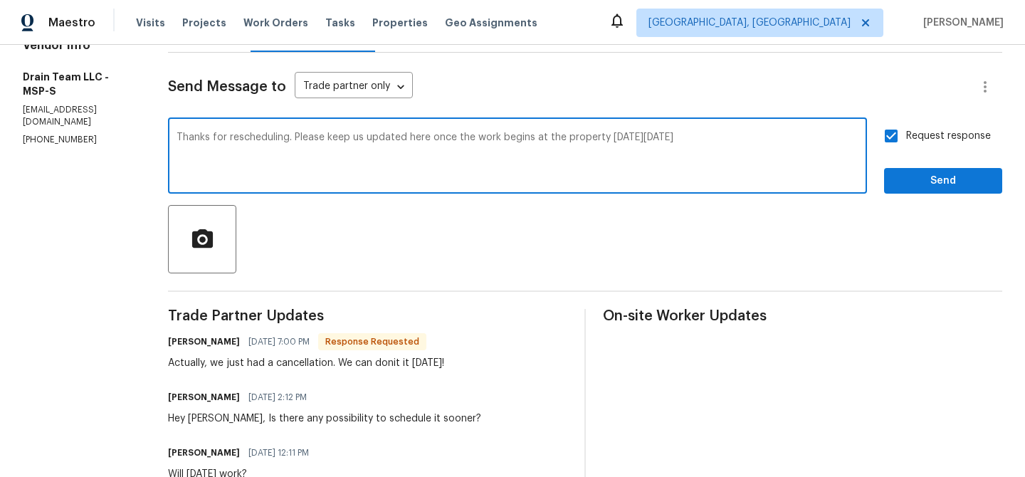
type textarea "Thanks for rescheduling. Please keep us updated here once the work begins at th…"
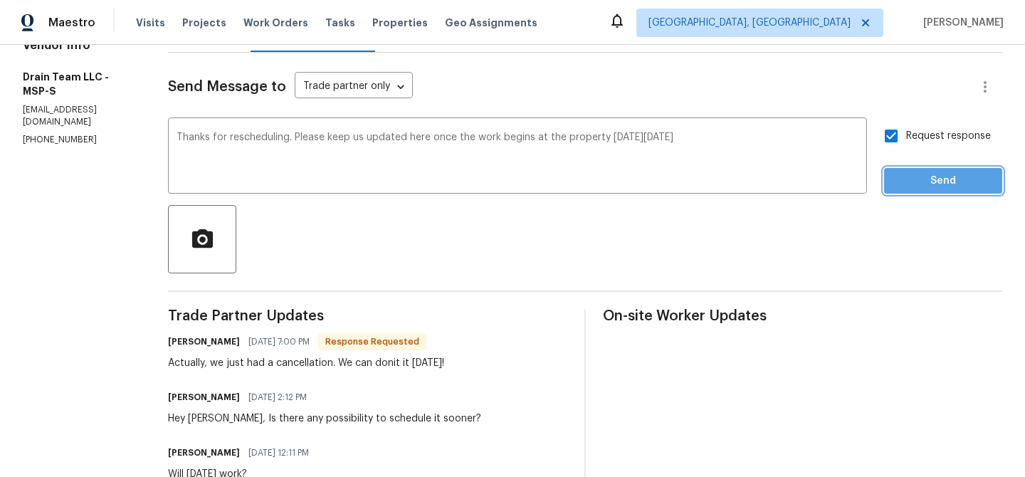
click at [925, 177] on span "Send" at bounding box center [942, 181] width 95 height 18
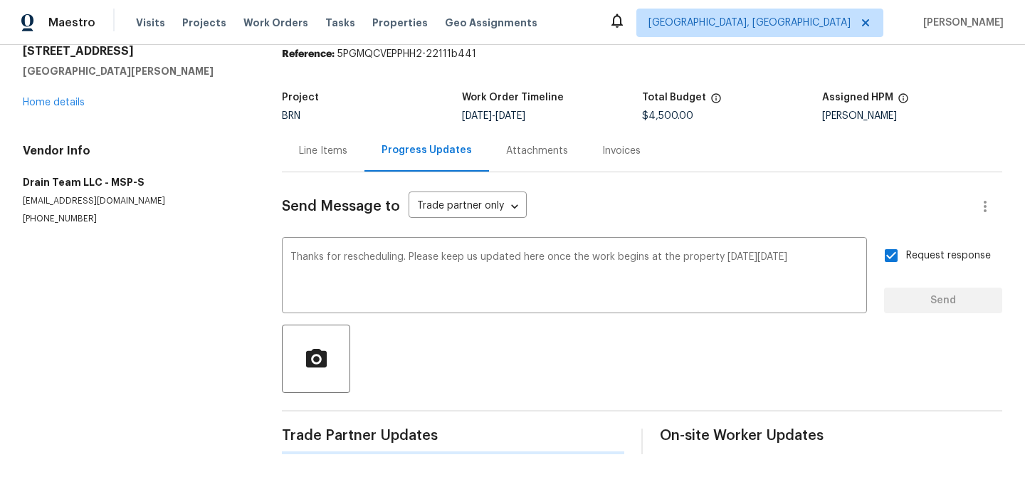
scroll to position [0, 0]
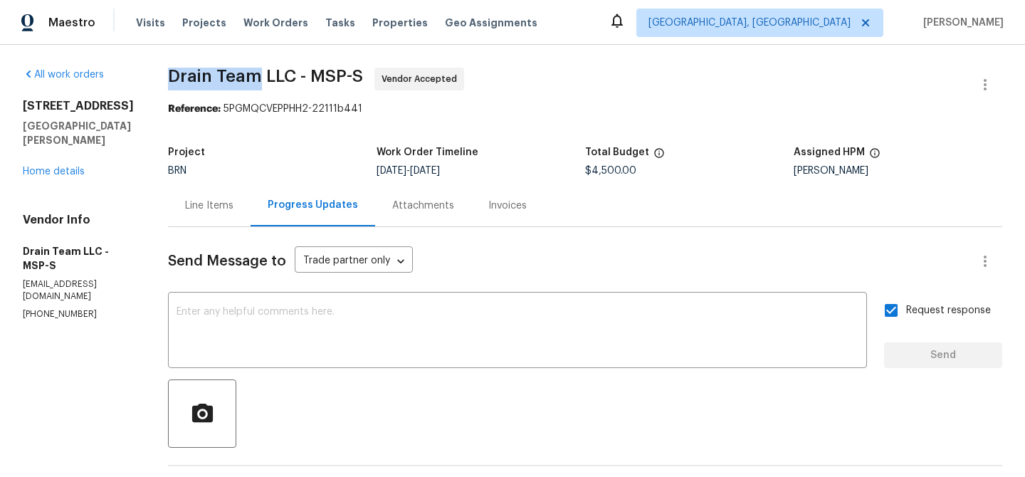
drag, startPoint x: 152, startPoint y: 74, endPoint x: 251, endPoint y: 75, distance: 99.7
copy span "Drain Team"
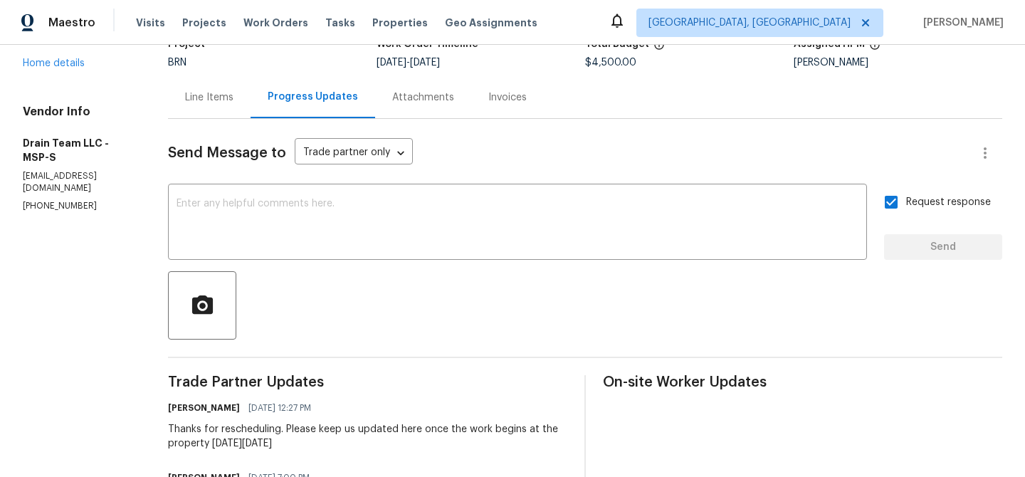
scroll to position [236, 0]
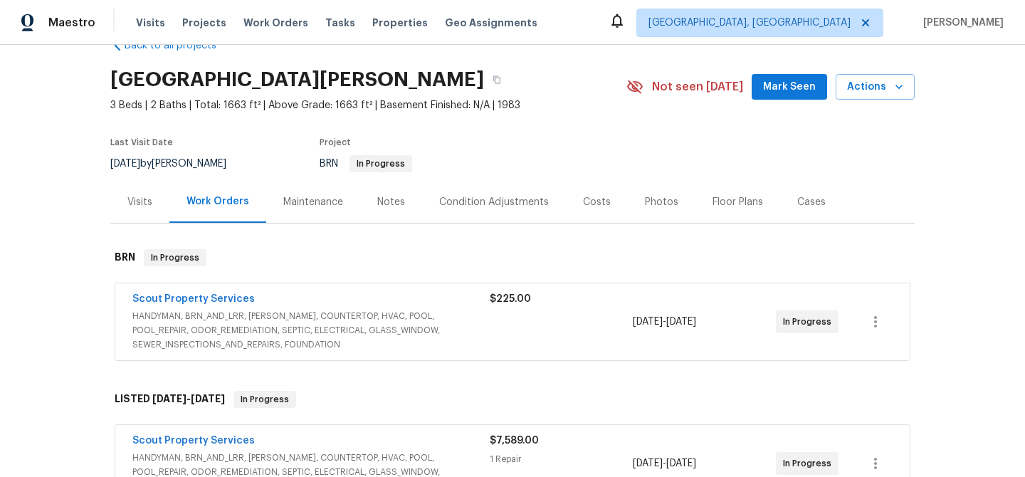
scroll to position [46, 0]
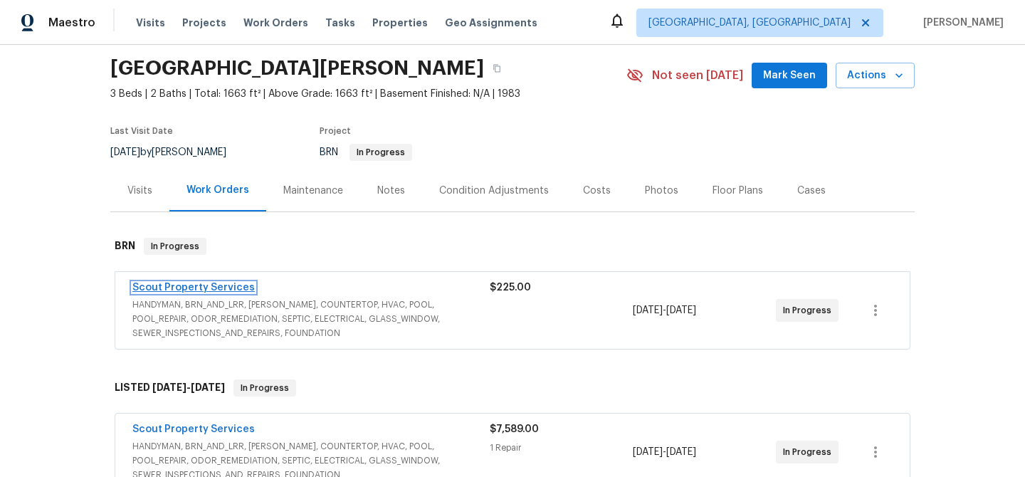
click at [191, 288] on link "Scout Property Services" at bounding box center [193, 288] width 122 height 10
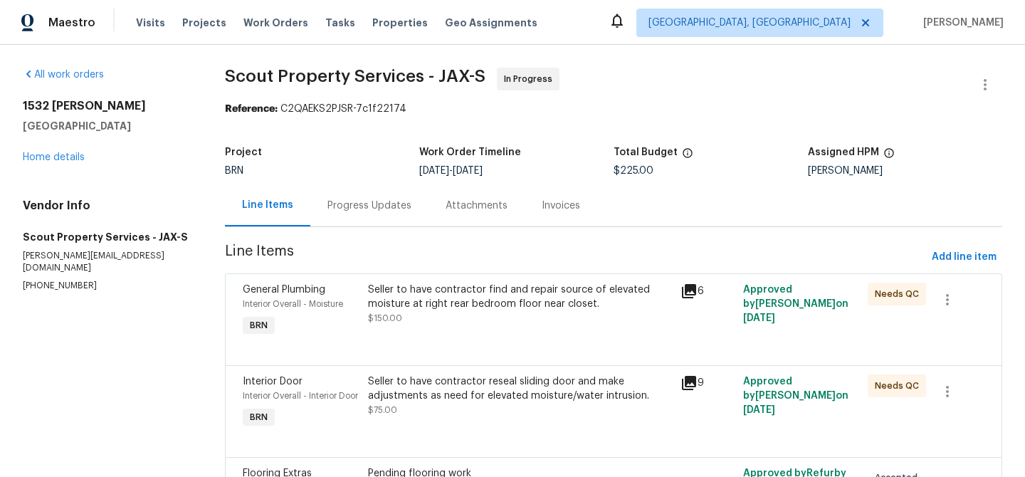
scroll to position [128, 0]
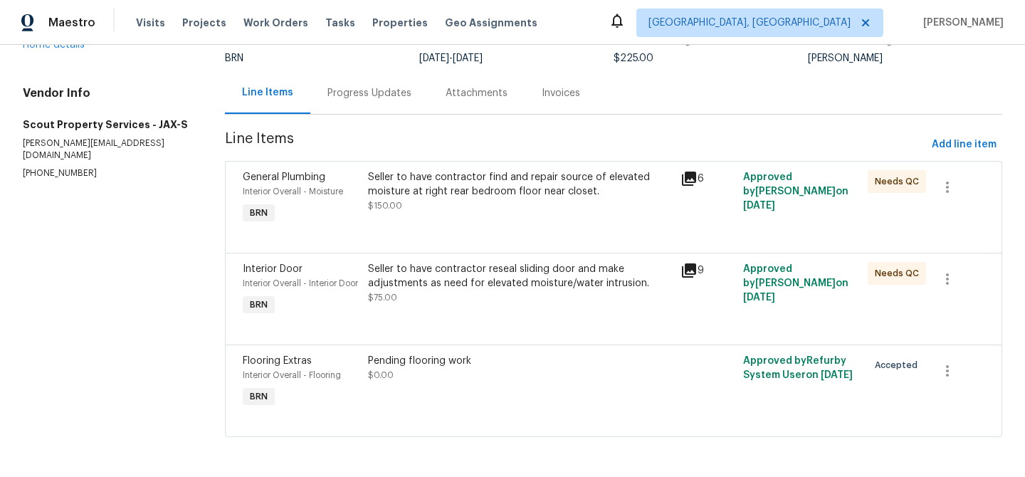
click at [443, 185] on div "Seller to have contractor find and repair source of elevated moisture at right …" at bounding box center [520, 191] width 304 height 43
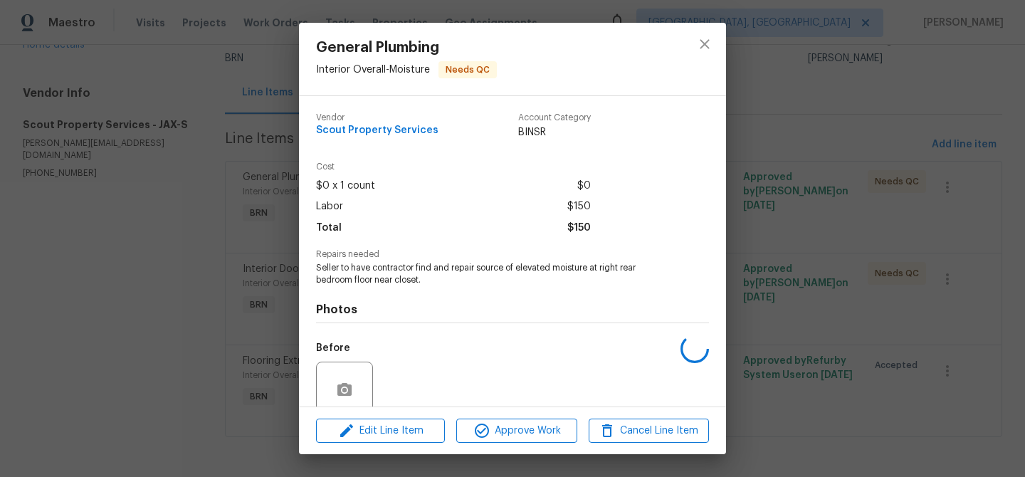
scroll to position [119, 0]
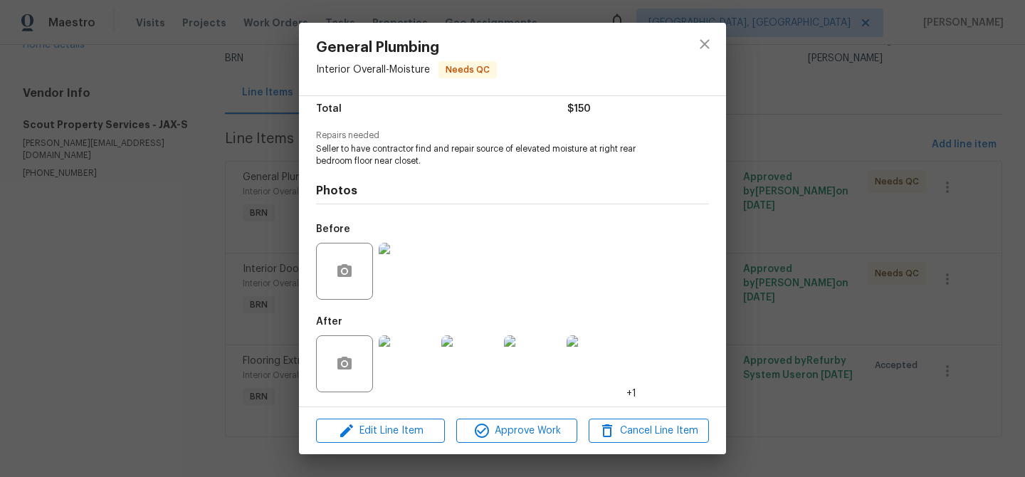
click at [215, 254] on div "General Plumbing Interior Overall - Moisture Needs QC Vendor Scout Property Ser…" at bounding box center [512, 238] width 1025 height 477
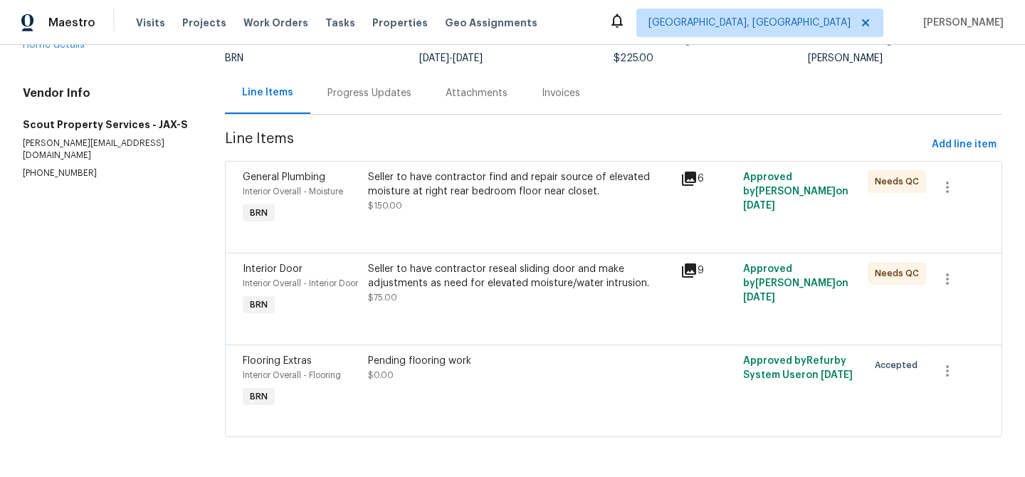
click at [453, 278] on div "Seller to have contractor reseal sliding door and make adjustments as need for …" at bounding box center [520, 283] width 304 height 43
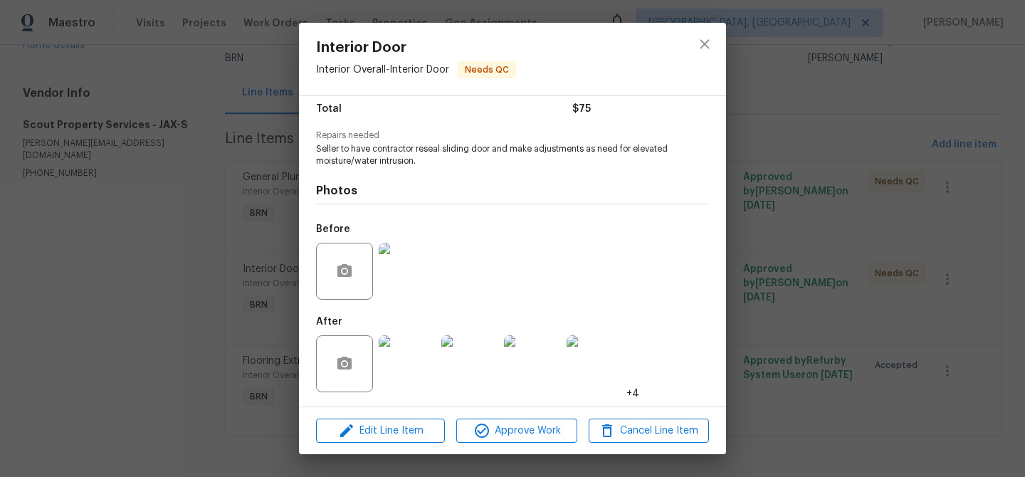
click at [209, 283] on div "Interior Door Interior Overall - Interior Door Needs QC Vendor Scout Property S…" at bounding box center [512, 238] width 1025 height 477
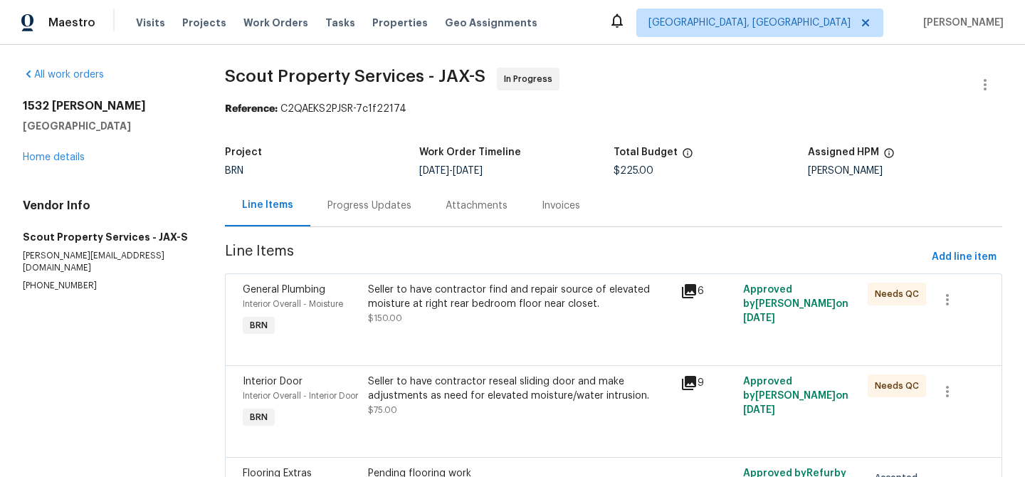
scroll to position [128, 0]
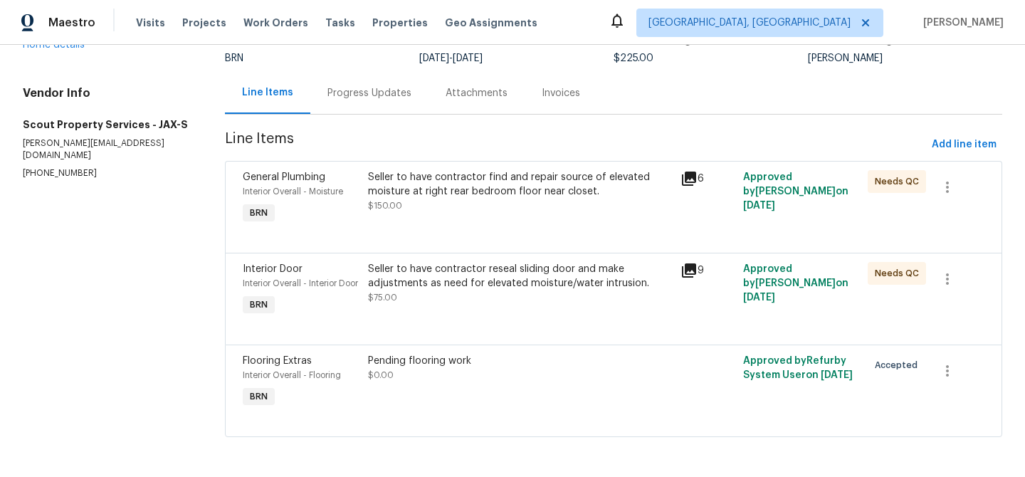
click at [409, 387] on div "Pending flooring work $0.00" at bounding box center [520, 381] width 312 height 65
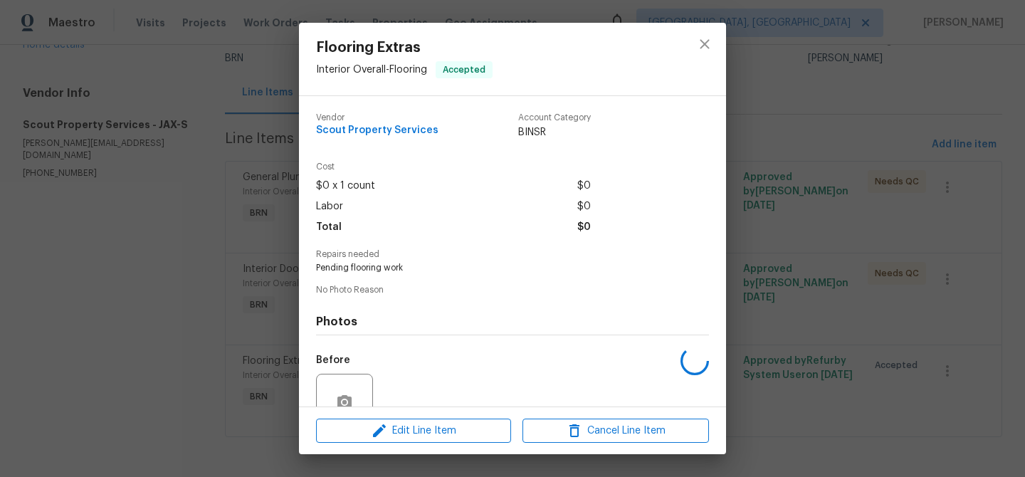
scroll to position [130, 0]
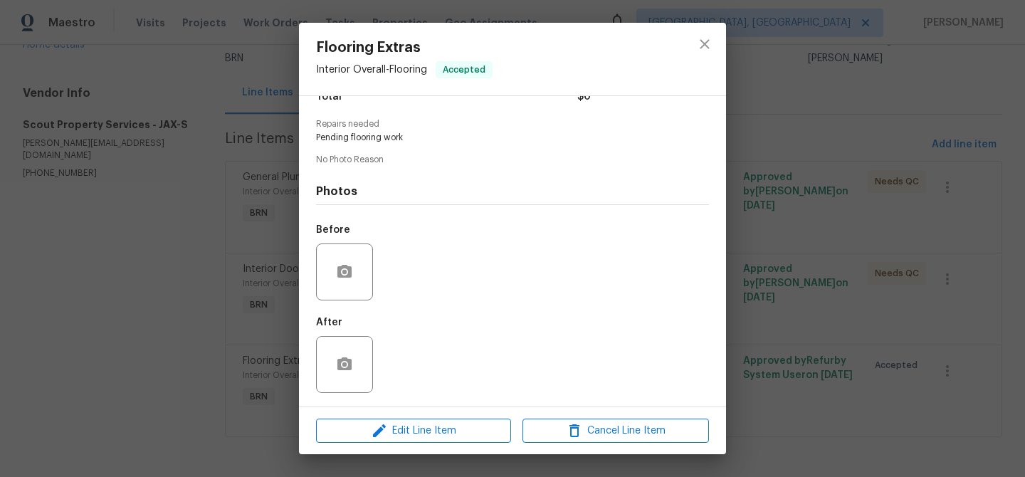
click at [178, 367] on div "Flooring Extras Interior Overall - Flooring Accepted Vendor Scout Property Serv…" at bounding box center [512, 238] width 1025 height 477
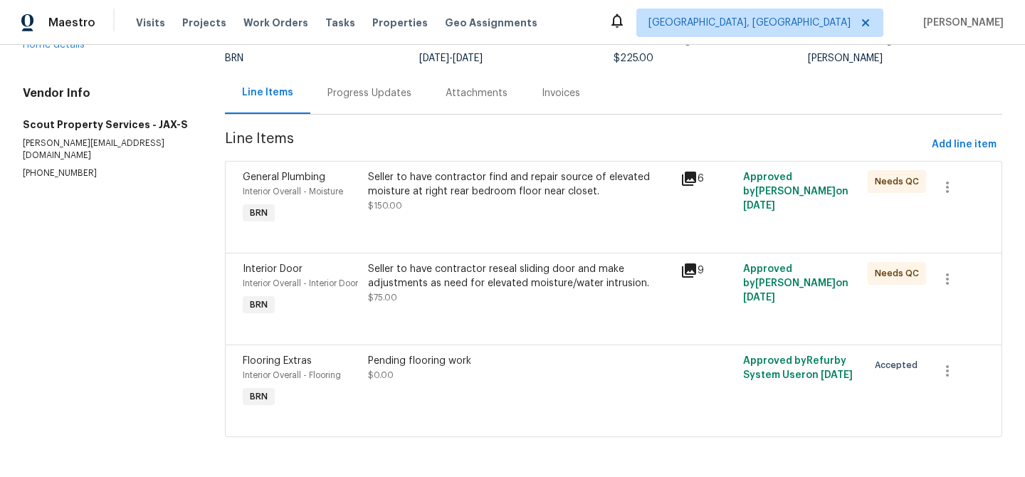
click at [387, 335] on div "Interior Door Interior Overall - Interior Door BRN Seller to have contractor re…" at bounding box center [613, 299] width 777 height 92
click at [410, 284] on div "Seller to have contractor reseal sliding door and make adjustments as need for …" at bounding box center [520, 283] width 304 height 43
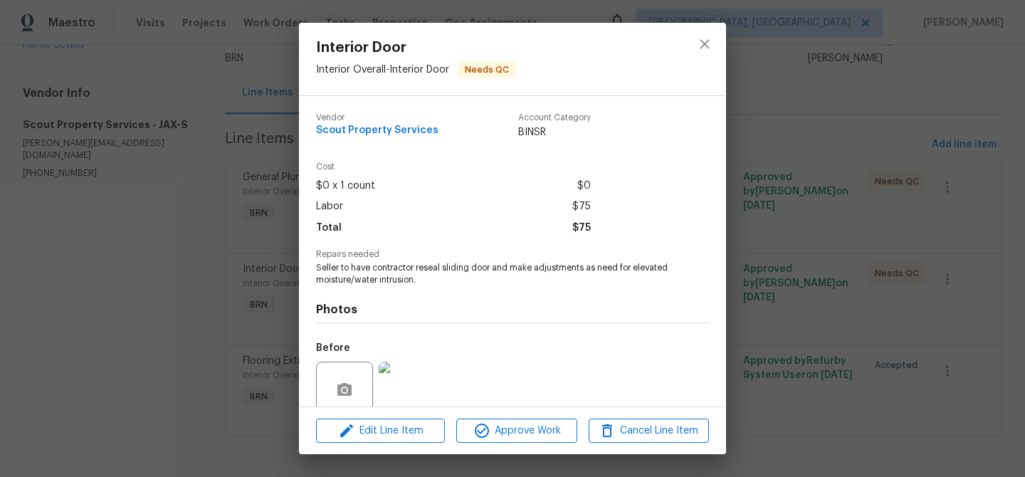
scroll to position [119, 0]
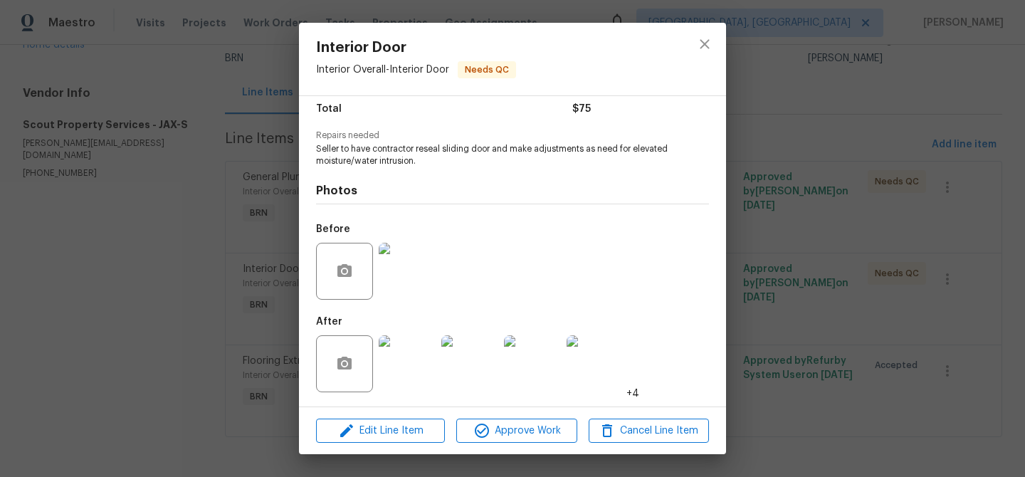
click at [406, 249] on img at bounding box center [407, 271] width 57 height 57
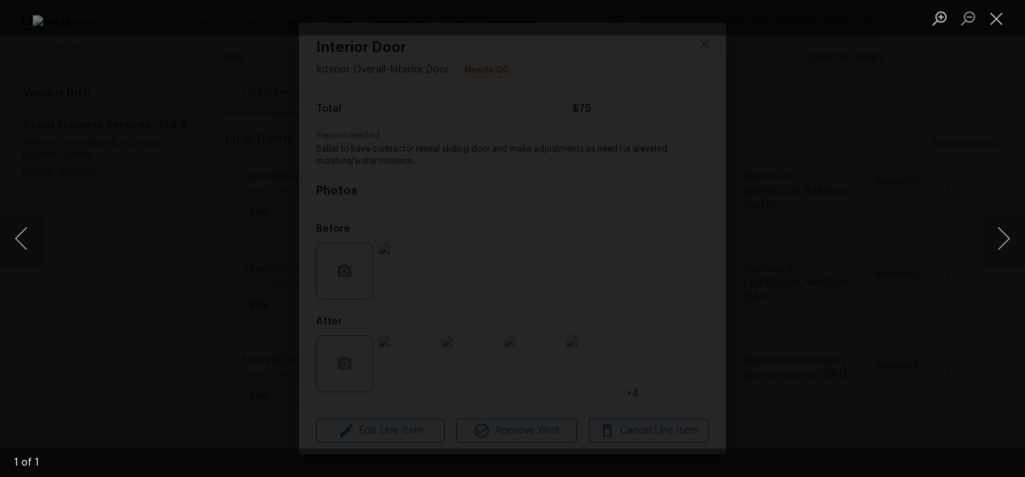
click at [89, 295] on div "Lightbox" at bounding box center [512, 238] width 1025 height 477
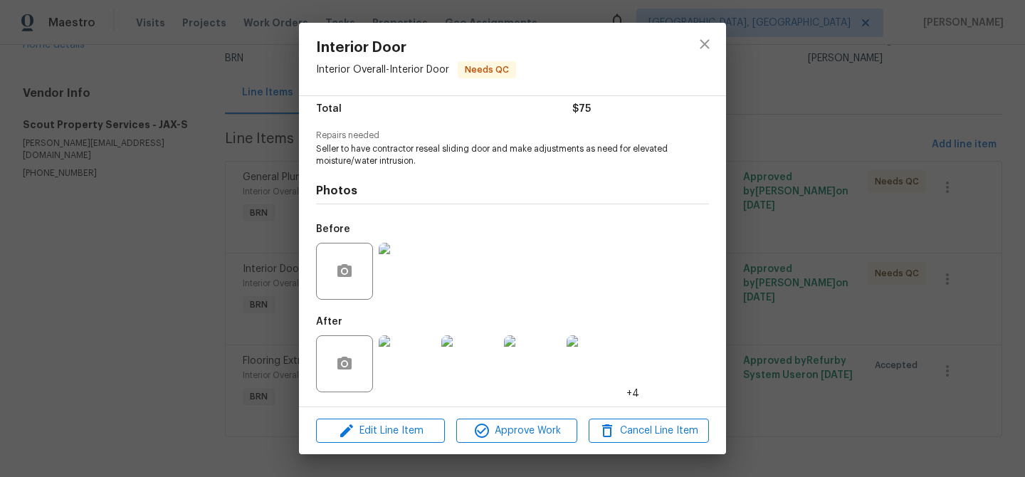
click at [400, 364] on img at bounding box center [407, 363] width 57 height 57
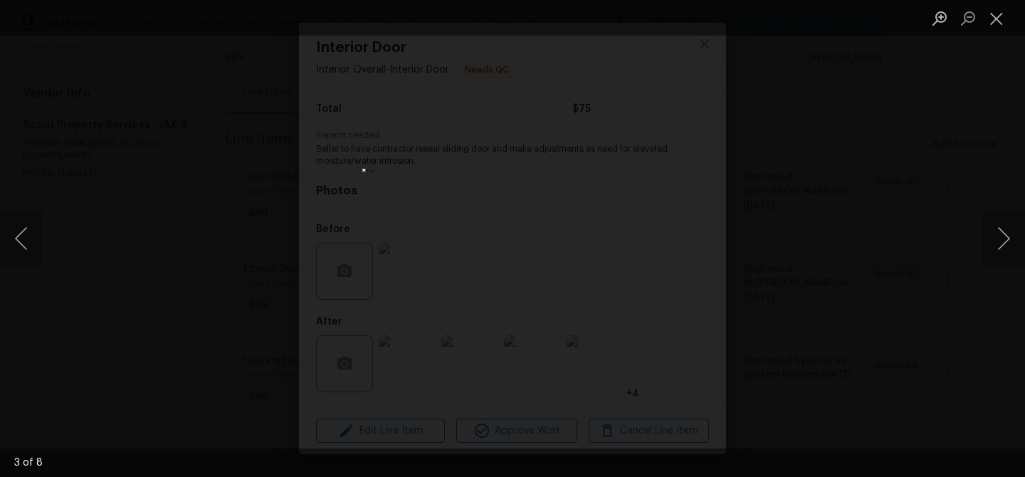
click at [165, 196] on div "Lightbox" at bounding box center [512, 238] width 1025 height 477
click at [176, 167] on div "Lightbox" at bounding box center [512, 238] width 1025 height 477
click at [219, 164] on div "Lightbox" at bounding box center [512, 238] width 1025 height 477
click at [230, 195] on div "Lightbox" at bounding box center [512, 238] width 1025 height 477
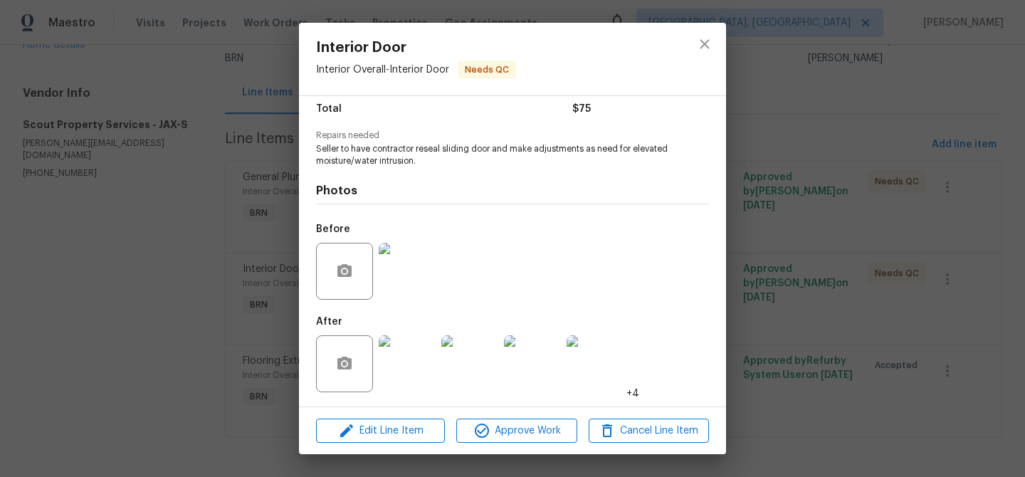
click at [777, 164] on div "Interior Door Interior Overall - Interior Door Needs QC Vendor Scout Property S…" at bounding box center [512, 238] width 1025 height 477
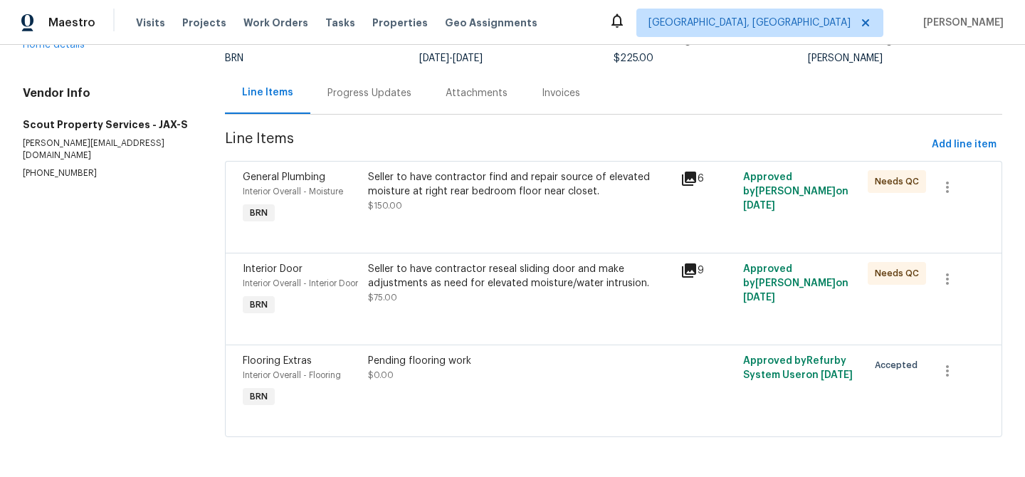
click at [468, 190] on div "Seller to have contractor find and repair source of elevated moisture at right …" at bounding box center [520, 191] width 304 height 43
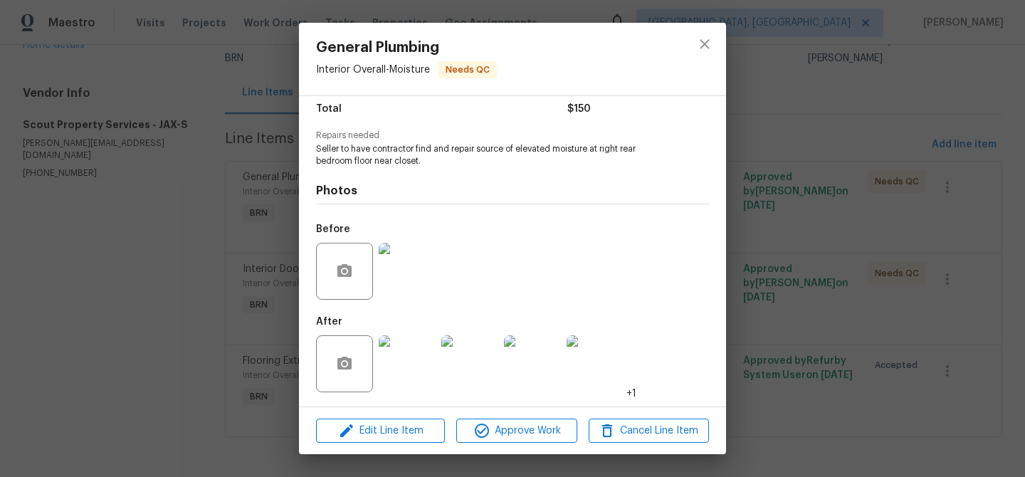
click at [142, 206] on div "General Plumbing Interior Overall - Moisture Needs QC Vendor Scout Property Ser…" at bounding box center [512, 238] width 1025 height 477
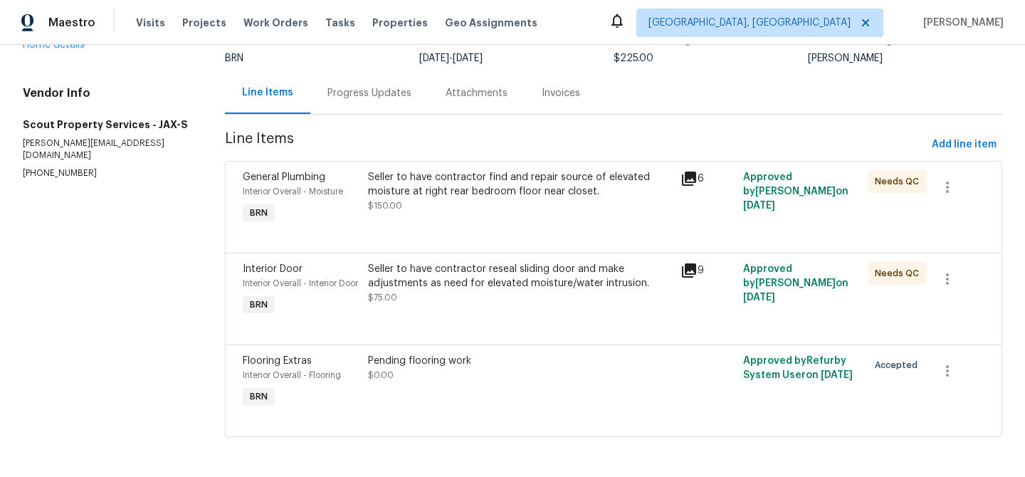
click at [348, 56] on div "Project BRN Work Order Timeline [DATE] - [DATE] Total Budget $225.00 Assigned H…" at bounding box center [613, 49] width 777 height 46
click at [52, 167] on p "[PHONE_NUMBER]" at bounding box center [107, 173] width 168 height 12
copy p "[PHONE_NUMBER]"
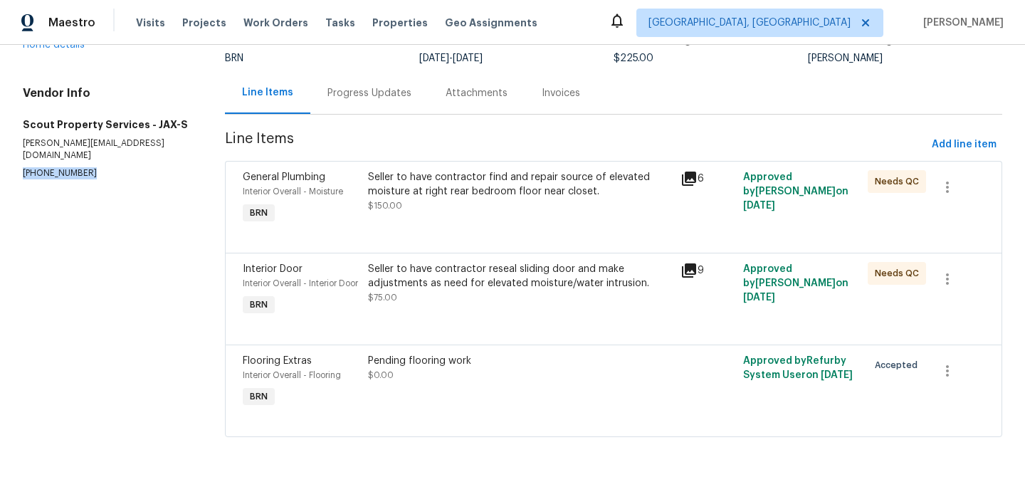
copy p "[PHONE_NUMBER]"
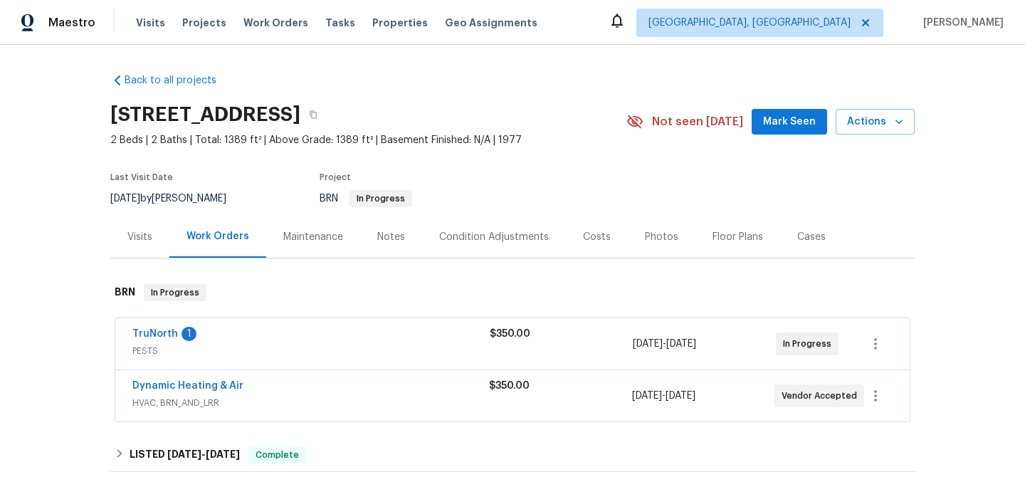
scroll to position [61, 0]
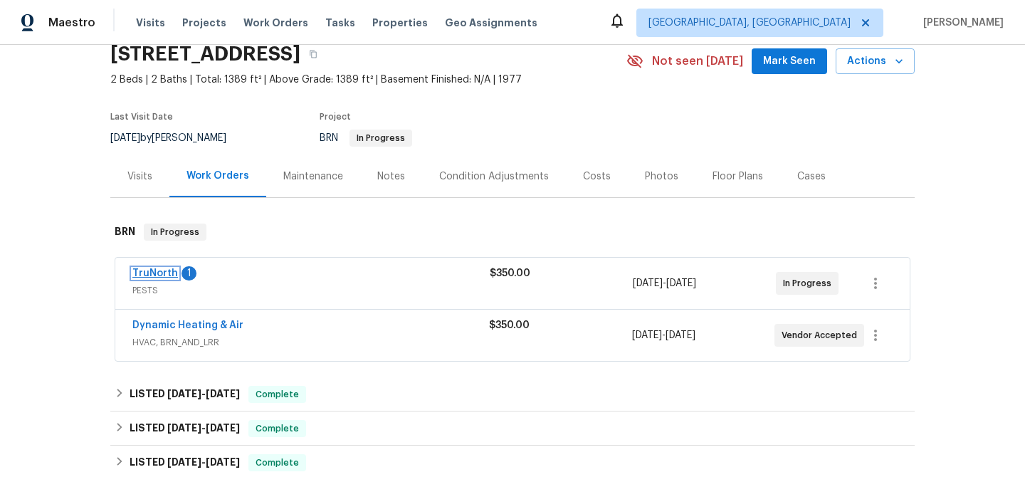
click at [158, 275] on link "TruNorth" at bounding box center [155, 273] width 46 height 10
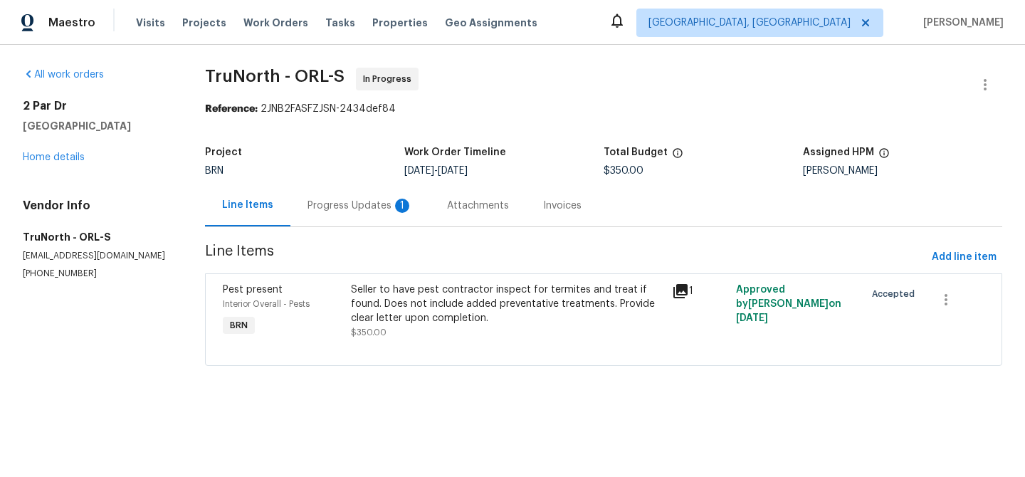
click at [354, 204] on div "Progress Updates 1" at bounding box center [360, 206] width 105 height 14
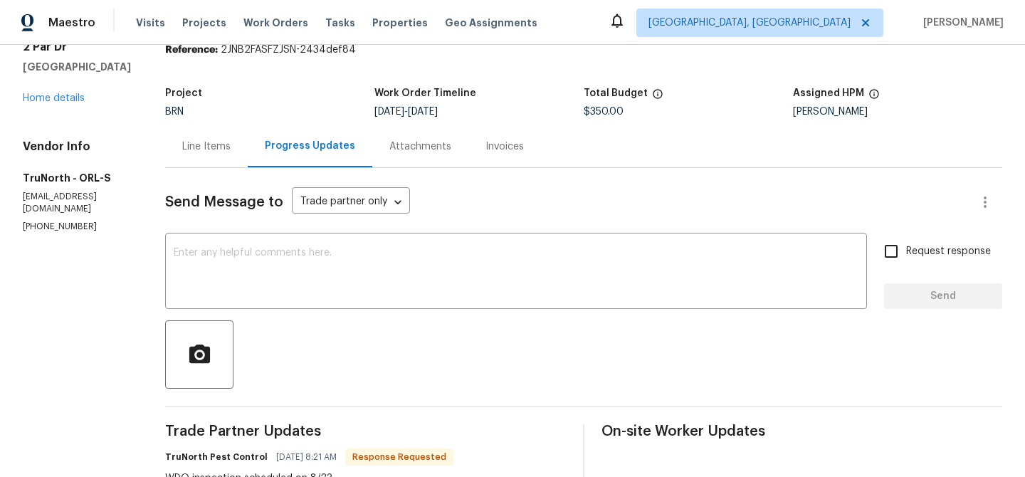
scroll to position [175, 0]
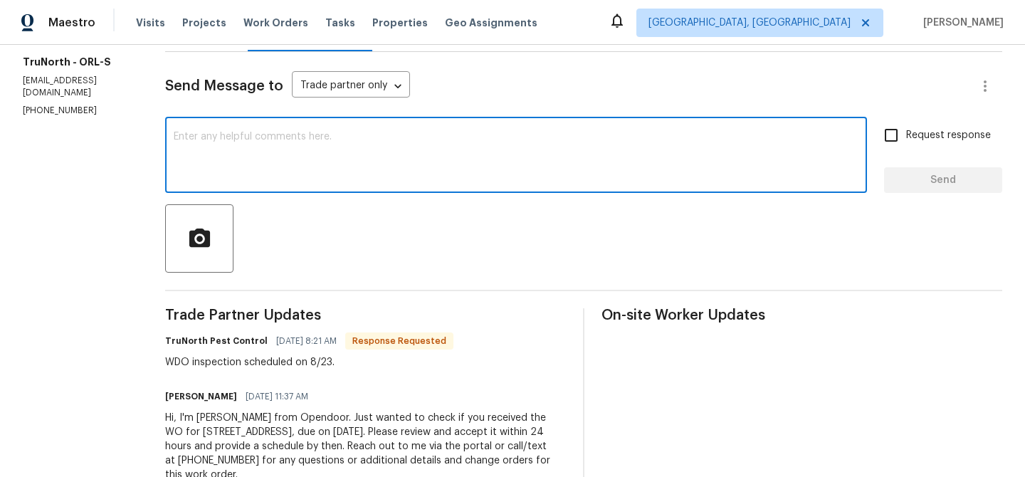
click at [284, 159] on textarea at bounding box center [516, 157] width 685 height 50
type textarea "Thanks for the confirmation"
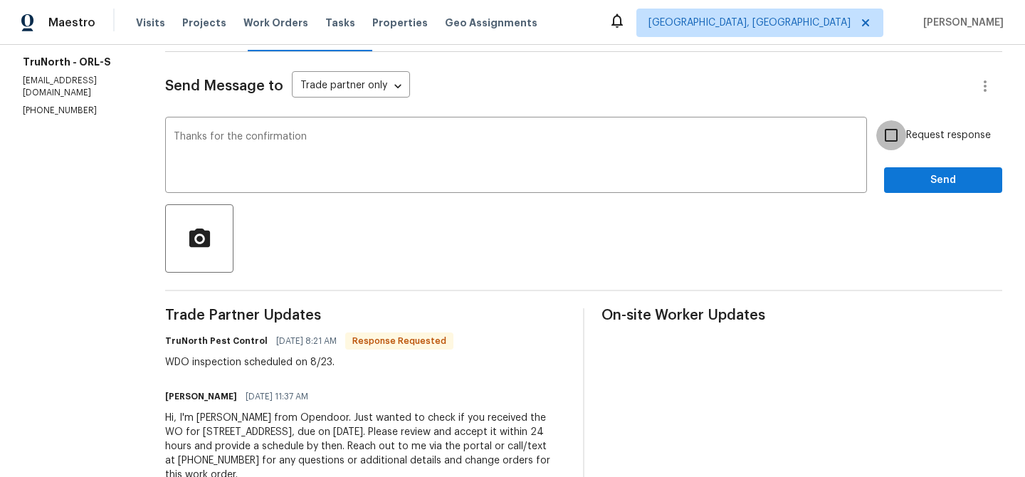
click at [879, 139] on input "Request response" at bounding box center [891, 135] width 30 height 30
checkbox input "true"
click at [903, 174] on span "Send" at bounding box center [942, 181] width 95 height 18
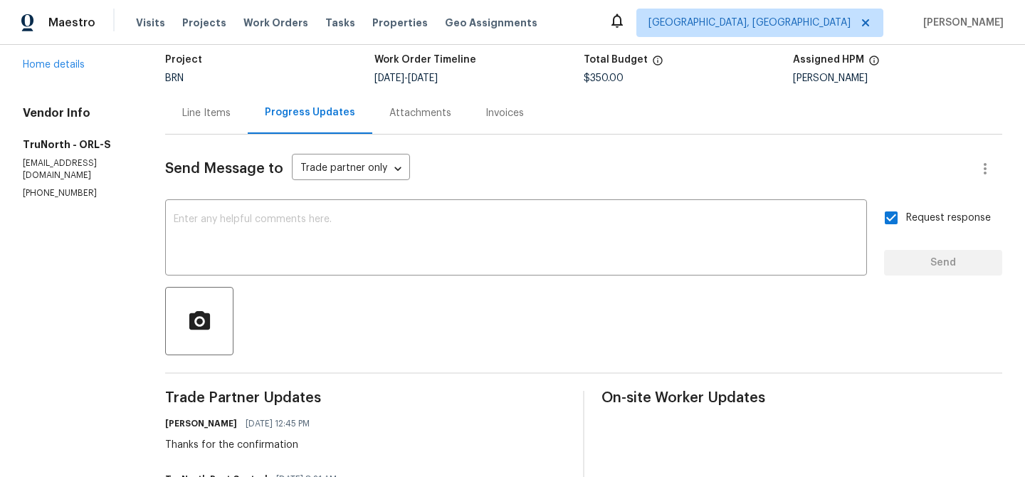
scroll to position [0, 0]
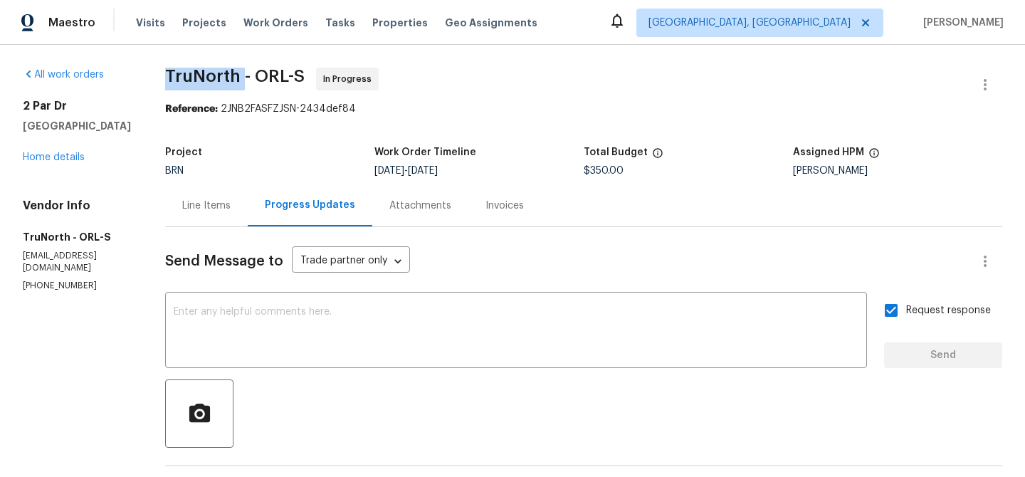
drag, startPoint x: 152, startPoint y: 76, endPoint x: 235, endPoint y: 74, distance: 83.3
click at [235, 74] on div "All work orders 2 Par Dr New Smyrna Beach, FL 32168 Home details Vendor Info Tr…" at bounding box center [512, 399] width 1025 height 708
copy span "TruNorth"
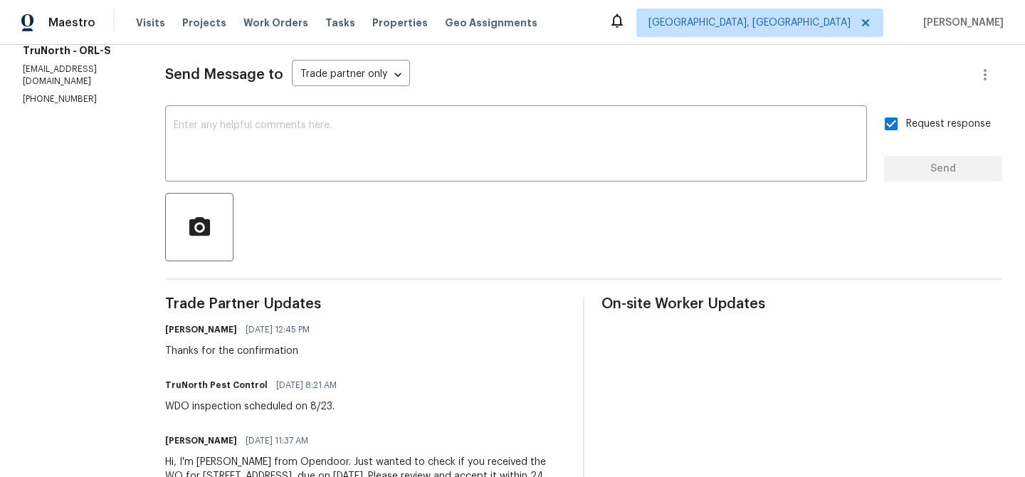
scroll to position [191, 0]
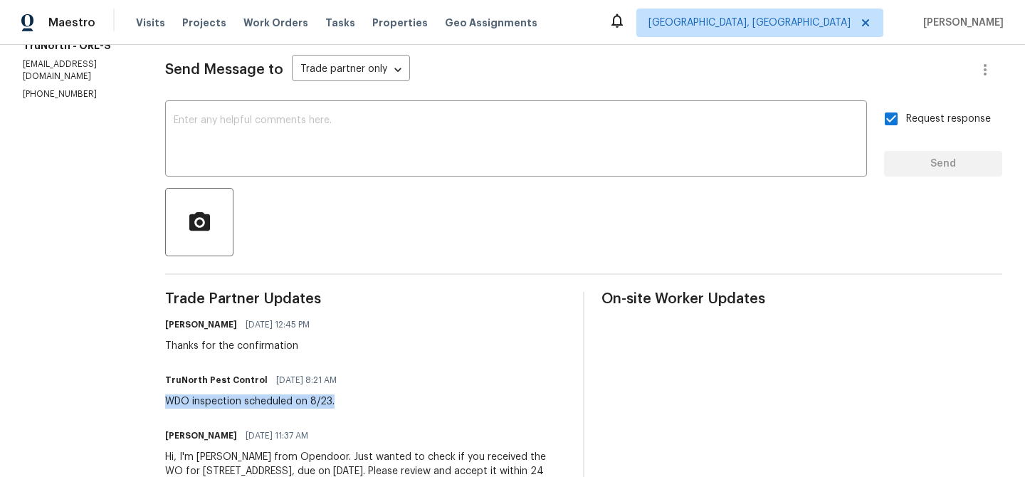
drag, startPoint x: 152, startPoint y: 398, endPoint x: 335, endPoint y: 398, distance: 182.9
click at [335, 398] on div "All work orders 2 Par Dr New Smyrna Beach, FL 32168 Home details Vendor Info Tr…" at bounding box center [512, 207] width 1025 height 708
copy div "WDO inspection scheduled on 8/23."
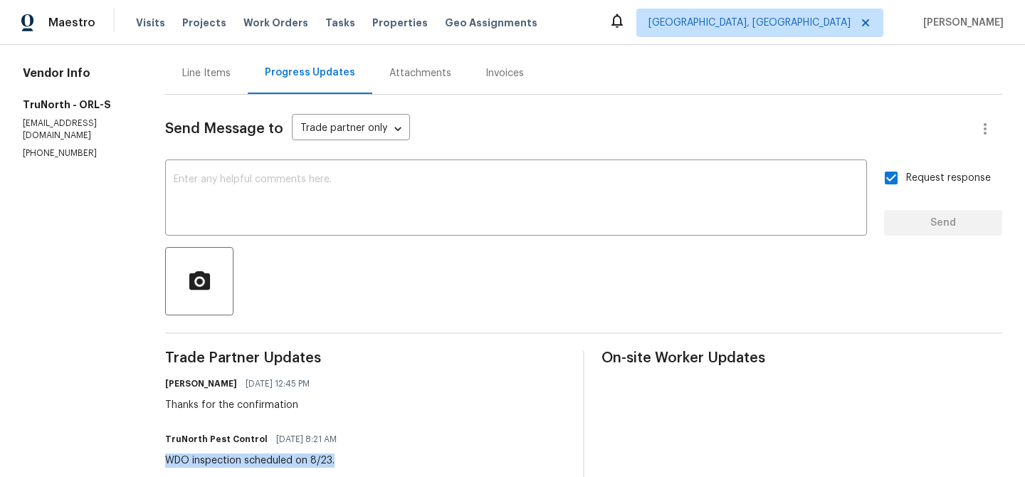
scroll to position [51, 0]
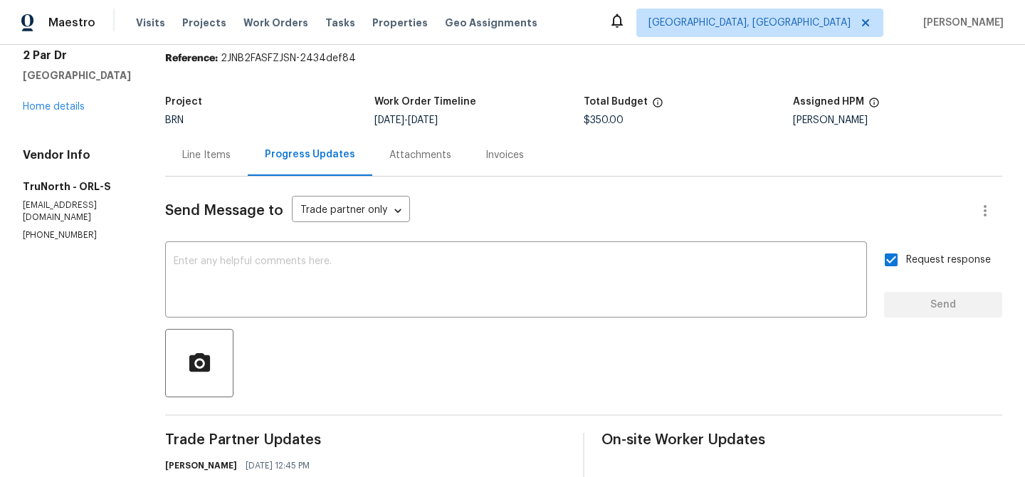
click at [50, 114] on div "2 Par Dr New Smyrna Beach, FL 32168 Home details" at bounding box center [77, 80] width 108 height 65
click at [55, 112] on link "Home details" at bounding box center [54, 107] width 62 height 10
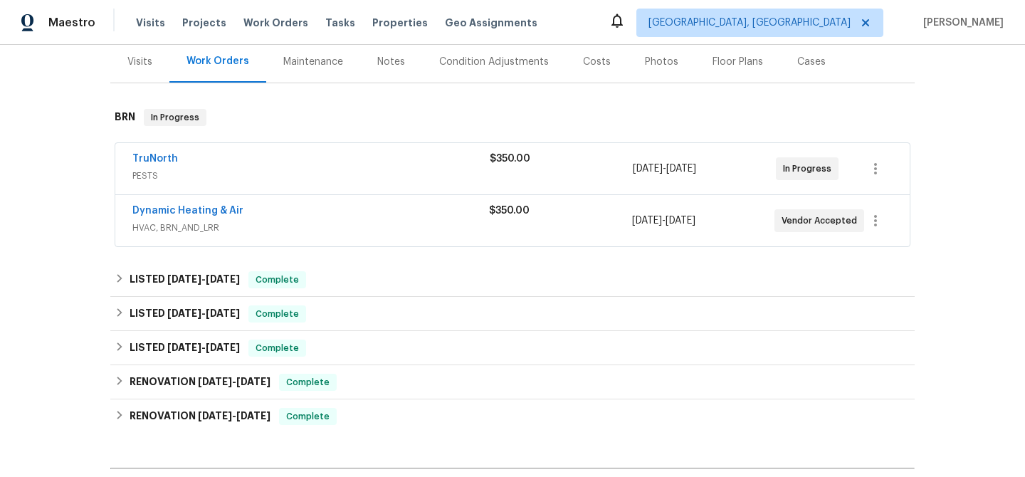
scroll to position [181, 0]
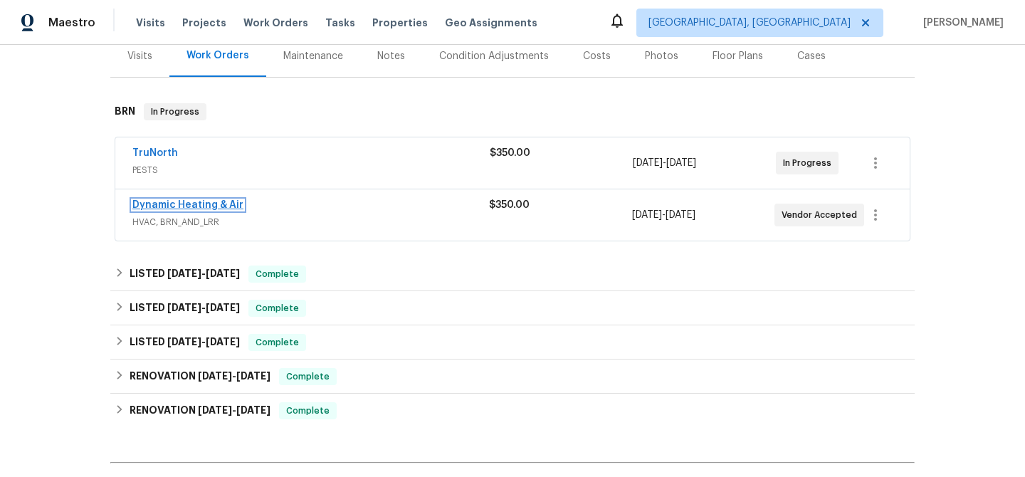
click at [201, 206] on link "Dynamic Heating & Air" at bounding box center [187, 205] width 111 height 10
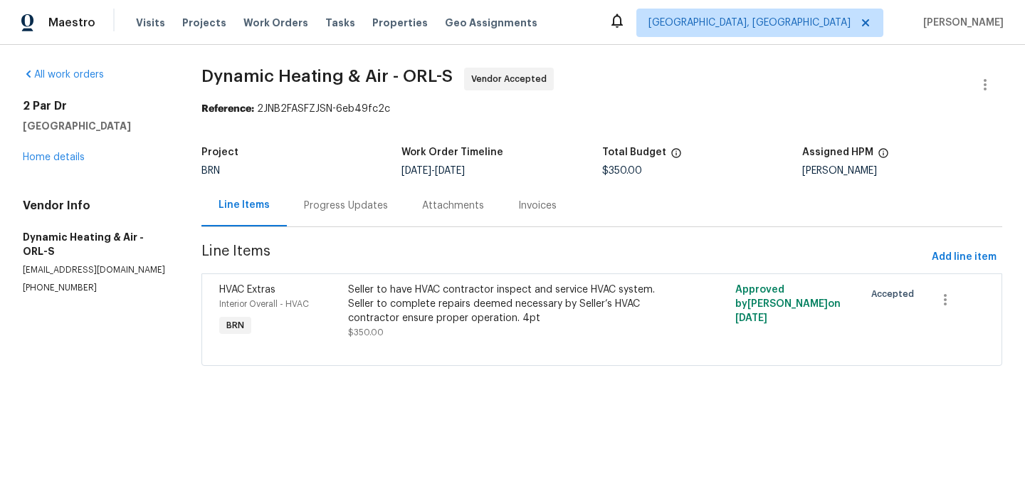
click at [344, 201] on div "Progress Updates" at bounding box center [346, 206] width 84 height 14
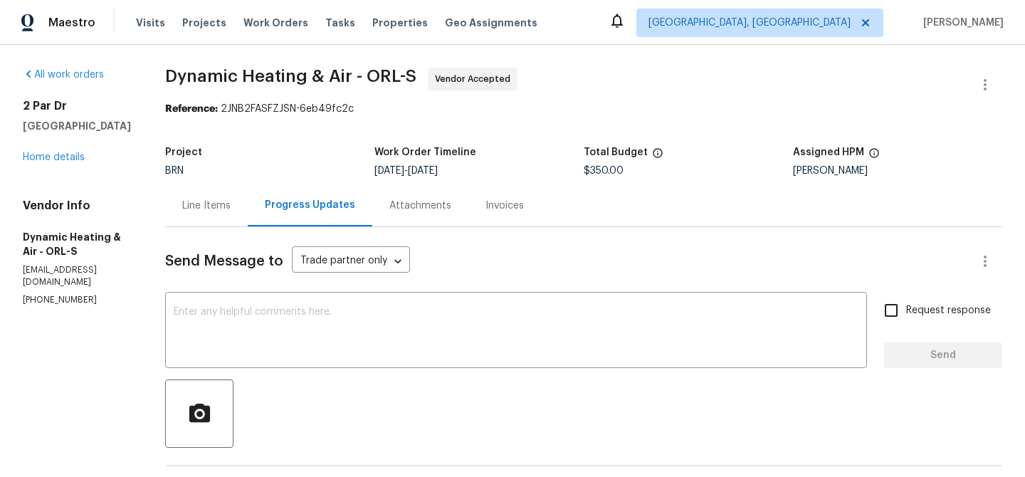
scroll to position [164, 0]
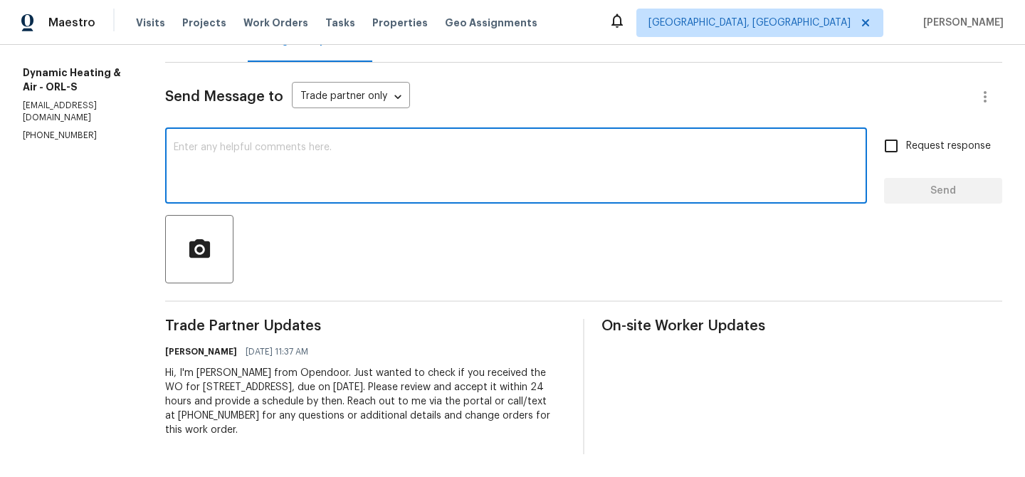
click at [297, 174] on textarea at bounding box center [516, 167] width 685 height 50
paste textarea "Could you please provide us with the scheduled date?"
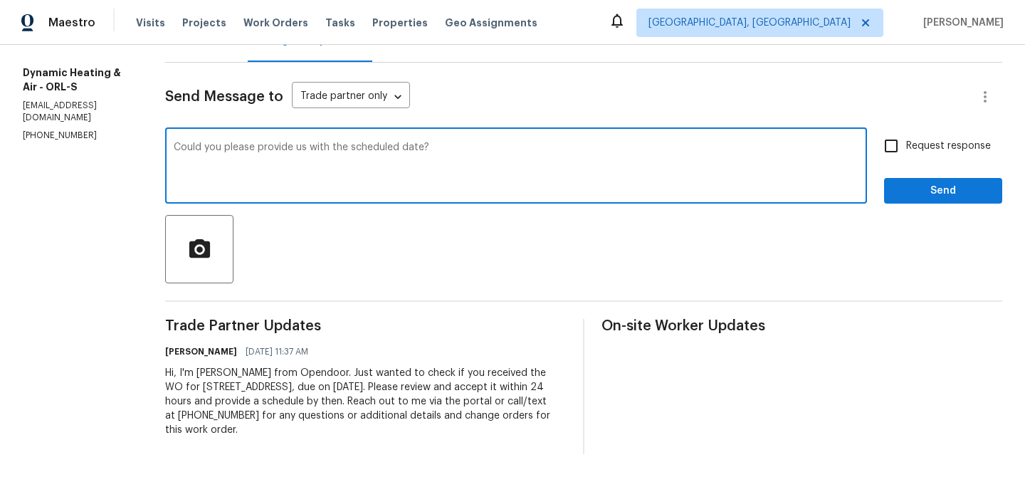
type textarea "Could you please provide us with the scheduled date?"
click at [903, 136] on input "Request response" at bounding box center [891, 146] width 30 height 30
checkbox input "true"
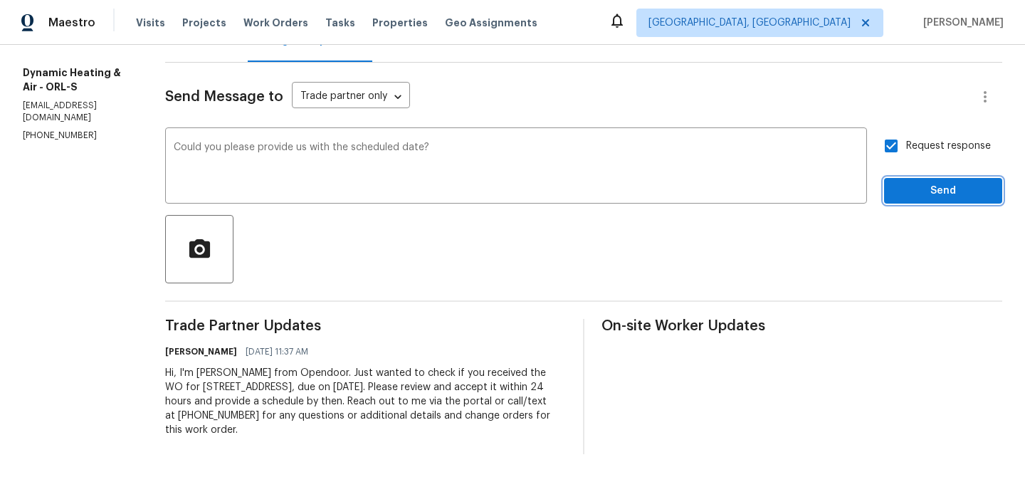
click at [900, 181] on button "Send" at bounding box center [943, 191] width 118 height 26
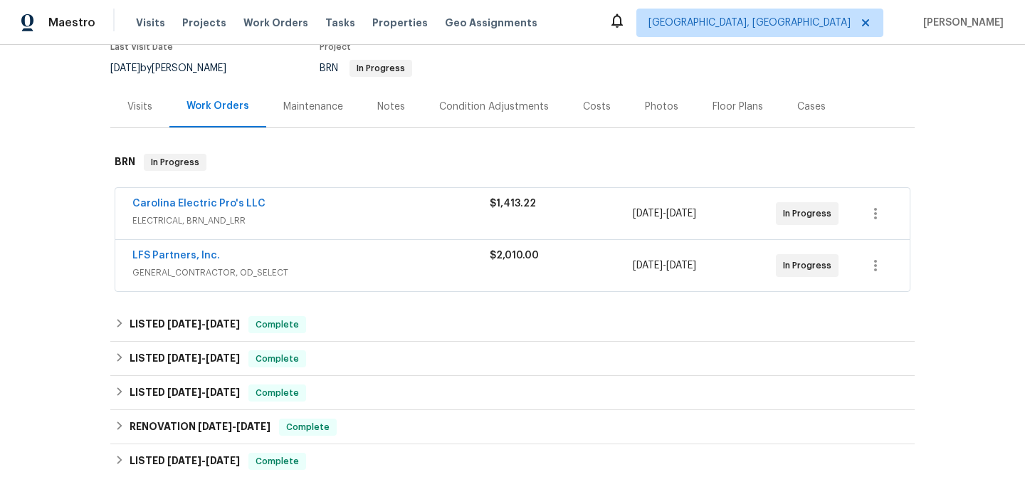
scroll to position [140, 0]
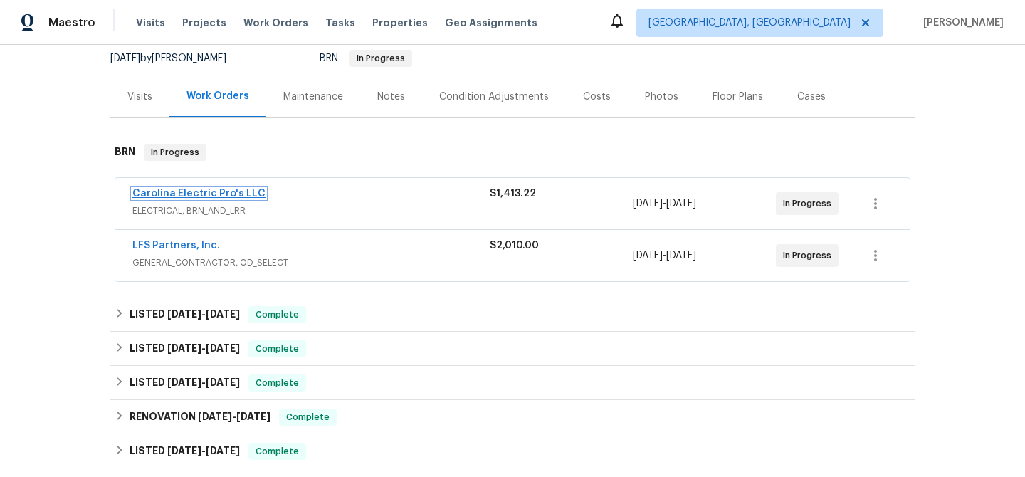
click at [197, 191] on link "Carolina Electric Pro's LLC" at bounding box center [198, 194] width 133 height 10
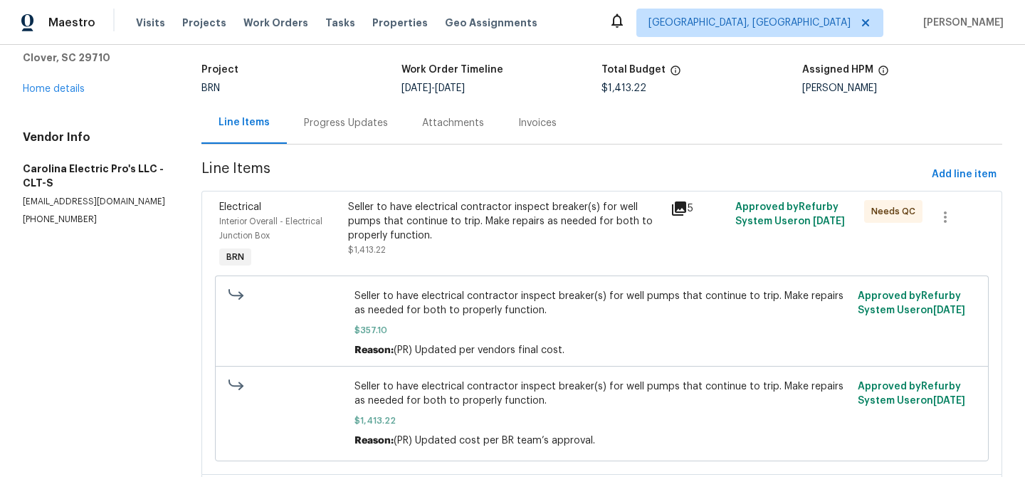
scroll to position [56, 0]
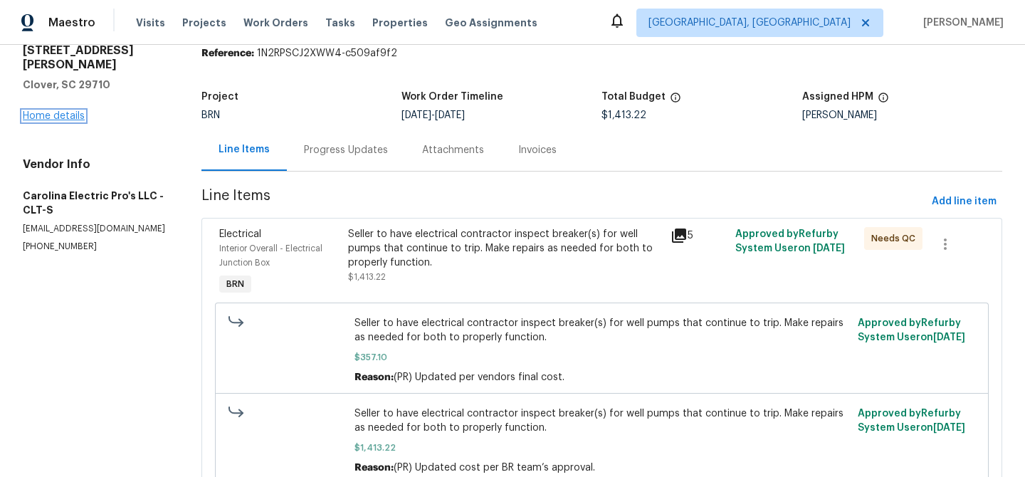
click at [61, 111] on link "Home details" at bounding box center [54, 116] width 62 height 10
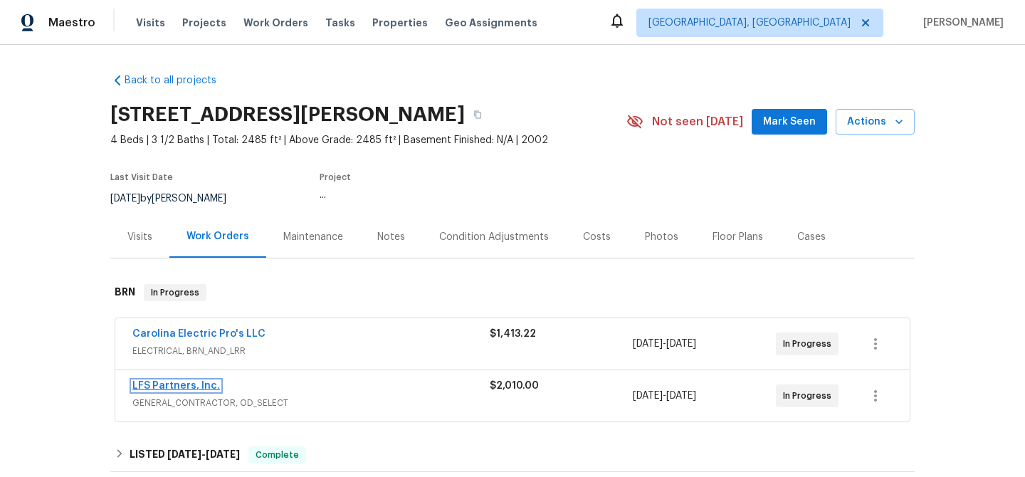
click at [180, 386] on link "LFS Partners, Inc." at bounding box center [176, 386] width 88 height 10
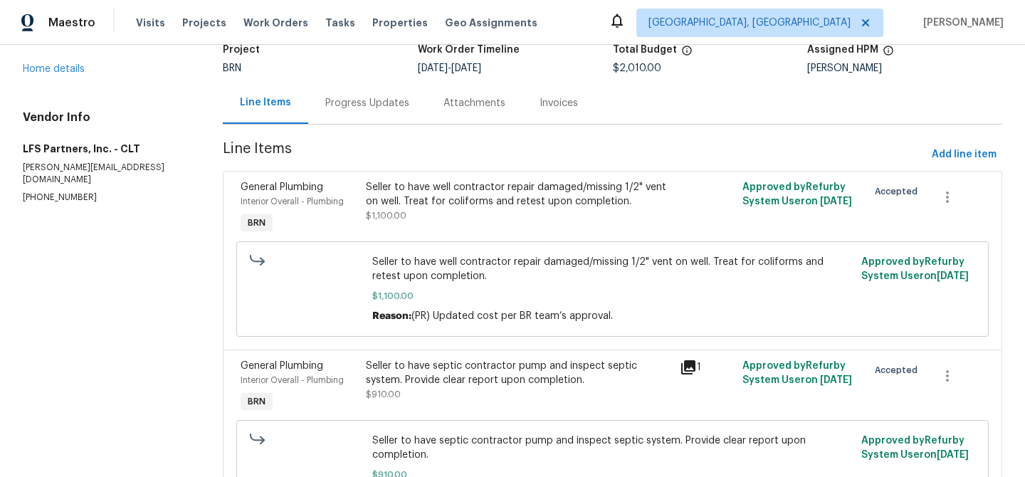
scroll to position [110, 0]
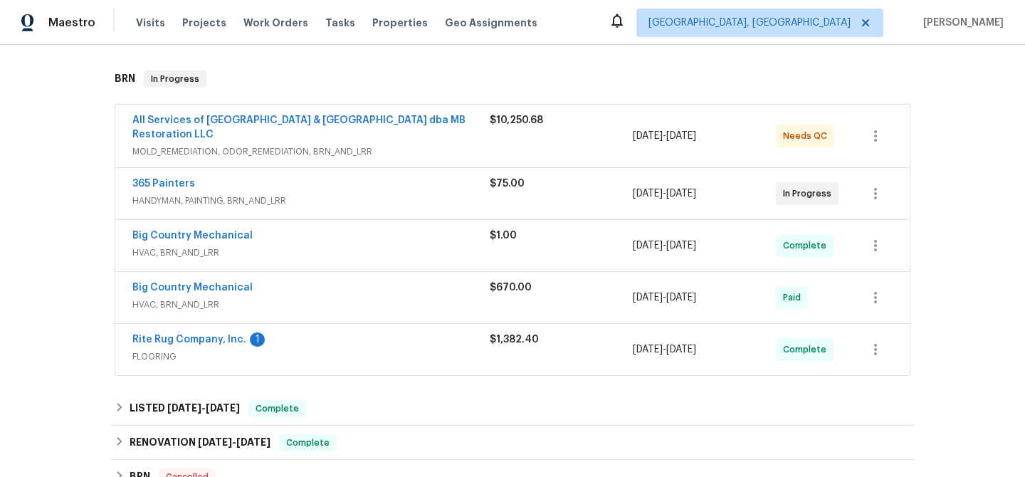
scroll to position [235, 0]
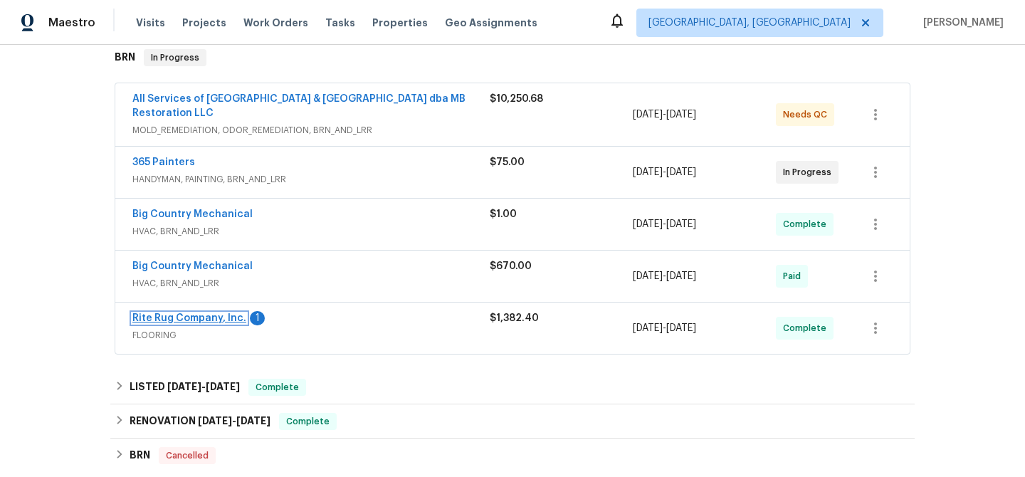
click at [202, 314] on link "Rite Rug Company, Inc." at bounding box center [189, 318] width 114 height 10
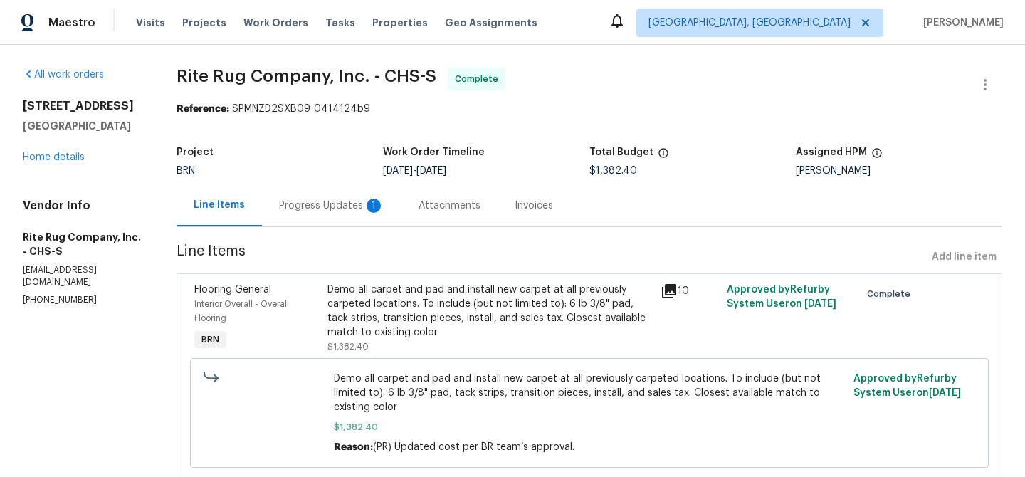
click at [381, 207] on div "1" at bounding box center [374, 206] width 14 height 14
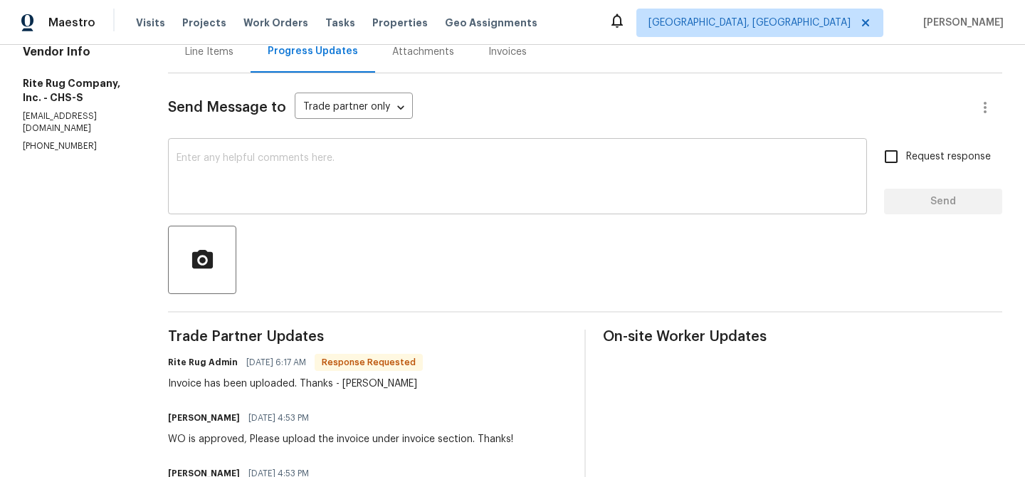
scroll to position [163, 0]
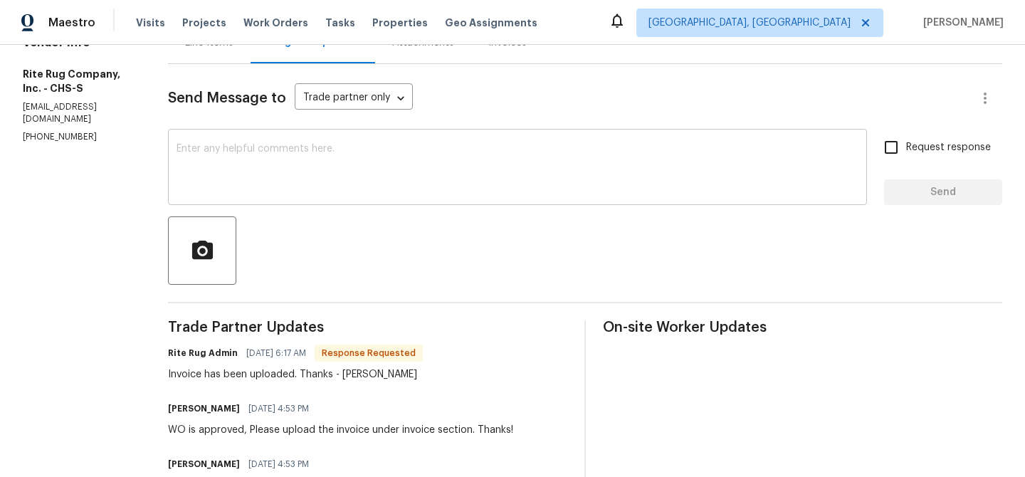
click at [293, 140] on div "x ​" at bounding box center [517, 168] width 699 height 73
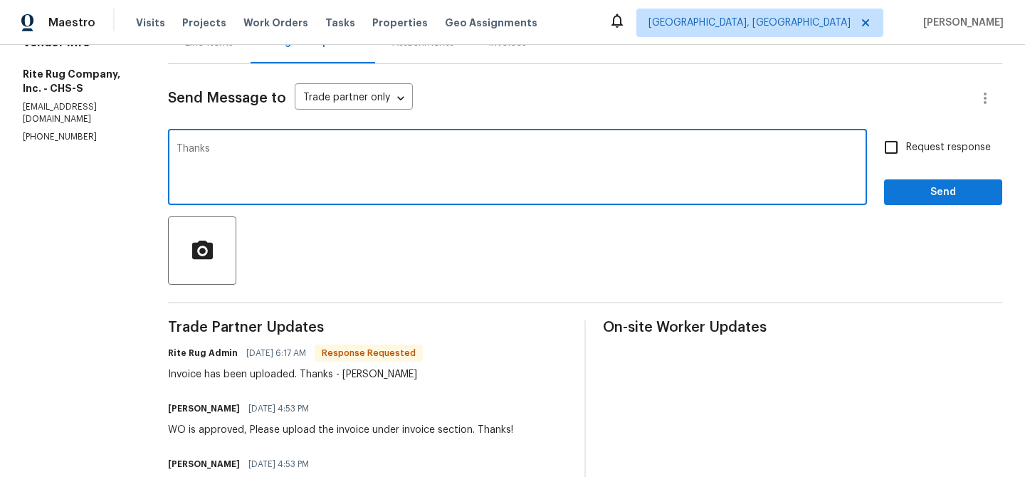
type textarea "Thanks"
click at [901, 154] on input "Request response" at bounding box center [891, 147] width 30 height 30
checkbox input "true"
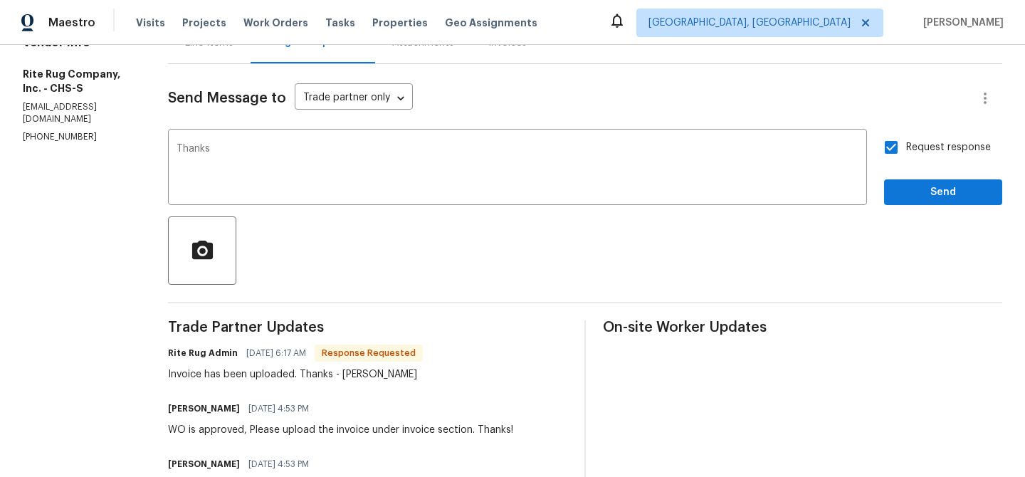
click at [900, 216] on div at bounding box center [585, 250] width 834 height 68
click at [910, 199] on span "Send" at bounding box center [942, 193] width 95 height 18
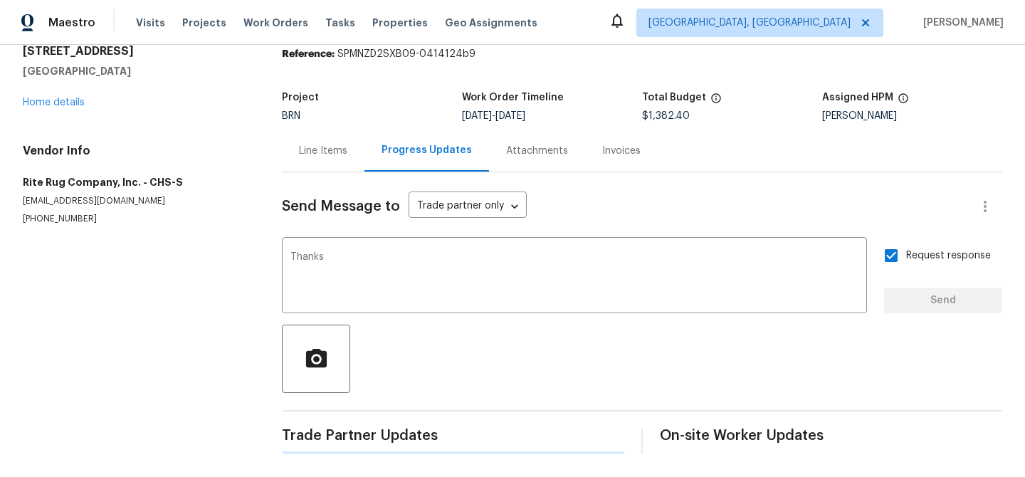
scroll to position [0, 0]
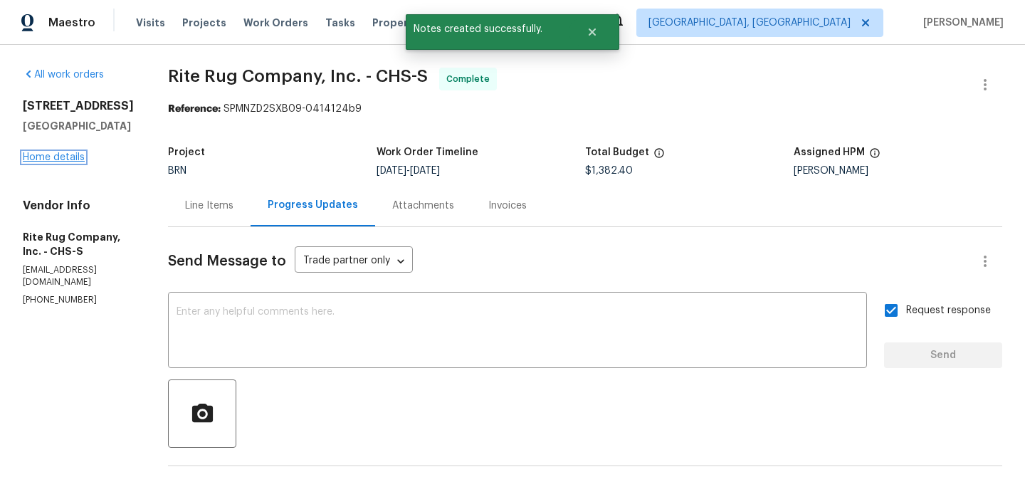
click at [60, 154] on link "Home details" at bounding box center [54, 157] width 62 height 10
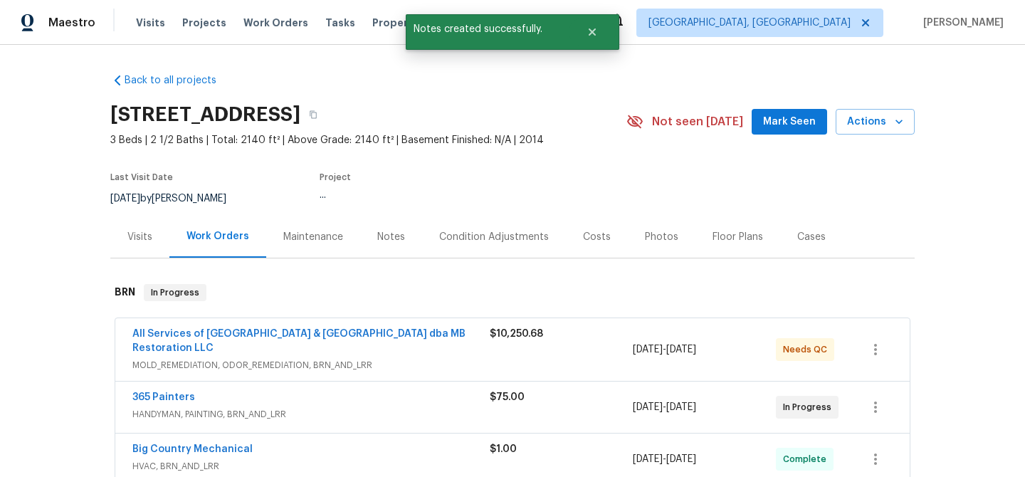
scroll to position [85, 0]
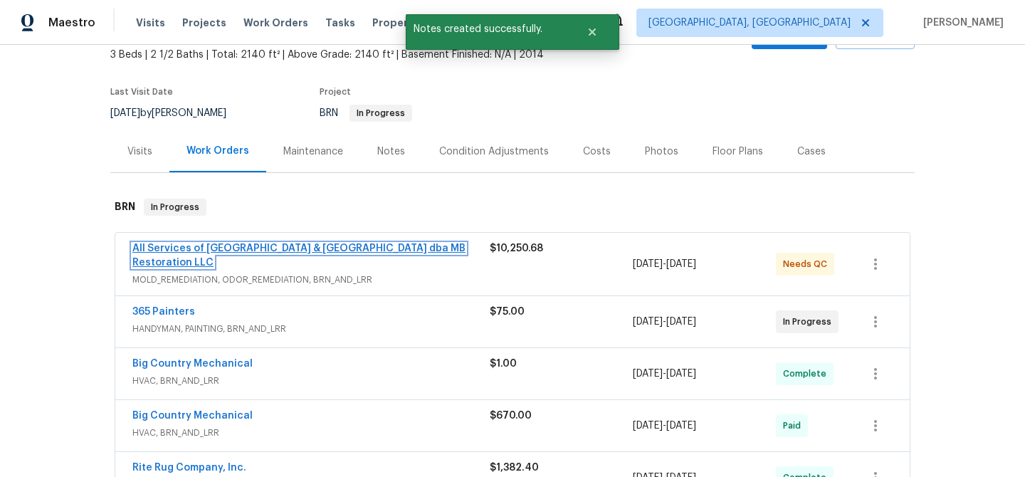
click at [225, 249] on link "All Services of Mount Pleasant & Greater Charleston dba MB Restoration LLC" at bounding box center [298, 255] width 333 height 24
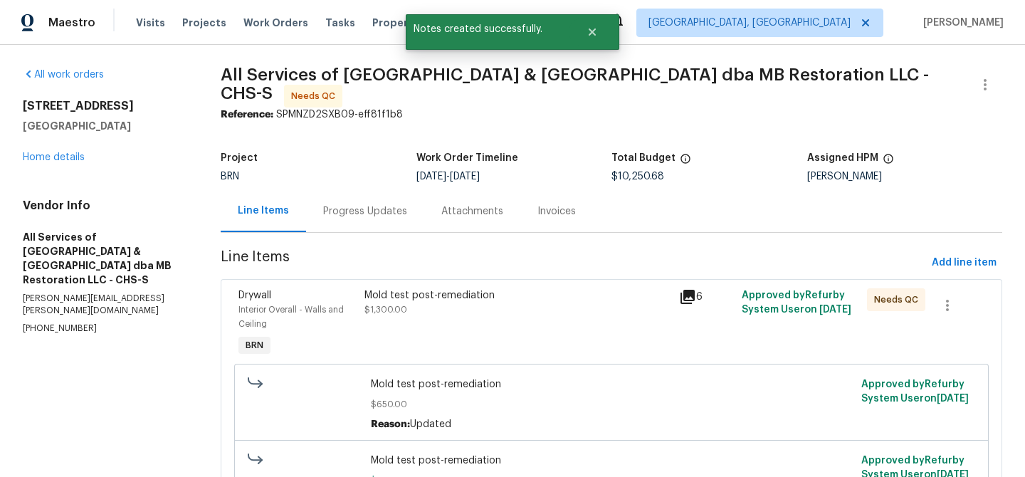
click at [367, 207] on div "Progress Updates" at bounding box center [365, 211] width 84 height 14
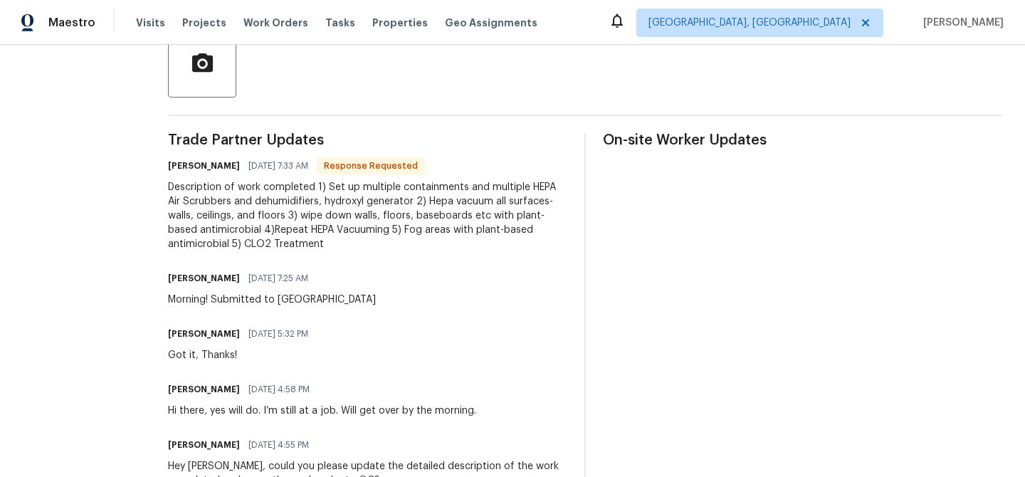
scroll to position [60, 0]
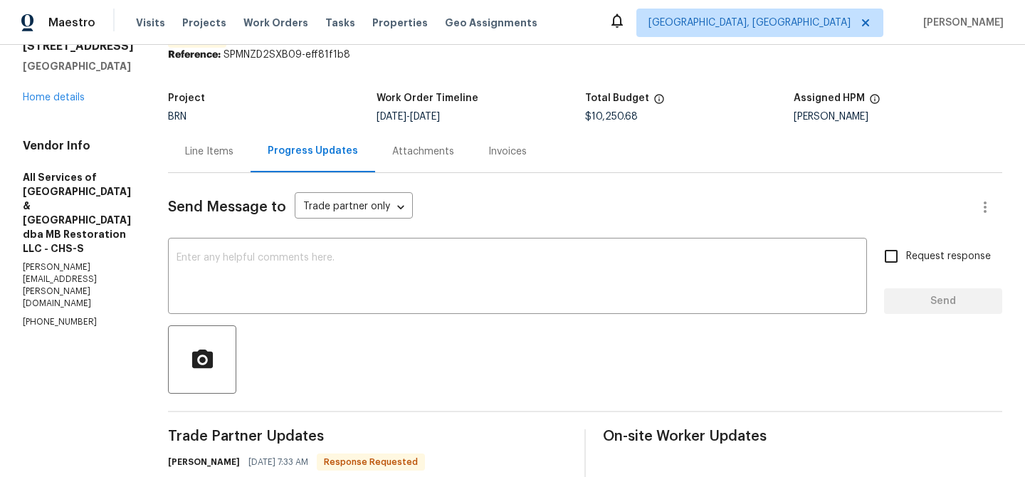
click at [191, 163] on div "Line Items" at bounding box center [209, 151] width 83 height 42
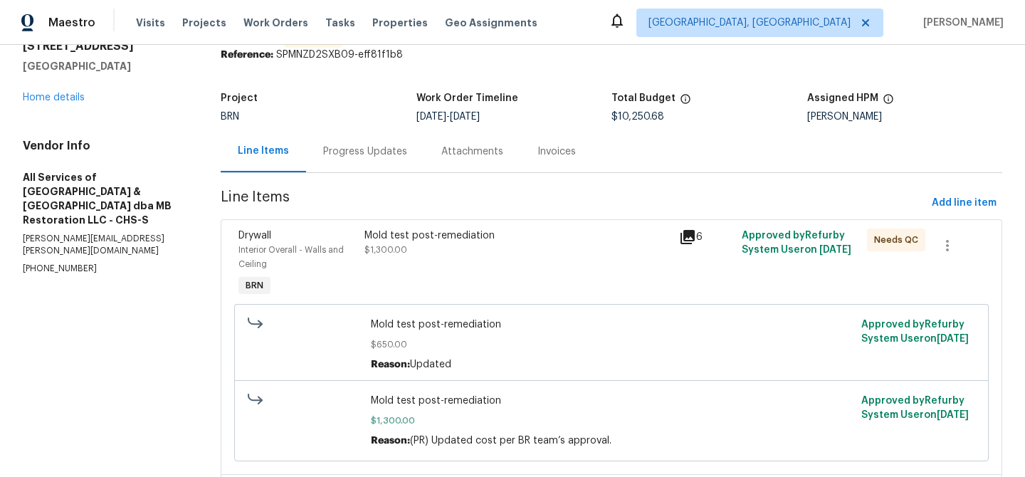
click at [400, 279] on div "Mold test post-remediation $1,300.00" at bounding box center [517, 264] width 314 height 80
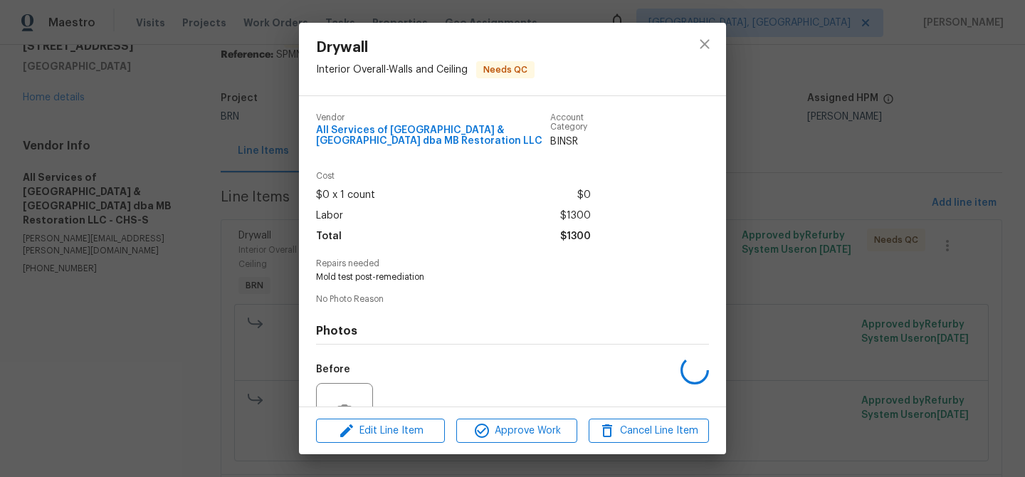
scroll to position [140, 0]
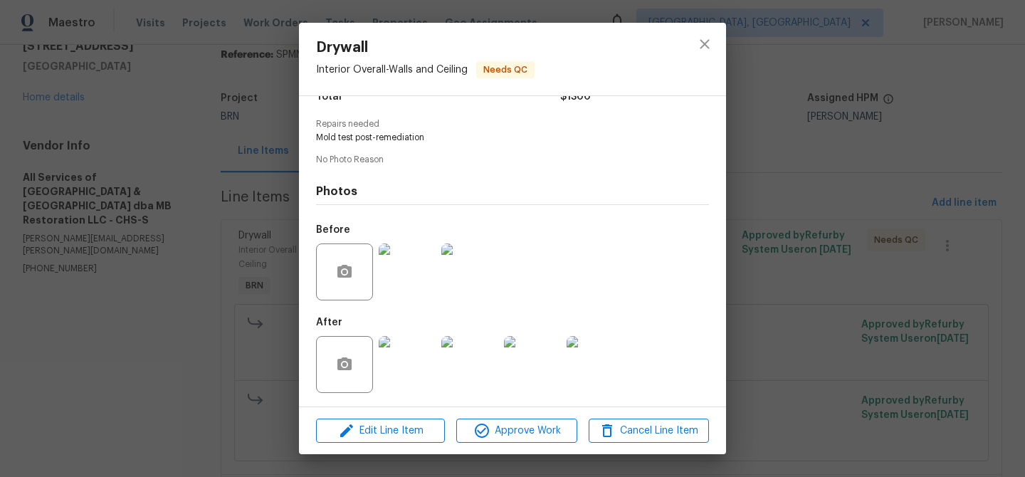
click at [399, 354] on img at bounding box center [407, 364] width 57 height 57
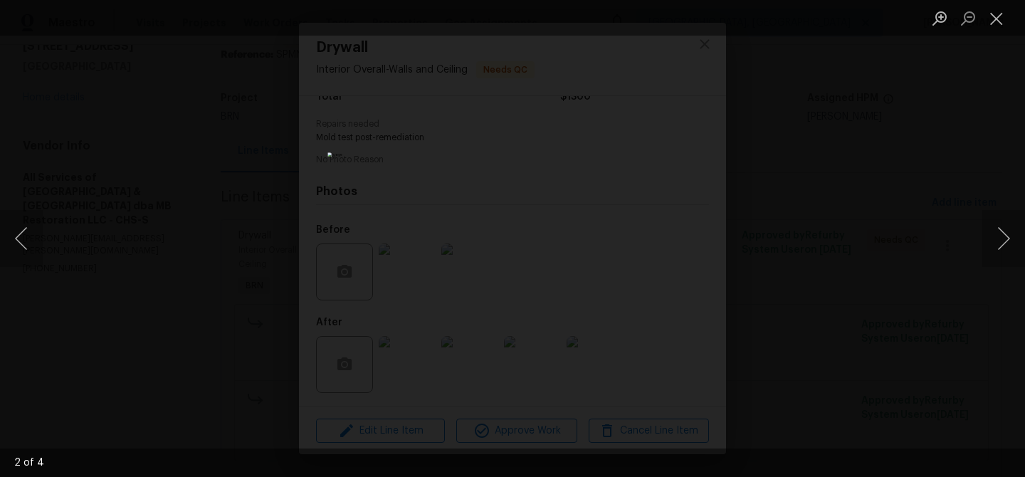
click at [202, 194] on div "Lightbox" at bounding box center [512, 238] width 1025 height 477
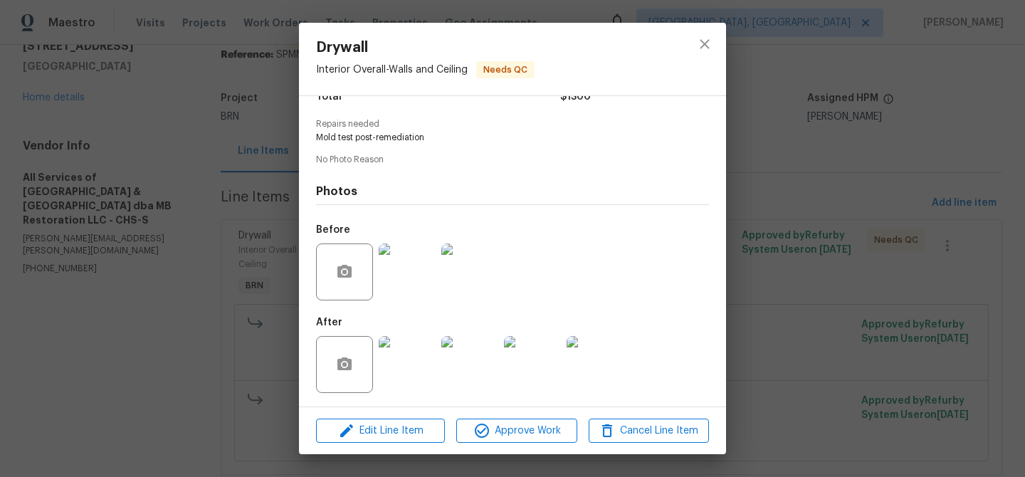
click at [172, 182] on div "Drywall Interior Overall - Walls and Ceiling Needs QC Vendor All Services of Mo…" at bounding box center [512, 238] width 1025 height 477
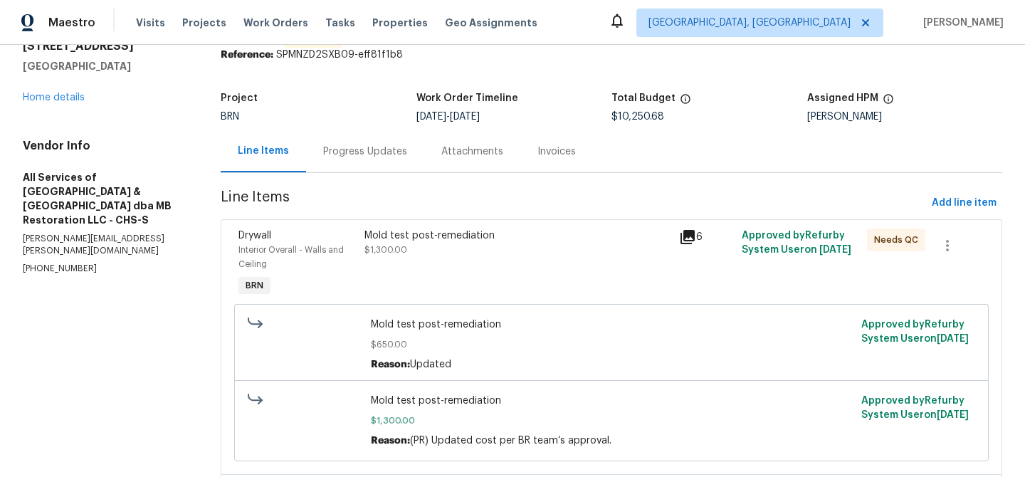
click at [350, 159] on div "Progress Updates" at bounding box center [365, 151] width 118 height 42
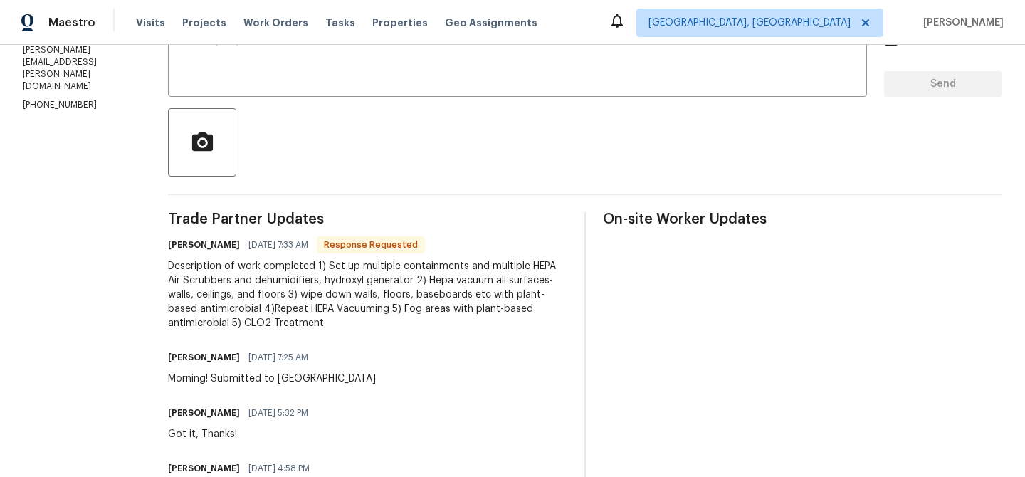
scroll to position [191, 0]
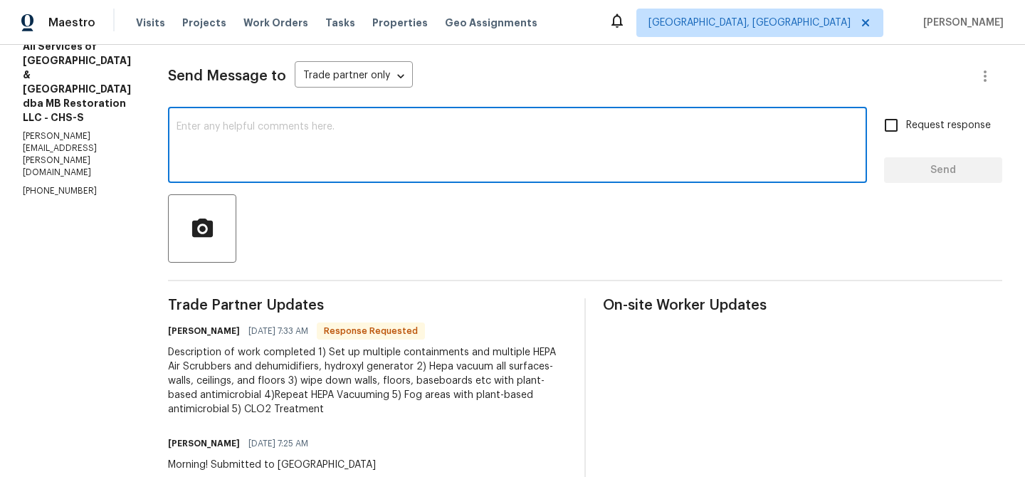
click at [248, 148] on textarea at bounding box center [518, 147] width 682 height 50
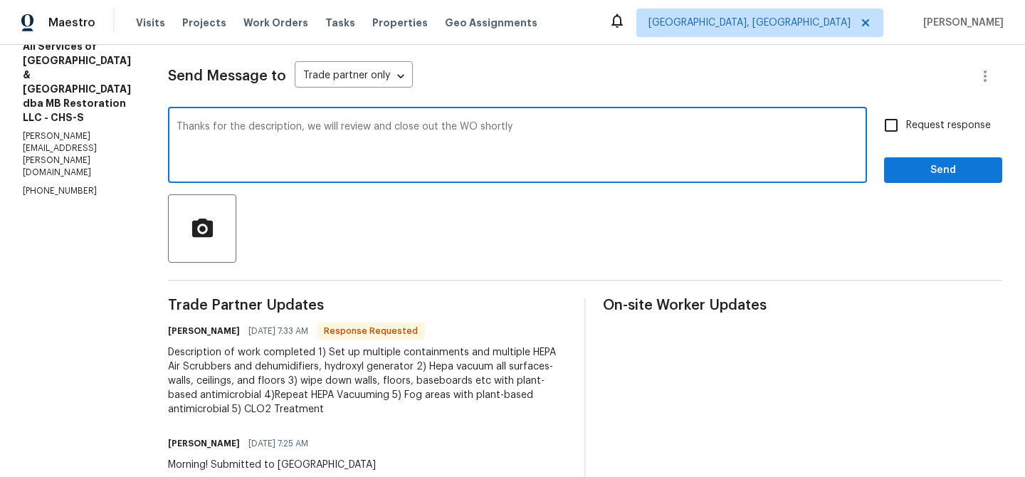
type textarea "Thanks for the description, we will review and close out the WO shortly"
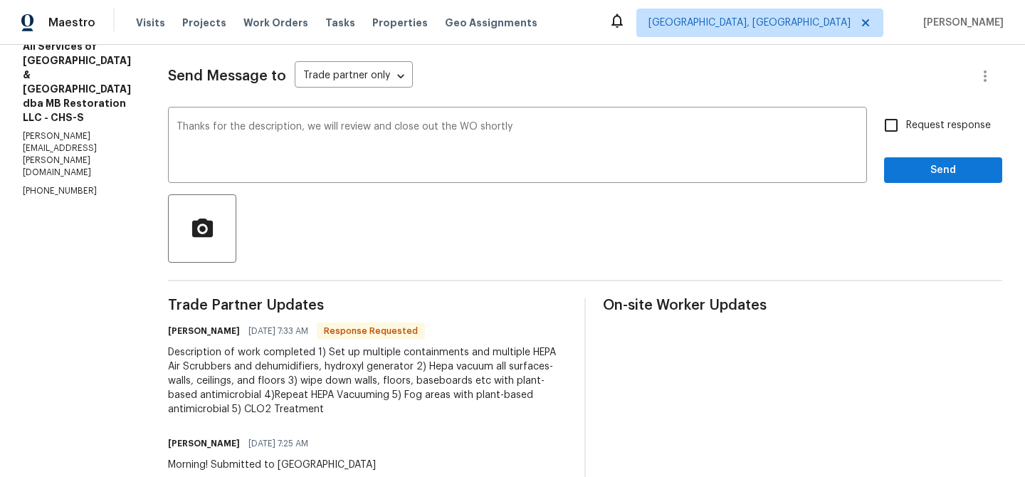
click at [913, 131] on label "Request response" at bounding box center [933, 125] width 115 height 30
click at [906, 131] on input "Request response" at bounding box center [891, 125] width 30 height 30
checkbox input "true"
click at [908, 162] on span "Send" at bounding box center [942, 171] width 95 height 18
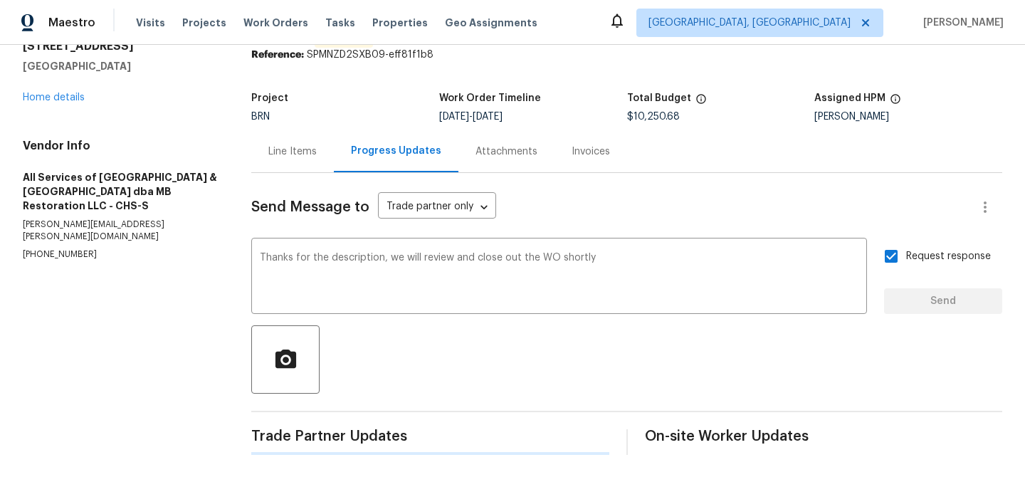
scroll to position [0, 0]
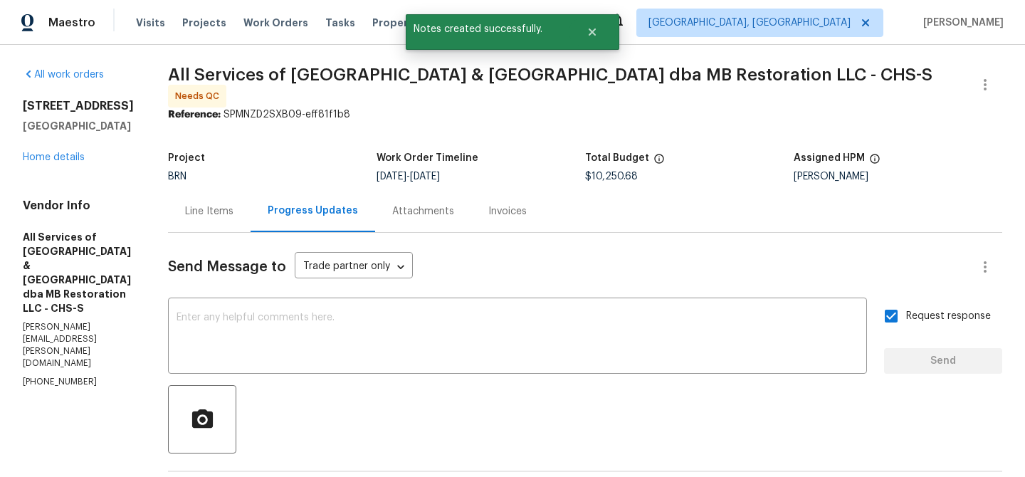
click at [41, 133] on h5 "Mount Pleasant, SC 29466" at bounding box center [78, 126] width 111 height 14
click at [40, 162] on link "Home details" at bounding box center [54, 157] width 62 height 10
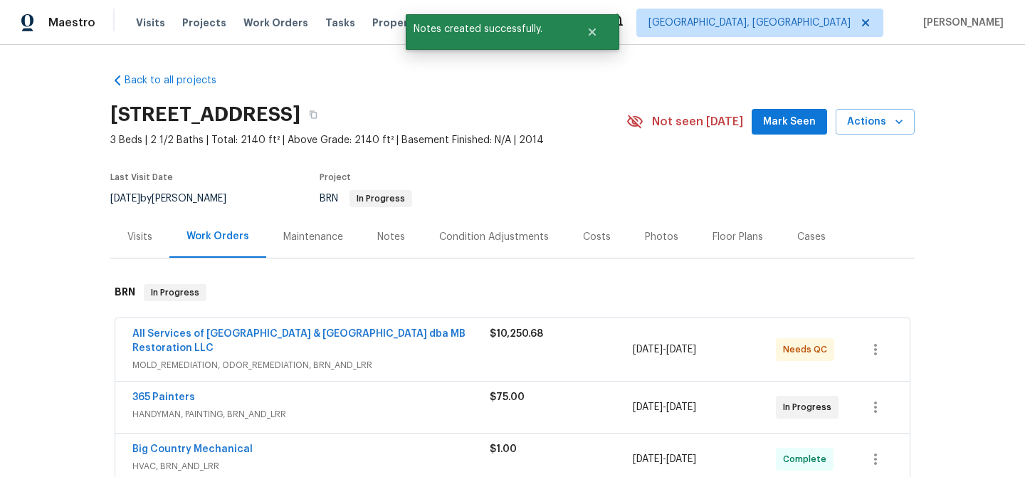
scroll to position [127, 0]
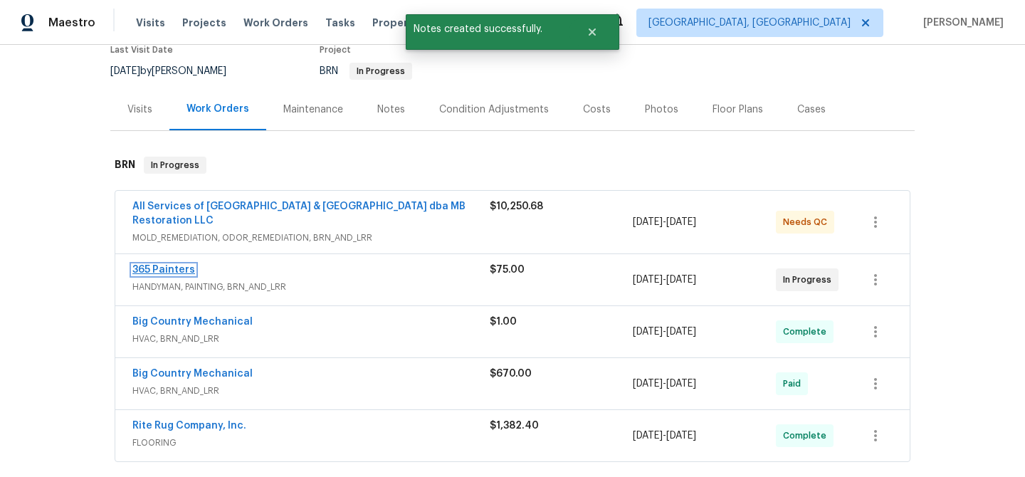
click at [171, 268] on link "365 Painters" at bounding box center [163, 270] width 63 height 10
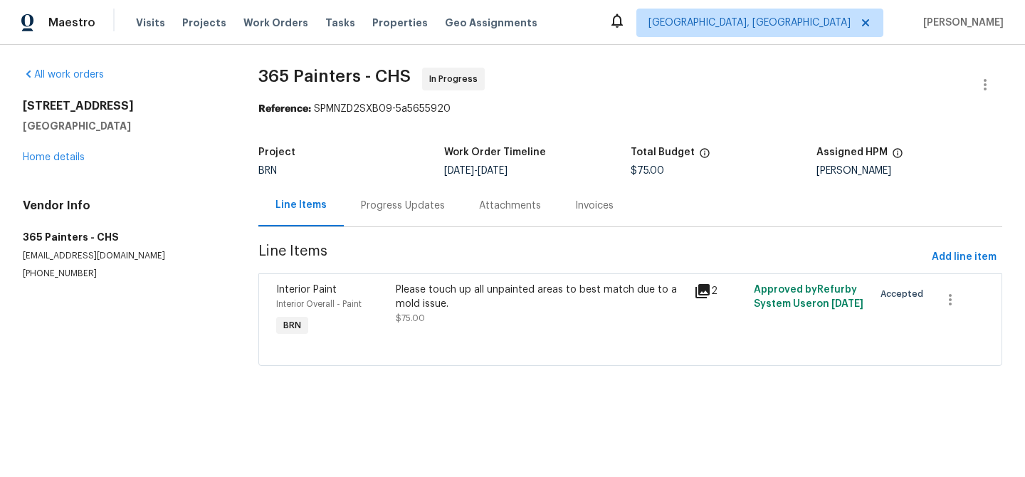
click at [376, 212] on div "Progress Updates" at bounding box center [403, 206] width 84 height 14
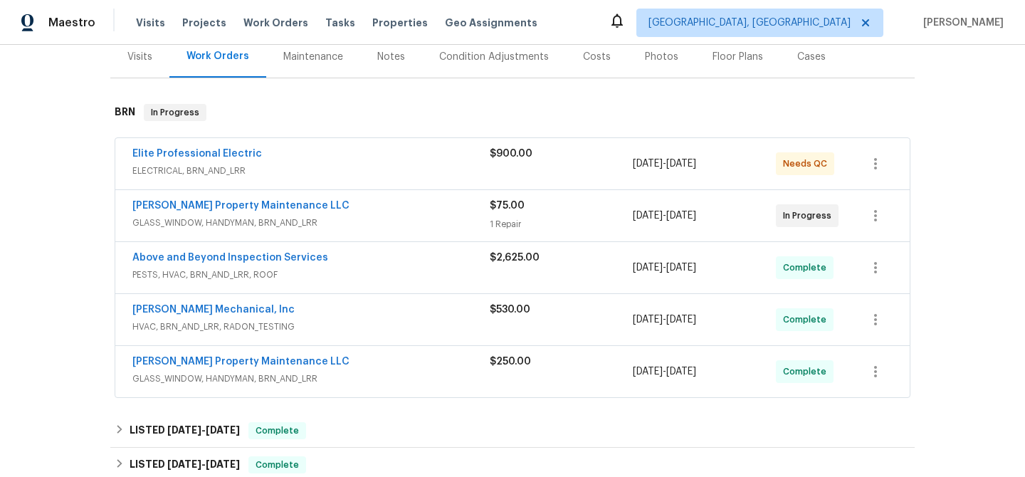
scroll to position [184, 0]
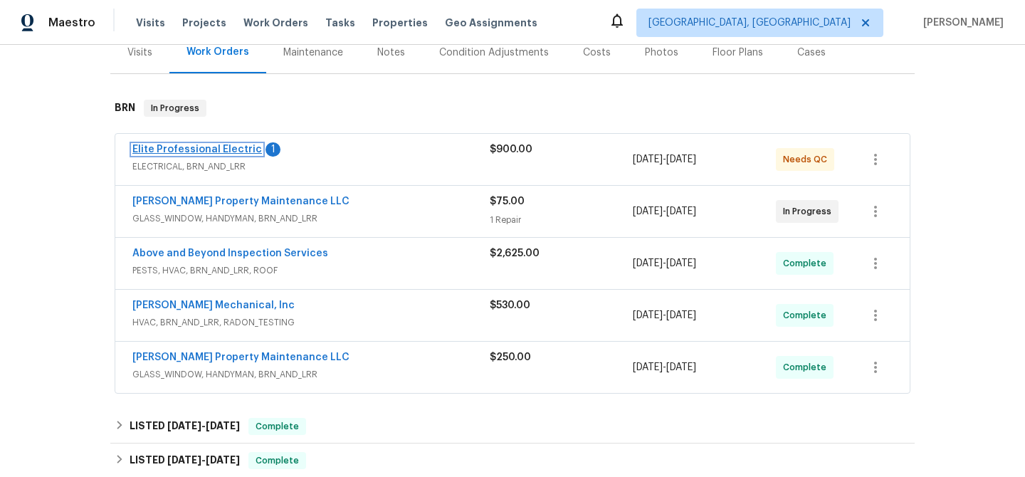
click at [182, 152] on link "Elite Professional Electric" at bounding box center [197, 149] width 130 height 10
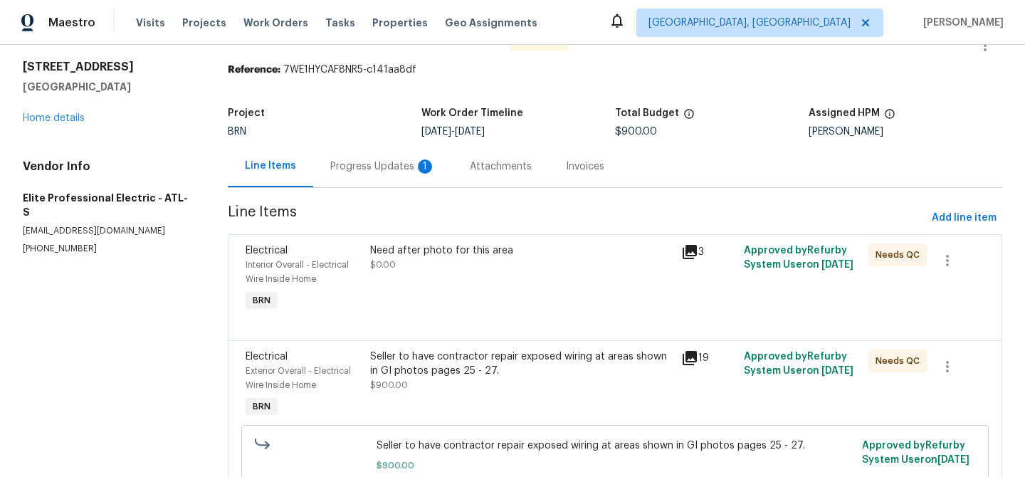
scroll to position [74, 0]
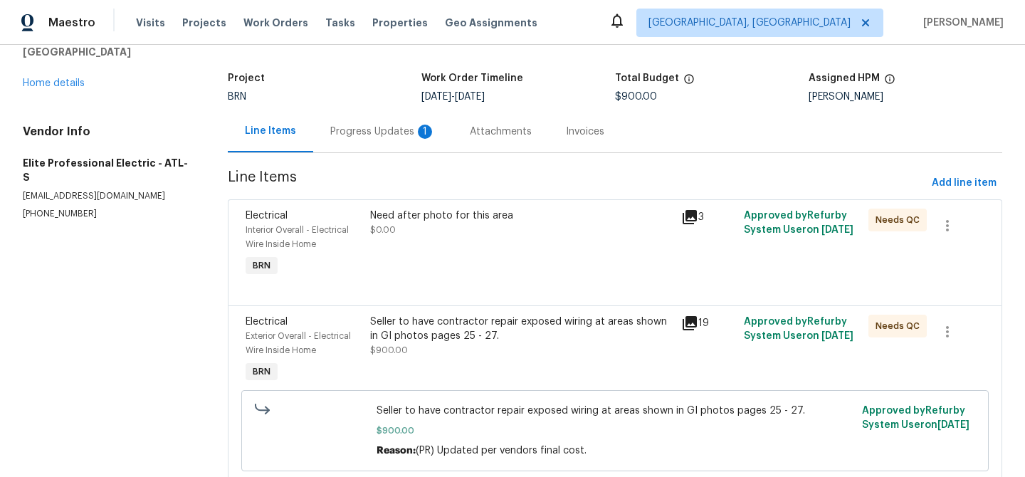
click at [394, 270] on div "Need after photo for this area $0.00" at bounding box center [522, 244] width 312 height 80
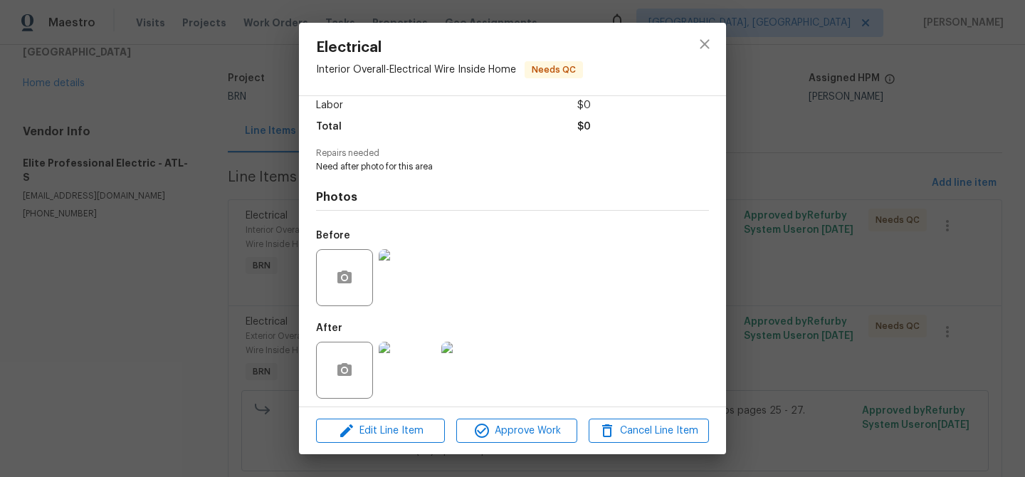
scroll to position [107, 0]
click at [394, 270] on img at bounding box center [407, 271] width 57 height 57
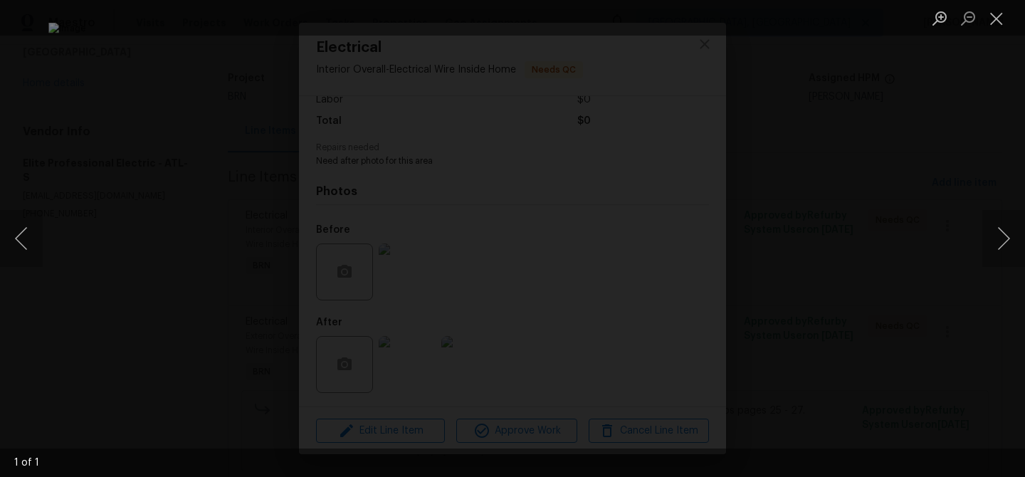
click at [226, 293] on div "Lightbox" at bounding box center [512, 238] width 1025 height 477
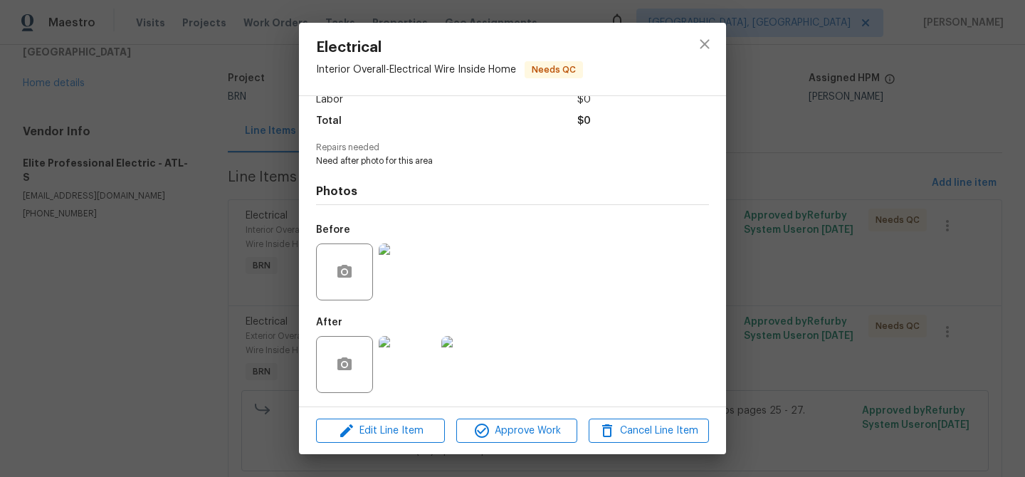
click at [419, 347] on img at bounding box center [407, 364] width 57 height 57
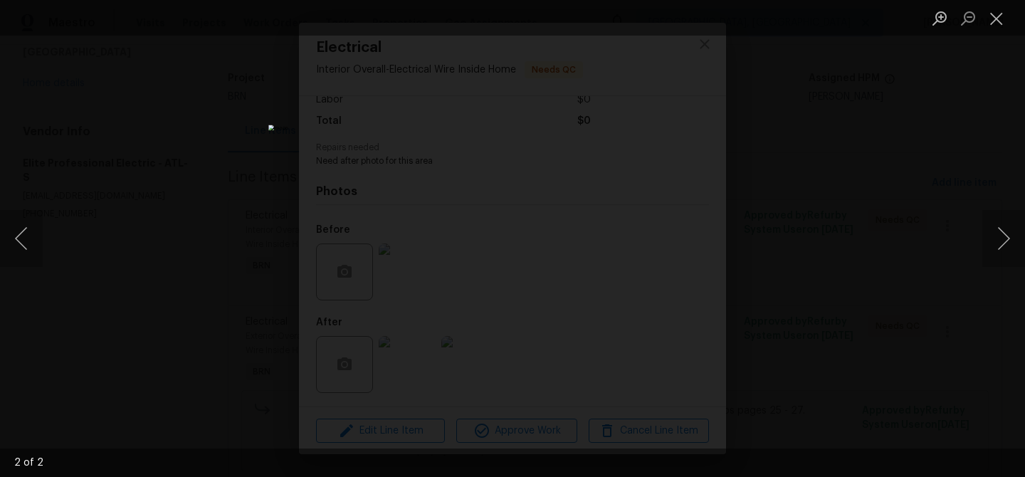
click at [166, 213] on div "Lightbox" at bounding box center [512, 238] width 1025 height 477
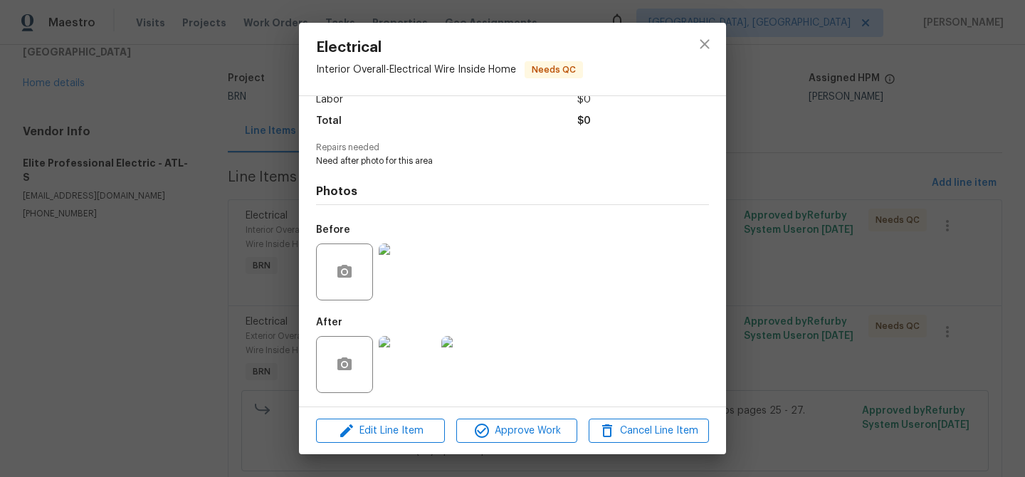
click at [188, 228] on div "Electrical Interior Overall - Electrical Wire Inside Home Needs QC Vendor Elite…" at bounding box center [512, 238] width 1025 height 477
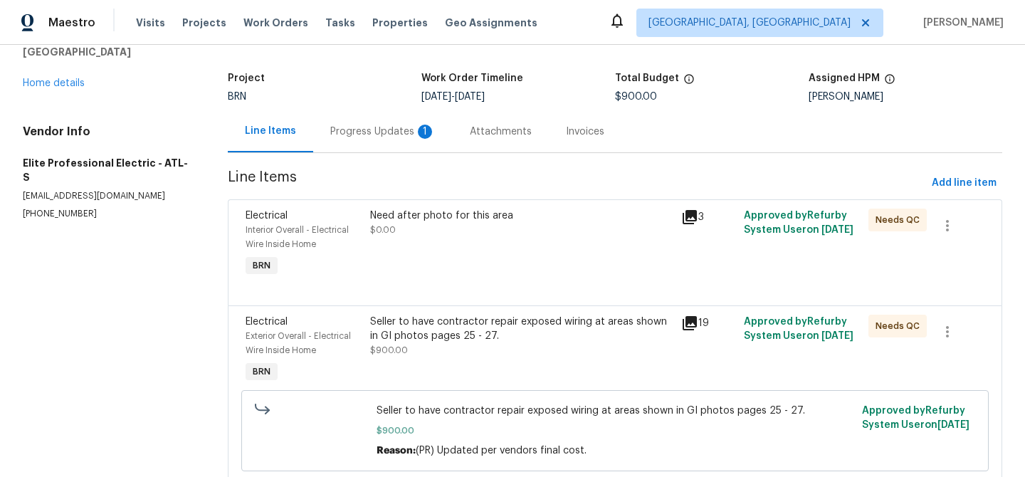
click at [458, 357] on div "Seller to have contractor repair exposed wiring at areas shown in GI photos pag…" at bounding box center [521, 336] width 303 height 43
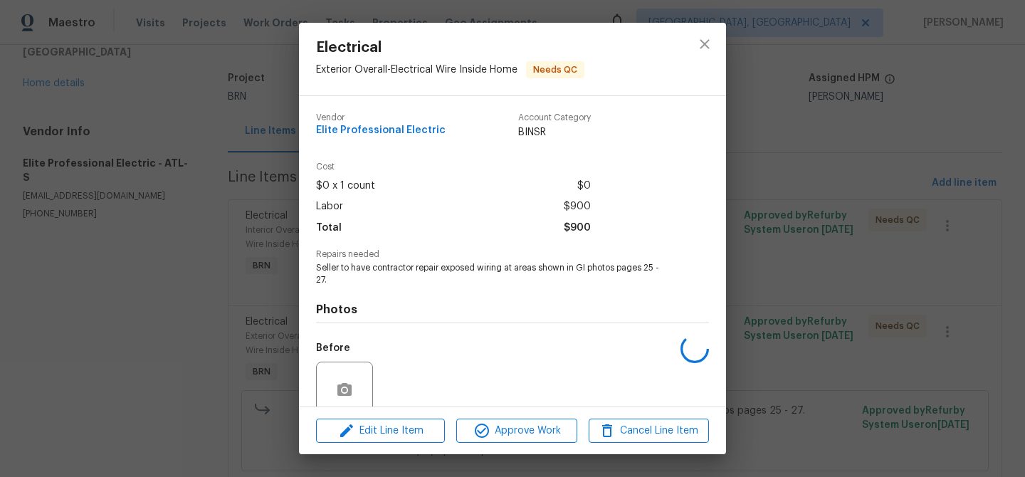
scroll to position [119, 0]
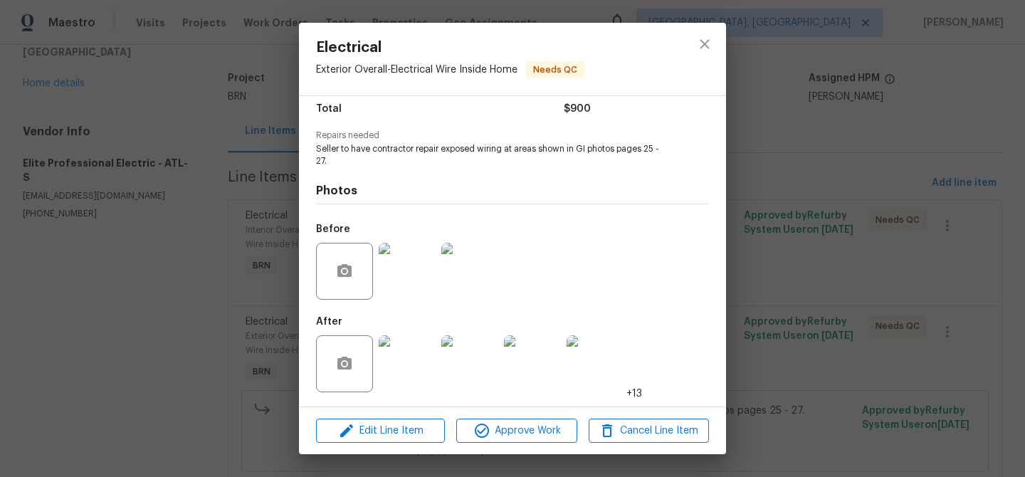
click at [222, 246] on div "Electrical Exterior Overall - Electrical Wire Inside Home Needs QC Vendor Elite…" at bounding box center [512, 238] width 1025 height 477
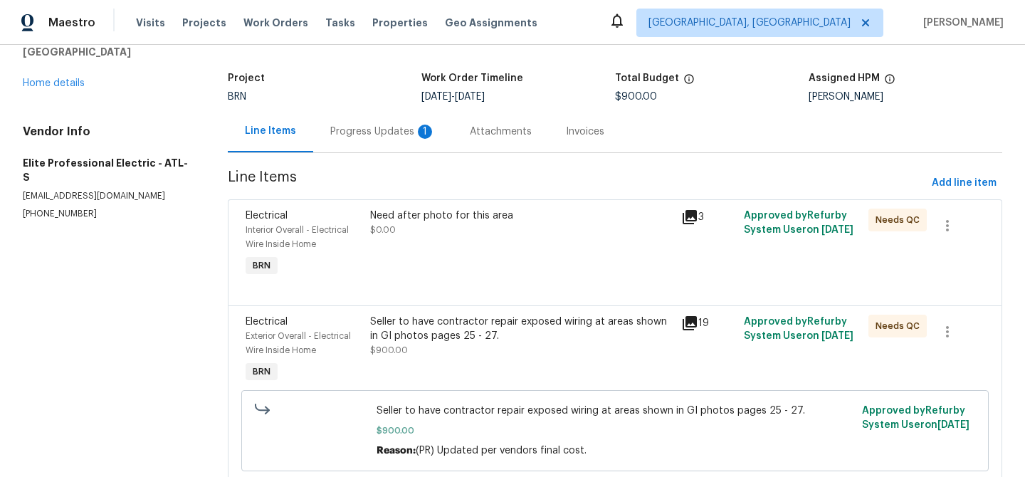
click at [347, 121] on div "Progress Updates 1" at bounding box center [383, 131] width 140 height 42
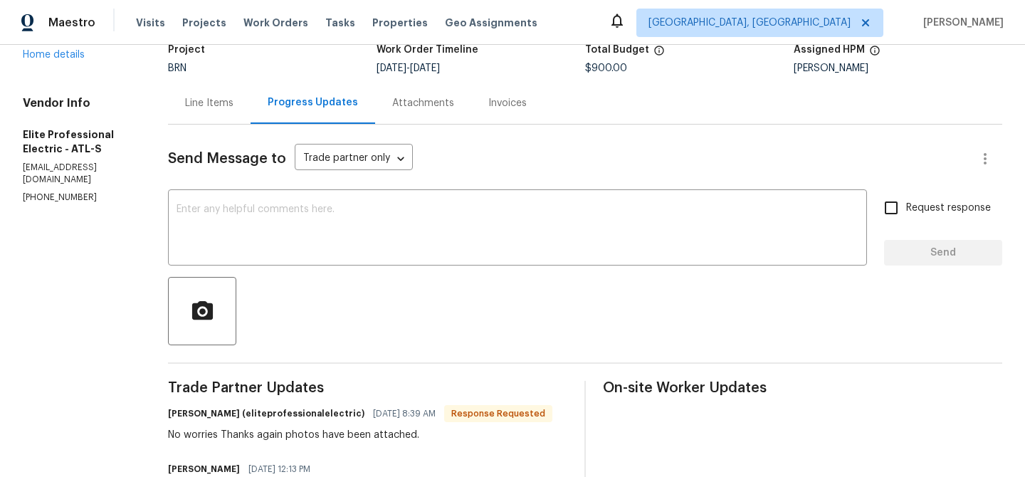
scroll to position [72, 0]
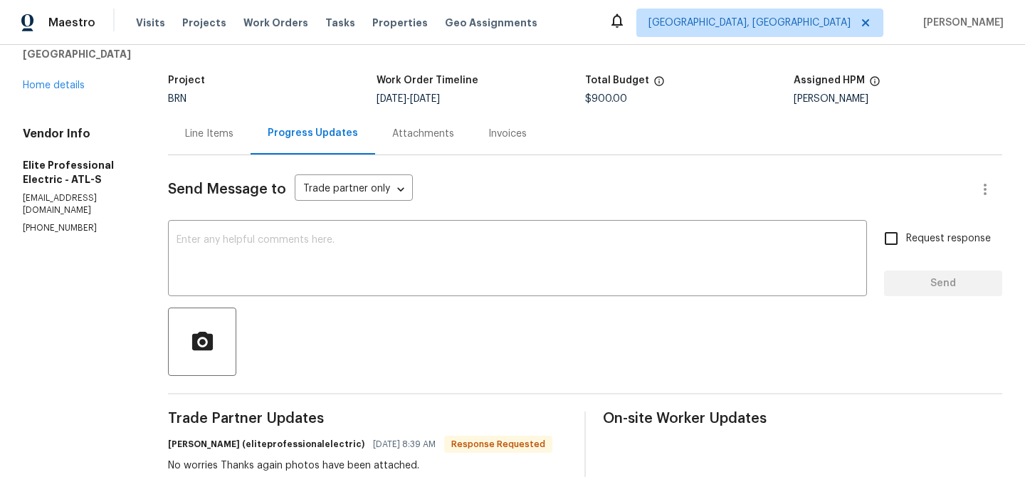
click at [238, 152] on div "Line Items" at bounding box center [209, 133] width 83 height 42
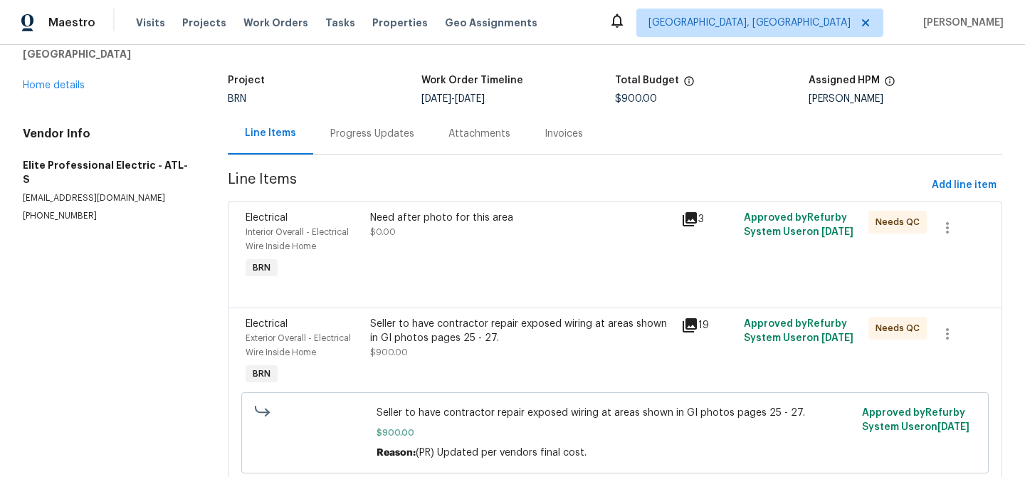
click at [420, 330] on div "Seller to have contractor repair exposed wiring at areas shown in GI photos pag…" at bounding box center [521, 331] width 303 height 28
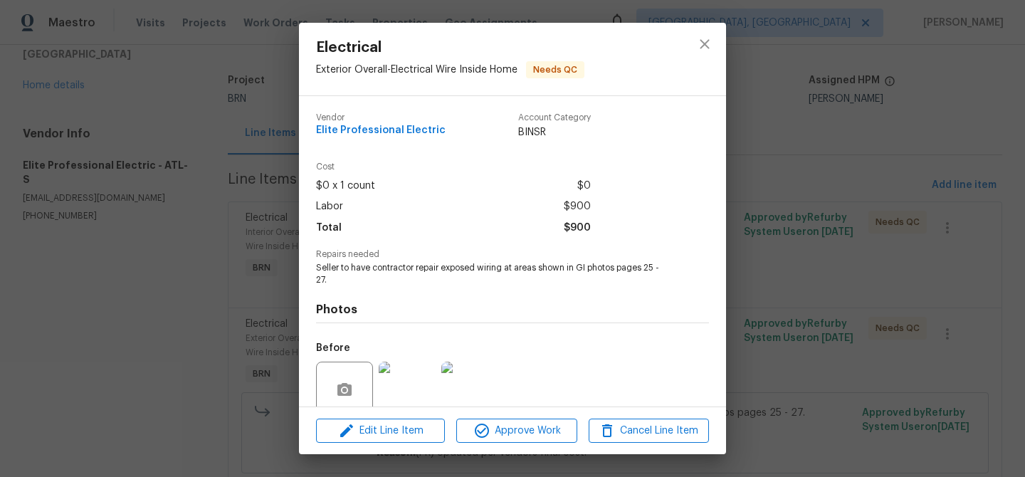
scroll to position [119, 0]
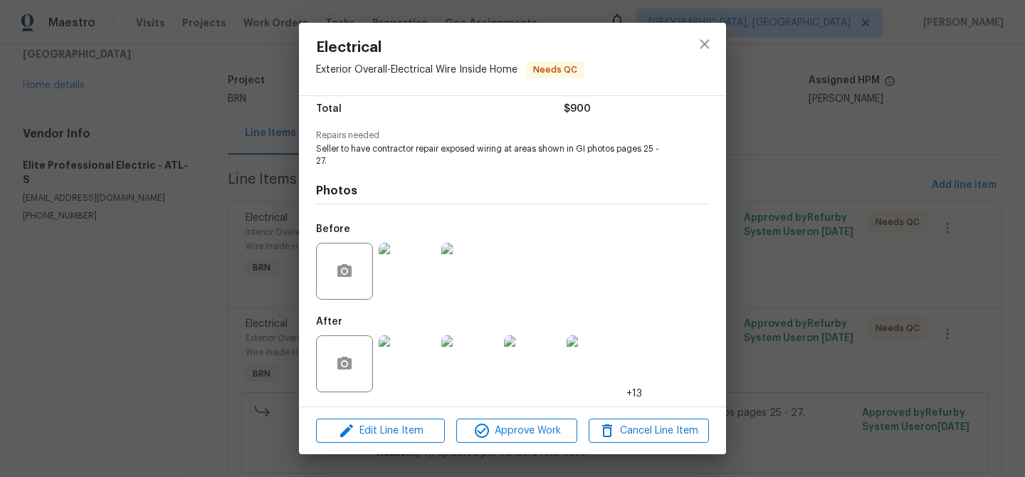
click at [162, 305] on div "Electrical Exterior Overall - Electrical Wire Inside Home Needs QC Vendor Elite…" at bounding box center [512, 238] width 1025 height 477
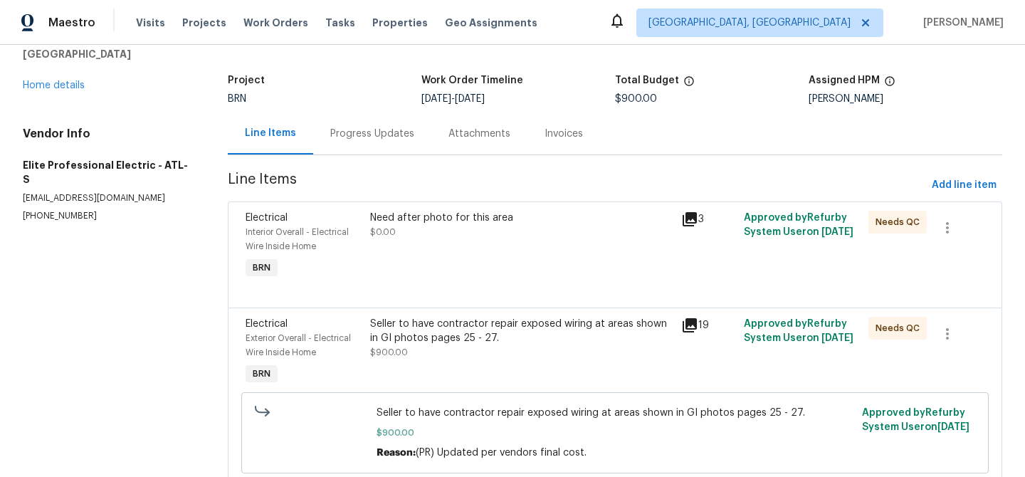
click at [370, 278] on div "Need after photo for this area $0.00" at bounding box center [522, 246] width 312 height 80
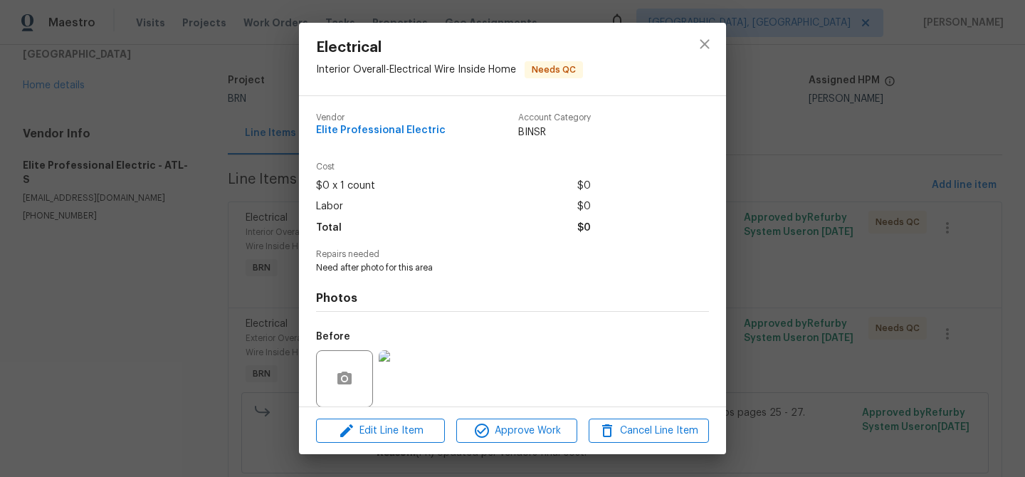
scroll to position [107, 0]
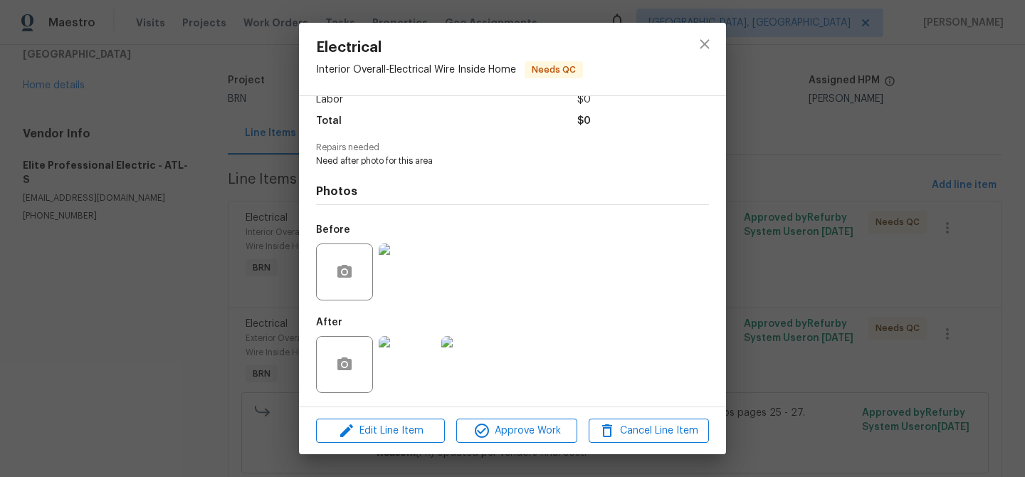
click at [391, 286] on img at bounding box center [407, 271] width 57 height 57
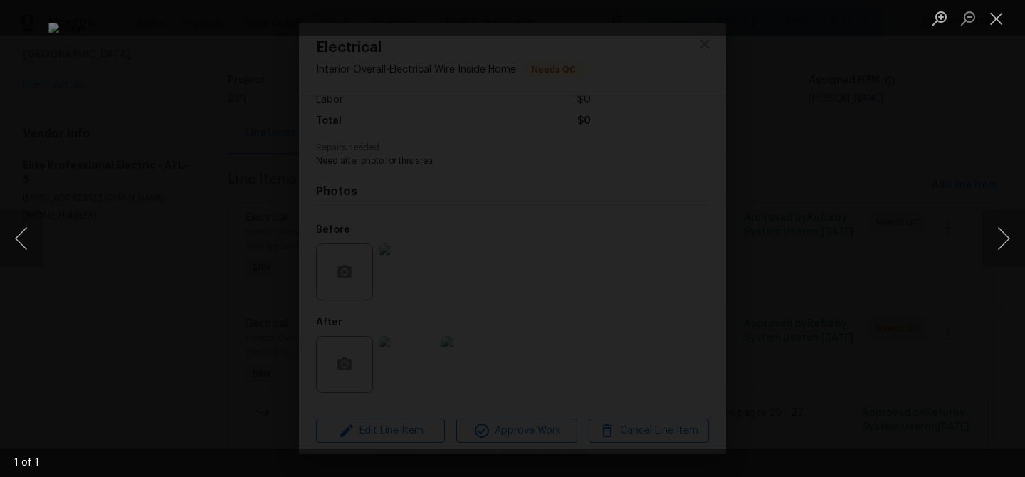
click at [211, 315] on div "Lightbox" at bounding box center [512, 238] width 1025 height 477
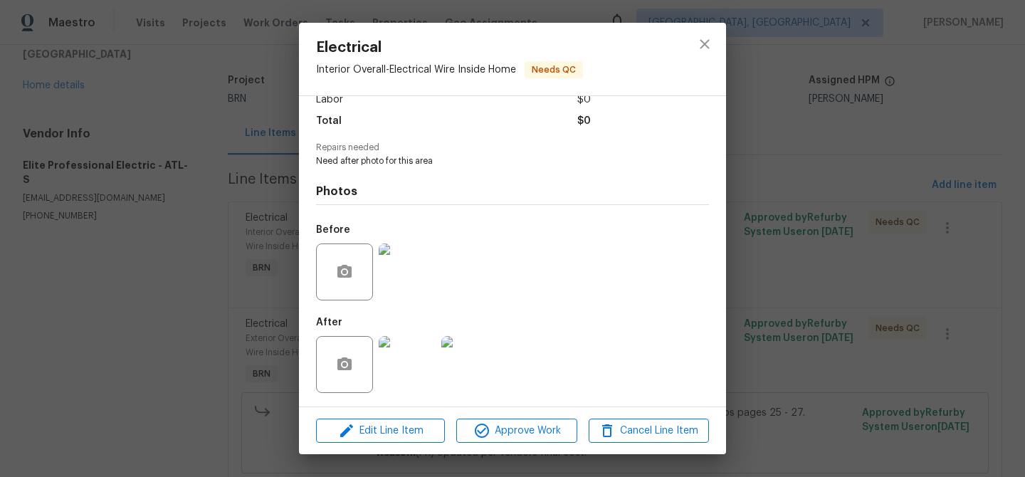
click at [199, 316] on div "Electrical Interior Overall - Electrical Wire Inside Home Needs QC Vendor Elite…" at bounding box center [512, 238] width 1025 height 477
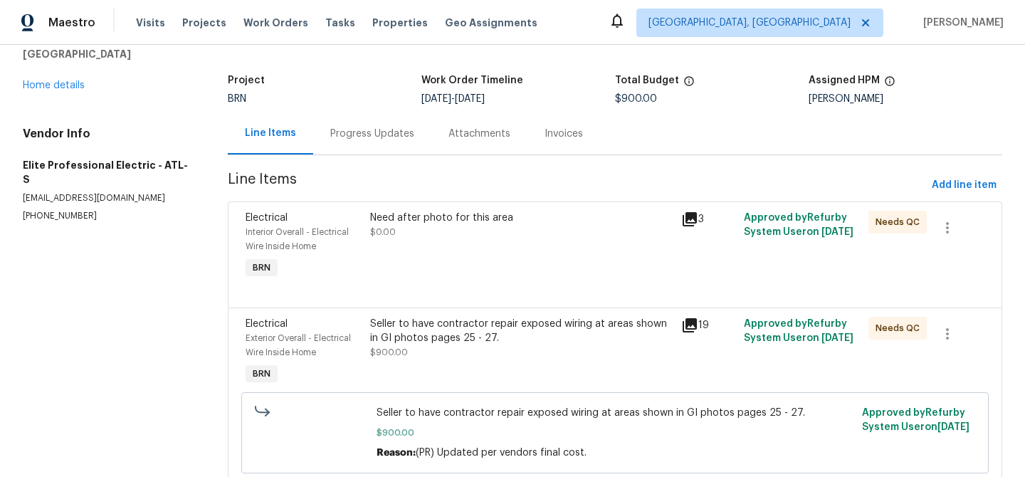
scroll to position [117, 0]
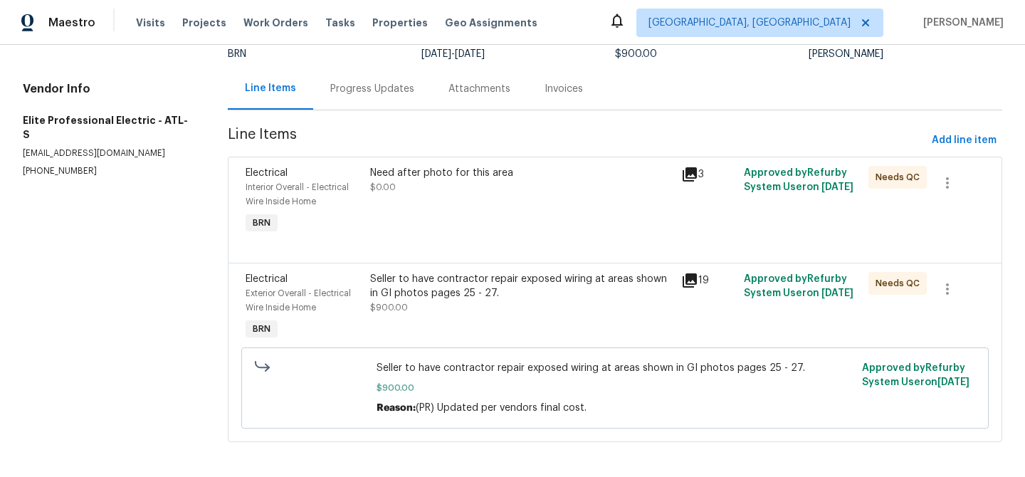
click at [439, 300] on div "Seller to have contractor repair exposed wiring at areas shown in GI photos pag…" at bounding box center [521, 286] width 303 height 28
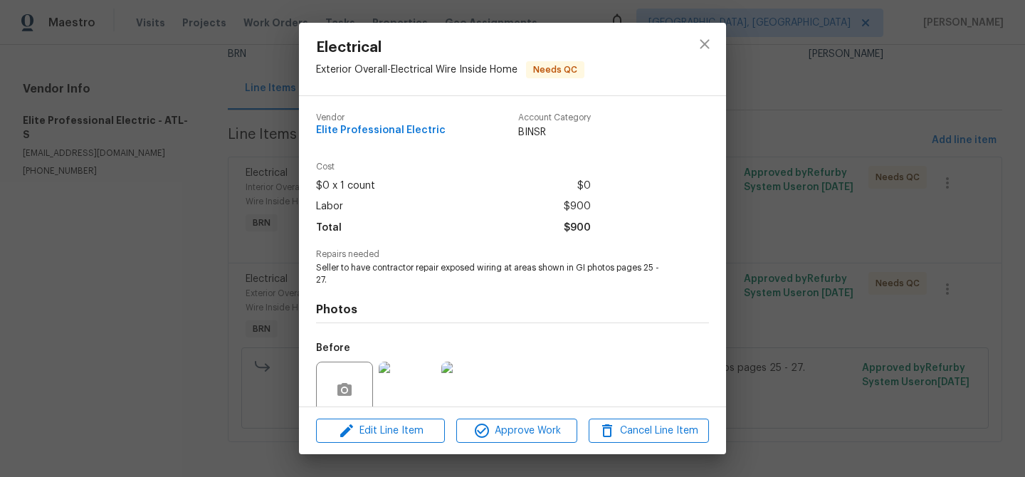
click at [439, 191] on div "$0 x 1 count $0" at bounding box center [453, 186] width 275 height 21
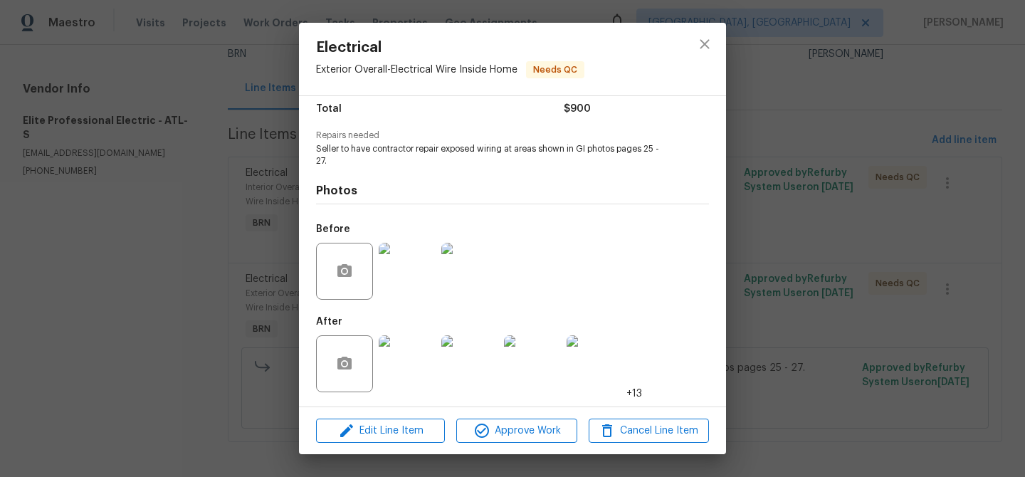
click at [279, 340] on div "Electrical Exterior Overall - Electrical Wire Inside Home Needs QC Vendor Elite…" at bounding box center [512, 238] width 1025 height 477
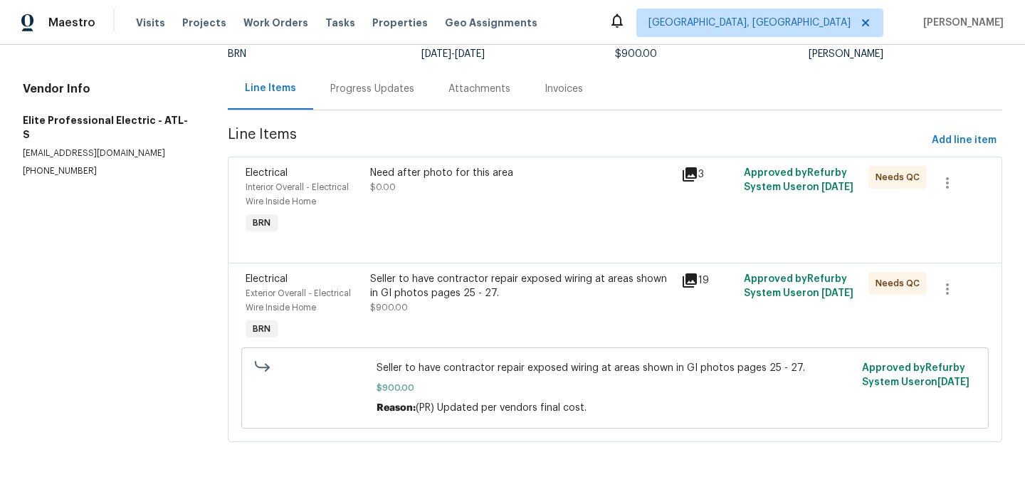
click at [456, 244] on div at bounding box center [615, 245] width 739 height 17
click at [443, 221] on div "Need after photo for this area $0.00" at bounding box center [522, 202] width 312 height 80
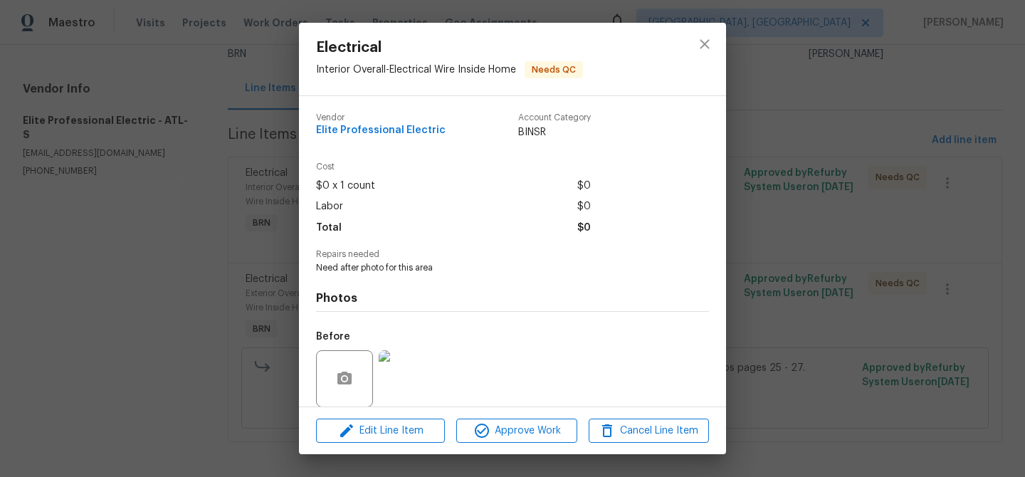
scroll to position [107, 0]
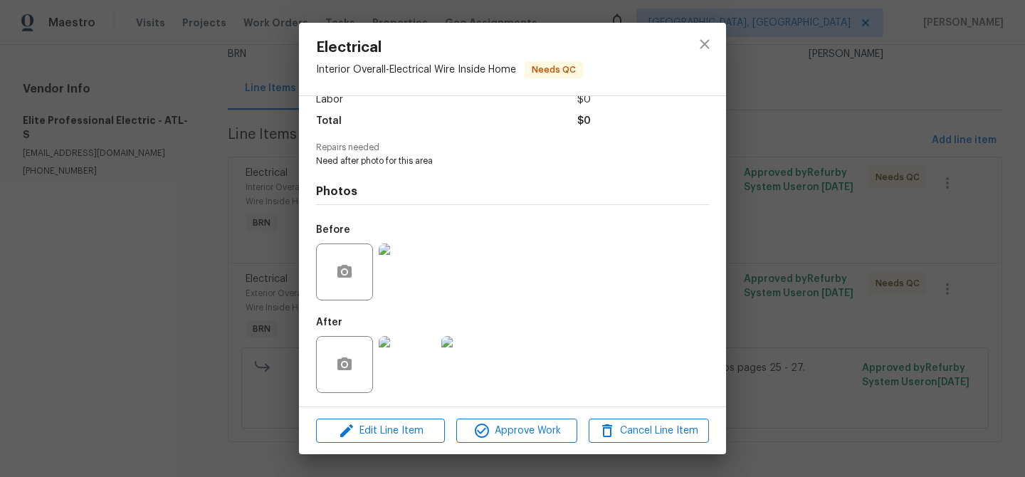
click at [415, 282] on img at bounding box center [407, 271] width 57 height 57
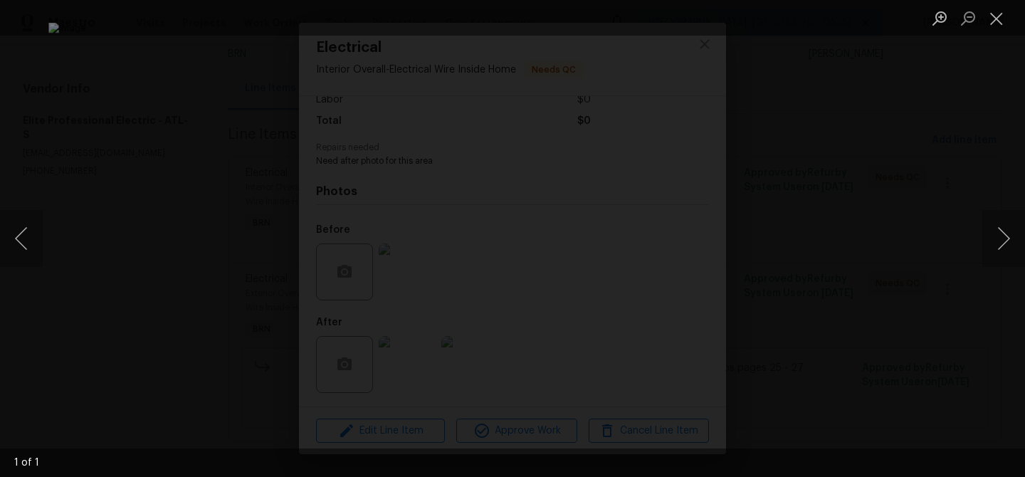
click at [181, 267] on div "Lightbox" at bounding box center [512, 238] width 1025 height 477
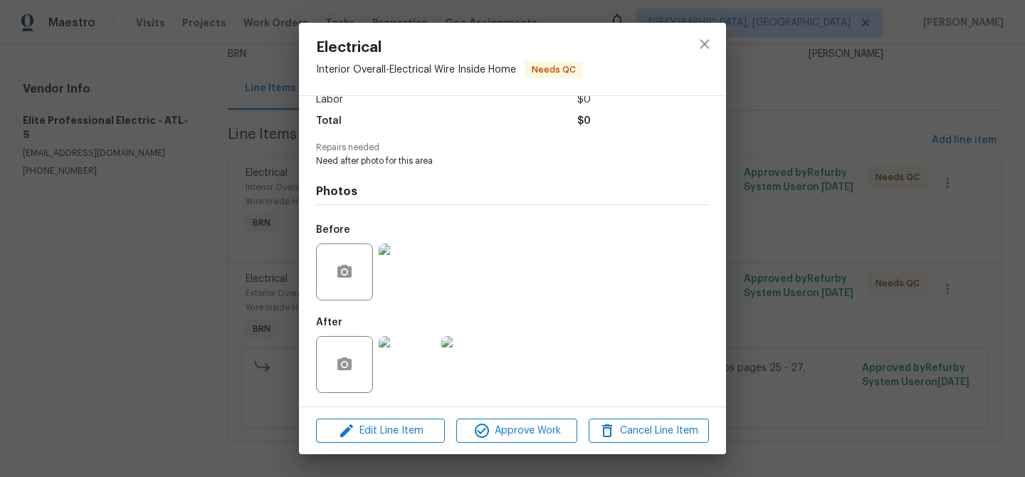
click at [416, 371] on img at bounding box center [407, 364] width 57 height 57
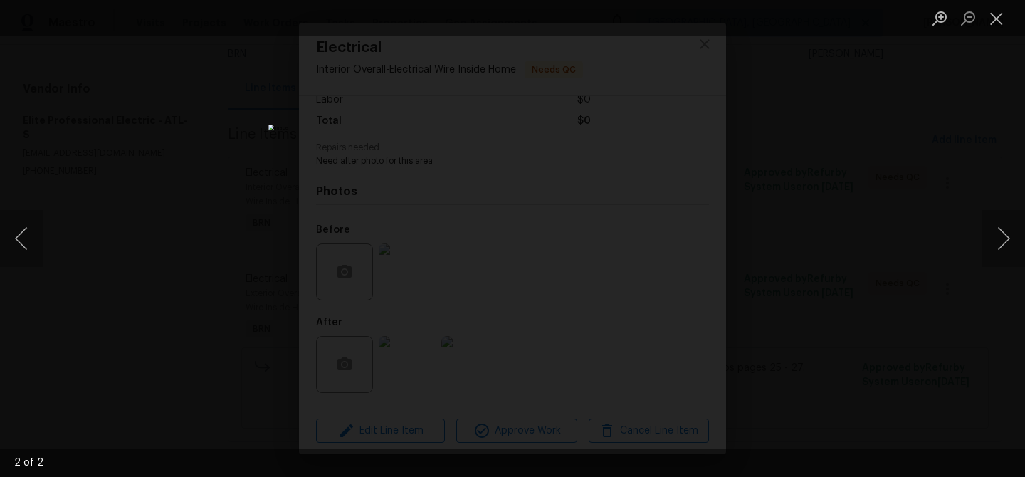
click at [114, 189] on div "Lightbox" at bounding box center [512, 238] width 1025 height 477
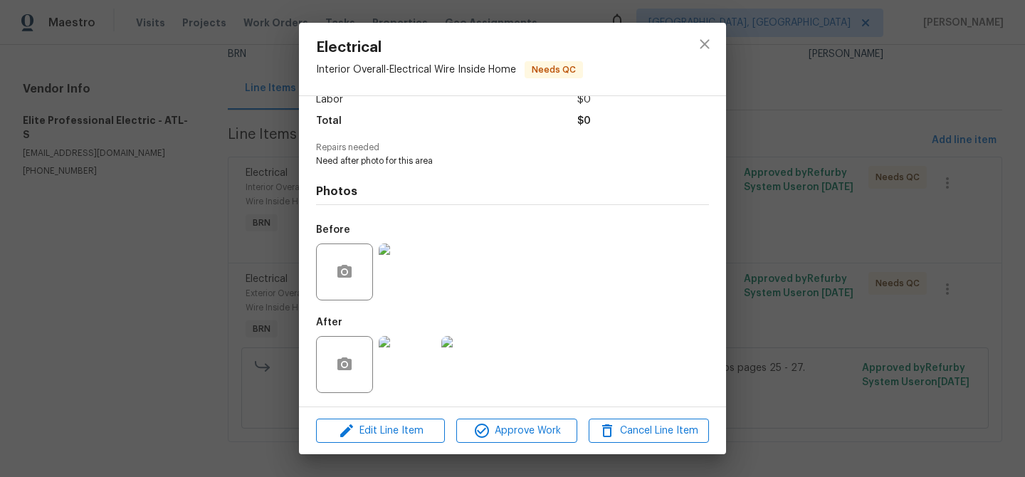
click at [180, 164] on div "Electrical Interior Overall - Electrical Wire Inside Home Needs QC Vendor Elite…" at bounding box center [512, 238] width 1025 height 477
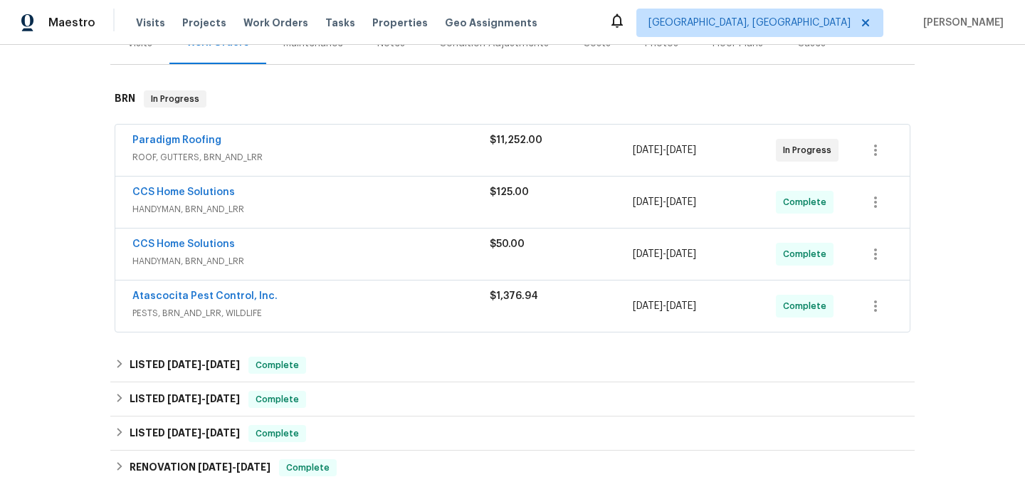
scroll to position [218, 0]
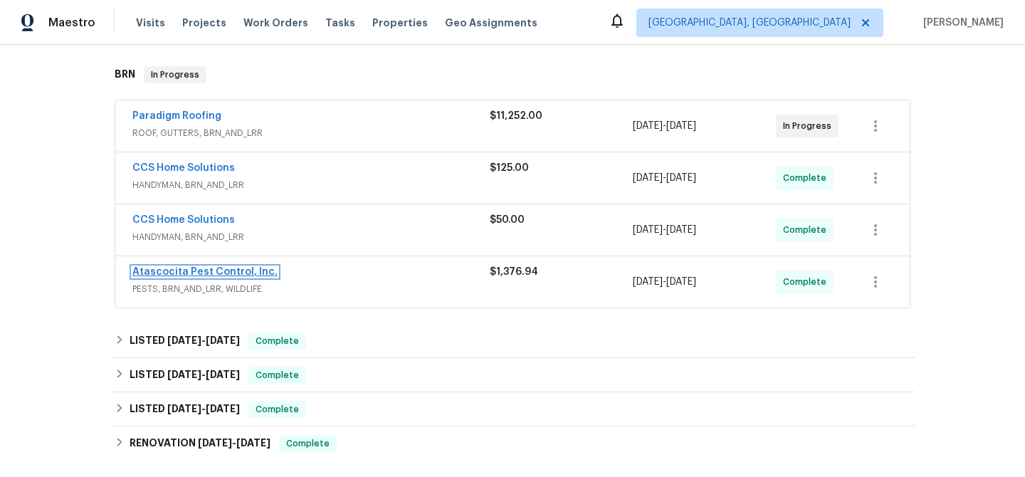
click at [226, 269] on link "Atascocita Pest Control, Inc." at bounding box center [204, 272] width 145 height 10
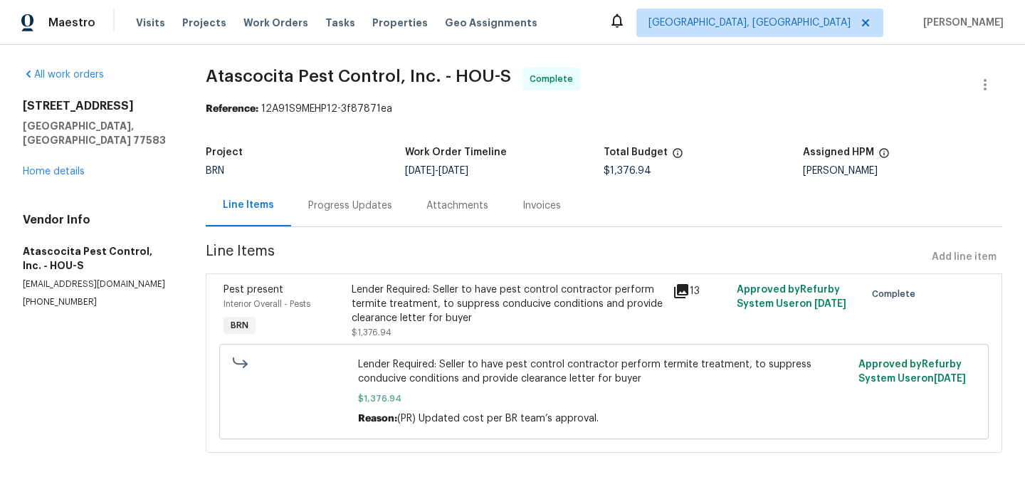
click at [362, 215] on div "Progress Updates" at bounding box center [350, 205] width 118 height 42
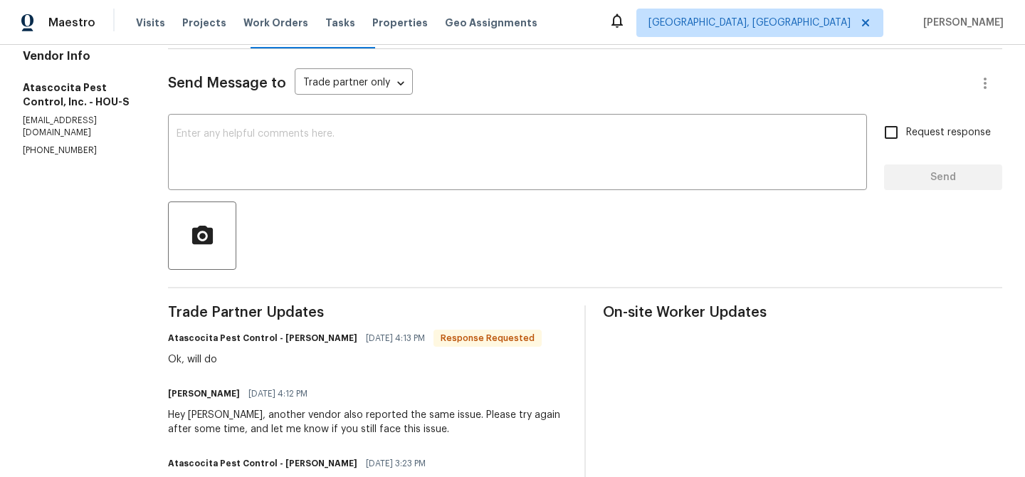
scroll to position [125, 0]
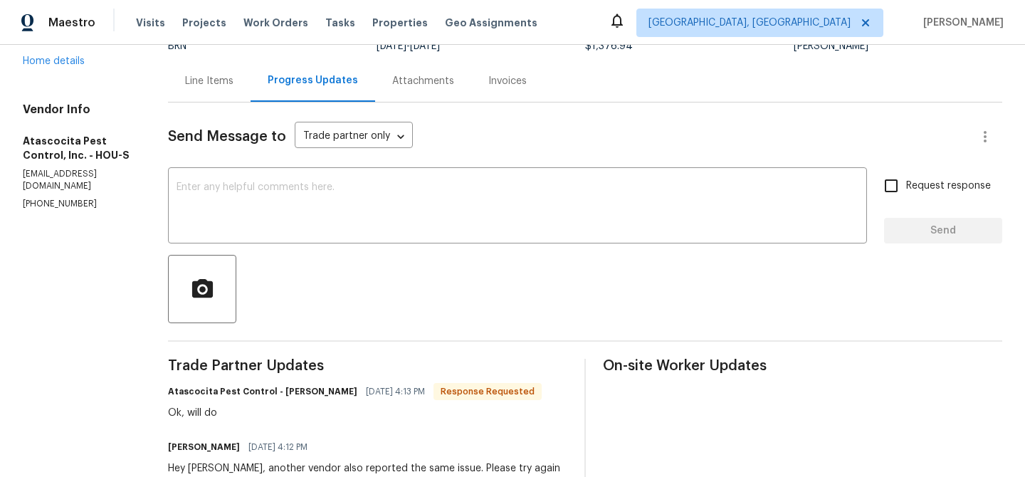
click at [60, 52] on div "5721 Richfield Park Ct Rosharon, TX 77583 Home details" at bounding box center [78, 21] width 111 height 94
click at [58, 56] on link "Home details" at bounding box center [54, 61] width 62 height 10
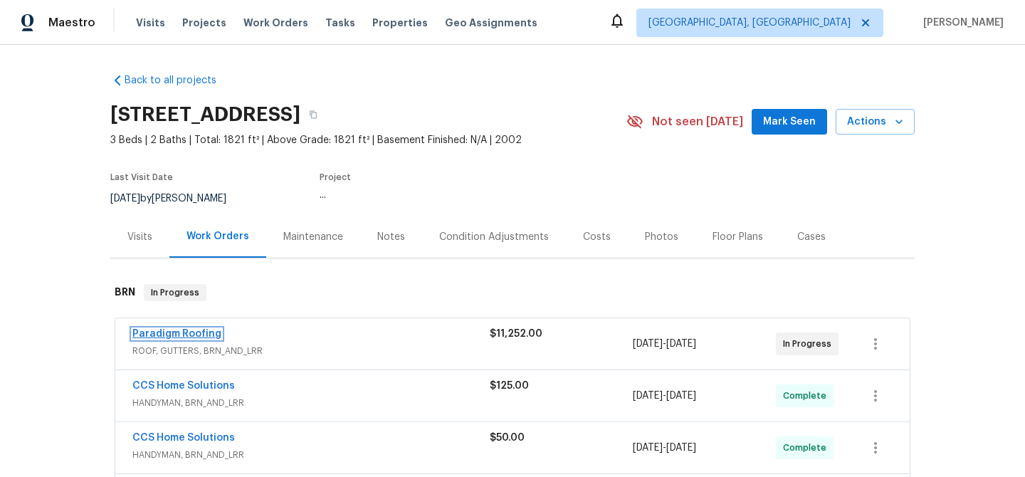
click at [178, 330] on link "Paradigm Roofing" at bounding box center [176, 334] width 89 height 10
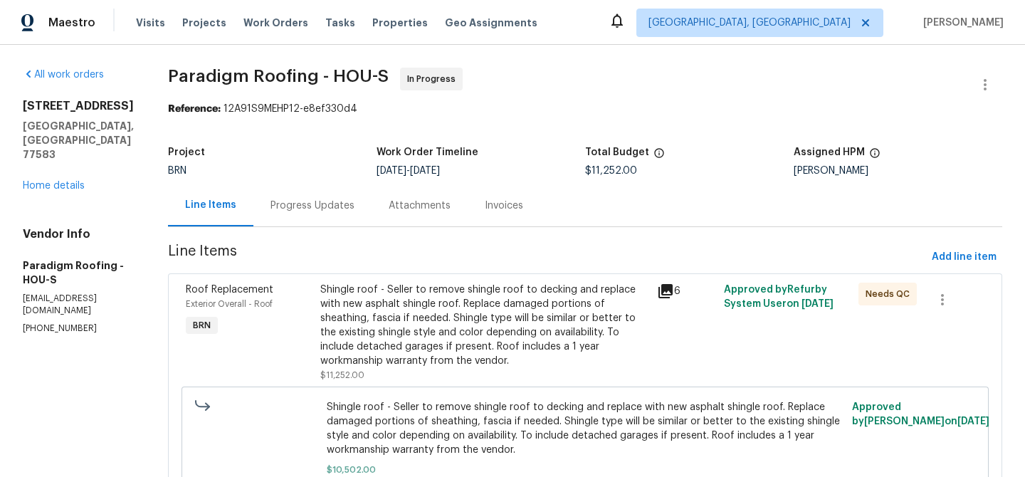
click at [332, 211] on div "Progress Updates" at bounding box center [312, 206] width 84 height 14
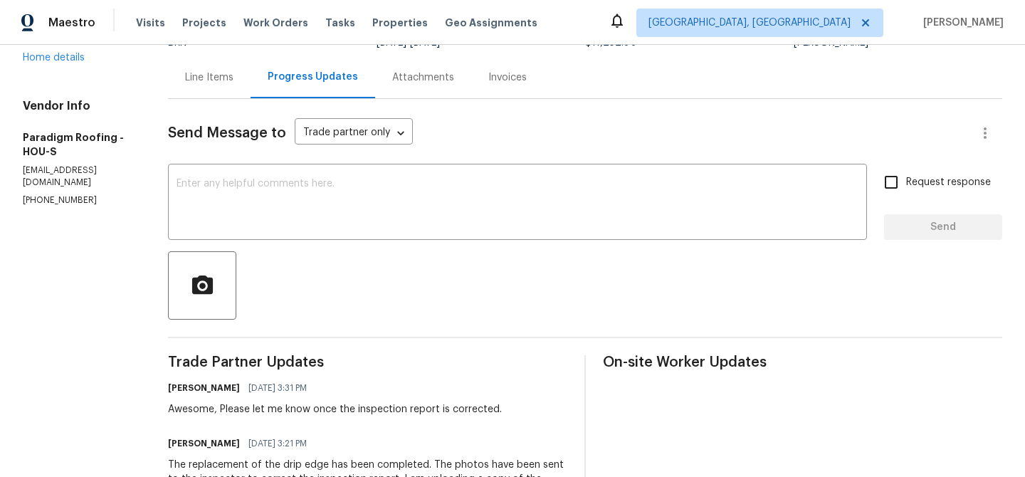
scroll to position [102, 0]
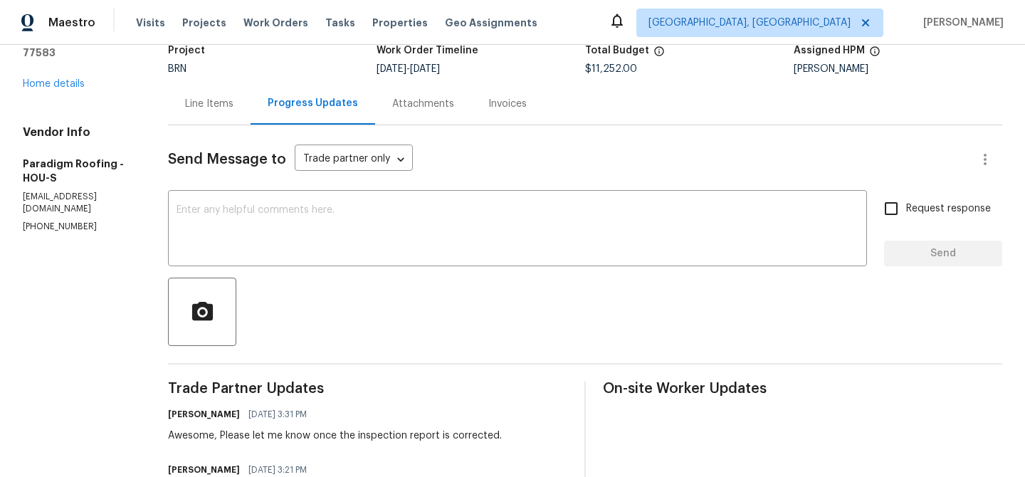
click at [225, 109] on div "Line Items" at bounding box center [209, 104] width 48 height 14
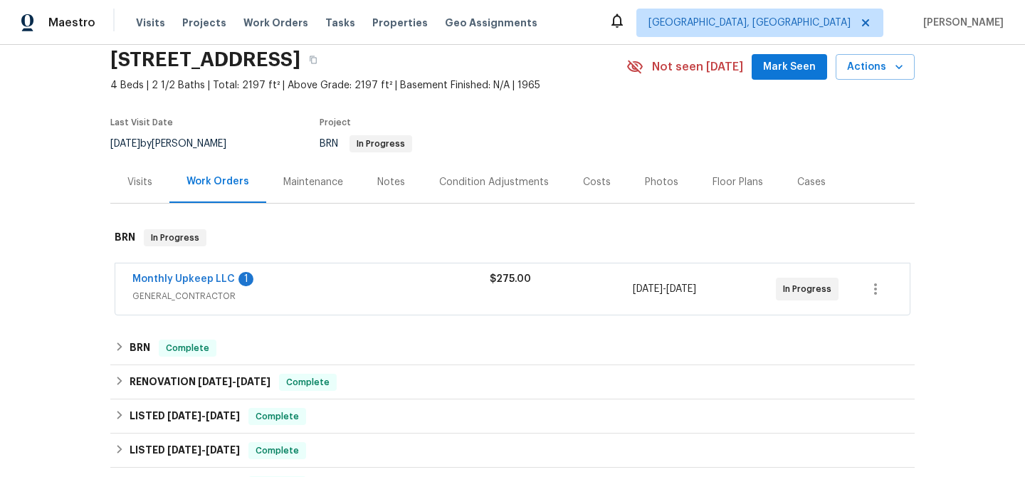
scroll to position [65, 0]
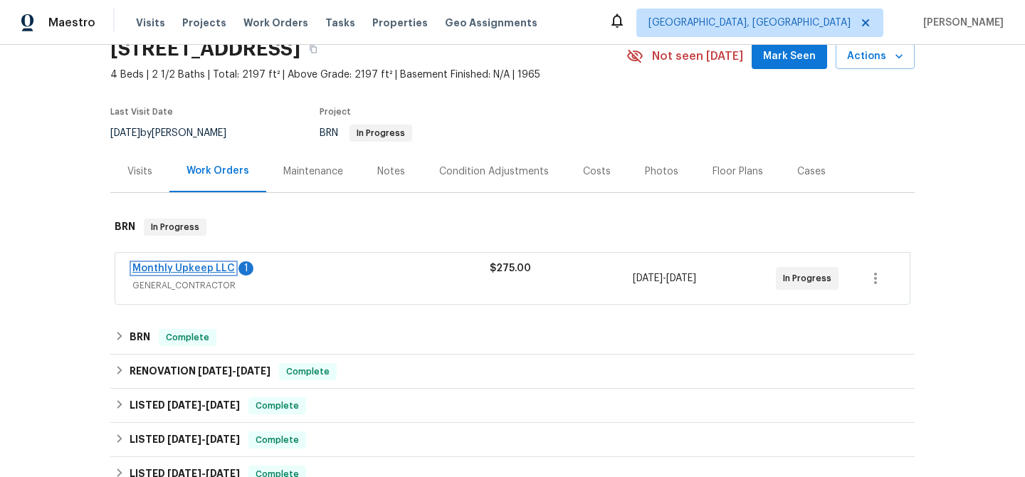
click at [177, 266] on link "Monthly Upkeep LLC" at bounding box center [183, 268] width 103 height 10
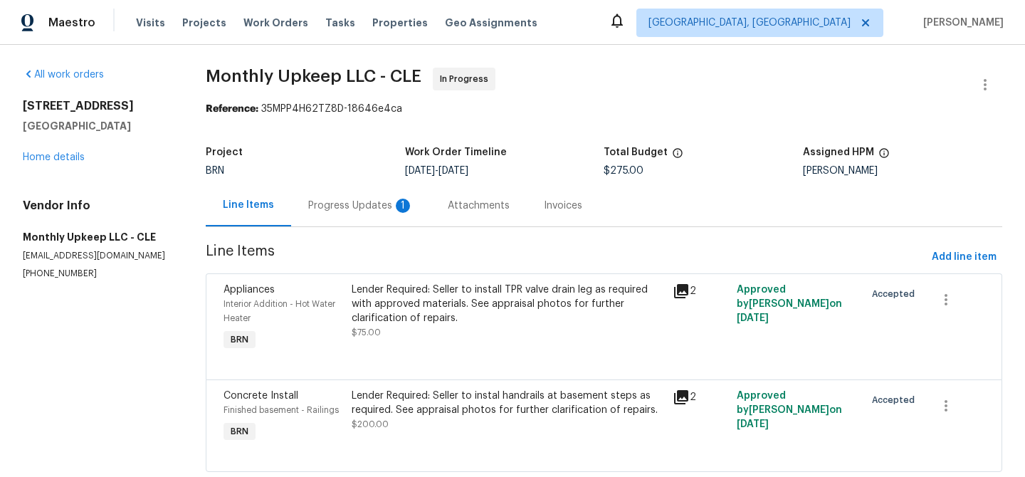
click at [343, 214] on div "Progress Updates 1" at bounding box center [361, 205] width 140 height 42
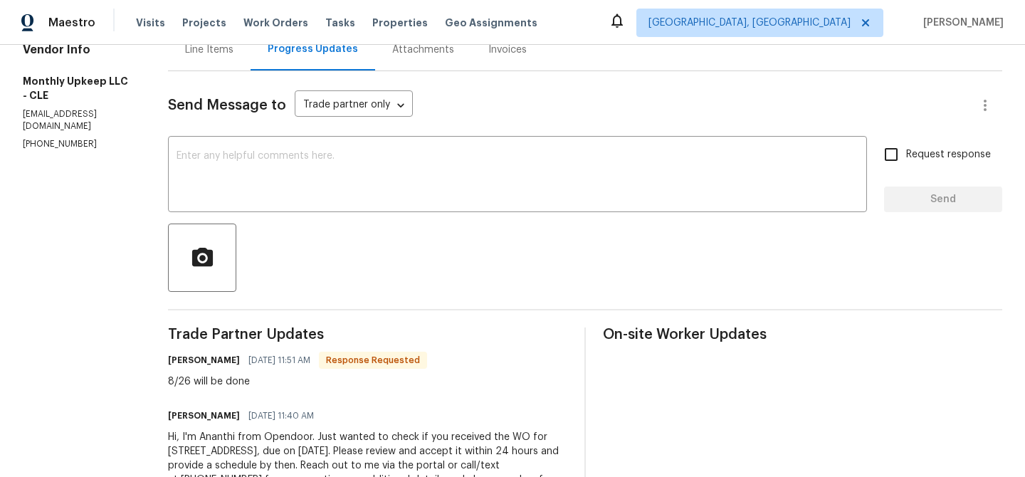
scroll to position [157, 0]
click at [331, 201] on div "x ​" at bounding box center [517, 175] width 699 height 73
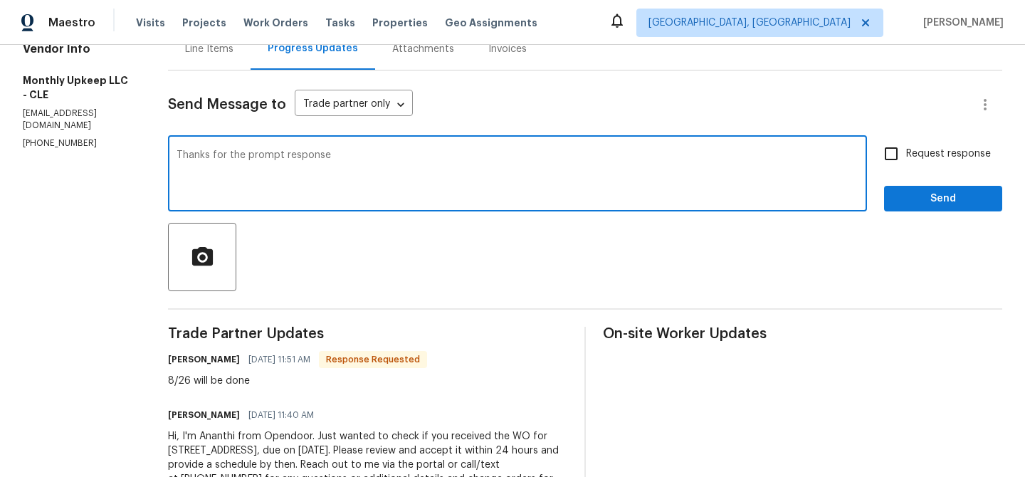
type textarea "Thanks for the prompt response"
click at [932, 158] on span "Request response" at bounding box center [948, 154] width 85 height 15
click at [906, 158] on input "Request response" at bounding box center [891, 154] width 30 height 30
checkbox input "true"
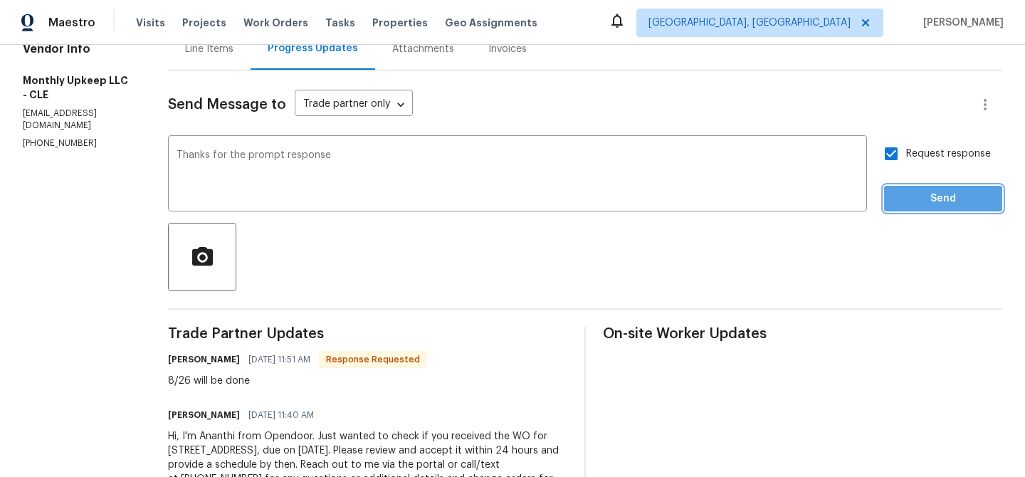
click at [908, 202] on span "Send" at bounding box center [942, 199] width 95 height 18
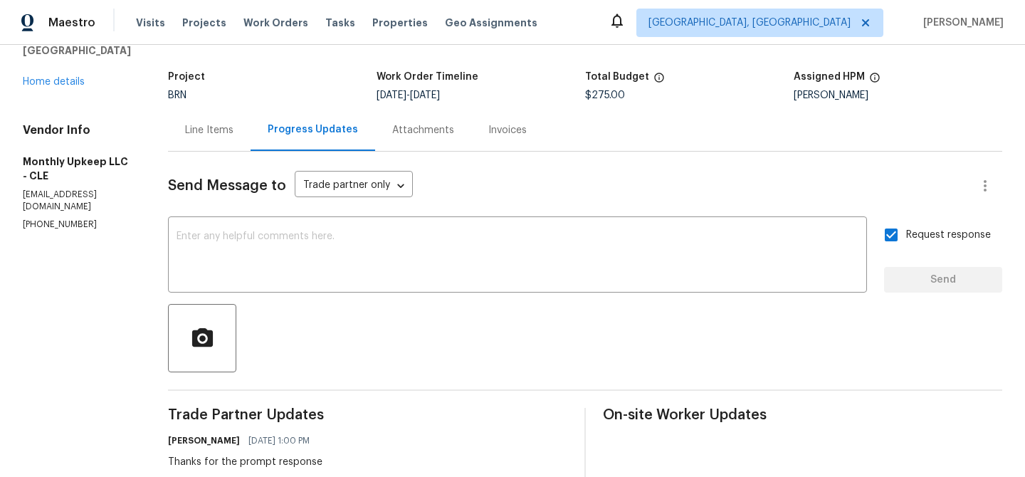
scroll to position [0, 0]
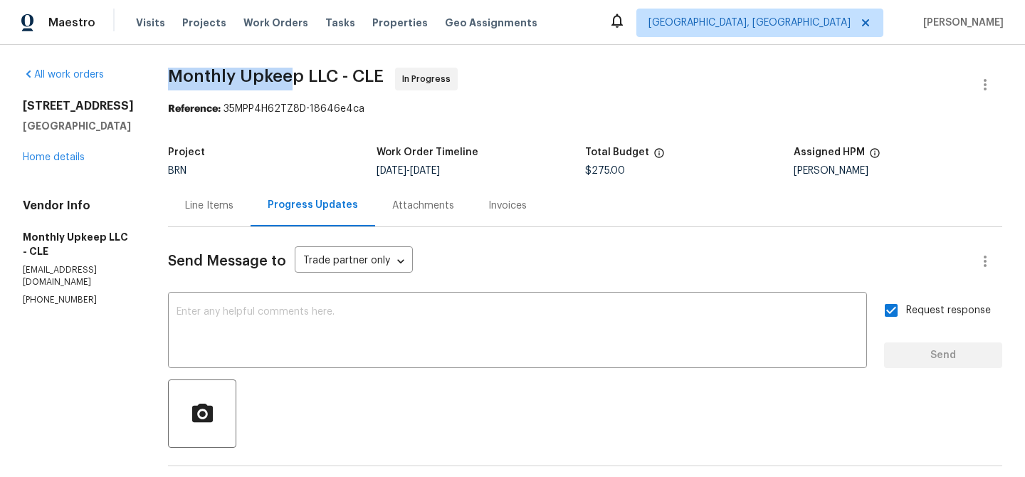
drag, startPoint x: 164, startPoint y: 80, endPoint x: 295, endPoint y: 80, distance: 130.3
click at [295, 80] on div "All work orders 13689 Pineview Ct Cleveland, OH 44130 Home details Vendor Info …" at bounding box center [512, 399] width 1025 height 708
copy span "Monthly Upkee"
click at [301, 56] on div "All work orders 13689 Pineview Ct Cleveland, OH 44130 Home details Vendor Info …" at bounding box center [512, 399] width 1025 height 708
drag, startPoint x: 300, startPoint y: 78, endPoint x: 172, endPoint y: 72, distance: 127.5
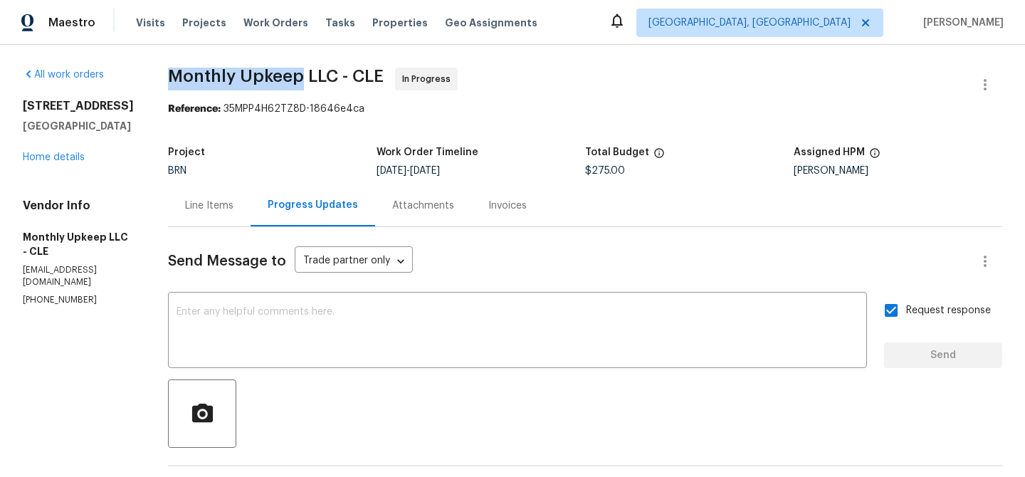
click at [172, 72] on span "Monthly Upkeep LLC - CLE" at bounding box center [276, 76] width 216 height 17
copy span "Monthly Upkeep"
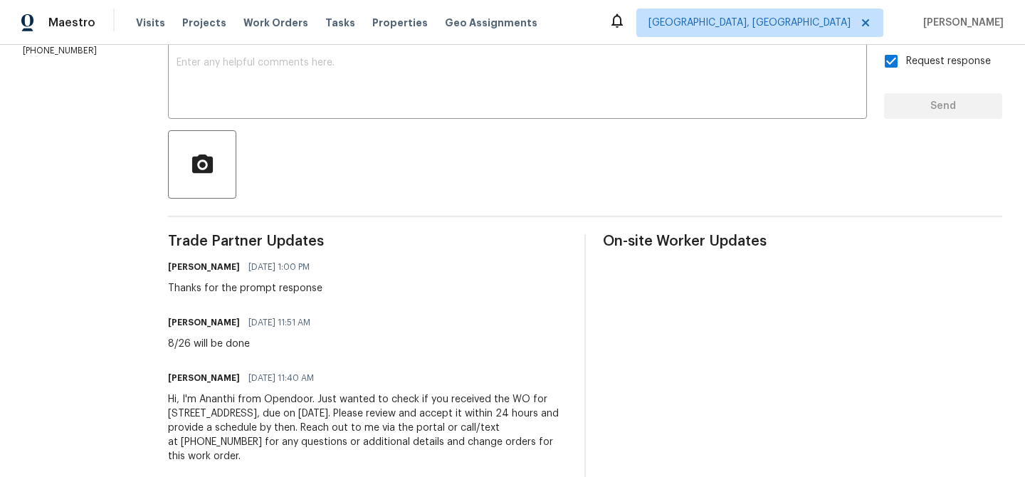
scroll to position [254, 0]
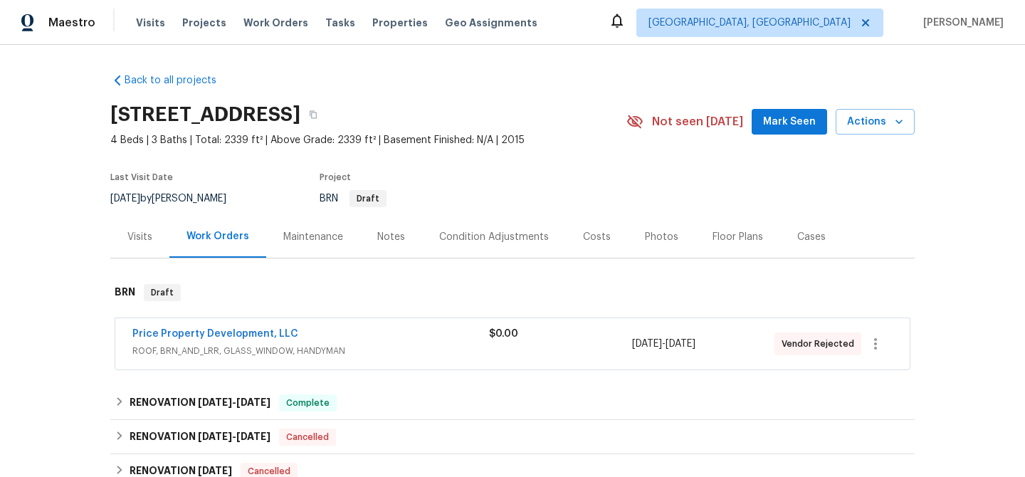
click at [189, 340] on span "Price Property Development, LLC" at bounding box center [215, 334] width 166 height 14
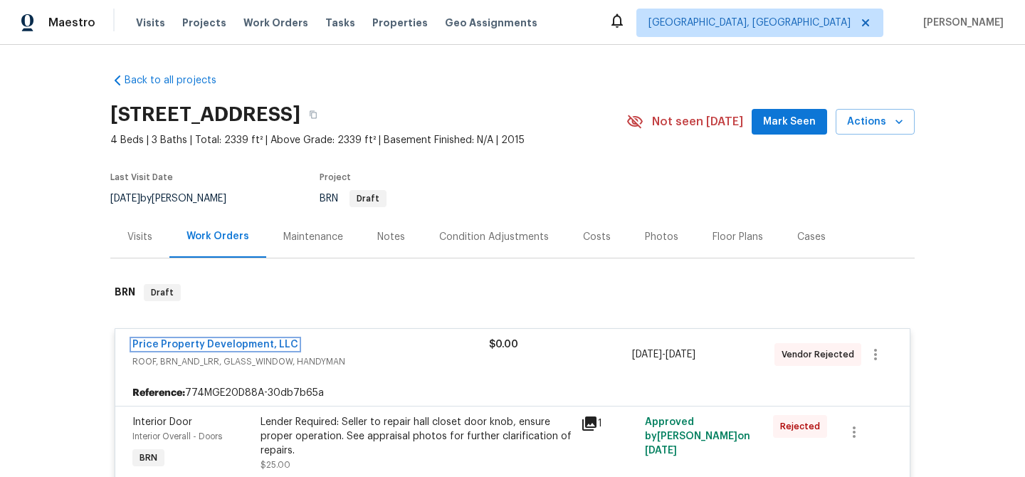
click at [174, 343] on link "Price Property Development, LLC" at bounding box center [215, 345] width 166 height 10
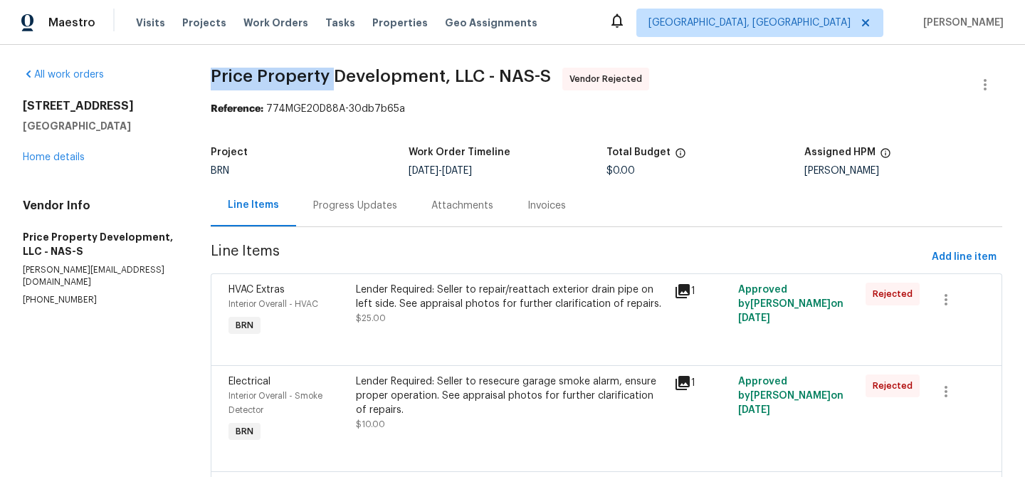
drag, startPoint x: 210, startPoint y: 74, endPoint x: 339, endPoint y: 75, distance: 128.8
click at [339, 75] on div "All work orders [STREET_ADDRESS] Home details Vendor Info Price Property Develo…" at bounding box center [512, 416] width 1025 height 742
copy span "Price Property"
click at [980, 81] on icon "button" at bounding box center [985, 84] width 17 height 17
click at [913, 93] on li "Edit" at bounding box center [939, 84] width 154 height 23
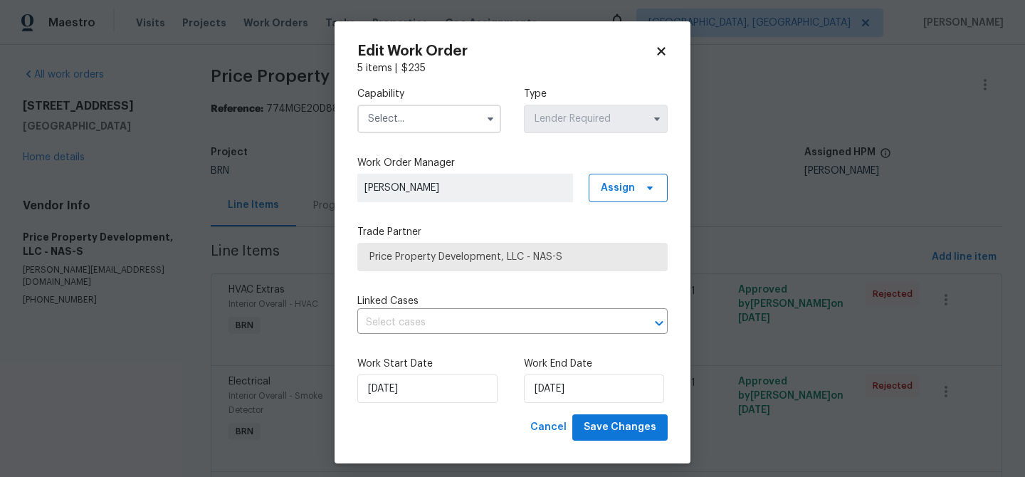
click at [433, 117] on input "text" at bounding box center [429, 119] width 144 height 28
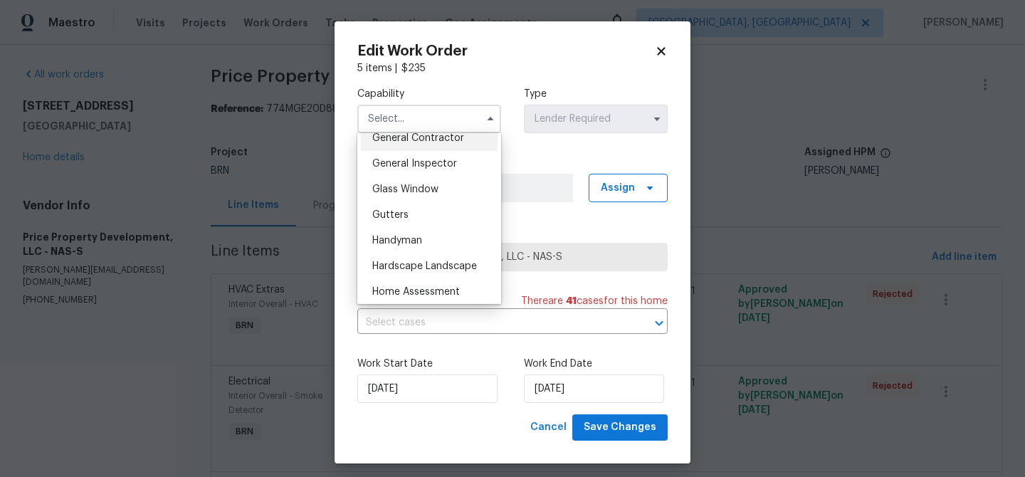
click at [429, 144] on div "General Contractor" at bounding box center [429, 138] width 137 height 26
type input "General Contractor"
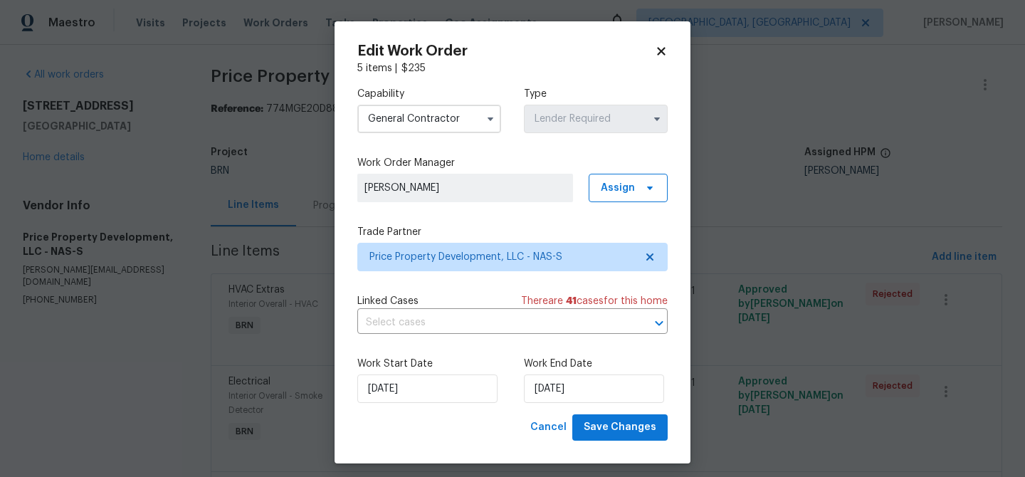
click at [419, 239] on div "Trade Partner Price Property Development, LLC - NAS-S" at bounding box center [512, 248] width 310 height 46
click at [396, 255] on span "Price Property Development, LLC - NAS-S" at bounding box center [502, 257] width 266 height 14
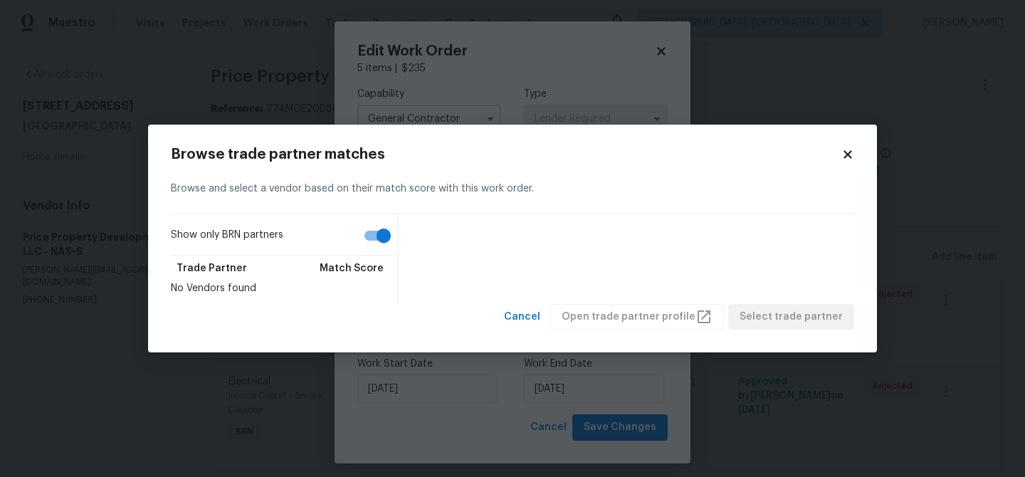
click at [377, 238] on input "Show only BRN partners" at bounding box center [383, 235] width 81 height 27
checkbox input "false"
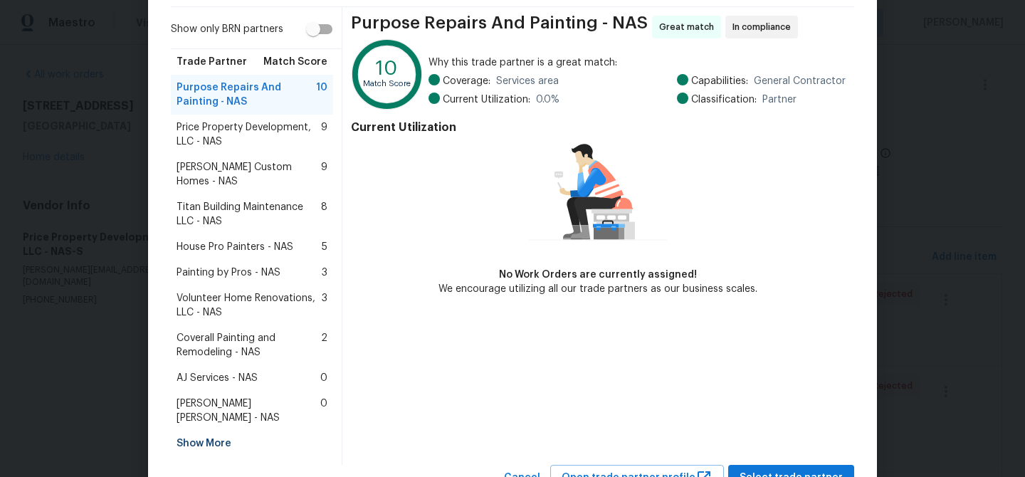
scroll to position [107, 0]
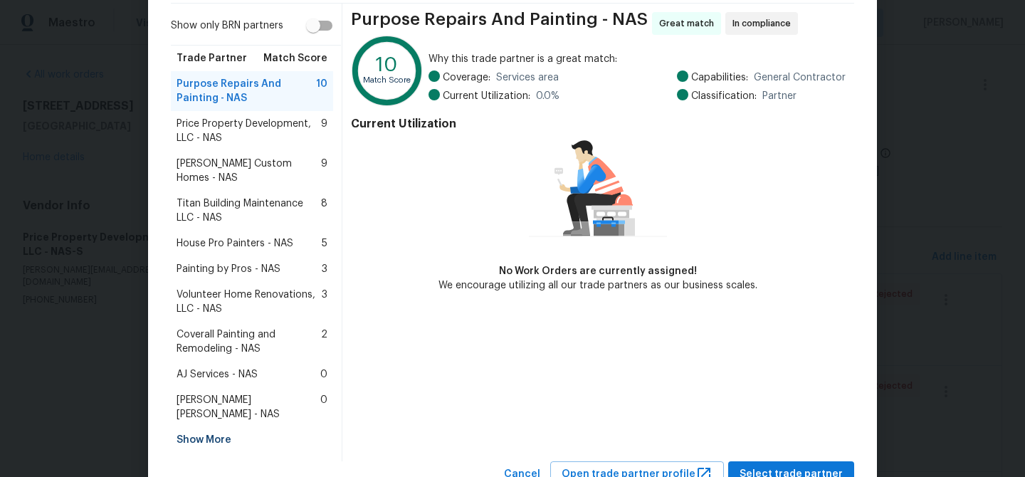
click at [224, 367] on span "AJ Services - NAS" at bounding box center [217, 374] width 81 height 14
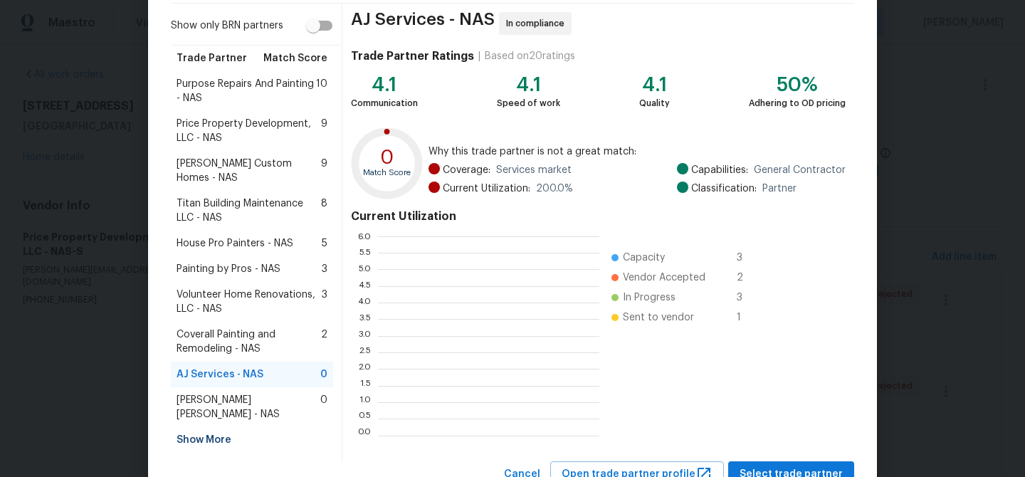
scroll to position [199, 221]
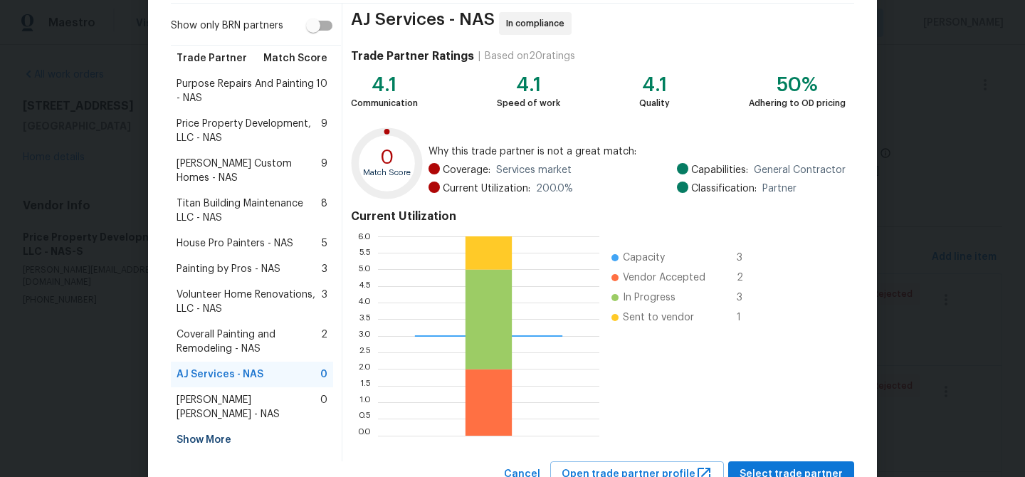
click at [206, 427] on div "Show More" at bounding box center [252, 440] width 162 height 26
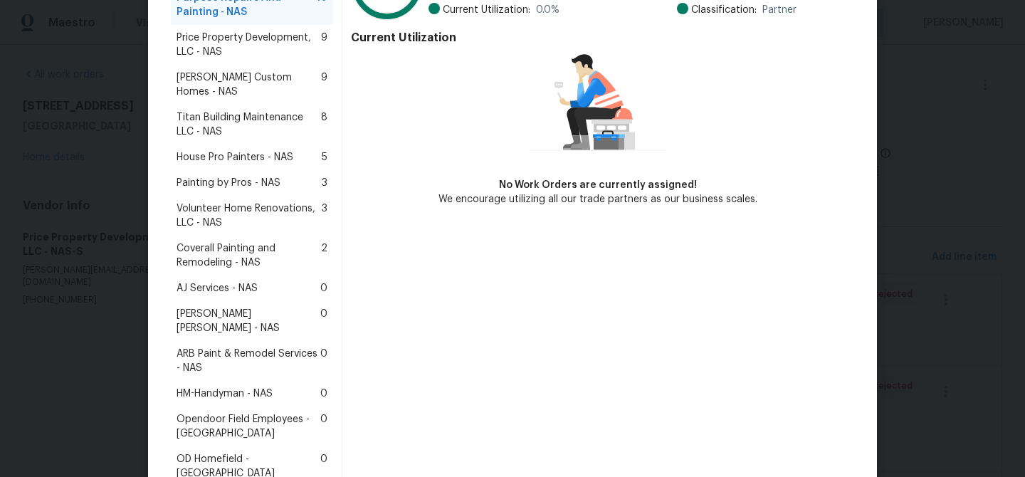
scroll to position [205, 0]
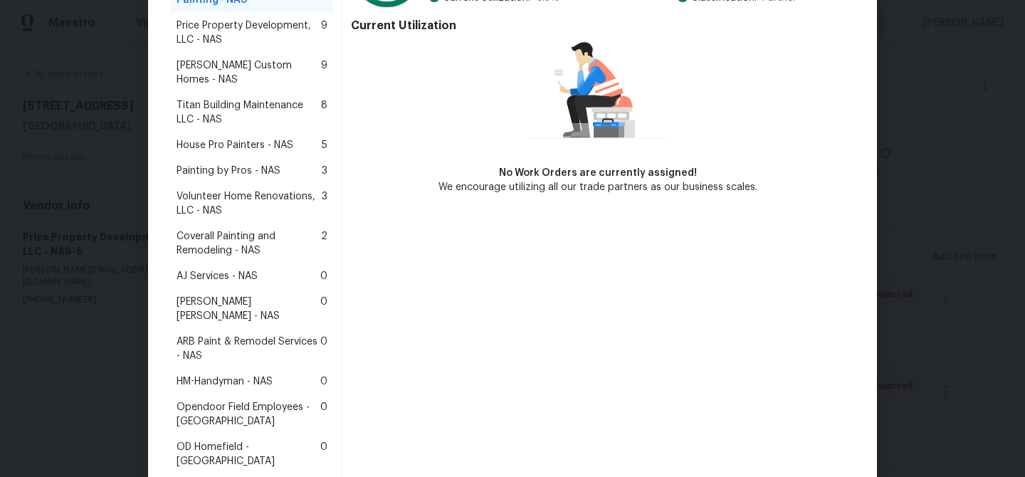
click at [253, 165] on div "Painting by Pros - NAS 3" at bounding box center [252, 171] width 162 height 26
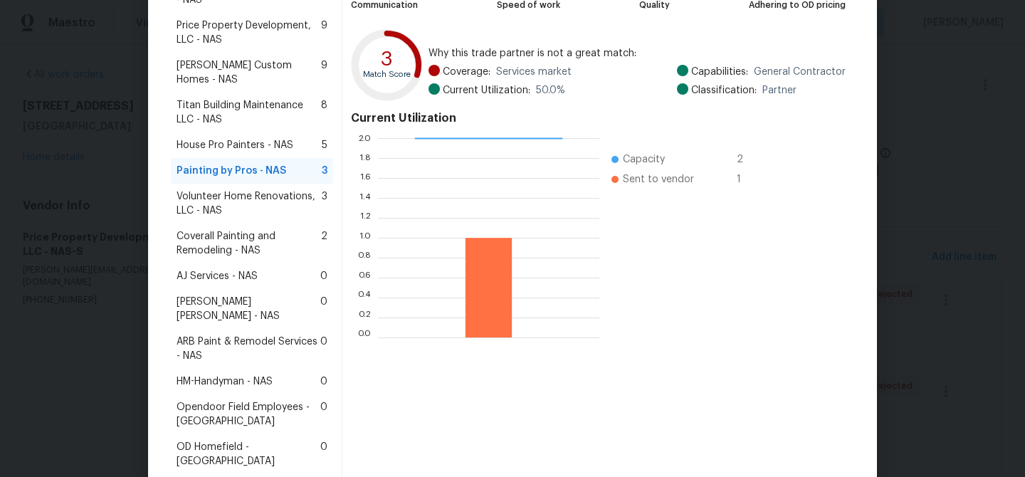
scroll to position [252, 0]
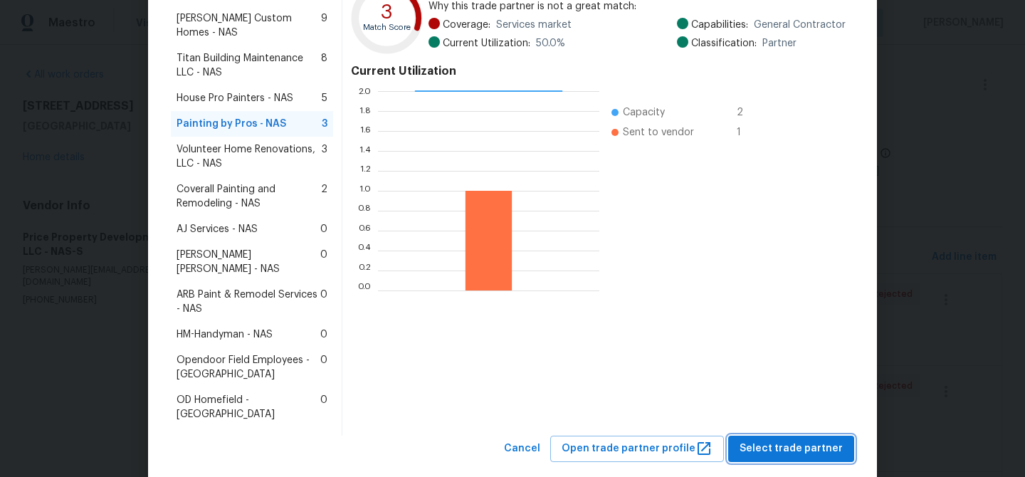
click at [768, 440] on span "Select trade partner" at bounding box center [791, 449] width 103 height 18
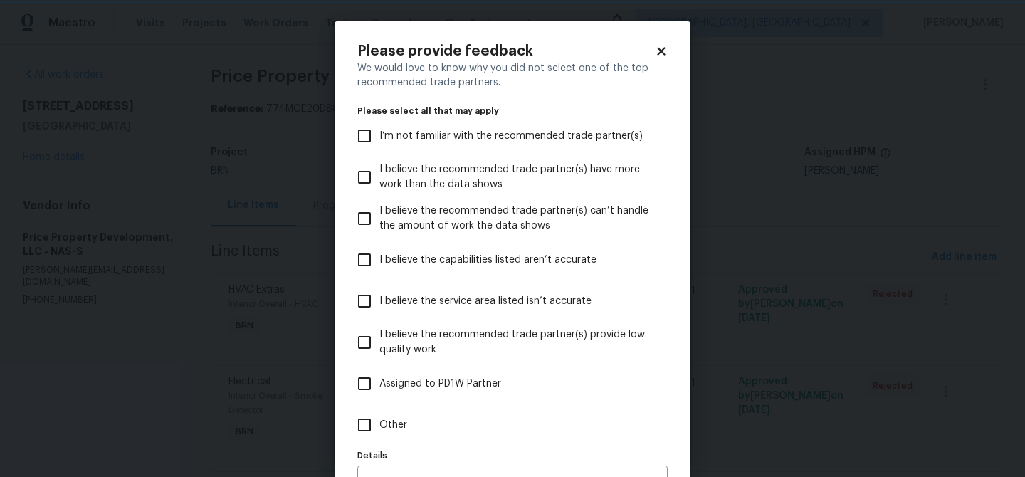
scroll to position [0, 0]
click at [382, 422] on span "Other" at bounding box center [393, 425] width 28 height 15
click at [379, 422] on input "Other" at bounding box center [364, 425] width 30 height 30
checkbox input "true"
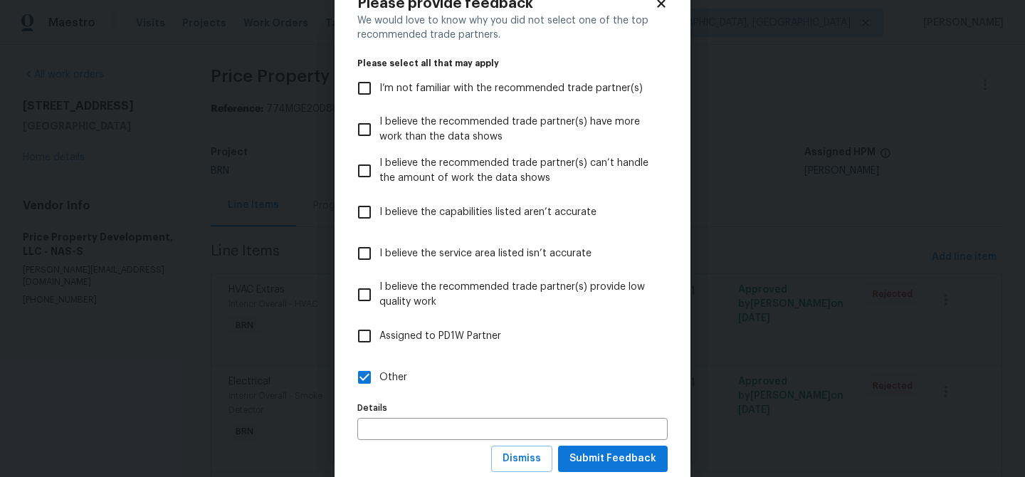
scroll to position [87, 0]
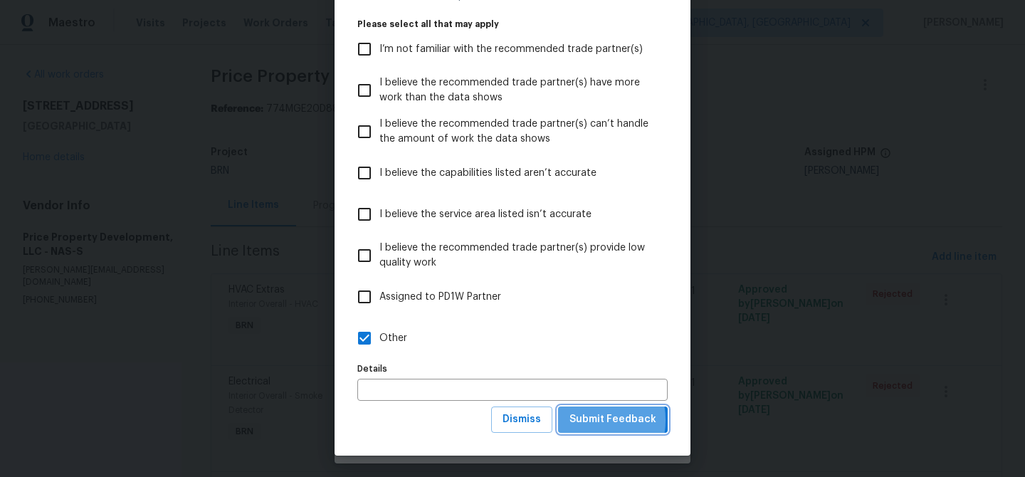
click at [580, 420] on span "Submit Feedback" at bounding box center [612, 420] width 87 height 18
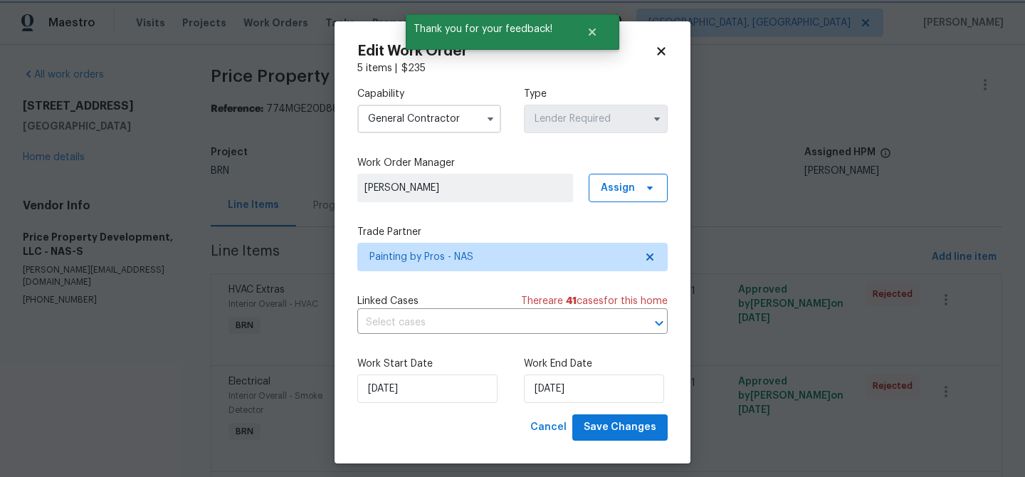
scroll to position [0, 0]
click at [431, 325] on input "text" at bounding box center [492, 323] width 270 height 22
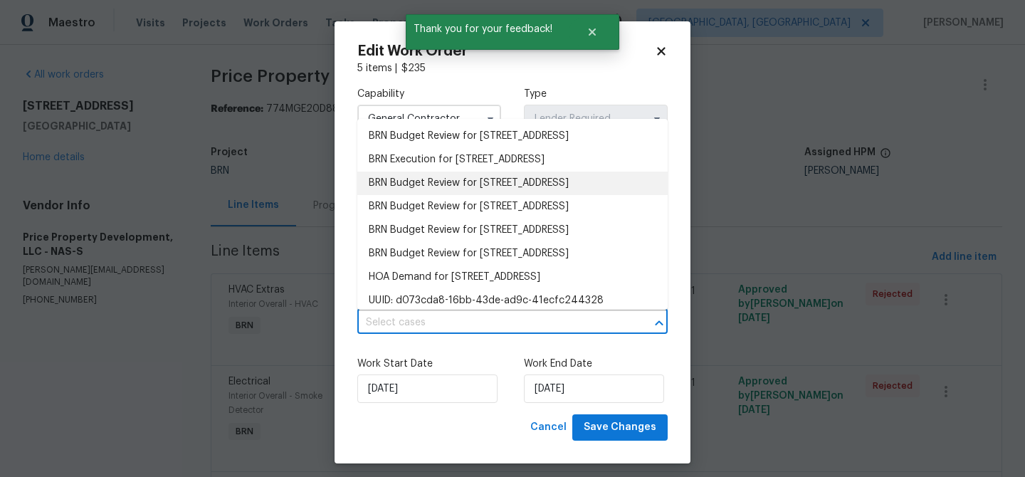
click at [396, 172] on li "BRN Execution for [STREET_ADDRESS]" at bounding box center [512, 159] width 310 height 23
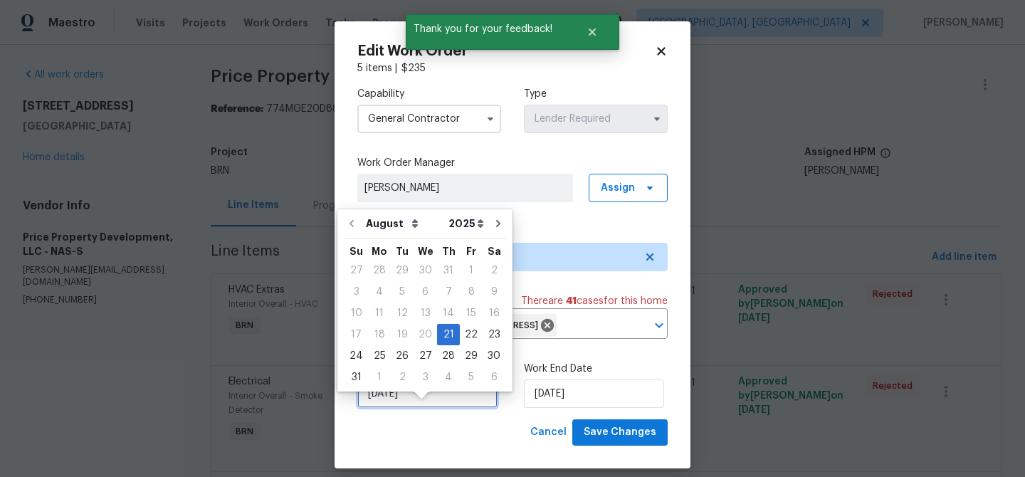
click at [412, 408] on input "[DATE]" at bounding box center [427, 393] width 140 height 28
click at [466, 337] on div "22" at bounding box center [471, 335] width 23 height 20
type input "[DATE]"
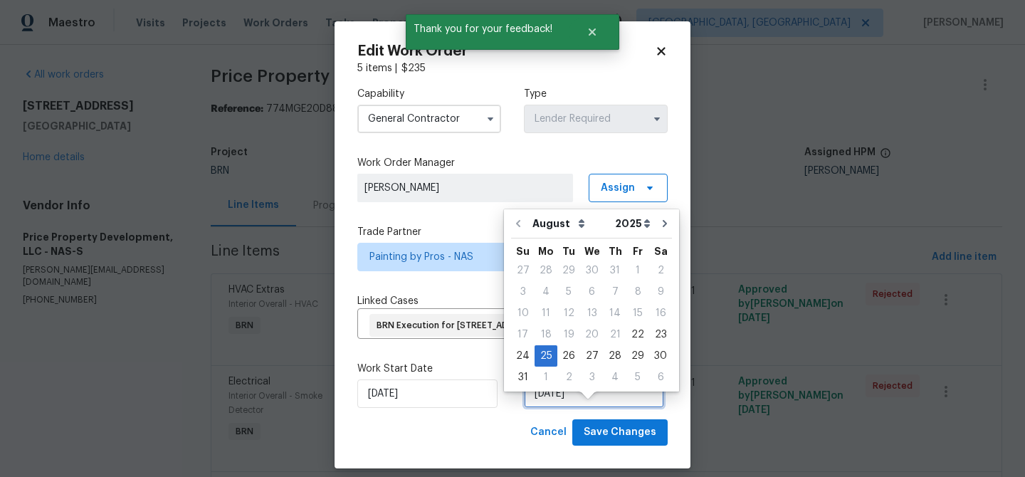
click at [546, 408] on input "[DATE]" at bounding box center [594, 393] width 140 height 28
click at [568, 360] on div "26" at bounding box center [568, 356] width 23 height 20
type input "[DATE]"
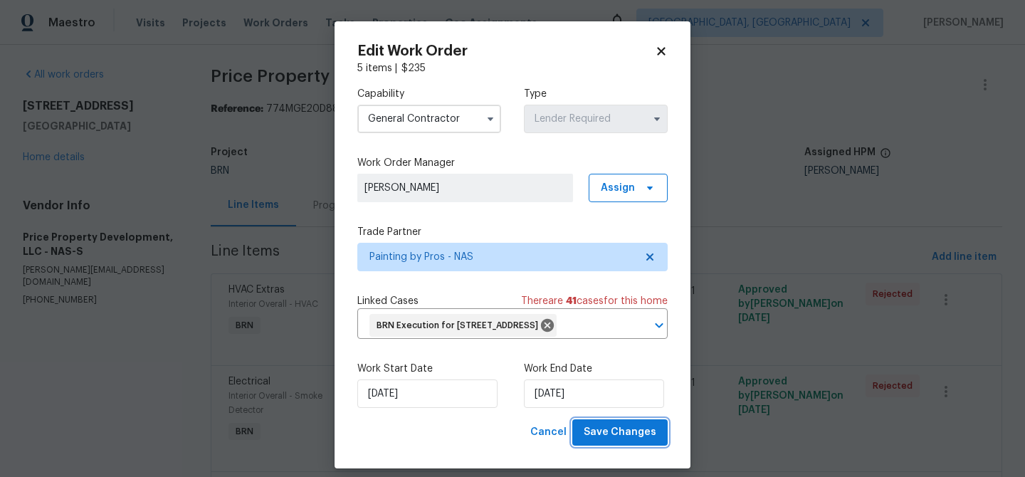
click at [599, 441] on span "Save Changes" at bounding box center [620, 433] width 73 height 18
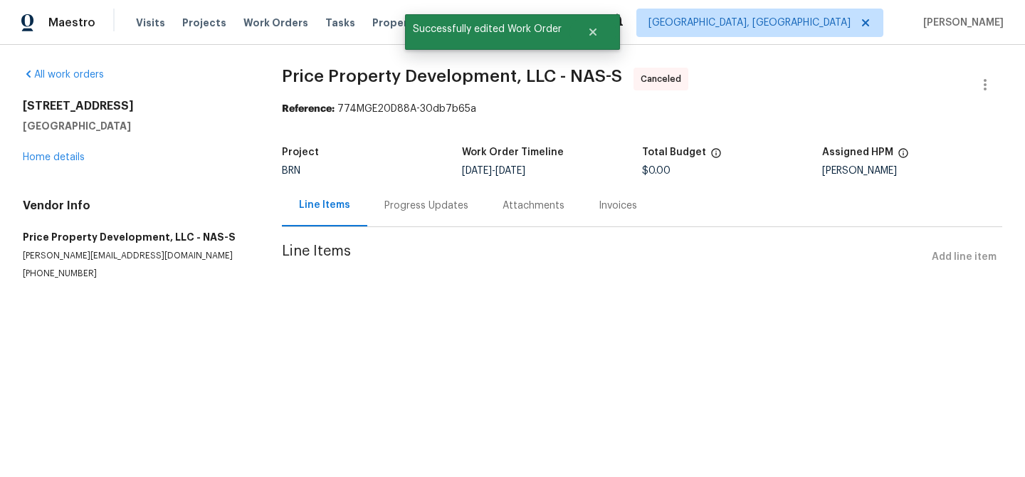
click at [71, 162] on div "[STREET_ADDRESS] Home details" at bounding box center [135, 131] width 225 height 65
click at [68, 162] on link "Home details" at bounding box center [54, 157] width 62 height 10
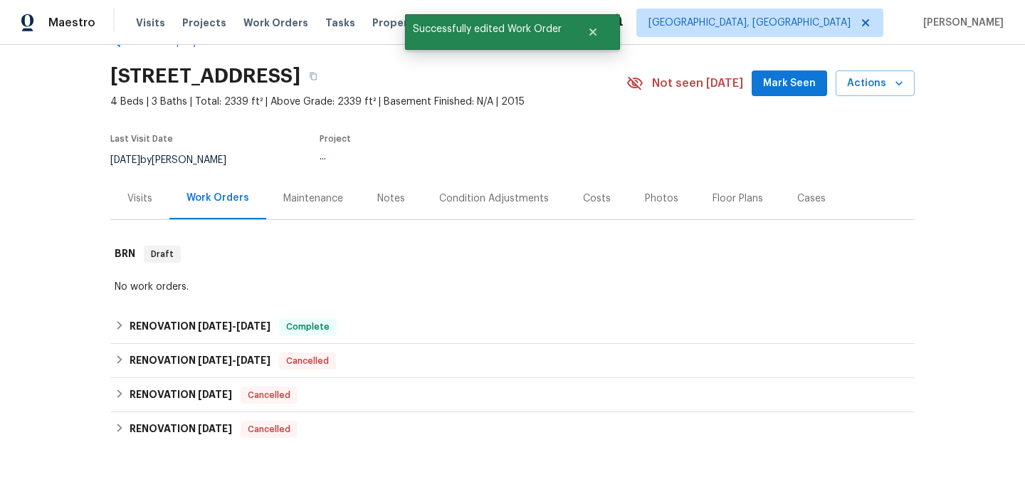
scroll to position [59, 0]
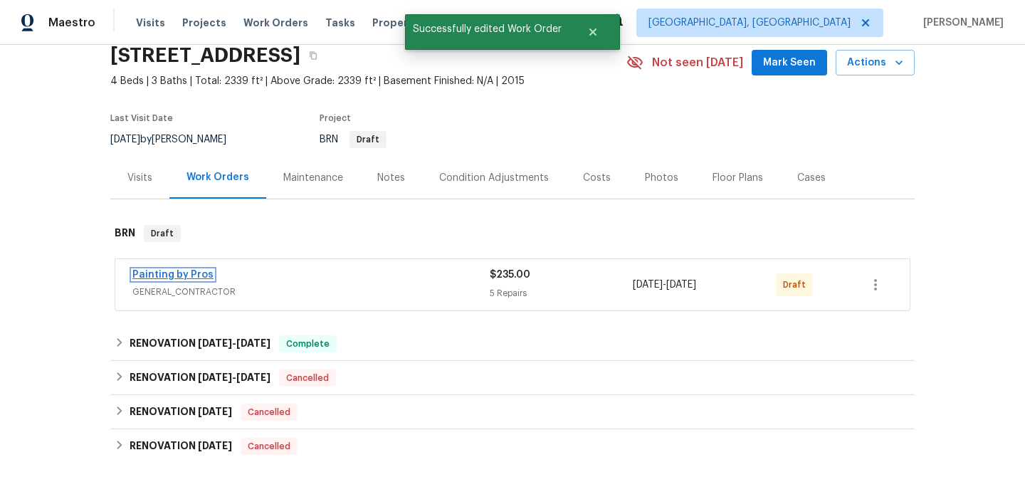
click at [165, 276] on link "Painting by Pros" at bounding box center [172, 275] width 81 height 10
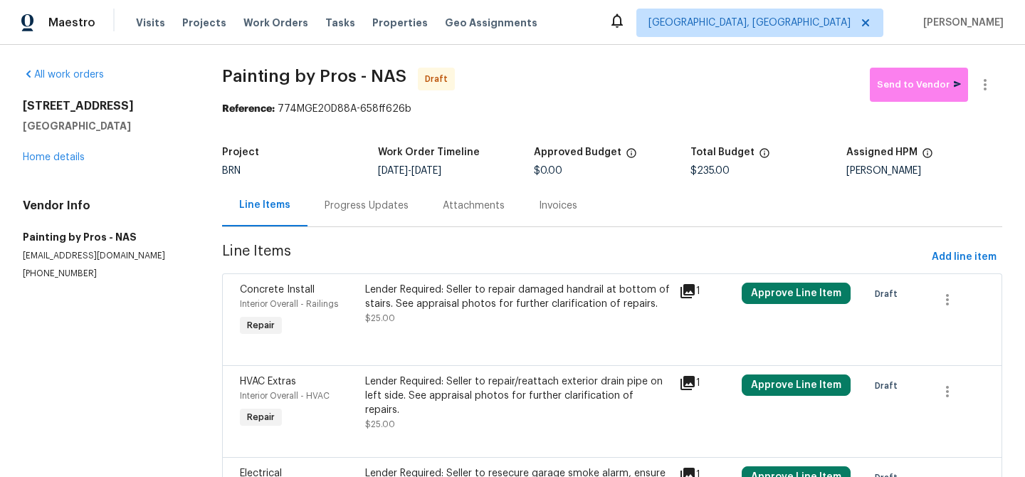
click at [341, 215] on div "Progress Updates" at bounding box center [367, 205] width 118 height 42
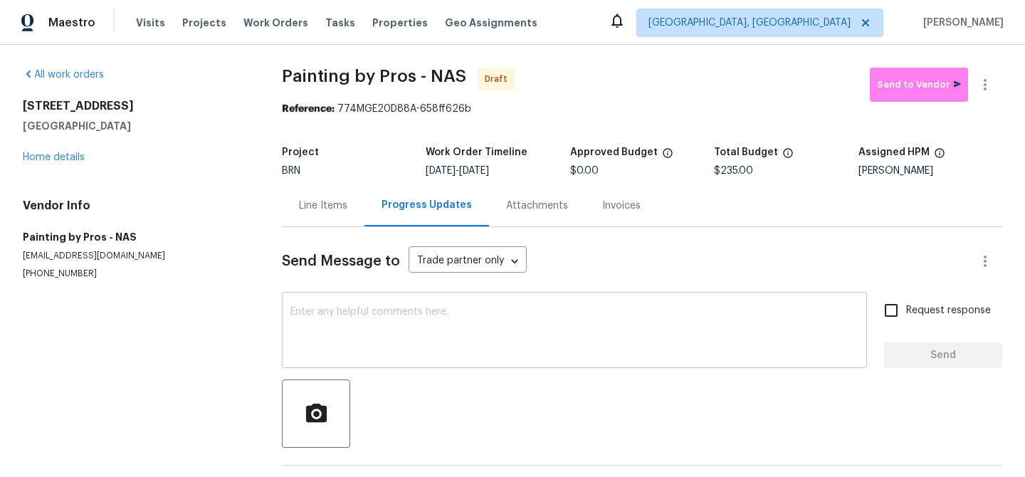
click at [339, 316] on textarea at bounding box center [574, 332] width 568 height 50
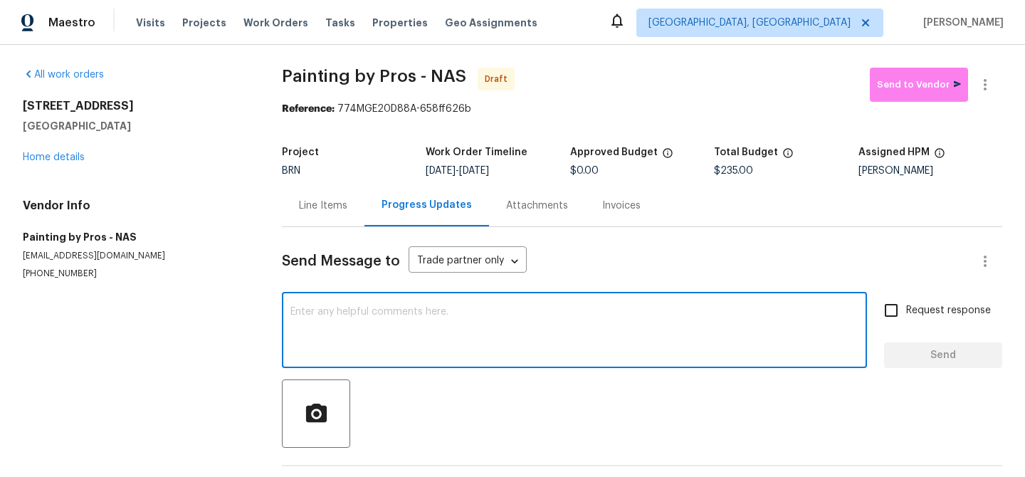
paste textarea "Hi, I'm Ananthi from Opendoor. Just wanted to check if you received the WO for …"
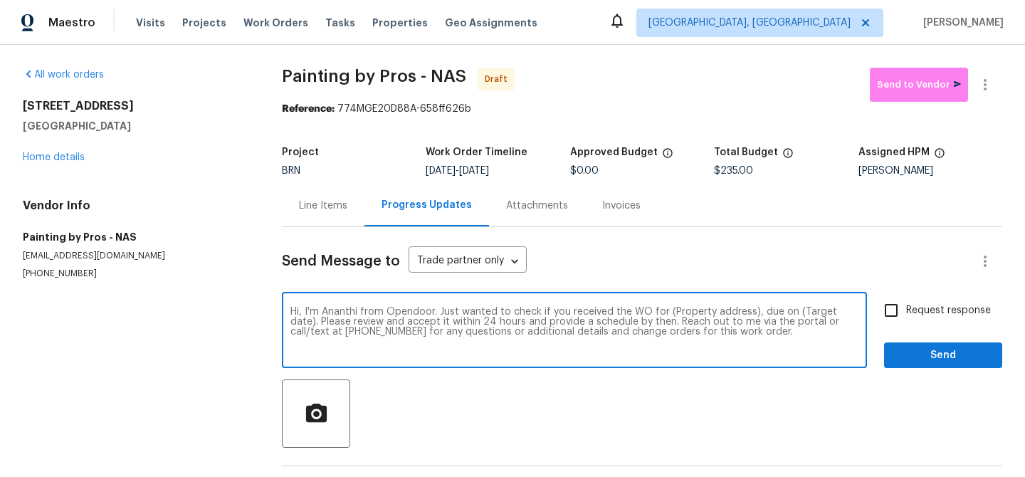
drag, startPoint x: 743, startPoint y: 312, endPoint x: 665, endPoint y: 312, distance: 78.3
click at [665, 312] on textarea "Hi, I'm Ananthi from Opendoor. Just wanted to check if you received the WO for …" at bounding box center [574, 332] width 568 height 50
paste textarea "[STREET_ADDRESS]"
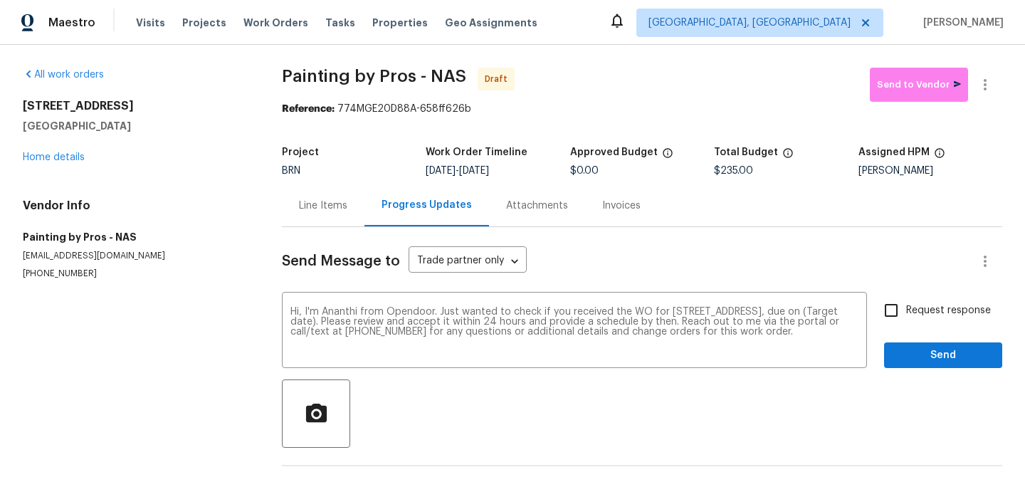
drag, startPoint x: 483, startPoint y: 171, endPoint x: 543, endPoint y: 171, distance: 59.8
click at [543, 171] on div "[DATE] - [DATE]" at bounding box center [498, 171] width 144 height 10
copy span "[DATE]"
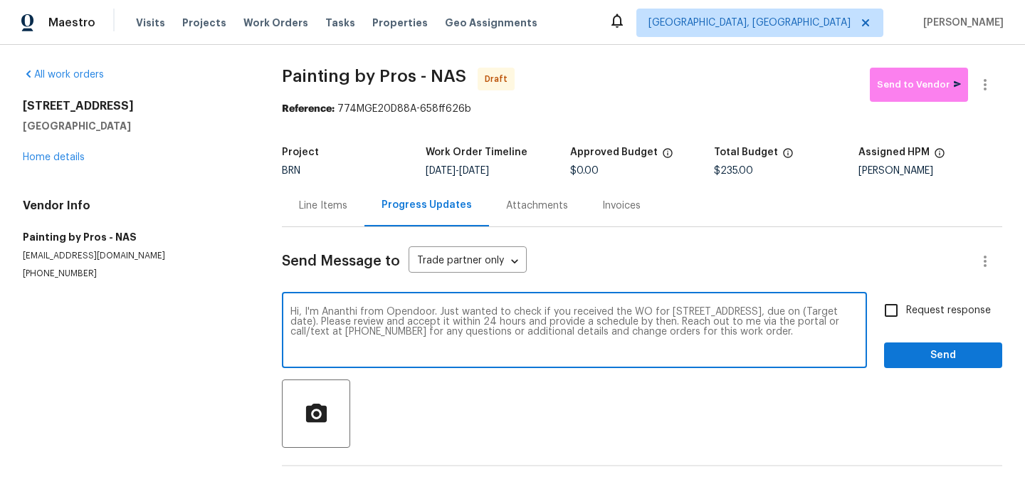
drag, startPoint x: 384, startPoint y: 322, endPoint x: 327, endPoint y: 322, distance: 56.9
click at [327, 322] on textarea "Hi, I'm Ananthi from Opendoor. Just wanted to check if you received the WO for …" at bounding box center [574, 332] width 568 height 50
paste textarea "[DATE]"
type textarea "Hi, I'm Ananthi from Opendoor. Just wanted to check if you received the WO for …"
click at [896, 310] on input "Request response" at bounding box center [891, 310] width 30 height 30
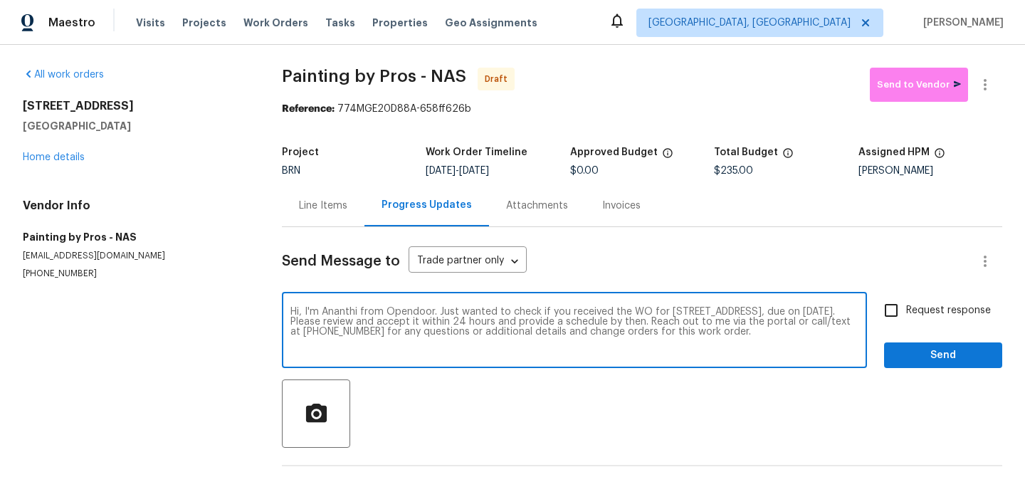
checkbox input "true"
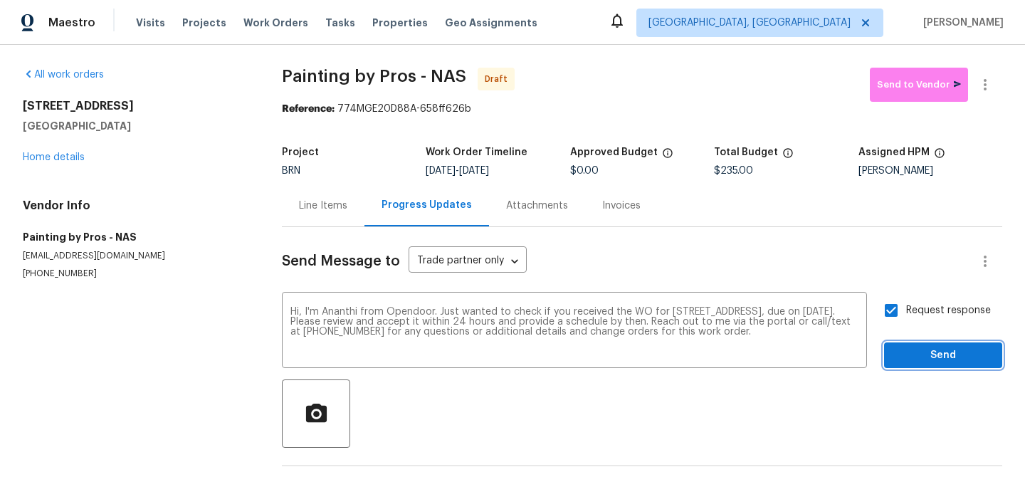
click at [898, 362] on span "Send" at bounding box center [942, 356] width 95 height 18
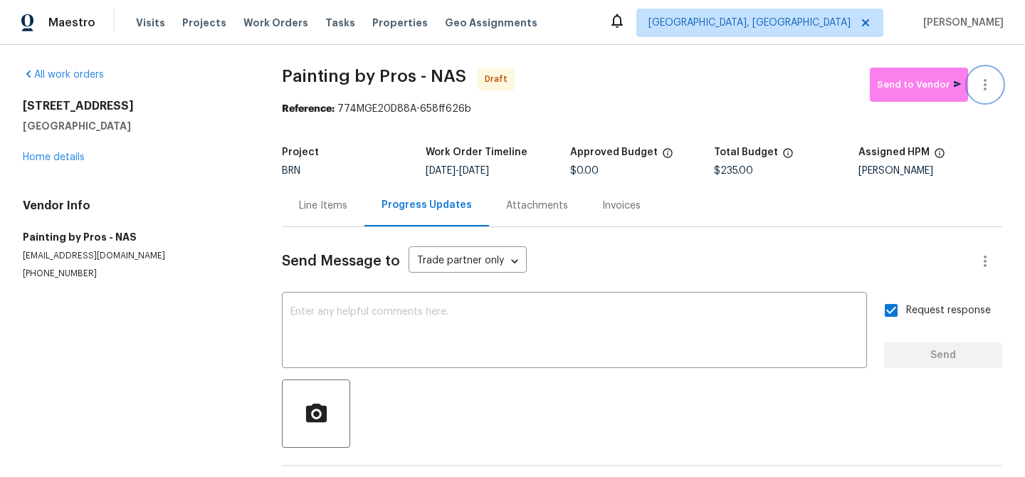
click at [984, 70] on button "button" at bounding box center [985, 85] width 34 height 34
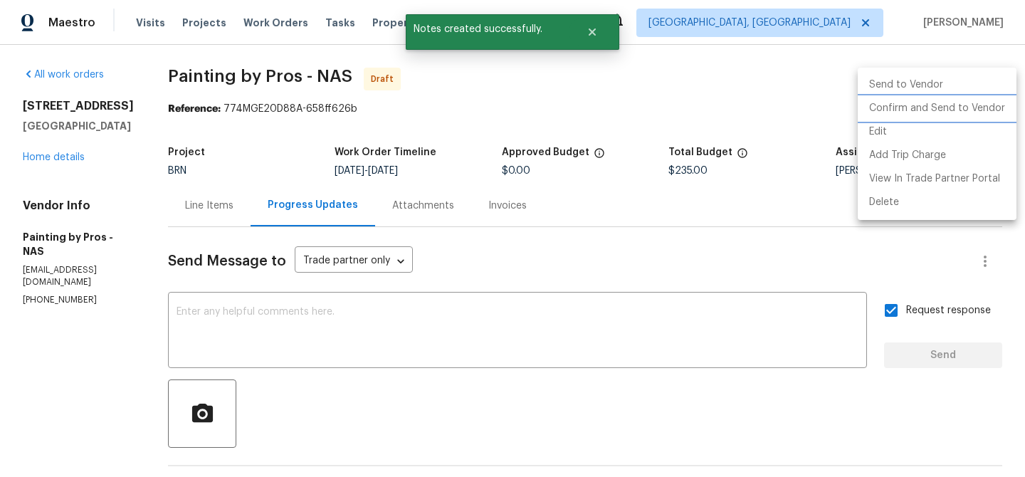
click at [943, 108] on li "Confirm and Send to Vendor" at bounding box center [937, 108] width 159 height 23
click at [190, 115] on div at bounding box center [512, 238] width 1025 height 477
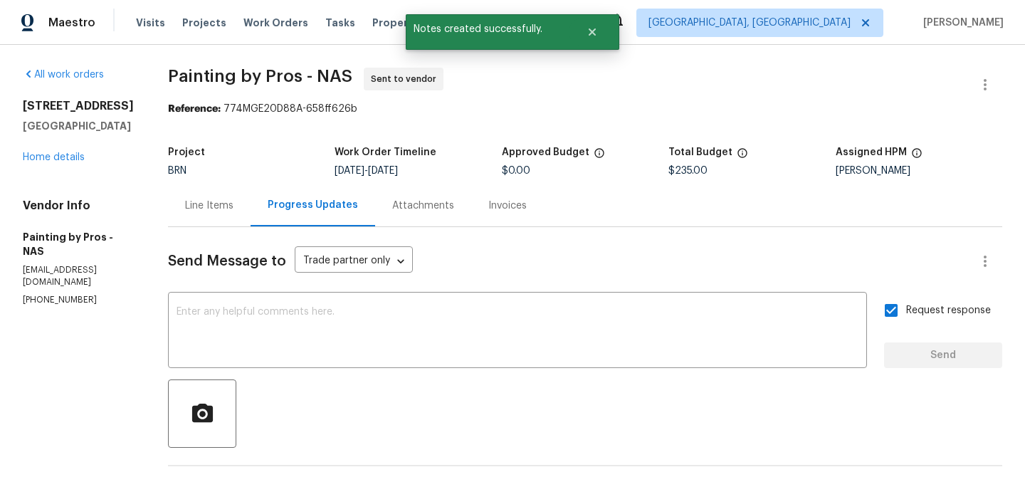
drag, startPoint x: 184, startPoint y: 74, endPoint x: 266, endPoint y: 74, distance: 81.1
click at [219, 74] on div "All work orders [STREET_ADDRESS] Home details Vendor Info Painting by Pros - NA…" at bounding box center [512, 343] width 1025 height 596
drag, startPoint x: 316, startPoint y: 79, endPoint x: 189, endPoint y: 78, distance: 126.7
click at [189, 78] on span "Painting by Pros - NAS" at bounding box center [260, 76] width 184 height 17
copy span "Painting by Pros"
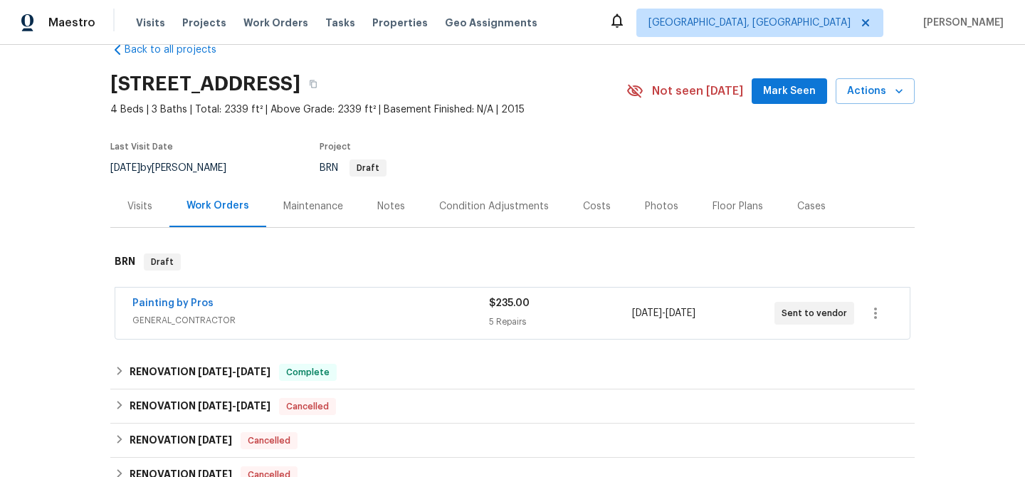
scroll to position [46, 0]
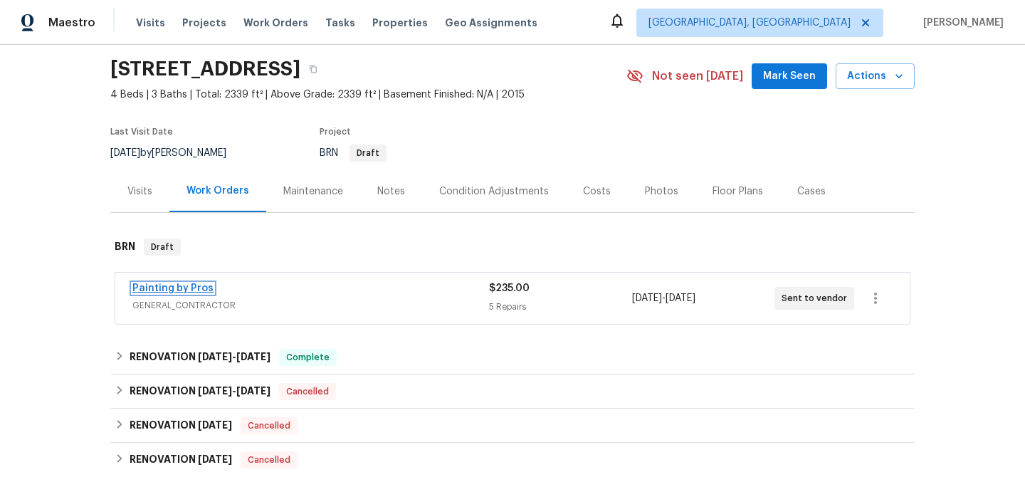
click at [177, 291] on link "Painting by Pros" at bounding box center [172, 288] width 81 height 10
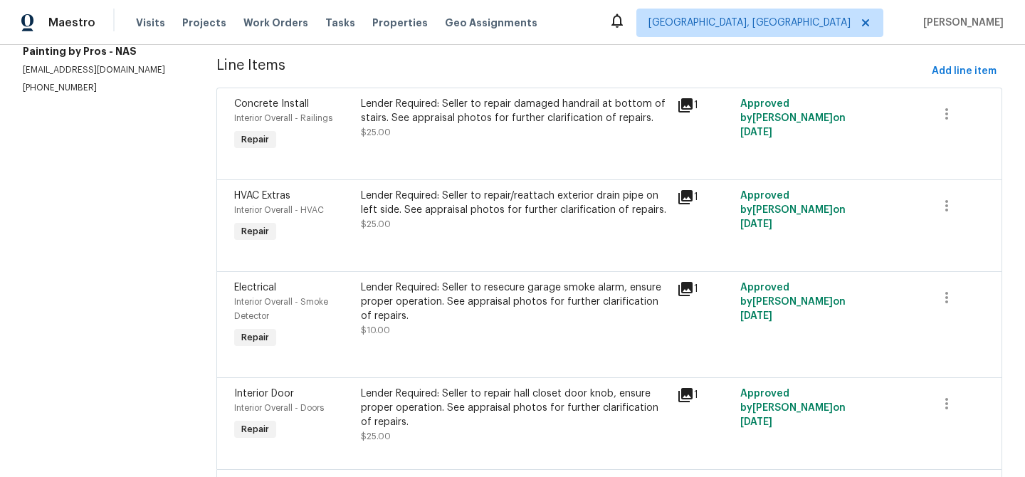
scroll to position [312, 0]
